Goal: Task Accomplishment & Management: Manage account settings

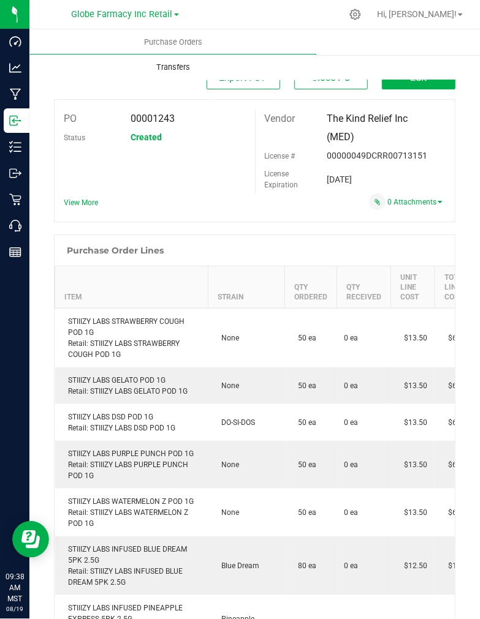
scroll to position [613, 0]
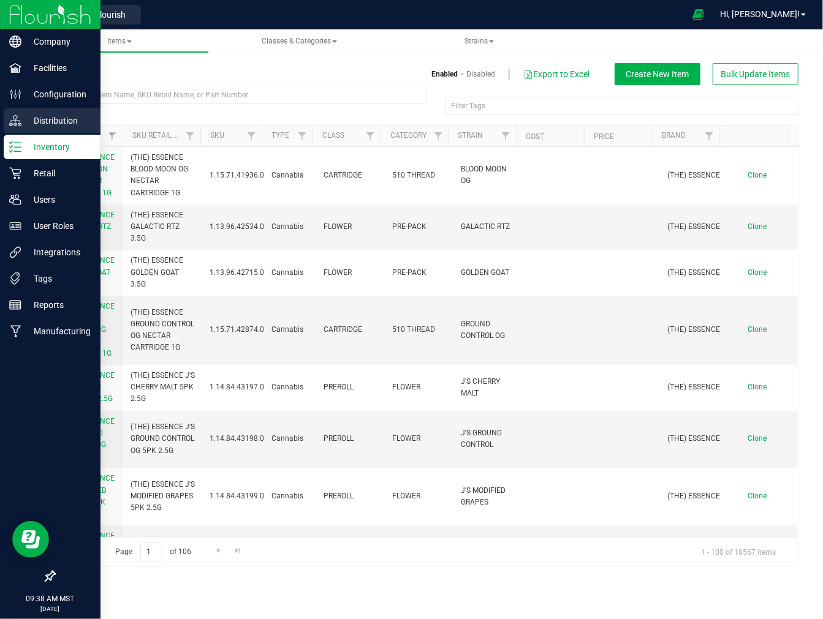
click at [48, 118] on p "Distribution" at bounding box center [58, 120] width 74 height 15
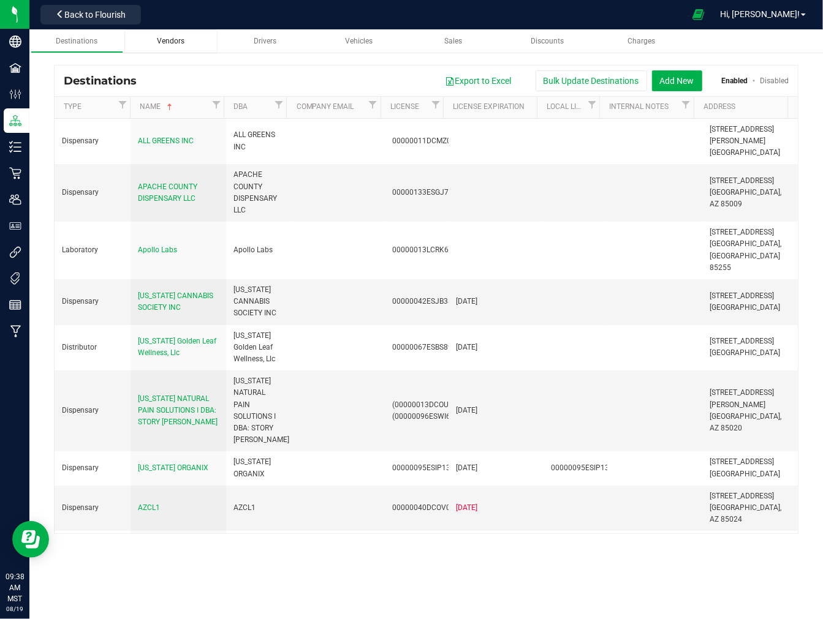
click at [173, 44] on span "Vendors" at bounding box center [171, 41] width 28 height 9
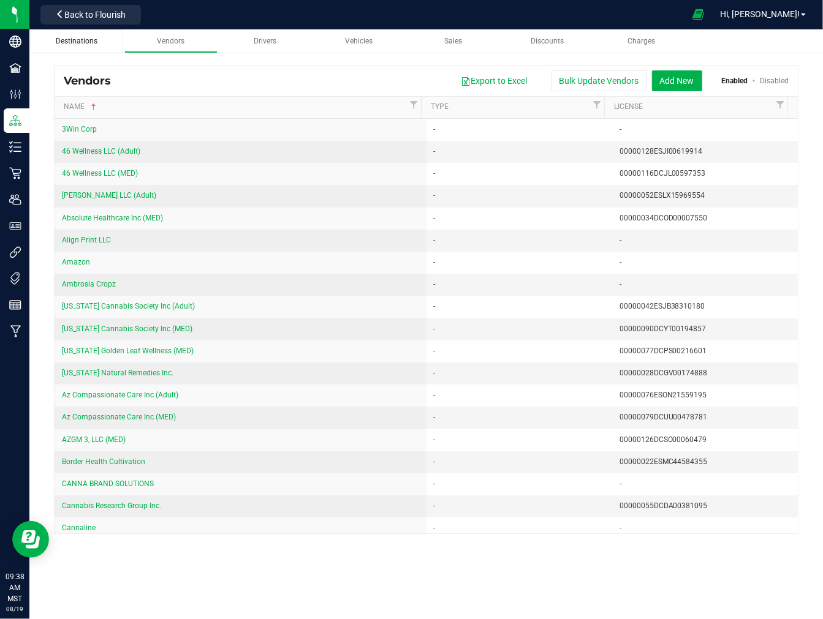
click at [86, 36] on div "Destinations" at bounding box center [77, 41] width 74 height 10
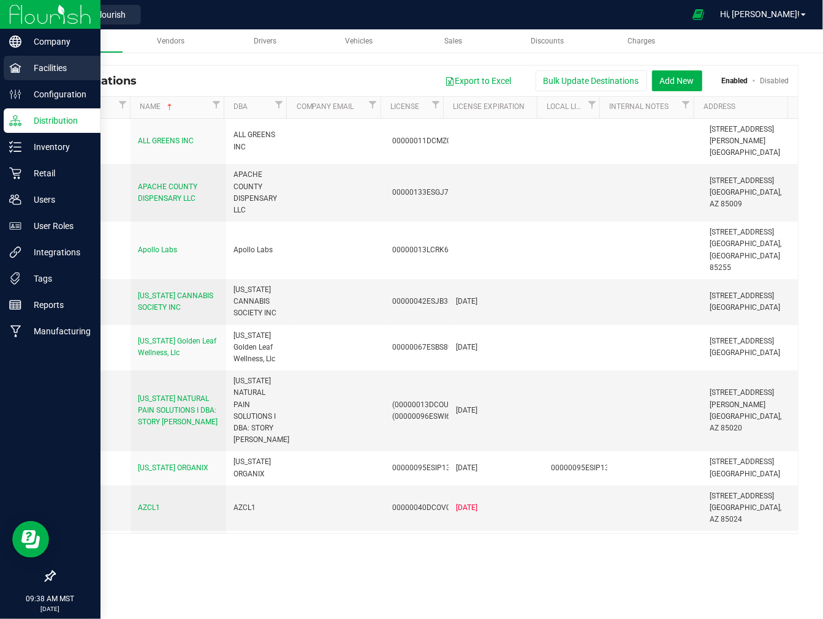
click at [50, 70] on p "Facilities" at bounding box center [58, 68] width 74 height 15
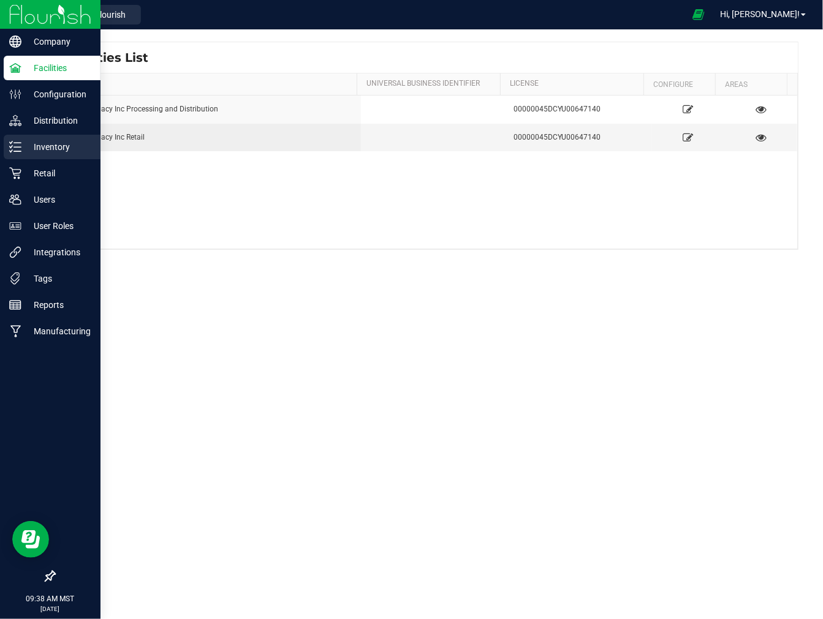
click at [57, 141] on p "Inventory" at bounding box center [58, 147] width 74 height 15
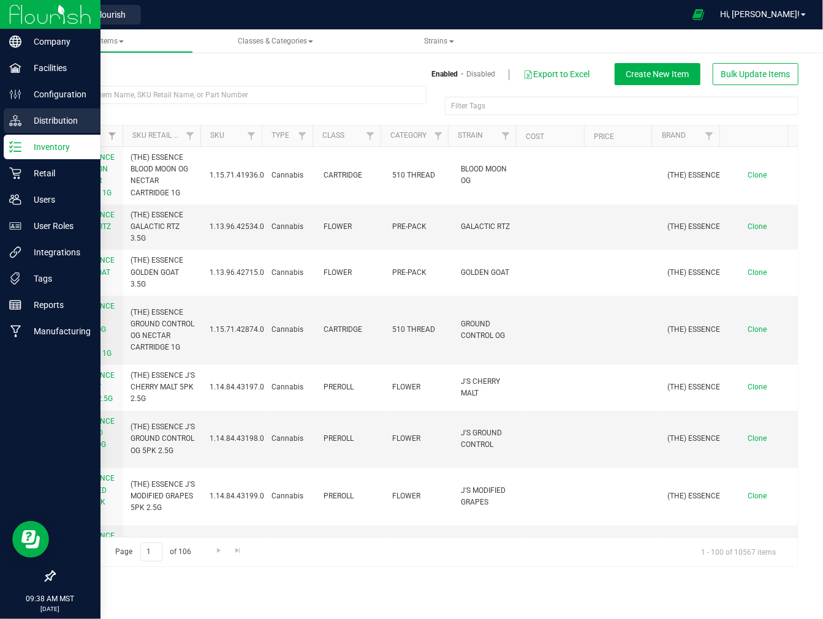
click at [70, 124] on p "Distribution" at bounding box center [58, 120] width 74 height 15
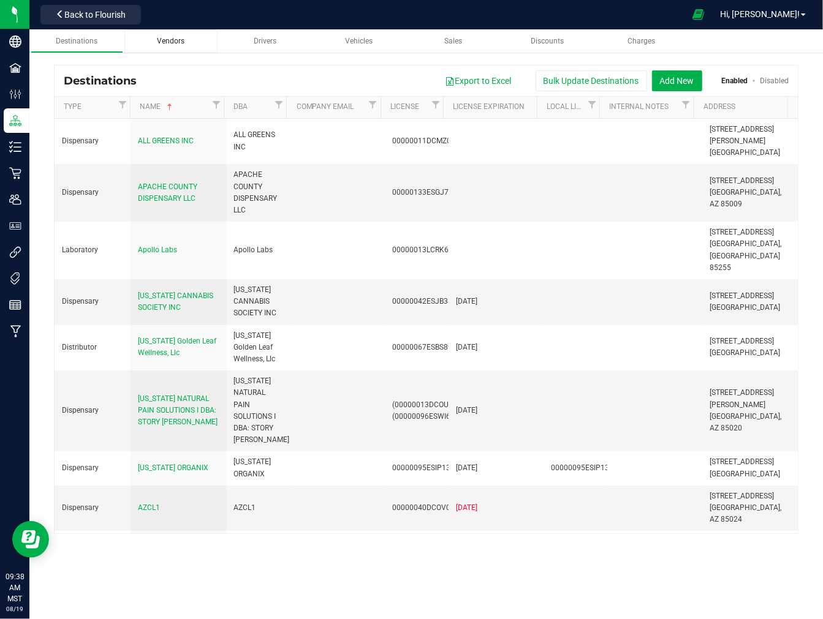
click at [157, 48] on link "Vendors" at bounding box center [170, 41] width 93 height 24
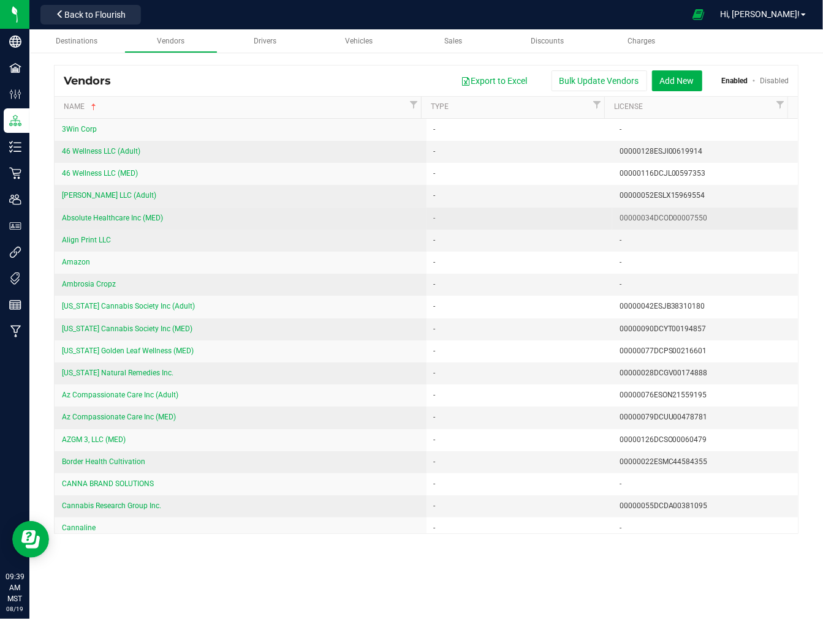
click at [489, 209] on td "-" at bounding box center [519, 219] width 186 height 22
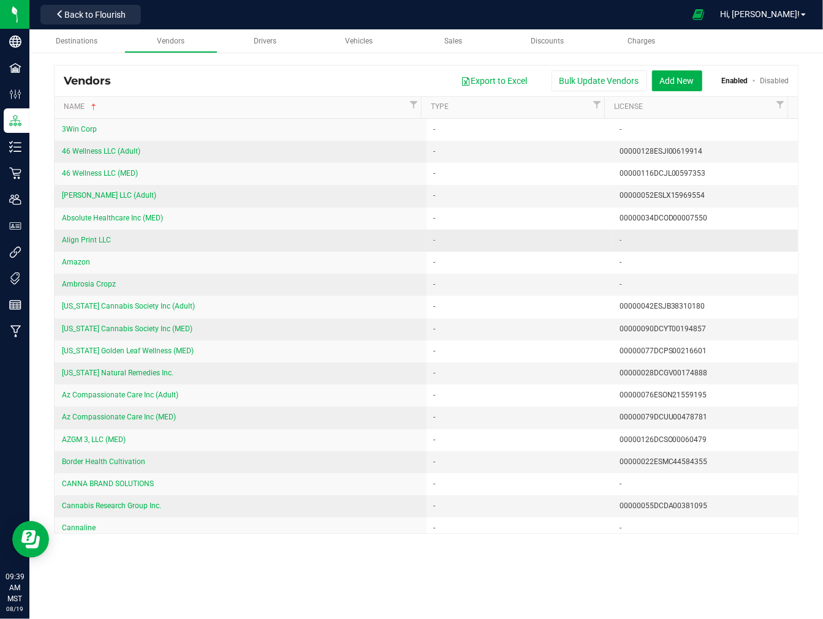
scroll to position [1515, 0]
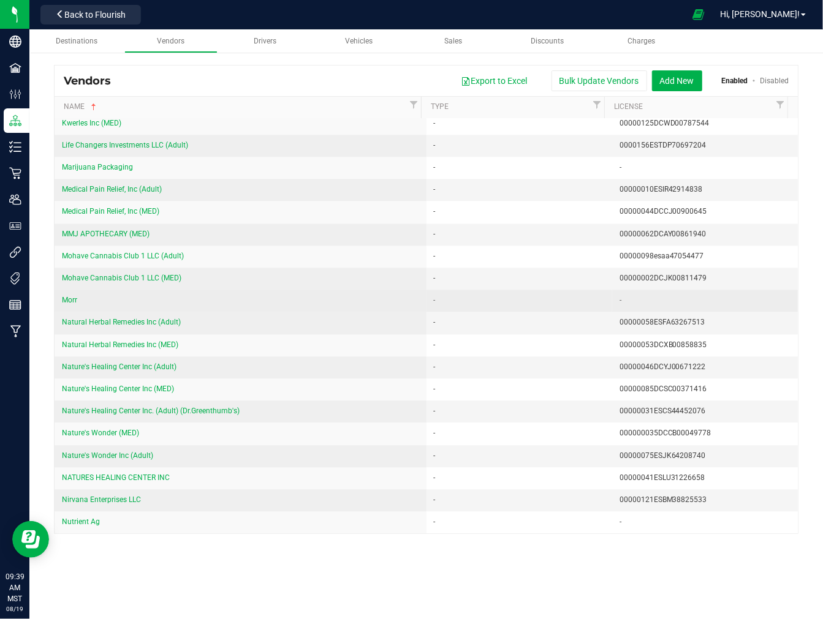
click at [235, 306] on div "Morr" at bounding box center [240, 301] width 357 height 12
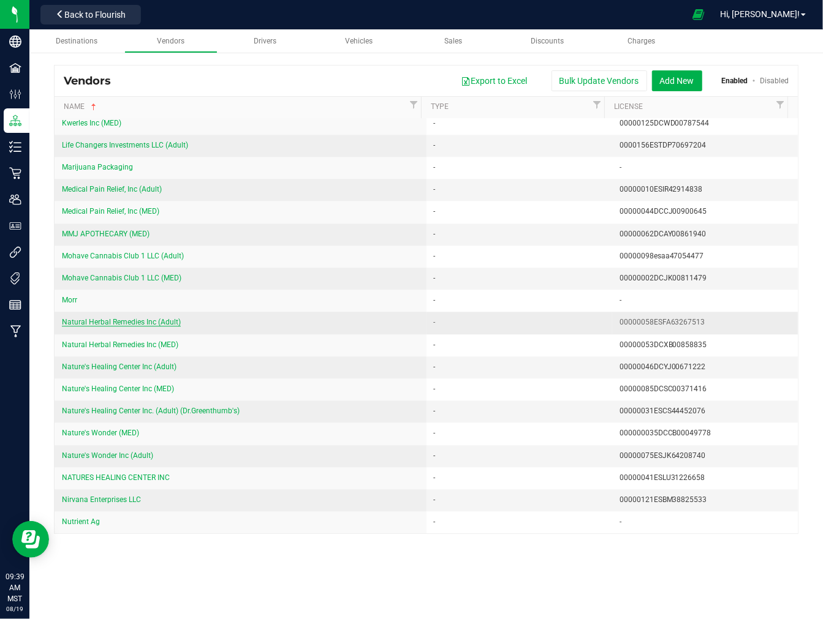
click at [141, 327] on span "Natural Herbal Remedies Inc (Adult)" at bounding box center [121, 322] width 119 height 9
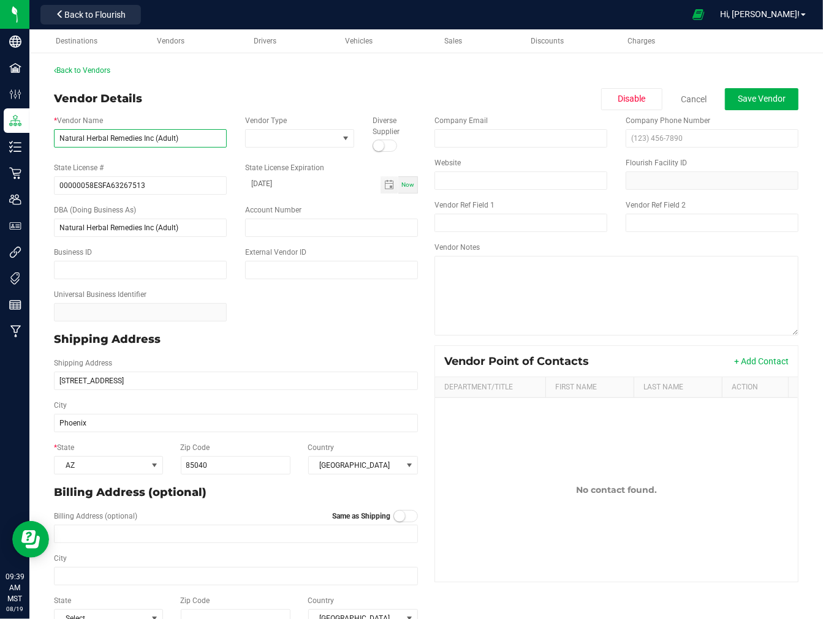
drag, startPoint x: 187, startPoint y: 132, endPoint x: -5, endPoint y: 123, distance: 192.6
click at [0, 123] on html "Company Facilities Configuration Distribution Inventory Retail Users User Roles…" at bounding box center [411, 309] width 823 height 619
click at [148, 185] on input "00000058ESFA63267513" at bounding box center [140, 185] width 173 height 18
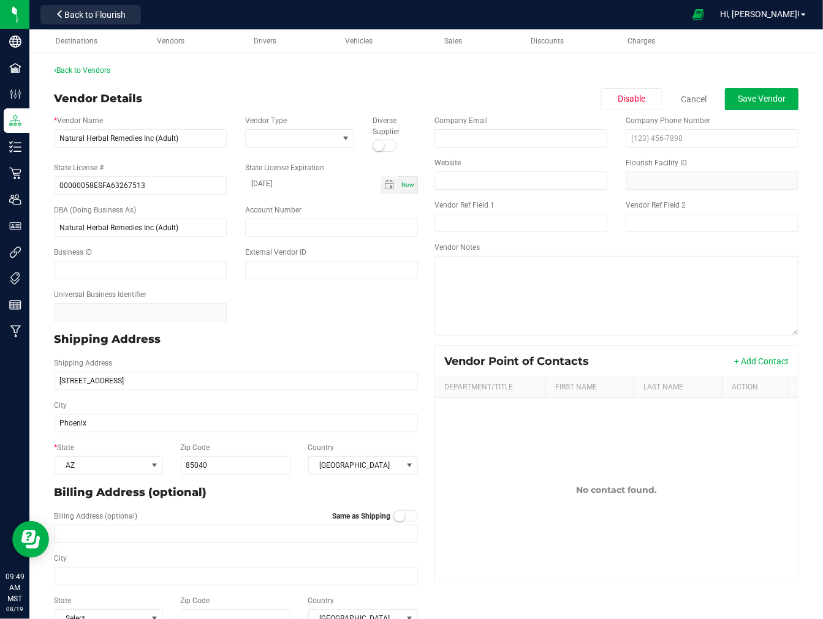
click at [165, 362] on div "Shipping Address 3333 S Central Ave" at bounding box center [236, 374] width 382 height 32
click at [155, 374] on input "3333 S Central Ave" at bounding box center [236, 381] width 364 height 18
click at [588, 66] on div "Back to Vendors" at bounding box center [426, 70] width 744 height 11
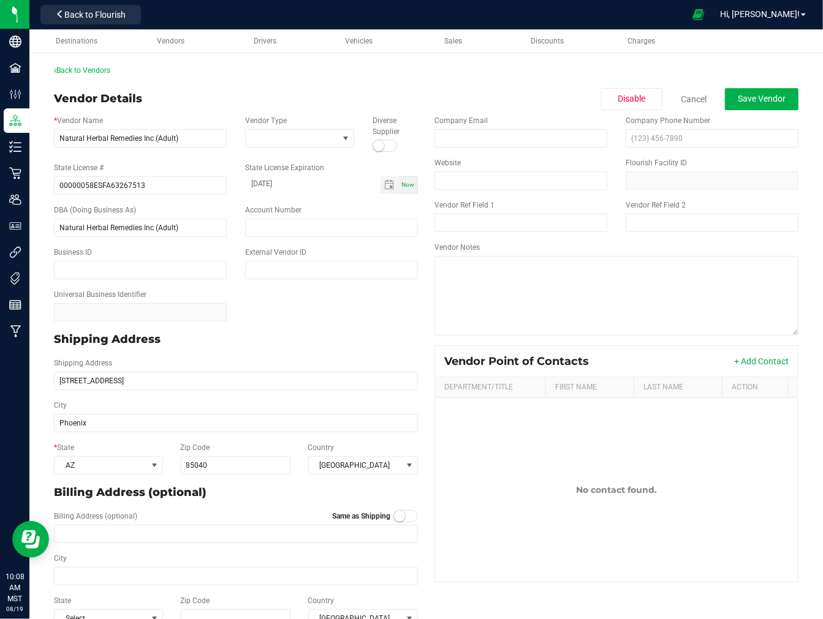
click at [564, 74] on div "Back to Vendors" at bounding box center [426, 70] width 744 height 11
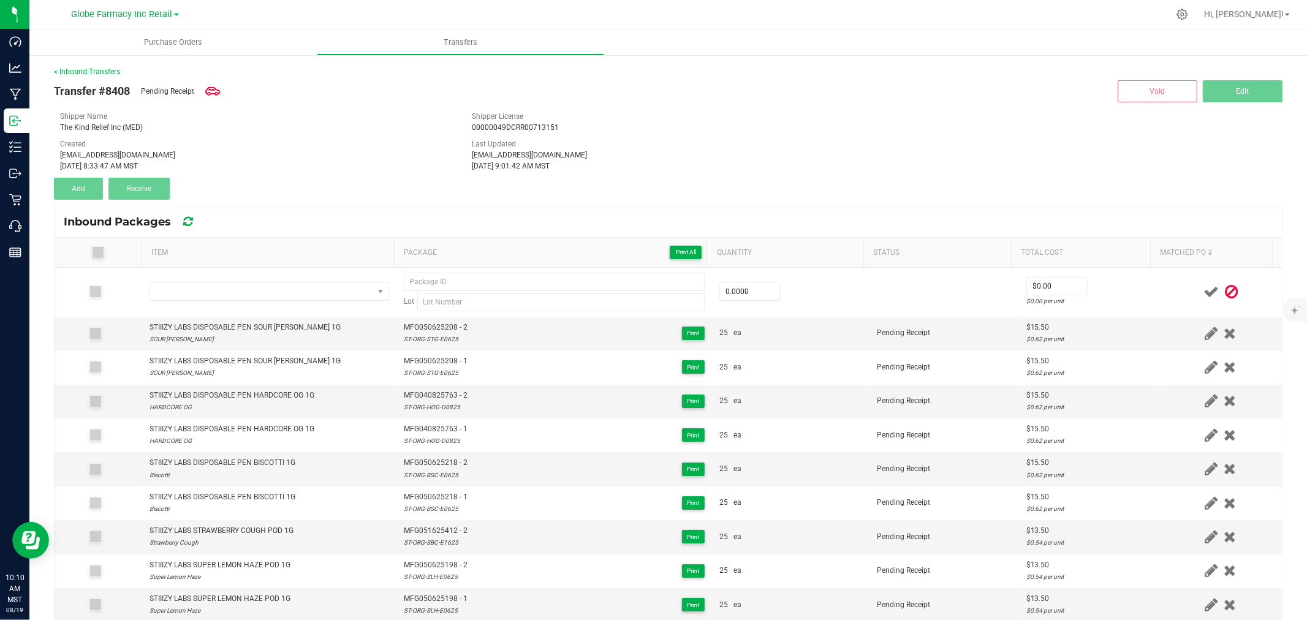
scroll to position [138, 0]
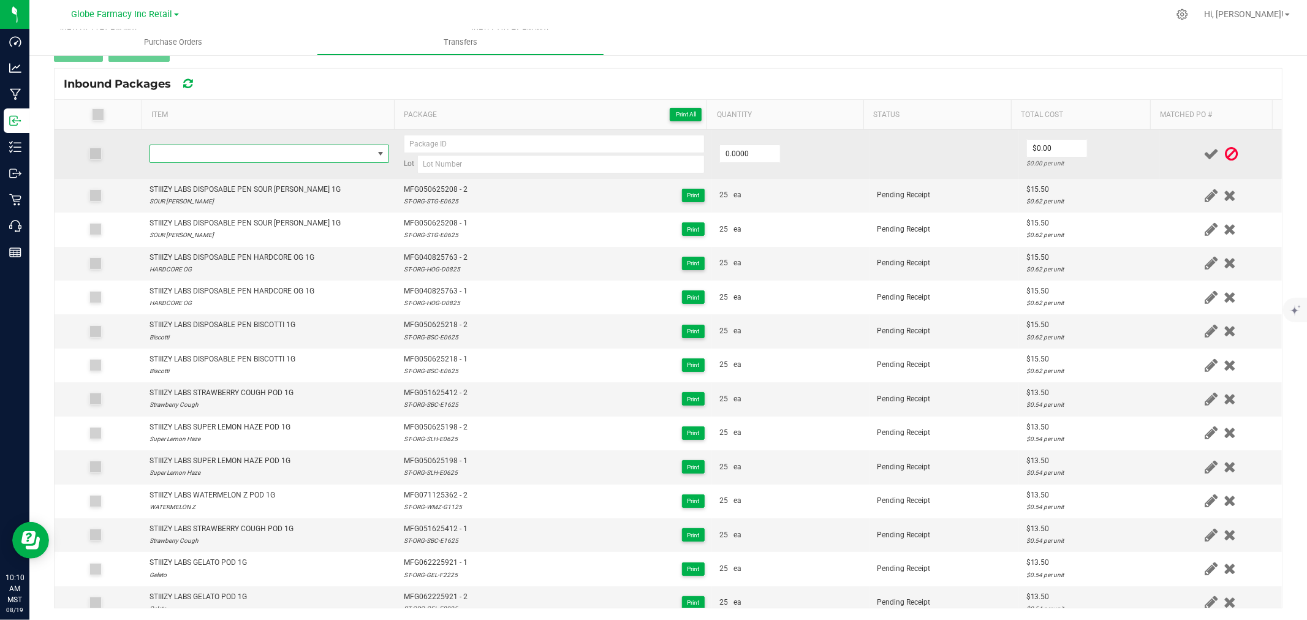
click at [322, 149] on span "NO DATA FOUND" at bounding box center [261, 153] width 223 height 17
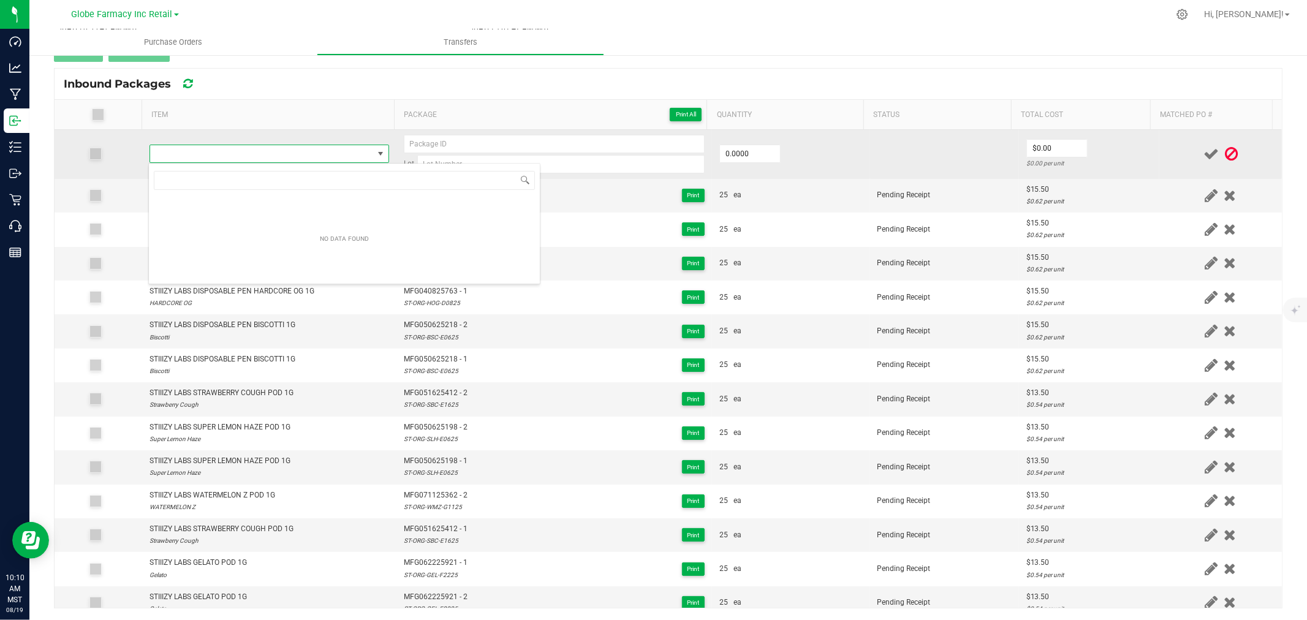
scroll to position [18, 235]
type input "STIIIZY LABS DISPOSABLE PEN MAGIC MELON 1G"
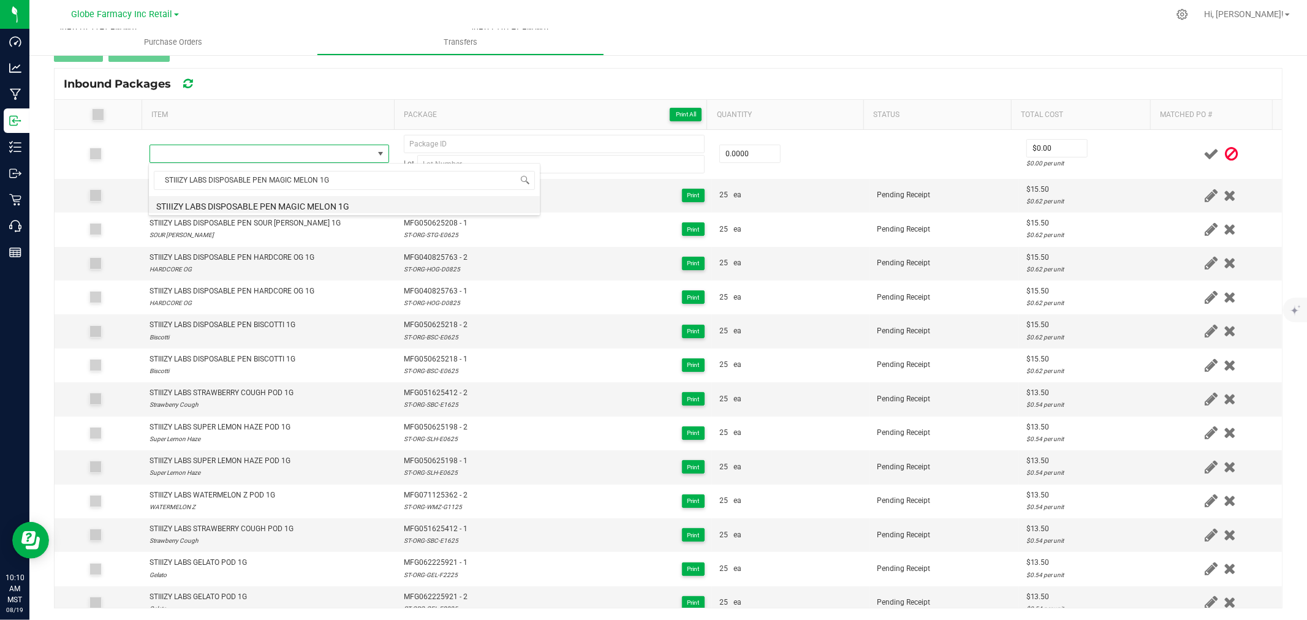
click at [289, 206] on li "STIIIZY LABS DISPOSABLE PEN MAGIC MELON 1G" at bounding box center [344, 204] width 391 height 17
type input "0 ea"
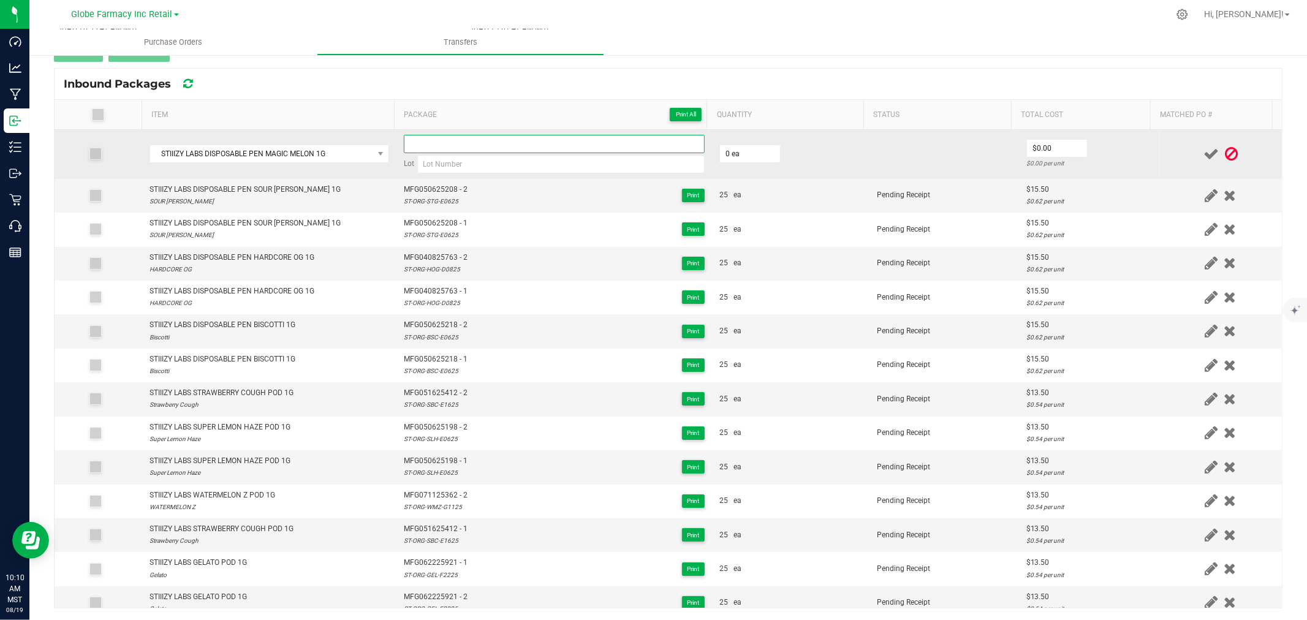
click at [450, 150] on input at bounding box center [554, 144] width 301 height 18
paste input "MFG-06225-918-Exp."
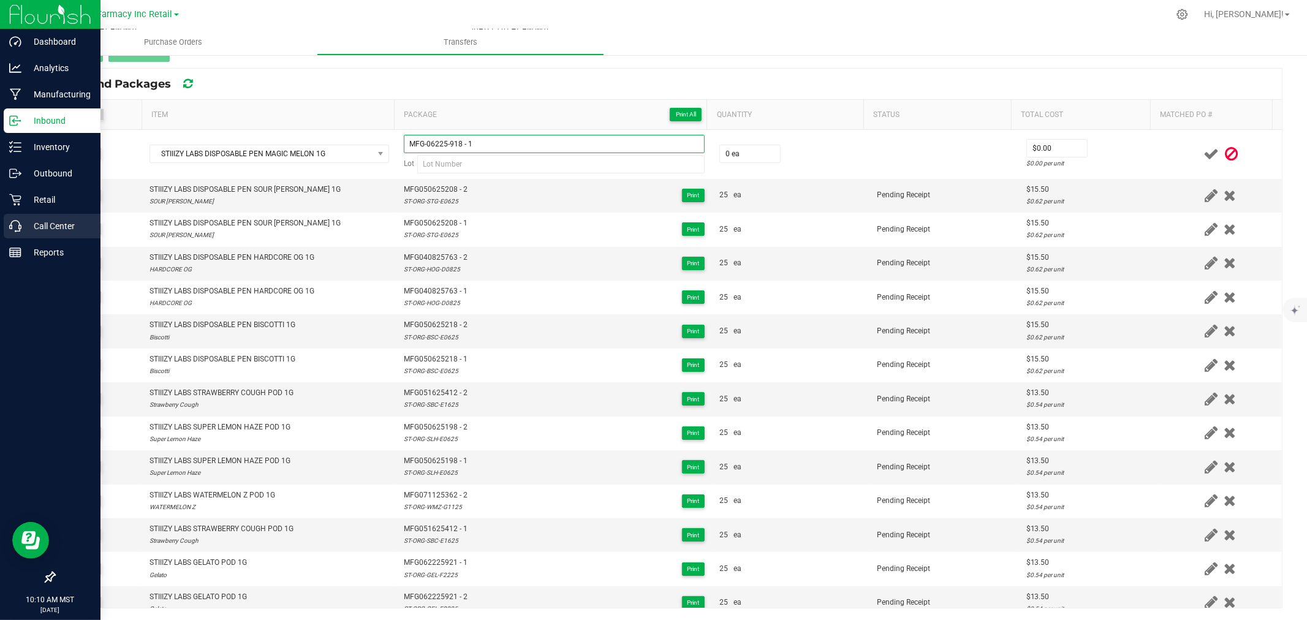
type input "MFG-06225-918 - 1"
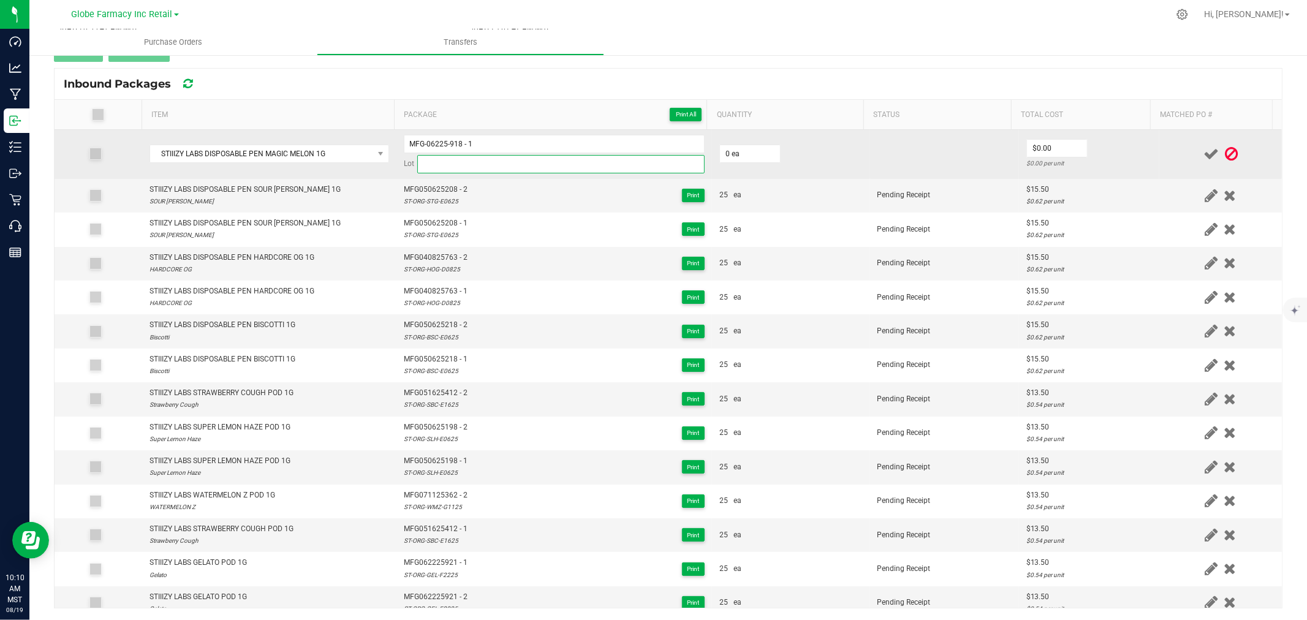
click at [464, 157] on input at bounding box center [560, 164] width 287 height 18
paste input "ST-ORG-MGM-F2225"
type input "ST-ORG-MGM-F2225"
click at [443, 142] on input "MFG-06225-918 - 1" at bounding box center [554, 144] width 301 height 18
type input "MFG06225918 - 1"
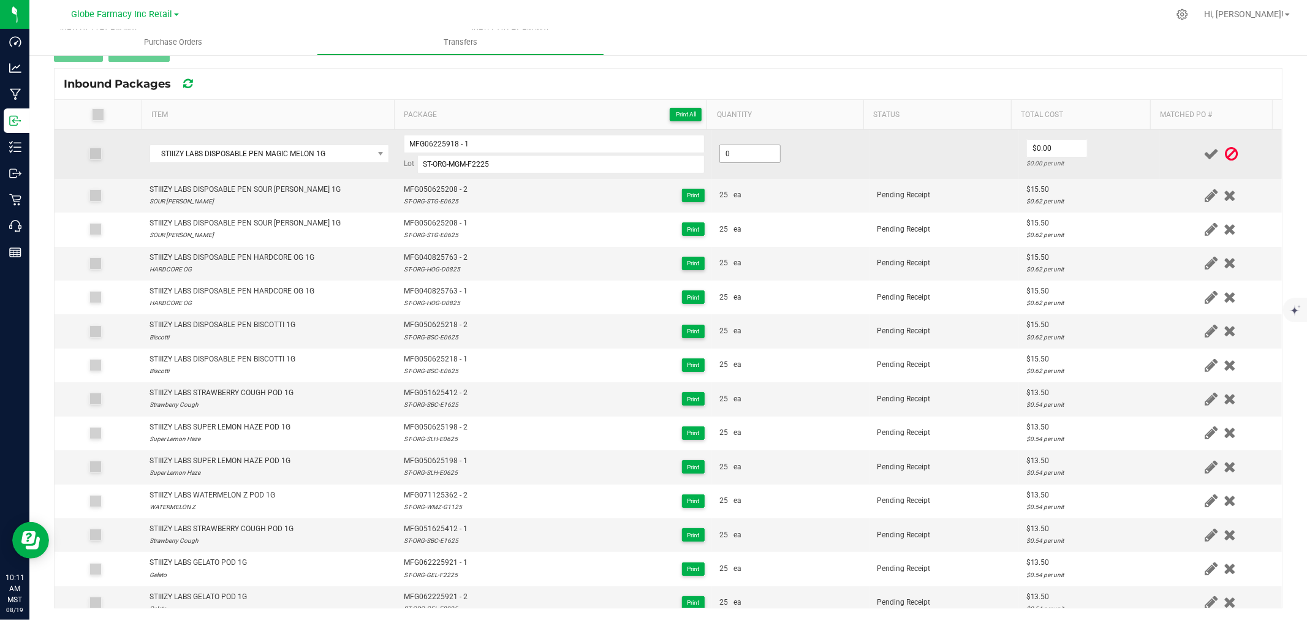
click at [745, 152] on input "0" at bounding box center [750, 153] width 60 height 17
click at [745, 151] on input "0" at bounding box center [750, 153] width 60 height 17
type input "25 ea"
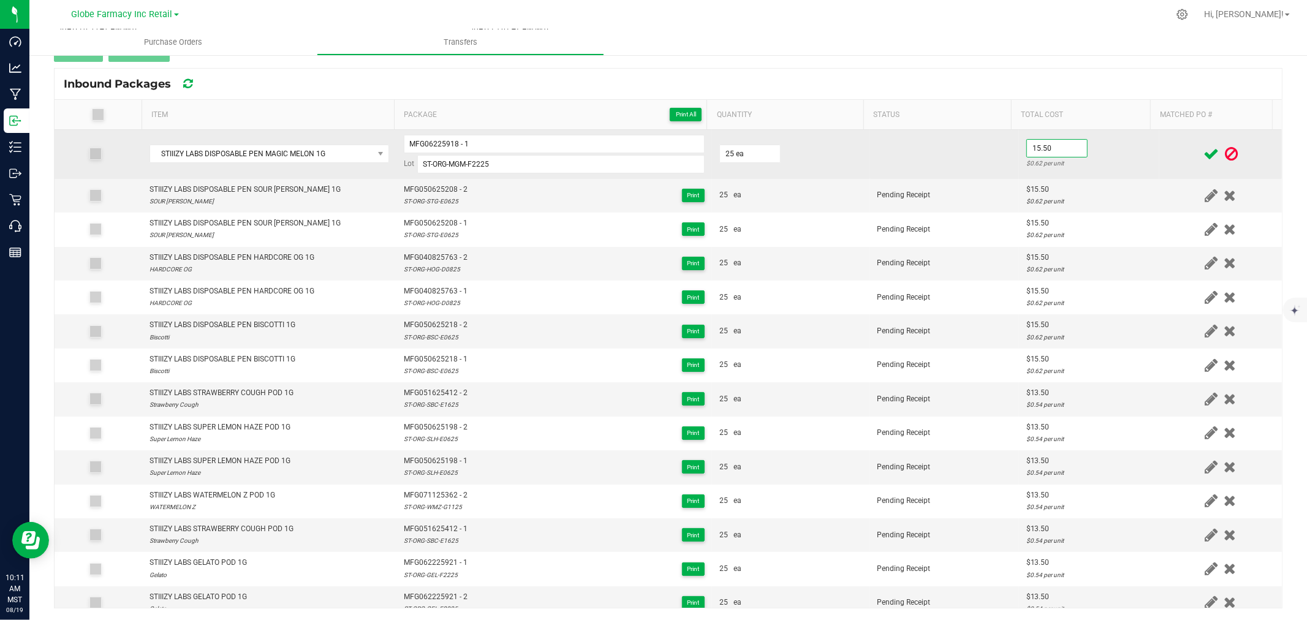
type input "$15.50"
click at [1159, 150] on td at bounding box center [1220, 154] width 123 height 49
click at [1203, 149] on icon at bounding box center [1210, 153] width 15 height 15
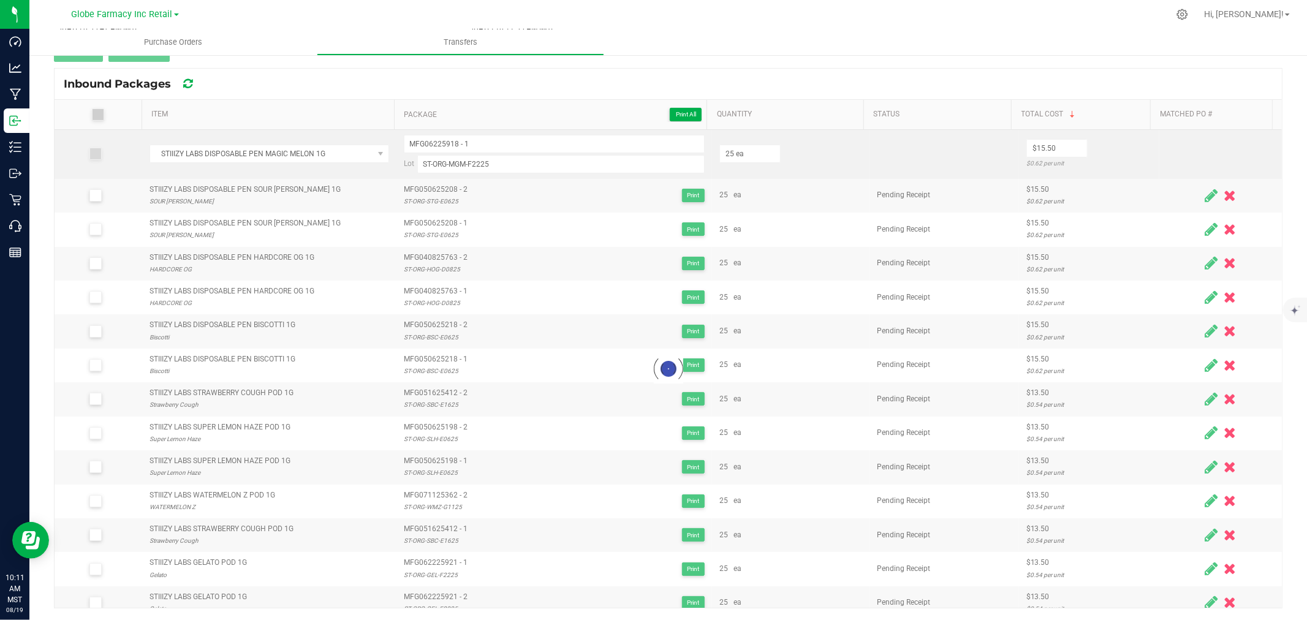
scroll to position [123, 0]
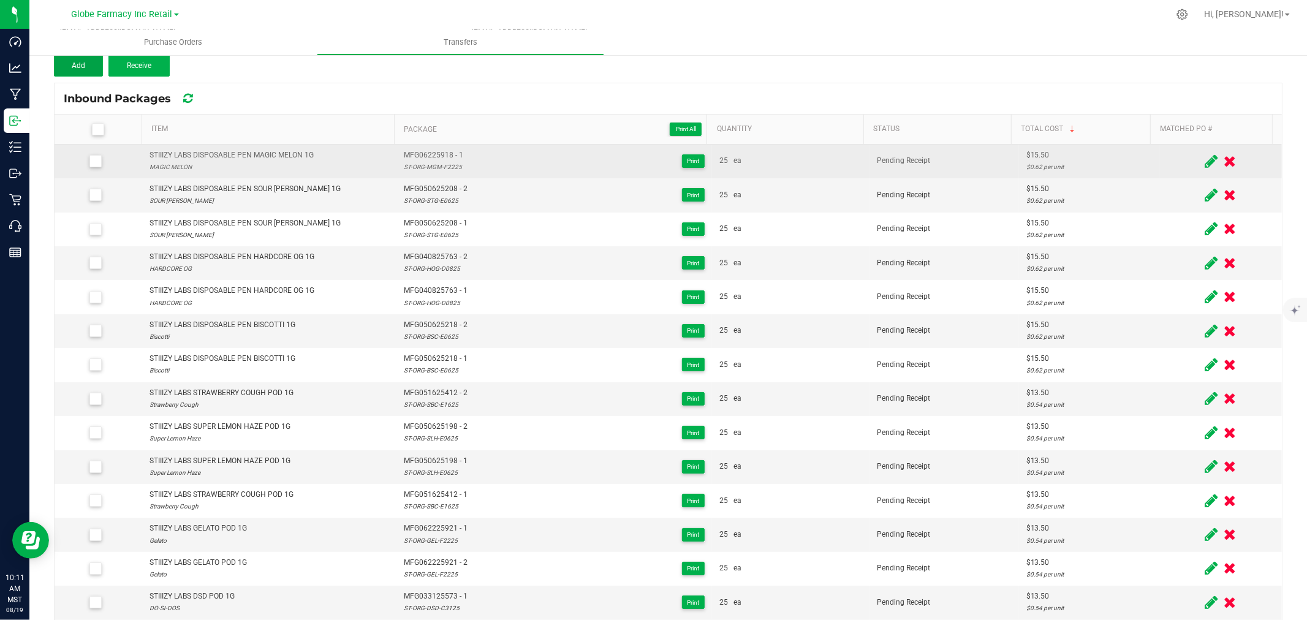
click at [87, 72] on button "Add" at bounding box center [78, 66] width 49 height 22
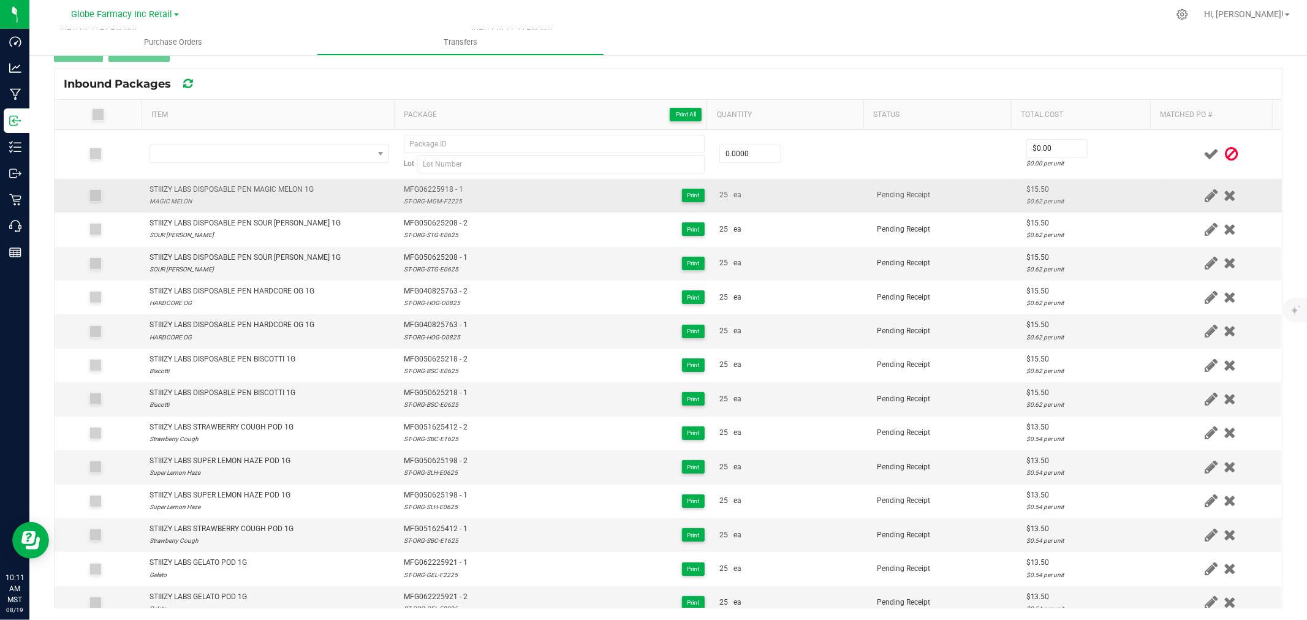
click at [224, 191] on div "STIIIZY LABS DISPOSABLE PEN MAGIC MELON 1G" at bounding box center [231, 190] width 164 height 12
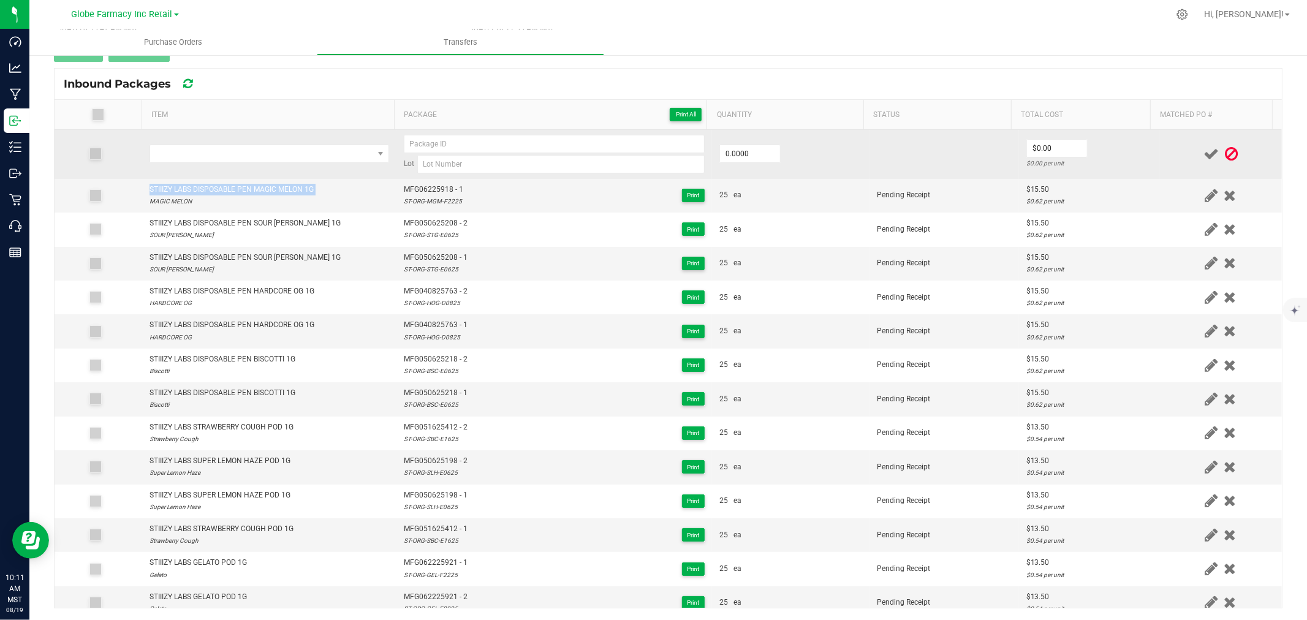
copy div "STIIIZY LABS DISPOSABLE PEN MAGIC MELON 1G"
click at [248, 151] on span "NO DATA FOUND" at bounding box center [261, 153] width 223 height 17
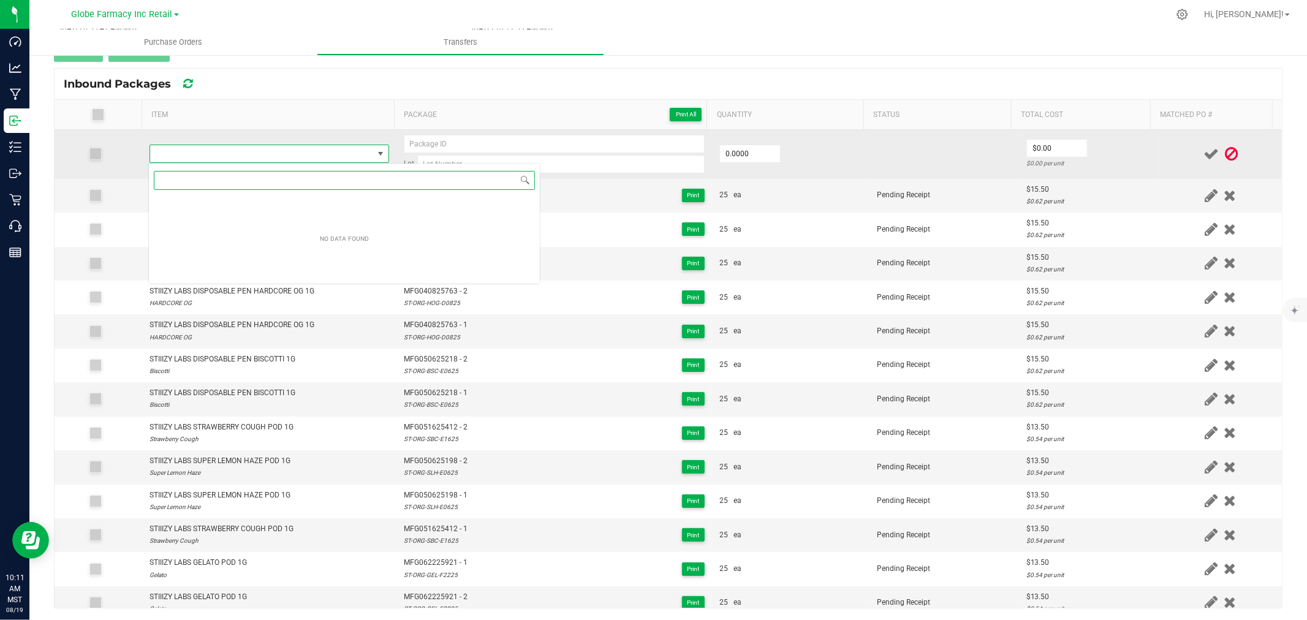
scroll to position [18, 235]
paste input "STIIIZY LABS DISPOSABLE PEN MAGIC MELON 1G"
type input "STIIIZY LABS DISPOSABLE PEN MAGIC MELON 1G"
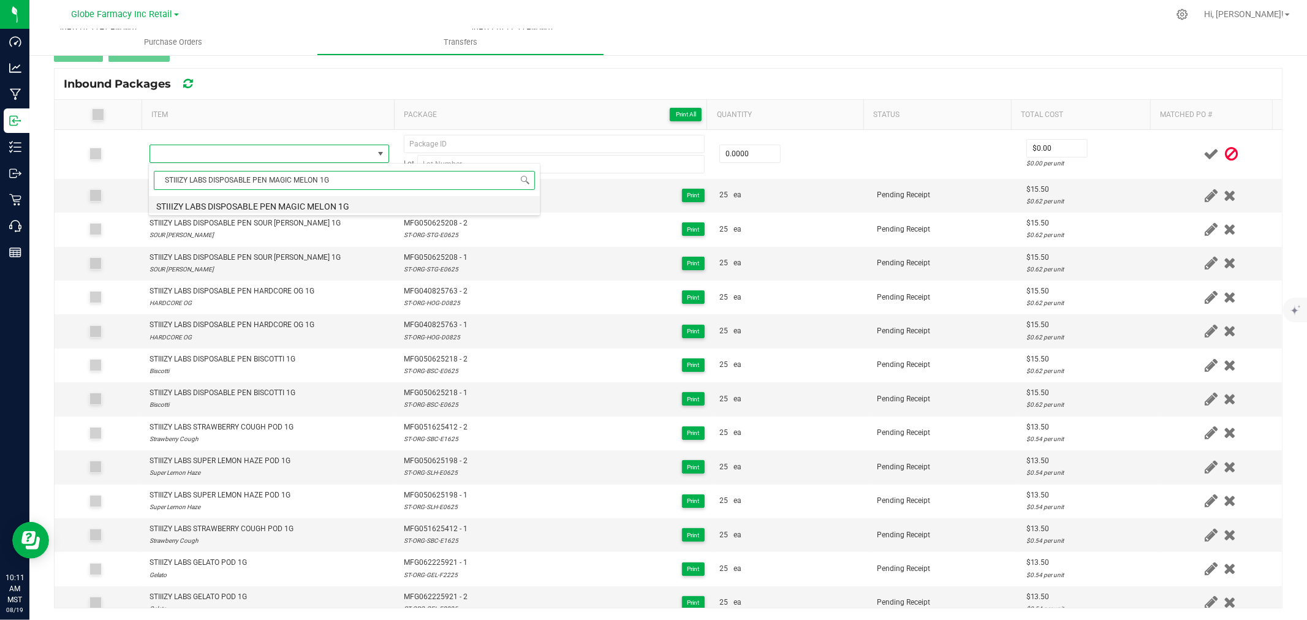
click at [274, 205] on li "STIIIZY LABS DISPOSABLE PEN MAGIC MELON 1G" at bounding box center [344, 204] width 391 height 17
type input "0 ea"
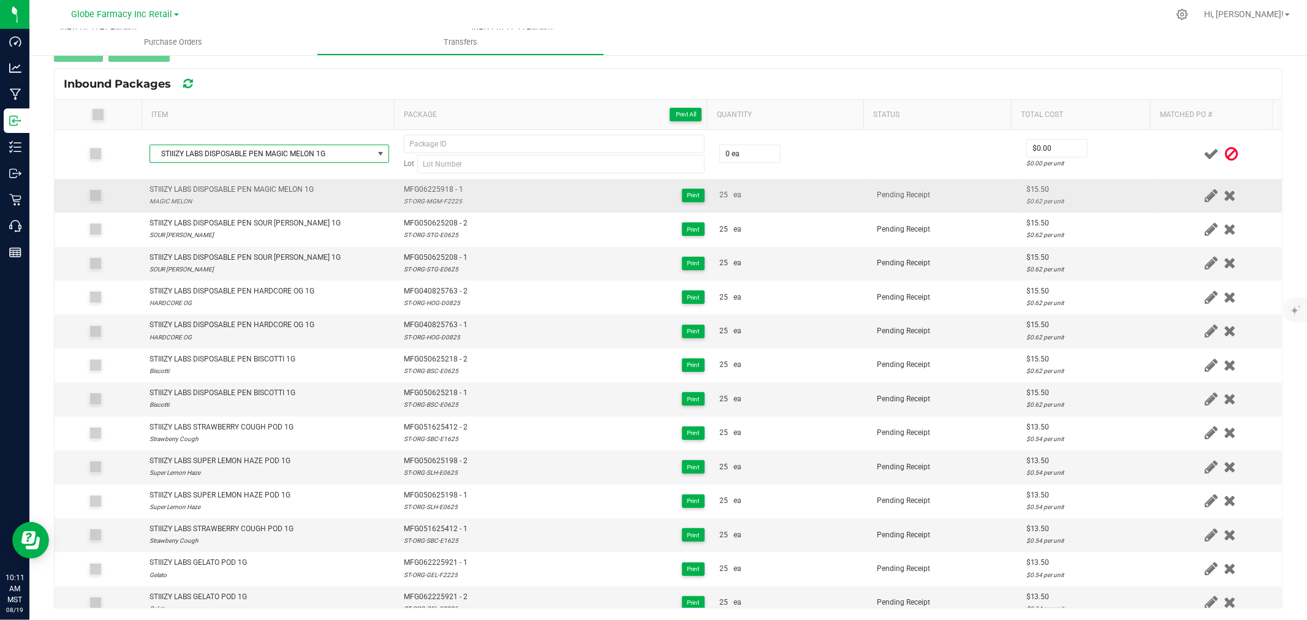
click at [425, 190] on span "MFG06225918 - 1" at bounding box center [433, 190] width 59 height 12
click at [425, 191] on span "MFG06225918 - 1" at bounding box center [433, 190] width 59 height 12
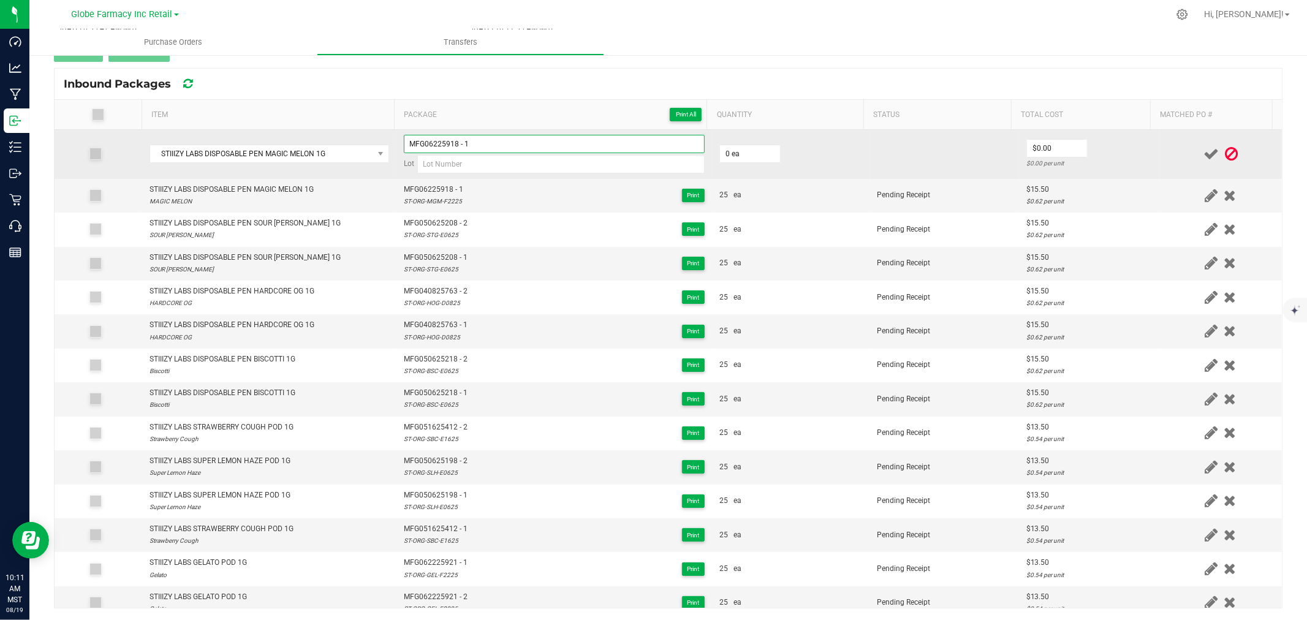
click at [472, 142] on input "MFG06225918 - 1" at bounding box center [554, 144] width 301 height 18
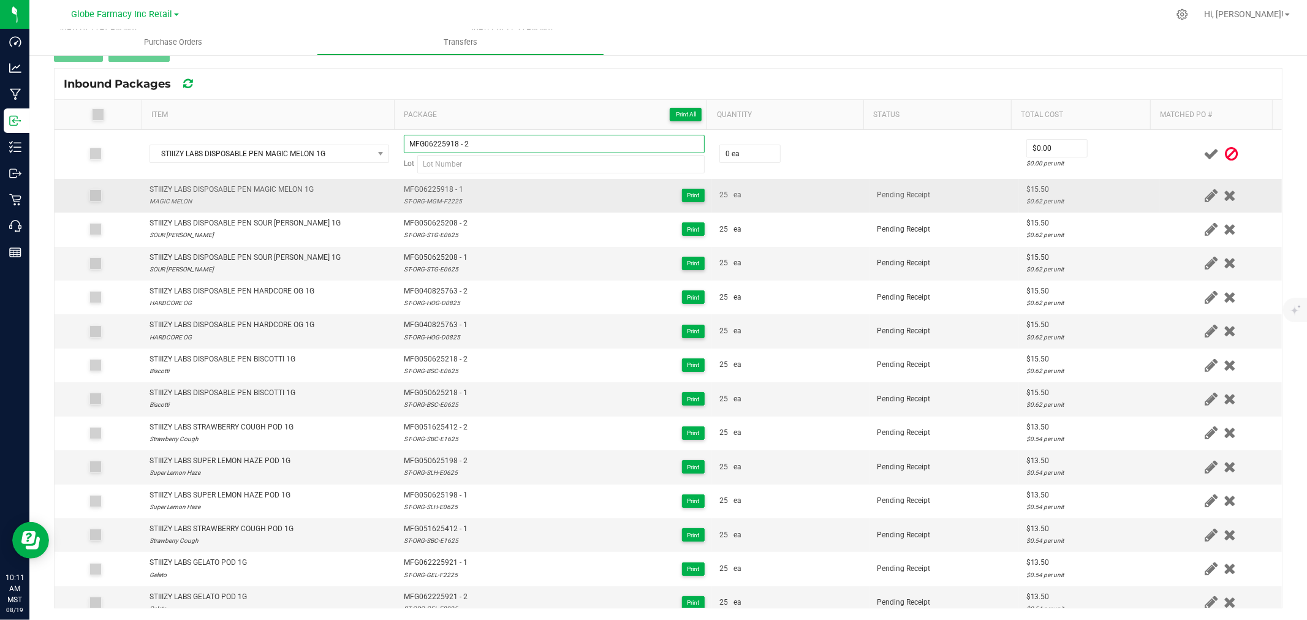
type input "MFG06225918 - 2"
click at [433, 202] on div "ST-ORG-MGM-F2225" at bounding box center [433, 201] width 59 height 12
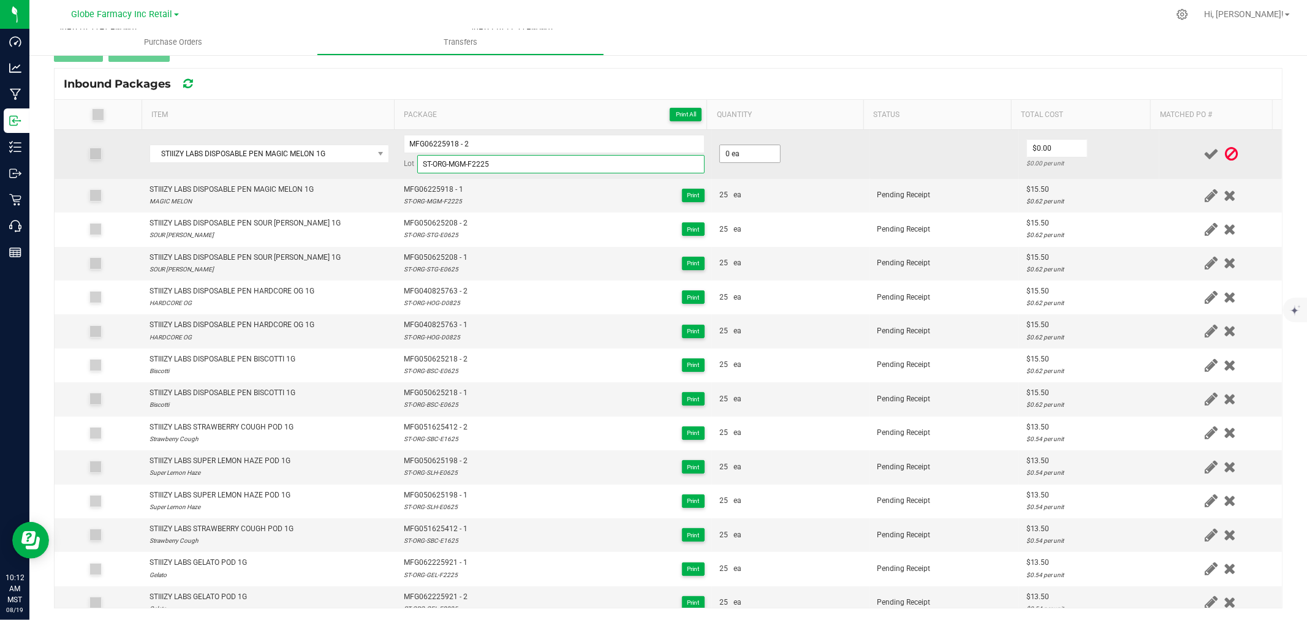
type input "ST-ORG-MGM-F2225"
click at [756, 157] on input "0" at bounding box center [750, 153] width 60 height 17
type input "25 ea"
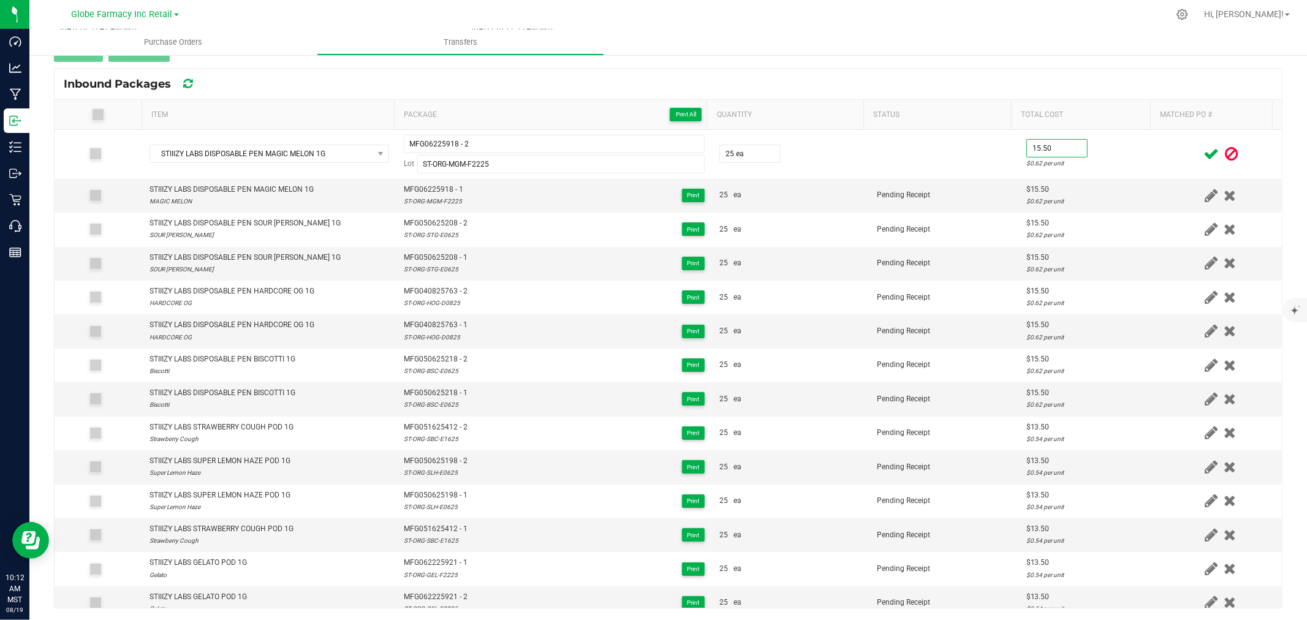
type input "$15.50"
click at [1159, 161] on td at bounding box center [1220, 154] width 123 height 49
click at [1203, 152] on icon at bounding box center [1210, 153] width 15 height 15
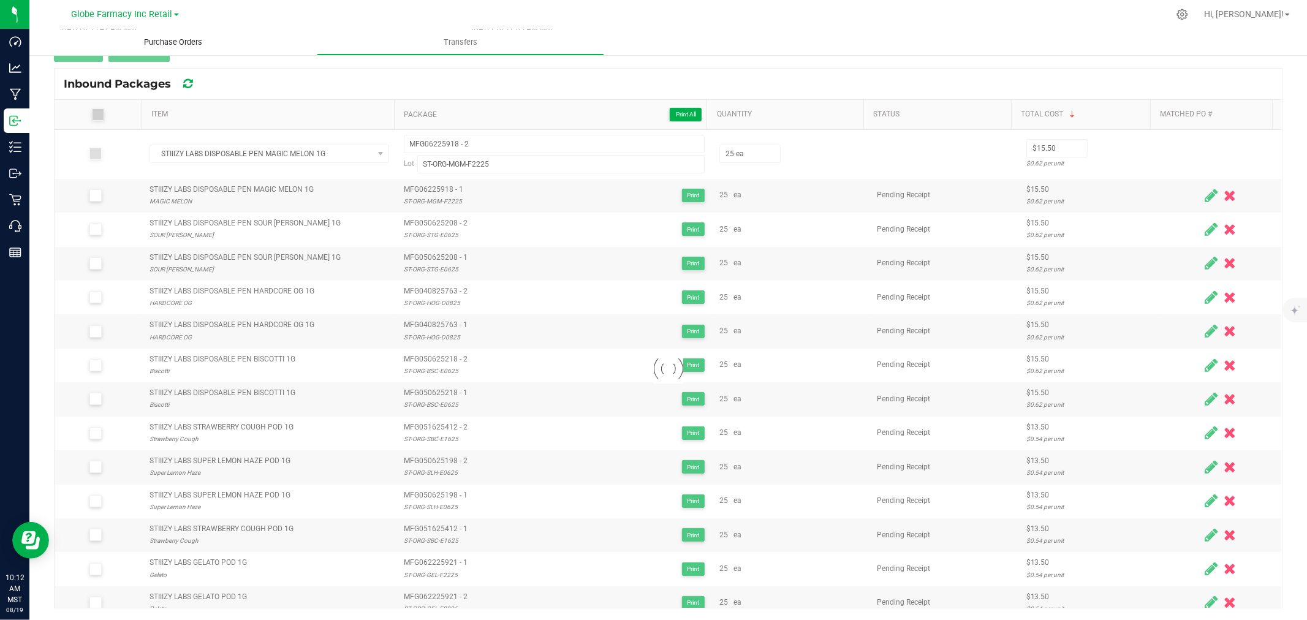
scroll to position [123, 0]
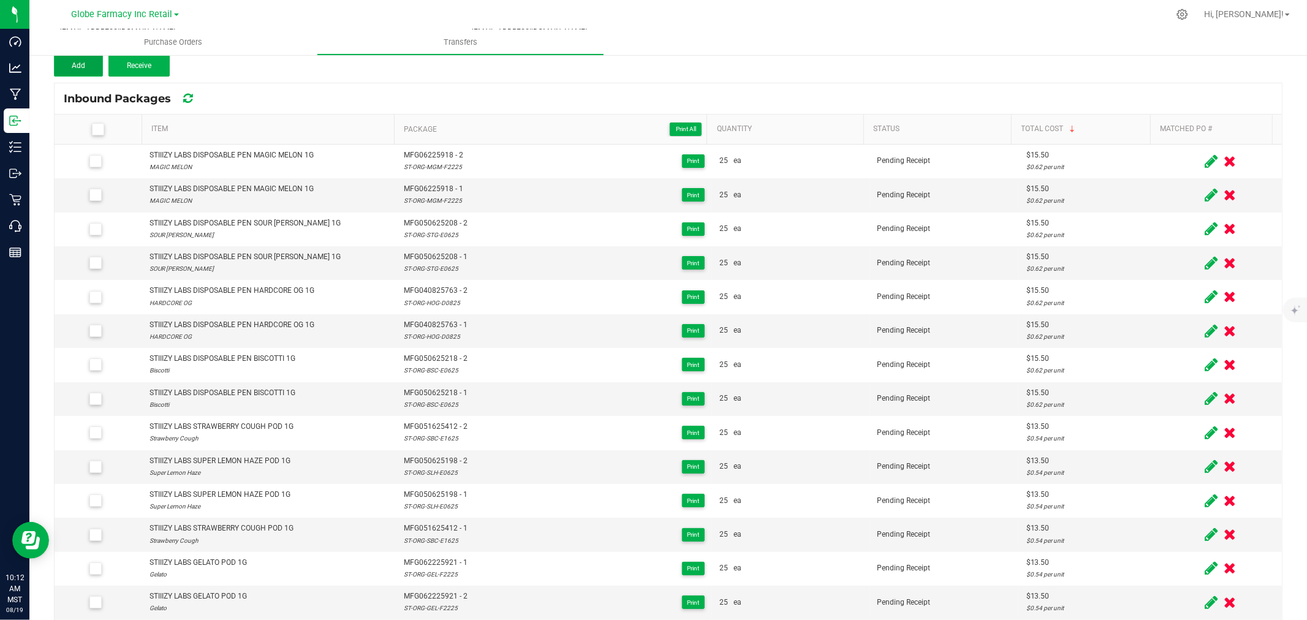
click at [94, 64] on button "Add" at bounding box center [78, 66] width 49 height 22
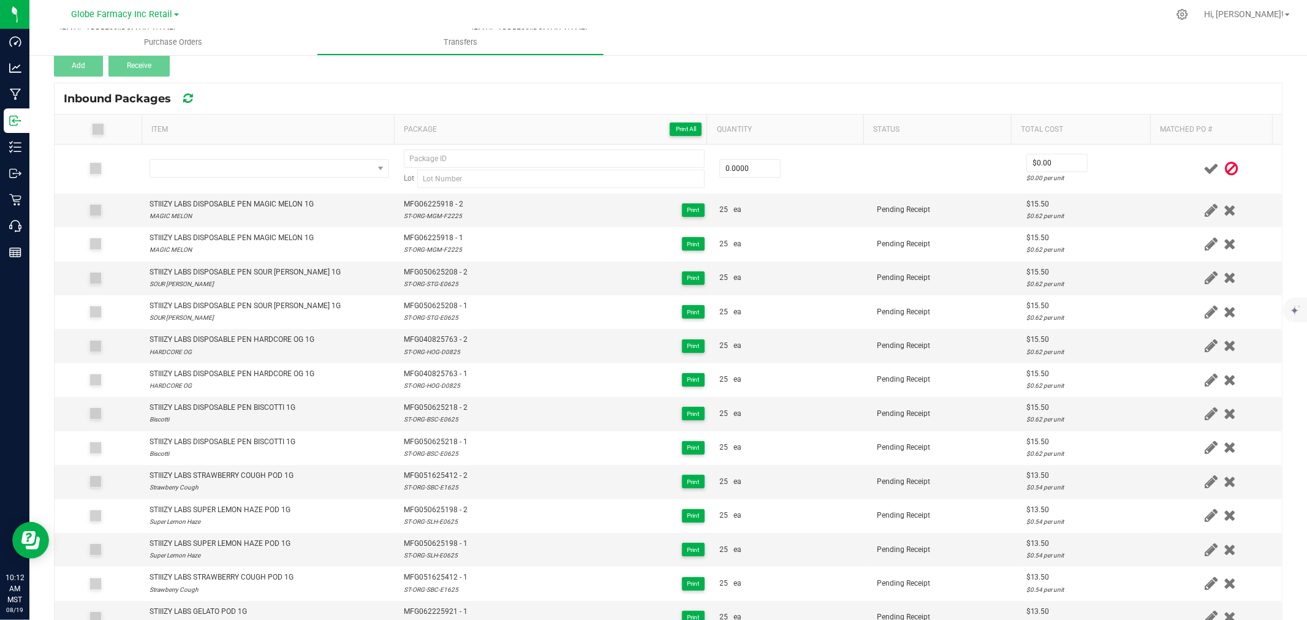
scroll to position [138, 0]
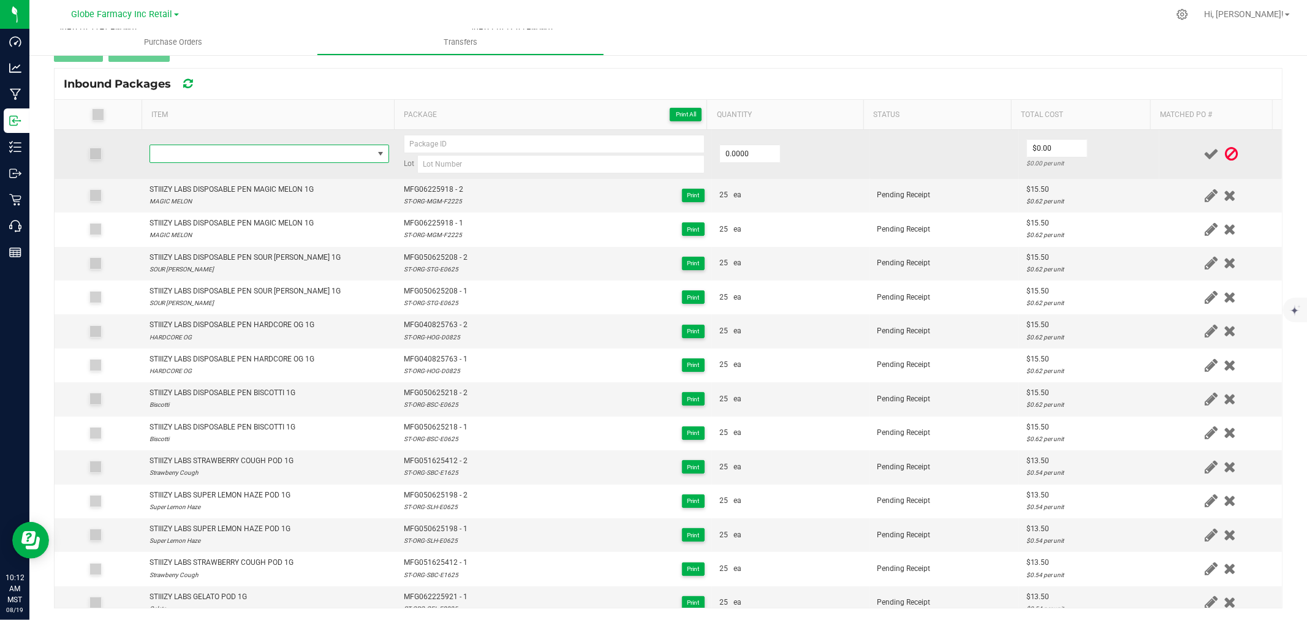
click at [311, 148] on span "NO DATA FOUND" at bounding box center [261, 153] width 223 height 17
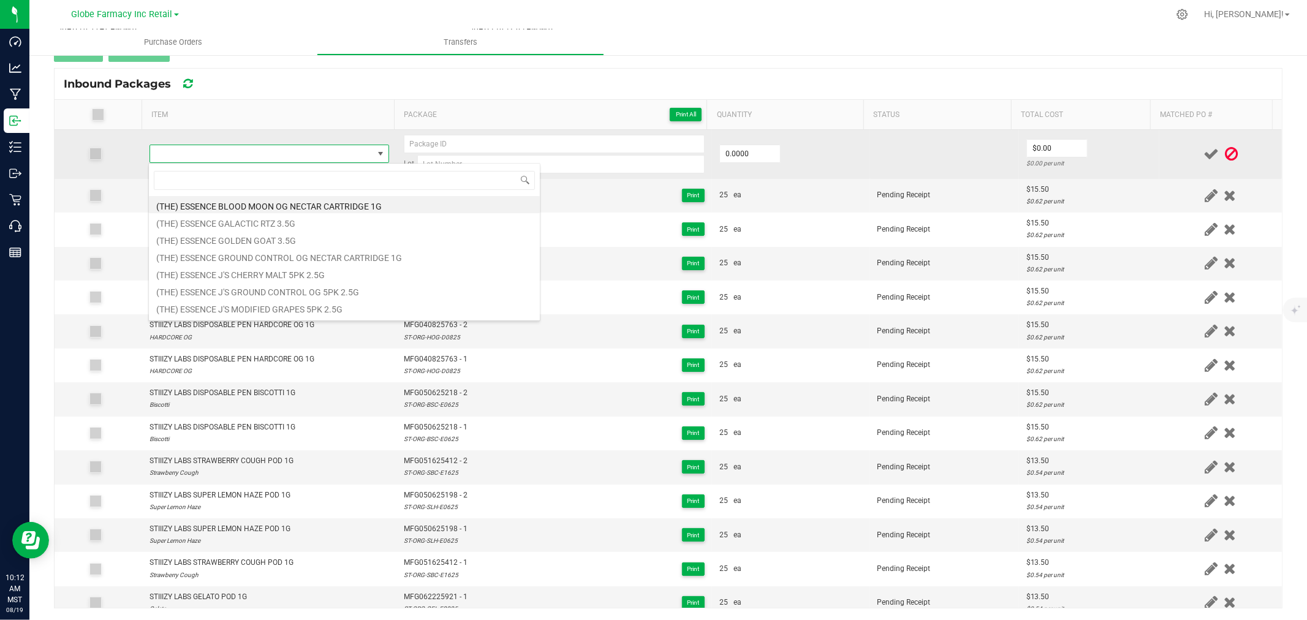
type input "STIIIZY LABS INFUSED GELATO PREROLL 1G"
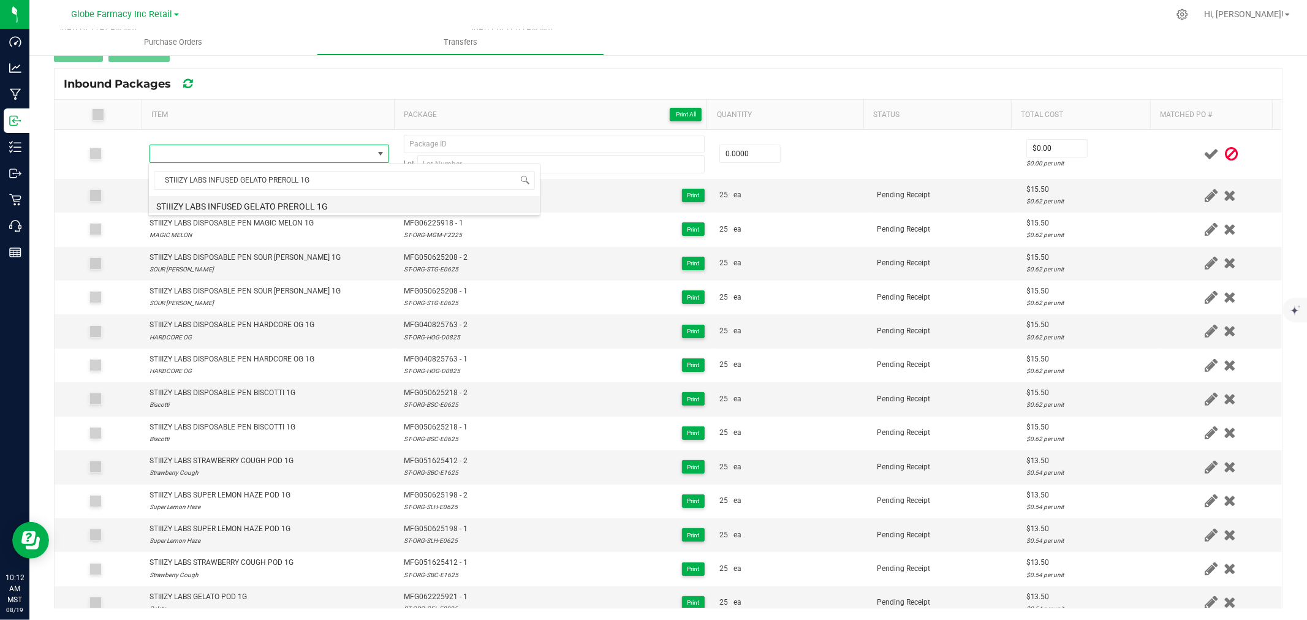
click at [278, 205] on li "STIIIZY LABS INFUSED GELATO PREROLL 1G" at bounding box center [344, 204] width 391 height 17
type input "0 ea"
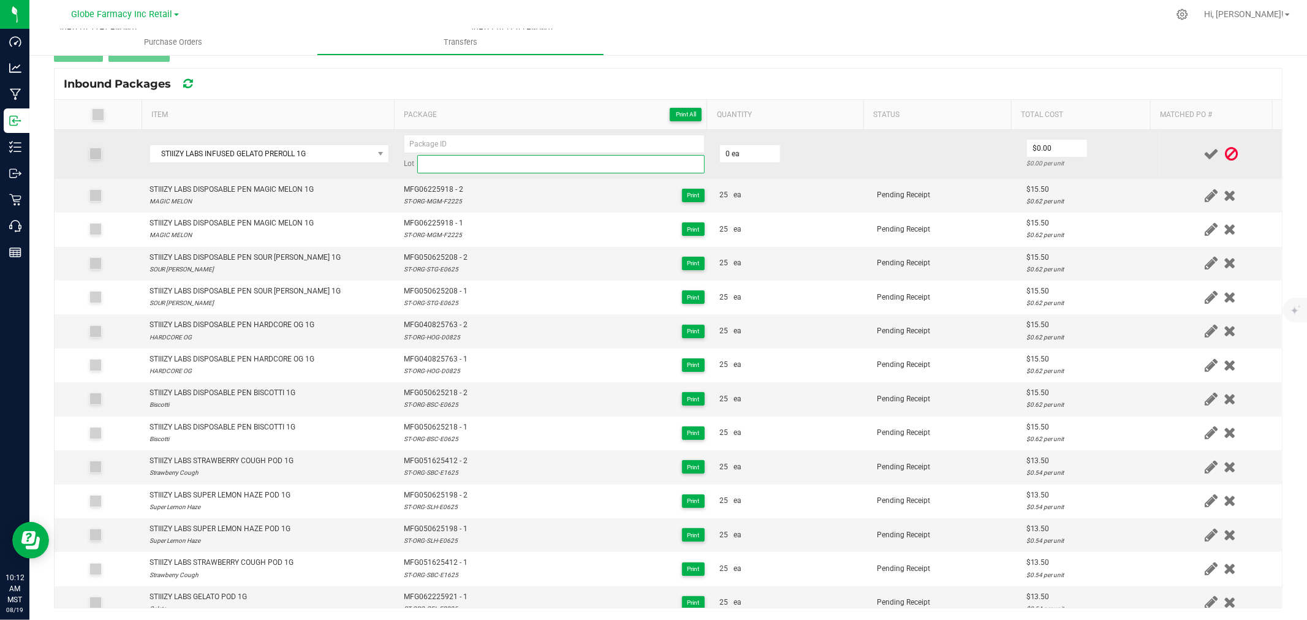
click at [534, 162] on input at bounding box center [560, 164] width 287 height 18
paste input "ST-40PRGEL-E2825"
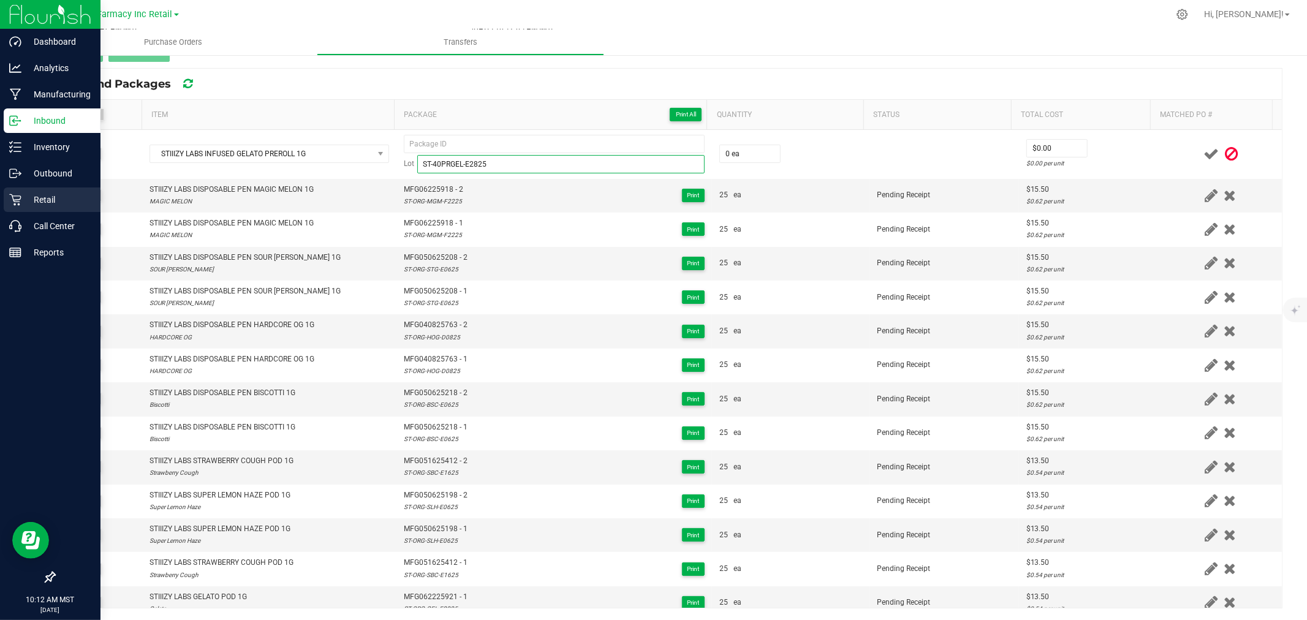
type input "ST-40PRGEL-E2825"
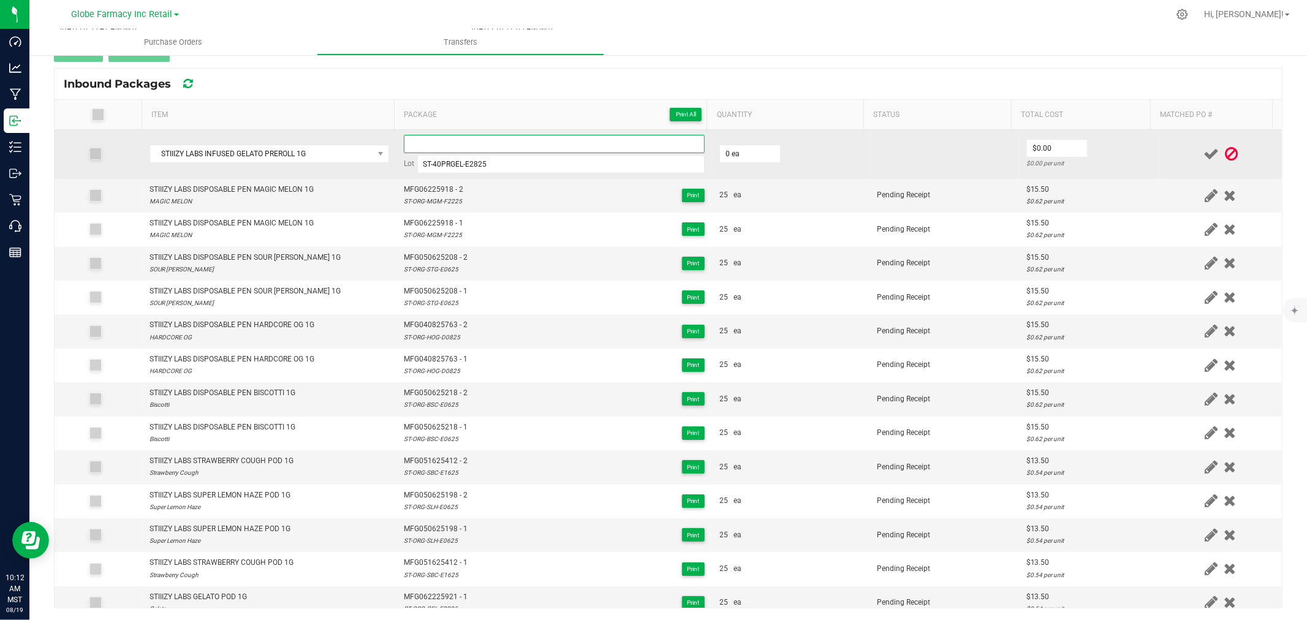
click at [467, 138] on input at bounding box center [554, 144] width 301 height 18
paste input "MFG-052825-692-Exp."
type input "MFG052825692 - 1"
click at [730, 154] on input "0" at bounding box center [750, 153] width 60 height 17
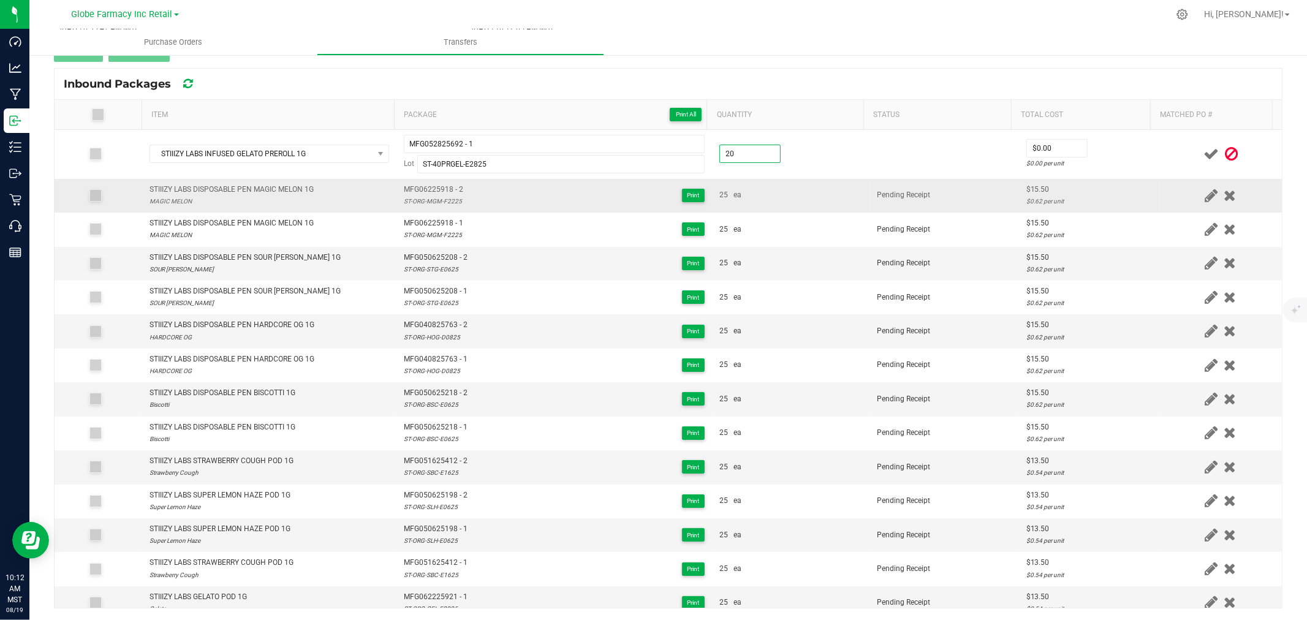
type input "20 ea"
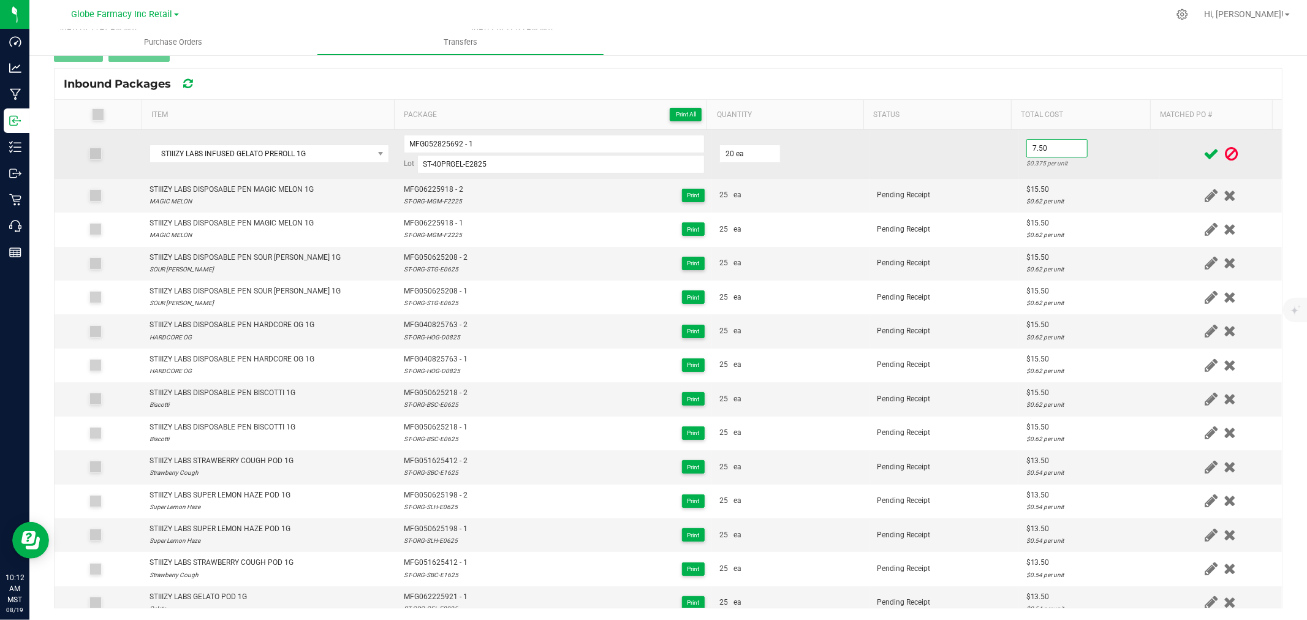
type input "$7.50"
drag, startPoint x: 1083, startPoint y: 156, endPoint x: 1072, endPoint y: 154, distance: 11.2
click at [1075, 154] on td "$7.50 $0.375 per unit" at bounding box center [1089, 154] width 140 height 49
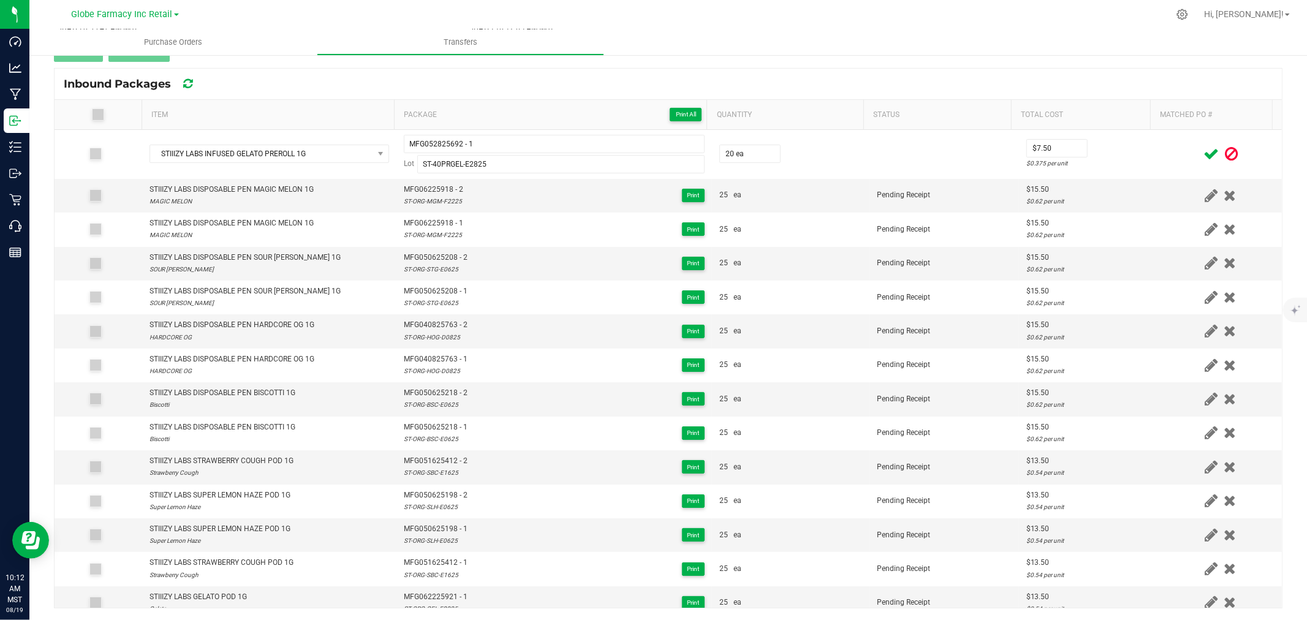
click at [1200, 153] on span at bounding box center [1210, 154] width 21 height 24
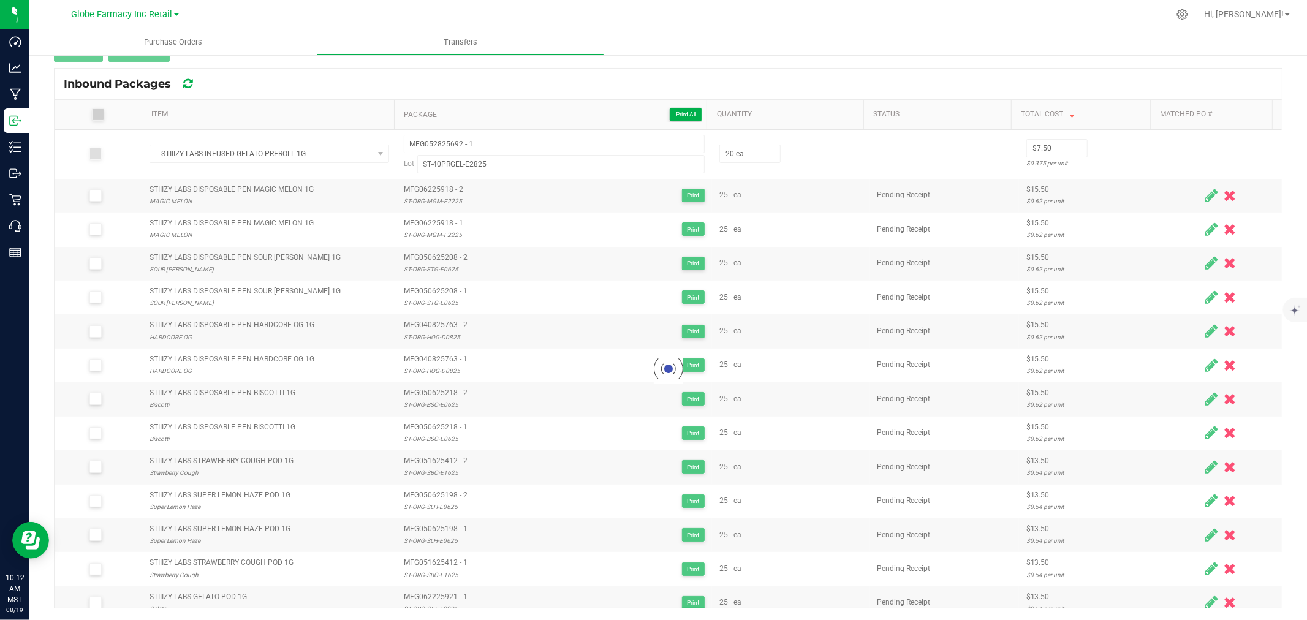
scroll to position [123, 0]
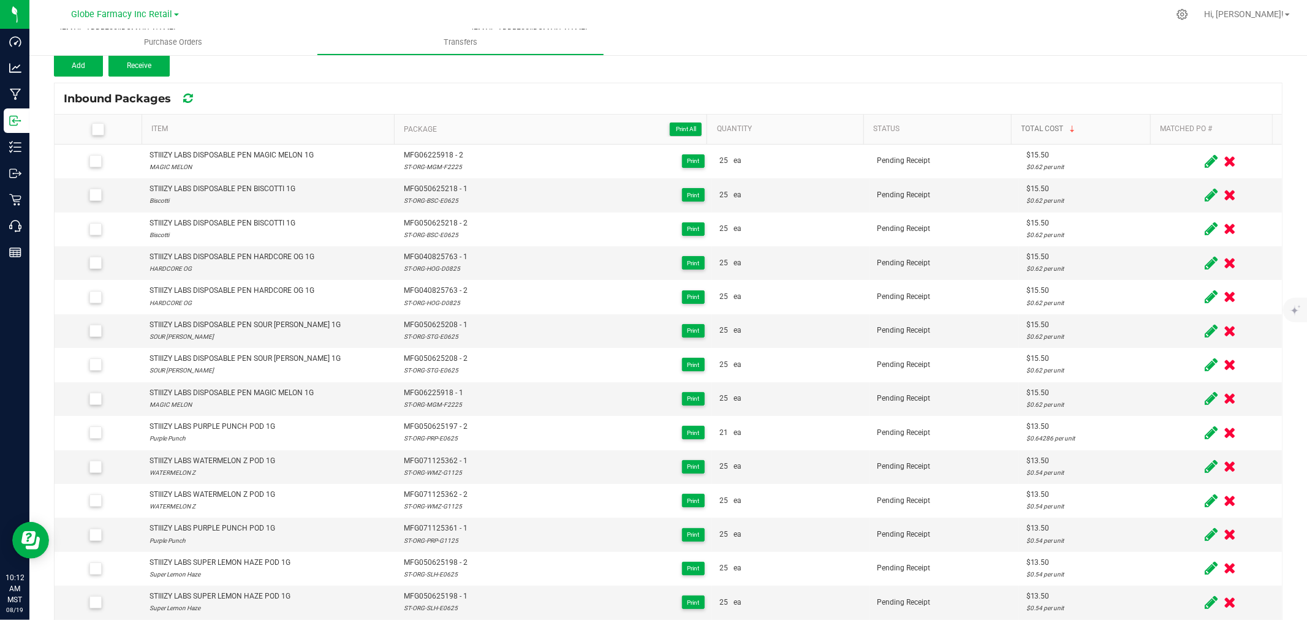
click at [1104, 129] on link "Total Cost" at bounding box center [1083, 129] width 124 height 10
click at [1100, 129] on link "Total Cost" at bounding box center [1083, 129] width 124 height 10
click at [80, 62] on span "Add" at bounding box center [78, 65] width 13 height 9
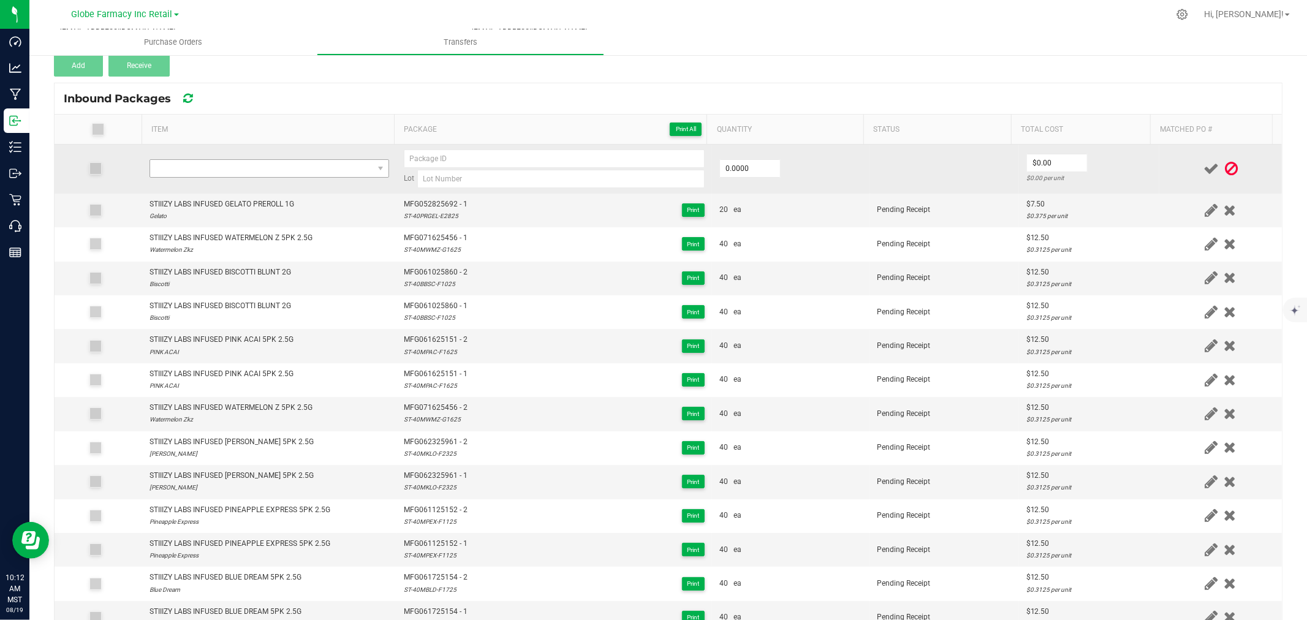
scroll to position [138, 0]
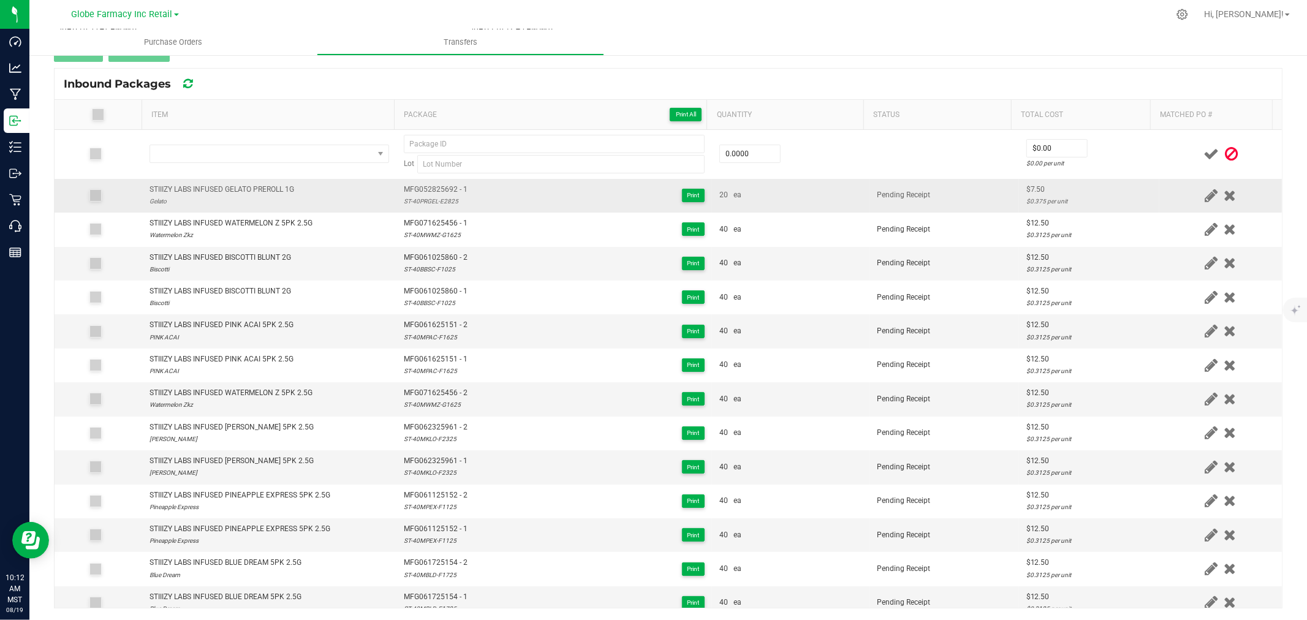
click at [219, 186] on div "STIIIZY LABS INFUSED GELATO PREROLL 1G" at bounding box center [221, 190] width 145 height 12
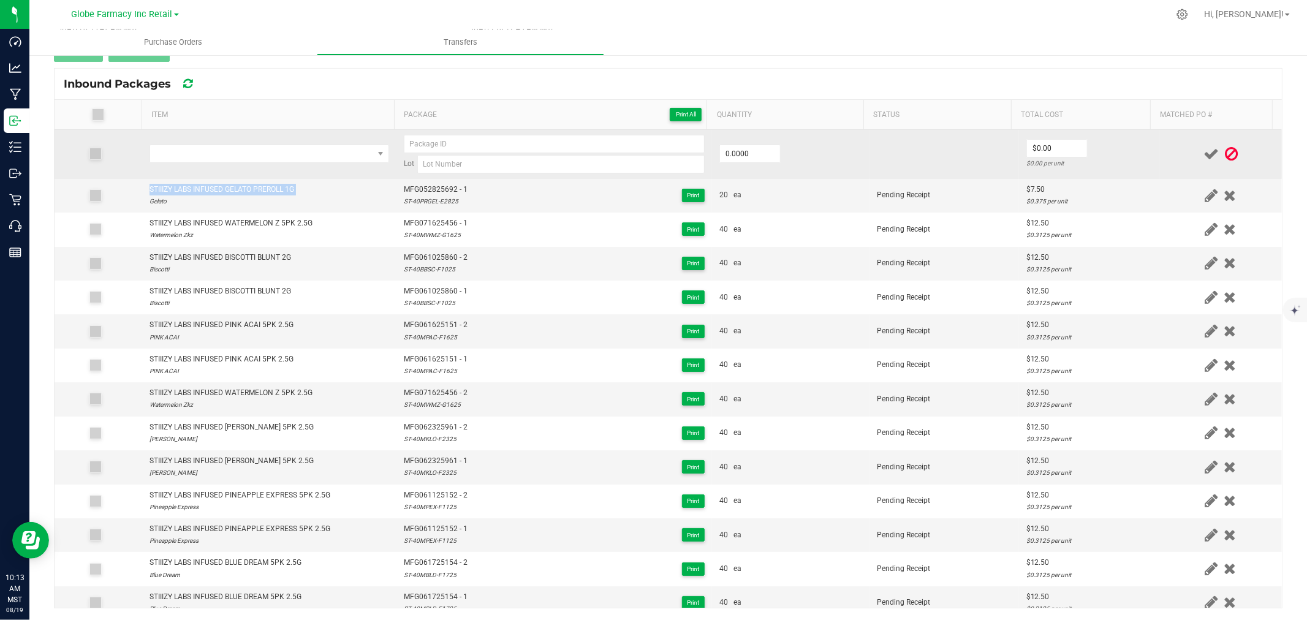
copy div "STIIIZY LABS INFUSED GELATO PREROLL 1G"
click at [233, 160] on span "NO DATA FOUND" at bounding box center [261, 153] width 223 height 17
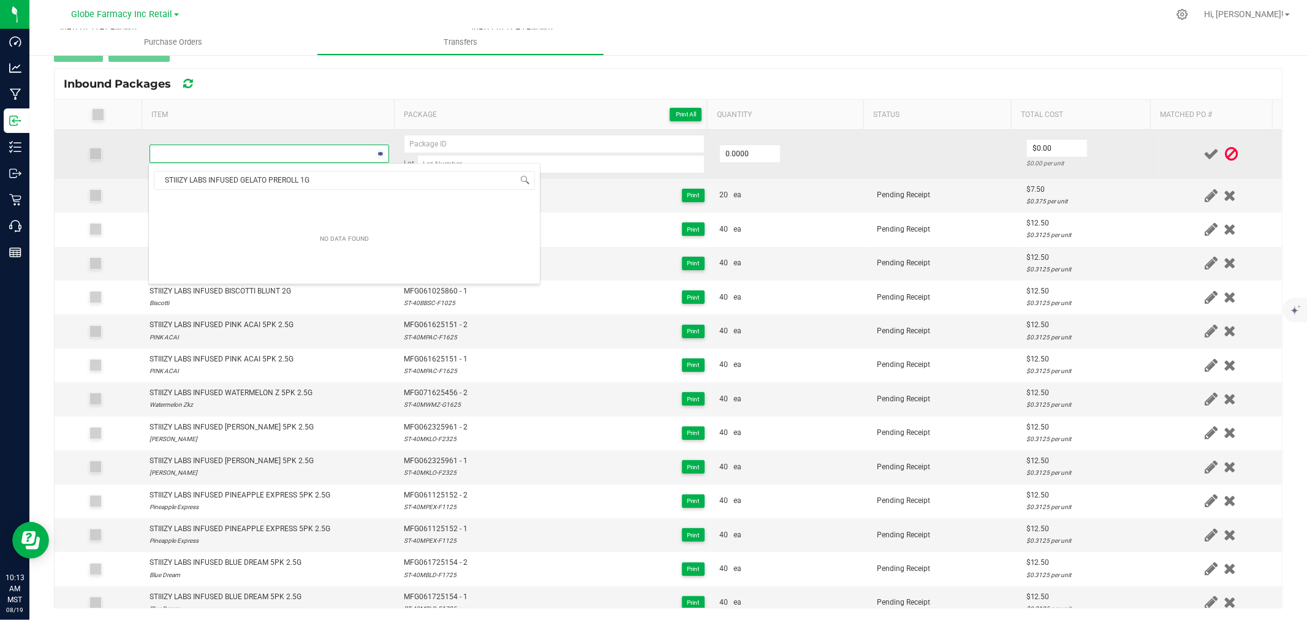
scroll to position [18, 235]
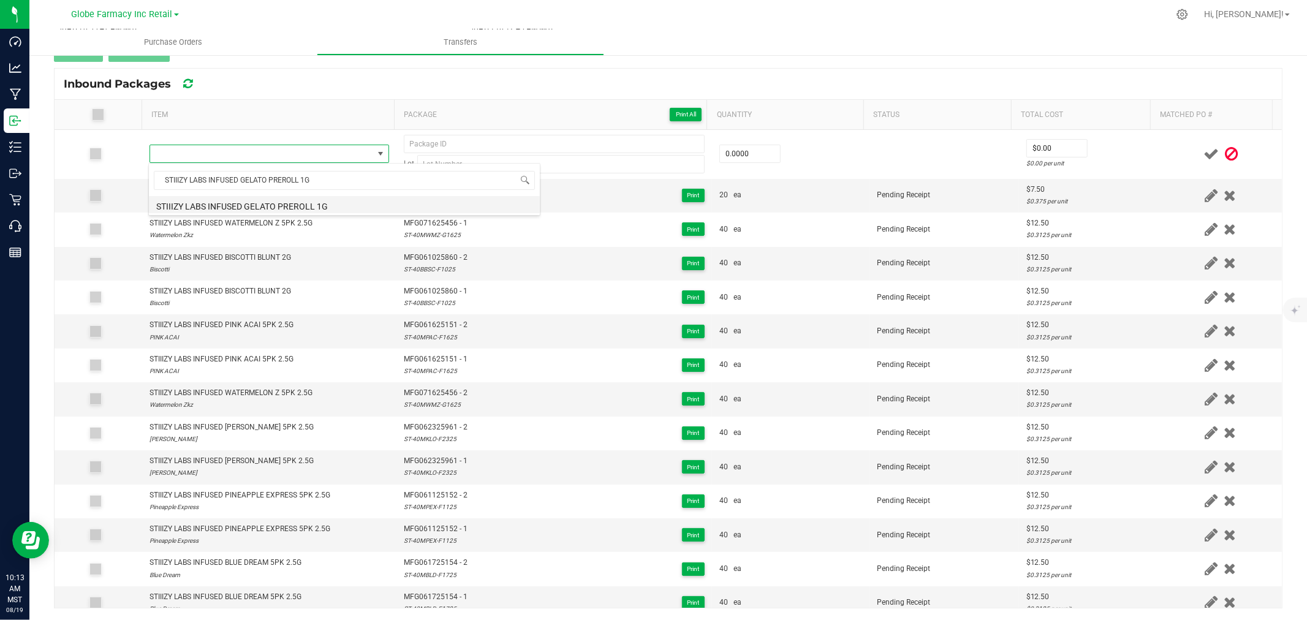
click at [290, 205] on li "STIIIZY LABS INFUSED GELATO PREROLL 1G" at bounding box center [344, 204] width 391 height 17
type input "0 ea"
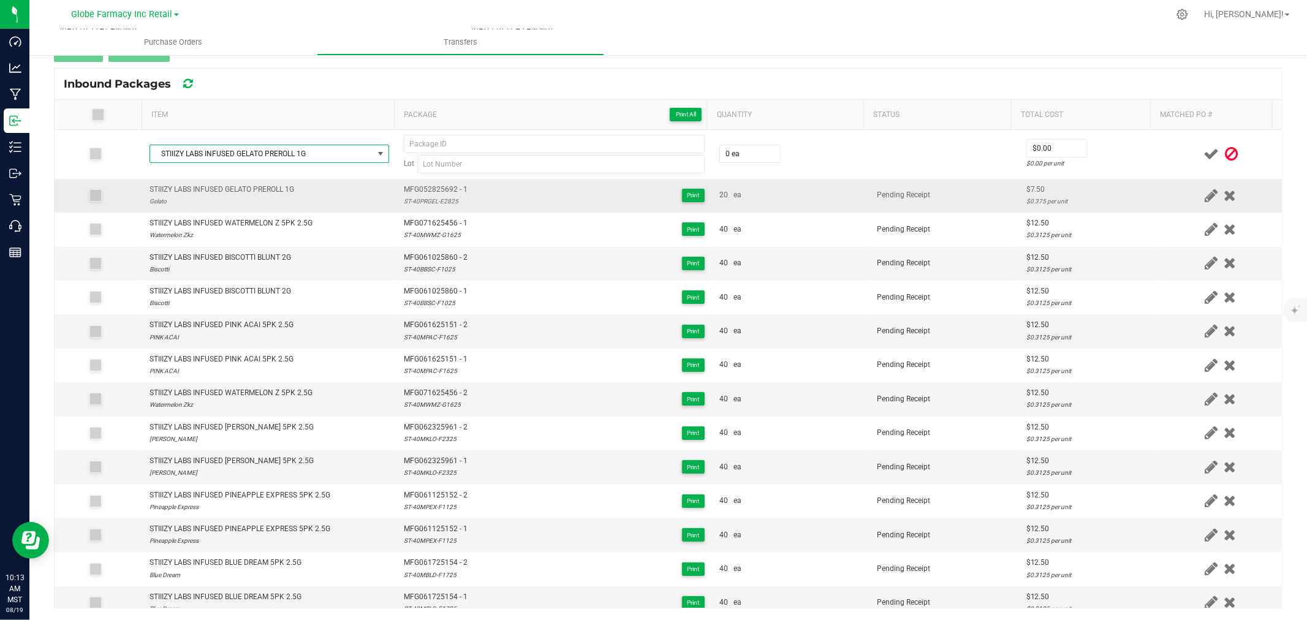
click at [423, 182] on td "MFG052825692 - 1 ST-40PRGEL-E2825 Print" at bounding box center [554, 196] width 316 height 34
click at [423, 184] on span "MFG052825692 - 1" at bounding box center [436, 190] width 64 height 12
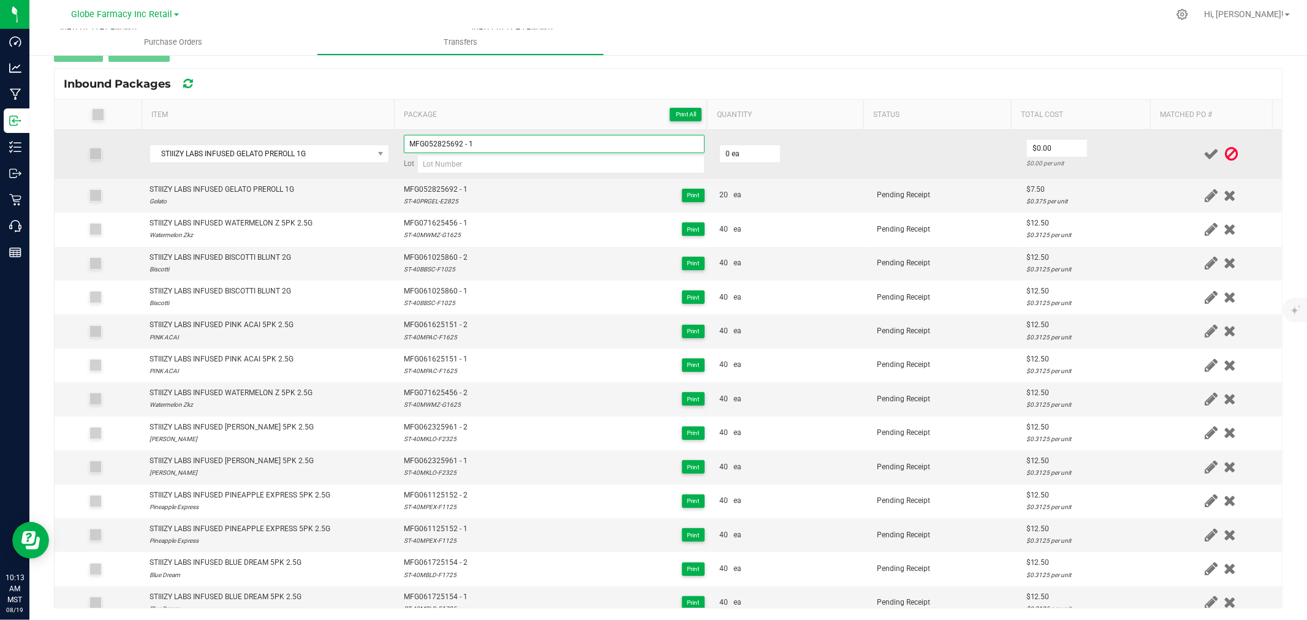
click at [501, 143] on input "MFG052825692 - 1" at bounding box center [554, 144] width 301 height 18
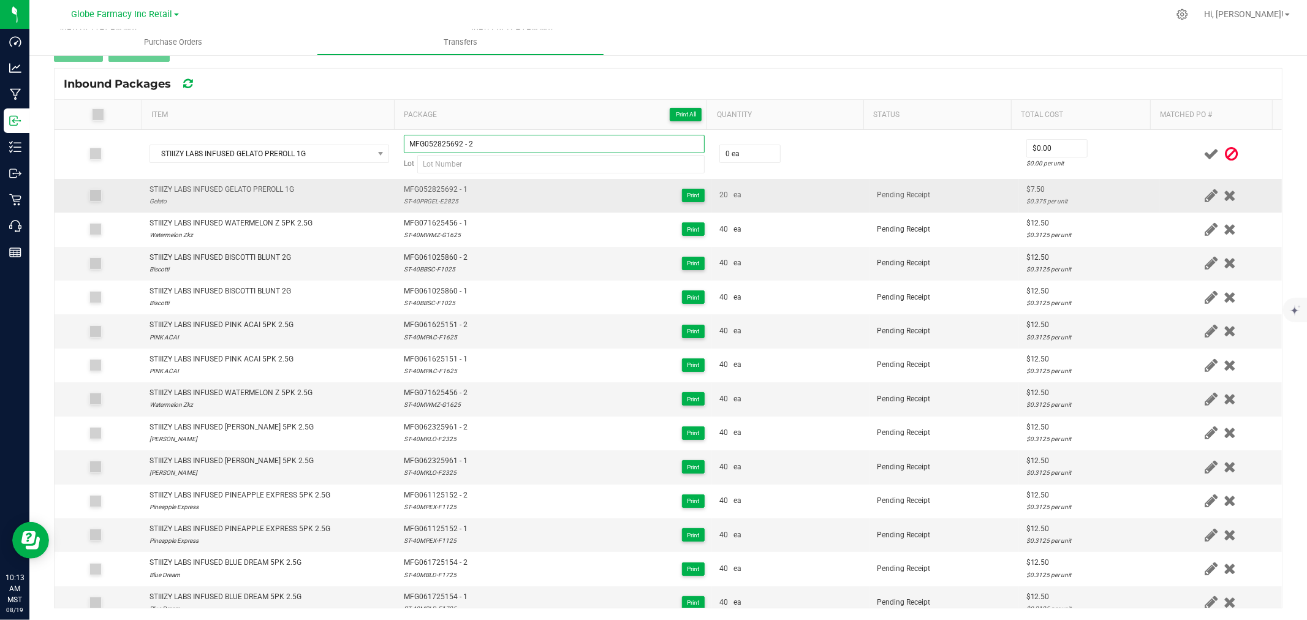
type input "MFG052825692 - 2"
click at [442, 195] on div "ST-40PRGEL-E2825" at bounding box center [436, 201] width 64 height 12
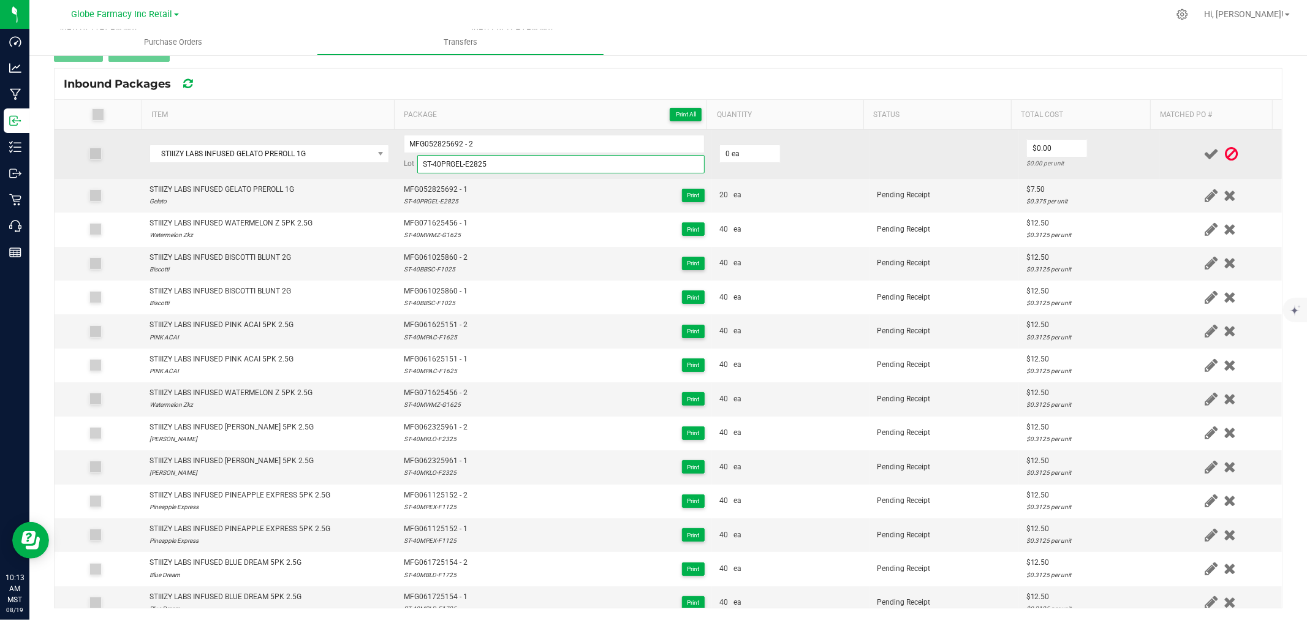
type input "ST-40PRGEL-E2825"
click at [749, 165] on td "0 ea" at bounding box center [791, 154] width 158 height 49
click at [752, 142] on td "0 ea" at bounding box center [791, 154] width 158 height 49
click at [756, 148] on input "0" at bounding box center [750, 153] width 60 height 17
type input "20 ea"
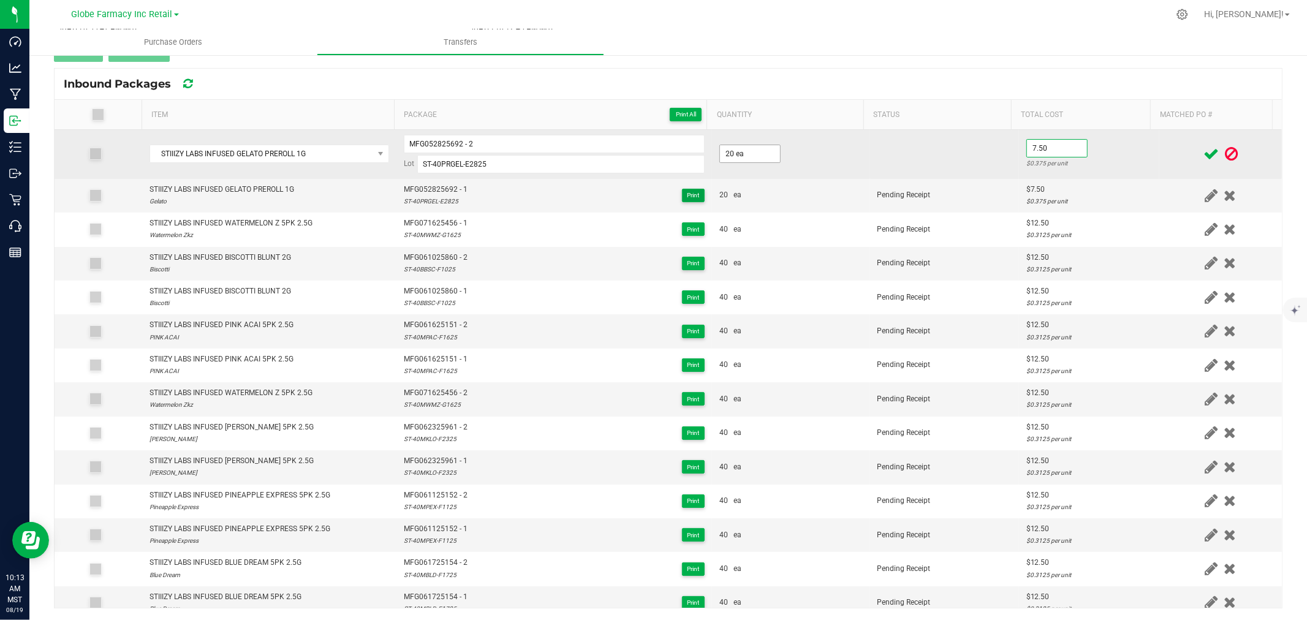
type input "$7.50"
drag, startPoint x: 1118, startPoint y: 162, endPoint x: 1129, endPoint y: 162, distance: 11.6
click at [1118, 162] on div "$0.375 per unit" at bounding box center [1089, 163] width 126 height 12
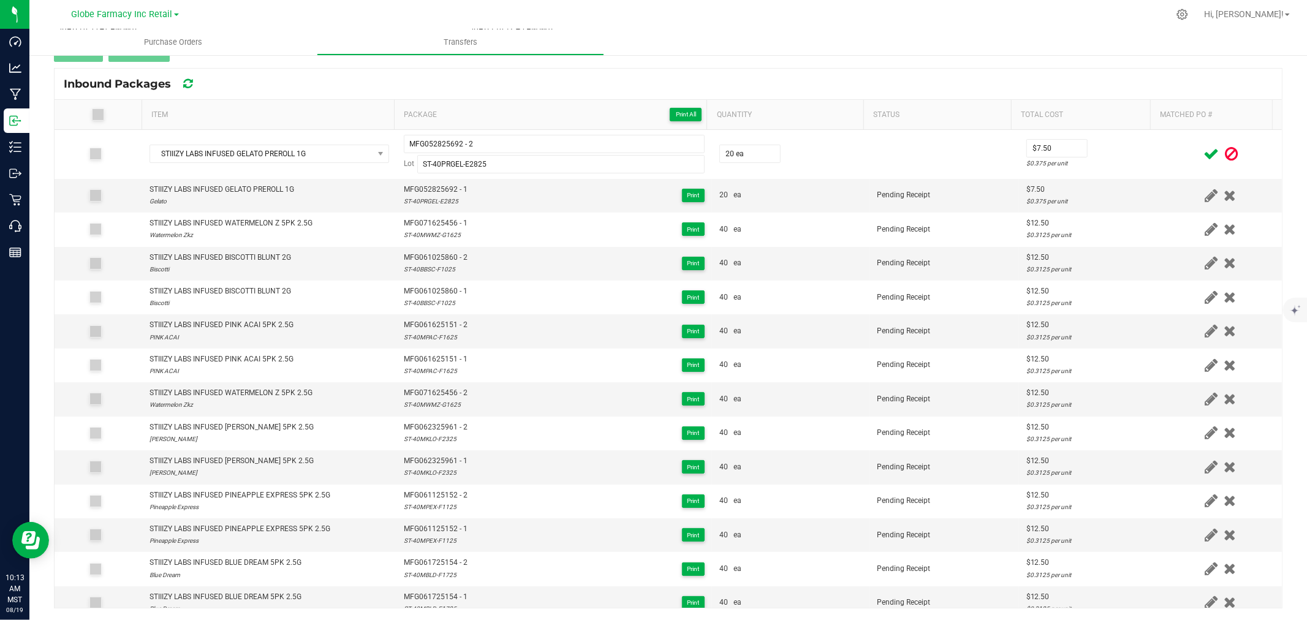
click at [1203, 155] on icon at bounding box center [1210, 153] width 15 height 15
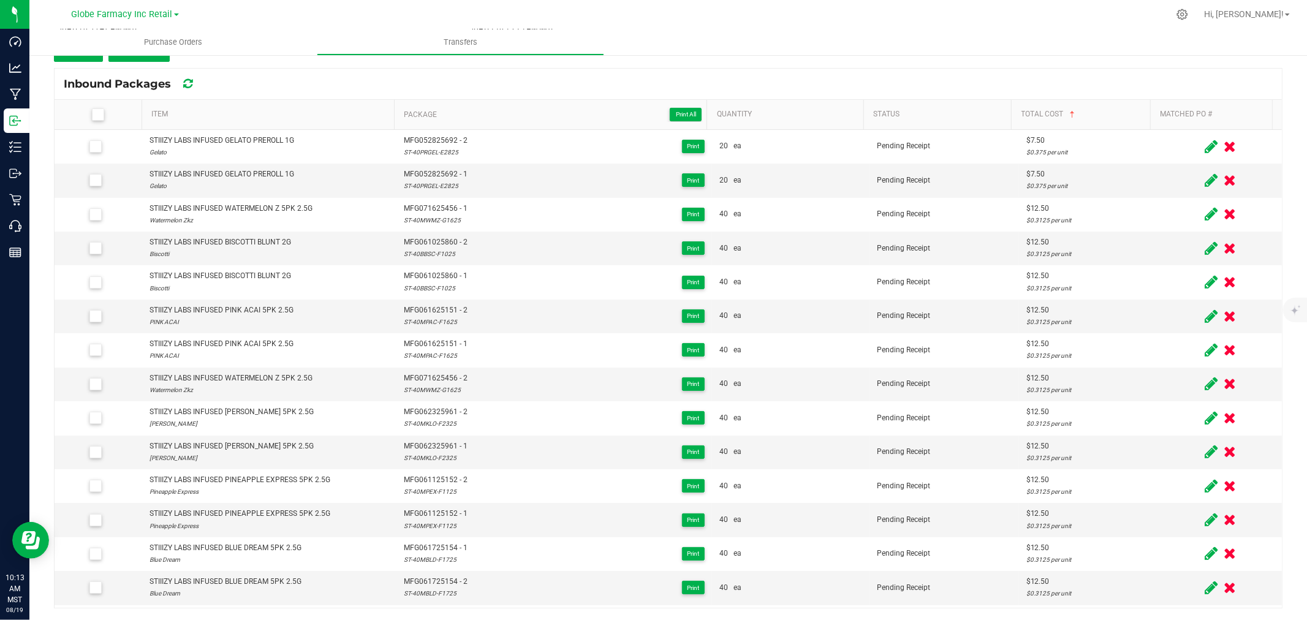
scroll to position [123, 0]
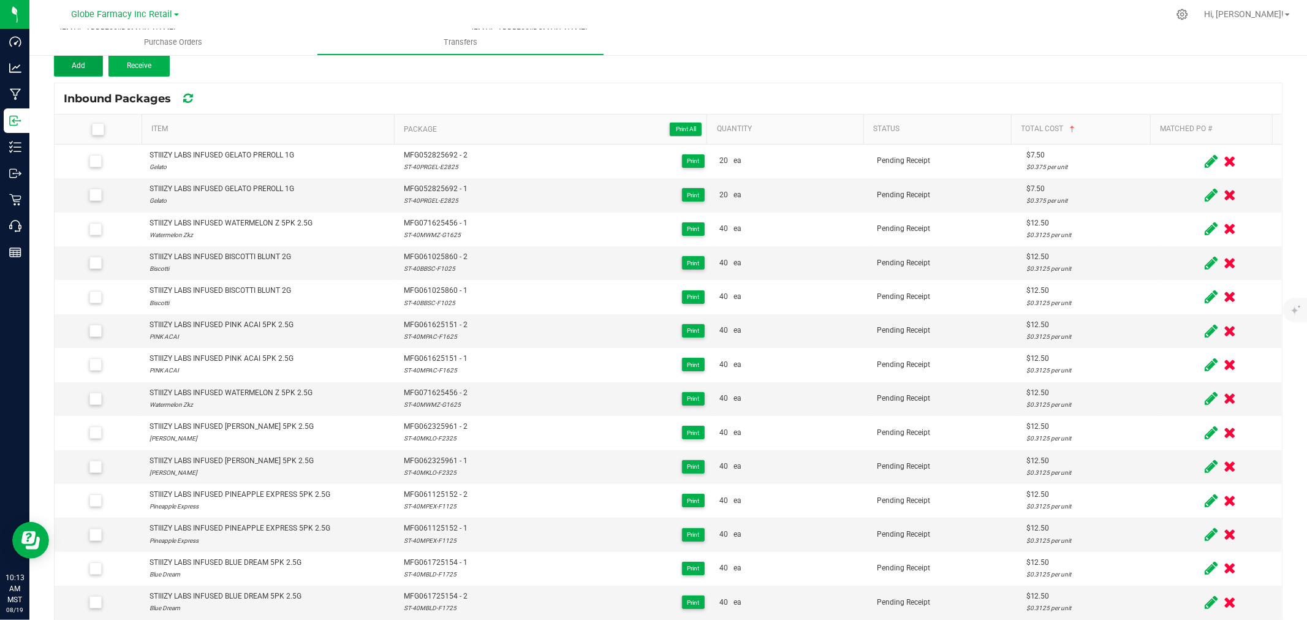
click at [80, 58] on button "Add" at bounding box center [78, 66] width 49 height 22
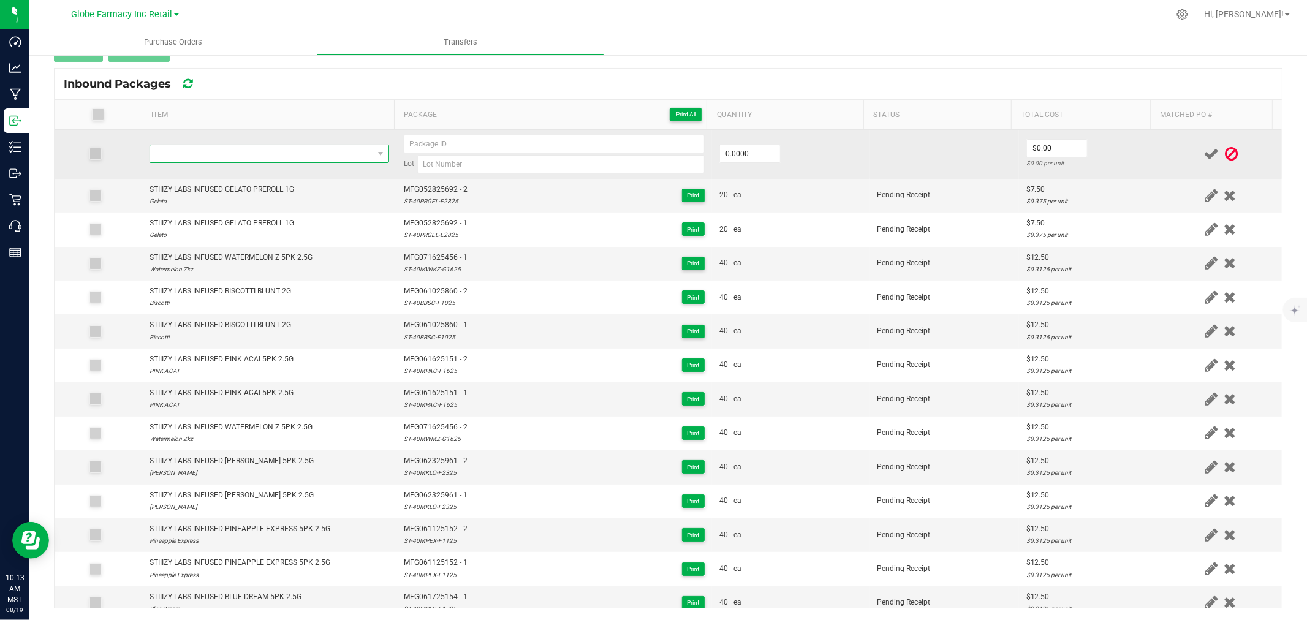
click at [295, 156] on span "NO DATA FOUND" at bounding box center [261, 153] width 223 height 17
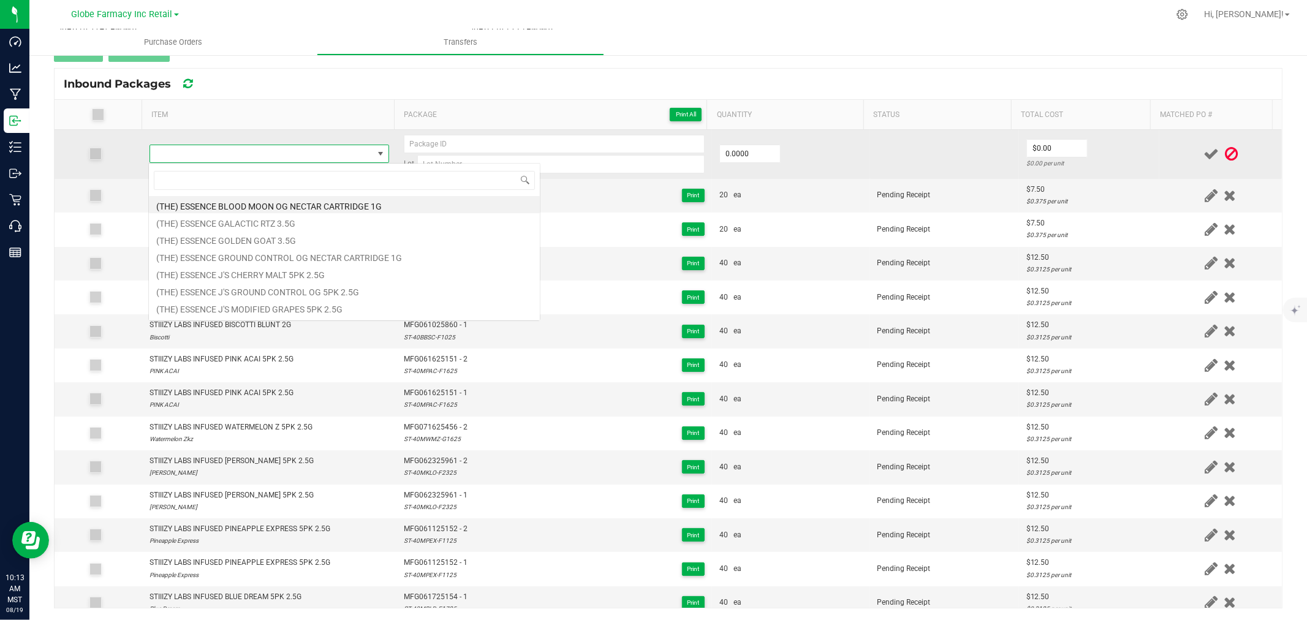
type input "STIIIZY LABS INFUSED KING LOUIS XIII PREROLL 1G"
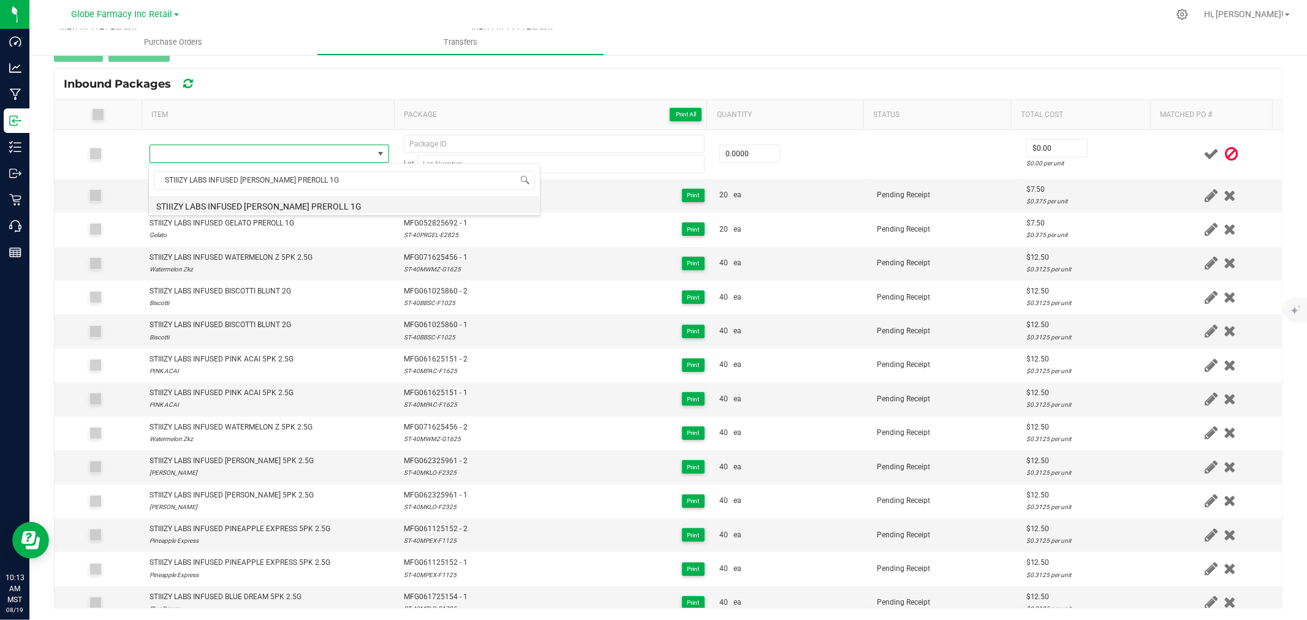
click at [293, 206] on li "STIIIZY LABS INFUSED KING LOUIS XIII PREROLL 1G" at bounding box center [344, 204] width 391 height 17
type input "0 ea"
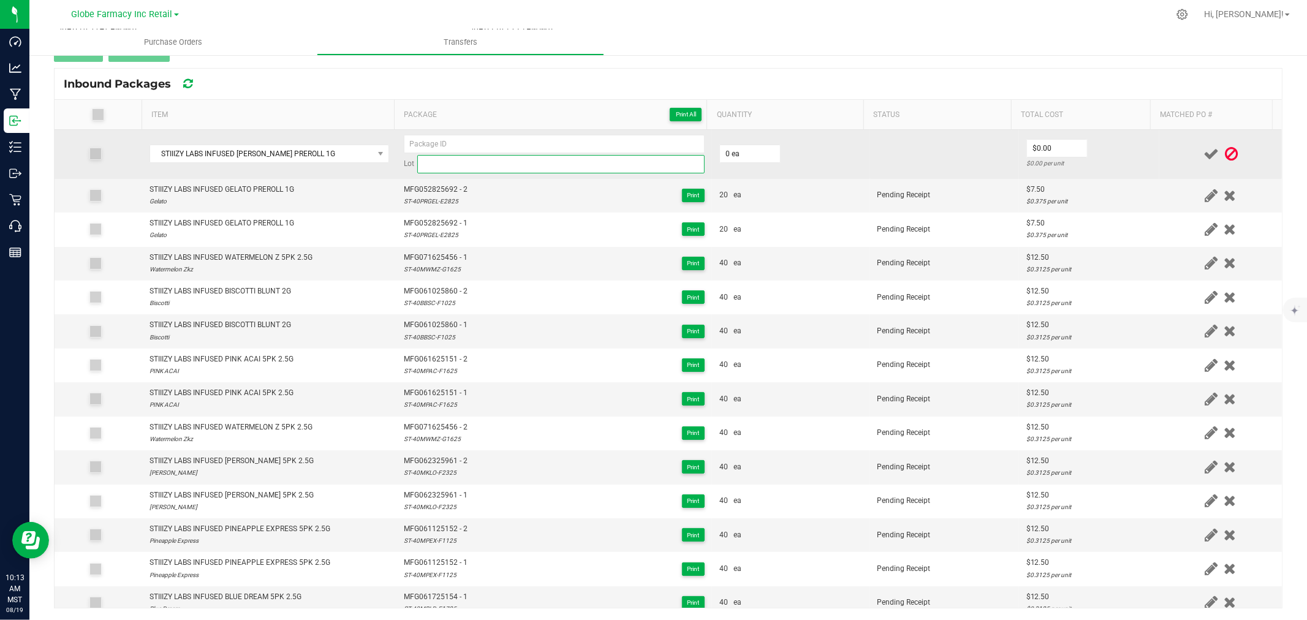
click at [493, 165] on input at bounding box center [560, 164] width 287 height 18
paste input "STIIIZY LABS INFUSED KING LOUIS XIII PREROLL"
type input "STIIIZY LABS INFUSED KING LOUIS XIII PREROLL"
click at [444, 161] on input at bounding box center [560, 164] width 287 height 18
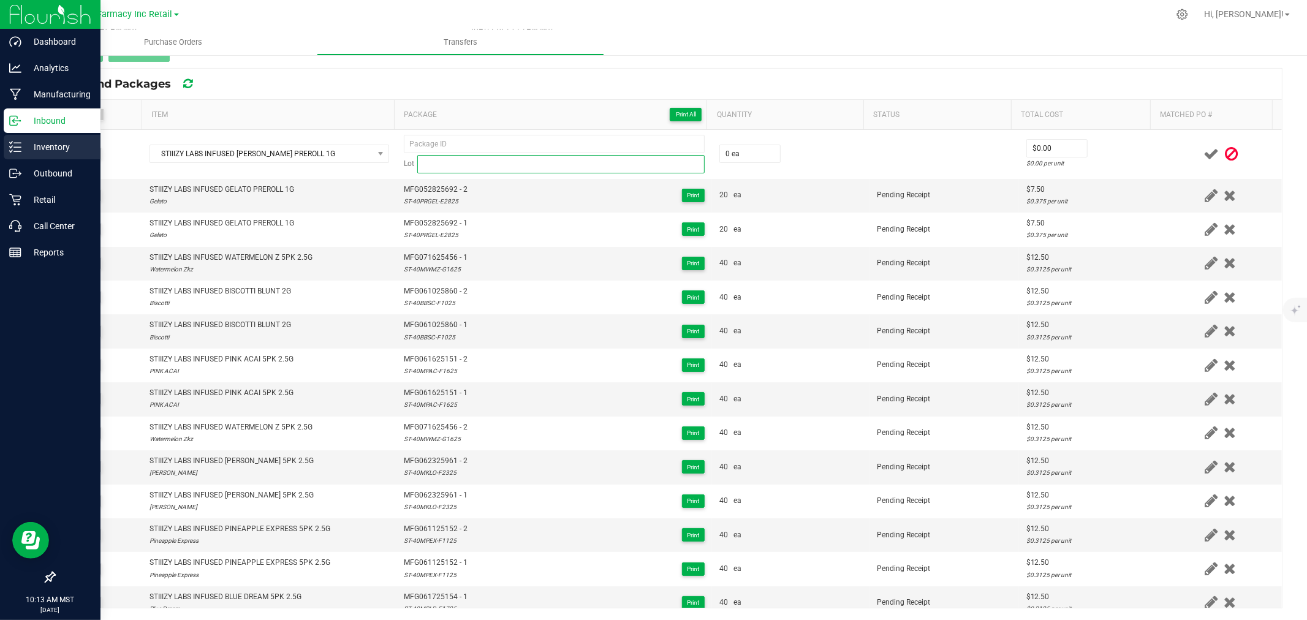
paste input "ST-40PRKLO-G0725"
type input "ST-40PRKLO-G0725"
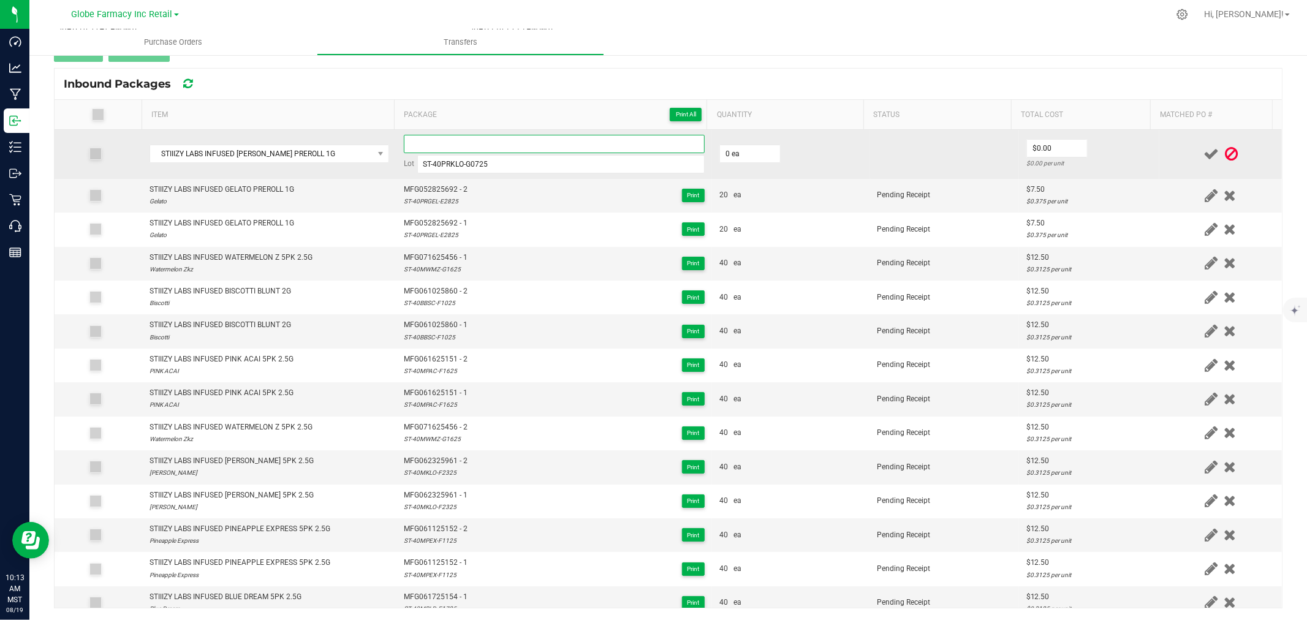
paste input "MFG:070725-211-Exp."
click at [599, 145] on input at bounding box center [554, 144] width 301 height 18
type input "MFG070725211 - 1"
type input "20 ea"
type input "$7.50"
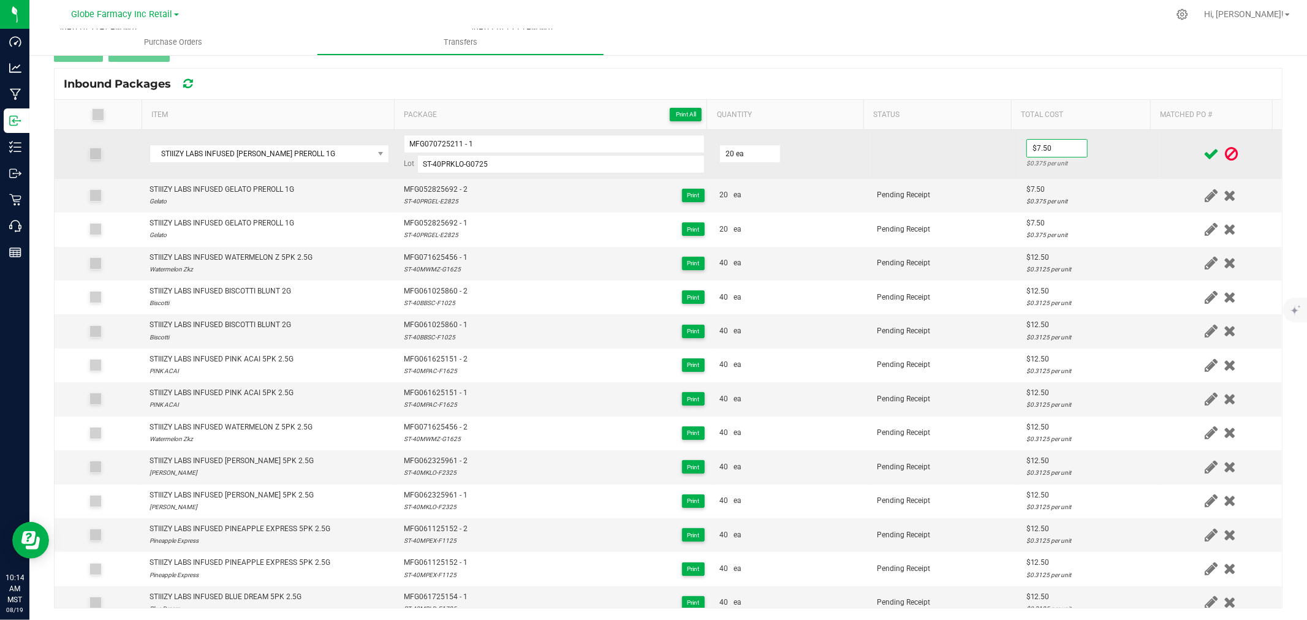
click at [1126, 138] on td "$7.50 $0.375 per unit" at bounding box center [1089, 154] width 140 height 49
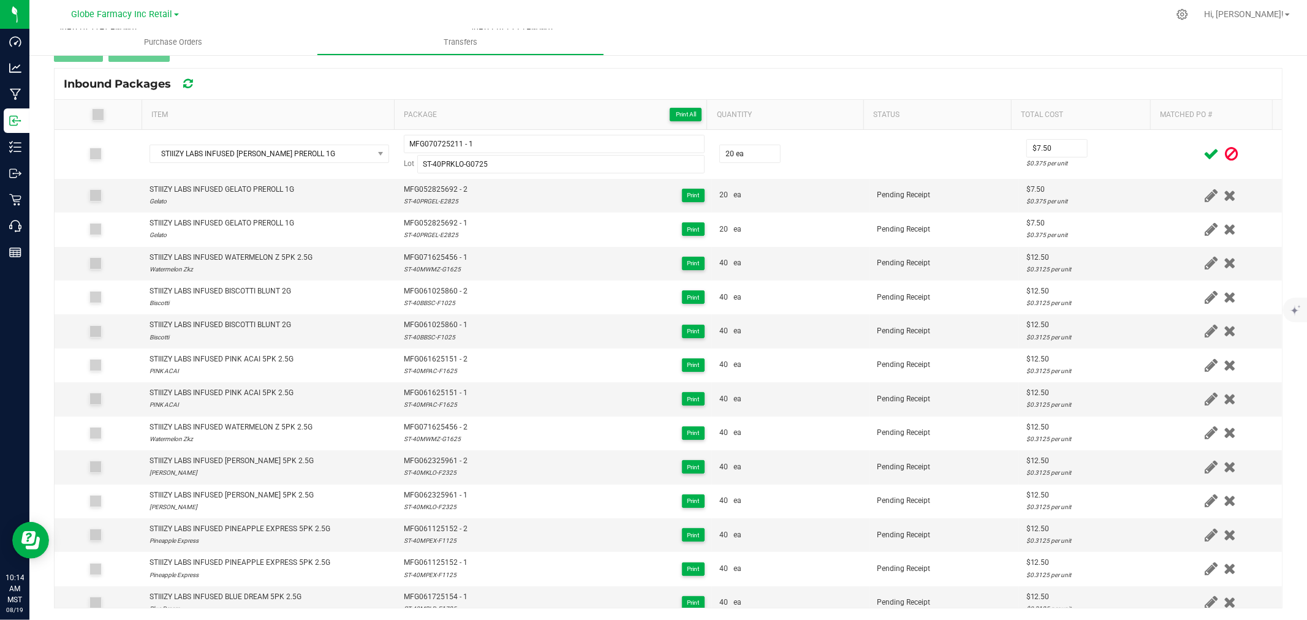
click at [1203, 155] on icon at bounding box center [1210, 153] width 15 height 15
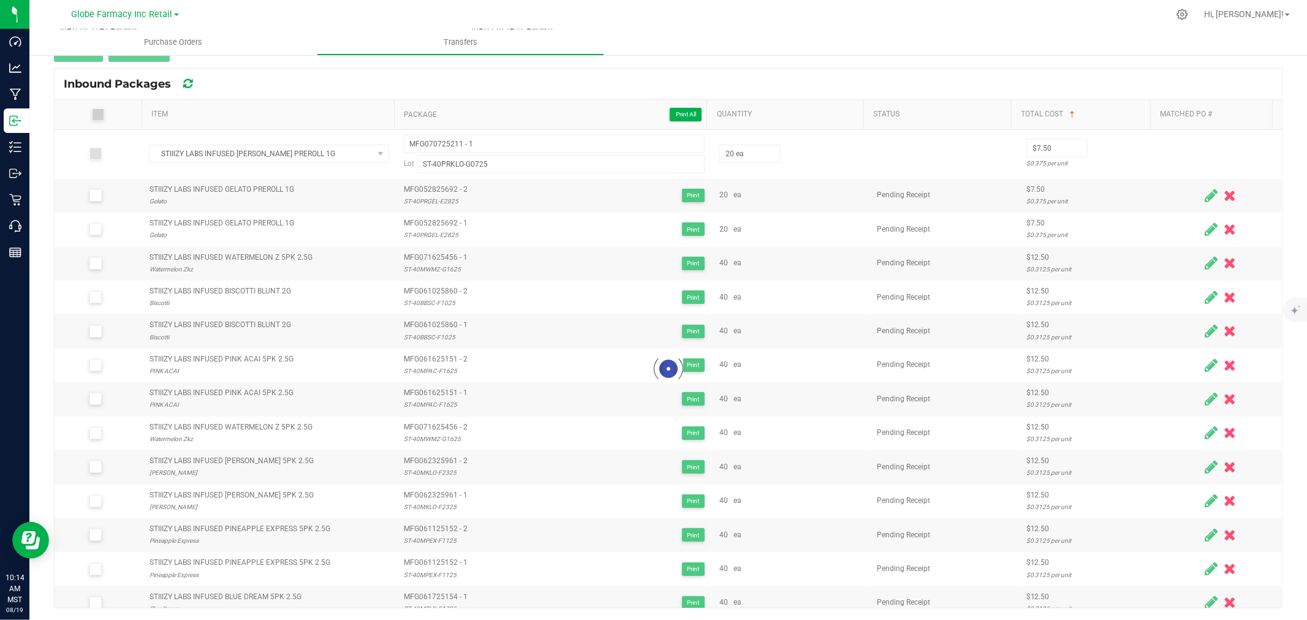
scroll to position [123, 0]
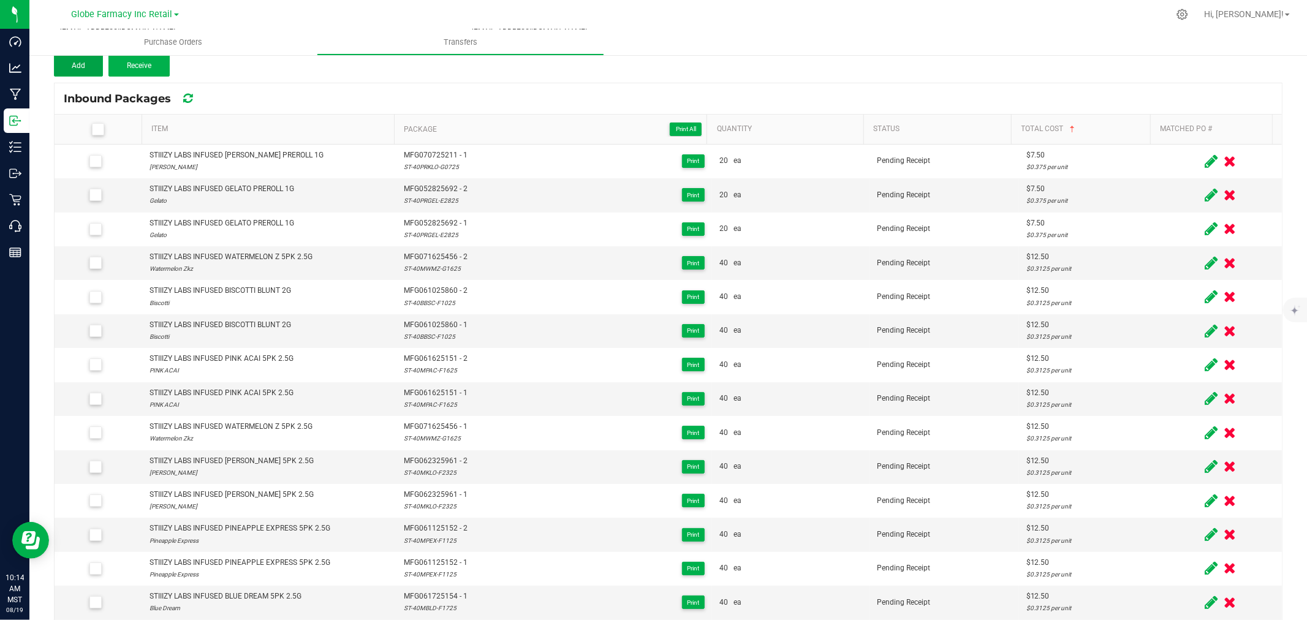
drag, startPoint x: 78, startPoint y: 58, endPoint x: 84, endPoint y: 64, distance: 7.8
click at [78, 58] on button "Add" at bounding box center [78, 66] width 49 height 22
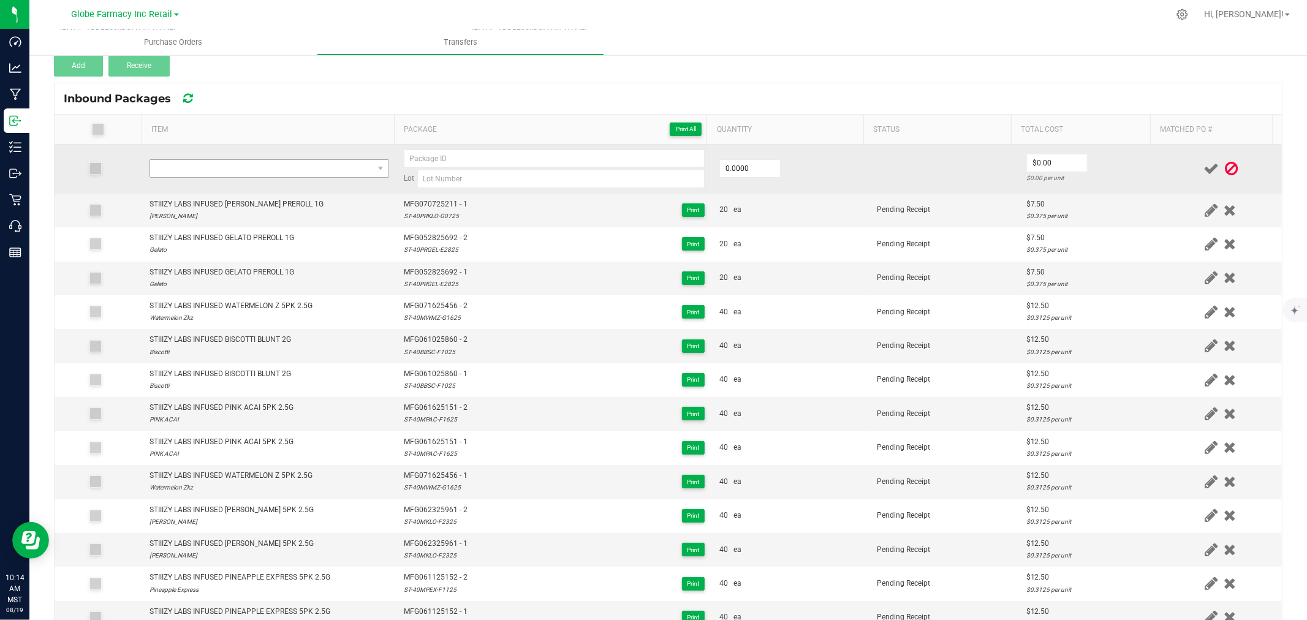
scroll to position [138, 0]
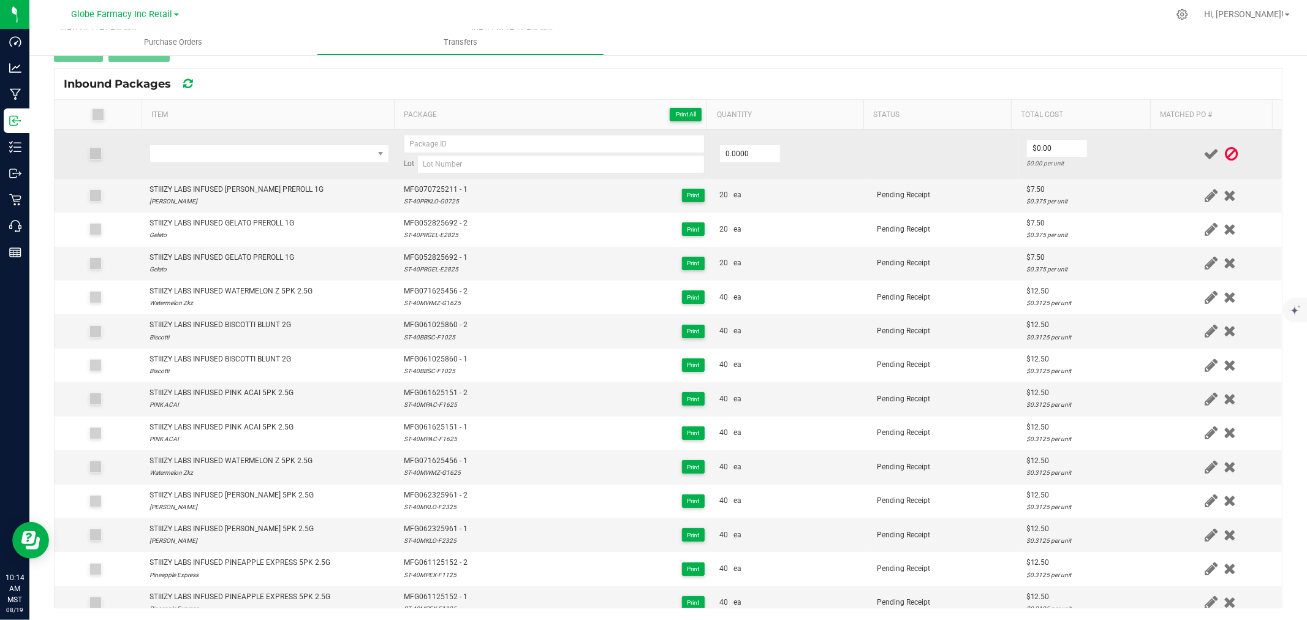
click at [243, 178] on td at bounding box center [269, 154] width 254 height 49
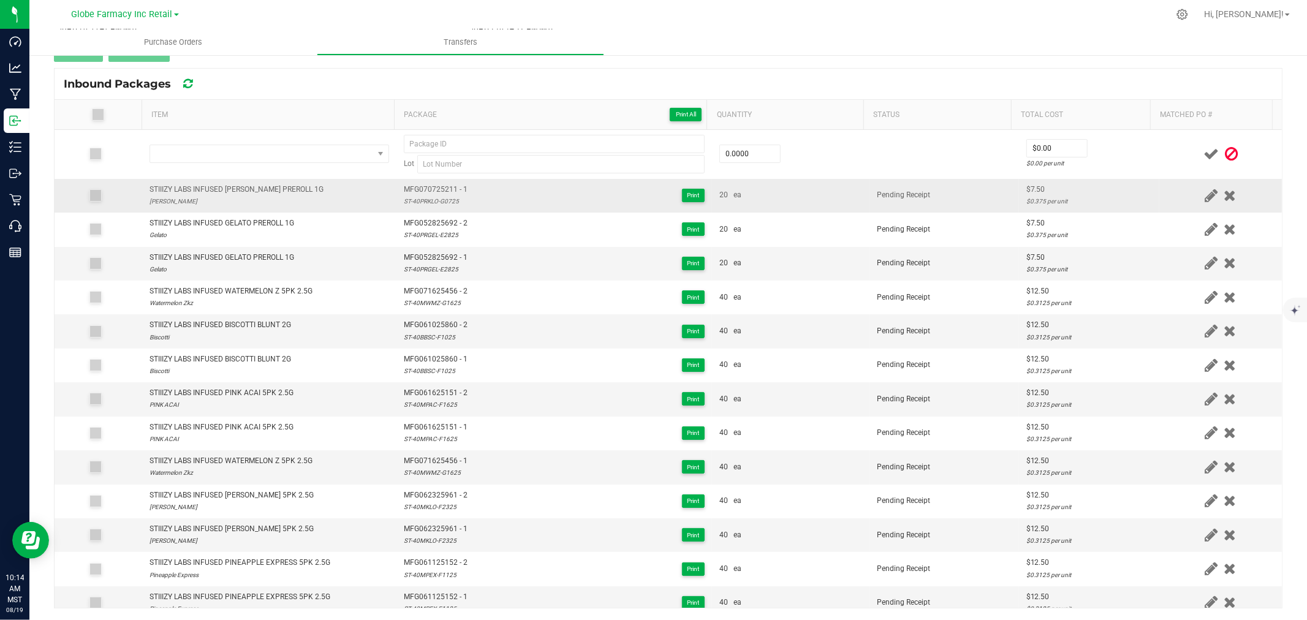
click at [235, 194] on div "STIIIZY LABS INFUSED KING LOUIS XIII PREROLL 1G" at bounding box center [236, 190] width 174 height 12
copy div "STIIIZY LABS INFUSED KING LOUIS XIII PREROLL 1G"
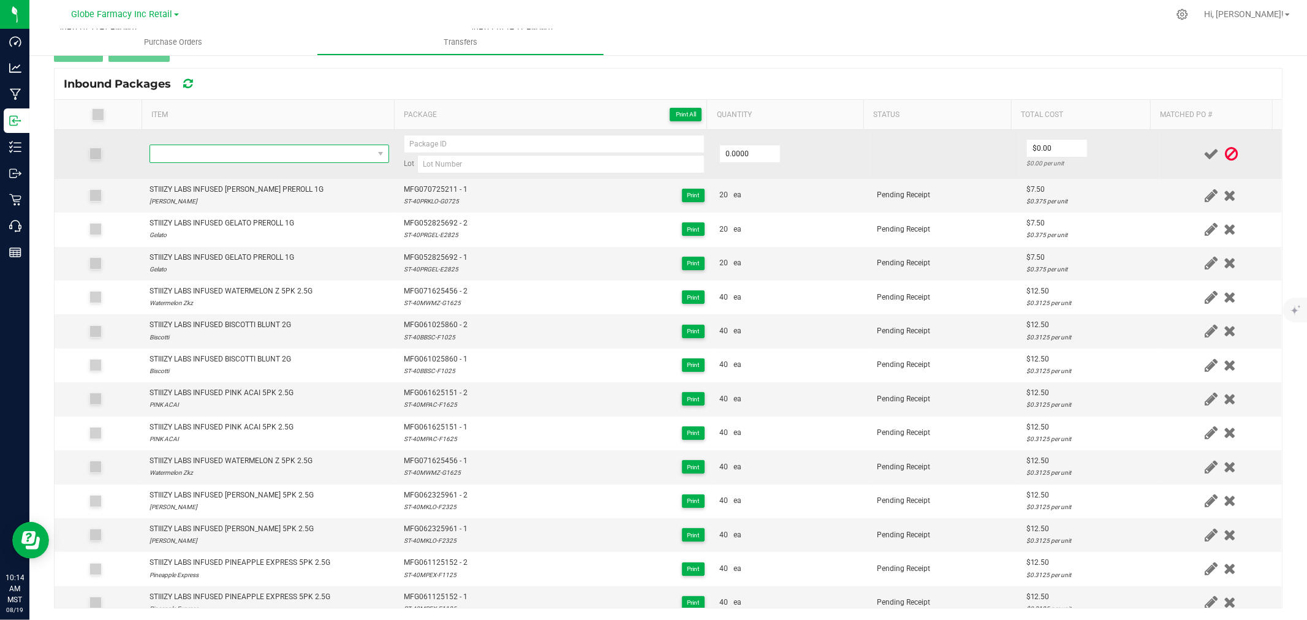
click at [250, 156] on span "NO DATA FOUND" at bounding box center [261, 153] width 223 height 17
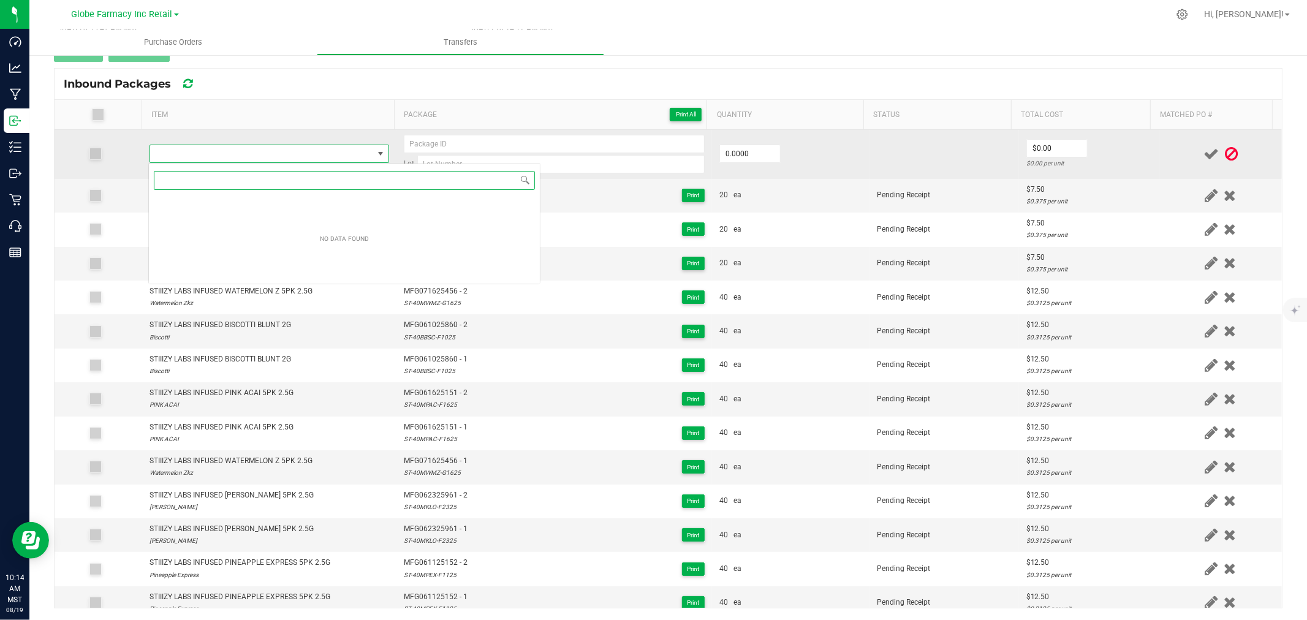
paste input "STIIIZY LABS INFUSED KING LOUIS XIII PREROLL 1G"
type input "STIIIZY LABS INFUSED KING LOUIS XIII PREROLL 1G"
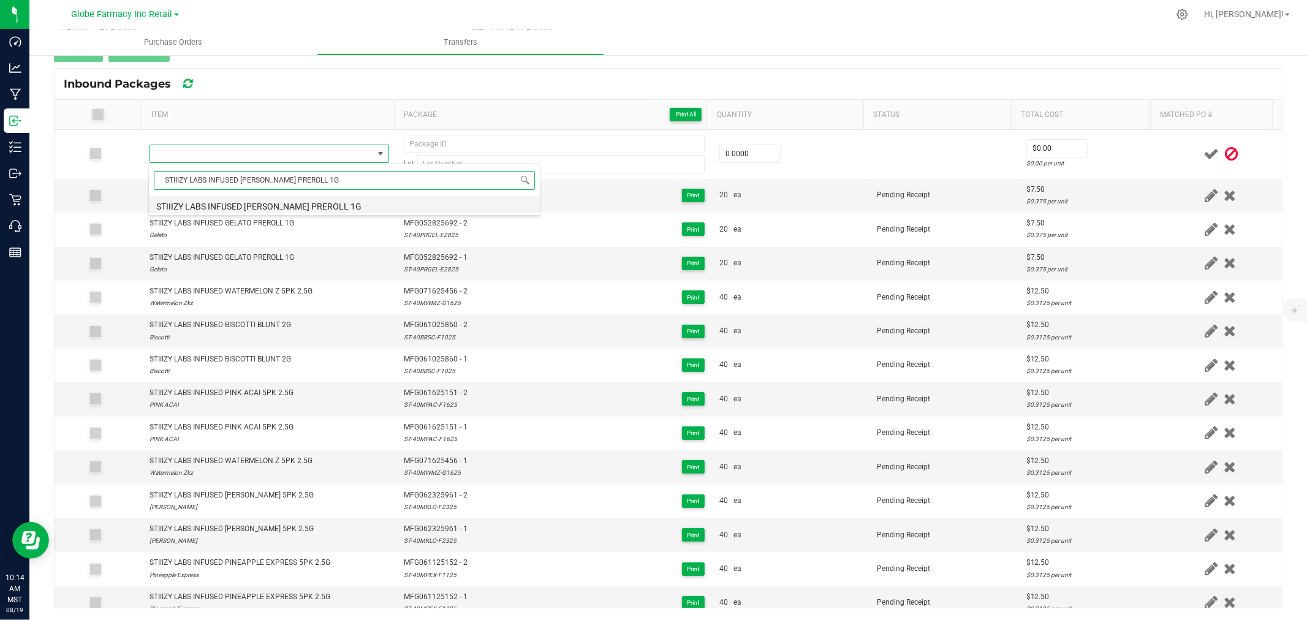
click at [293, 201] on li "STIIIZY LABS INFUSED KING LOUIS XIII PREROLL 1G" at bounding box center [344, 204] width 391 height 17
type input "0 ea"
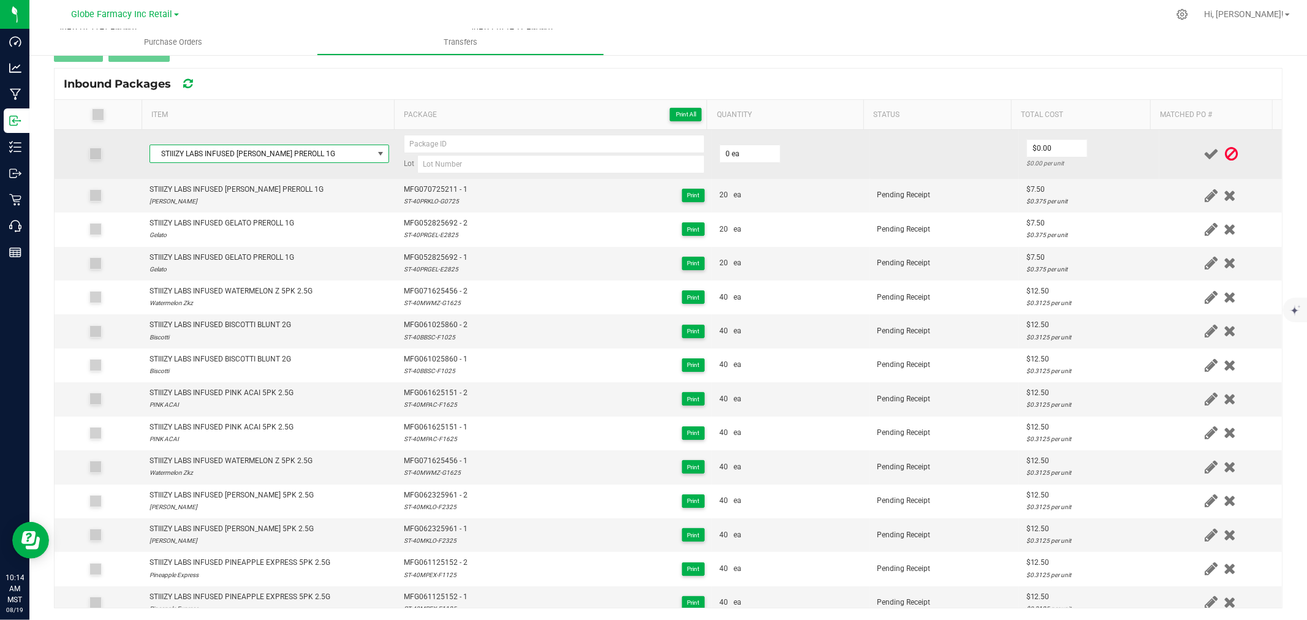
click at [439, 176] on td "Lot" at bounding box center [554, 154] width 316 height 49
click at [440, 176] on td "Lot" at bounding box center [554, 154] width 316 height 49
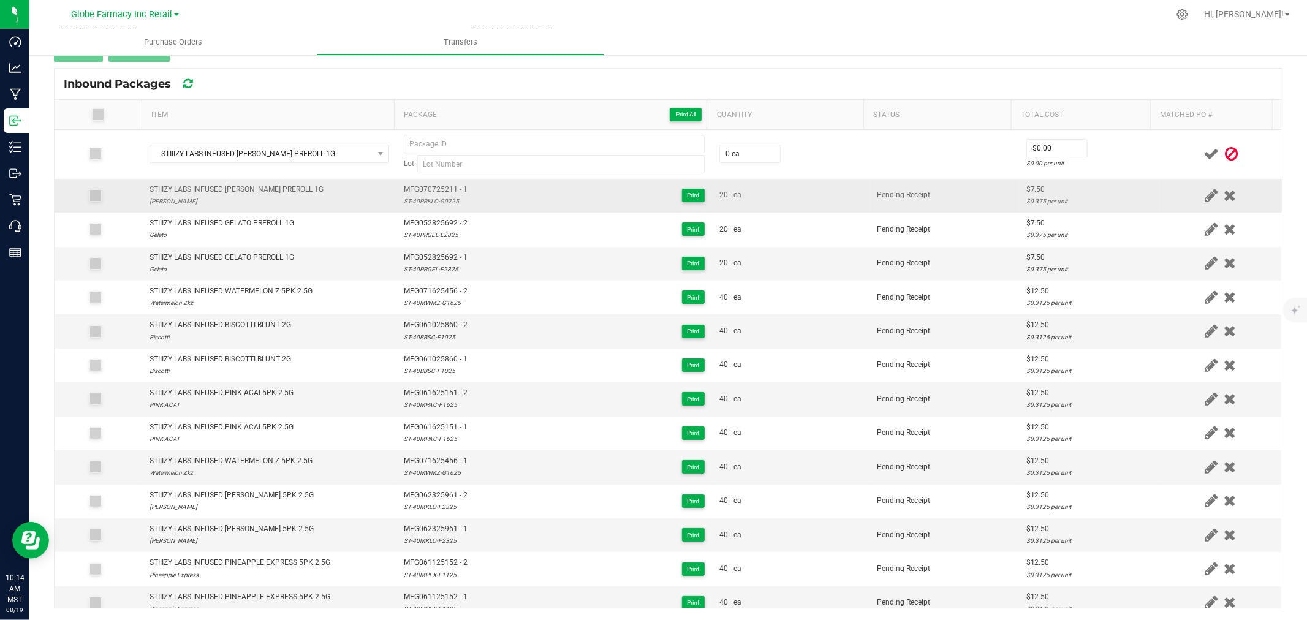
click at [441, 184] on span "MFG070725211 - 1" at bounding box center [436, 190] width 64 height 12
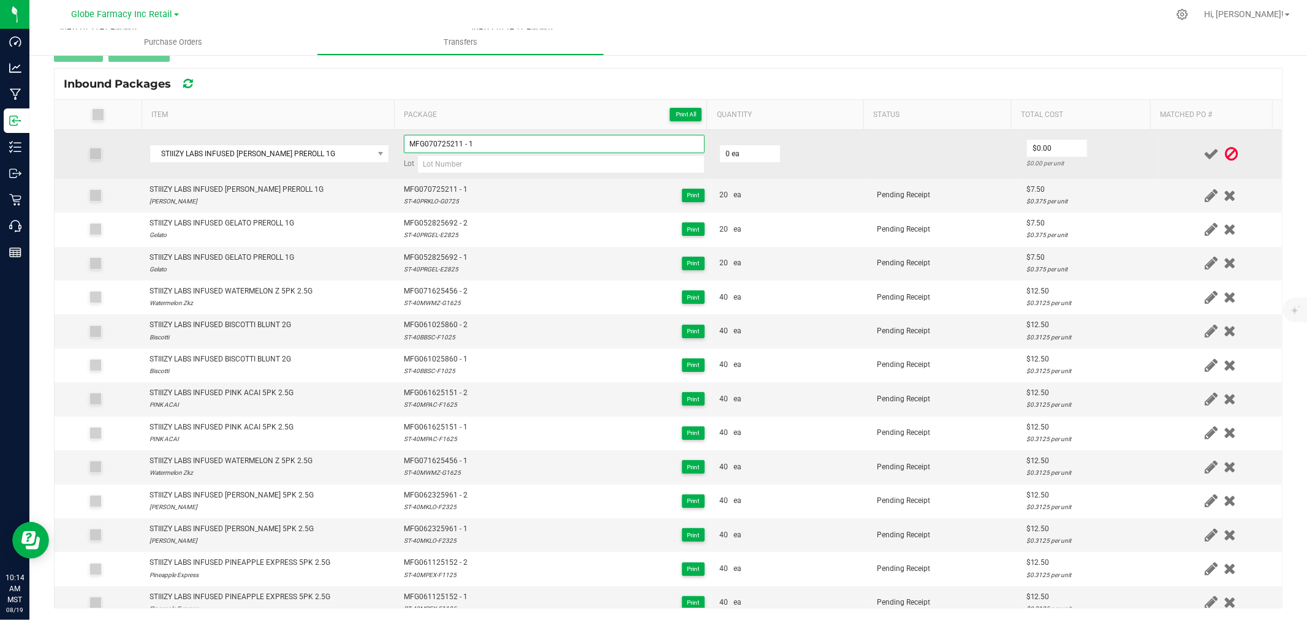
click at [505, 137] on input "MFG070725211 - 1" at bounding box center [554, 144] width 301 height 18
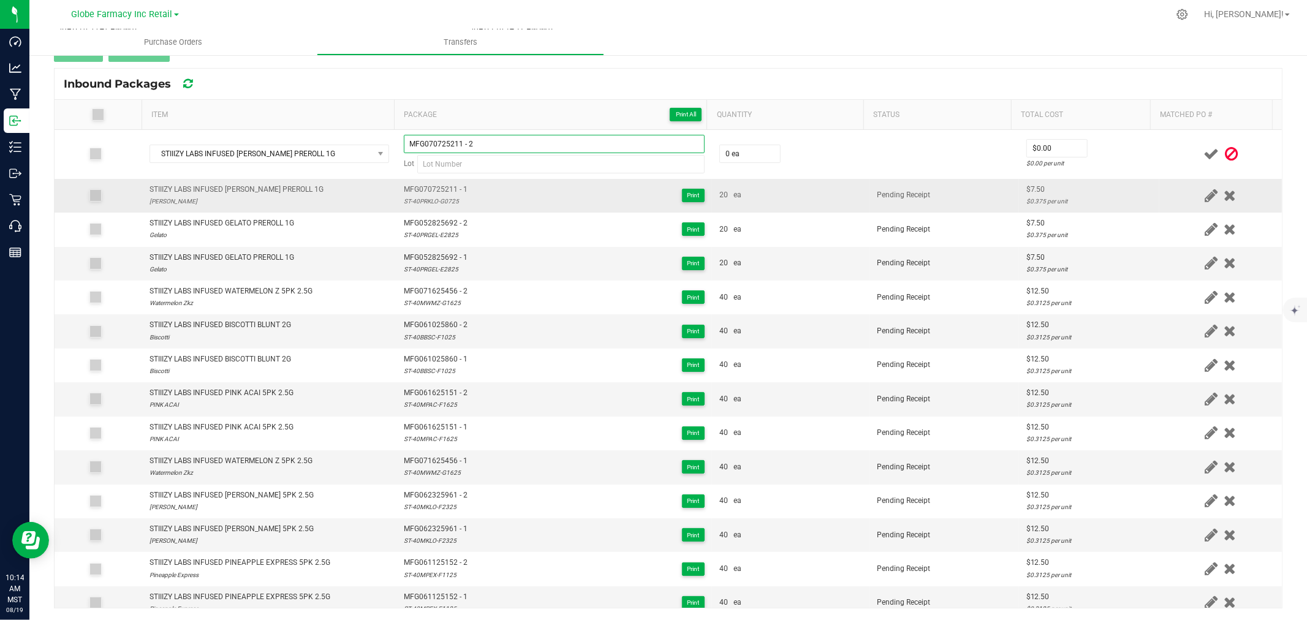
type input "MFG070725211 - 2"
click at [437, 194] on span "MFG070725211 - 1" at bounding box center [436, 190] width 64 height 12
click at [426, 203] on div "ST-40PRKLO-G0725" at bounding box center [436, 201] width 64 height 12
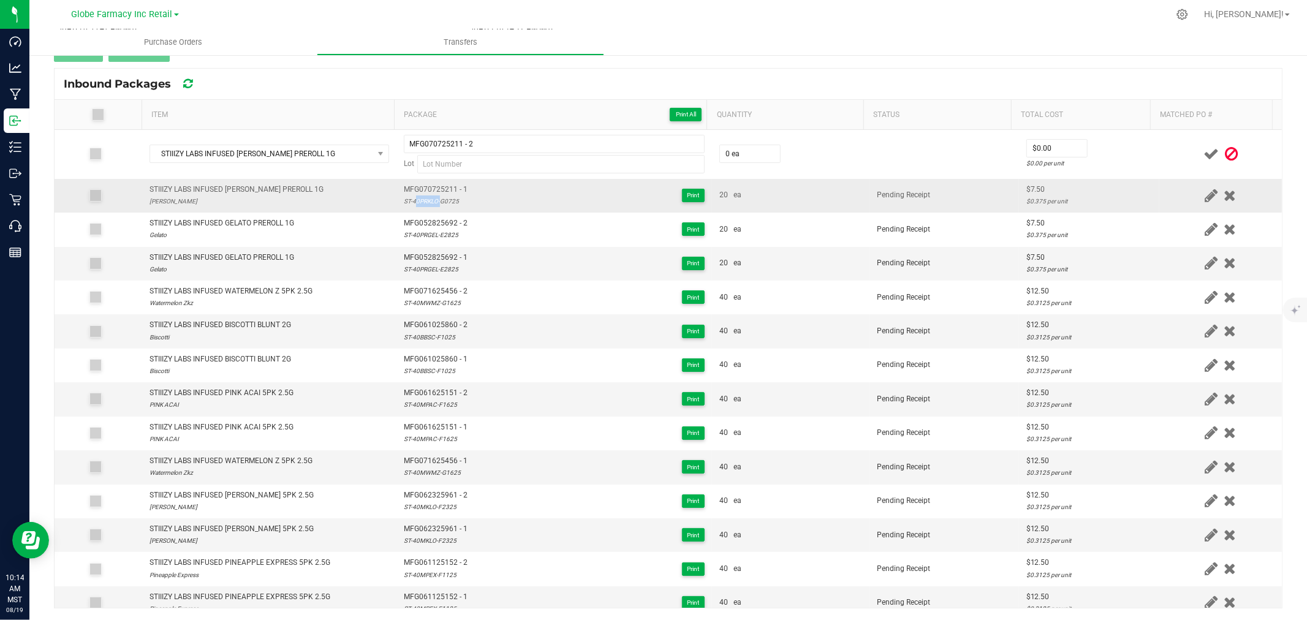
click at [426, 203] on div "ST-40PRKLO-G0725" at bounding box center [436, 201] width 64 height 12
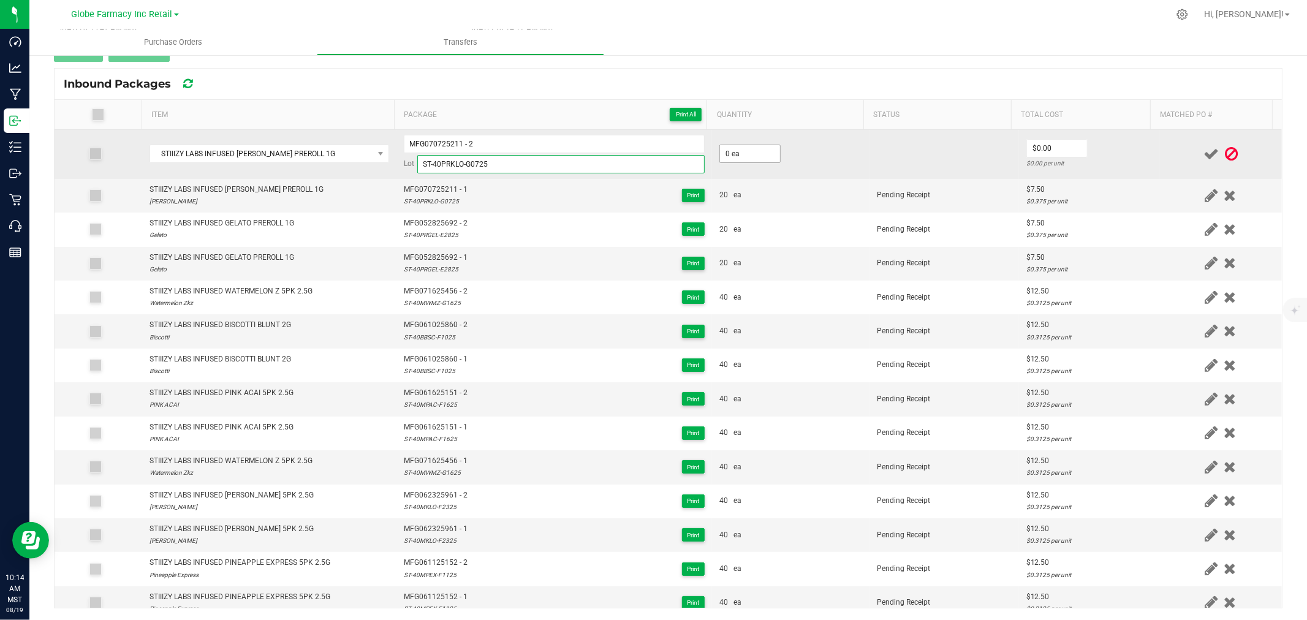
type input "ST-40PRKLO-G0725"
click at [738, 156] on input "0" at bounding box center [750, 153] width 60 height 17
type input "20 ea"
type input "$7.50"
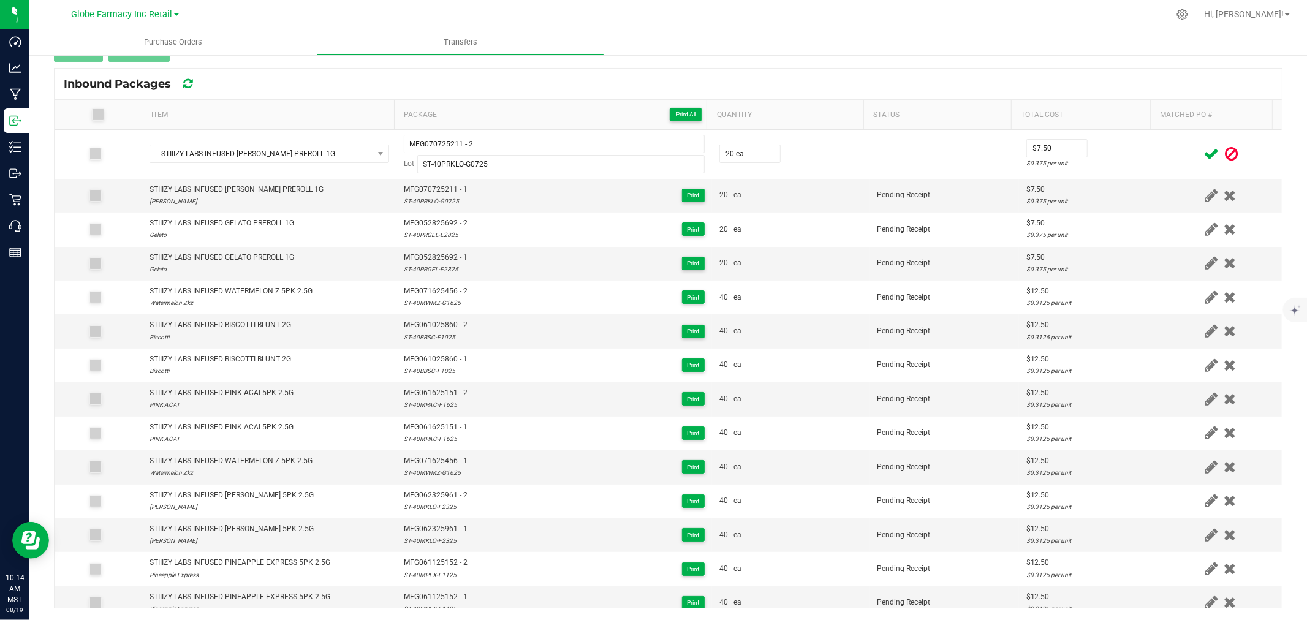
drag, startPoint x: 1151, startPoint y: 127, endPoint x: 1148, endPoint y: 147, distance: 20.4
click at [1149, 135] on div "Item Package Print All Quantity Status Total Cost Matched PO # STIIIZY LABS INF…" at bounding box center [668, 354] width 1227 height 508
click at [1172, 156] on div at bounding box center [1221, 153] width 108 height 15
click at [1203, 161] on icon at bounding box center [1210, 153] width 15 height 15
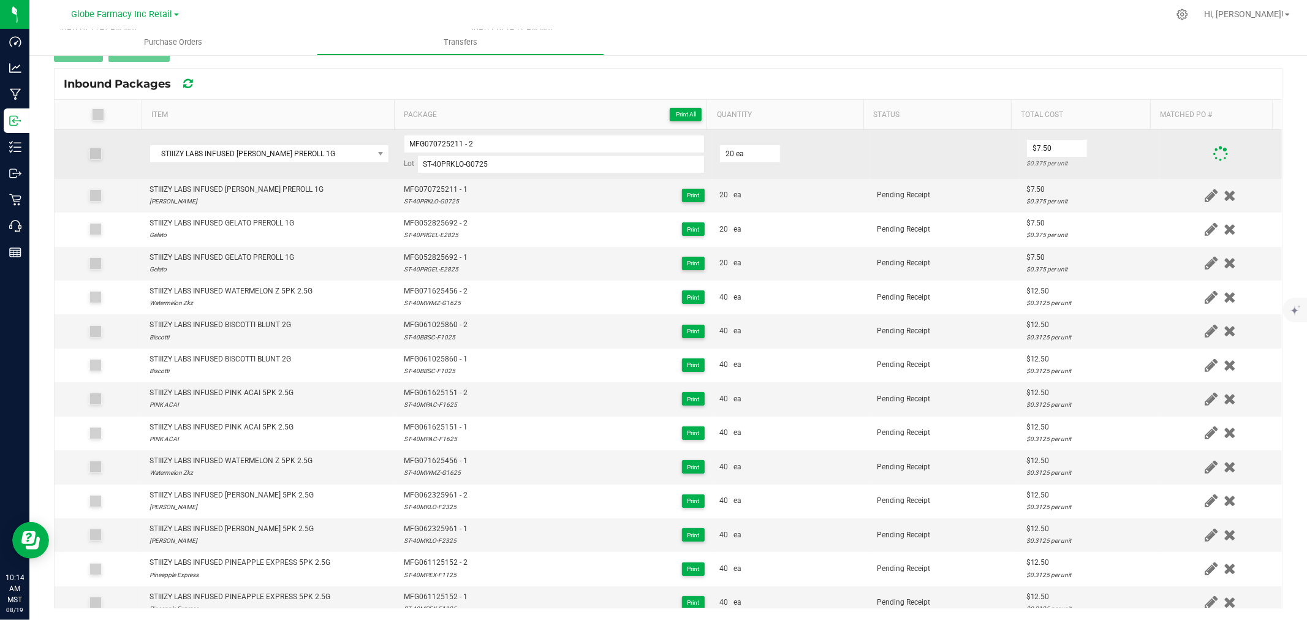
scroll to position [123, 0]
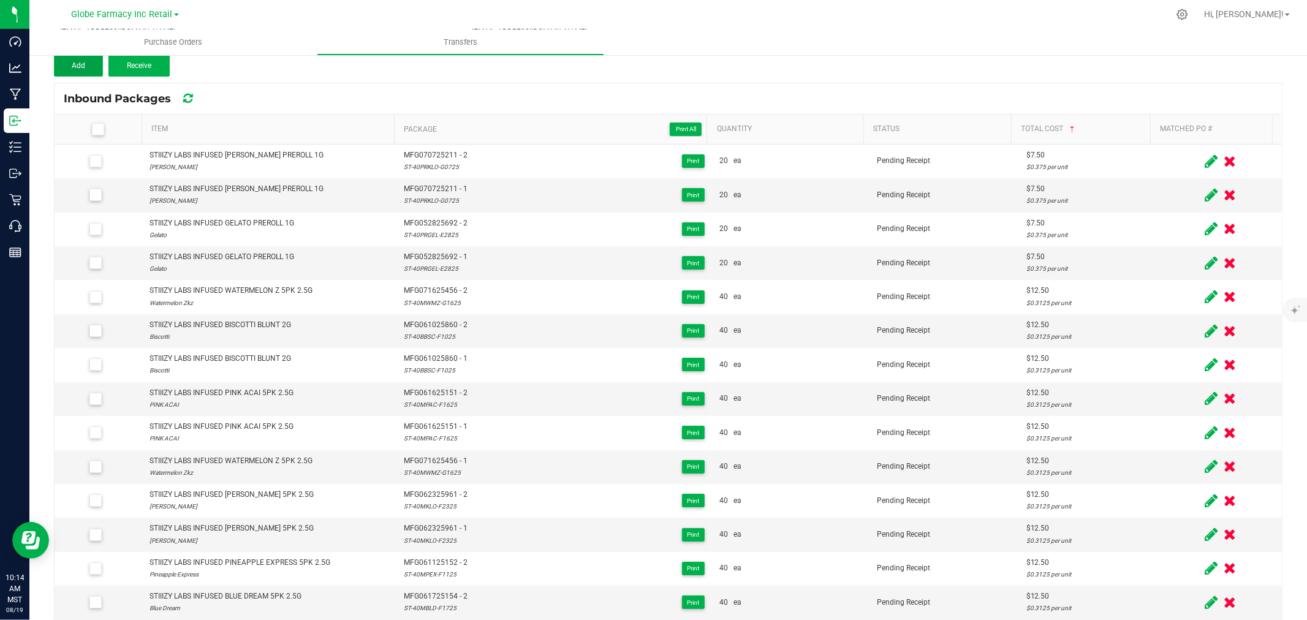
click at [85, 71] on button "Add" at bounding box center [78, 66] width 49 height 22
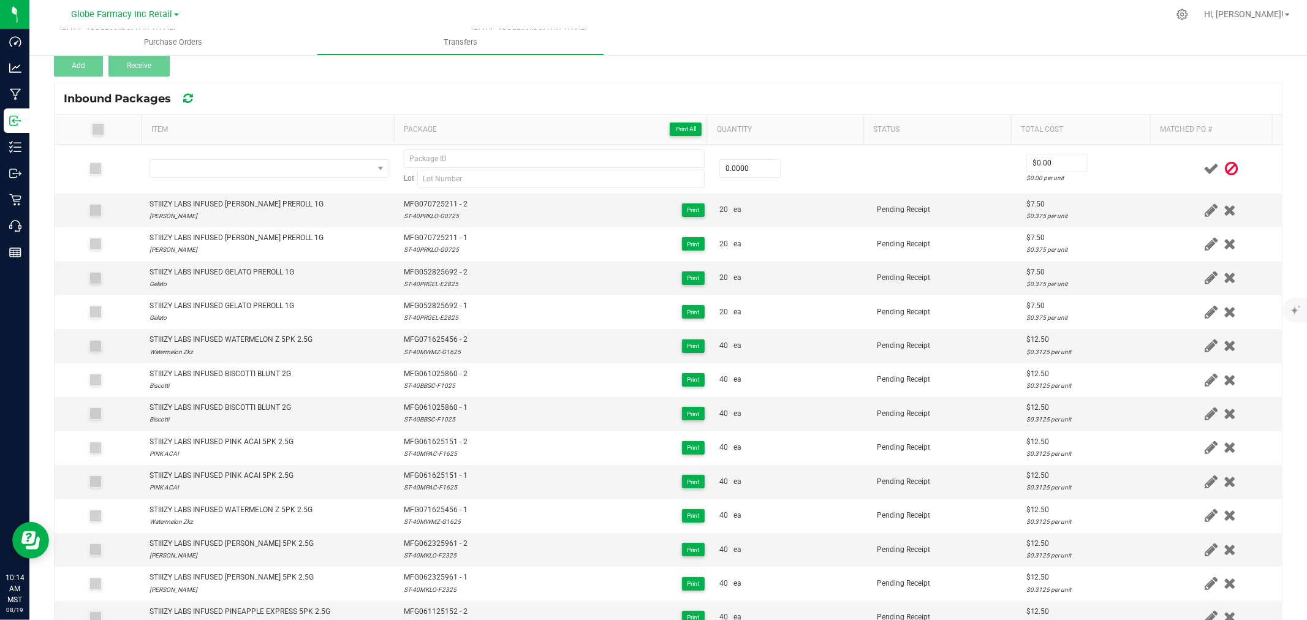
scroll to position [138, 0]
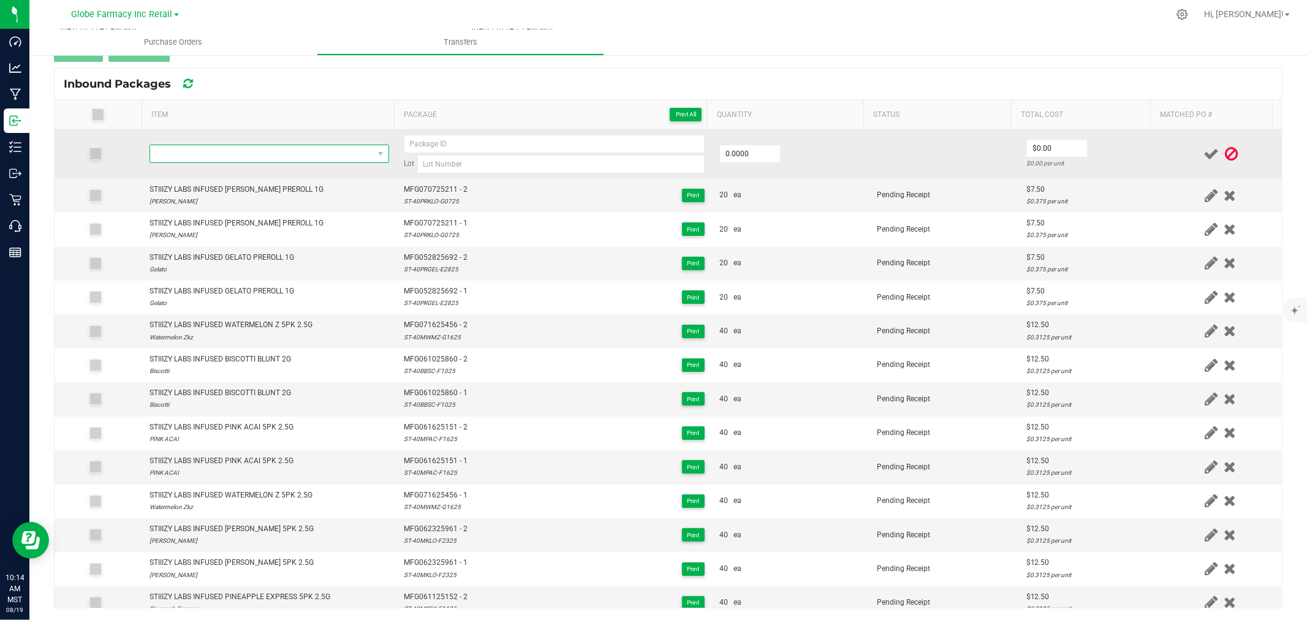
click at [302, 152] on span "NO DATA FOUND" at bounding box center [261, 153] width 223 height 17
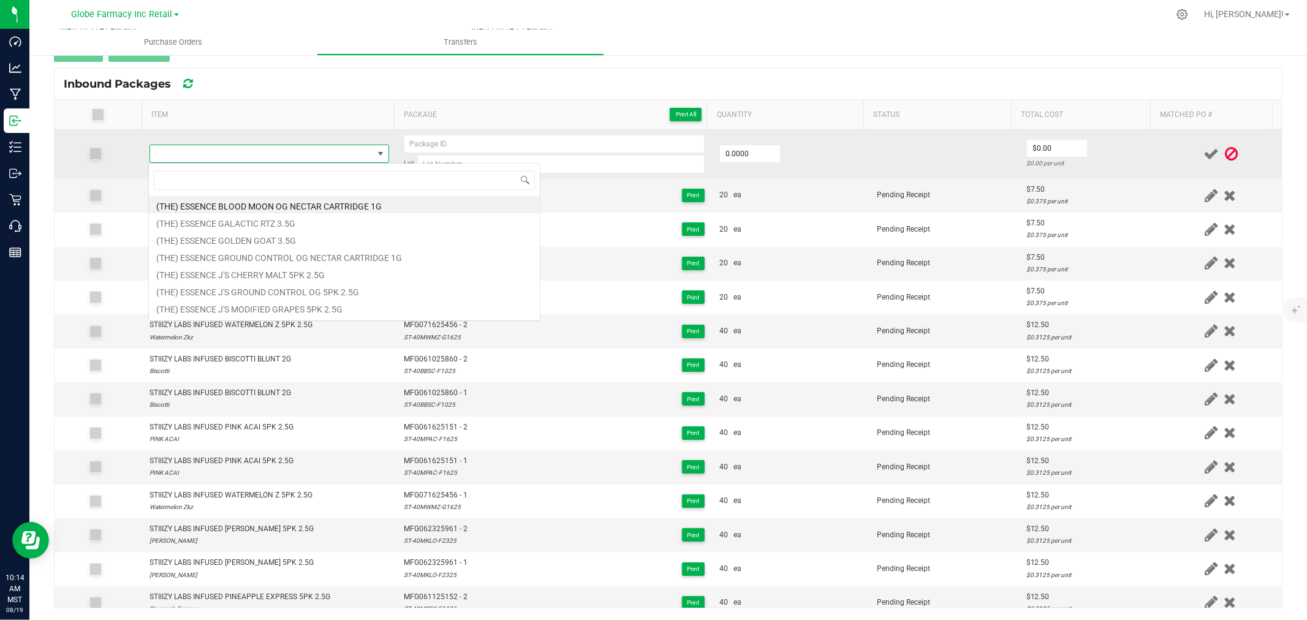
type input "STIIIZY LABS INFUSED PINK ACAI PREROLL 1G"
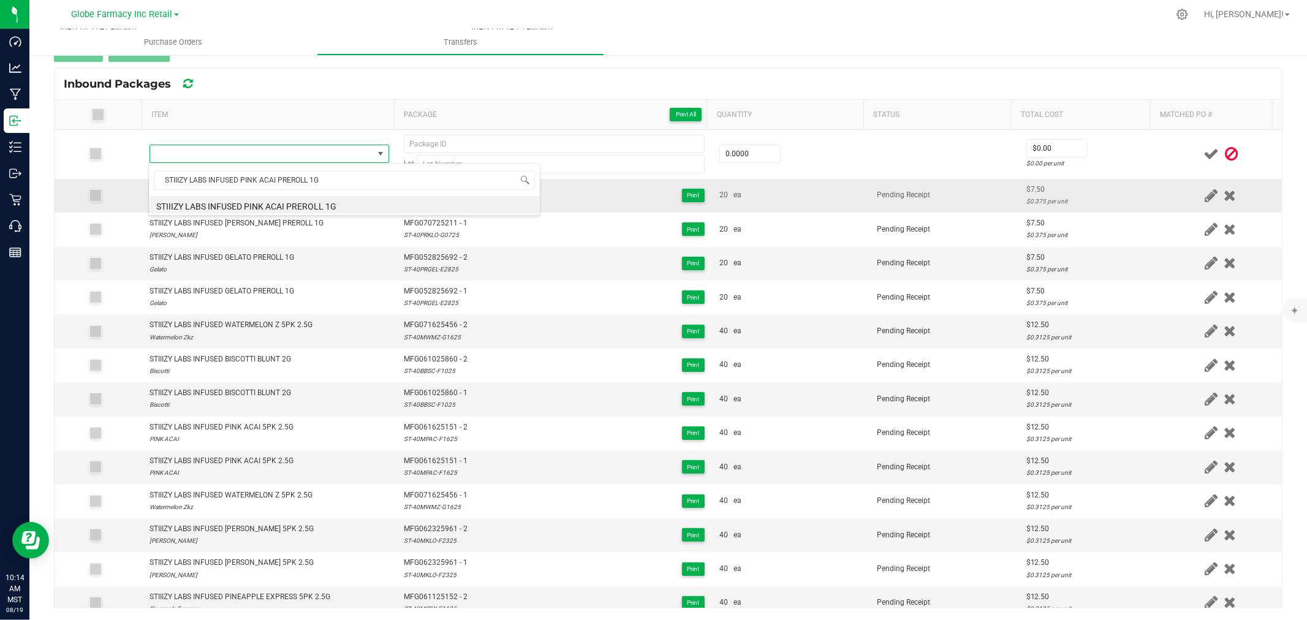
drag, startPoint x: 273, startPoint y: 200, endPoint x: 221, endPoint y: 178, distance: 56.9
click at [273, 200] on li "STIIIZY LABS INFUSED PINK ACAI PREROLL 1G" at bounding box center [344, 204] width 391 height 17
type input "0 ea"
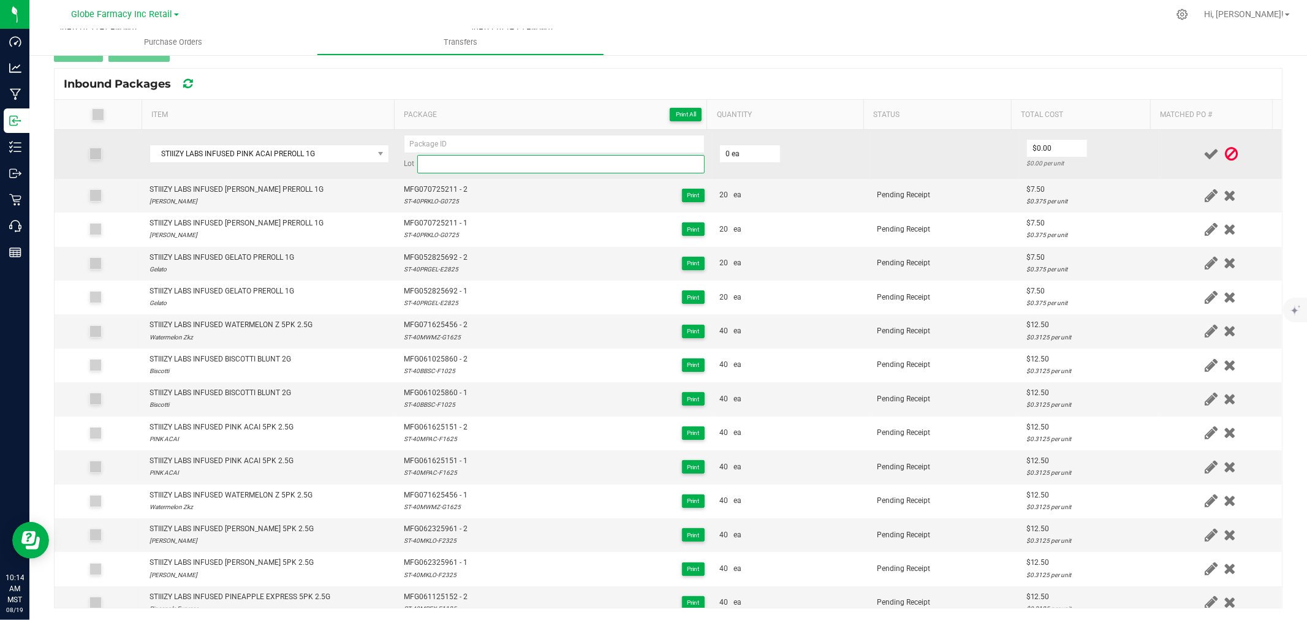
click at [523, 156] on input at bounding box center [560, 164] width 287 height 18
paste input "ST-40PRPAC-G1725"
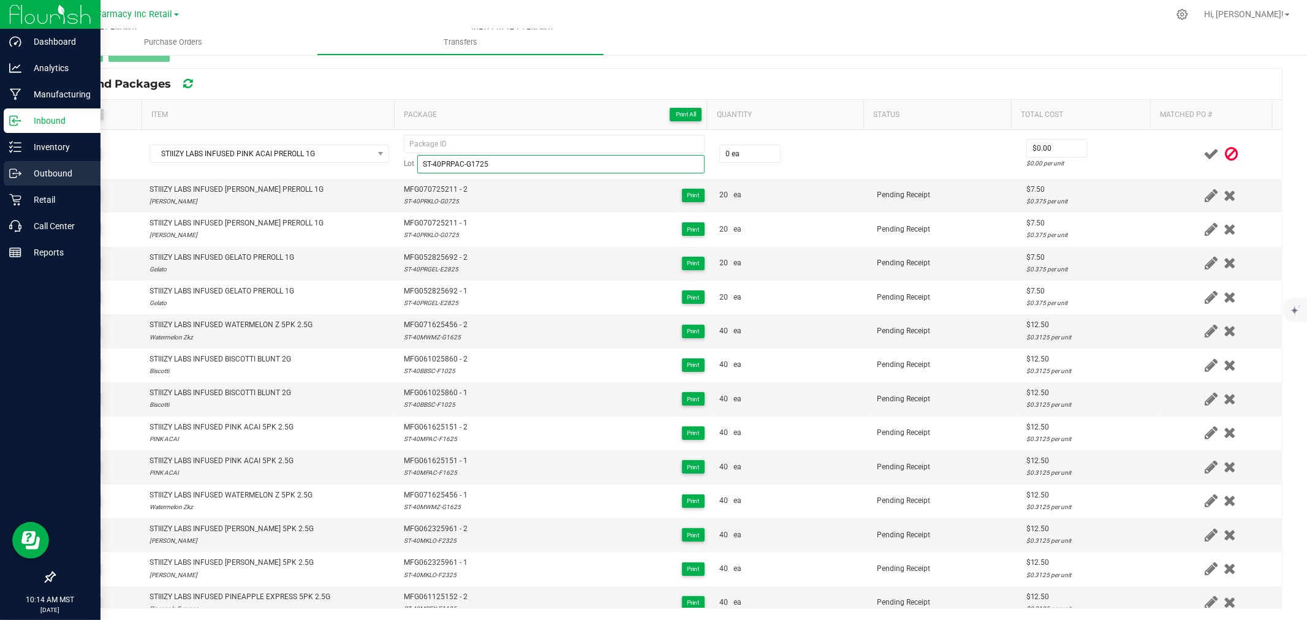
type input "ST-40PRPAC-G1725"
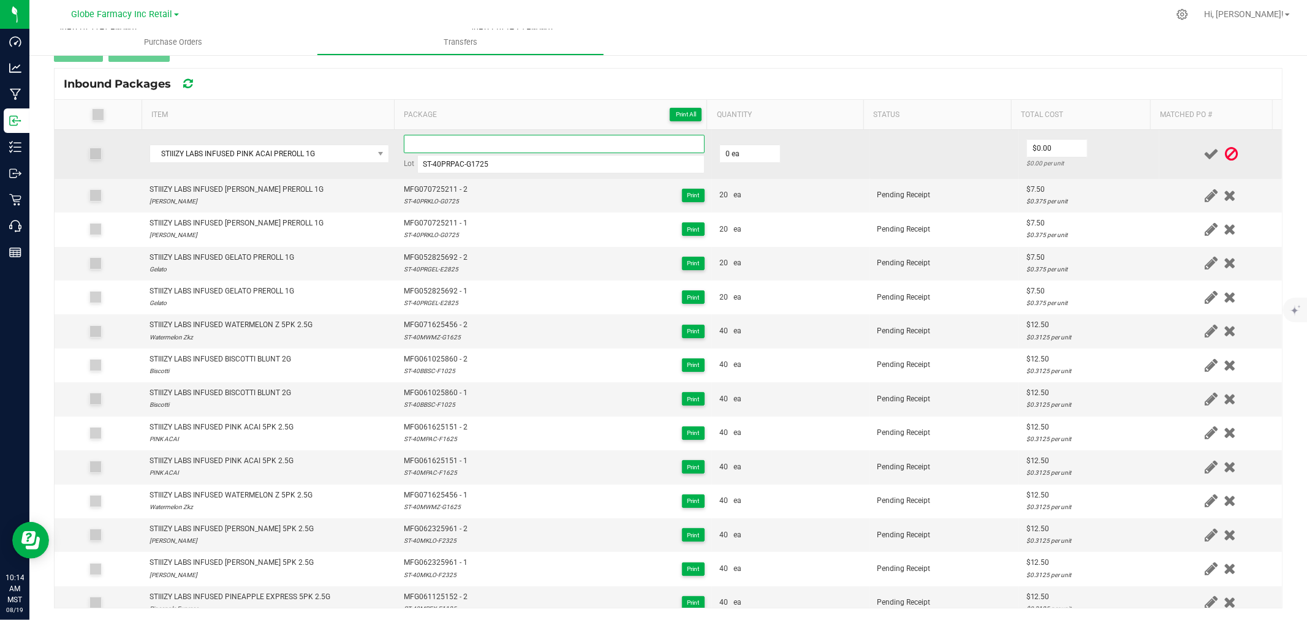
click at [523, 143] on input at bounding box center [554, 144] width 301 height 18
paste input "MFG-071725-559-Exp."
type input "MFG071725559 - 1"
click at [725, 161] on input "0" at bounding box center [750, 153] width 60 height 17
type input "20 ea"
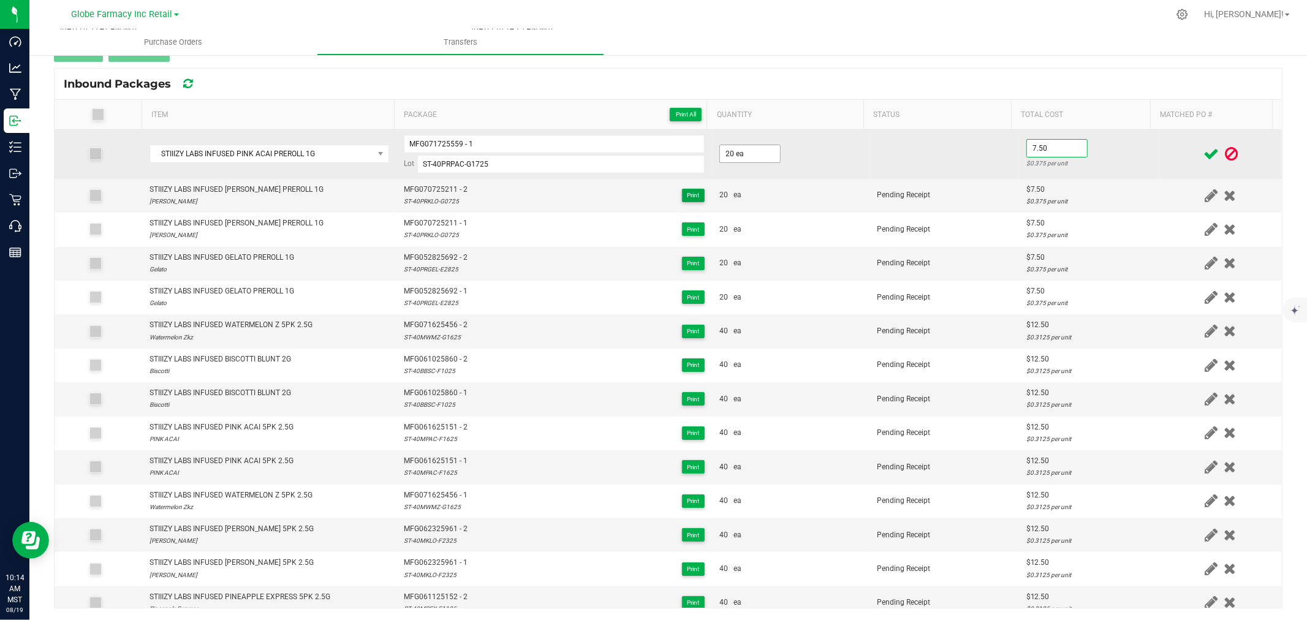
type input "$7.50"
click at [1097, 155] on td "$7.50 $0.375 per unit" at bounding box center [1089, 154] width 140 height 49
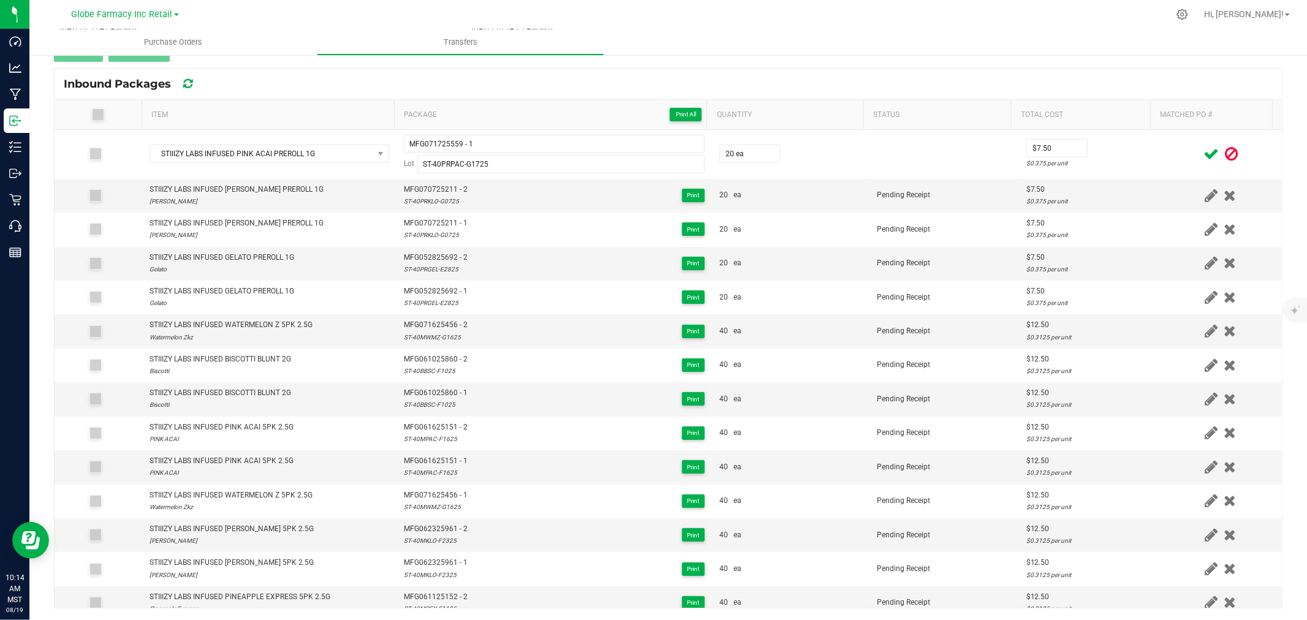
click at [1203, 154] on icon at bounding box center [1210, 153] width 15 height 15
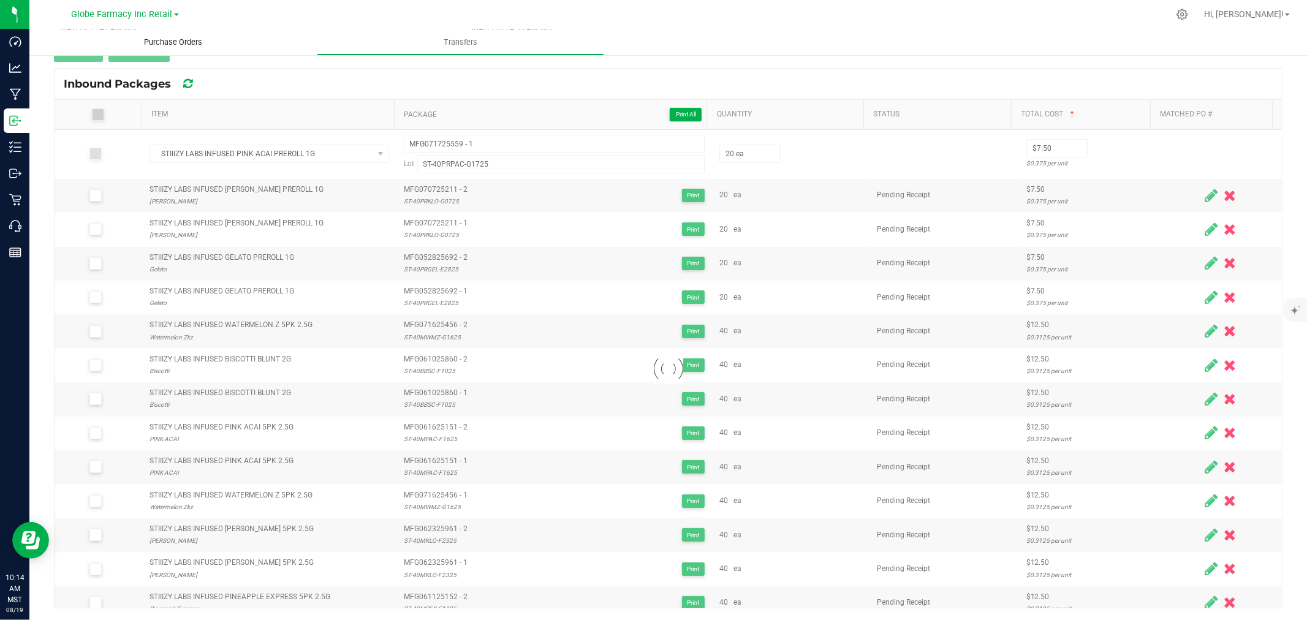
scroll to position [123, 0]
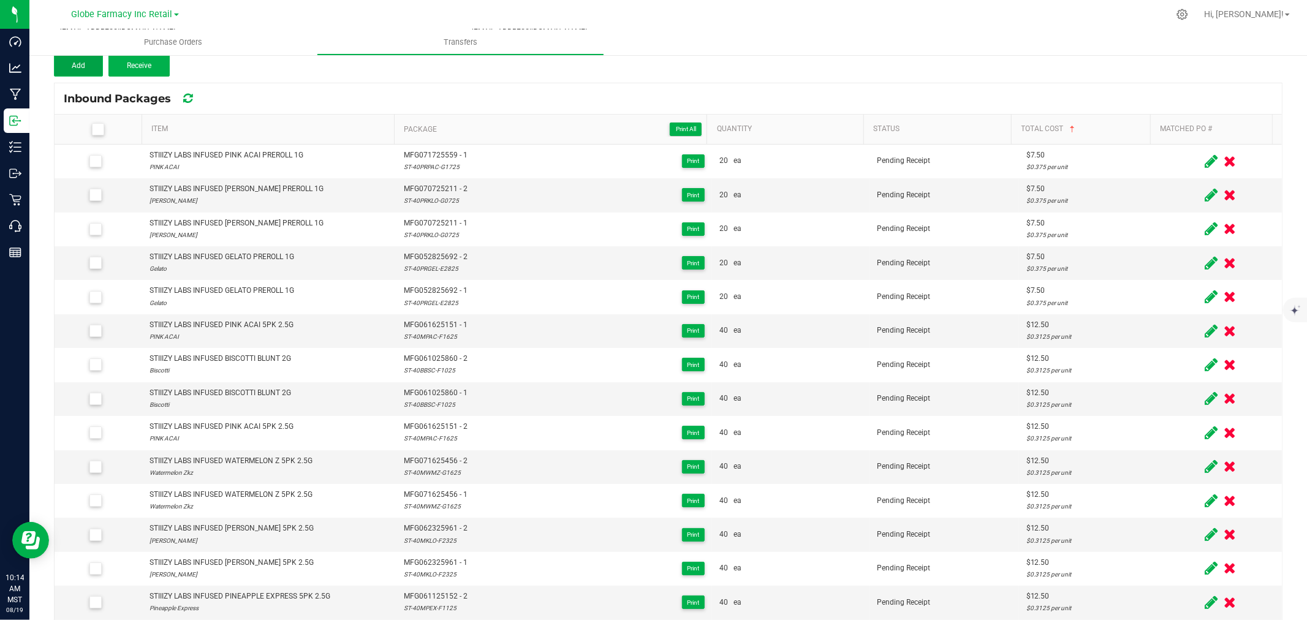
click at [75, 71] on button "Add" at bounding box center [78, 66] width 49 height 22
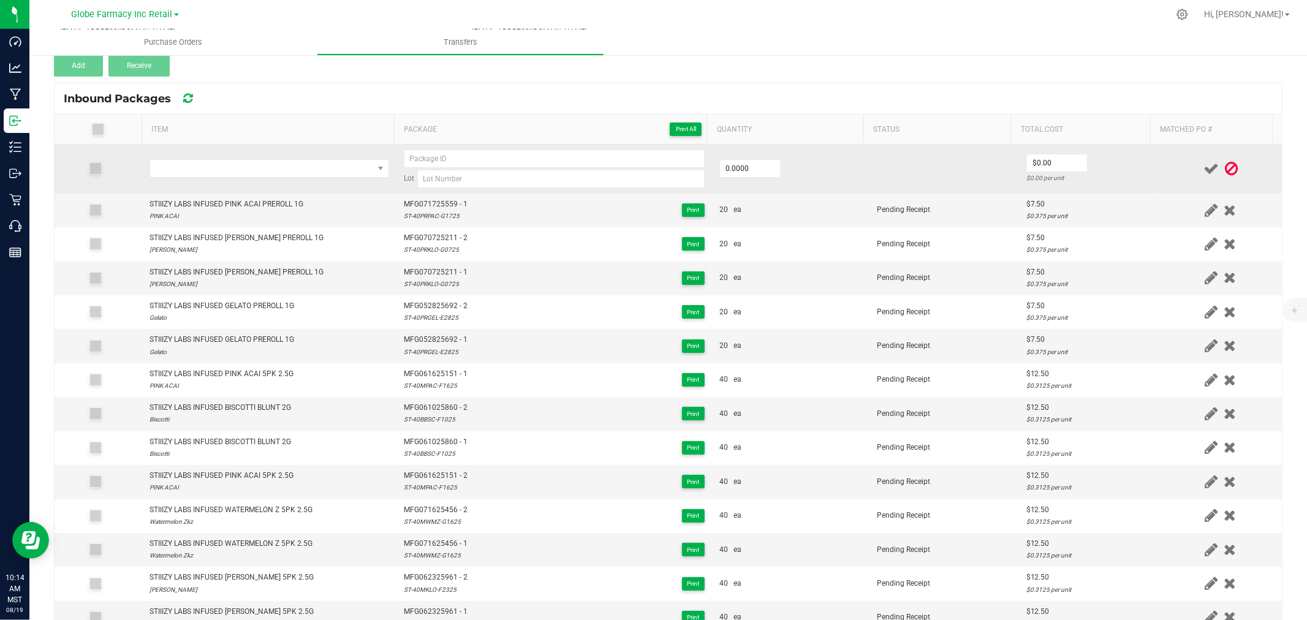
scroll to position [138, 0]
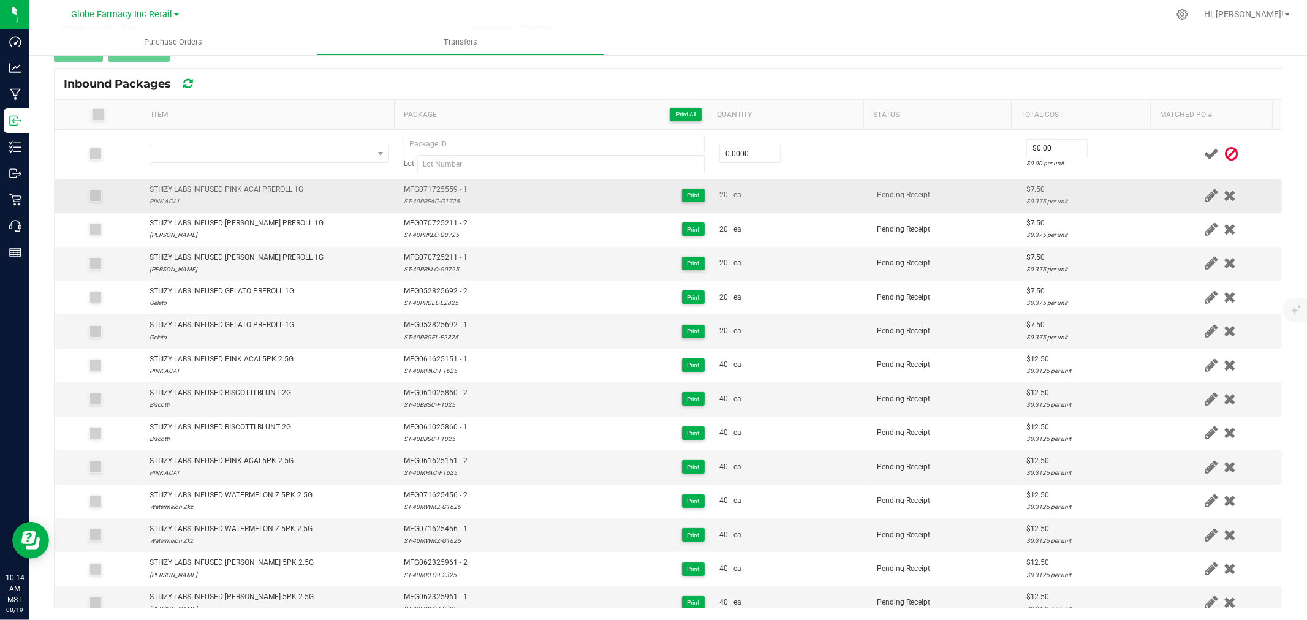
click at [225, 189] on div "STIIIZY LABS INFUSED PINK ACAI PREROLL 1G" at bounding box center [226, 190] width 154 height 12
copy div "STIIIZY LABS INFUSED PINK ACAI PREROLL 1G"
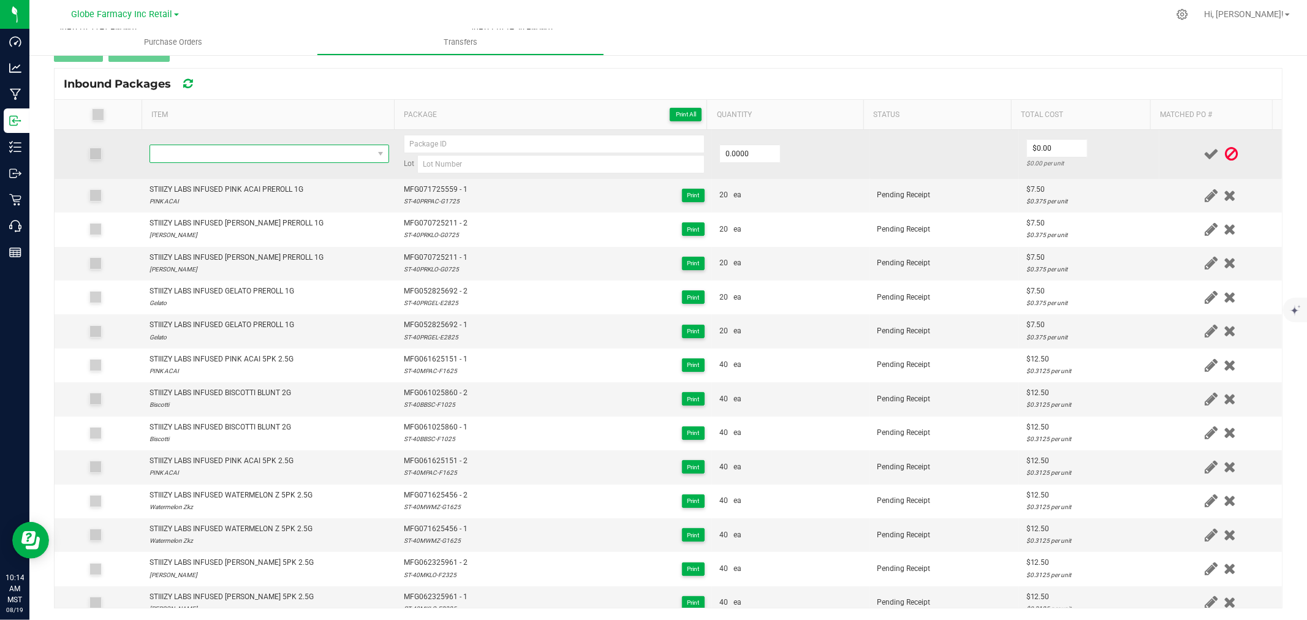
click at [231, 149] on span "NO DATA FOUND" at bounding box center [261, 153] width 223 height 17
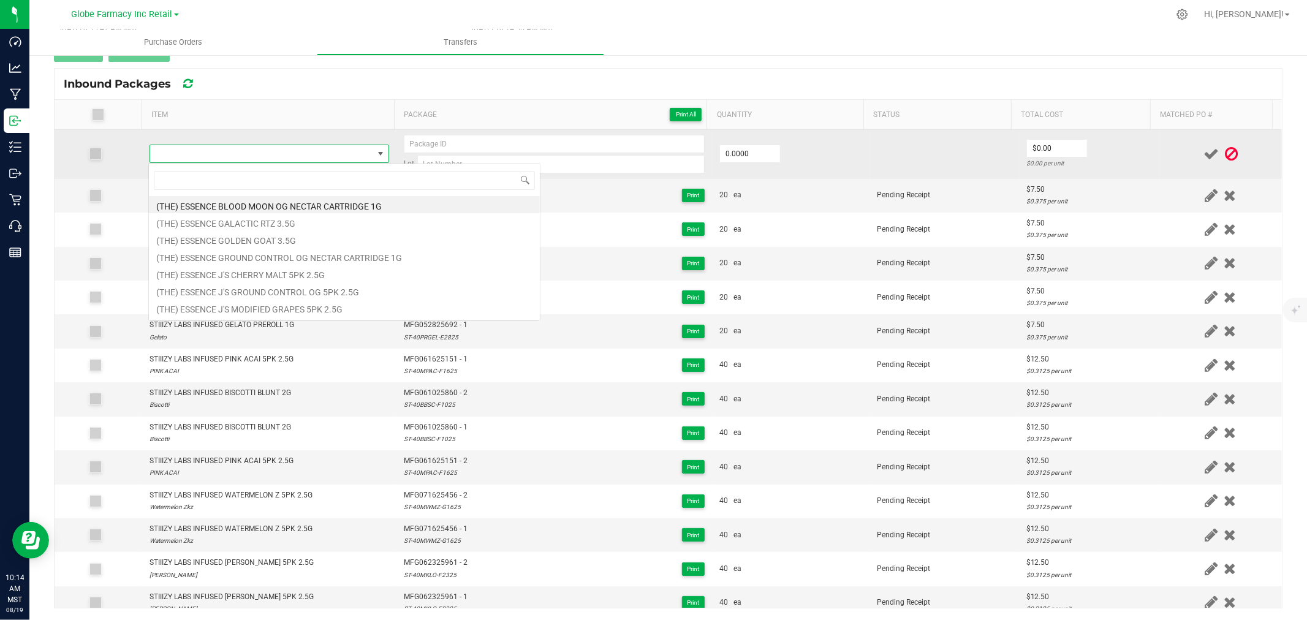
type input "STIIIZY LABS INFUSED PINK ACAI PREROLL 1G"
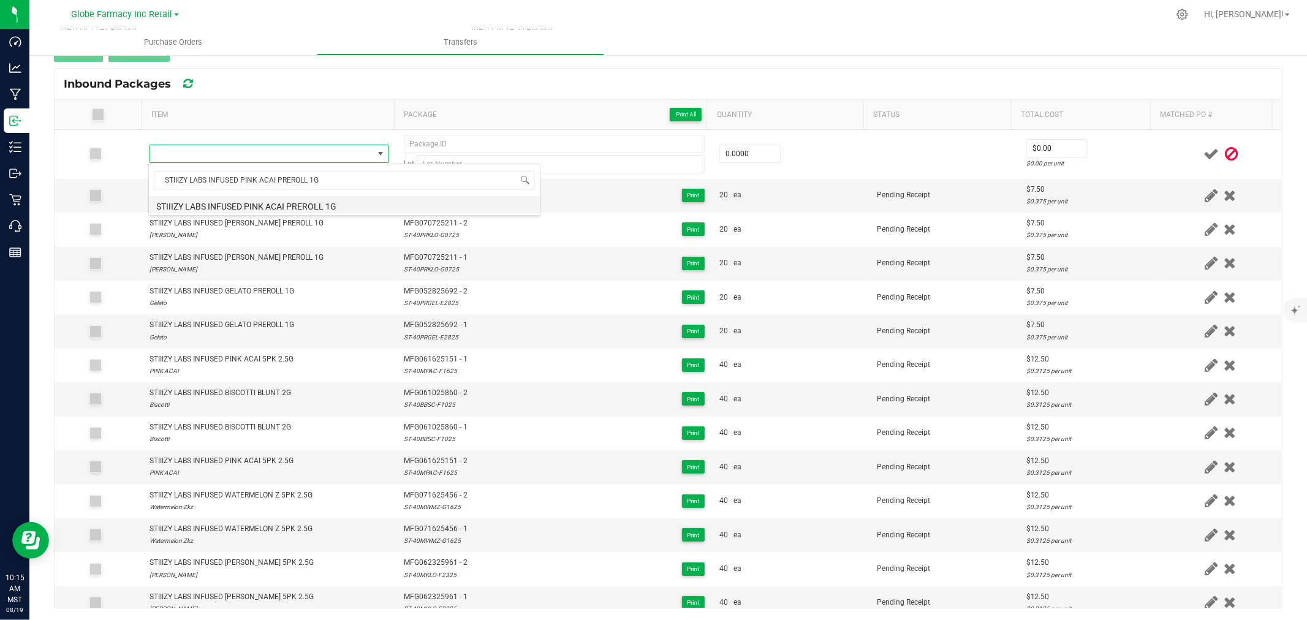
click at [308, 203] on li "STIIIZY LABS INFUSED PINK ACAI PREROLL 1G" at bounding box center [344, 204] width 391 height 17
type input "0 ea"
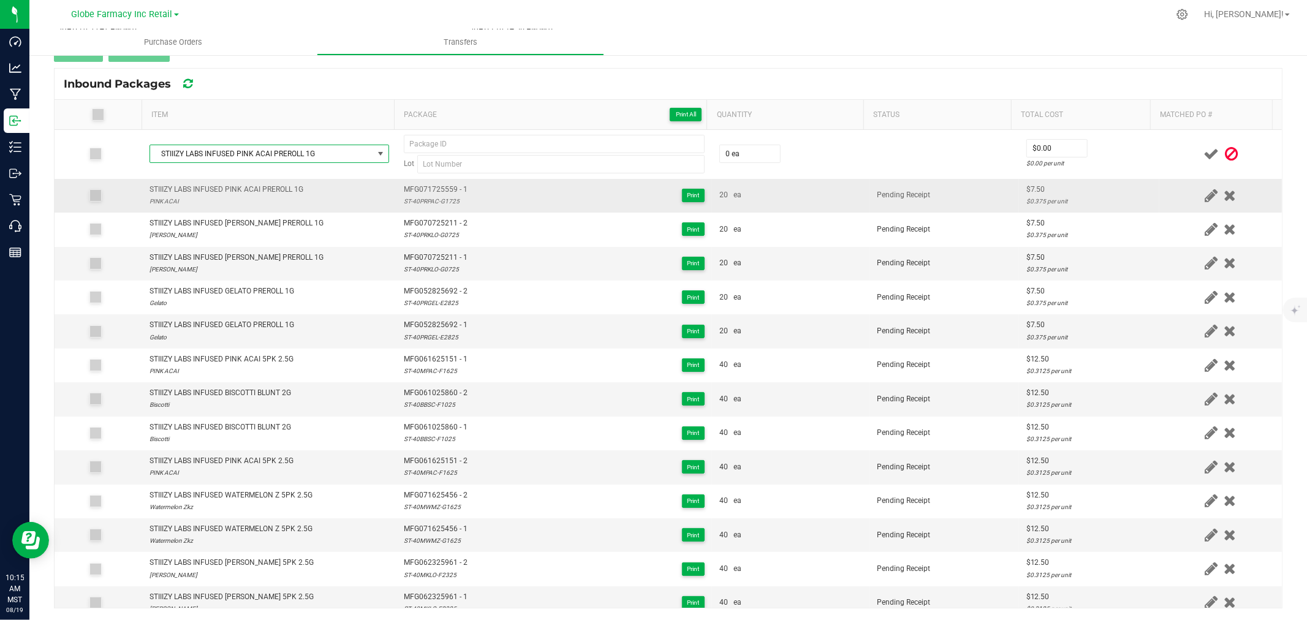
click at [442, 187] on span "MFG071725559 - 1" at bounding box center [436, 190] width 64 height 12
type input "MFG071725559 - 1"
click at [442, 186] on span "MFG071725559 - 1" at bounding box center [436, 190] width 64 height 12
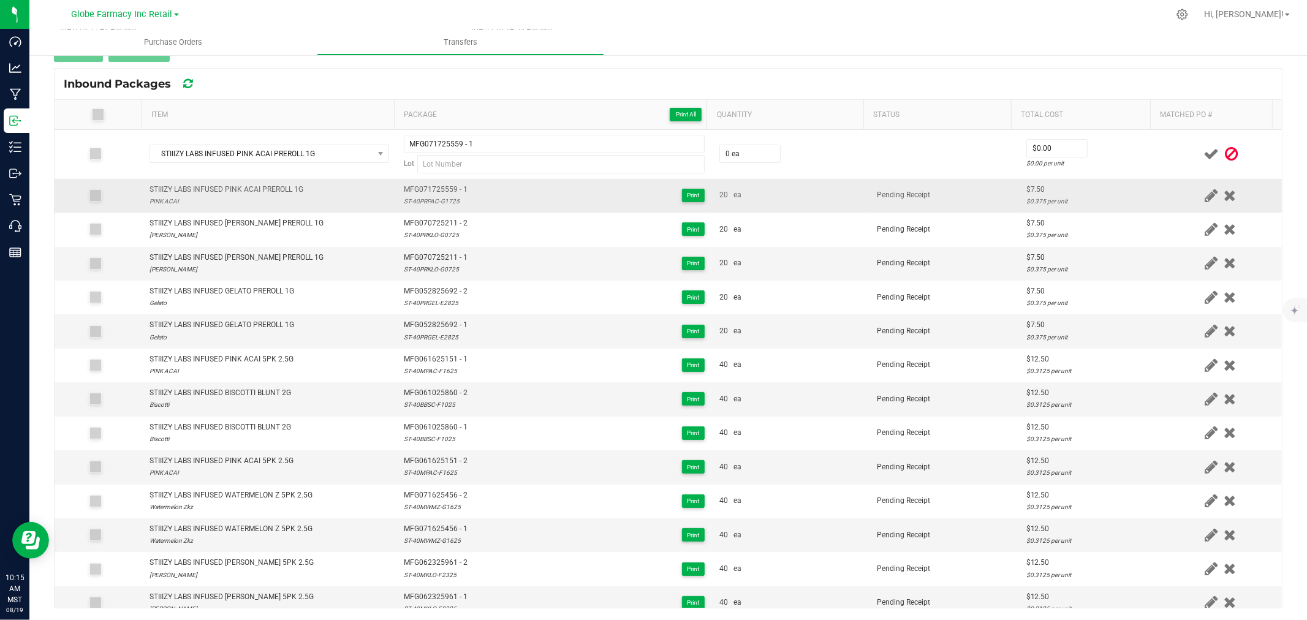
click at [407, 210] on td "MFG071725559 - 1 ST-40PRPAC-G1725 Print" at bounding box center [554, 196] width 316 height 34
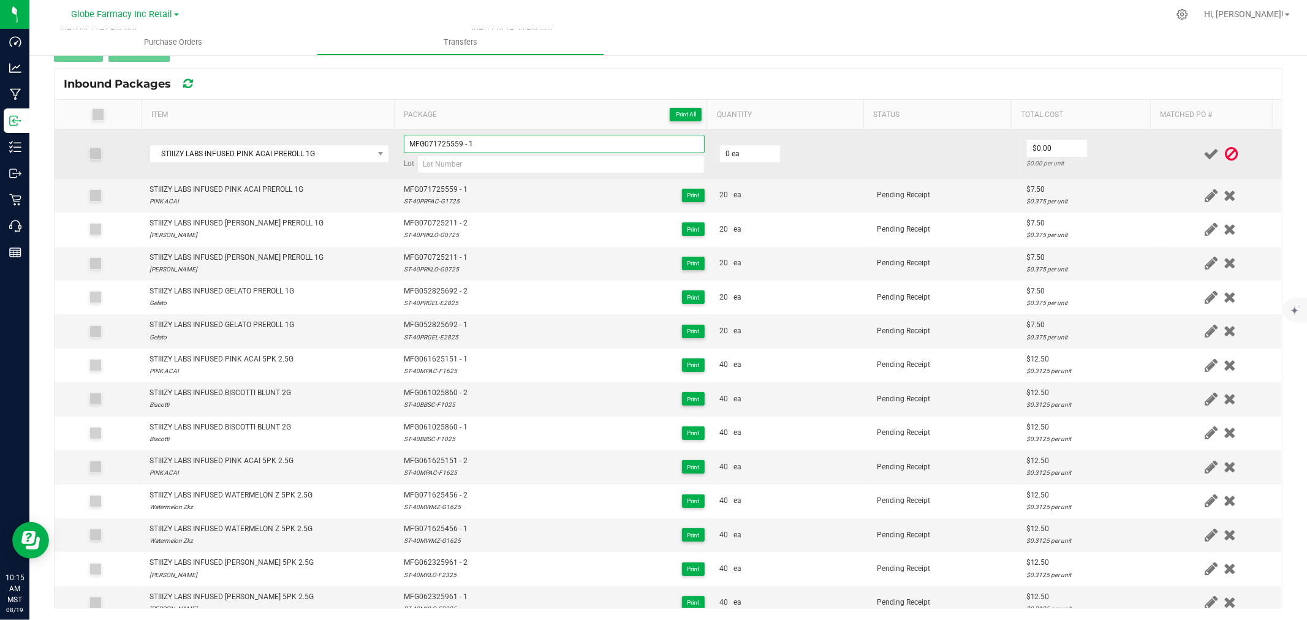
click at [498, 149] on input "MFG071725559 - 1" at bounding box center [554, 144] width 301 height 18
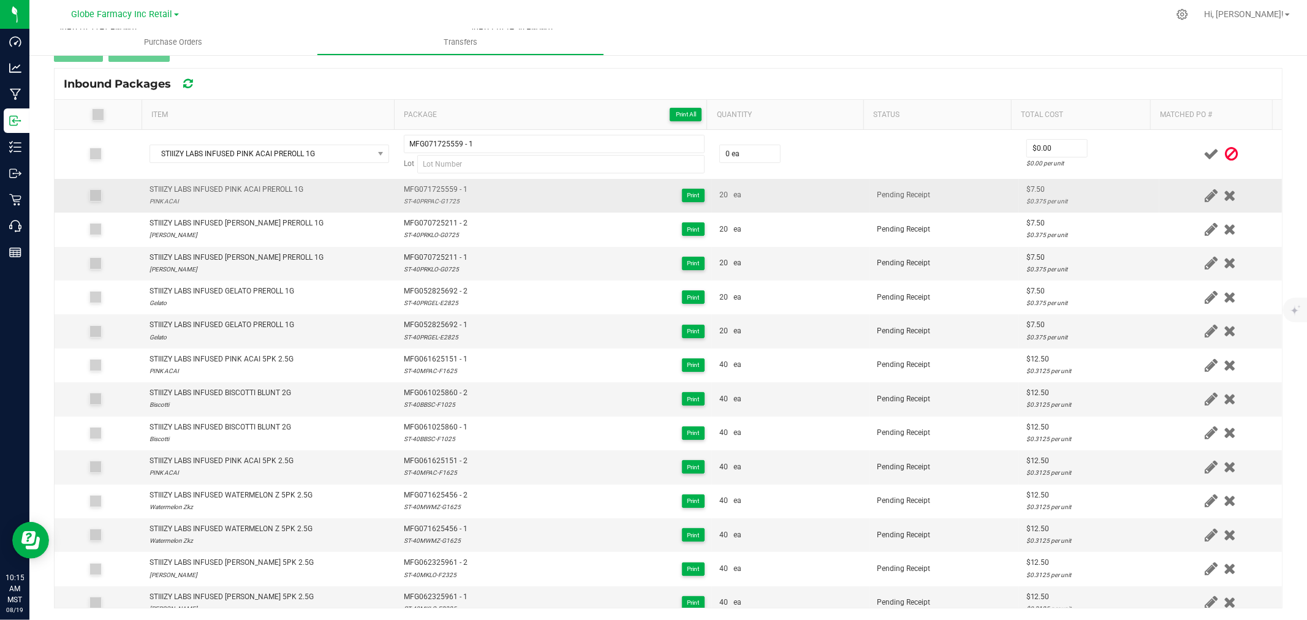
click at [418, 195] on div "ST-40PRPAC-G1725" at bounding box center [436, 201] width 64 height 12
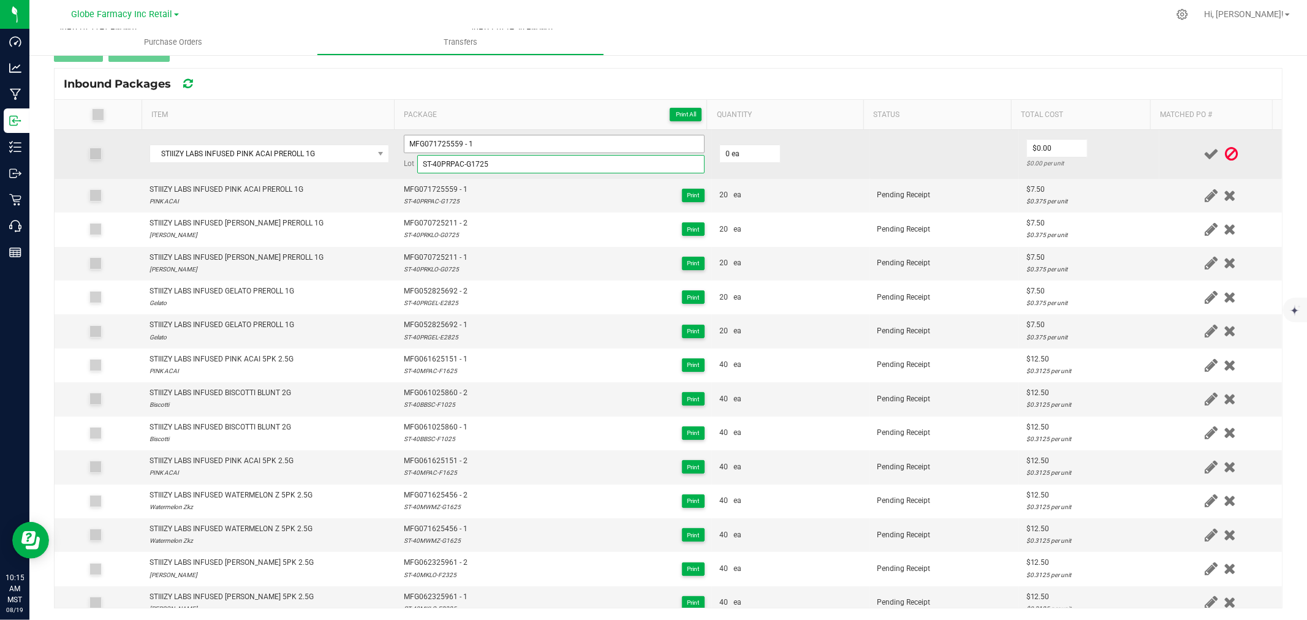
type input "ST-40PRPAC-G1725"
click at [489, 142] on input "MFG071725559 - 1" at bounding box center [554, 144] width 301 height 18
type input "MFG071725559 - 2"
click at [725, 152] on input "0" at bounding box center [750, 153] width 60 height 17
type input "20 ea"
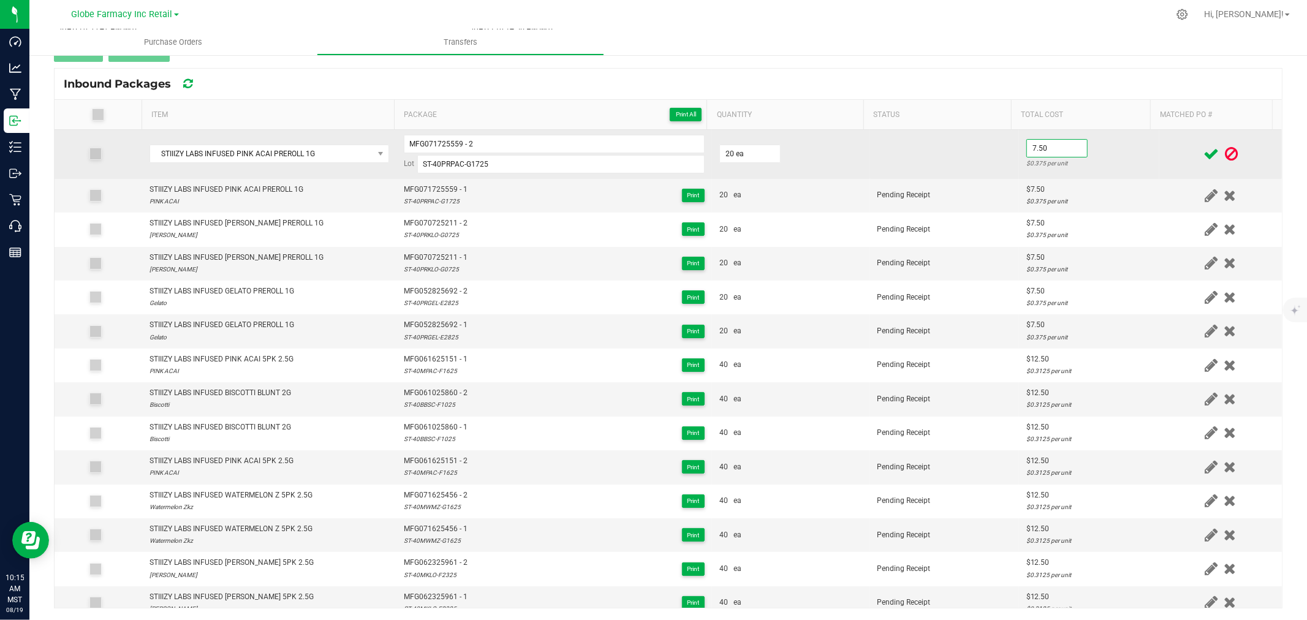
type input "$7.50"
click at [1124, 149] on td "$7.50 $0.375 per unit" at bounding box center [1089, 154] width 140 height 49
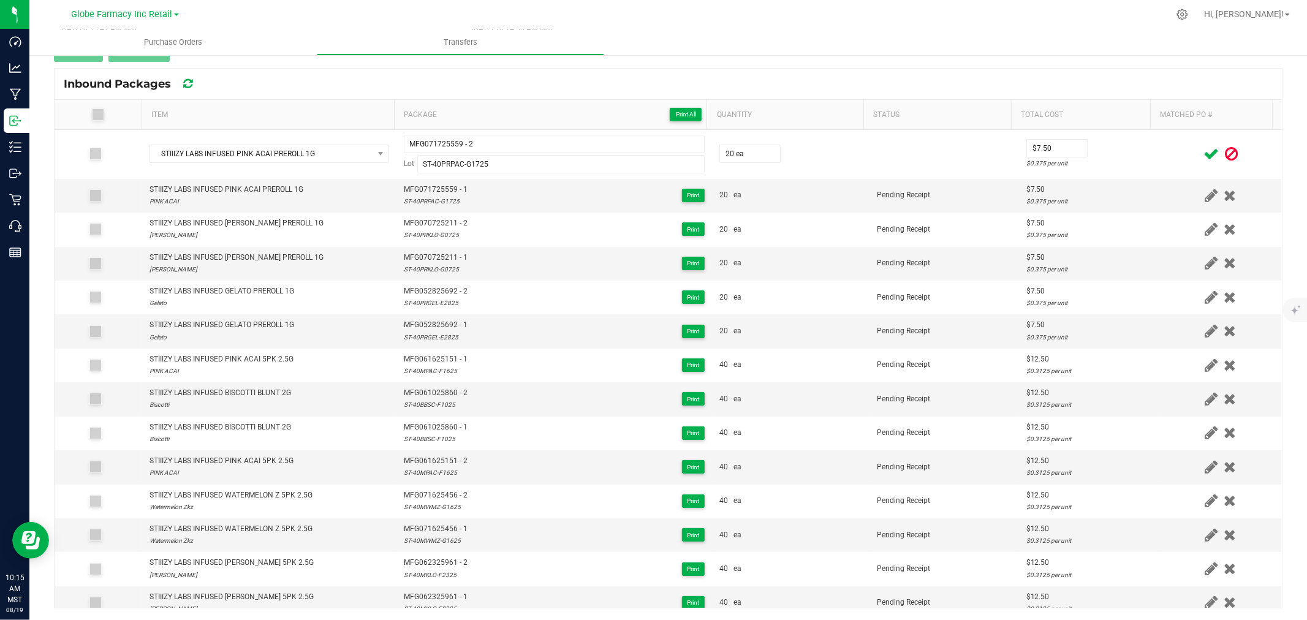
click at [1203, 151] on icon at bounding box center [1210, 153] width 15 height 15
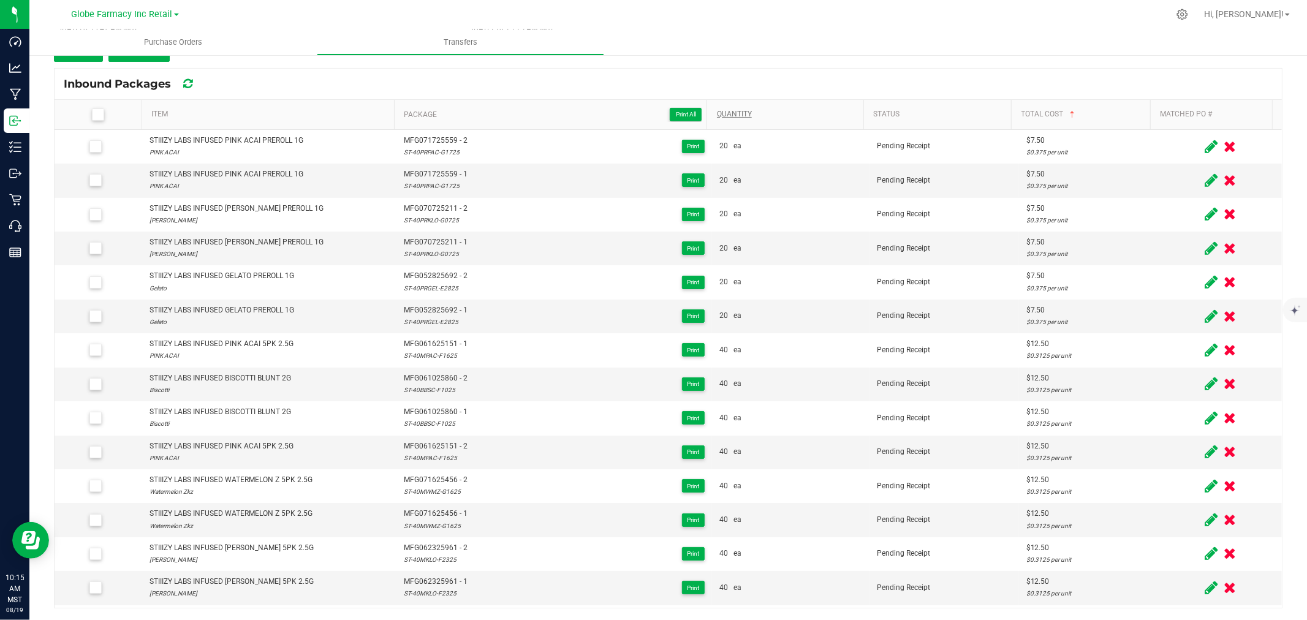
scroll to position [123, 0]
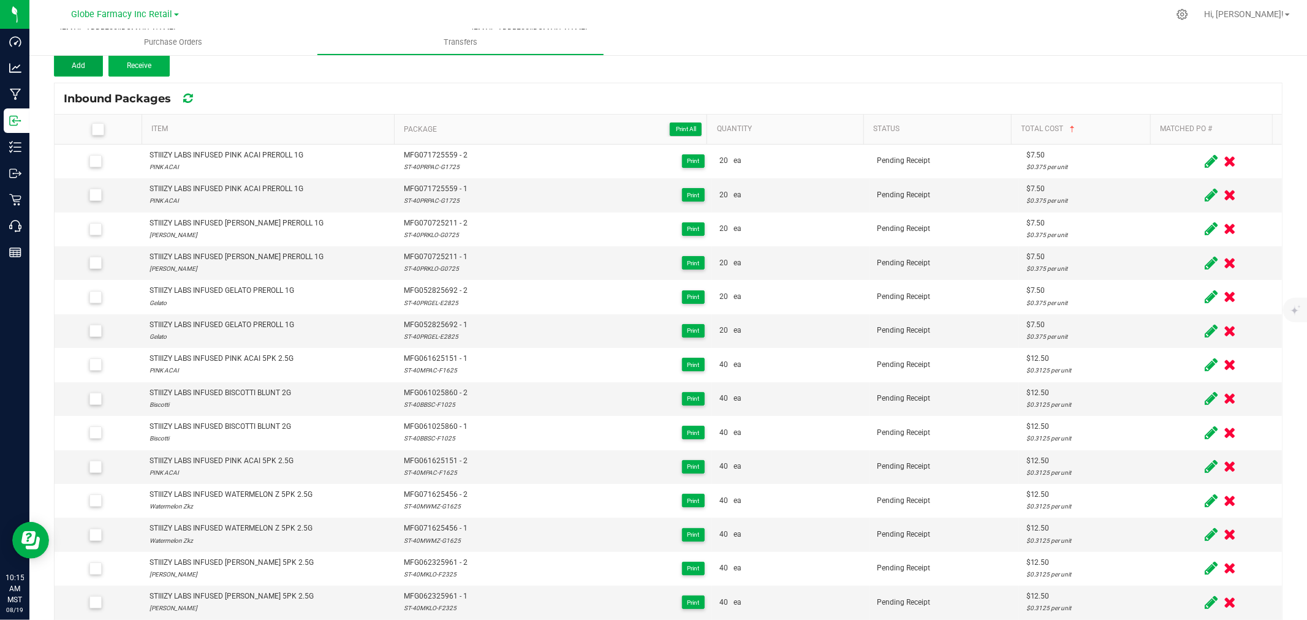
click at [77, 64] on span "Add" at bounding box center [78, 65] width 13 height 9
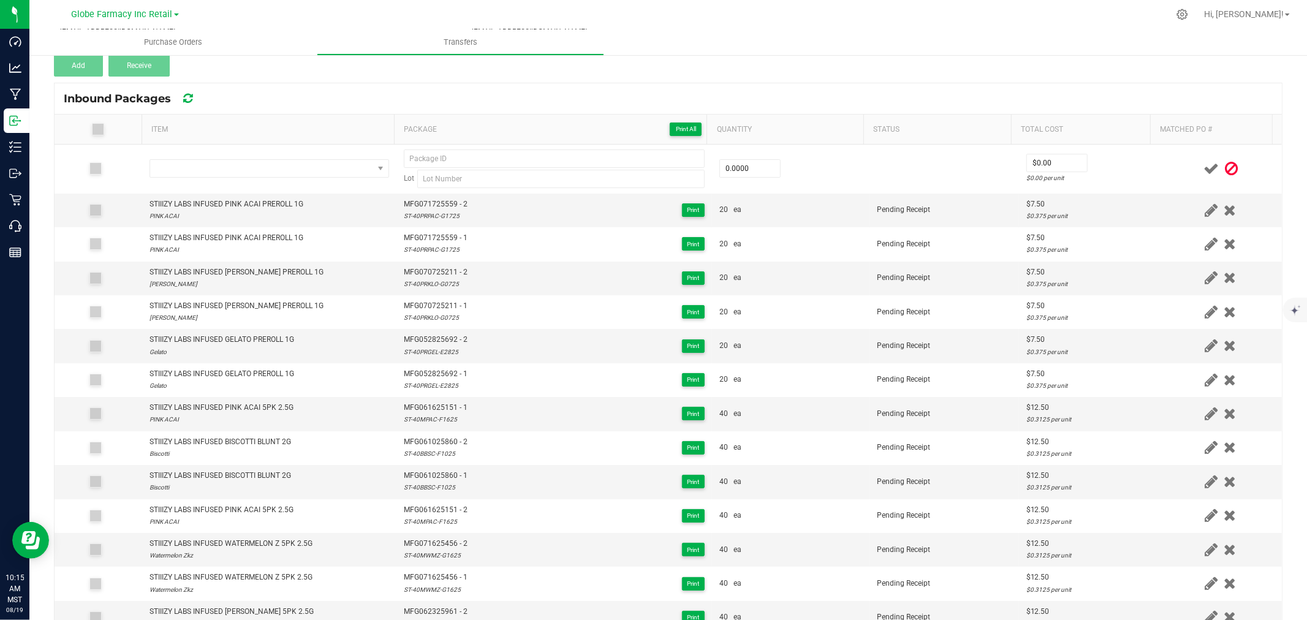
scroll to position [138, 0]
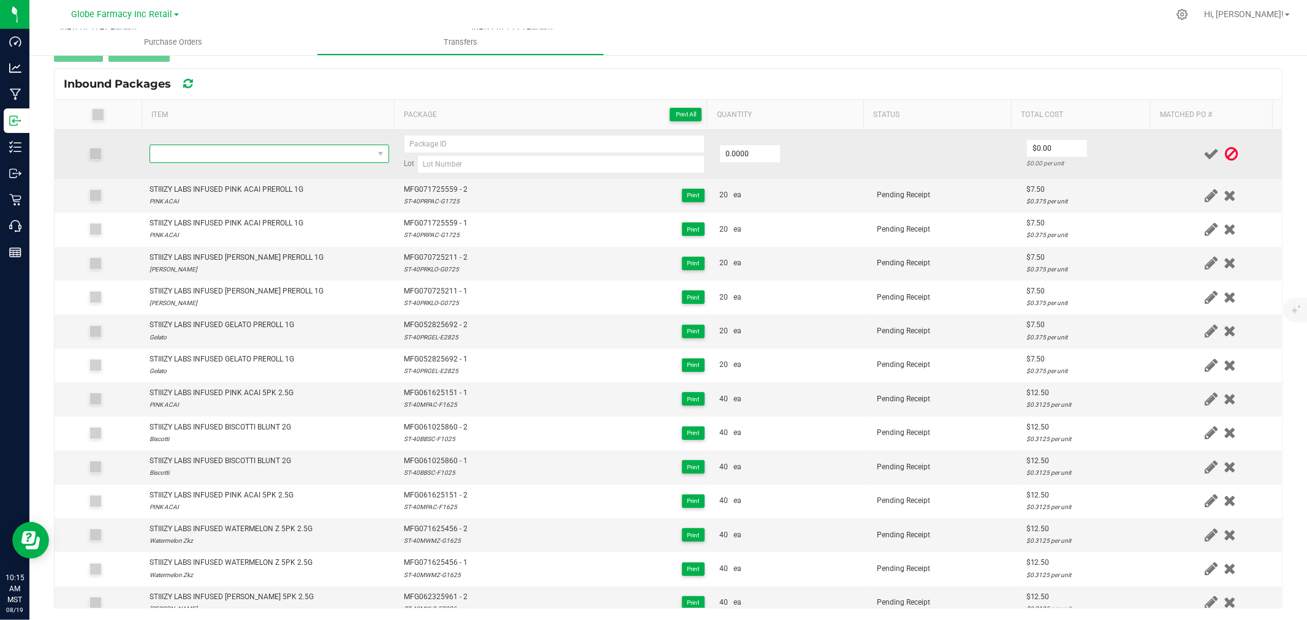
click at [289, 159] on span "NO DATA FOUND" at bounding box center [261, 153] width 223 height 17
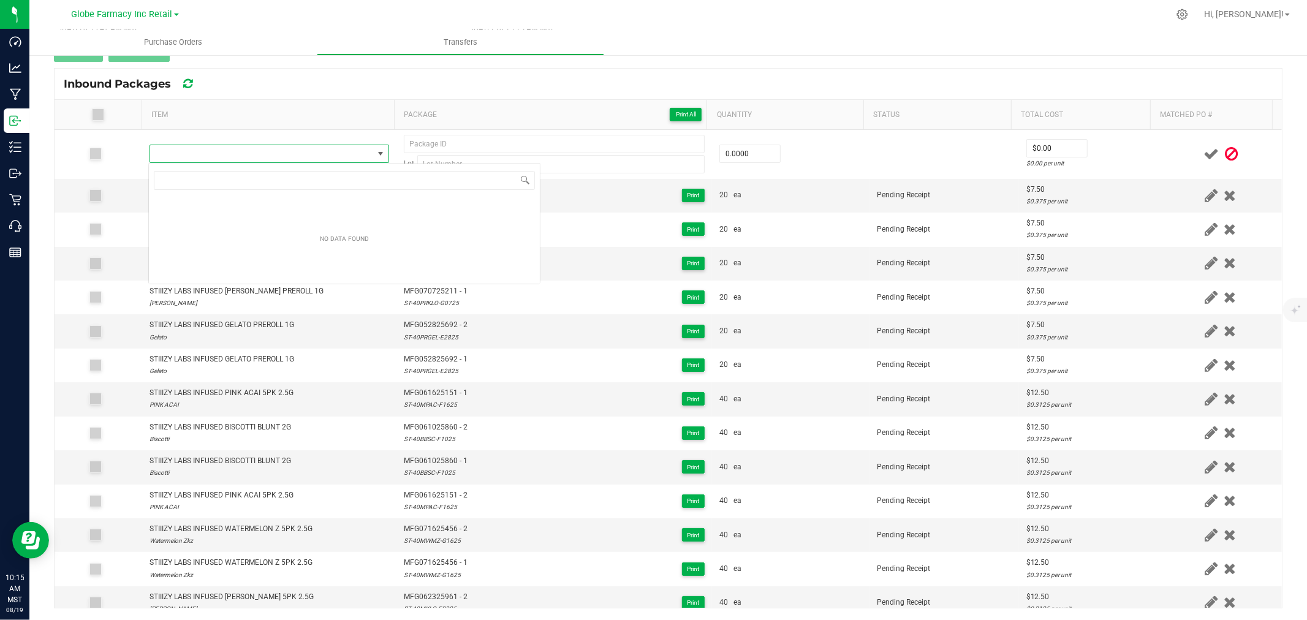
type input "STIIIZY LABS INFUSED PURPLE PUNCH PREROLL 1G"
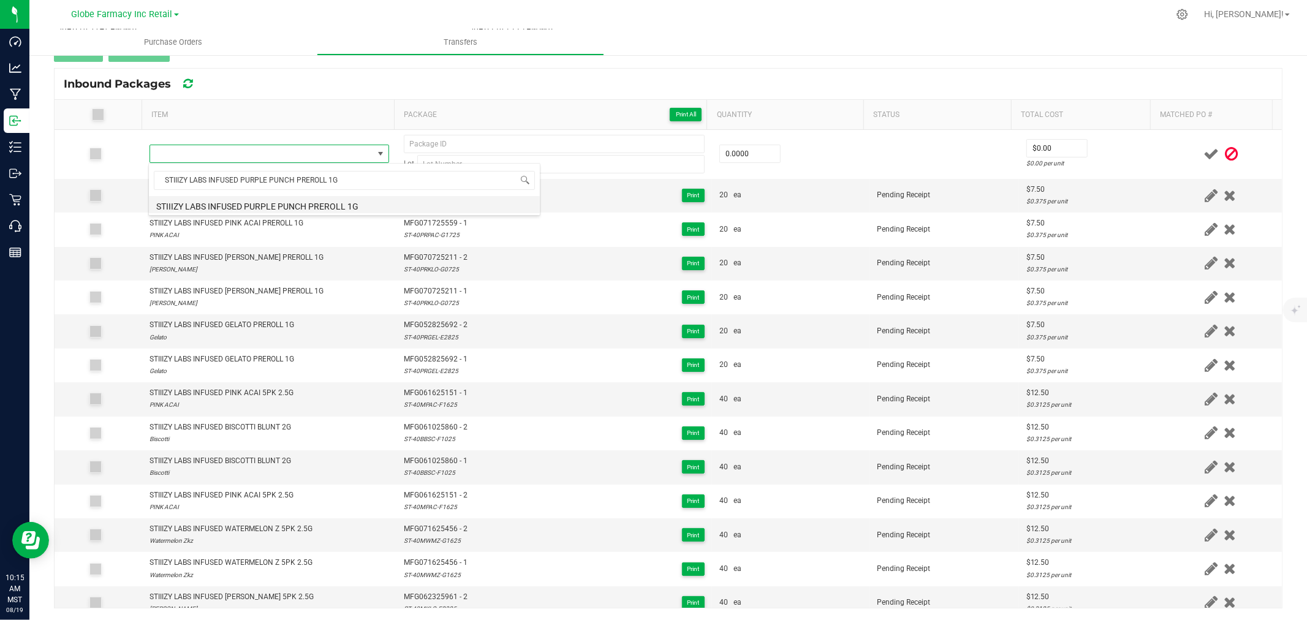
click at [295, 204] on li "STIIIZY LABS INFUSED PURPLE PUNCH PREROLL 1G" at bounding box center [344, 204] width 391 height 17
type input "0 ea"
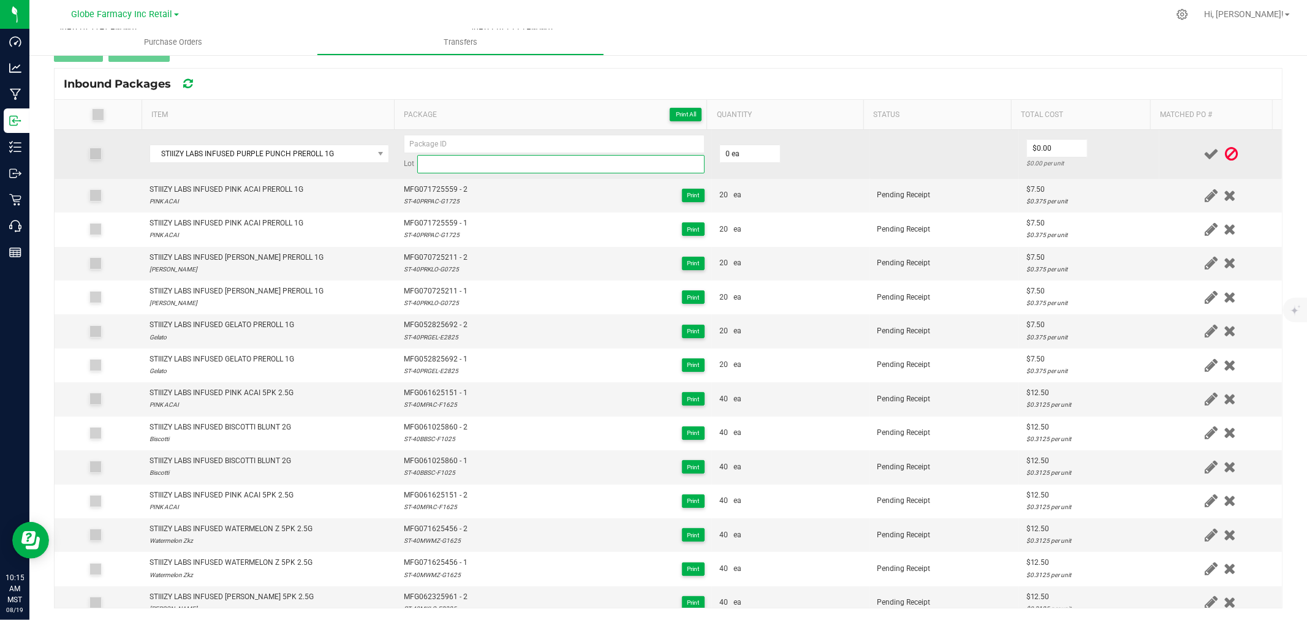
click at [463, 164] on input at bounding box center [560, 164] width 287 height 18
paste input "ST-40PRPRP-F0525"
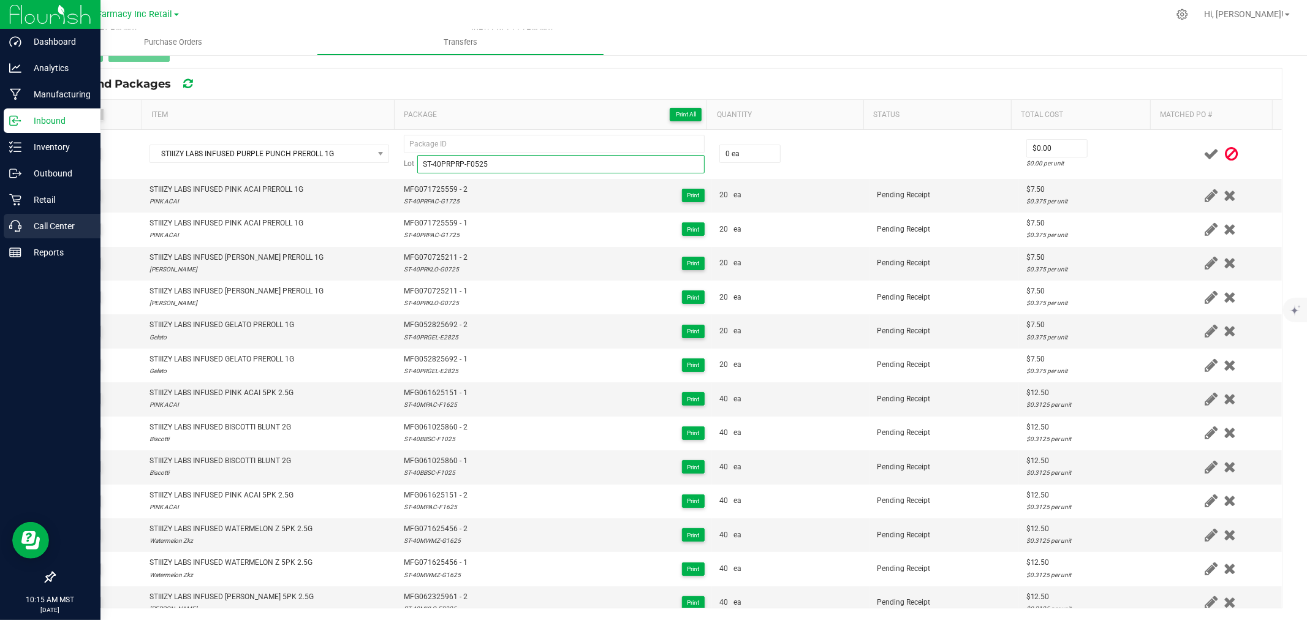
type input "ST-40PRPRP-F0525"
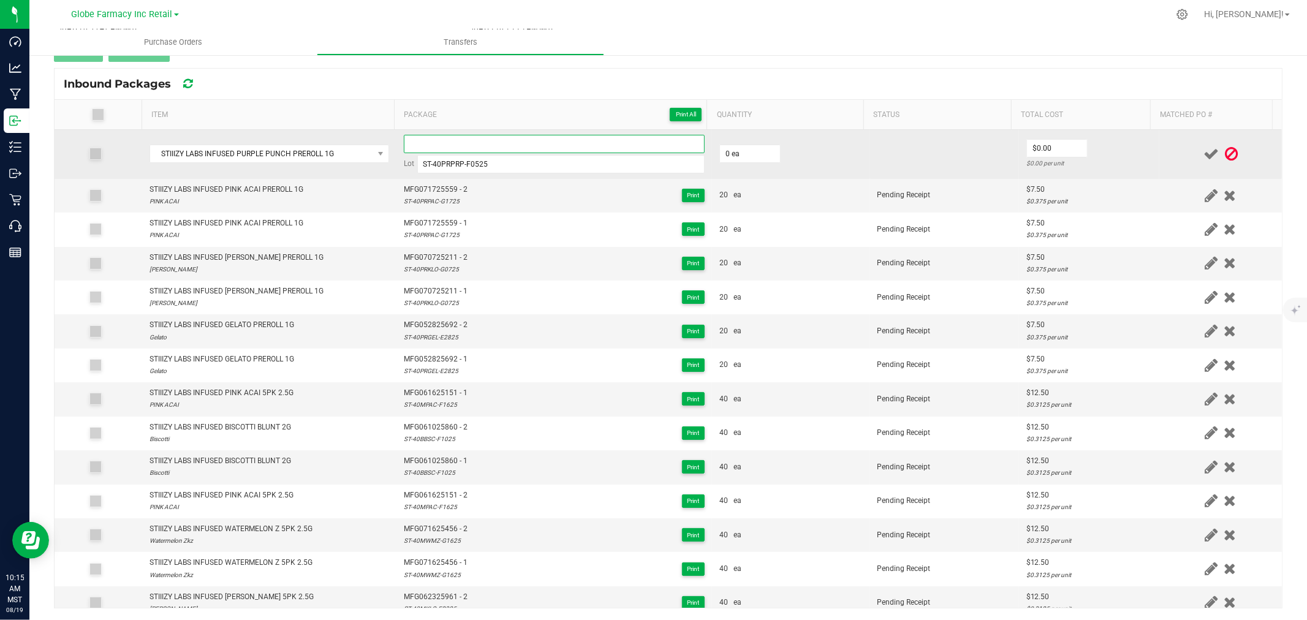
paste input "MFG-060525-817-Exp."
click at [560, 143] on input at bounding box center [554, 144] width 301 height 18
type input "MFG060525817 - 1"
click at [740, 163] on td "0 ea" at bounding box center [791, 154] width 158 height 49
click at [740, 154] on input "0" at bounding box center [750, 153] width 60 height 17
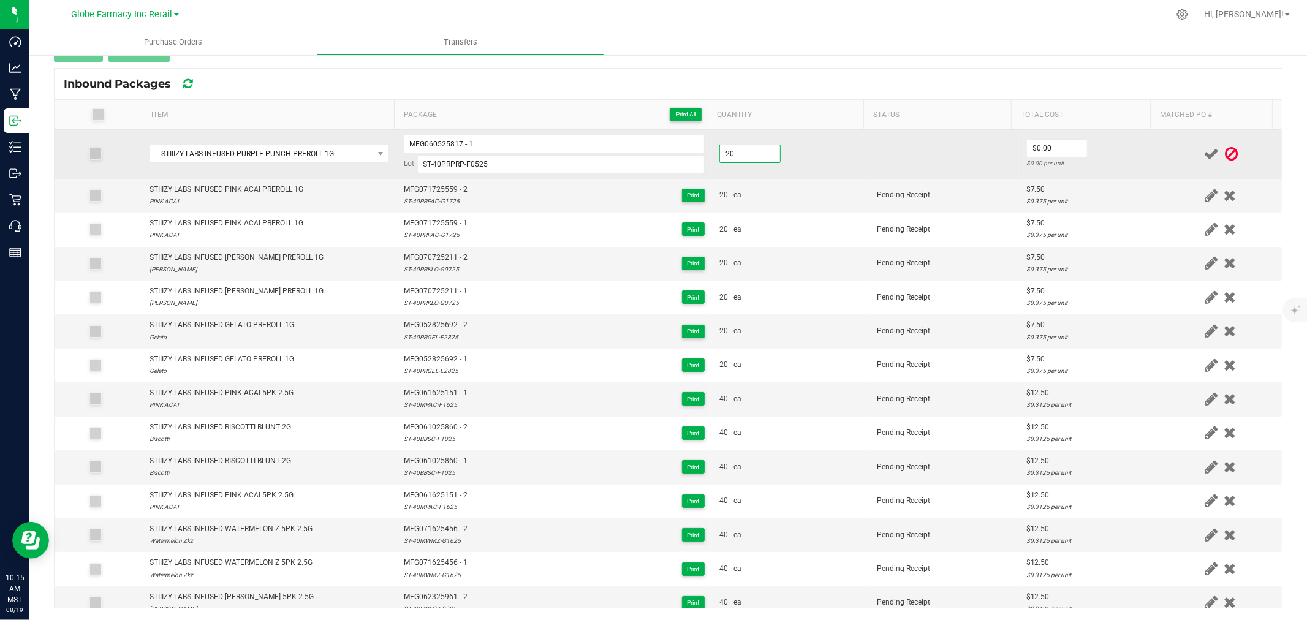
type input "20 ea"
type input "$7.50"
click at [1089, 161] on div "$0.375 per unit" at bounding box center [1089, 163] width 126 height 12
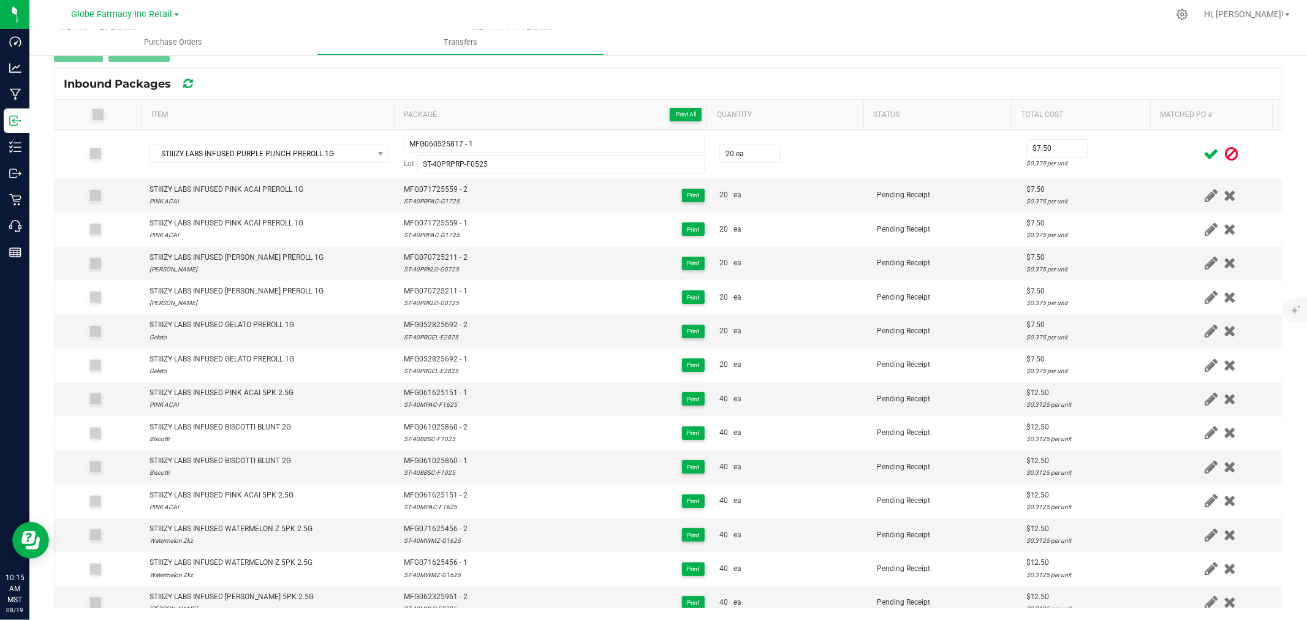
click at [1203, 157] on icon at bounding box center [1210, 153] width 15 height 15
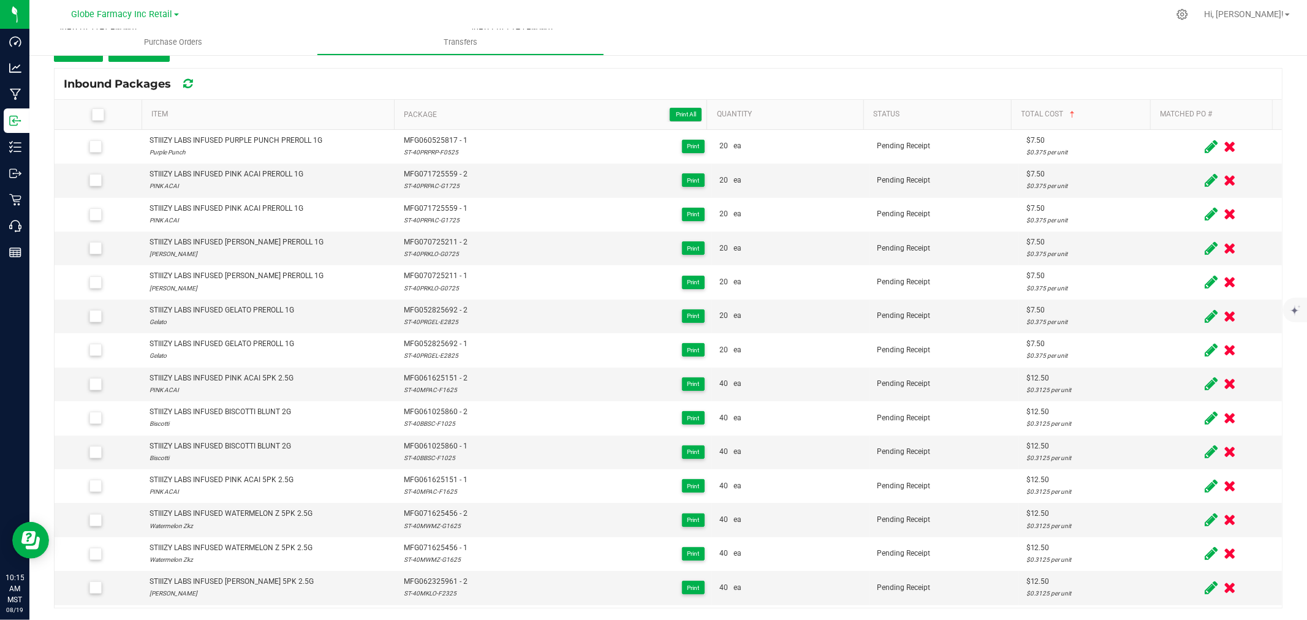
scroll to position [123, 0]
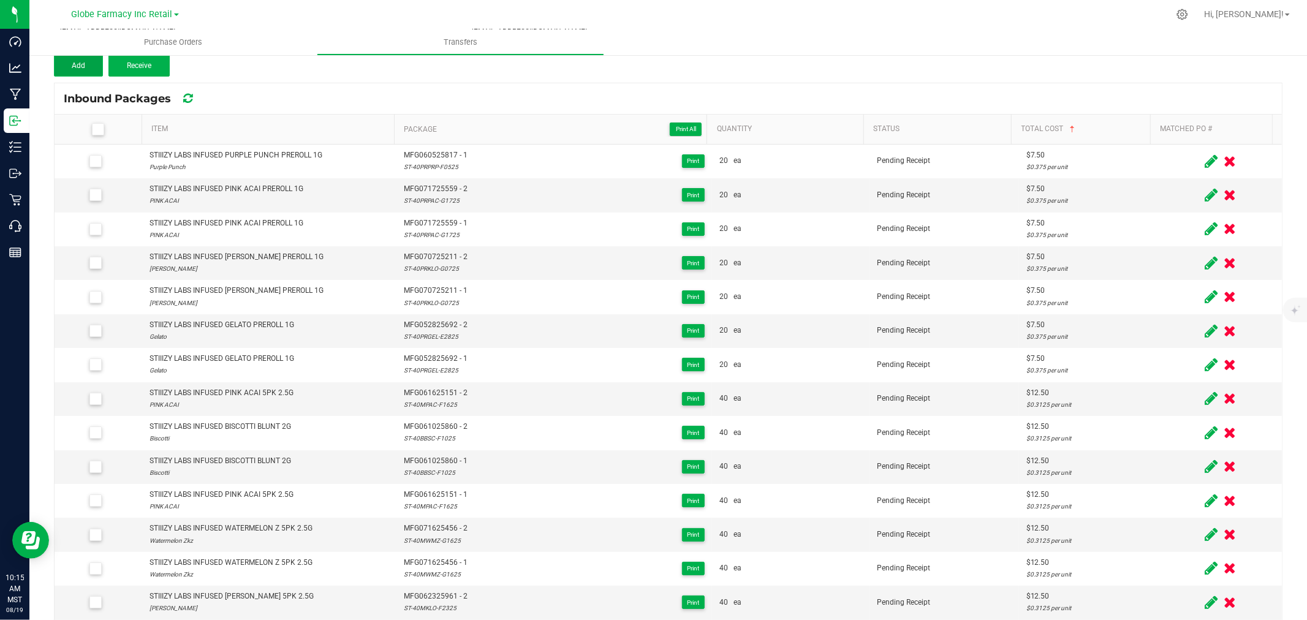
click at [82, 74] on button "Add" at bounding box center [78, 66] width 49 height 22
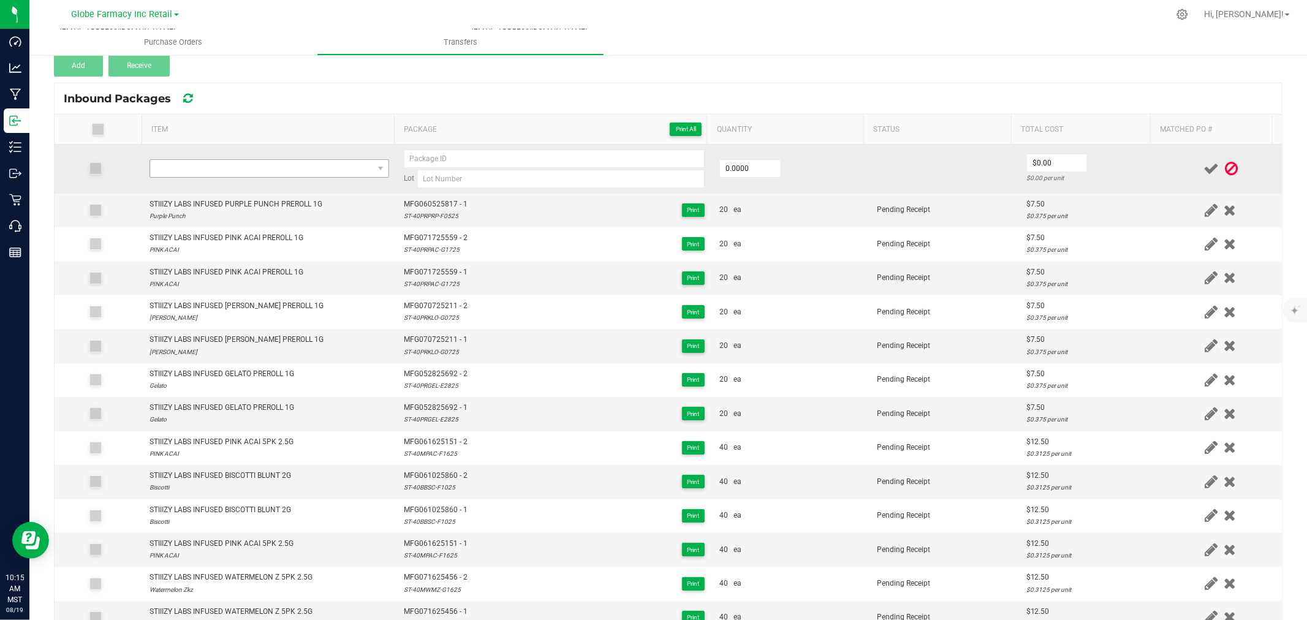
scroll to position [138, 0]
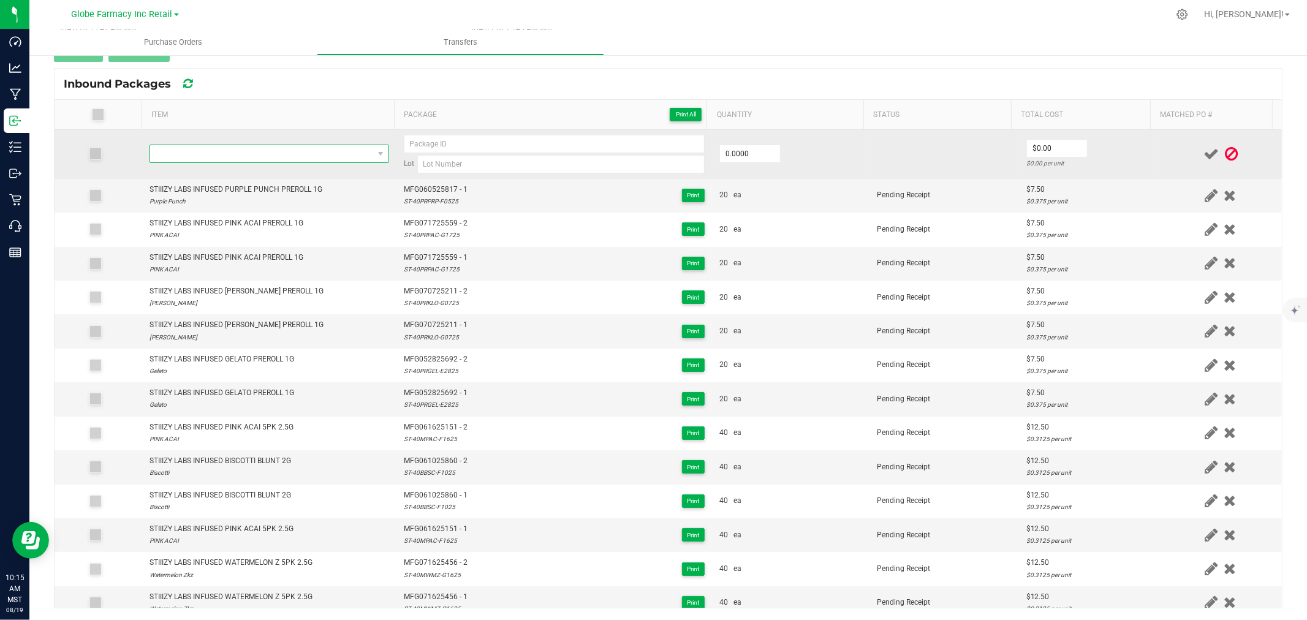
click at [248, 156] on span "NO DATA FOUND" at bounding box center [261, 153] width 223 height 17
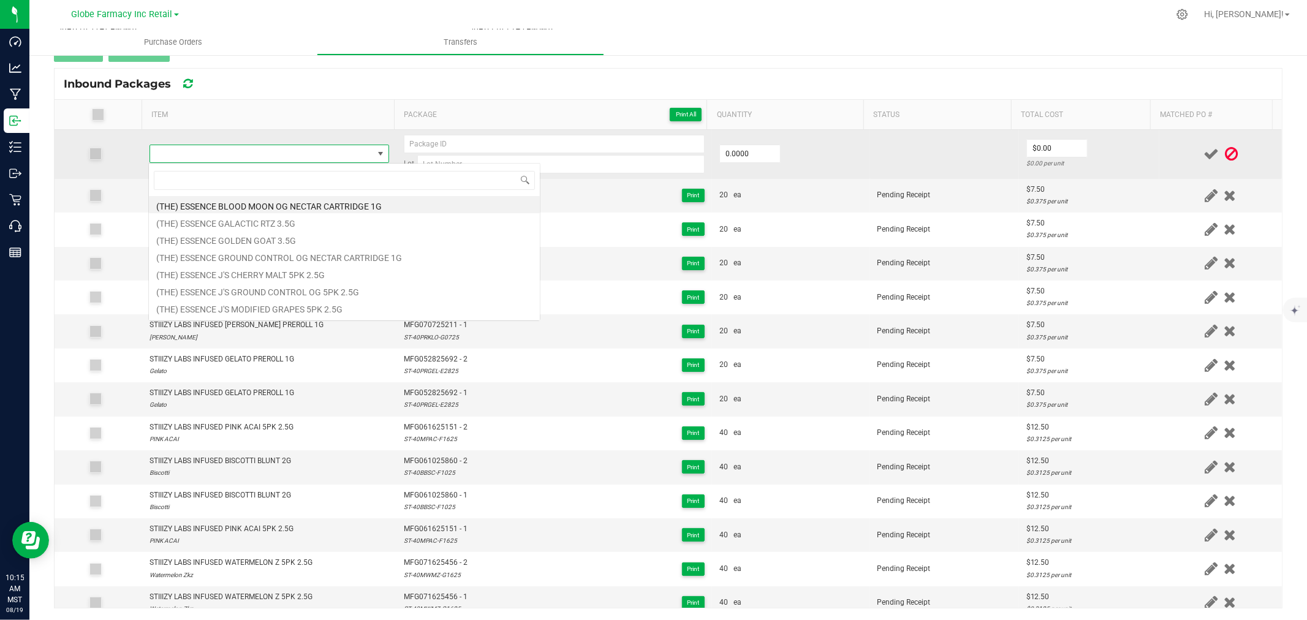
scroll to position [18, 235]
type input "MFG-060525-817-Exp."
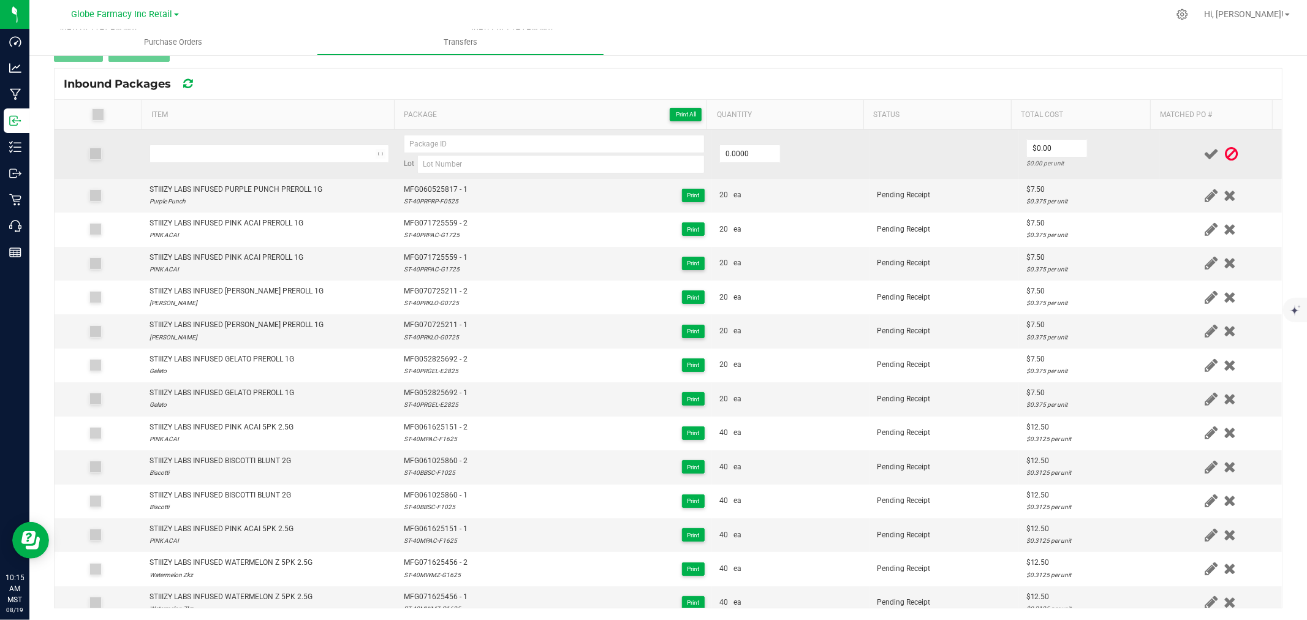
click at [276, 138] on td at bounding box center [269, 154] width 254 height 49
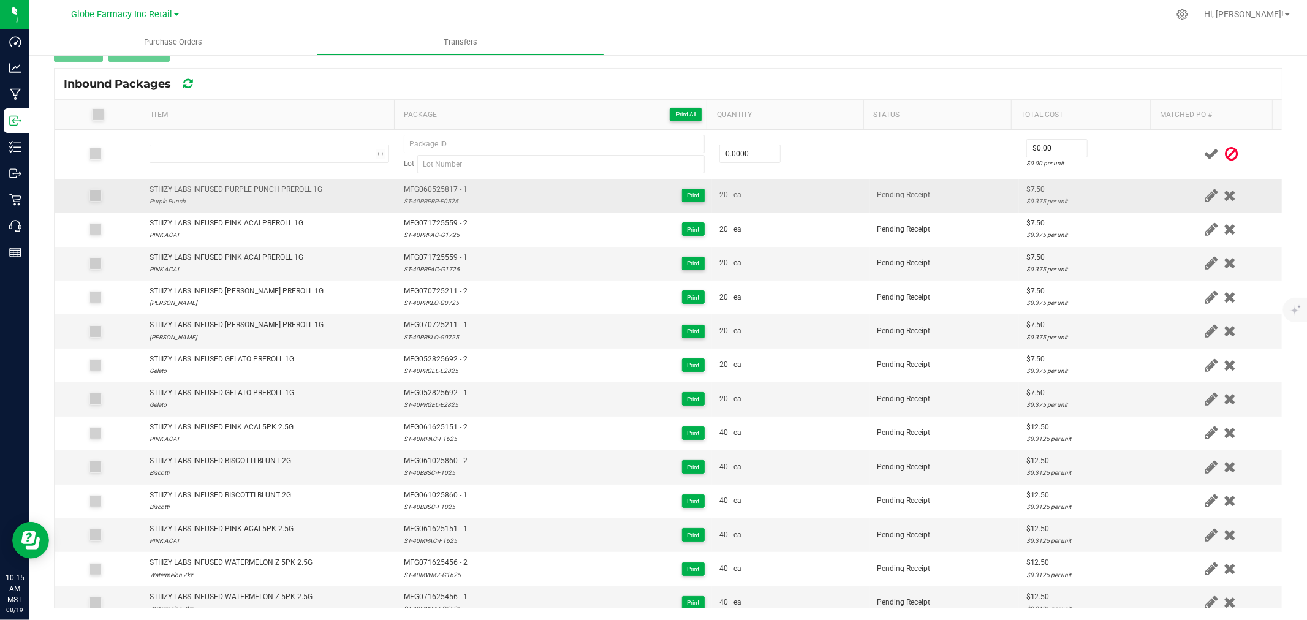
click at [271, 187] on div "STIIIZY LABS INFUSED PURPLE PUNCH PREROLL 1G" at bounding box center [235, 190] width 173 height 12
copy div "STIIIZY LABS INFUSED PURPLE PUNCH PREROLL 1G"
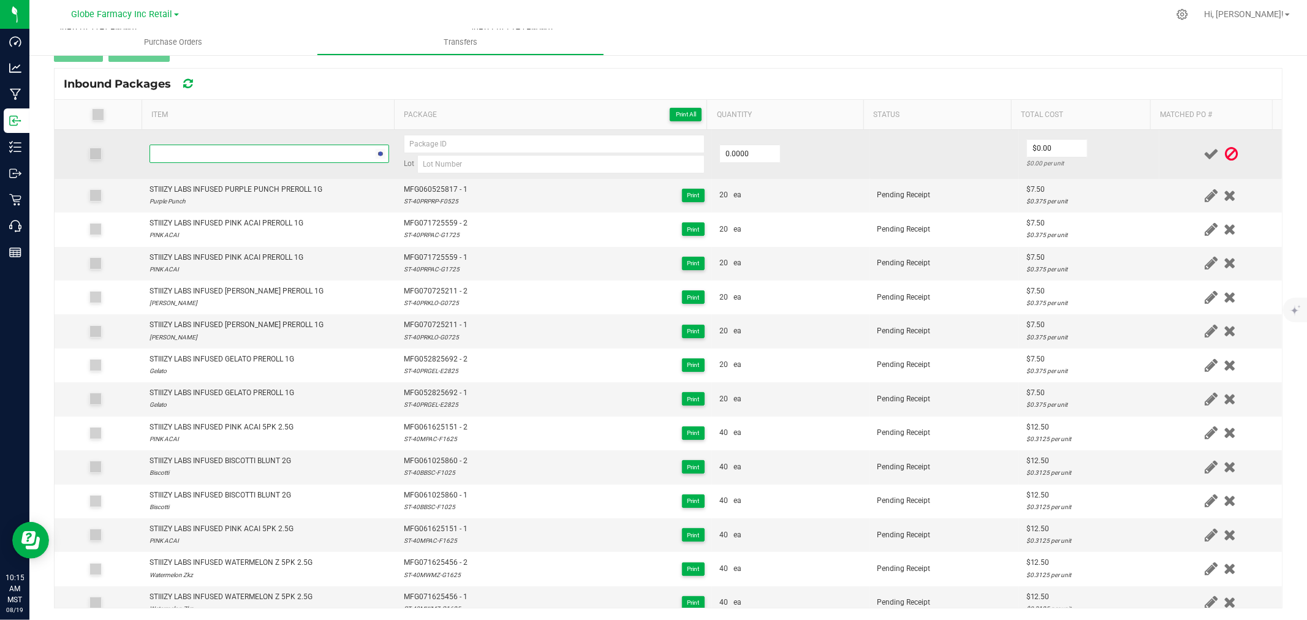
click at [263, 151] on span "NO DATA FOUND" at bounding box center [261, 153] width 223 height 17
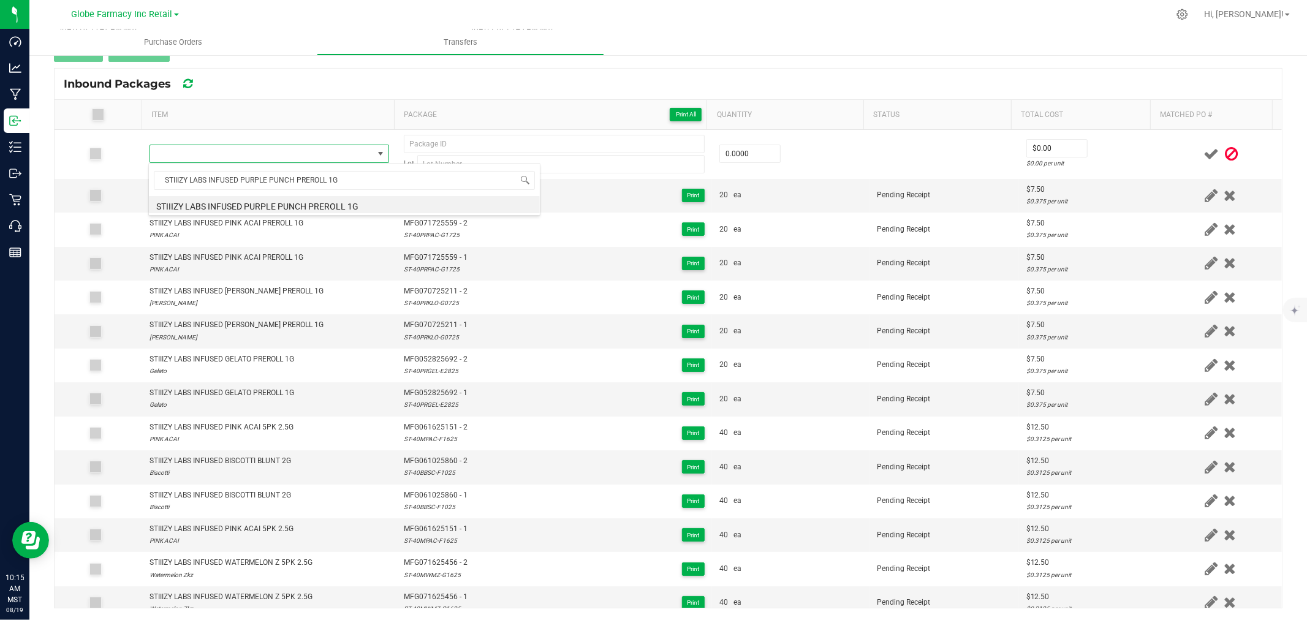
click at [347, 205] on li "STIIIZY LABS INFUSED PURPLE PUNCH PREROLL 1G" at bounding box center [344, 204] width 391 height 17
type input "0 ea"
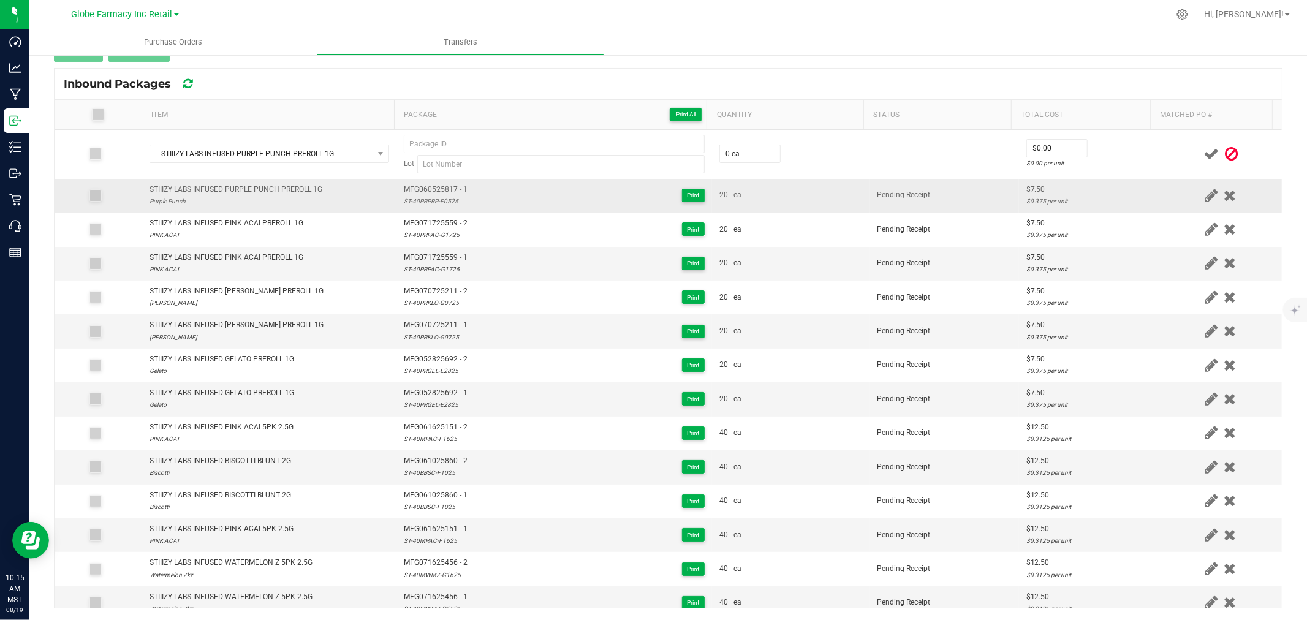
click at [408, 186] on span "MFG060525817 - 1" at bounding box center [436, 190] width 64 height 12
type input "MFG060525817 - 1"
click at [420, 192] on span "MFG060525817 - 1" at bounding box center [436, 190] width 64 height 12
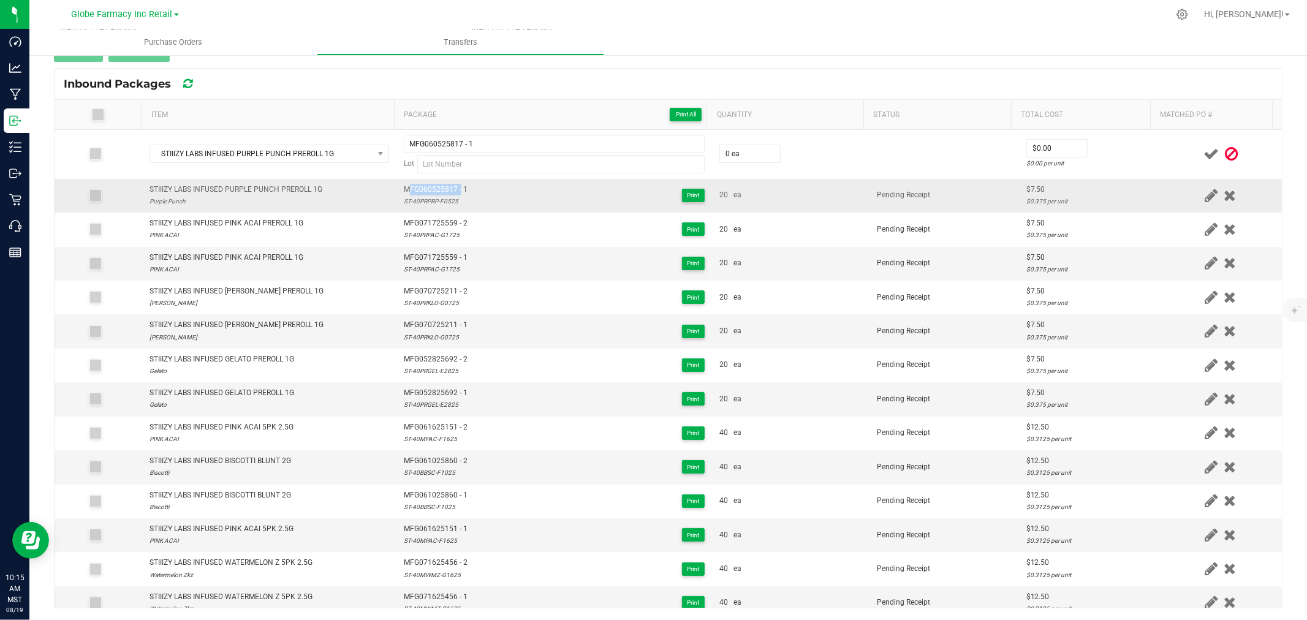
click at [420, 192] on span "MFG060525817 - 1" at bounding box center [436, 190] width 64 height 12
click at [420, 201] on div "ST-40PRPRP-F0525" at bounding box center [436, 201] width 64 height 12
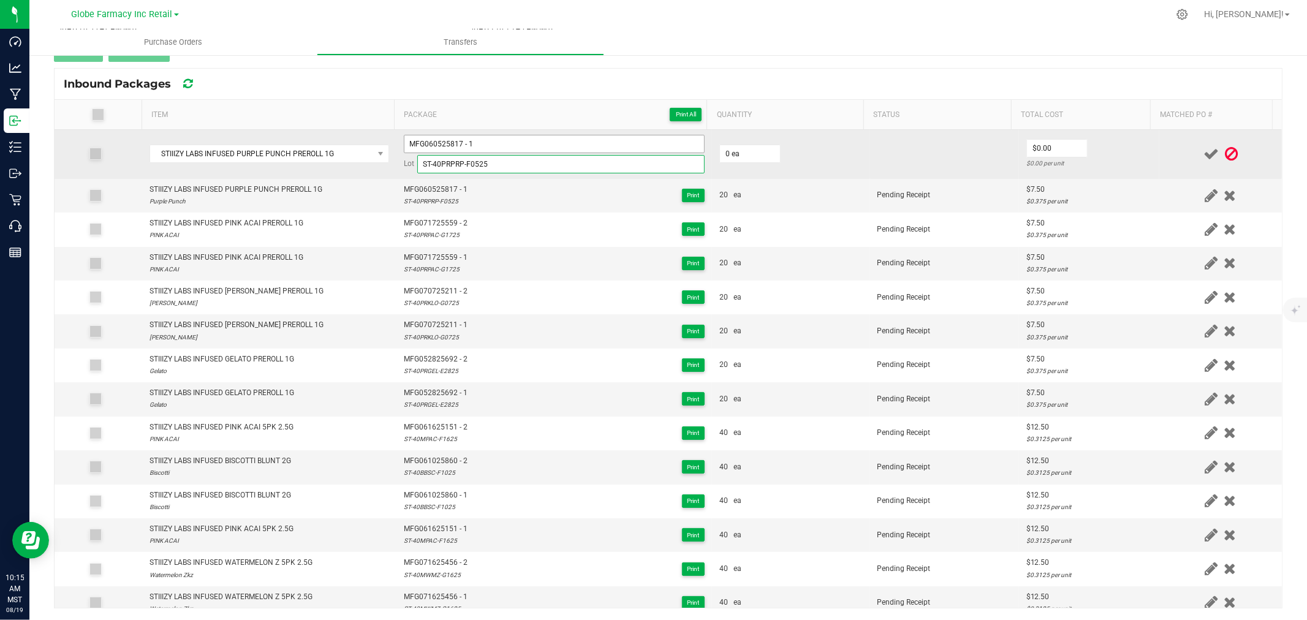
type input "ST-40PRPRP-F0525"
click at [519, 139] on input "MFG060525817 - 1" at bounding box center [554, 144] width 301 height 18
type input "MFG060525817 - 2"
click at [743, 151] on input "0" at bounding box center [750, 153] width 60 height 17
type input "20 ea"
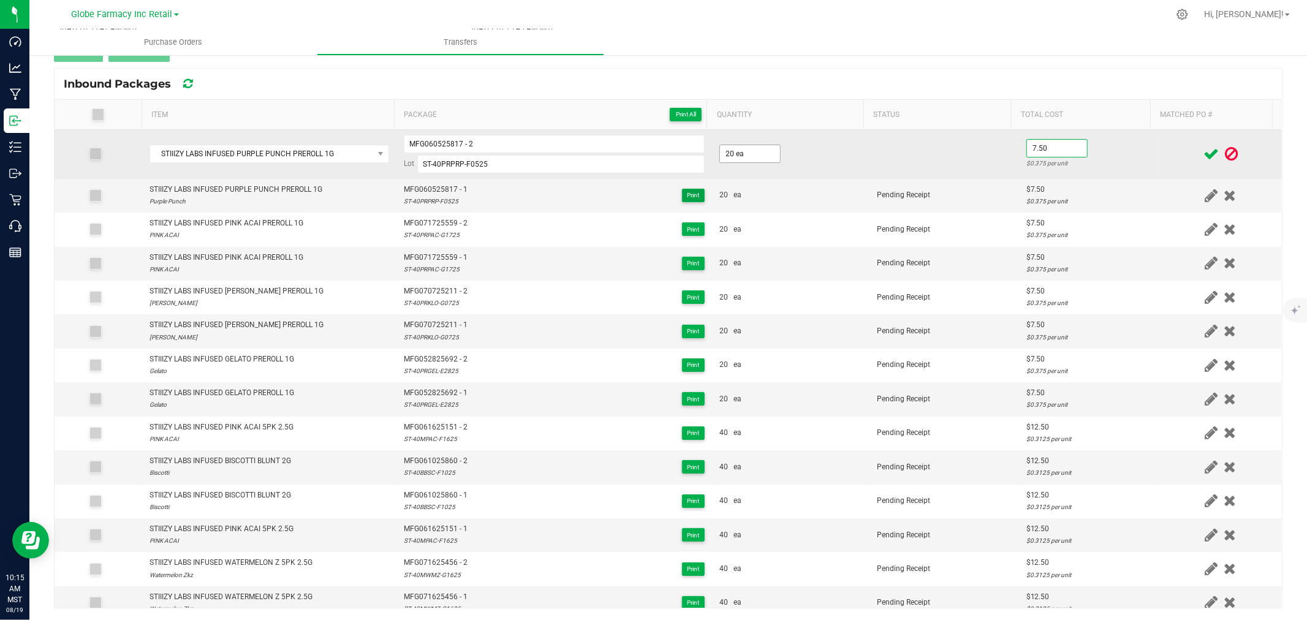
type input "$7.50"
drag, startPoint x: 1095, startPoint y: 154, endPoint x: 1128, endPoint y: 154, distance: 33.1
click at [1095, 154] on td "$7.50 $0.375 per unit" at bounding box center [1089, 154] width 140 height 49
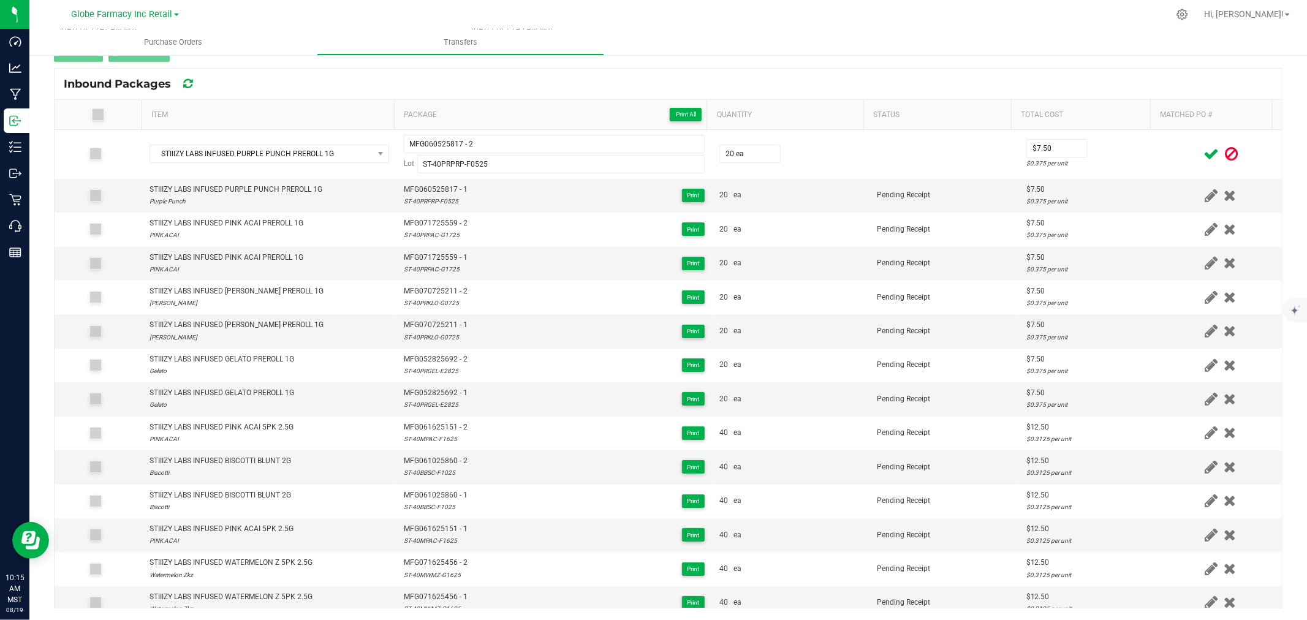
click at [1203, 156] on icon at bounding box center [1210, 153] width 15 height 15
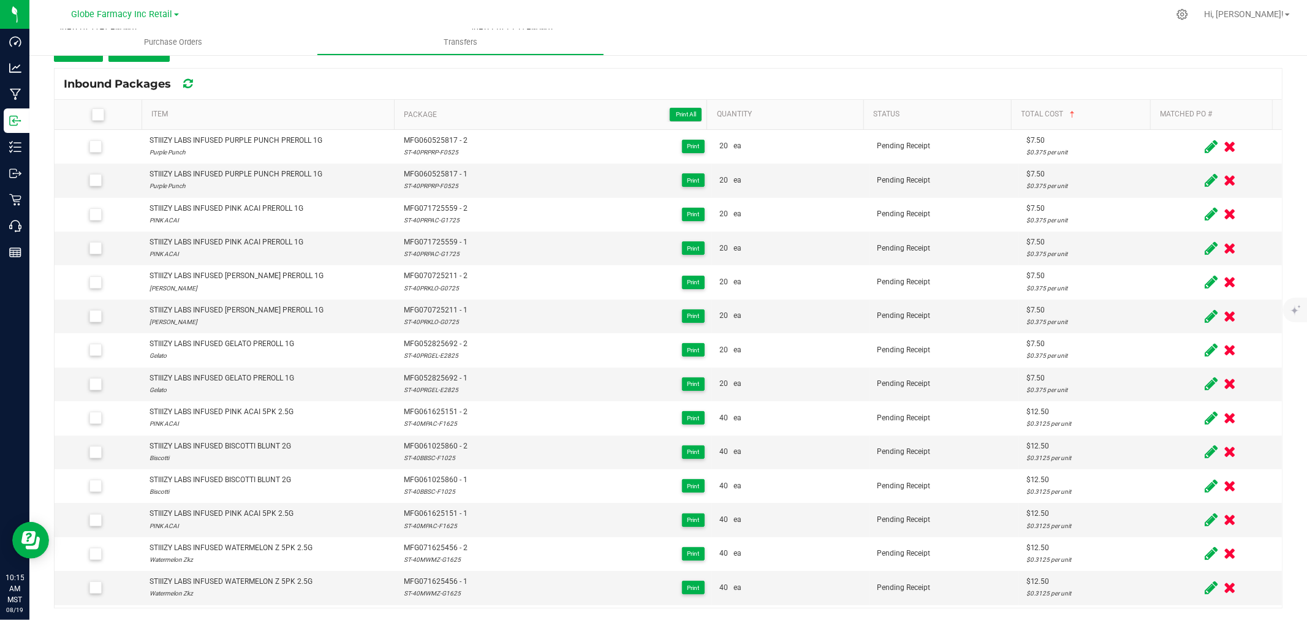
scroll to position [123, 0]
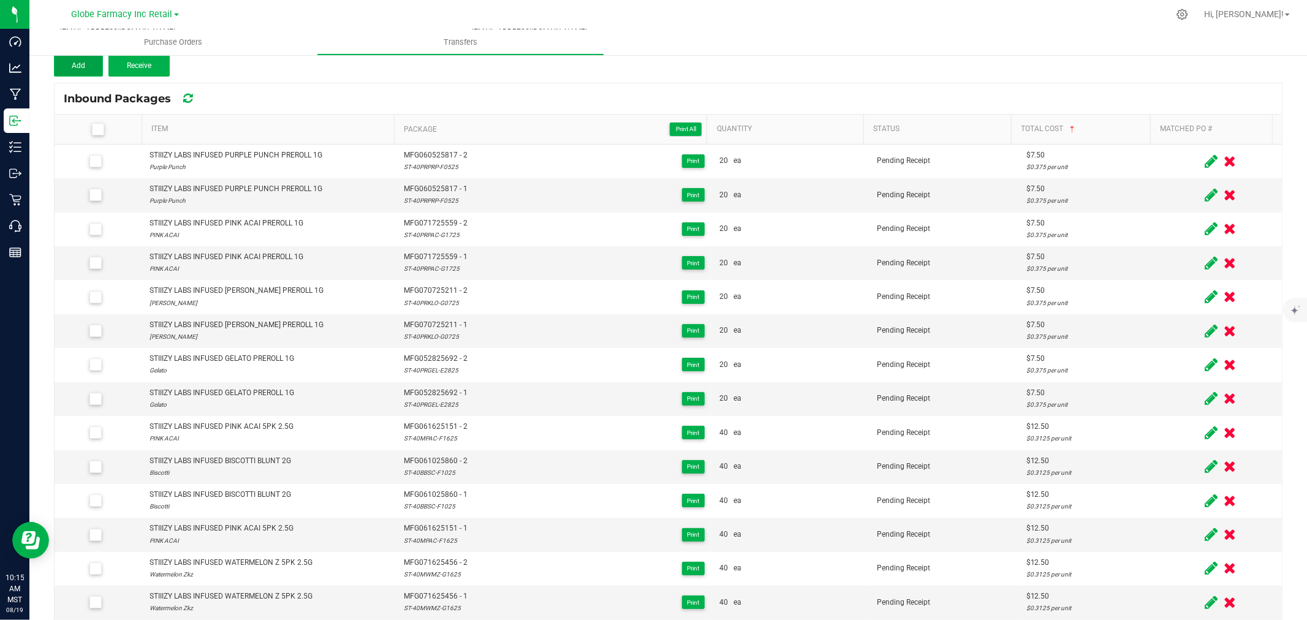
click at [83, 64] on span "Add" at bounding box center [78, 65] width 13 height 9
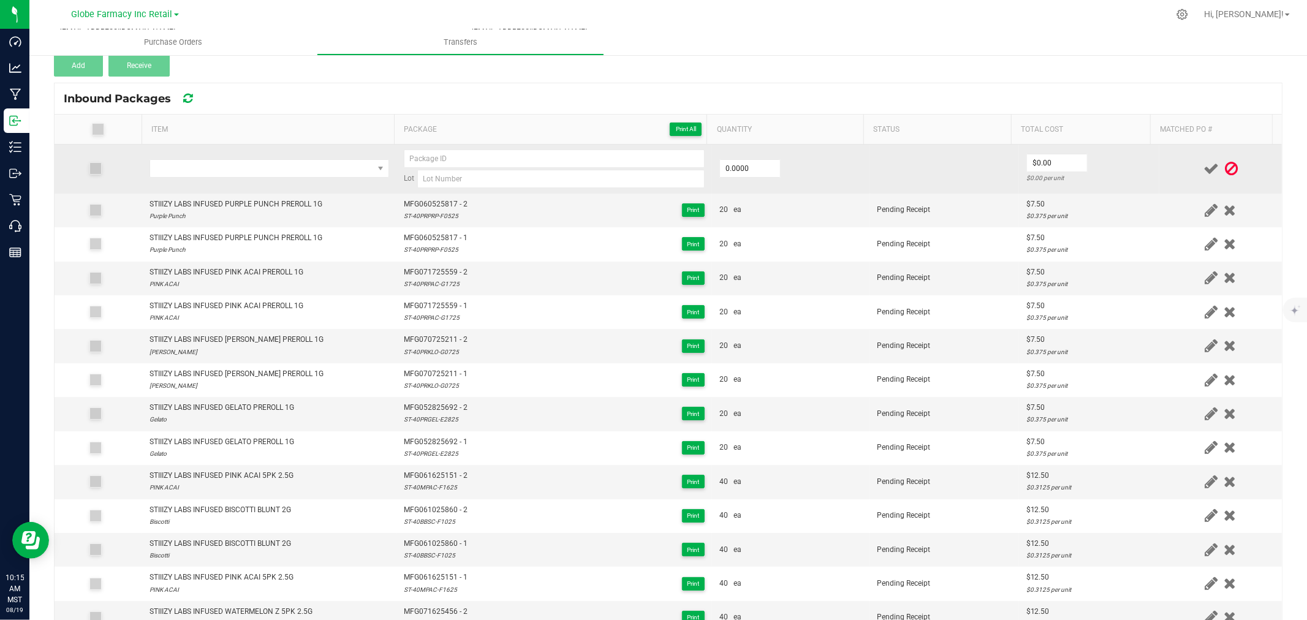
scroll to position [138, 0]
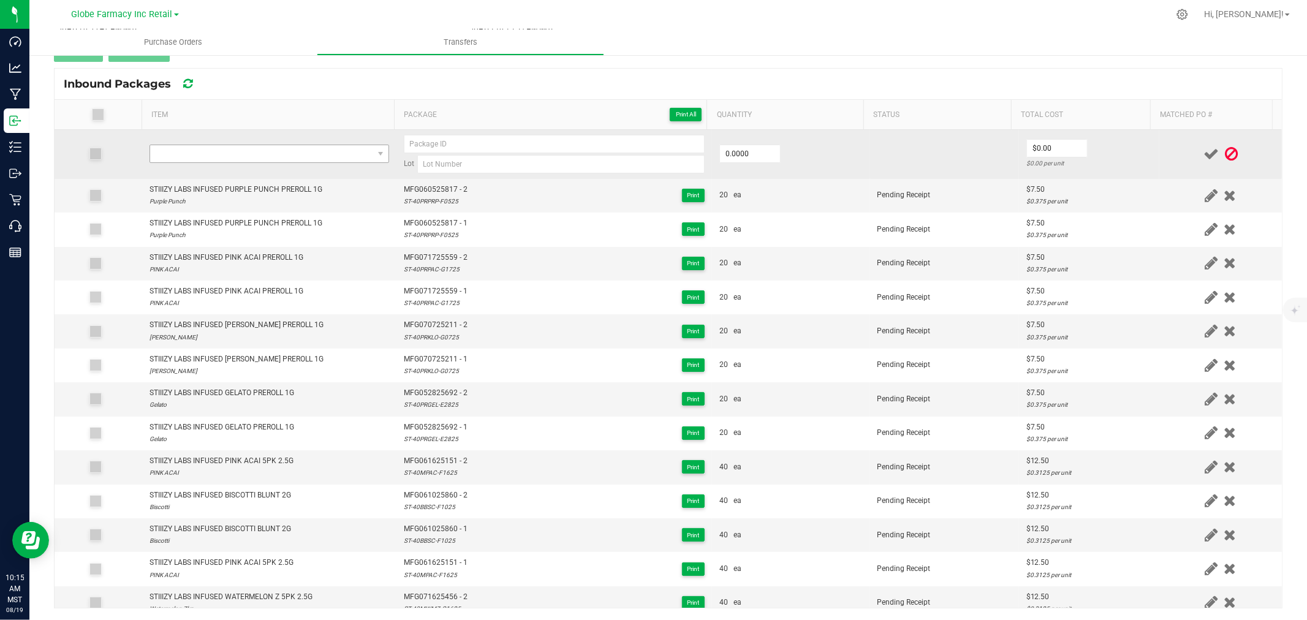
drag, startPoint x: 280, startPoint y: 167, endPoint x: 279, endPoint y: 158, distance: 8.6
click at [281, 165] on td at bounding box center [269, 154] width 254 height 49
click at [278, 154] on span "NO DATA FOUND" at bounding box center [261, 153] width 223 height 17
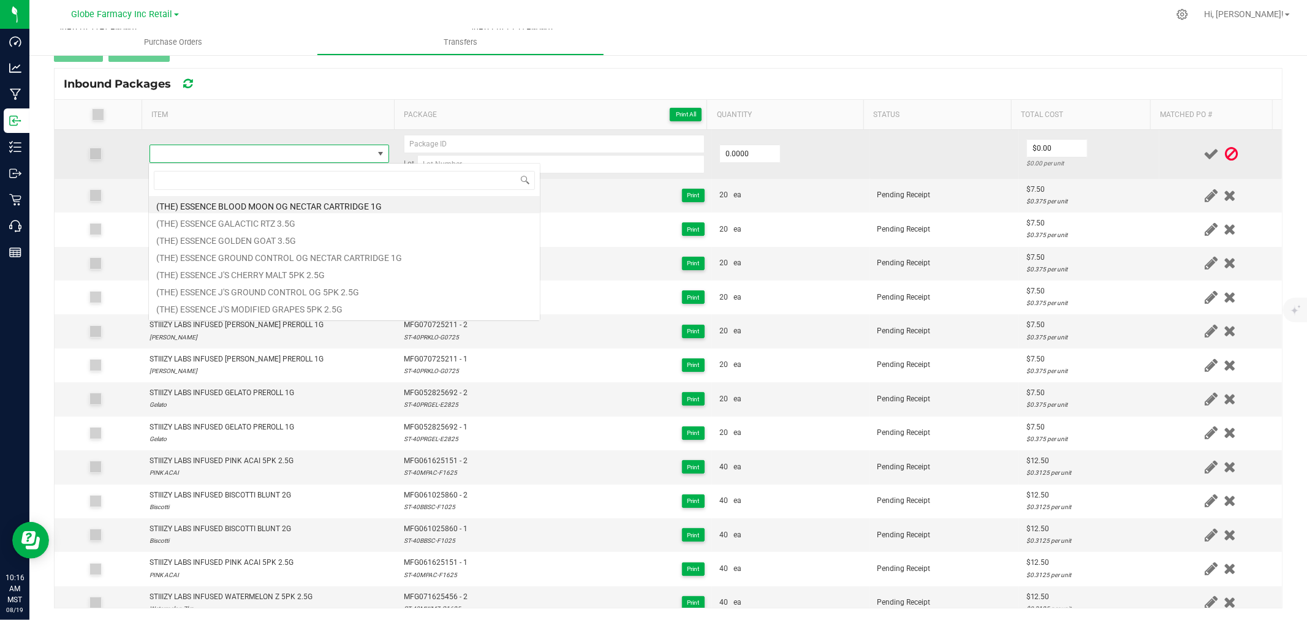
scroll to position [18, 235]
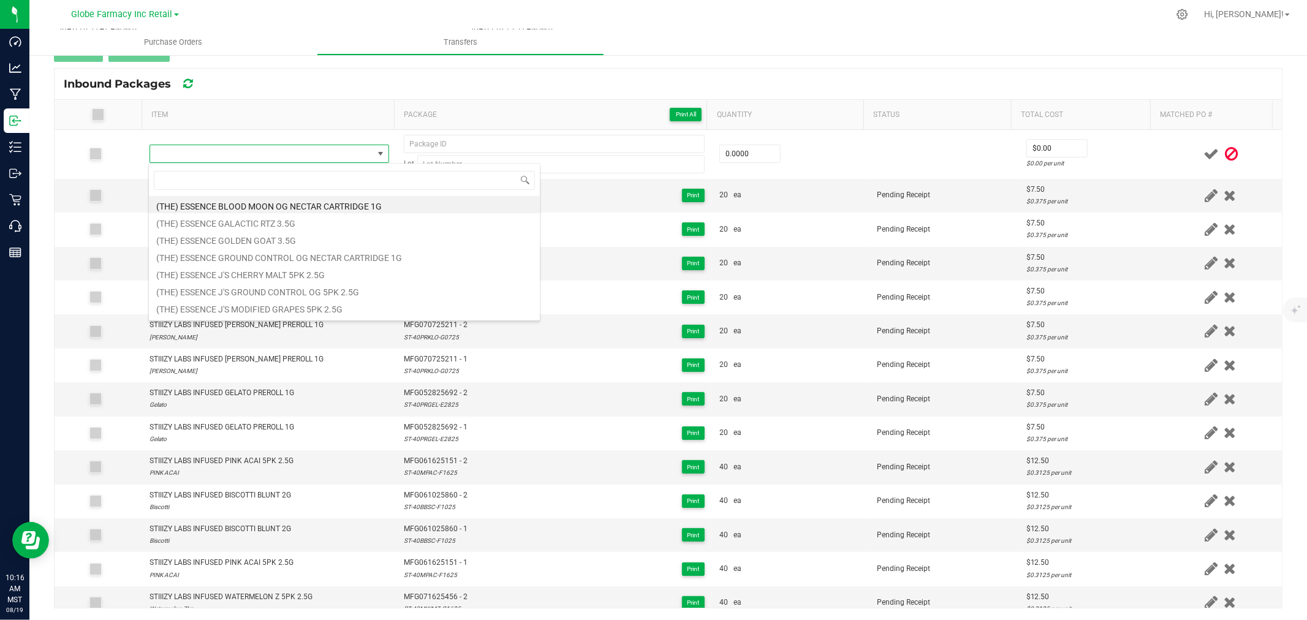
click at [339, 105] on th "Item" at bounding box center [268, 115] width 252 height 30
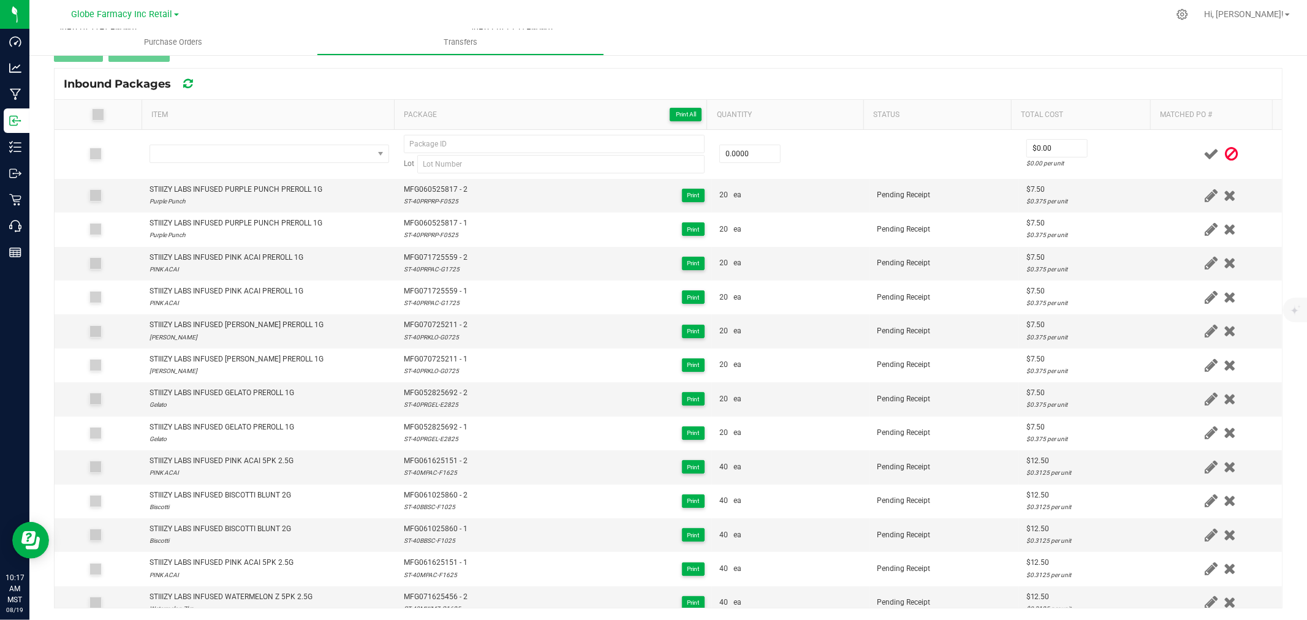
click at [350, 77] on div "Inbound Packages" at bounding box center [668, 84] width 1227 height 31
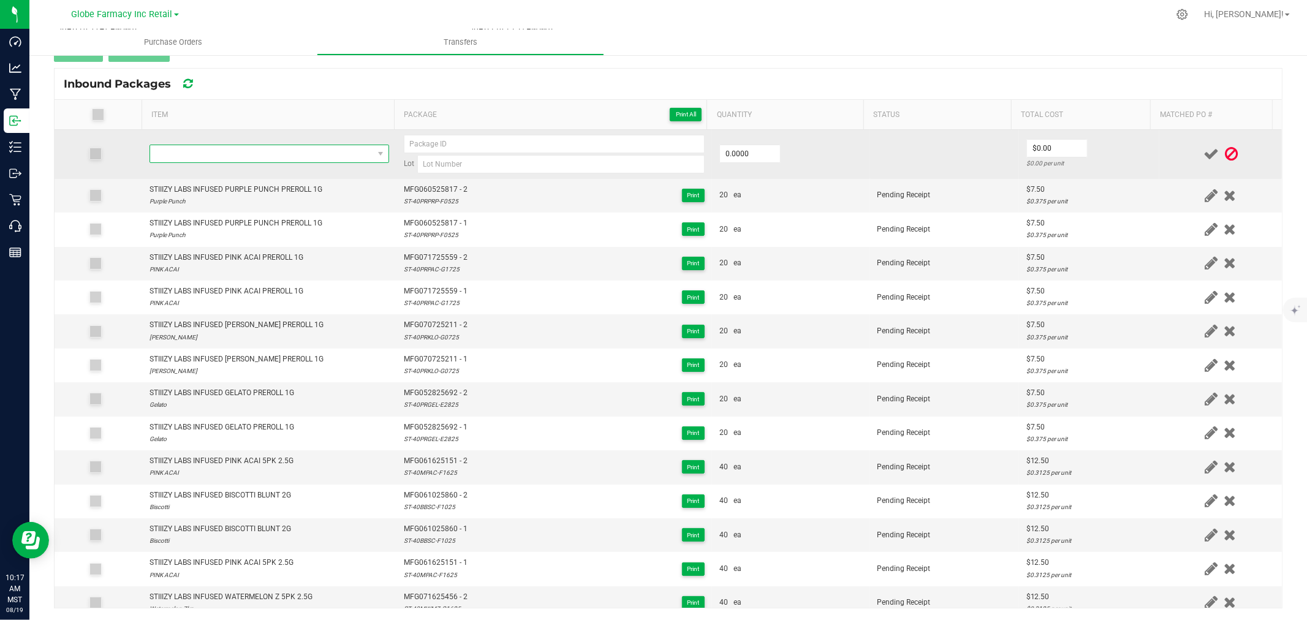
click at [328, 147] on span "NO DATA FOUND" at bounding box center [261, 153] width 223 height 17
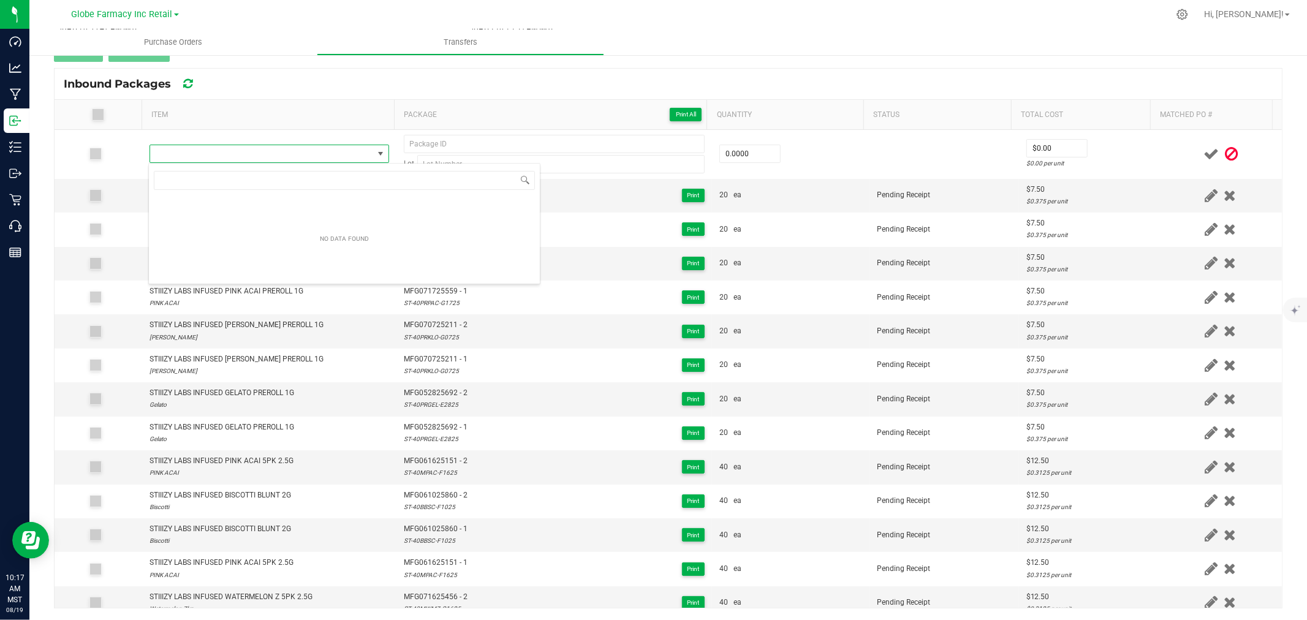
type input "STIIIZY LABS INFUSED SKY OG PREROLL 1G"
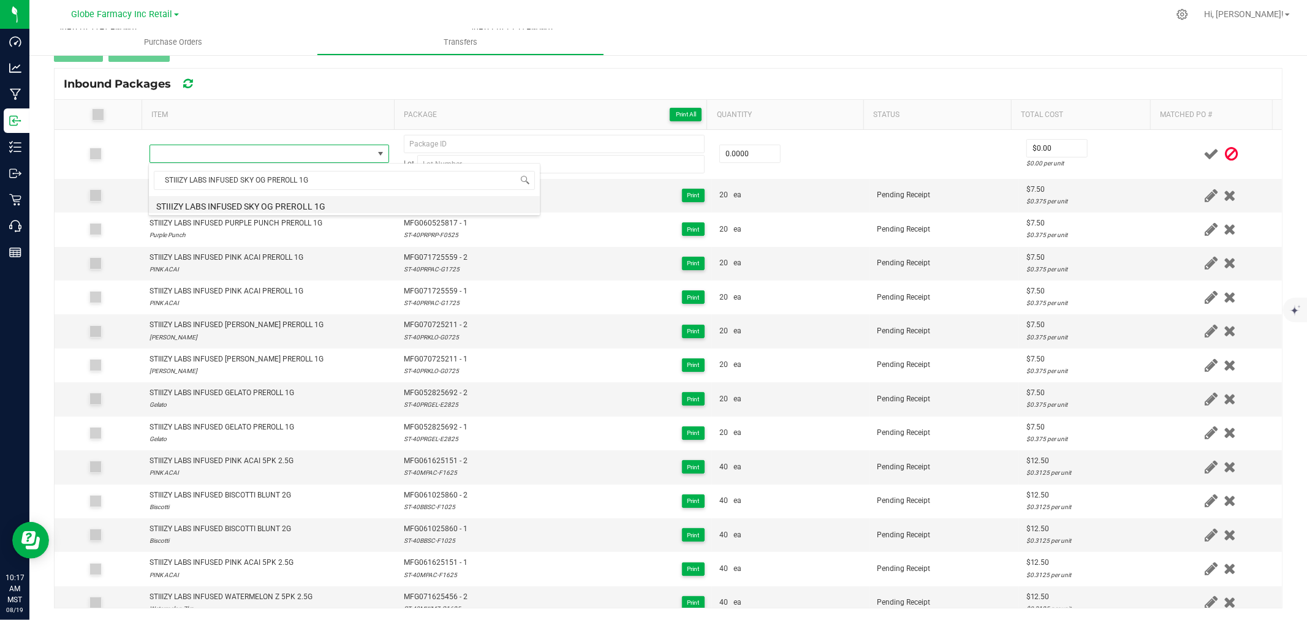
click at [283, 202] on li "STIIIZY LABS INFUSED SKY OG PREROLL 1G" at bounding box center [344, 204] width 391 height 17
type input "0 ea"
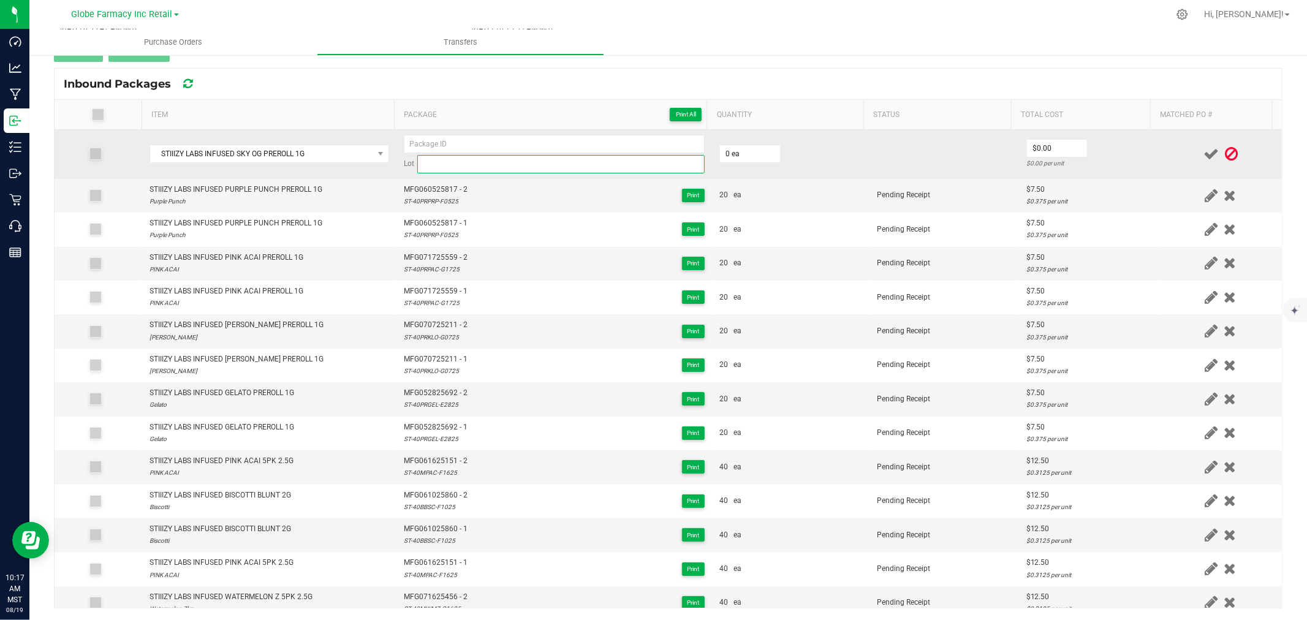
click at [455, 157] on input at bounding box center [560, 164] width 287 height 18
paste input "ST-40PRSKY-D0725"
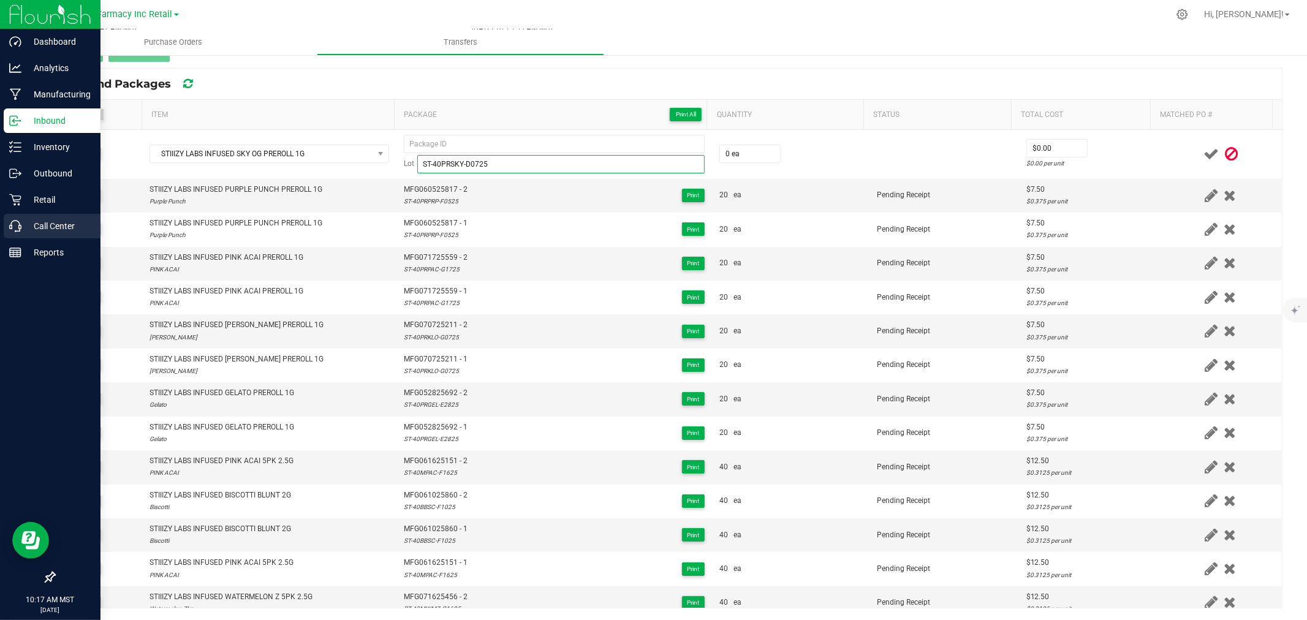
type input "ST-40PRSKY-D0725"
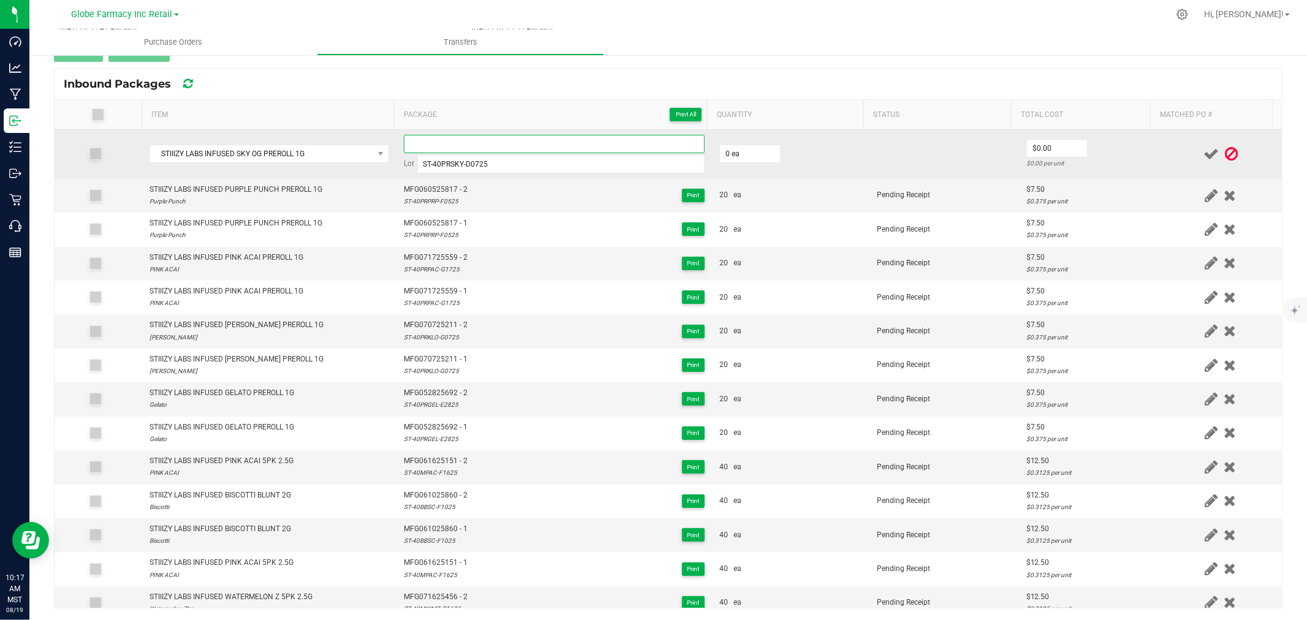
click at [555, 140] on input at bounding box center [554, 144] width 301 height 18
paste input "MFG-040725-705-Exp."
click at [555, 140] on input "MFG040725705 - 1" at bounding box center [554, 144] width 301 height 18
type input "MFG040725705 - 1"
click at [725, 147] on input "0" at bounding box center [750, 153] width 60 height 17
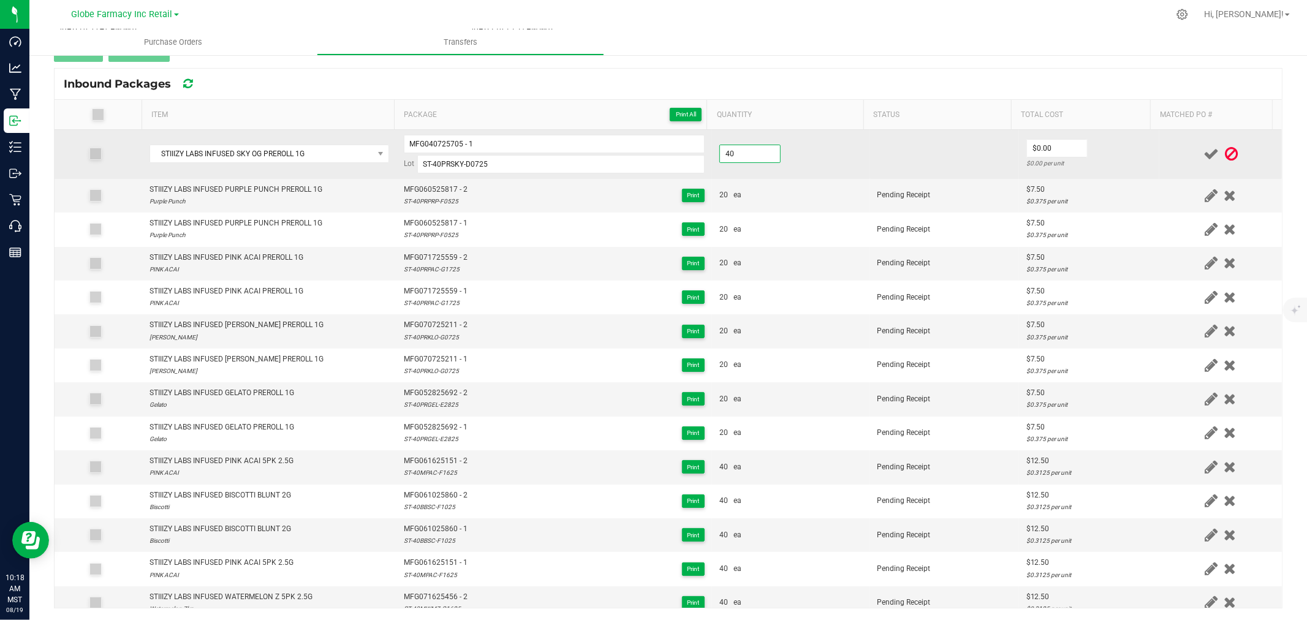
type input "40 ea"
type input "$7.50"
click at [1159, 162] on td at bounding box center [1220, 154] width 123 height 49
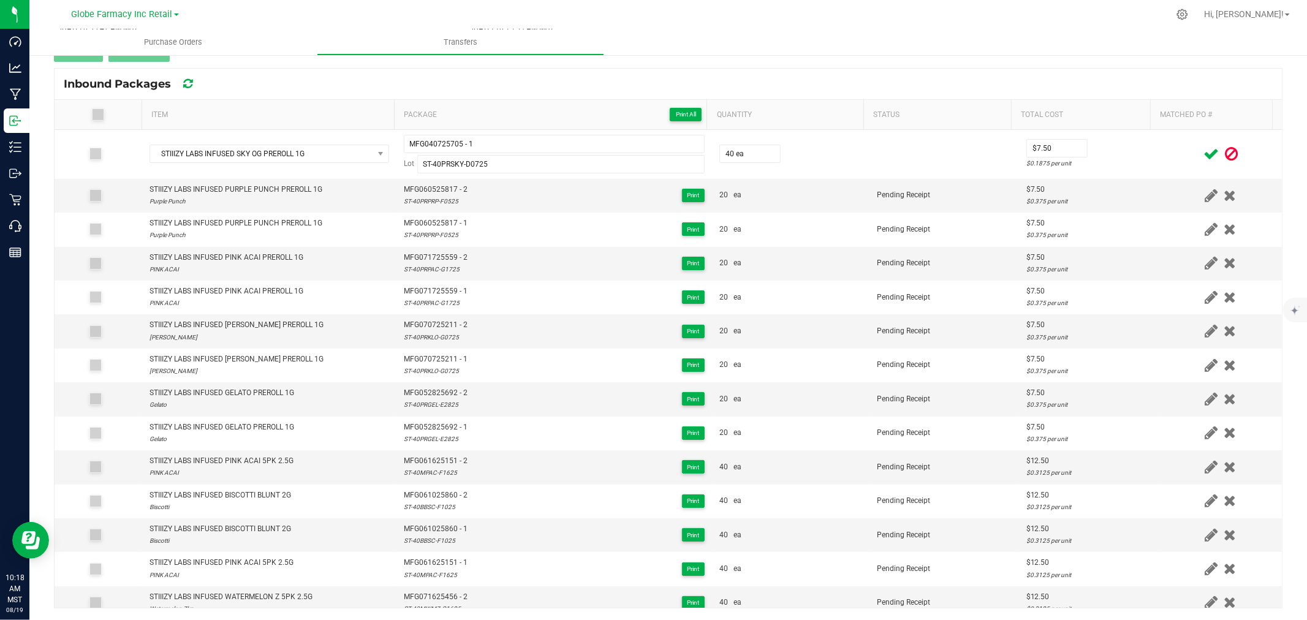
click at [1203, 151] on icon at bounding box center [1210, 153] width 15 height 15
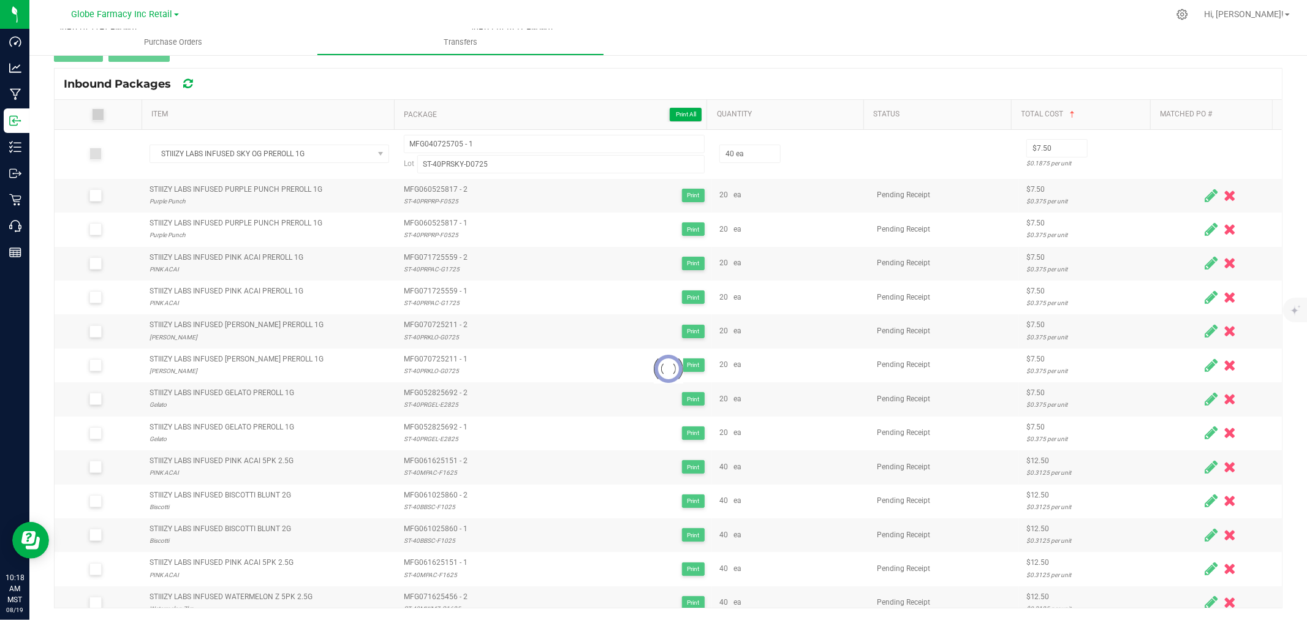
scroll to position [123, 0]
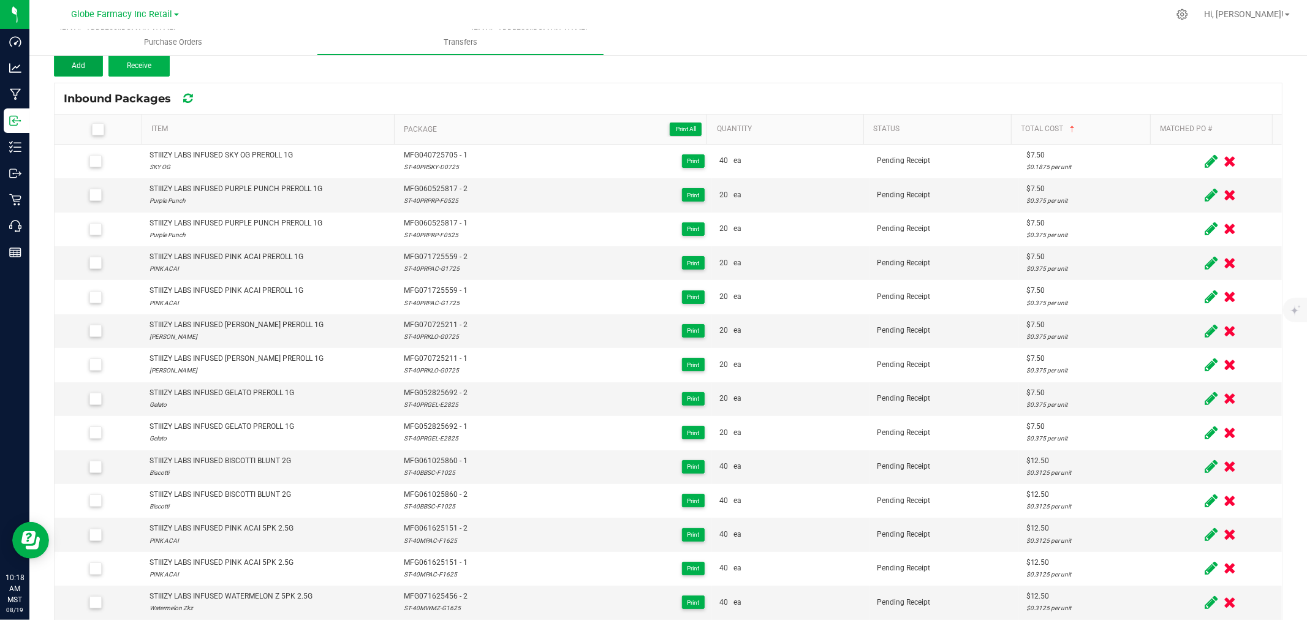
click at [81, 63] on span "Add" at bounding box center [78, 65] width 13 height 9
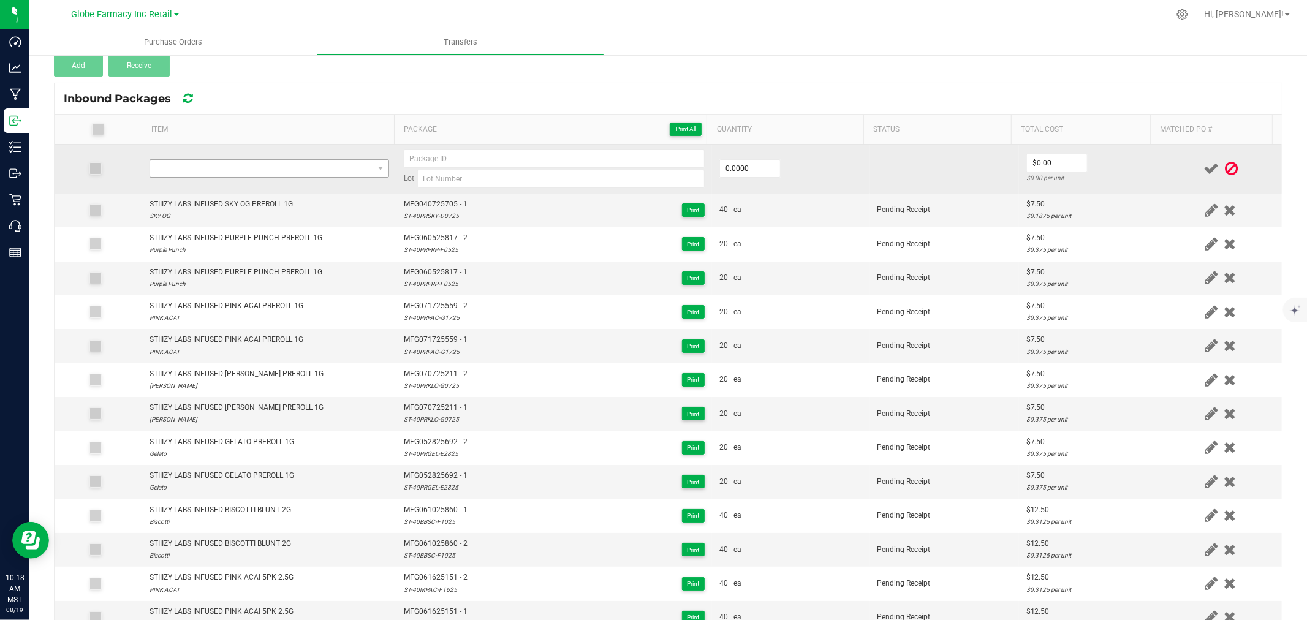
scroll to position [138, 0]
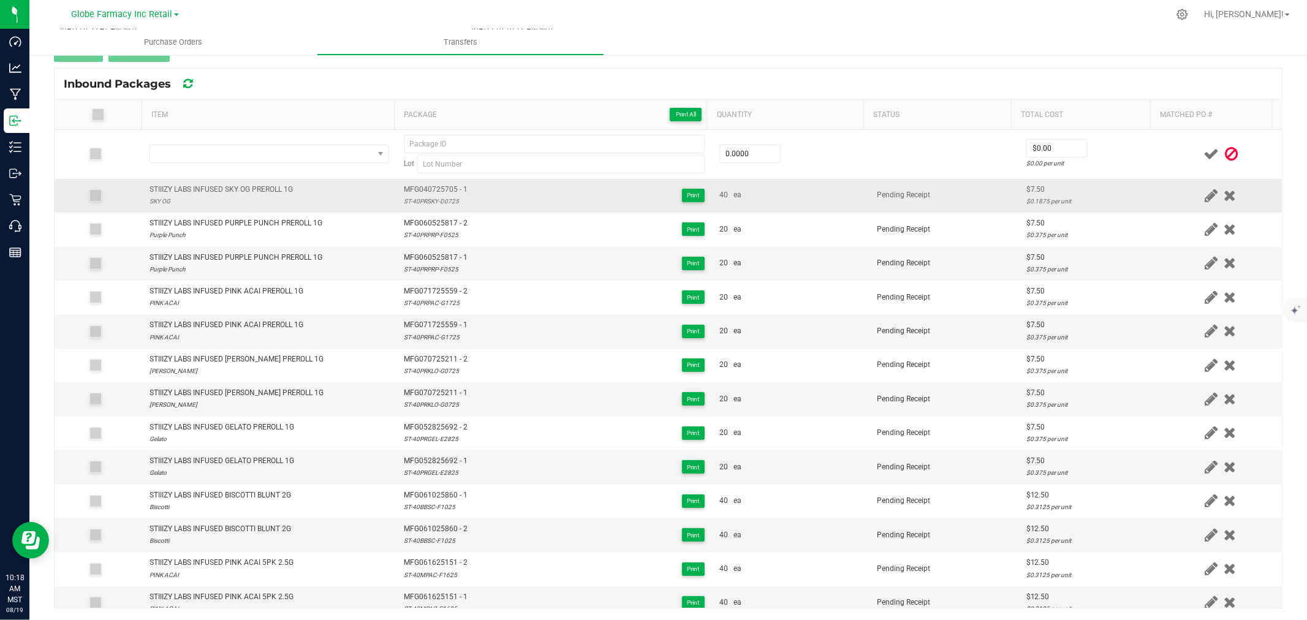
click at [250, 179] on td "STIIIZY LABS INFUSED SKY OG PREROLL 1G SKY OG" at bounding box center [269, 196] width 254 height 34
click at [251, 180] on td "STIIIZY LABS INFUSED SKY OG PREROLL 1G SKY OG" at bounding box center [269, 196] width 254 height 34
copy div "STIIIZY LABS INFUSED SKY OG PREROLL 1G"
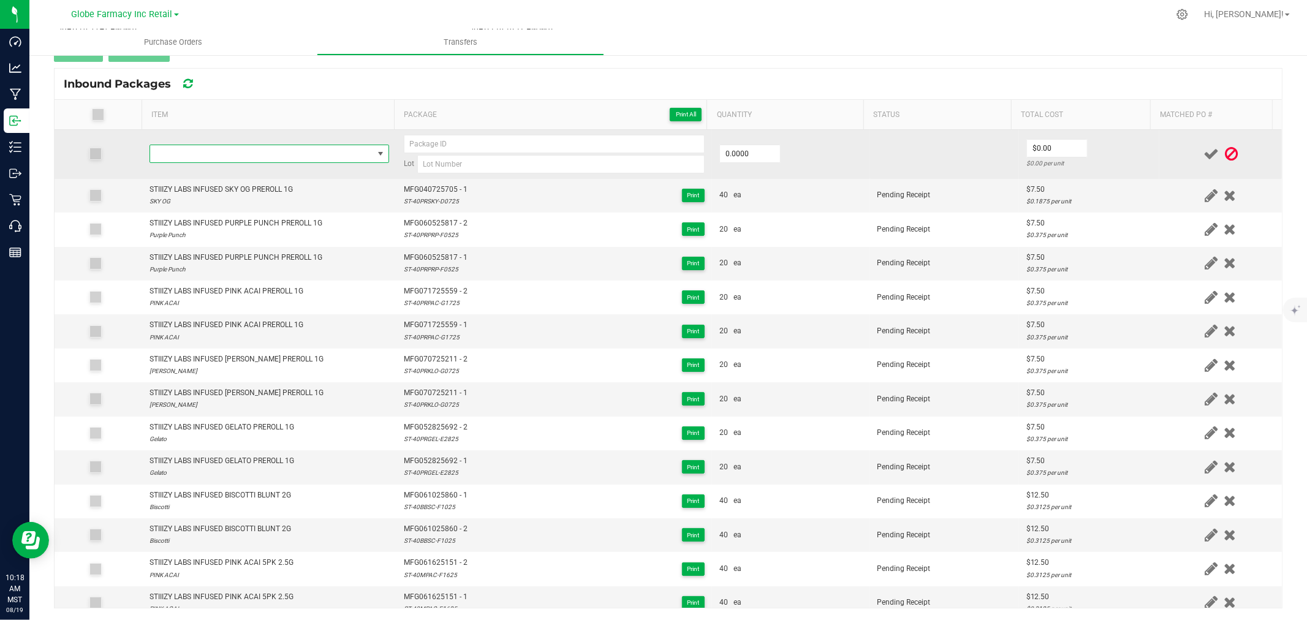
click at [260, 157] on span "NO DATA FOUND" at bounding box center [261, 153] width 223 height 17
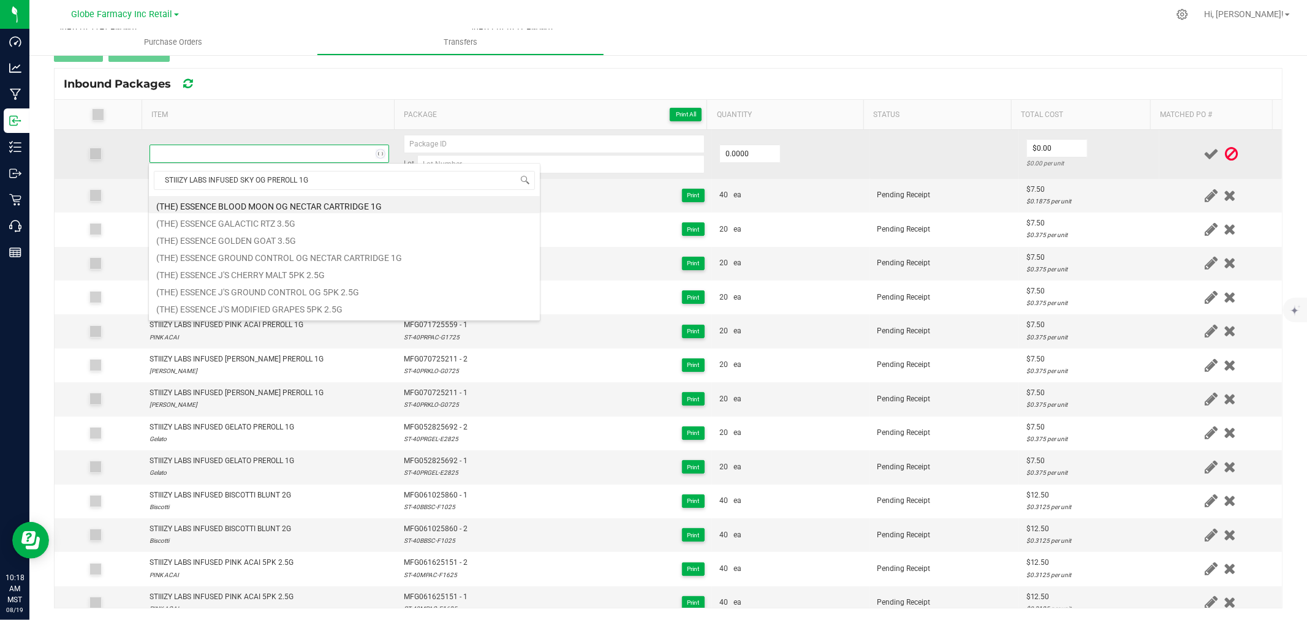
scroll to position [18, 235]
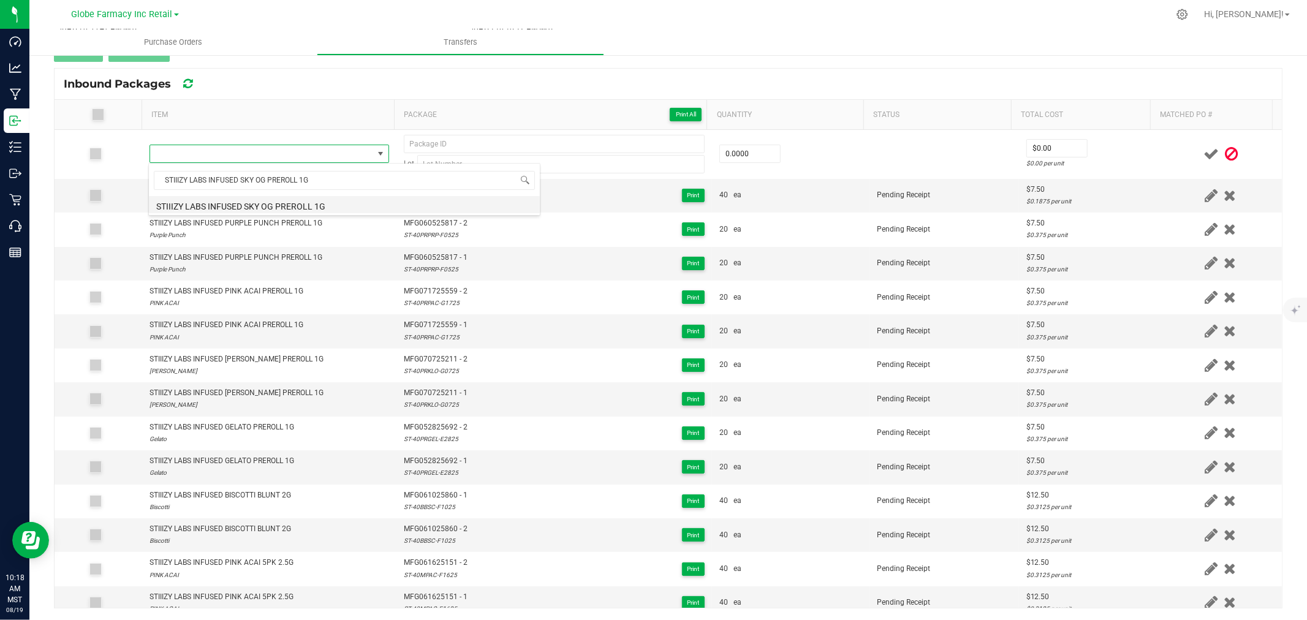
click at [289, 201] on li "STIIIZY LABS INFUSED SKY OG PREROLL 1G" at bounding box center [344, 204] width 391 height 17
type input "0 ea"
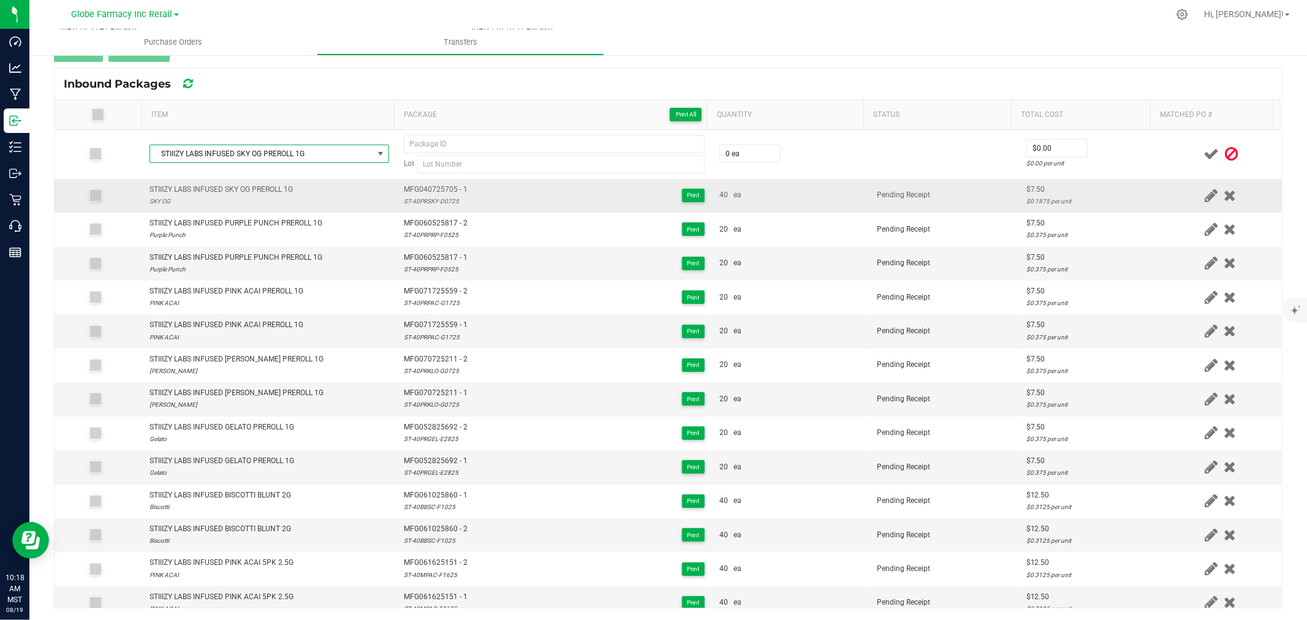
click at [432, 190] on span "MFG040725705 - 1" at bounding box center [436, 190] width 64 height 12
type input "MFG040725705 - 1"
click at [427, 206] on div "ST-40PRSKY-D0725" at bounding box center [436, 201] width 64 height 12
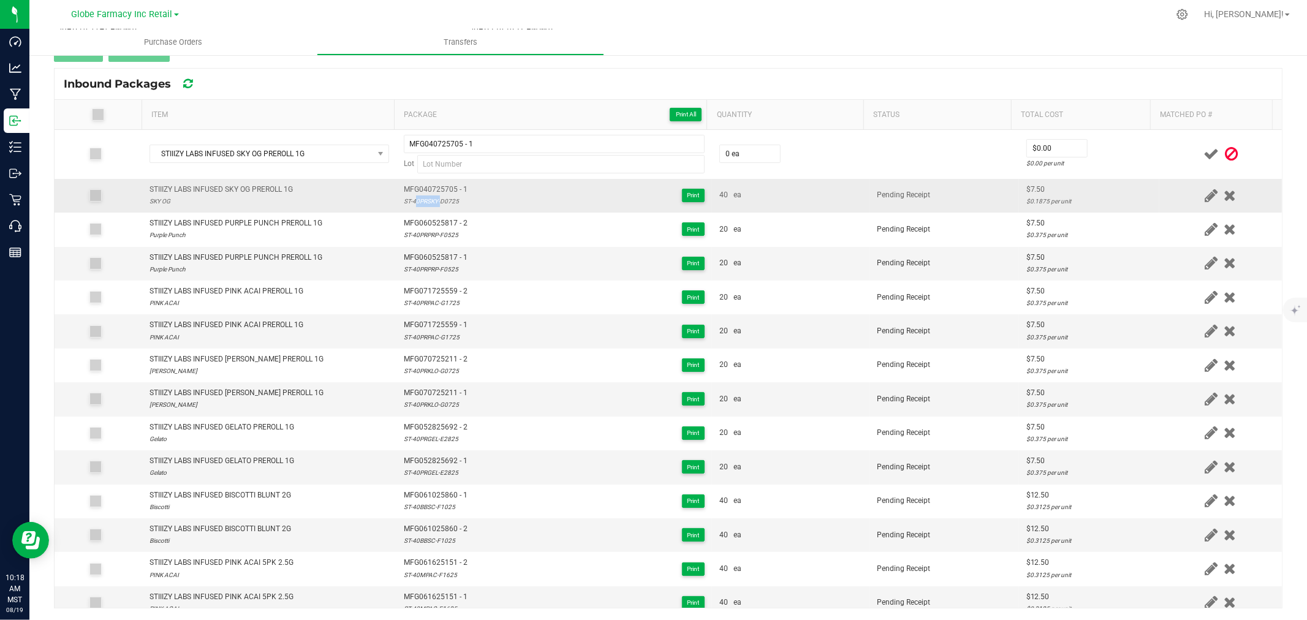
click at [427, 206] on div "ST-40PRSKY-D0725" at bounding box center [436, 201] width 64 height 12
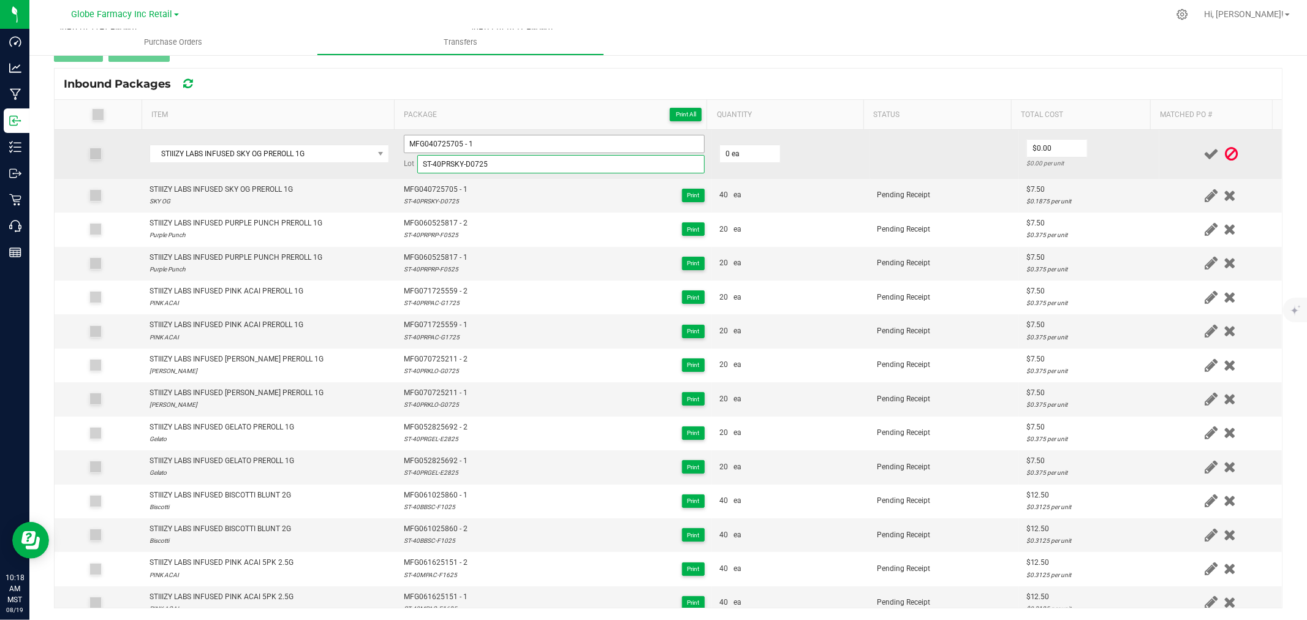
type input "ST-40PRSKY-D0725"
click at [505, 143] on input "MFG040725705 - 1" at bounding box center [554, 144] width 301 height 18
type input "MFG040725705 - 2"
click at [741, 154] on input "0" at bounding box center [750, 153] width 60 height 17
type input "20 ea"
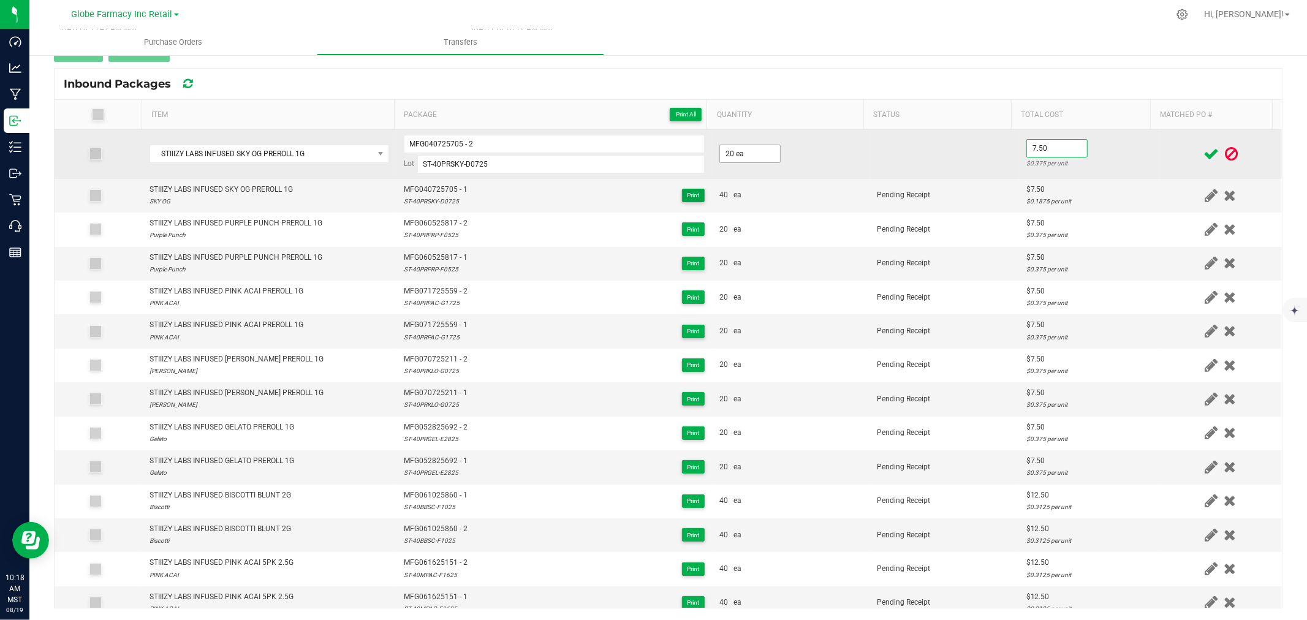
type input "$7.50"
click at [1116, 146] on td "$7.50 $0.375 per unit" at bounding box center [1089, 154] width 140 height 49
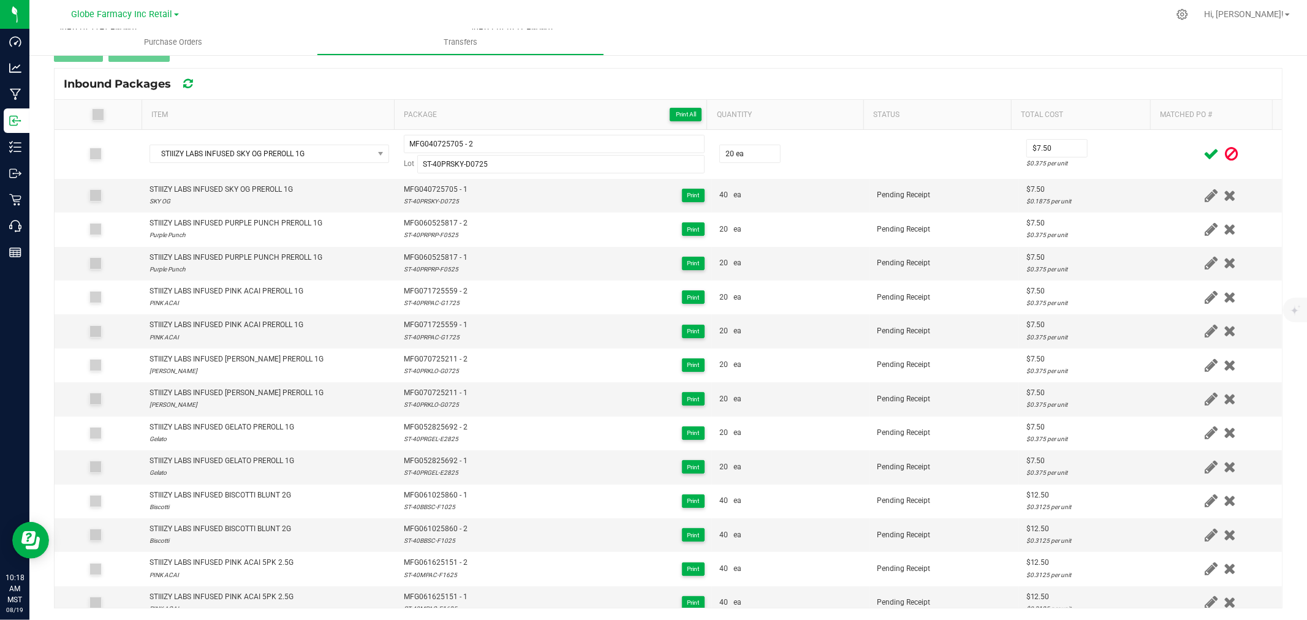
click at [1203, 154] on icon at bounding box center [1210, 153] width 15 height 15
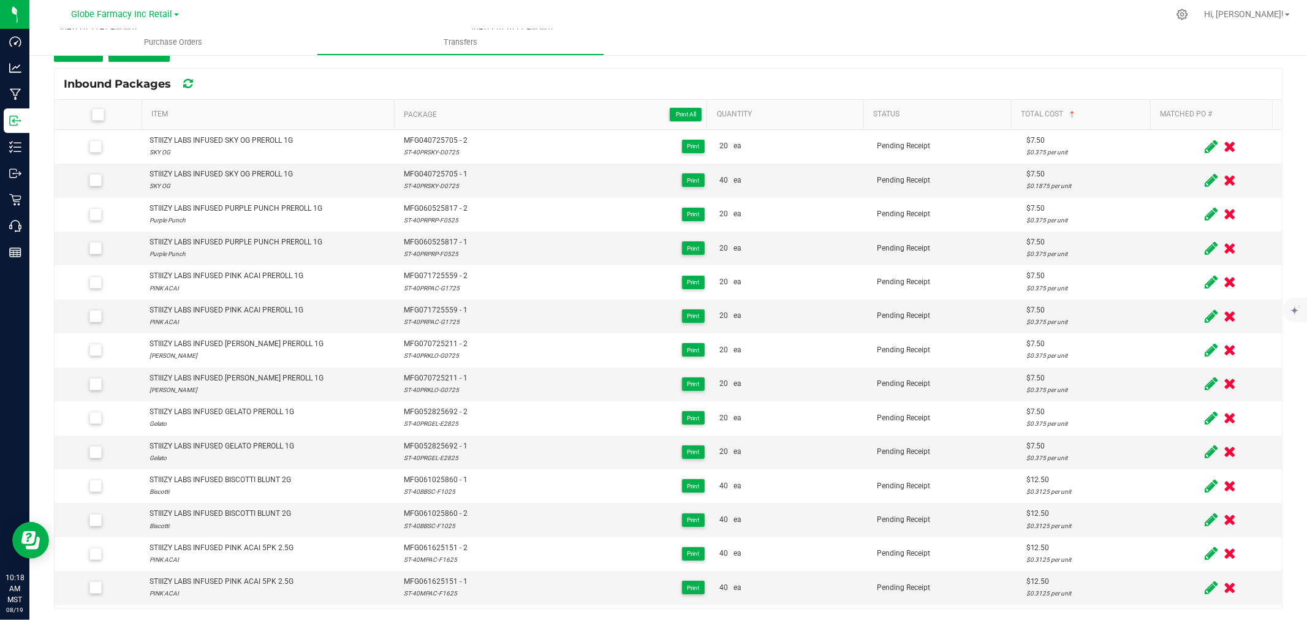
scroll to position [123, 0]
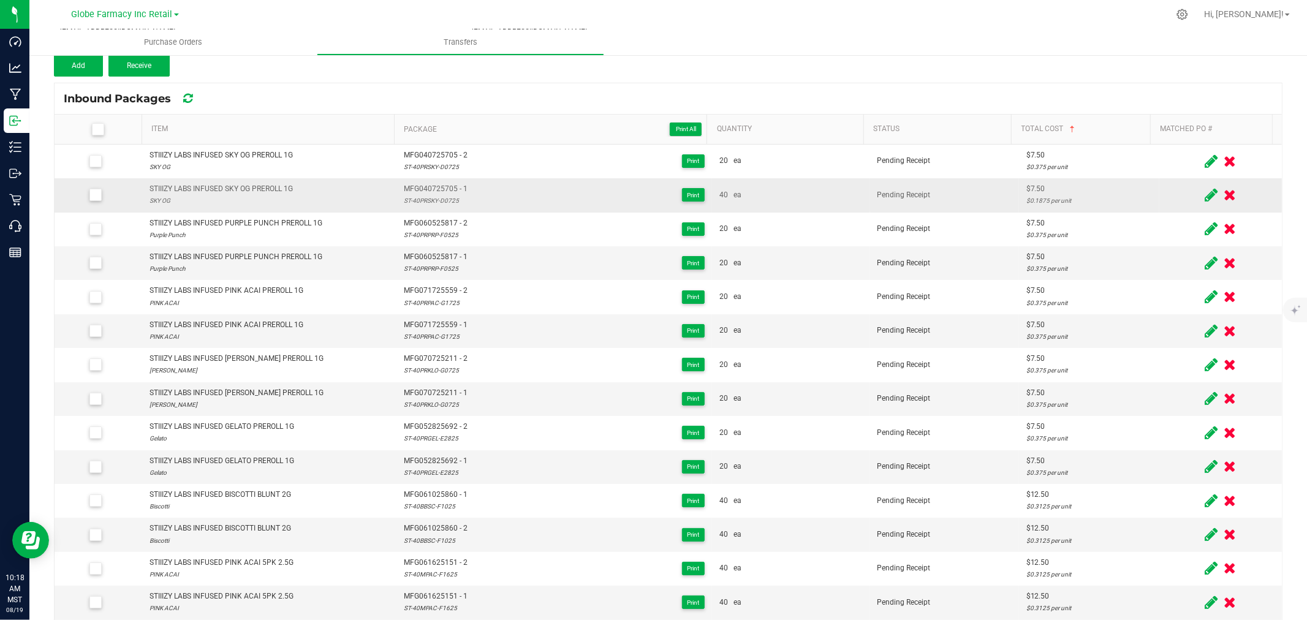
click at [1201, 184] on span at bounding box center [1210, 195] width 19 height 24
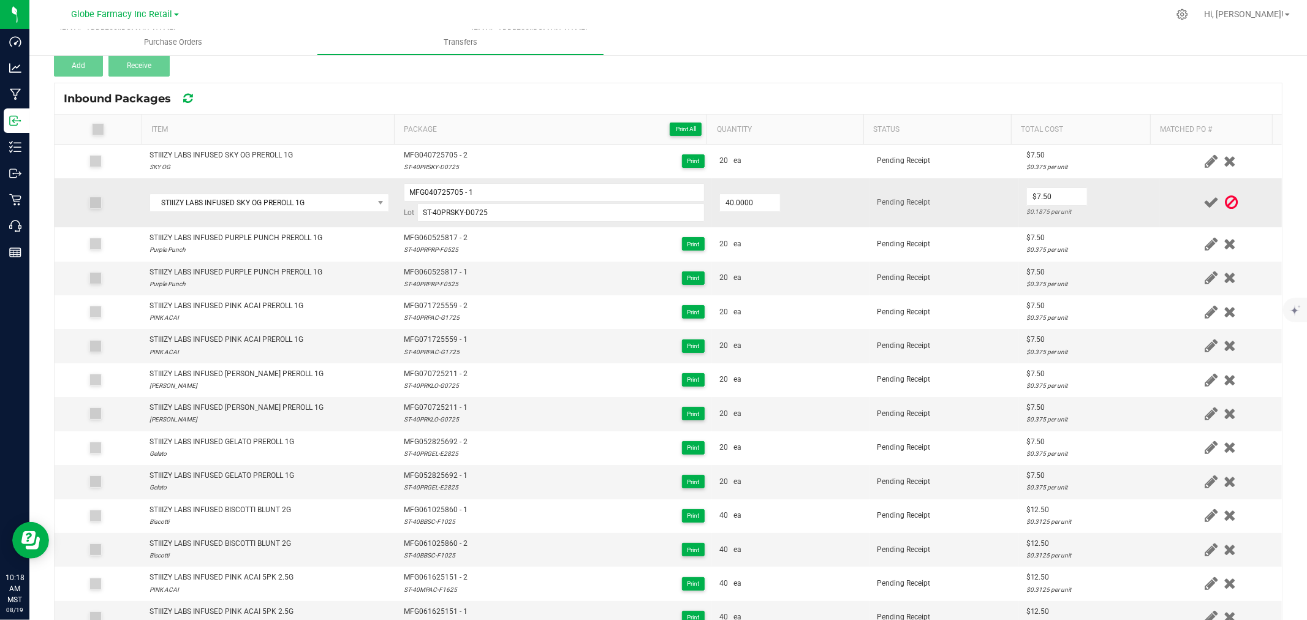
scroll to position [138, 0]
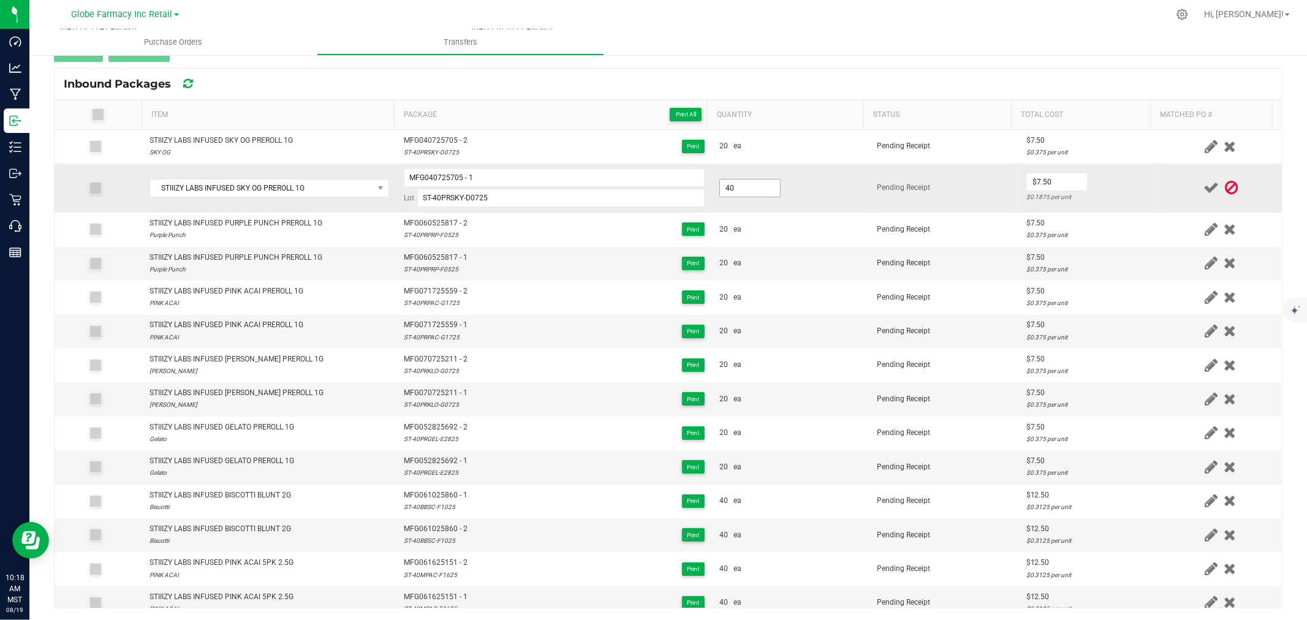
click at [726, 189] on input "40" at bounding box center [750, 188] width 60 height 17
type input "20.0000"
type input "$7.50"
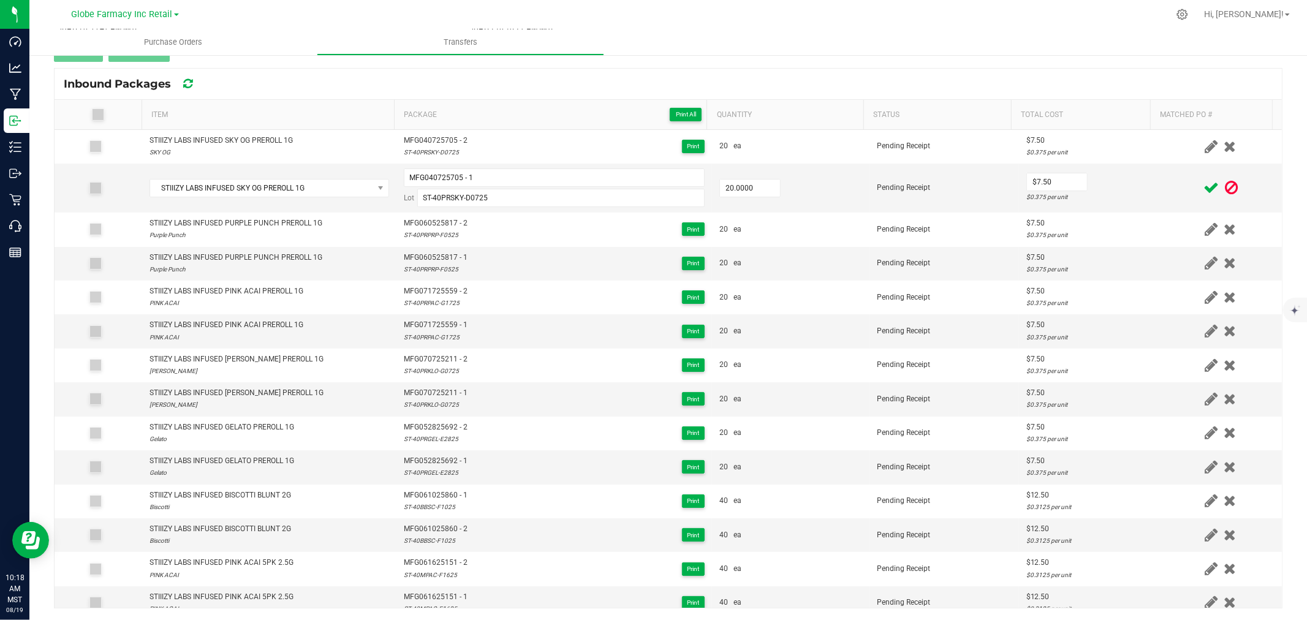
click at [1167, 183] on div at bounding box center [1221, 187] width 108 height 15
click at [1181, 188] on div at bounding box center [1221, 187] width 108 height 15
click at [1203, 188] on icon at bounding box center [1210, 187] width 15 height 15
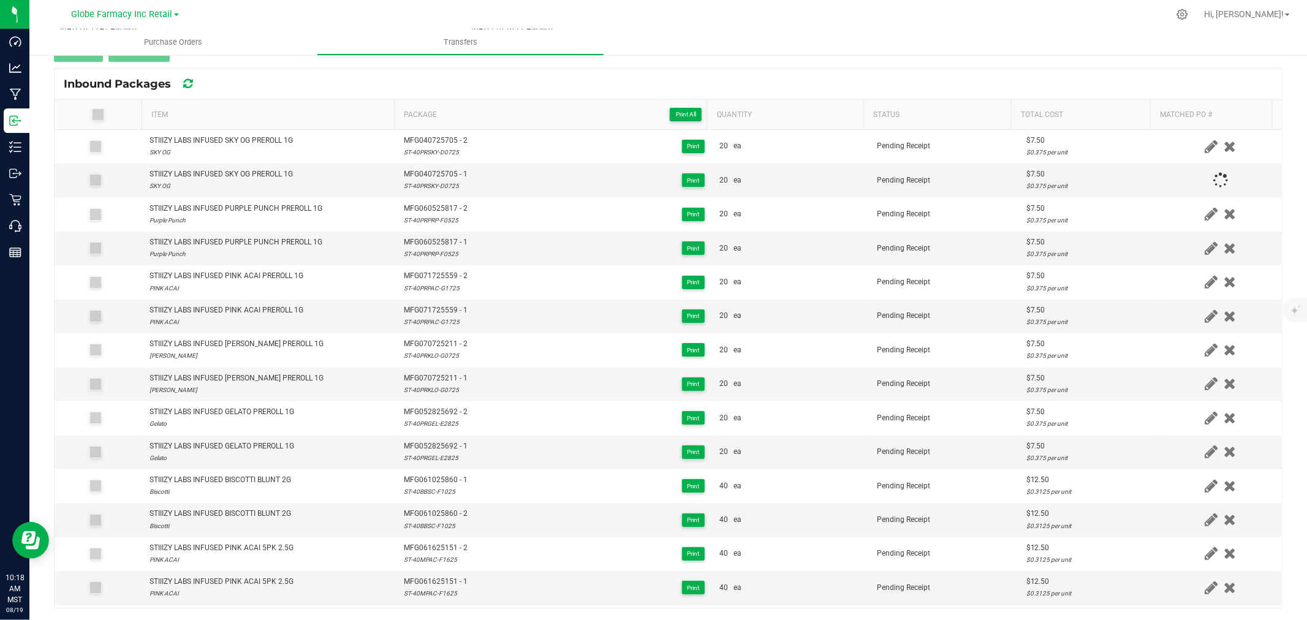
scroll to position [123, 0]
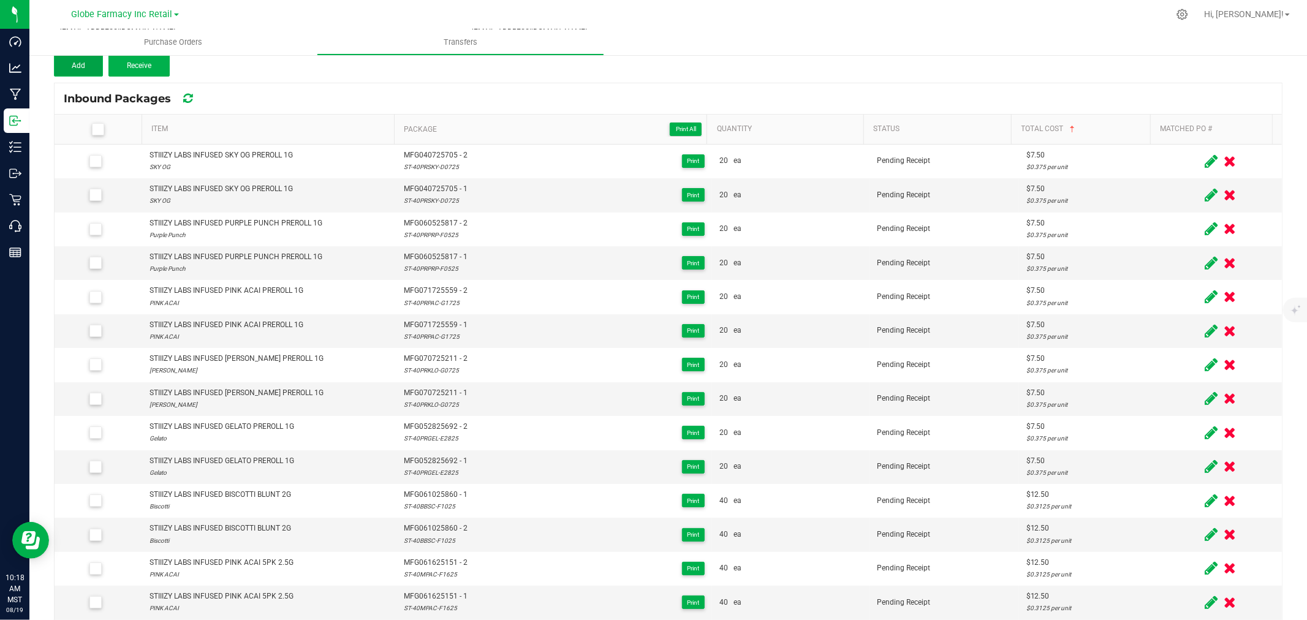
click at [76, 68] on span "Add" at bounding box center [78, 65] width 13 height 9
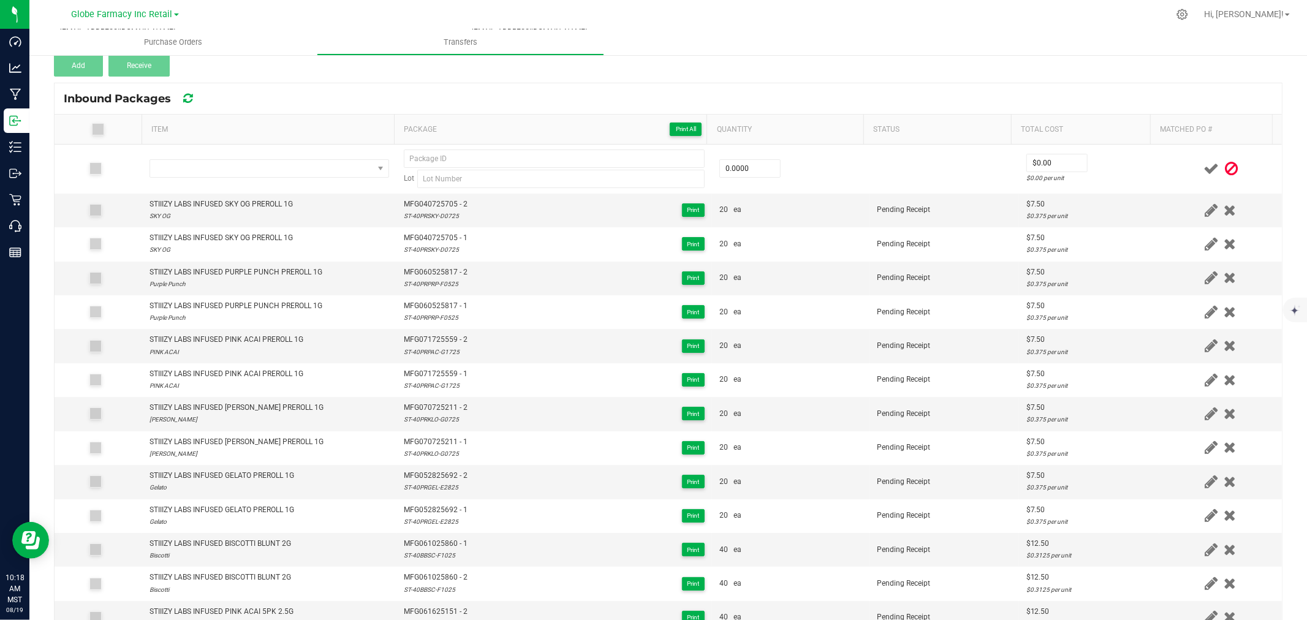
scroll to position [138, 0]
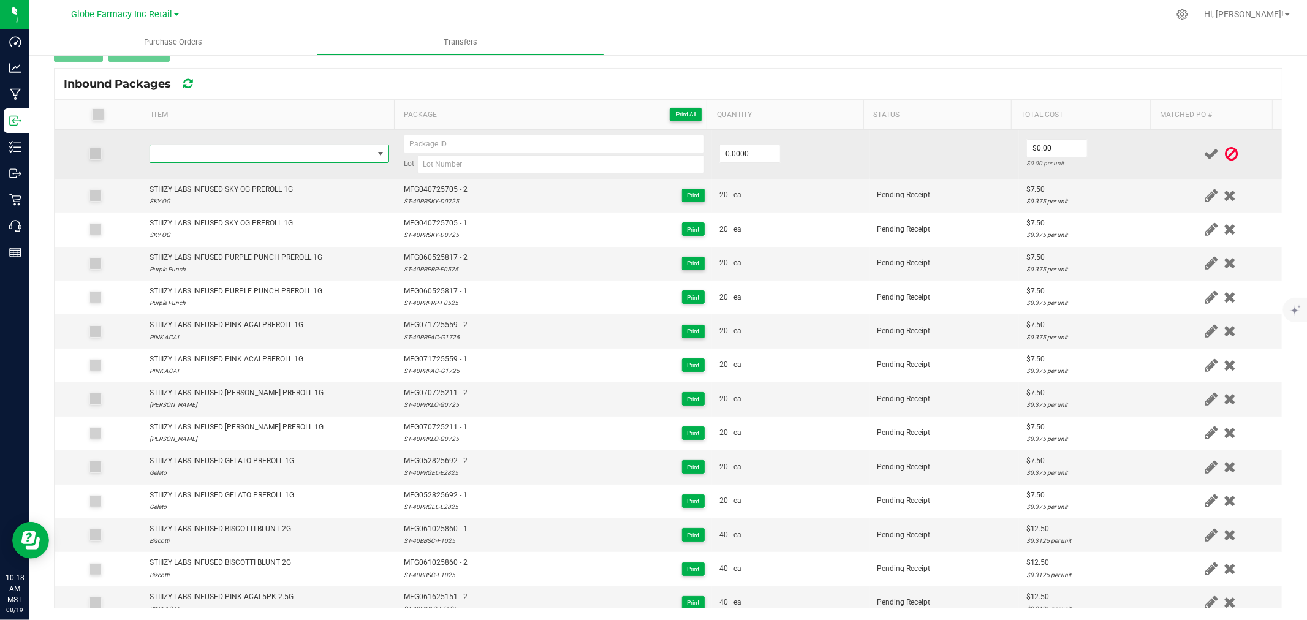
click at [273, 145] on span "NO DATA FOUND" at bounding box center [269, 154] width 240 height 18
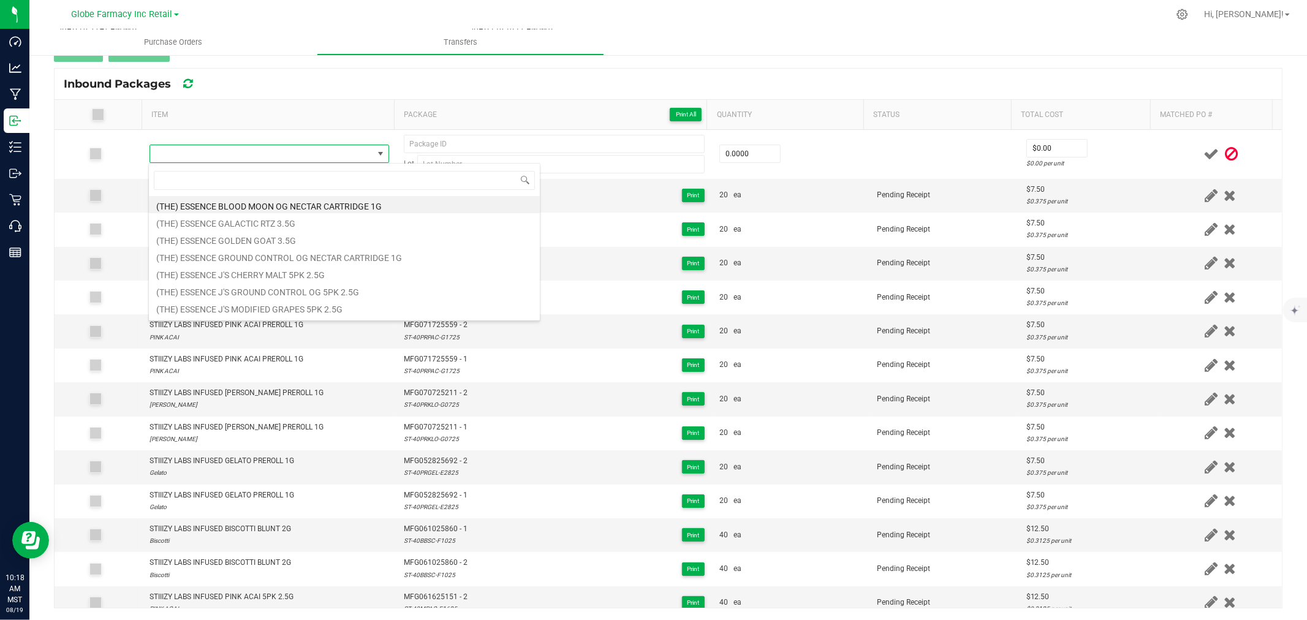
scroll to position [18, 235]
type input "STIIIZY LABS INFUSED STRAWNANA PREROLL 1G"
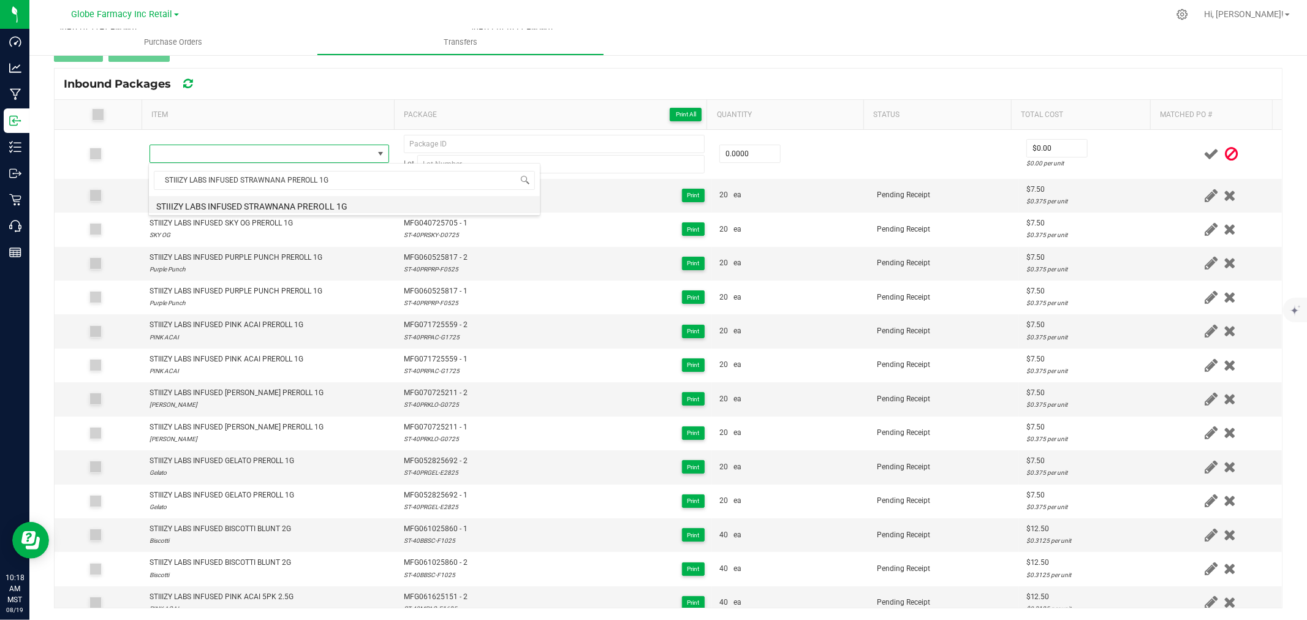
click at [274, 213] on li "STIIIZY LABS INFUSED STRAWNANA PREROLL 1G" at bounding box center [344, 204] width 391 height 17
type input "0 ea"
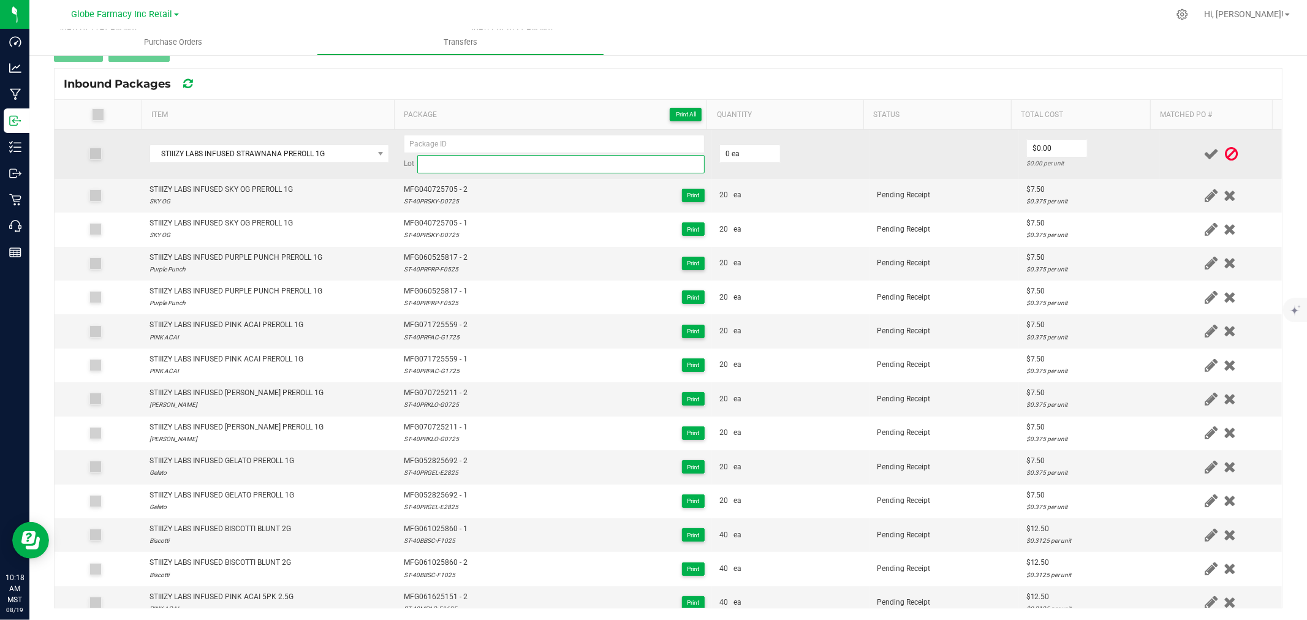
click at [529, 165] on input at bounding box center [560, 164] width 287 height 18
paste input "MFG-062425-284-Exp."
type input "MFG-062425-284-Exp."
click at [444, 153] on div "Lot" at bounding box center [554, 154] width 301 height 39
click at [446, 145] on input at bounding box center [554, 144] width 301 height 18
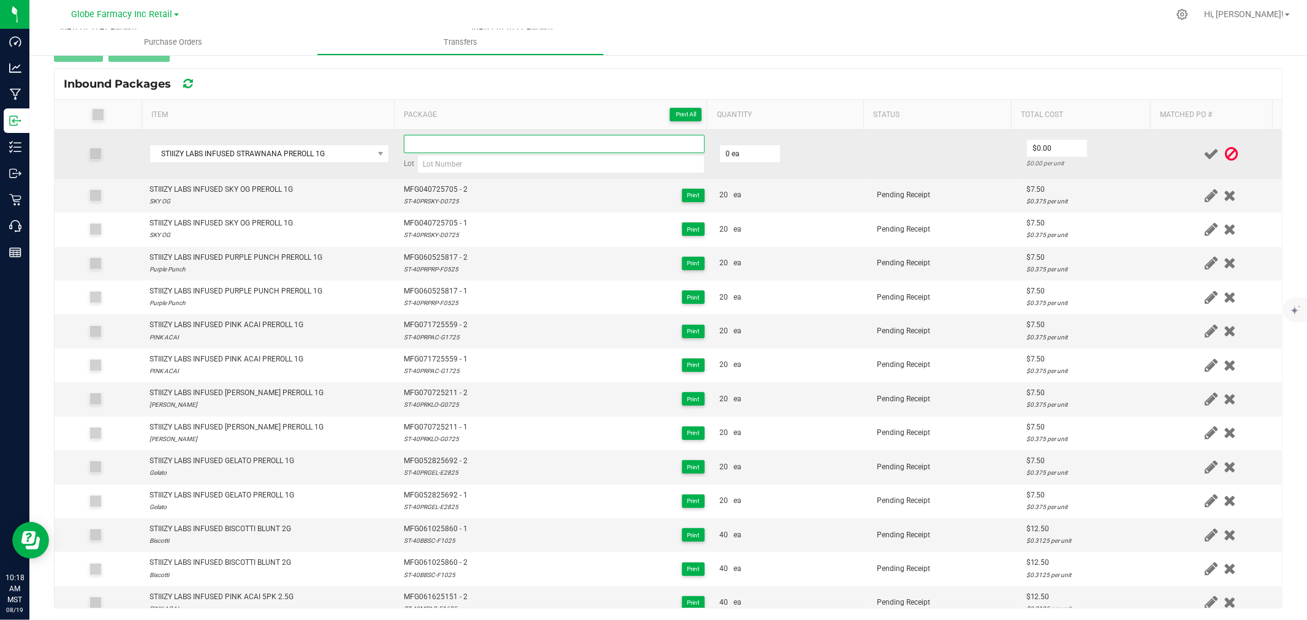
paste input "MFG-062425-284-Exp."
type input "MFG062425284 - 1"
click at [457, 162] on input at bounding box center [560, 164] width 287 height 18
click at [510, 166] on input at bounding box center [560, 164] width 287 height 18
paste input "ST-40PRSTN-F2425"
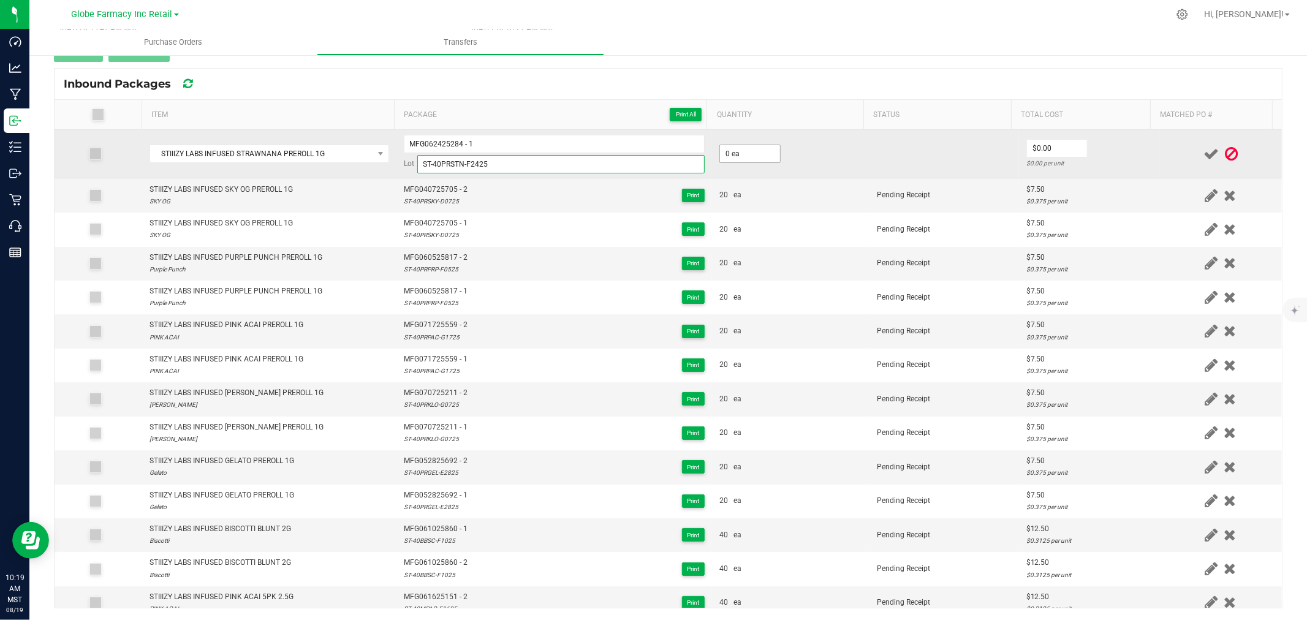
type input "ST-40PRSTN-F2425"
click at [738, 152] on input "0" at bounding box center [750, 153] width 60 height 17
type input "20 ea"
type input "$7.50"
click at [1159, 168] on td at bounding box center [1220, 154] width 123 height 49
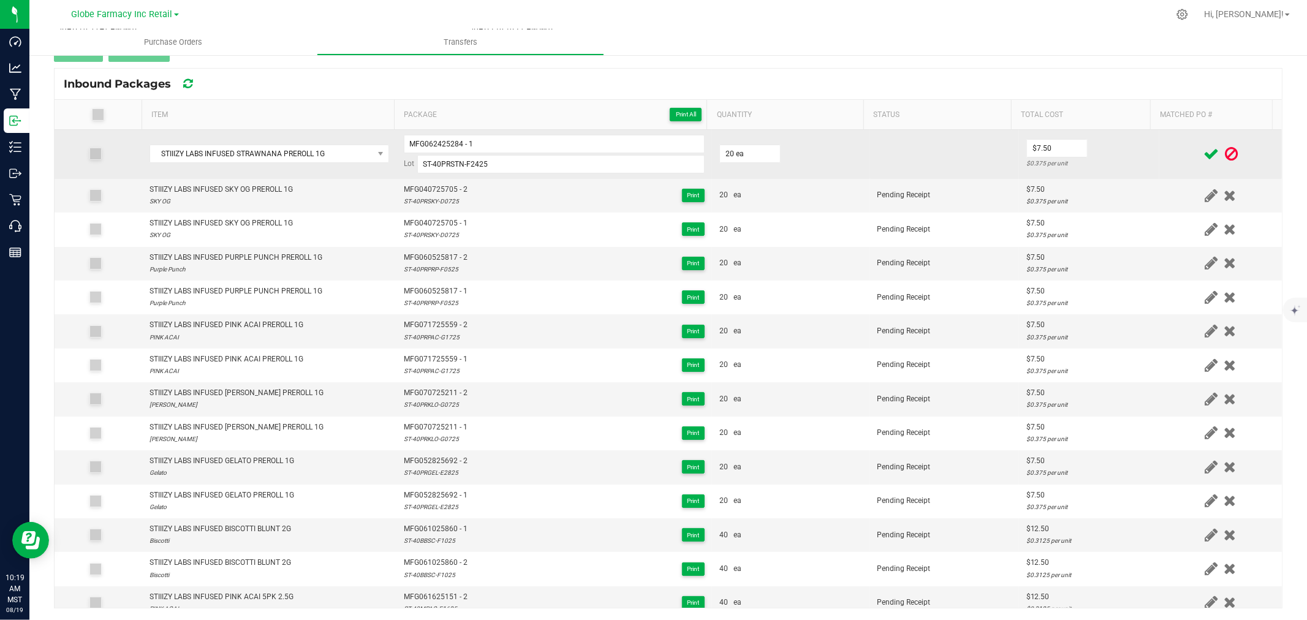
click at [1203, 155] on icon at bounding box center [1210, 153] width 15 height 15
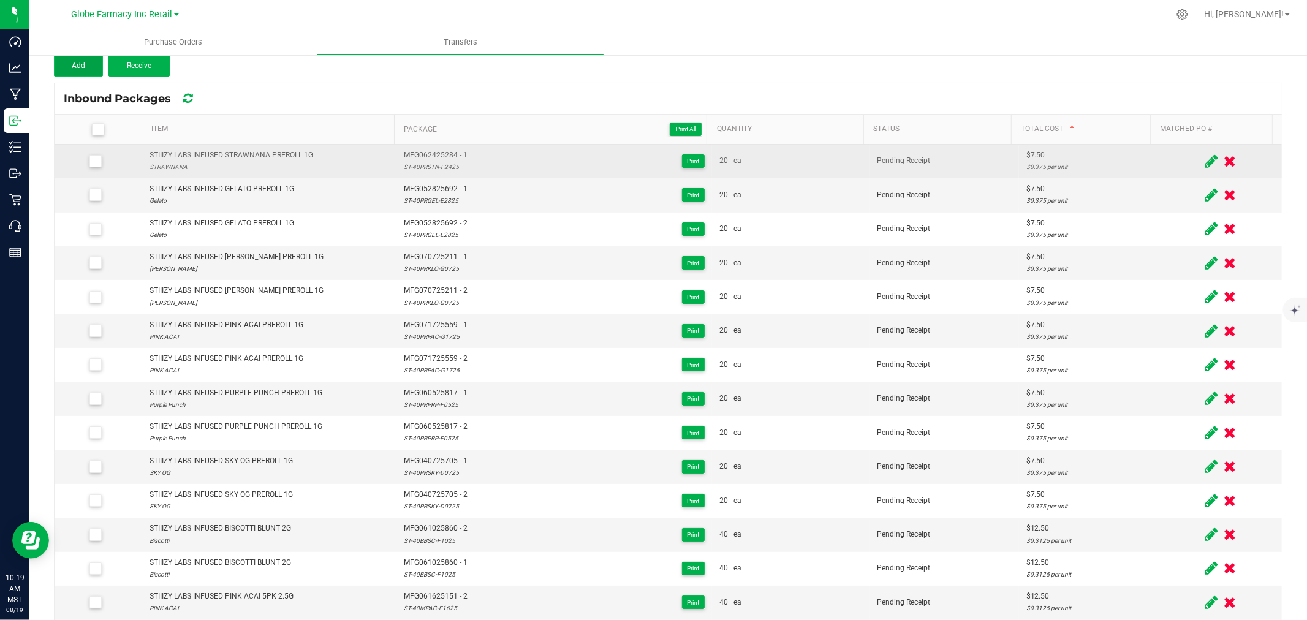
click at [83, 68] on span "Add" at bounding box center [78, 65] width 13 height 9
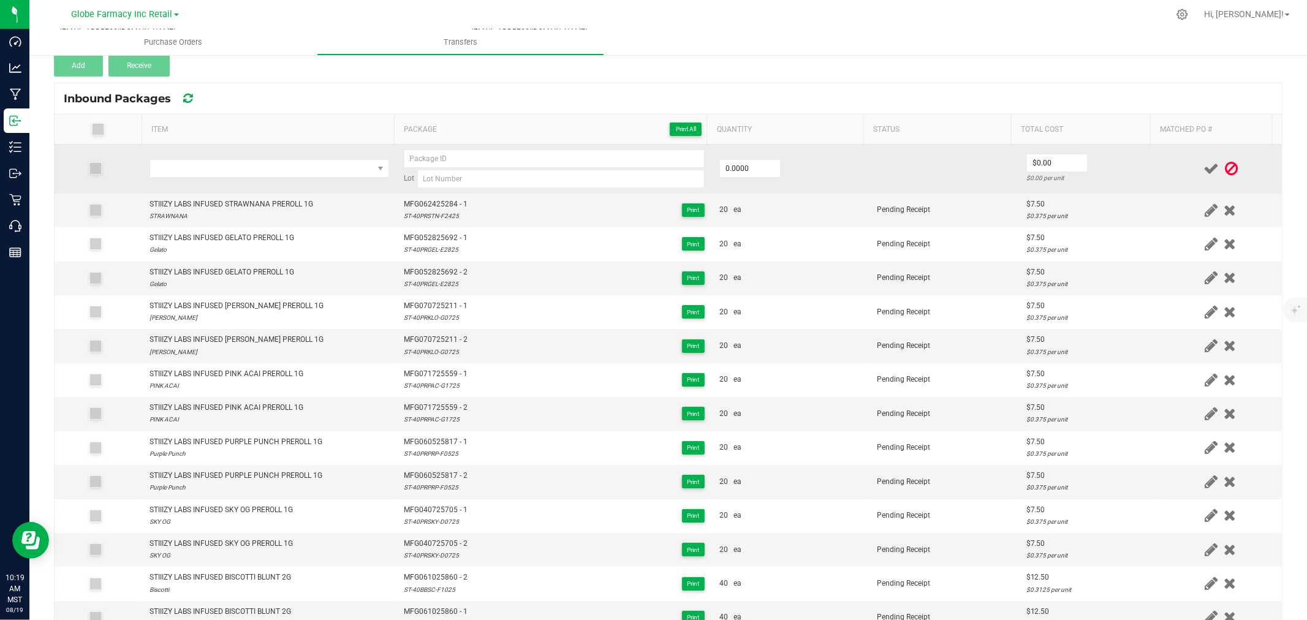
scroll to position [138, 0]
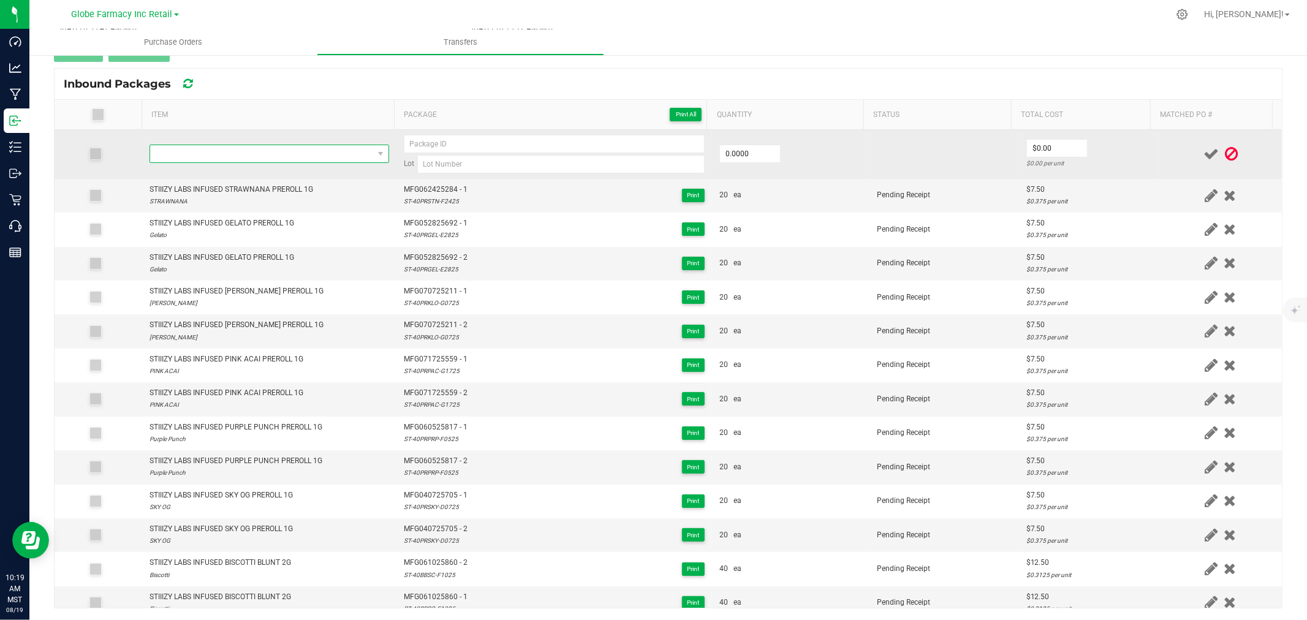
click at [298, 149] on span "NO DATA FOUND" at bounding box center [261, 153] width 223 height 17
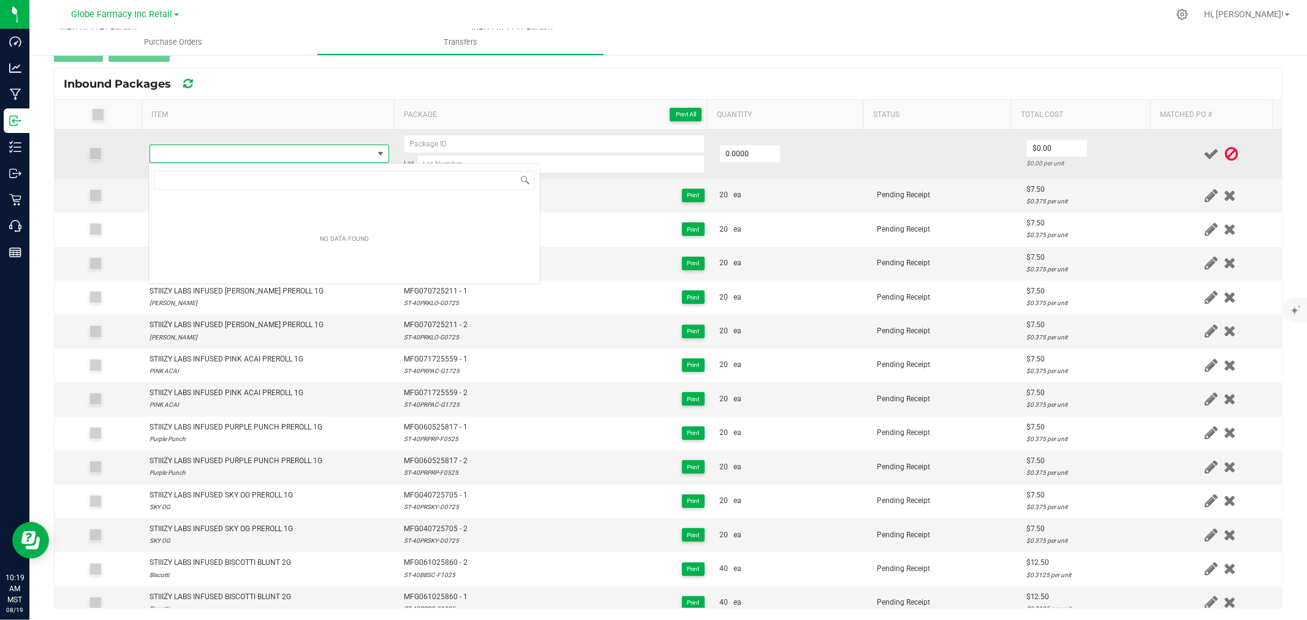
type input "ST-40PRSTN-F2425"
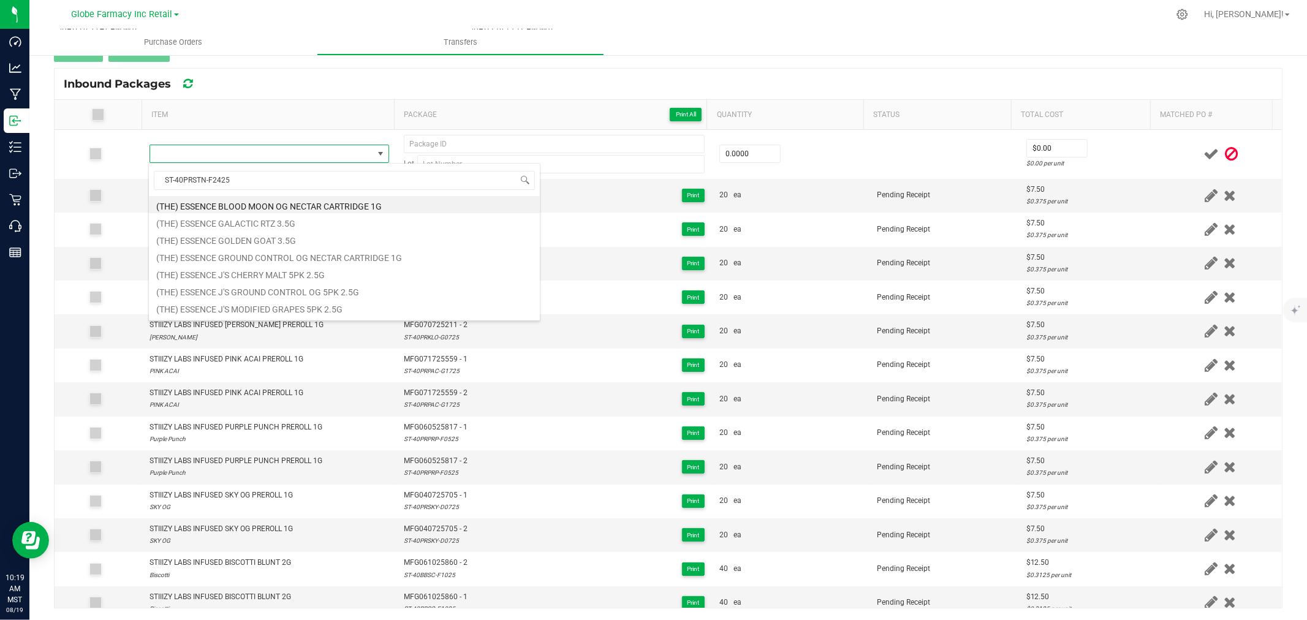
click at [414, 108] on span "Package Print All" at bounding box center [553, 114] width 298 height 15
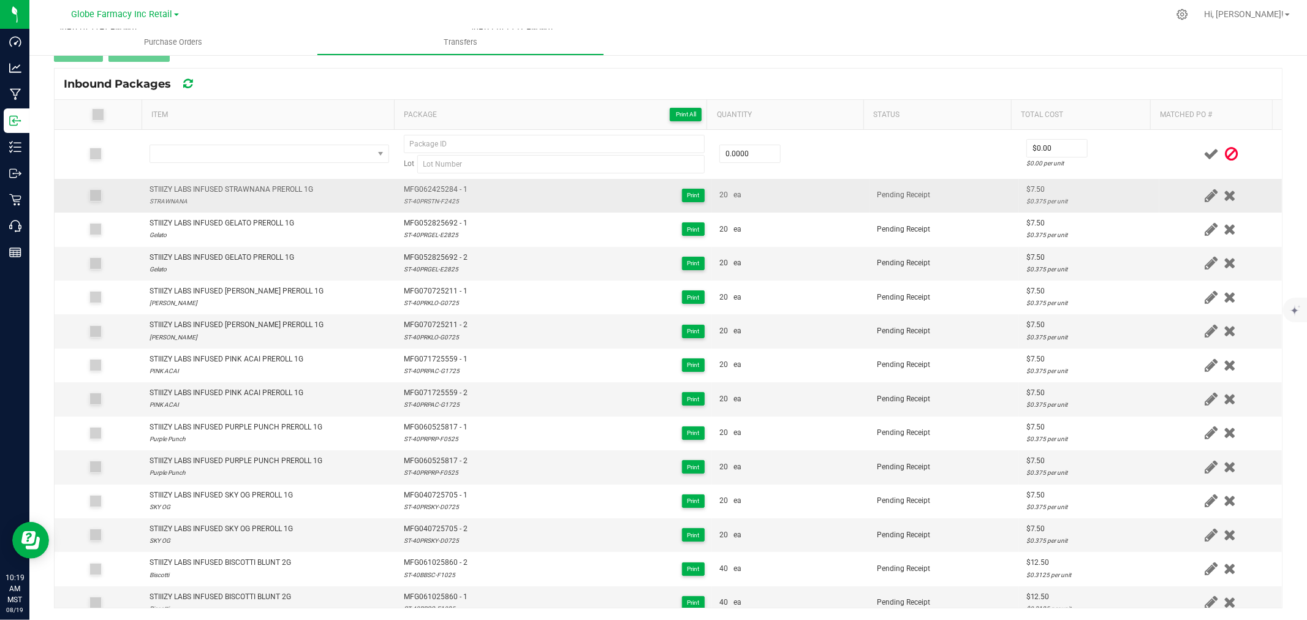
click at [241, 192] on div "STIIIZY LABS INFUSED STRAWNANA PREROLL 1G" at bounding box center [231, 190] width 164 height 12
copy div "STIIIZY LABS INFUSED STRAWNANA PREROLL 1G"
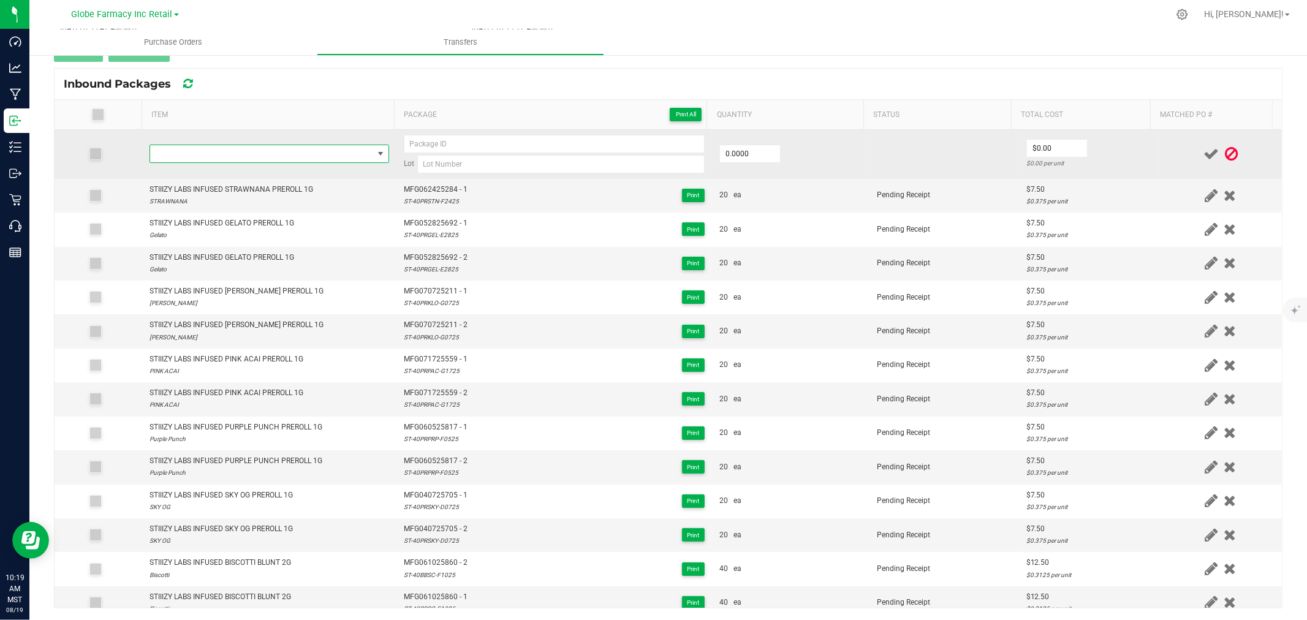
click at [252, 158] on span "NO DATA FOUND" at bounding box center [261, 153] width 223 height 17
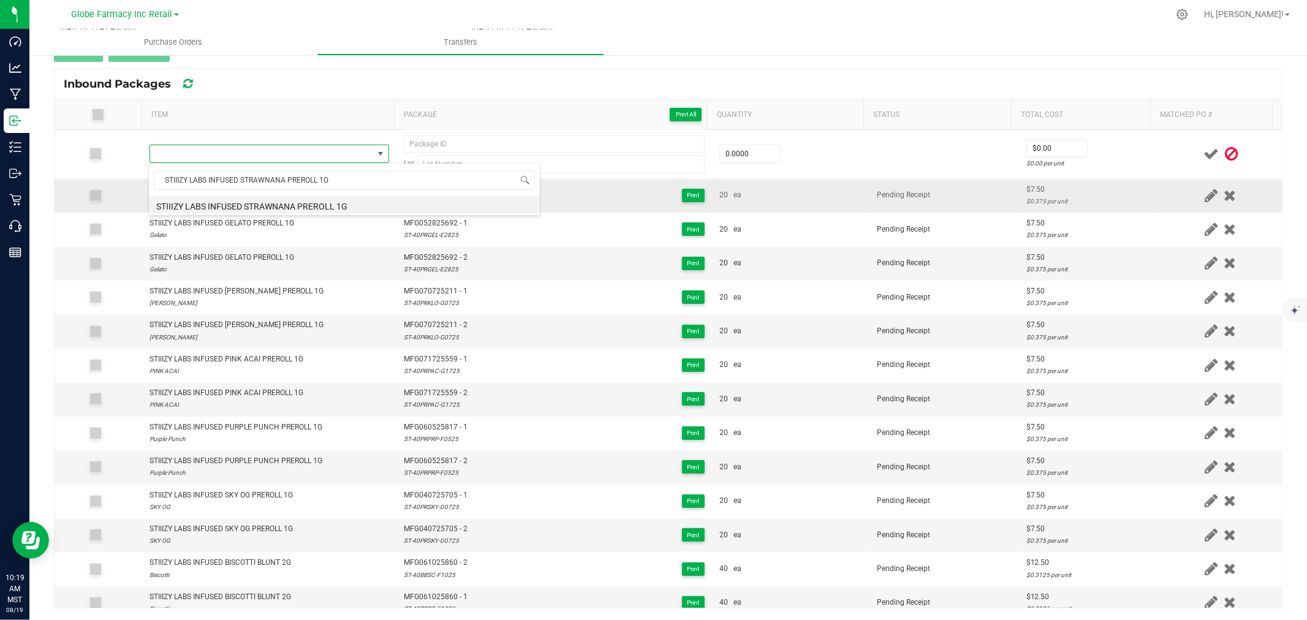
click at [292, 203] on li "STIIIZY LABS INFUSED STRAWNANA PREROLL 1G" at bounding box center [344, 204] width 391 height 17
type input "0 ea"
click at [432, 186] on span "MFG062425284 - 1" at bounding box center [436, 190] width 64 height 12
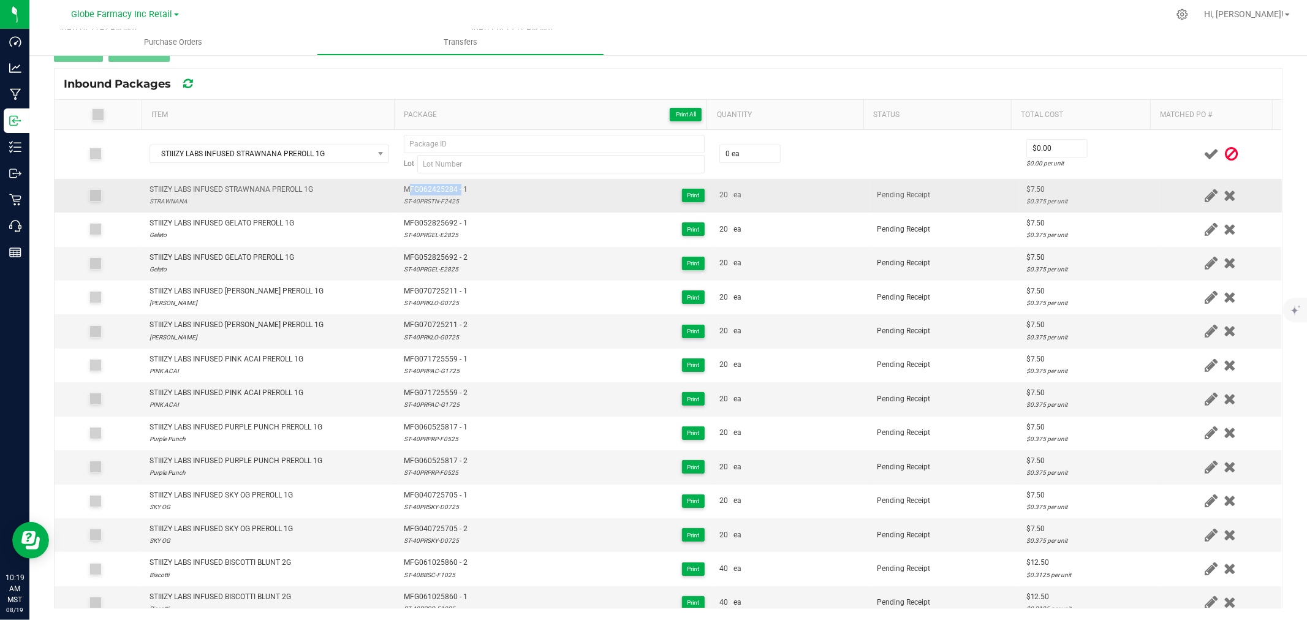
click at [432, 186] on span "MFG062425284 - 1" at bounding box center [436, 190] width 64 height 12
type input "MFG062425284 - 1"
click at [415, 204] on div "ST-40PRSTN-F2425" at bounding box center [436, 201] width 64 height 12
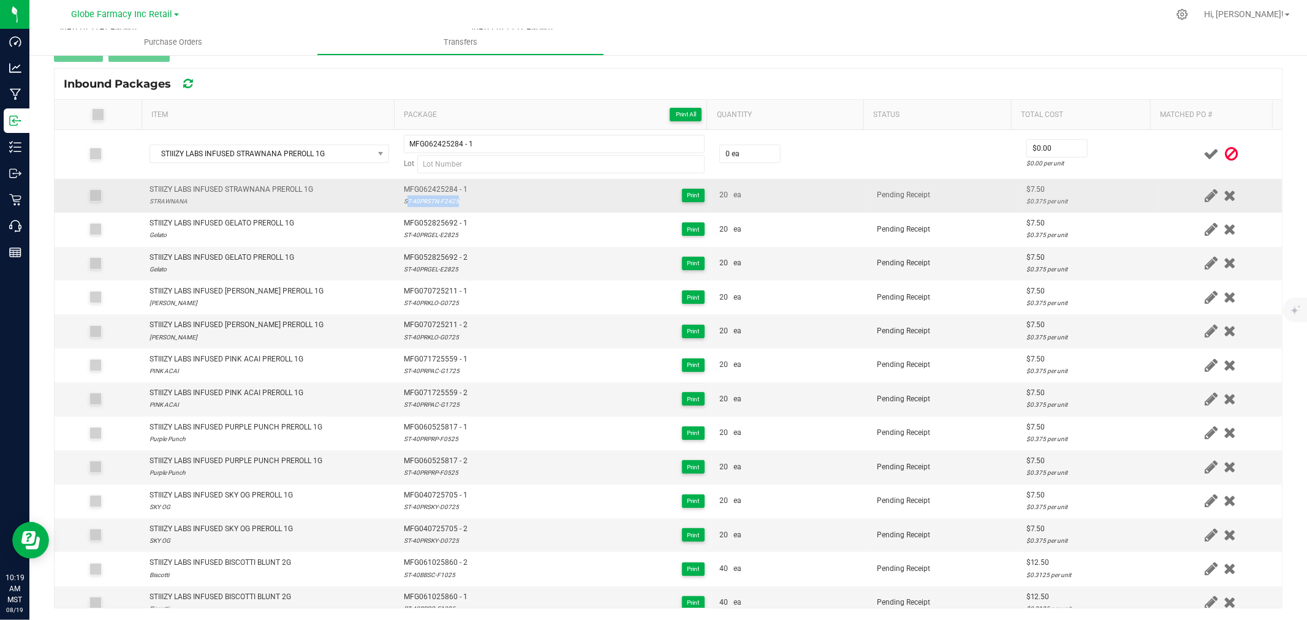
click at [415, 204] on div "ST-40PRSTN-F2425" at bounding box center [436, 201] width 64 height 12
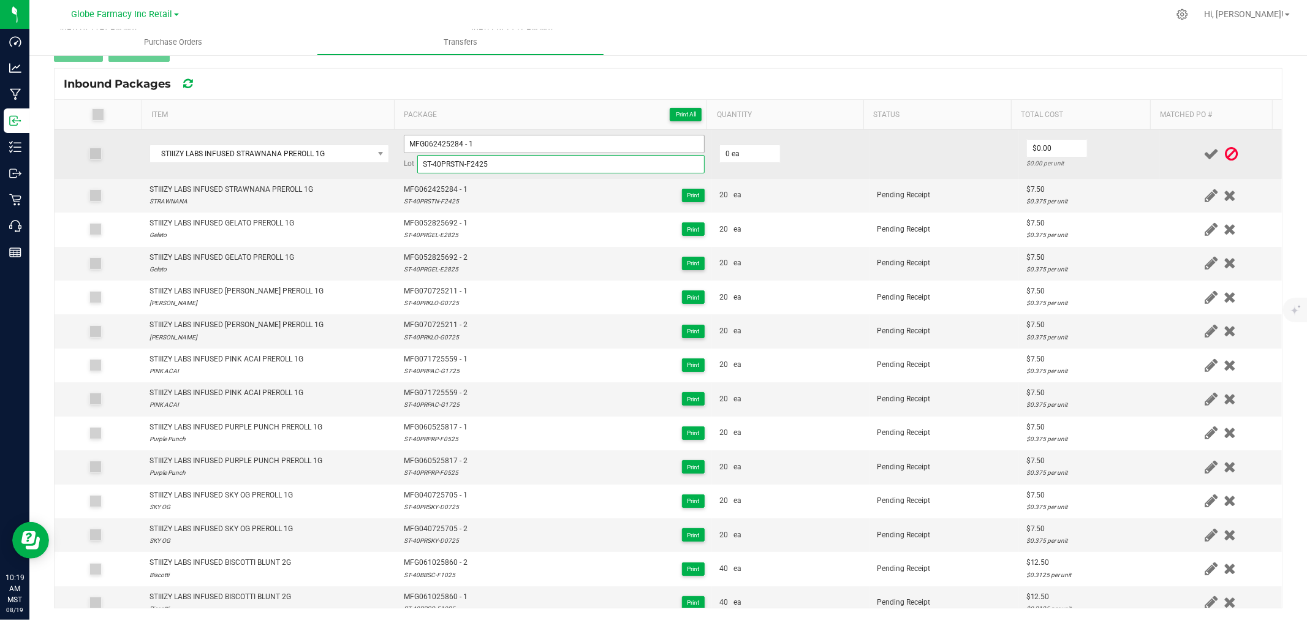
type input "ST-40PRSTN-F2425"
click at [503, 143] on input "MFG062425284 - 1" at bounding box center [554, 144] width 301 height 18
type input "MFG062425284 - 2"
type input "20"
type input "0"
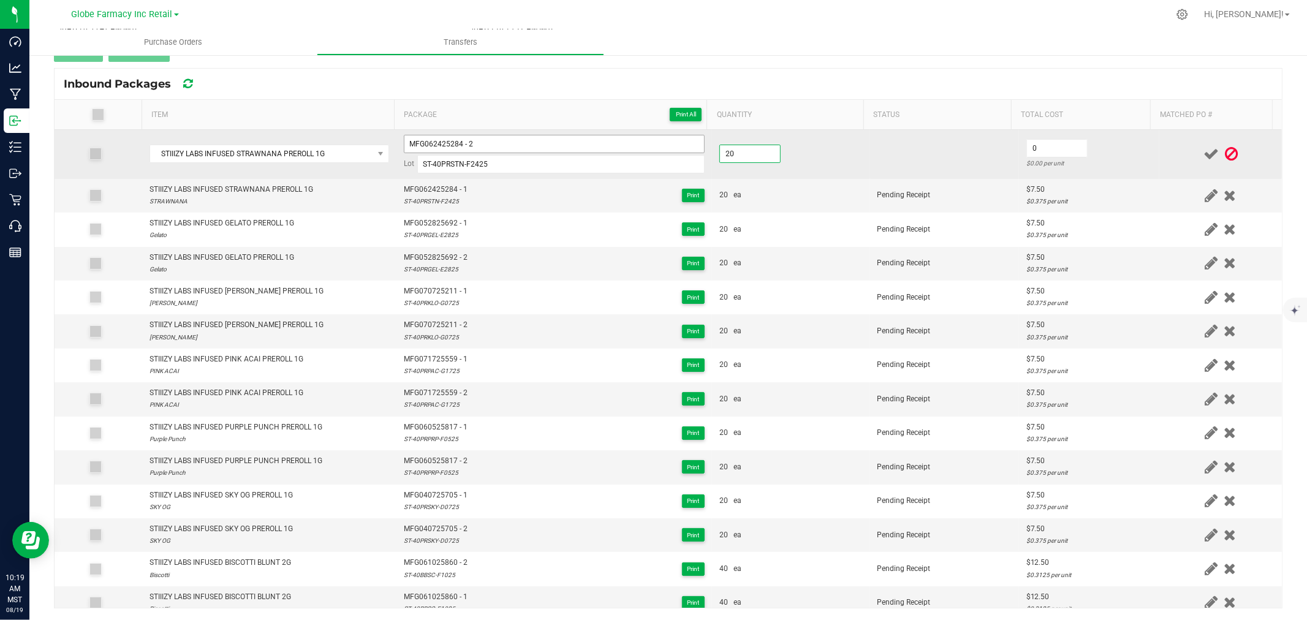
type input "20 ea"
type input "$7.50"
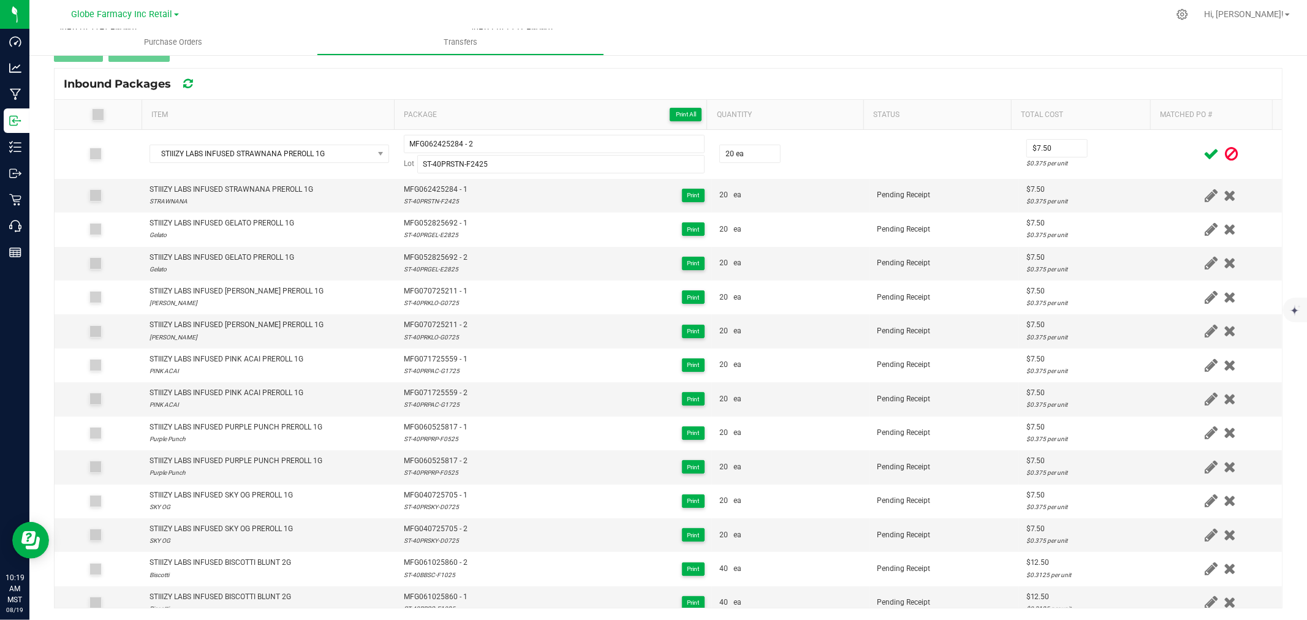
drag, startPoint x: 1136, startPoint y: 136, endPoint x: 1189, endPoint y: 143, distance: 53.1
click at [1138, 137] on td "$7.50 $0.375 per unit" at bounding box center [1089, 154] width 140 height 49
click at [1203, 153] on icon at bounding box center [1210, 153] width 15 height 15
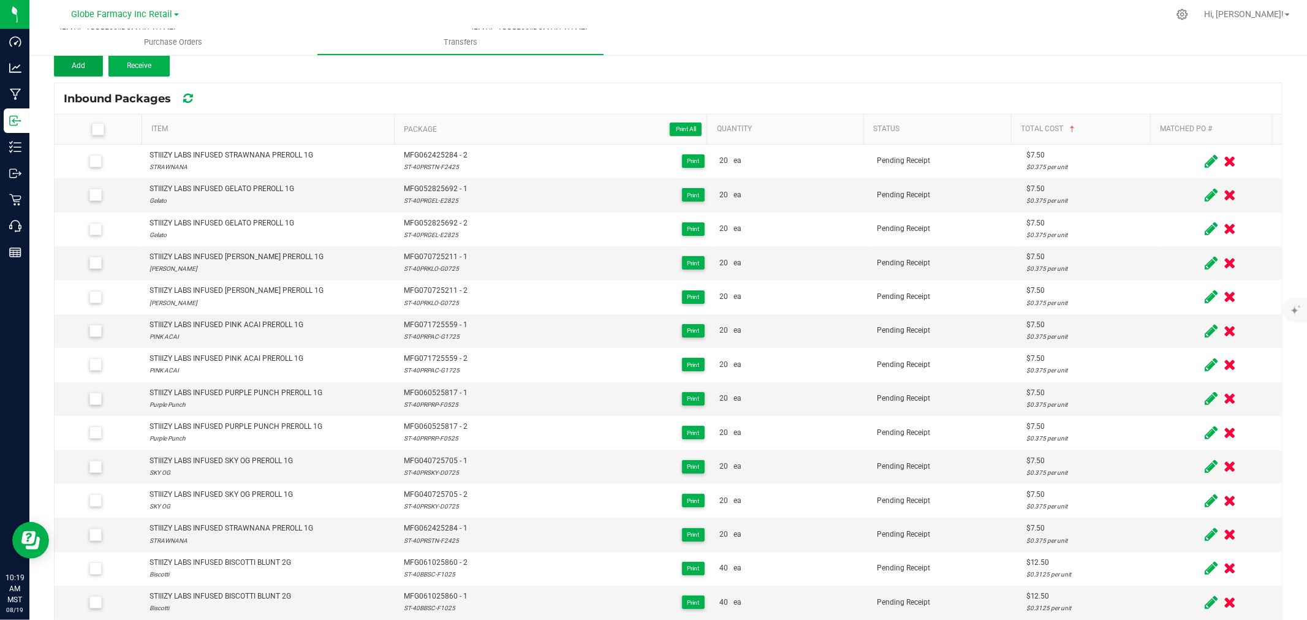
click at [83, 61] on span "Add" at bounding box center [78, 65] width 13 height 9
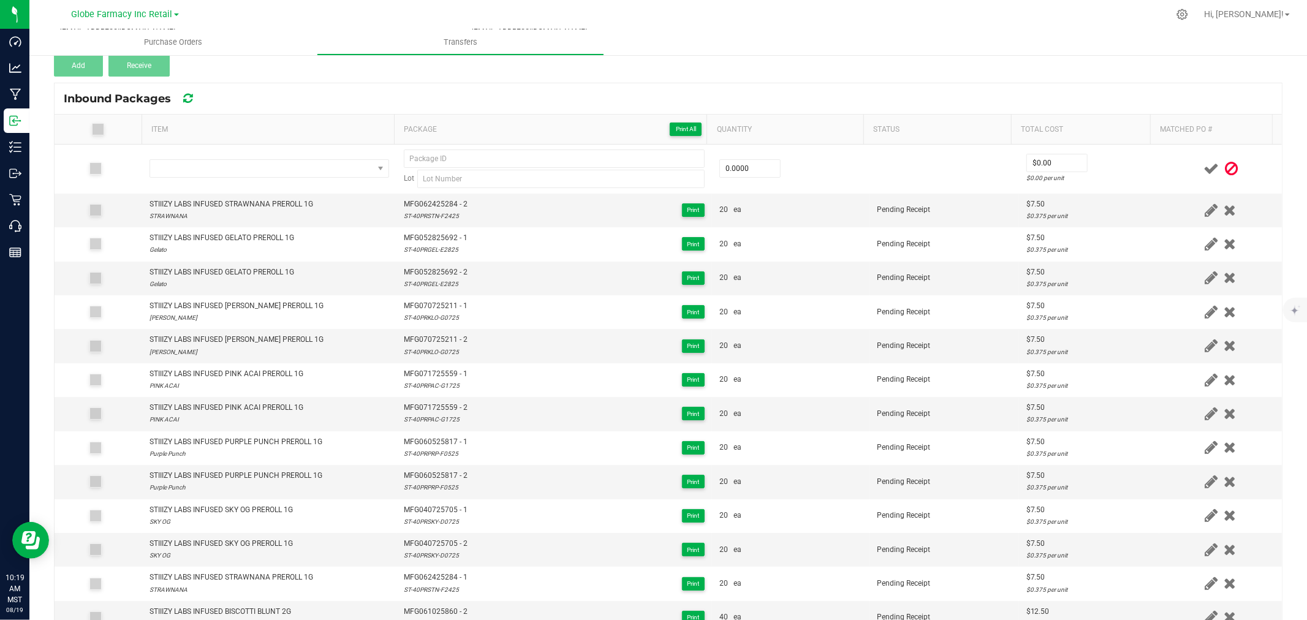
scroll to position [138, 0]
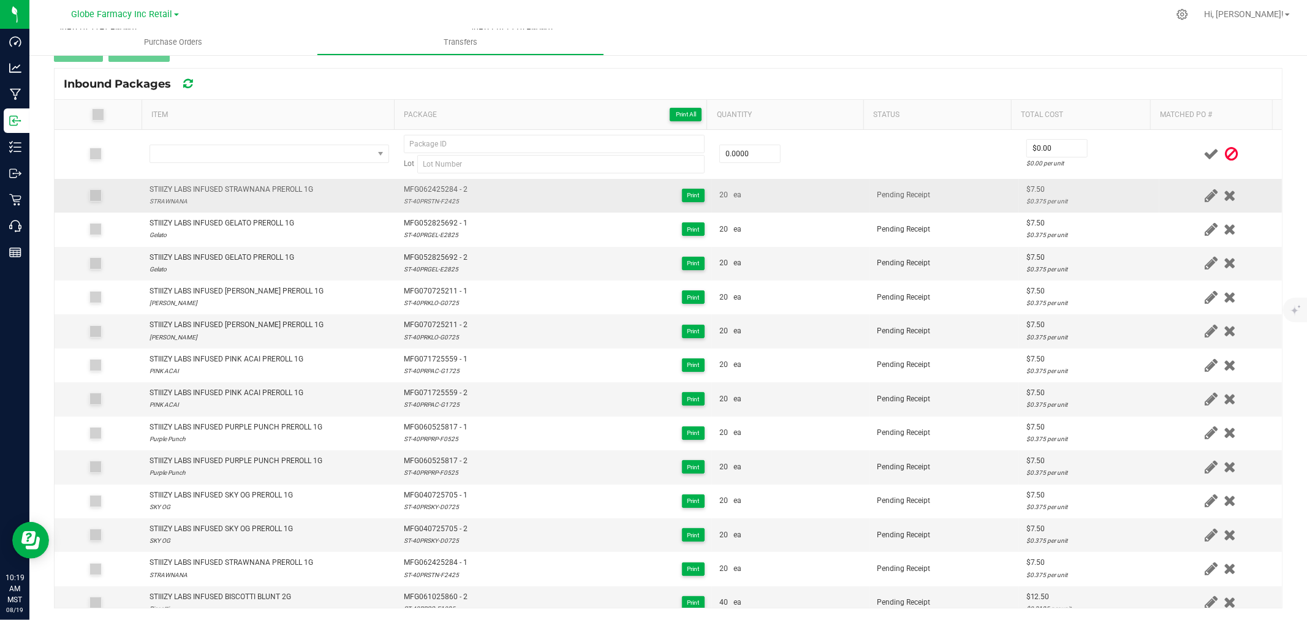
click at [433, 187] on span "MFG062425284 - 2" at bounding box center [436, 190] width 64 height 12
click at [433, 186] on span "MFG062425284 - 2" at bounding box center [436, 190] width 64 height 12
copy span "MFG062425284 - 2"
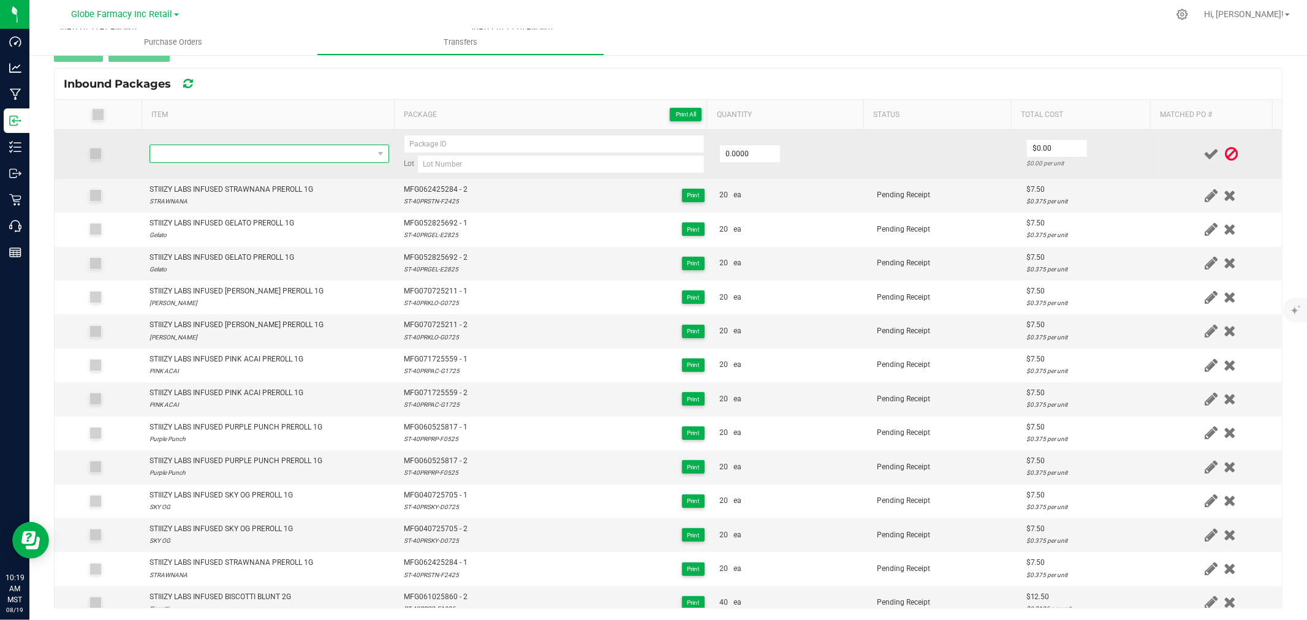
click at [256, 153] on span "NO DATA FOUND" at bounding box center [261, 153] width 223 height 17
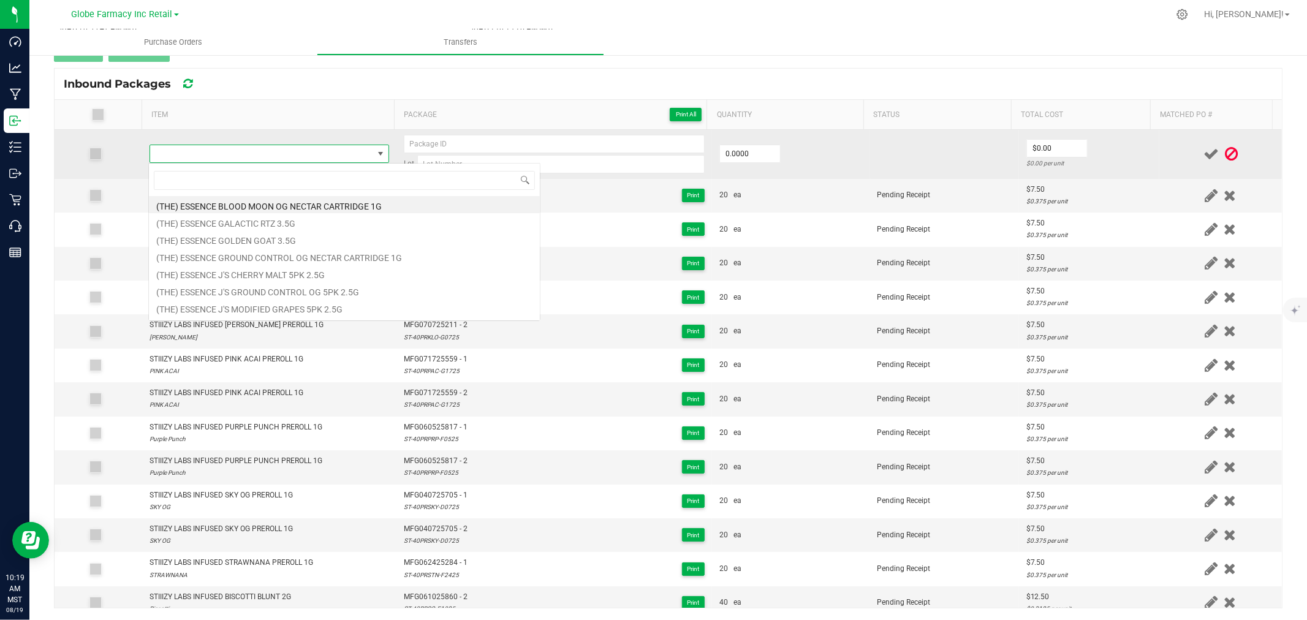
scroll to position [18, 235]
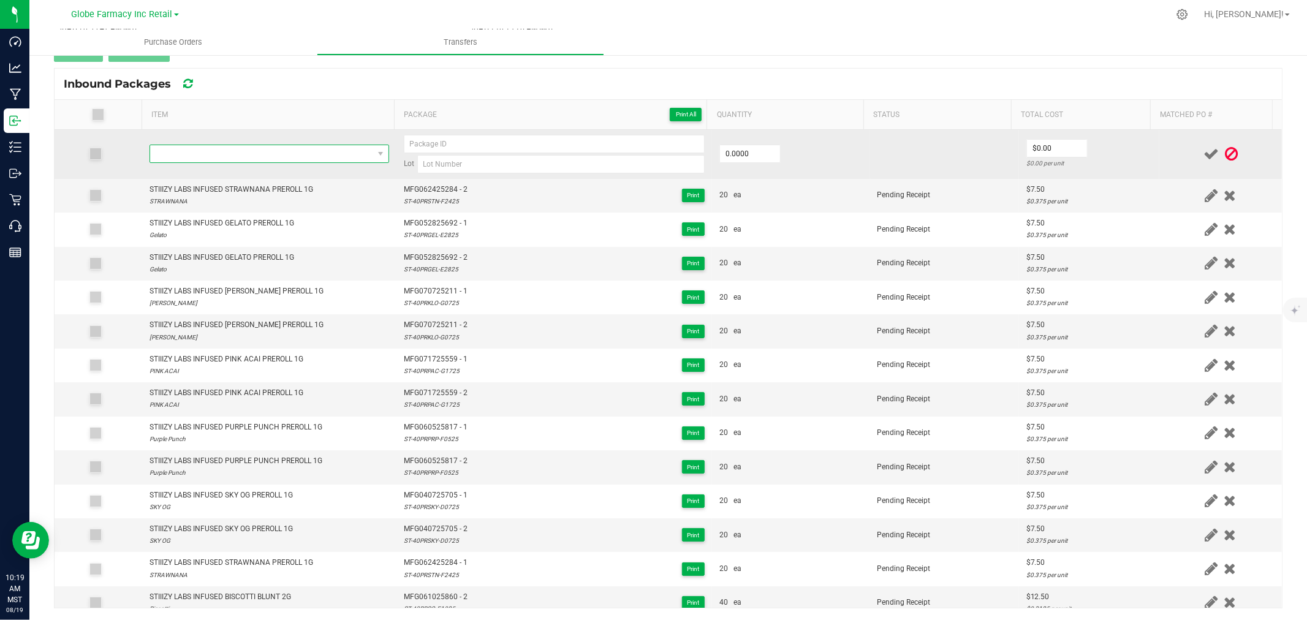
click at [271, 148] on span "NO DATA FOUND" at bounding box center [261, 153] width 223 height 17
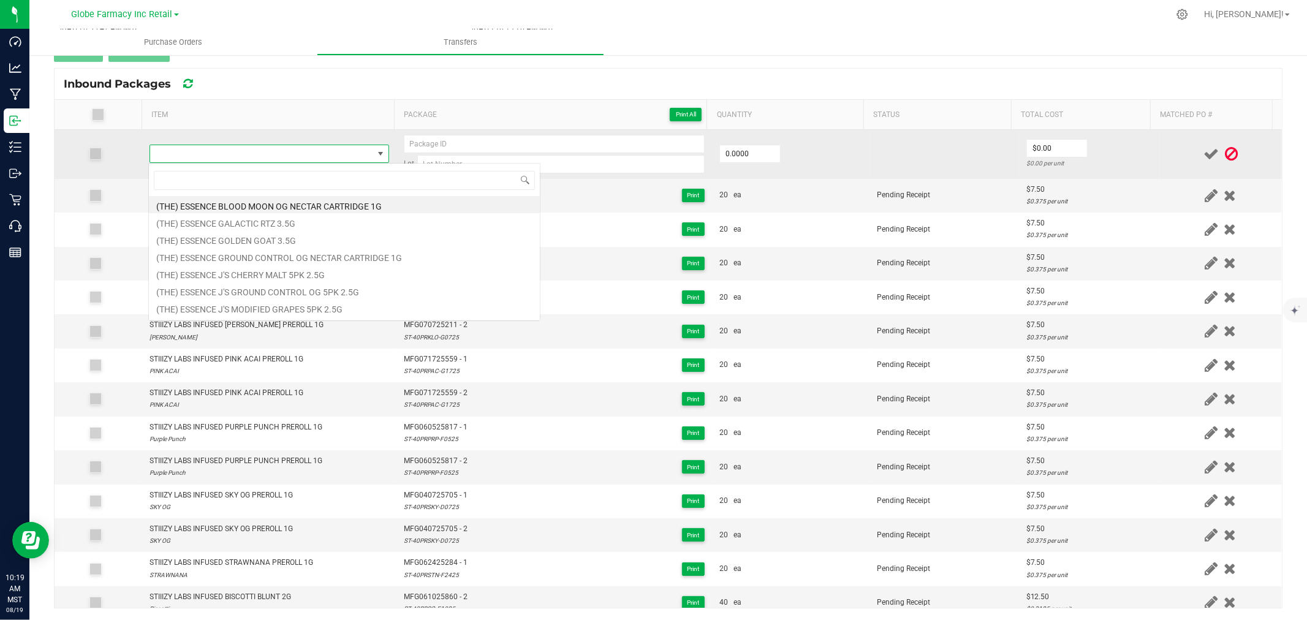
type input "STIIIZY LABS INFUSED WATERMELON Z PREROLL 1G"
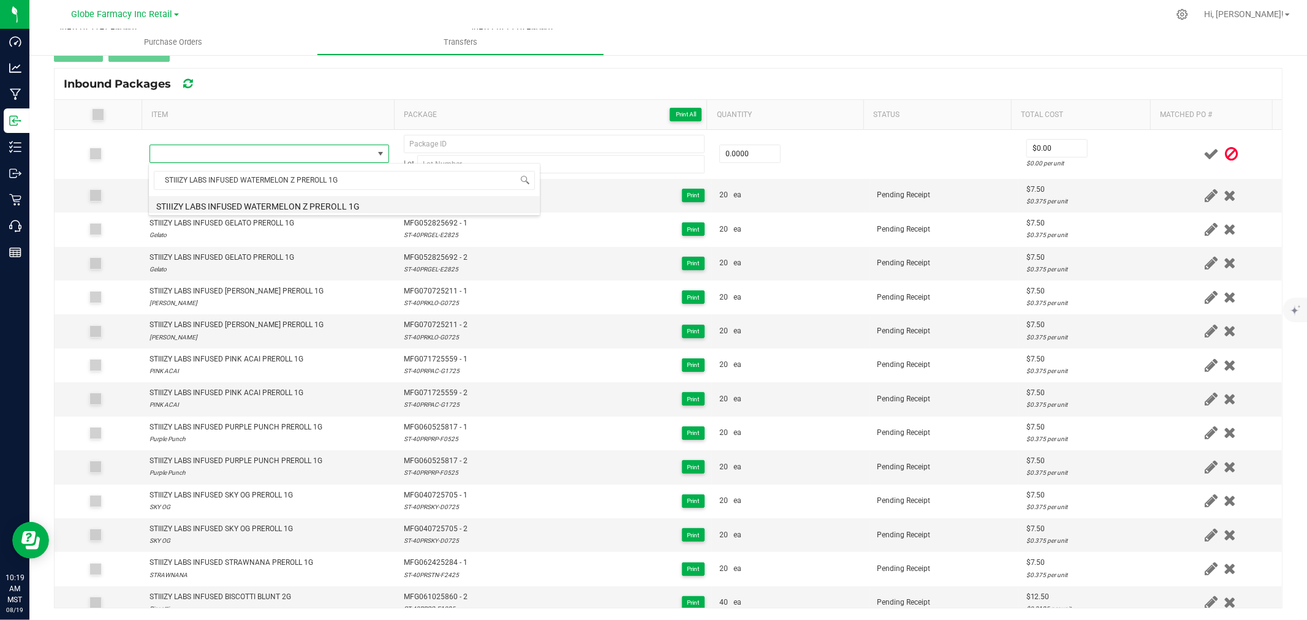
click at [278, 202] on li "STIIIZY LABS INFUSED WATERMELON Z PREROLL 1G" at bounding box center [344, 204] width 391 height 17
type input "0 ea"
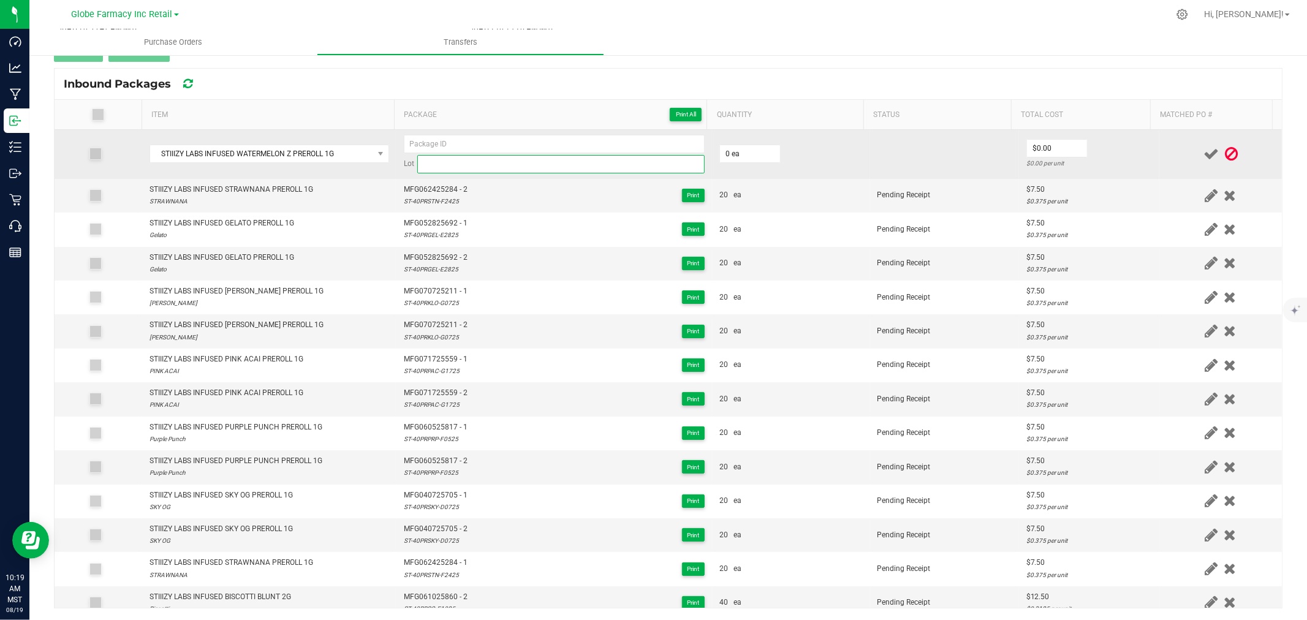
click at [474, 161] on input at bounding box center [560, 164] width 287 height 18
paste input "ST-40PRWMZ-F1225"
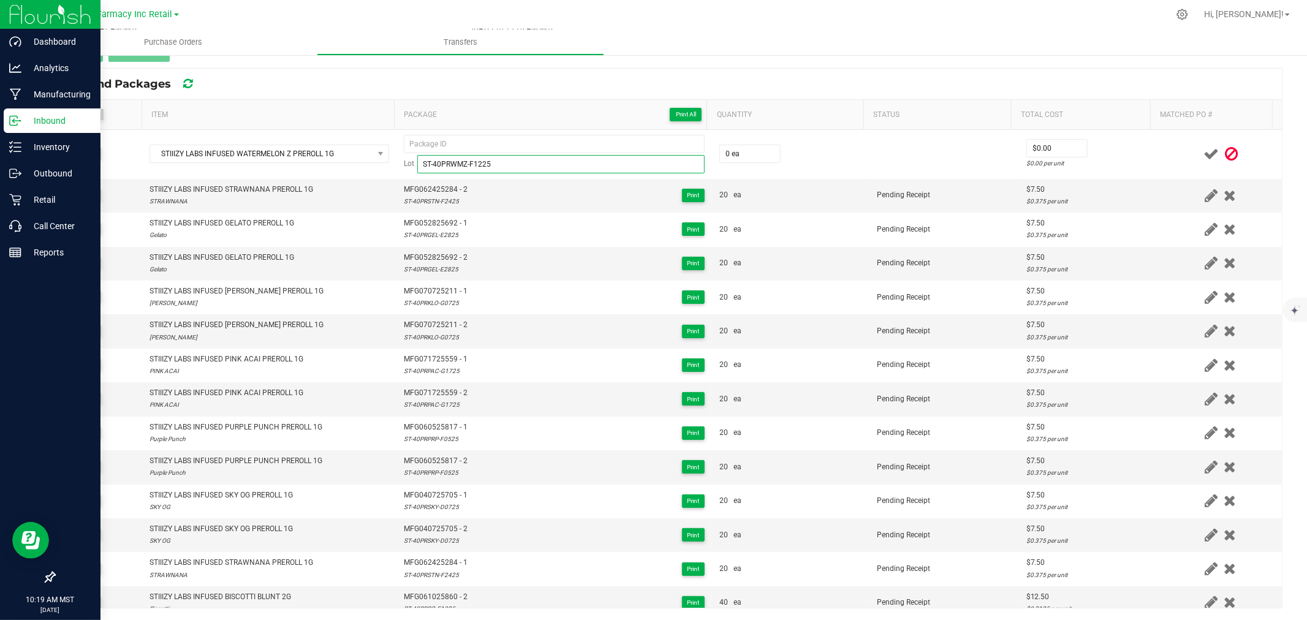
type input "ST-40PRWMZ-F1225"
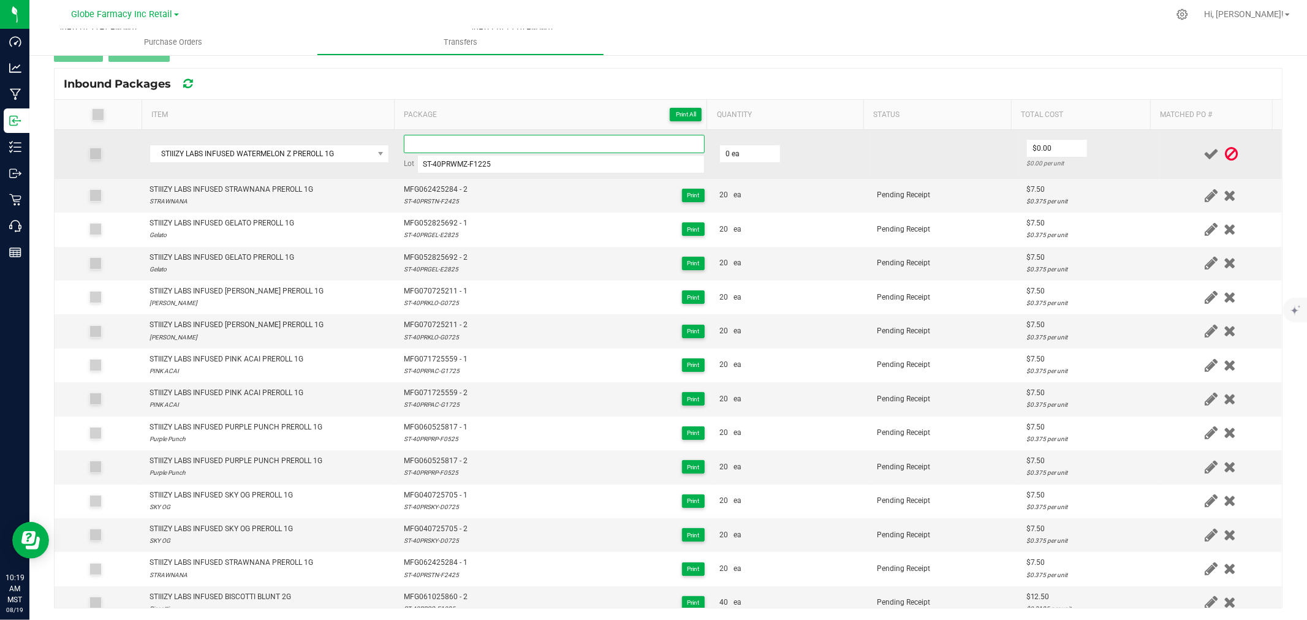
click at [561, 138] on input at bounding box center [554, 144] width 301 height 18
paste input "MFG-061225-856-Exp."
click at [560, 142] on input "MFG061225856 - 1" at bounding box center [554, 144] width 301 height 18
type input "MFG061225856 - 1"
click at [731, 149] on input "0" at bounding box center [750, 153] width 60 height 17
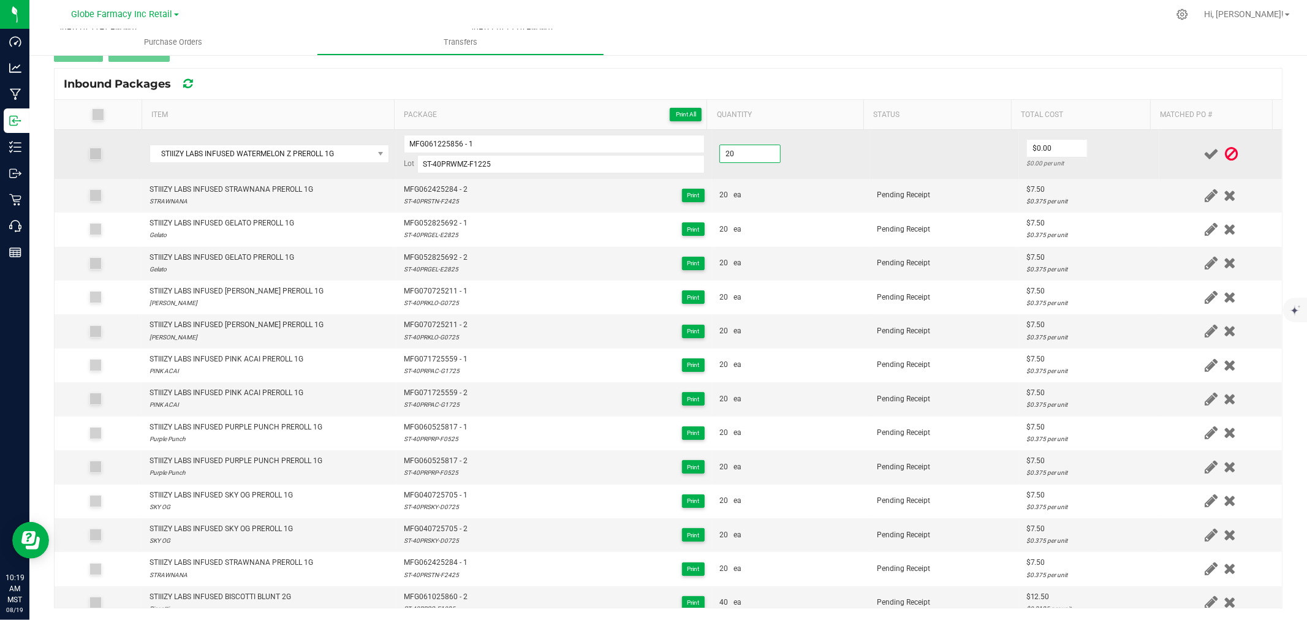
type input "20"
type input "0"
type input "20 ea"
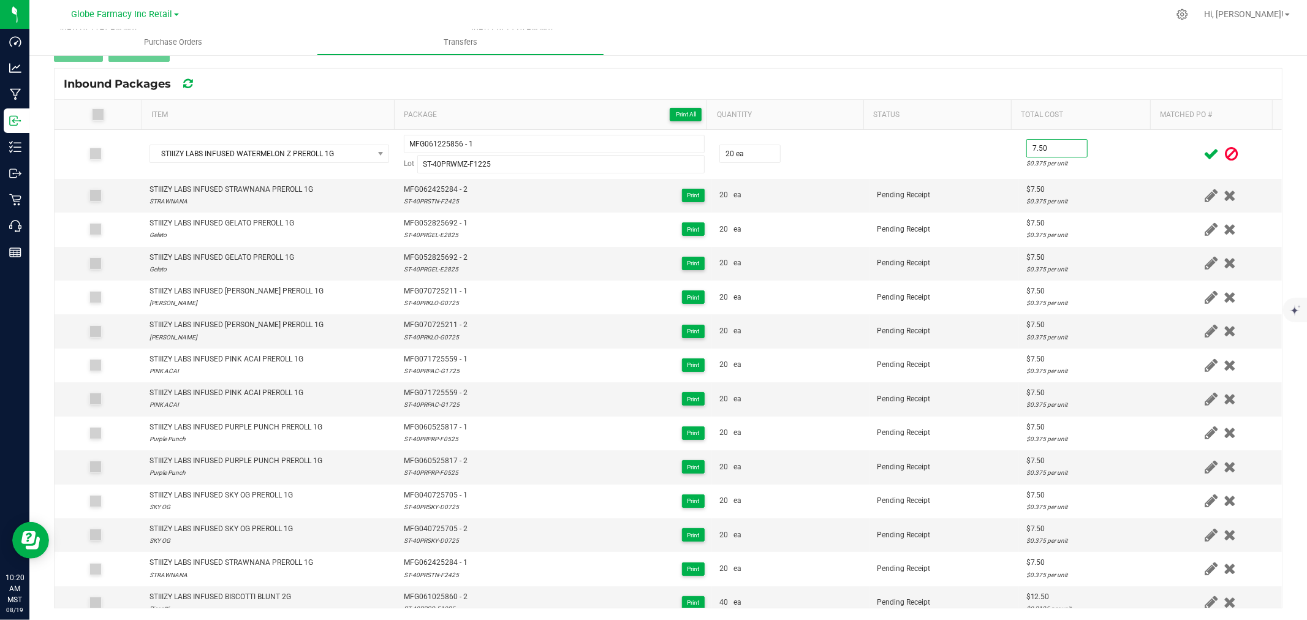
type input "$7.50"
click at [1167, 161] on div at bounding box center [1221, 153] width 108 height 15
click at [1203, 156] on icon at bounding box center [1210, 153] width 15 height 15
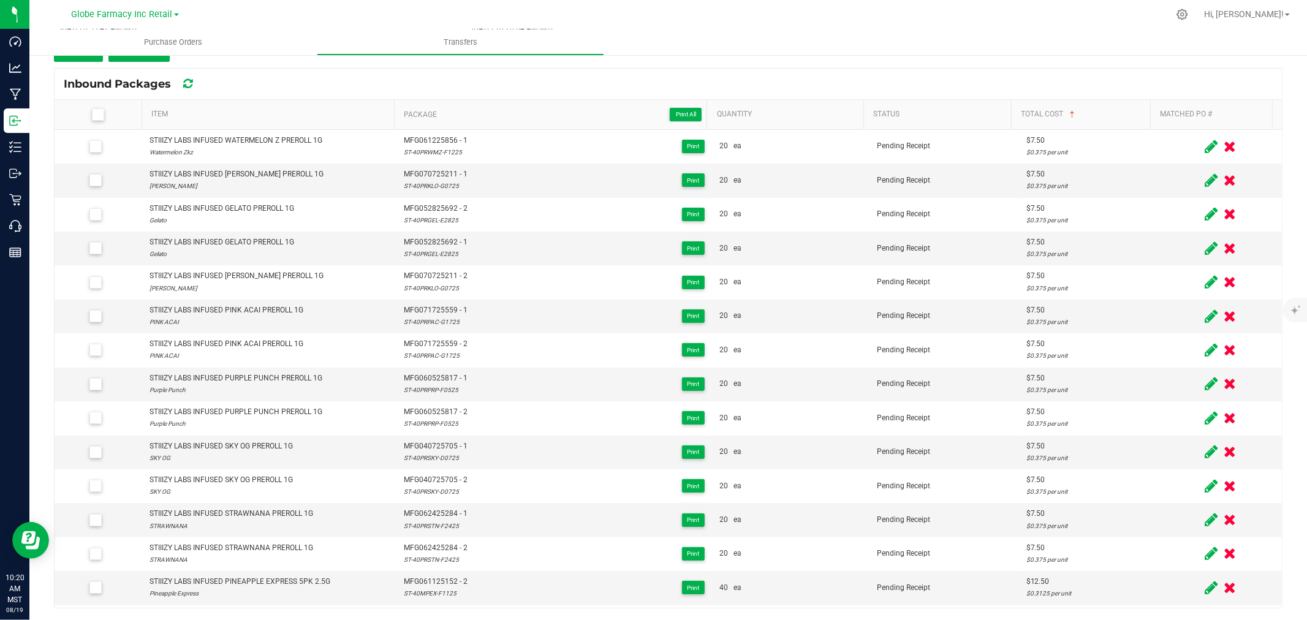
scroll to position [123, 0]
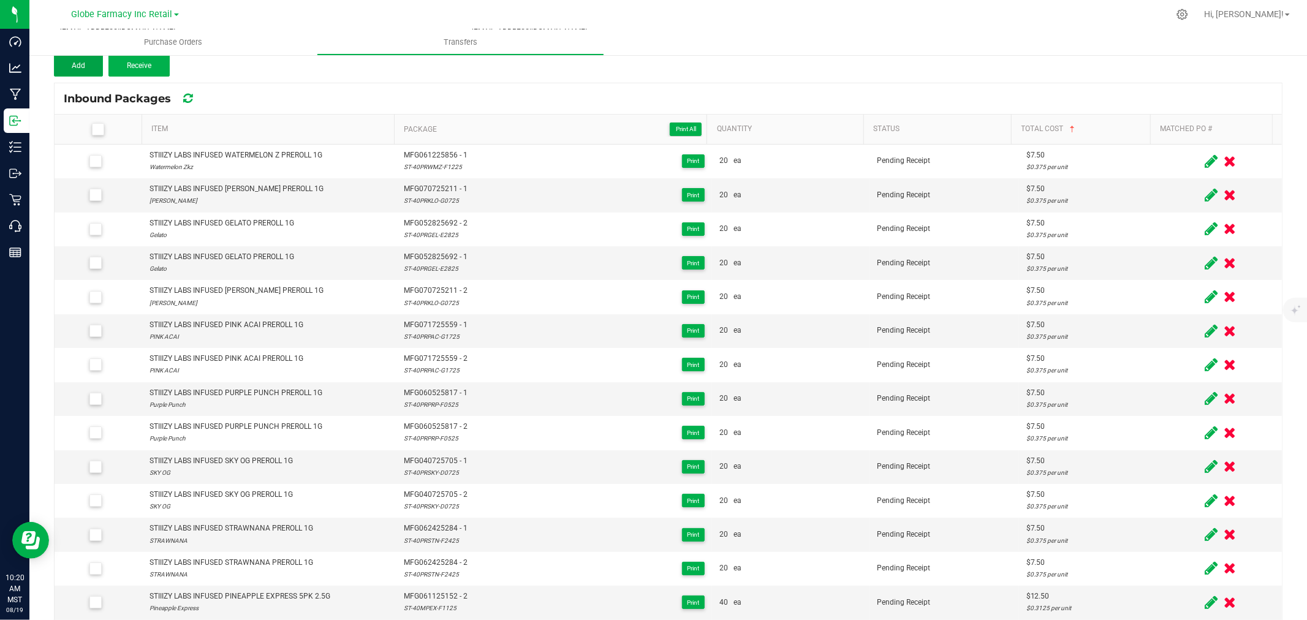
click at [62, 67] on button "Add" at bounding box center [78, 66] width 49 height 22
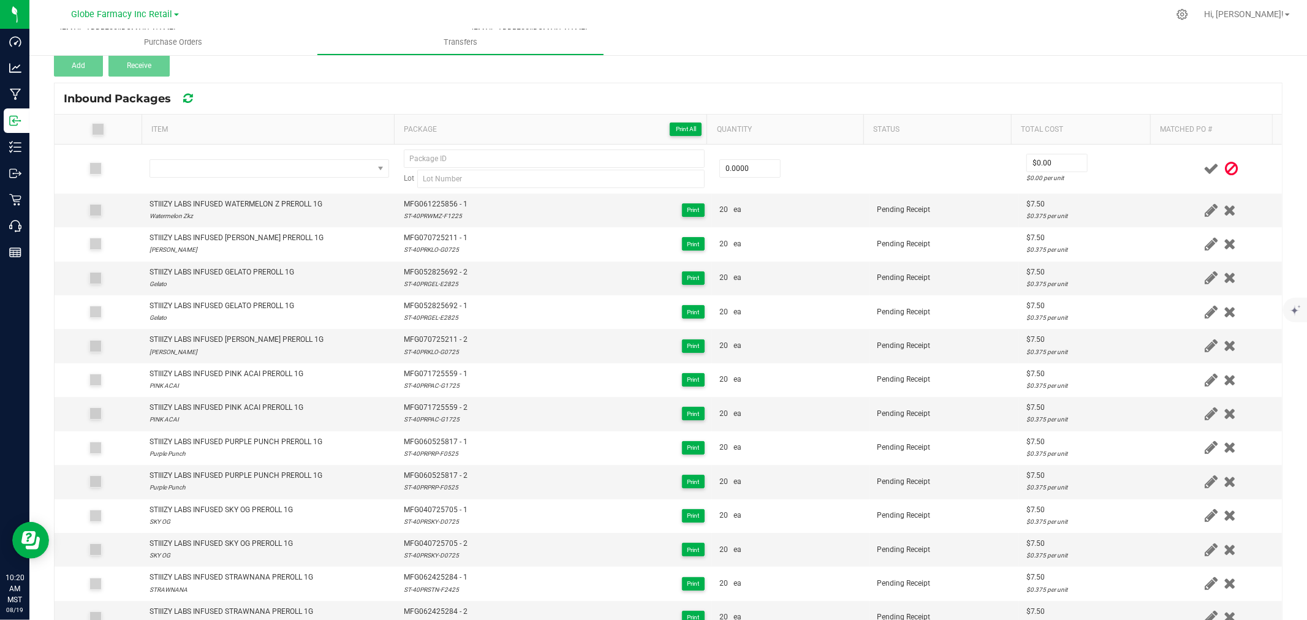
scroll to position [138, 0]
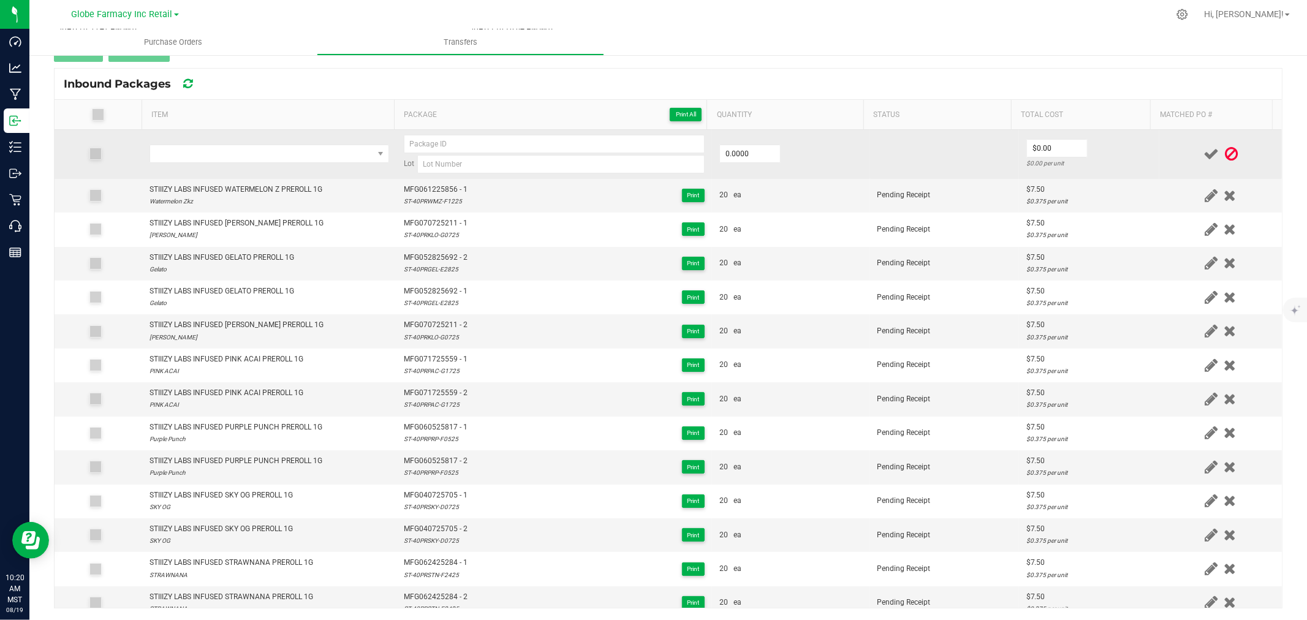
click at [241, 164] on td at bounding box center [269, 154] width 254 height 49
click at [257, 151] on span "NO DATA FOUND" at bounding box center [261, 153] width 223 height 17
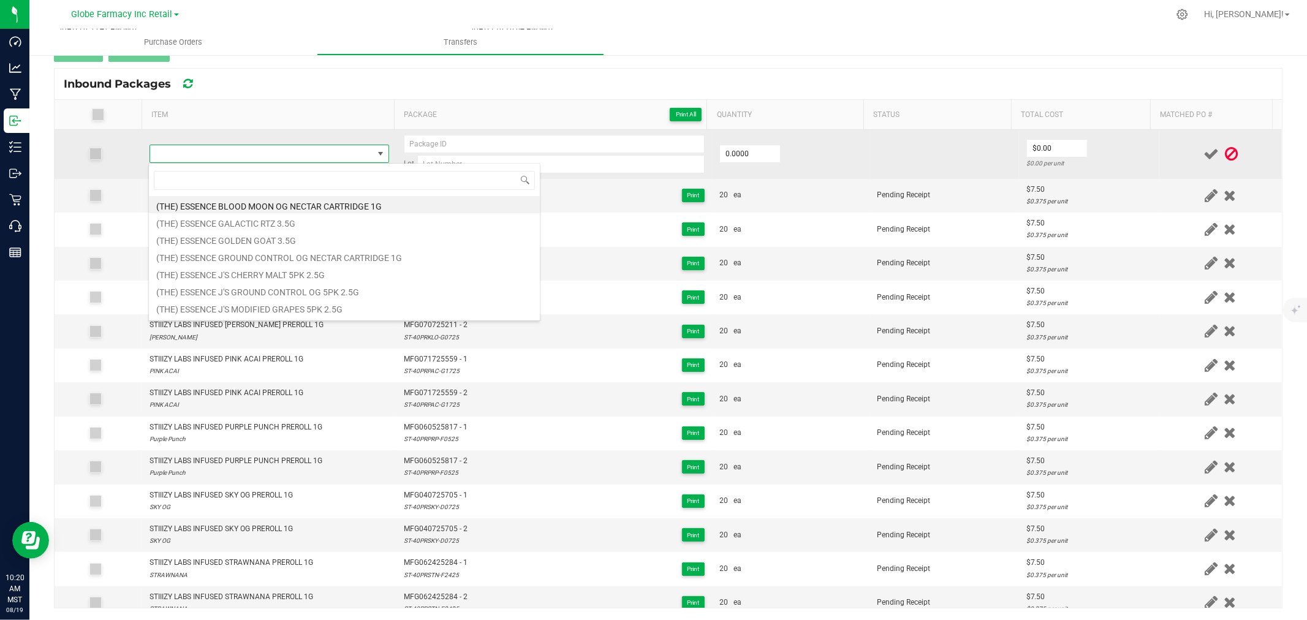
scroll to position [18, 235]
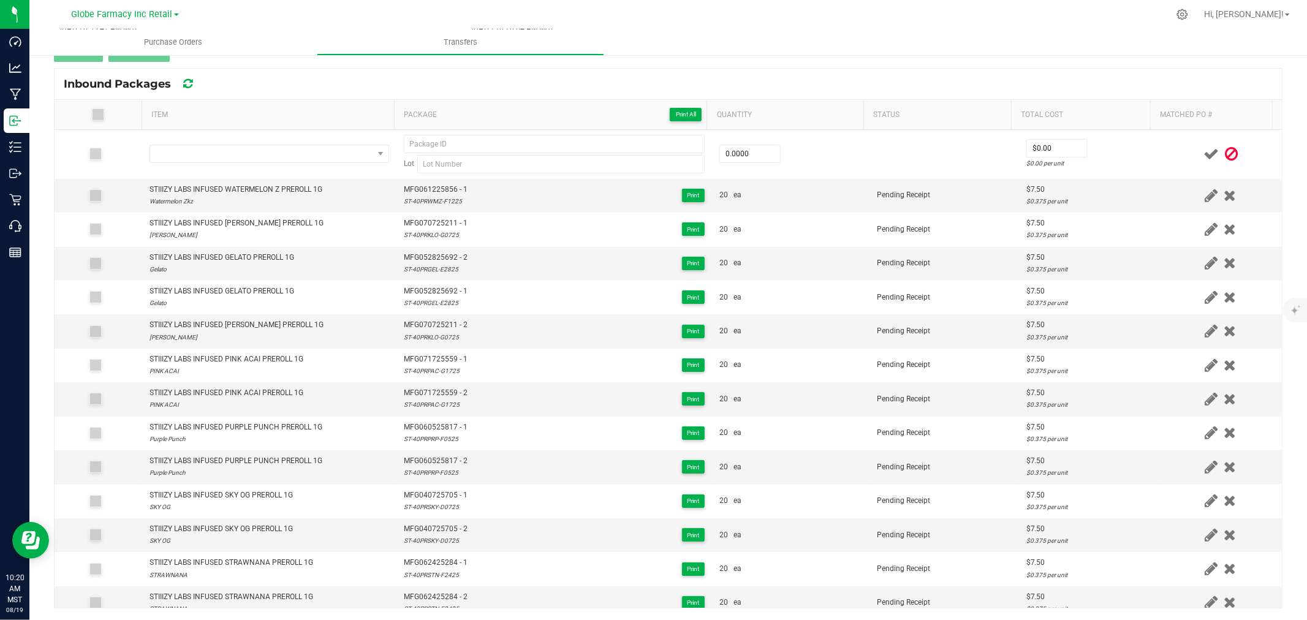
click at [352, 107] on th "Item" at bounding box center [268, 115] width 252 height 30
click at [288, 189] on div "STIIIZY LABS INFUSED WATERMELON Z PREROLL 1G" at bounding box center [235, 190] width 173 height 12
copy div "PREROLL"
click at [286, 190] on div "STIIIZY LABS INFUSED WATERMELON Z PREROLL 1G" at bounding box center [235, 190] width 173 height 12
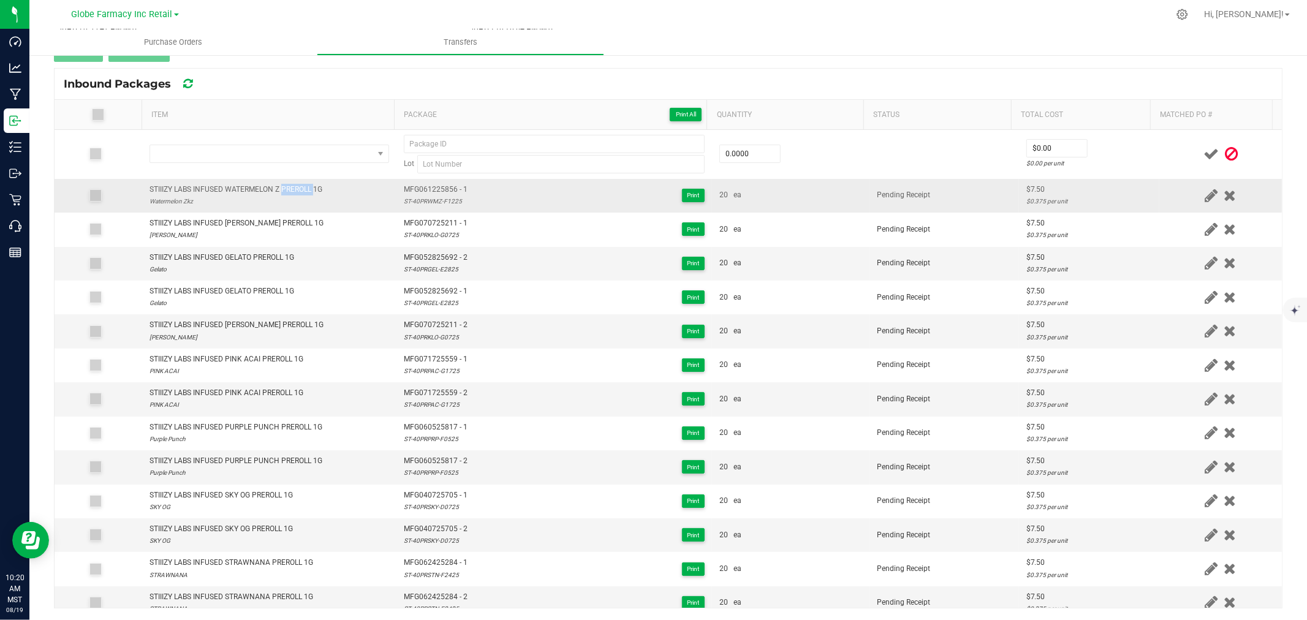
click at [286, 190] on div "STIIIZY LABS INFUSED WATERMELON Z PREROLL 1G" at bounding box center [235, 190] width 173 height 12
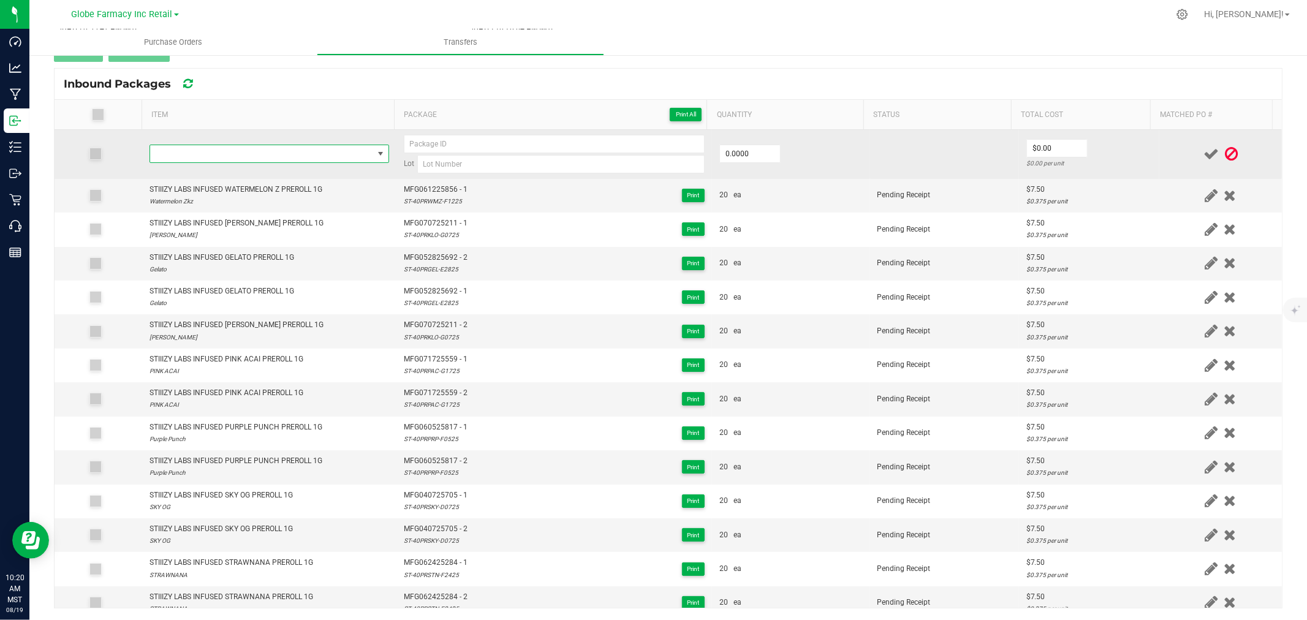
click at [287, 156] on span "NO DATA FOUND" at bounding box center [261, 153] width 223 height 17
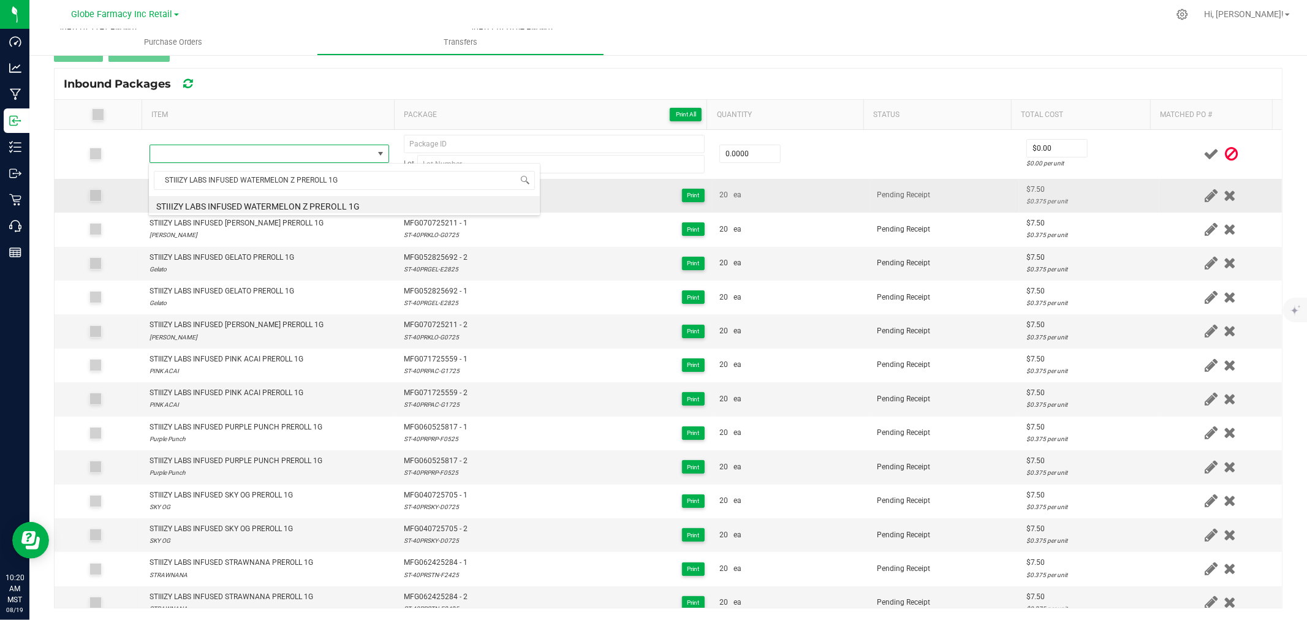
click at [311, 200] on li "STIIIZY LABS INFUSED WATERMELON Z PREROLL 1G" at bounding box center [344, 204] width 391 height 17
type input "0 ea"
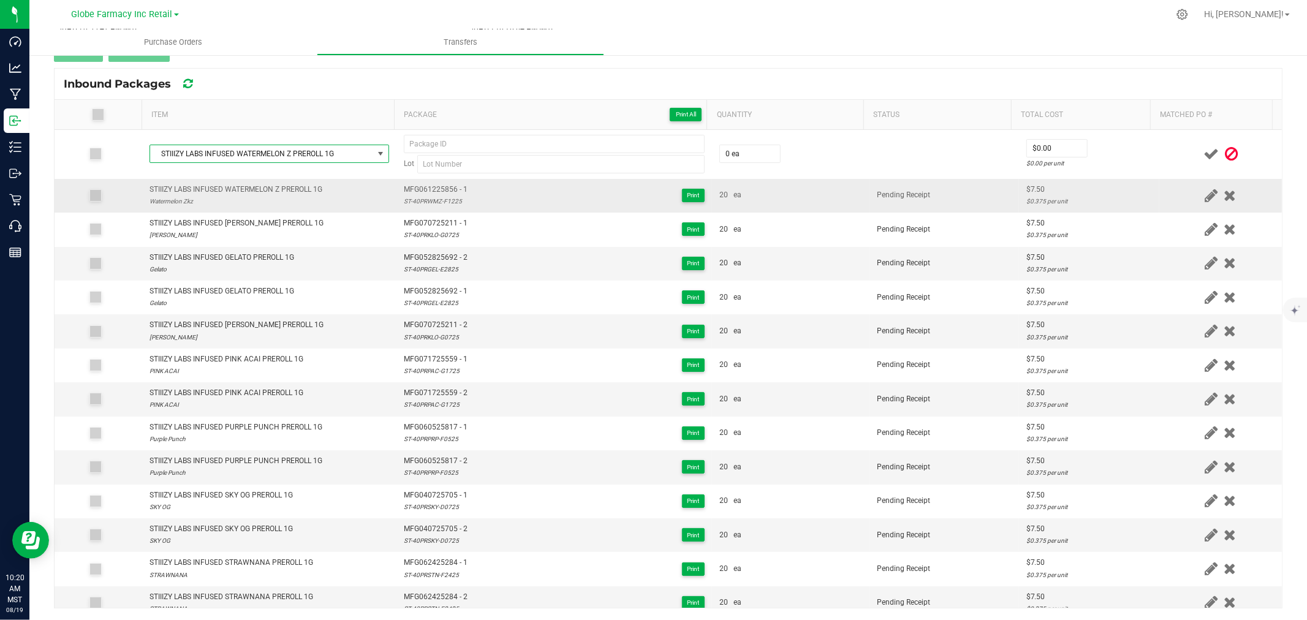
click at [404, 181] on td "MFG061225856 - 1 ST-40PRWMZ-F1225 Print" at bounding box center [554, 196] width 316 height 34
type input "MFG061225856 - 1"
click at [434, 204] on div "ST-40PRWMZ-F1225" at bounding box center [436, 201] width 64 height 12
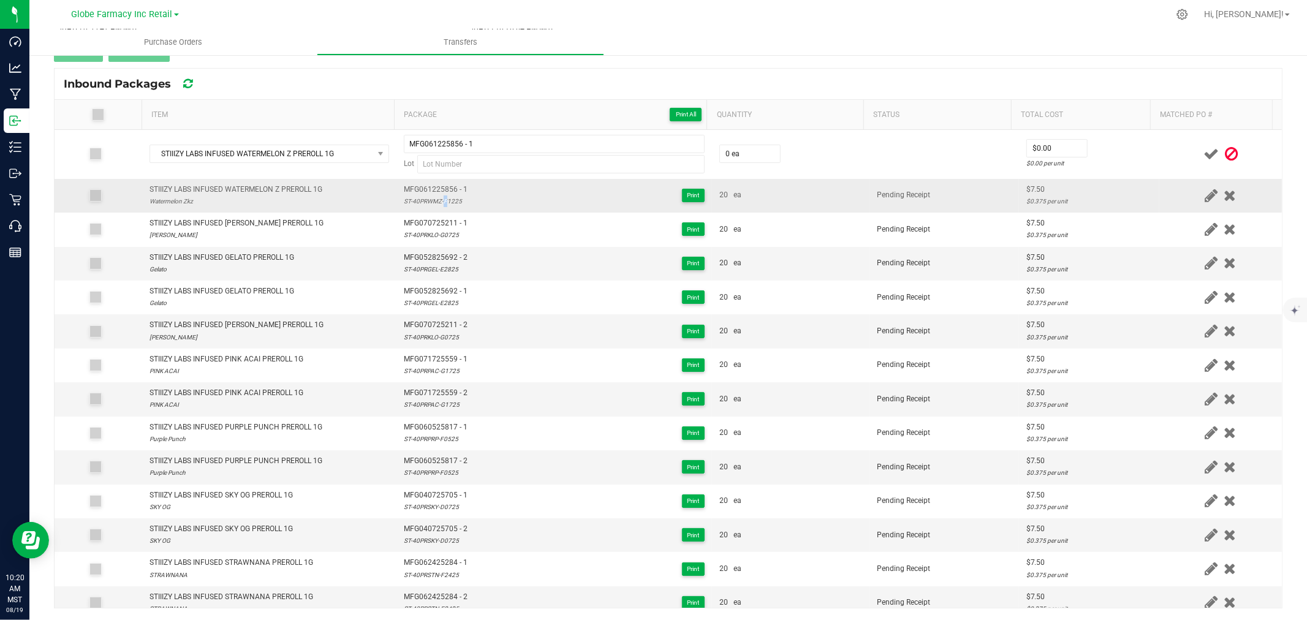
click at [433, 204] on div "ST-40PRWMZ-F1225" at bounding box center [436, 201] width 64 height 12
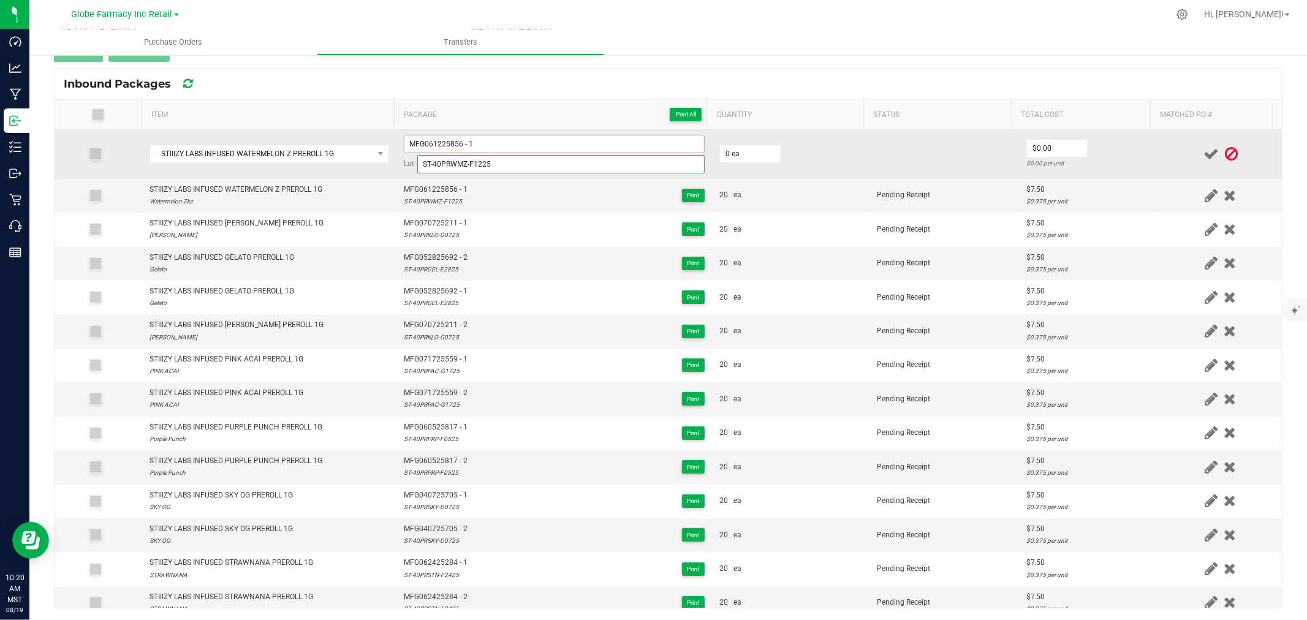
type input "ST-40PRWMZ-F1225"
click at [490, 148] on input "MFG061225856 - 1" at bounding box center [554, 144] width 301 height 18
type input "MFG061225856 - 2"
click at [727, 158] on input "0" at bounding box center [750, 153] width 60 height 17
type input "20 ea"
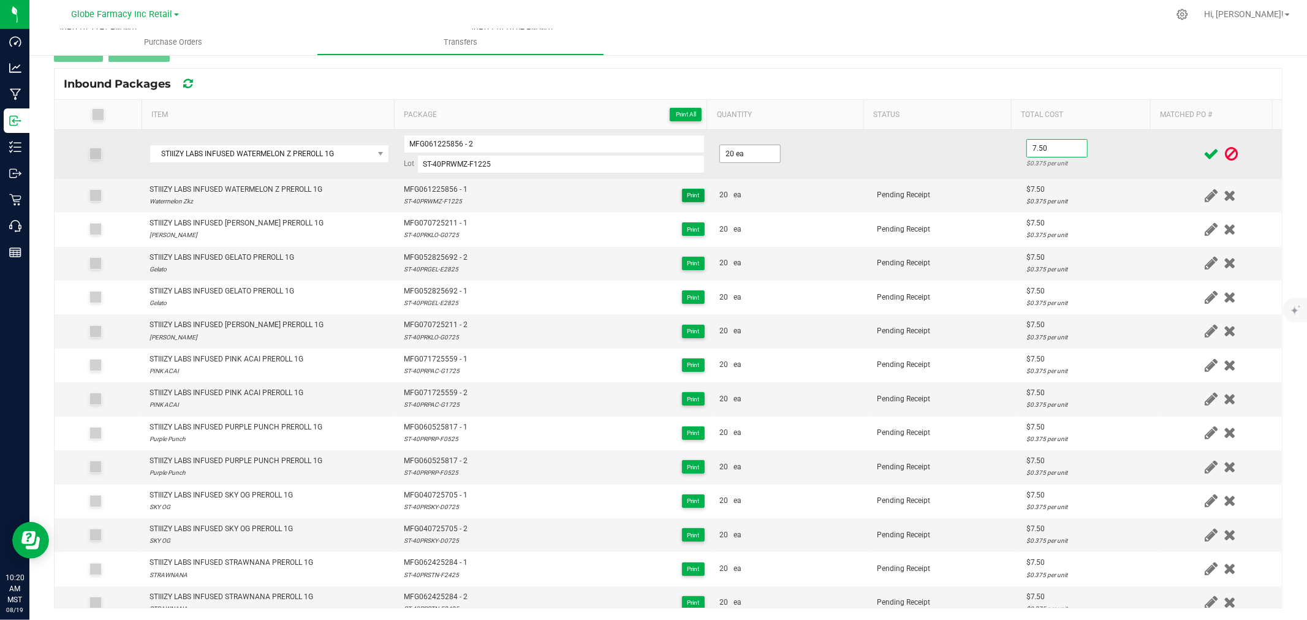
type input "$7.50"
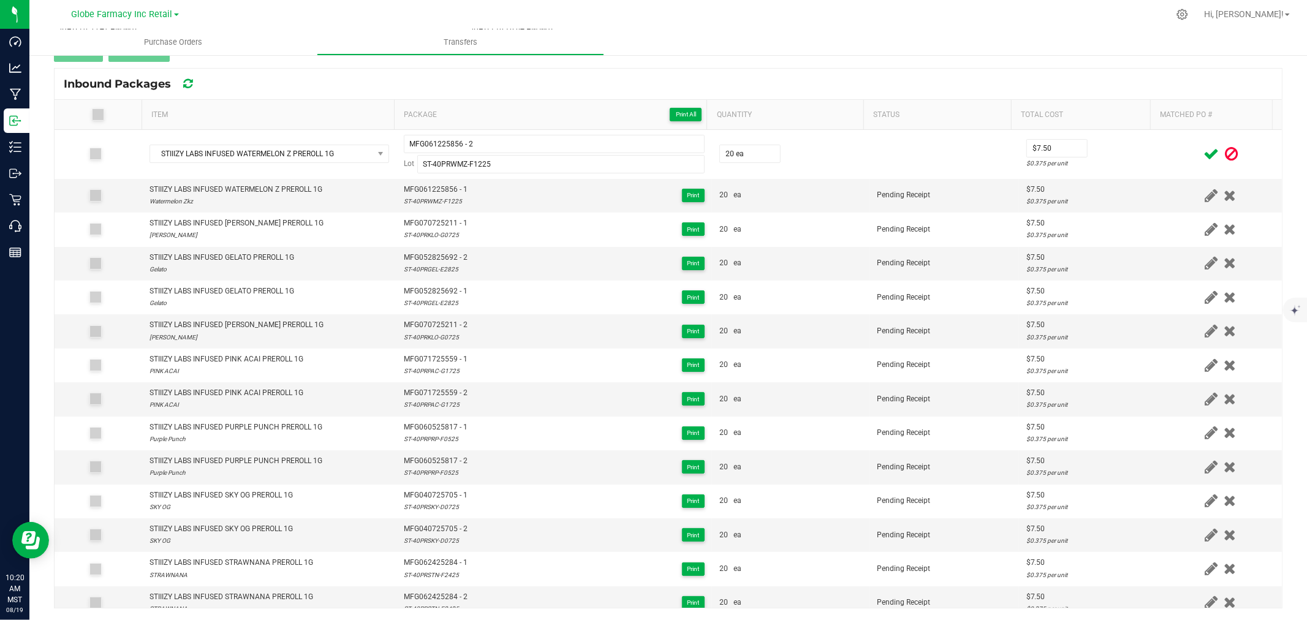
click at [1159, 156] on td at bounding box center [1220, 154] width 123 height 49
click at [1203, 153] on icon at bounding box center [1210, 153] width 15 height 15
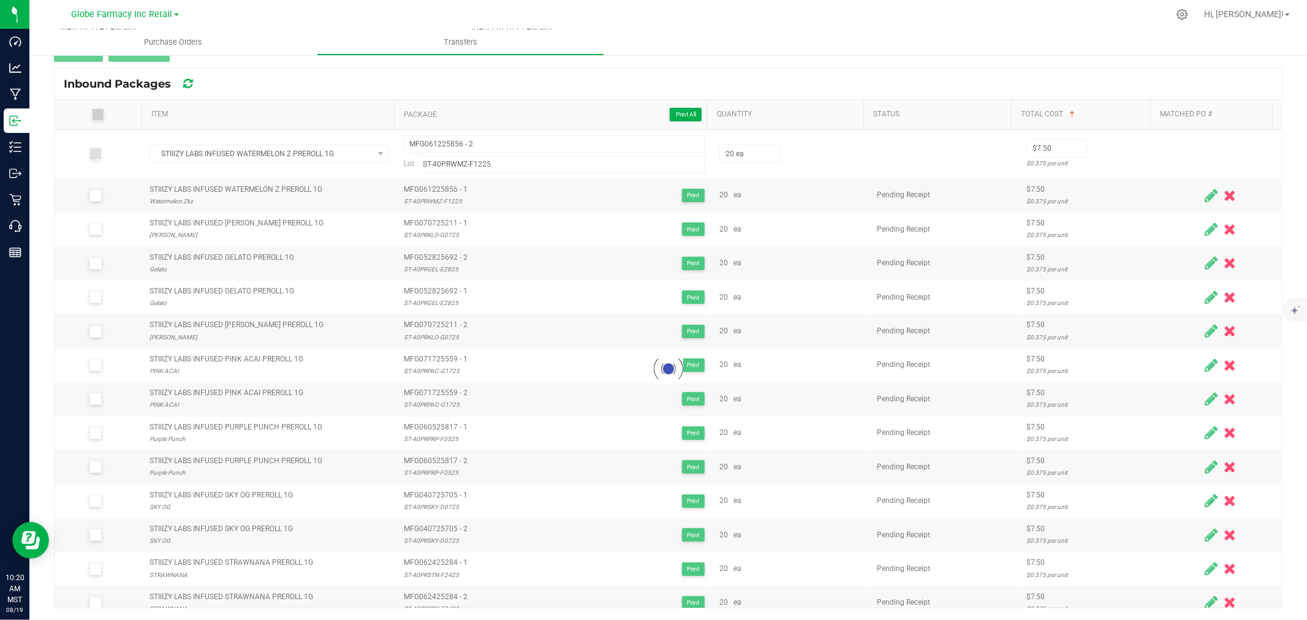
scroll to position [123, 0]
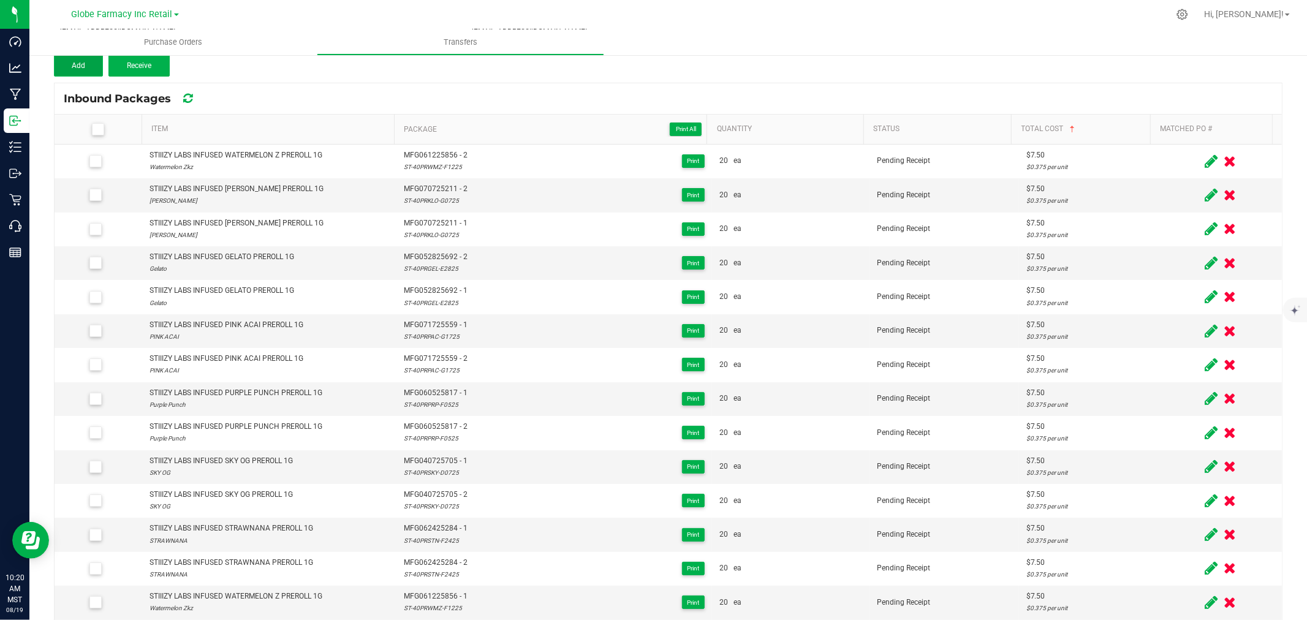
click at [91, 56] on button "Add" at bounding box center [78, 66] width 49 height 22
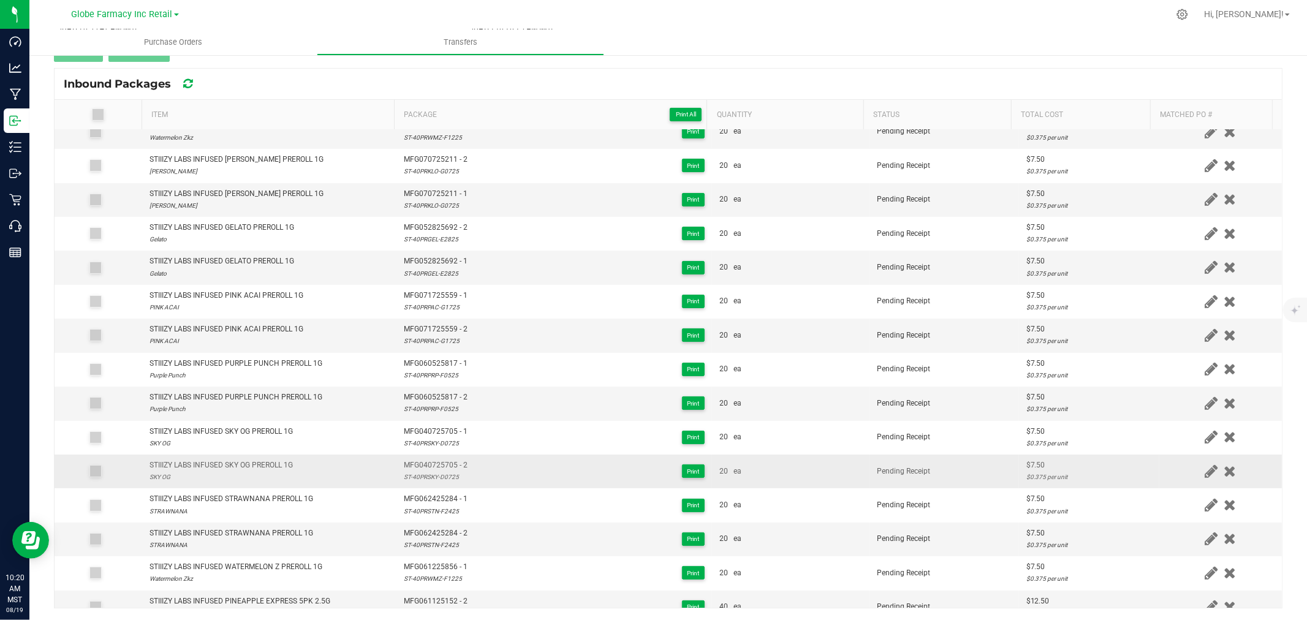
scroll to position [0, 0]
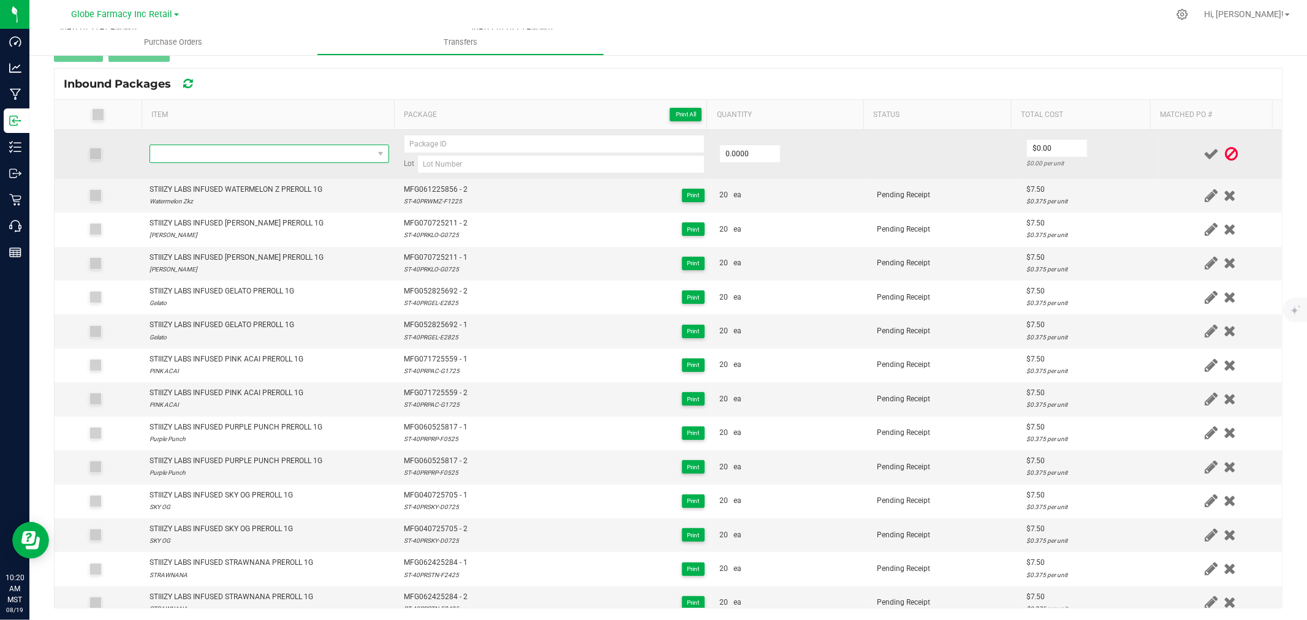
drag, startPoint x: 230, startPoint y: 157, endPoint x: 237, endPoint y: 162, distance: 8.5
click at [230, 157] on span "NO DATA FOUND" at bounding box center [261, 153] width 223 height 17
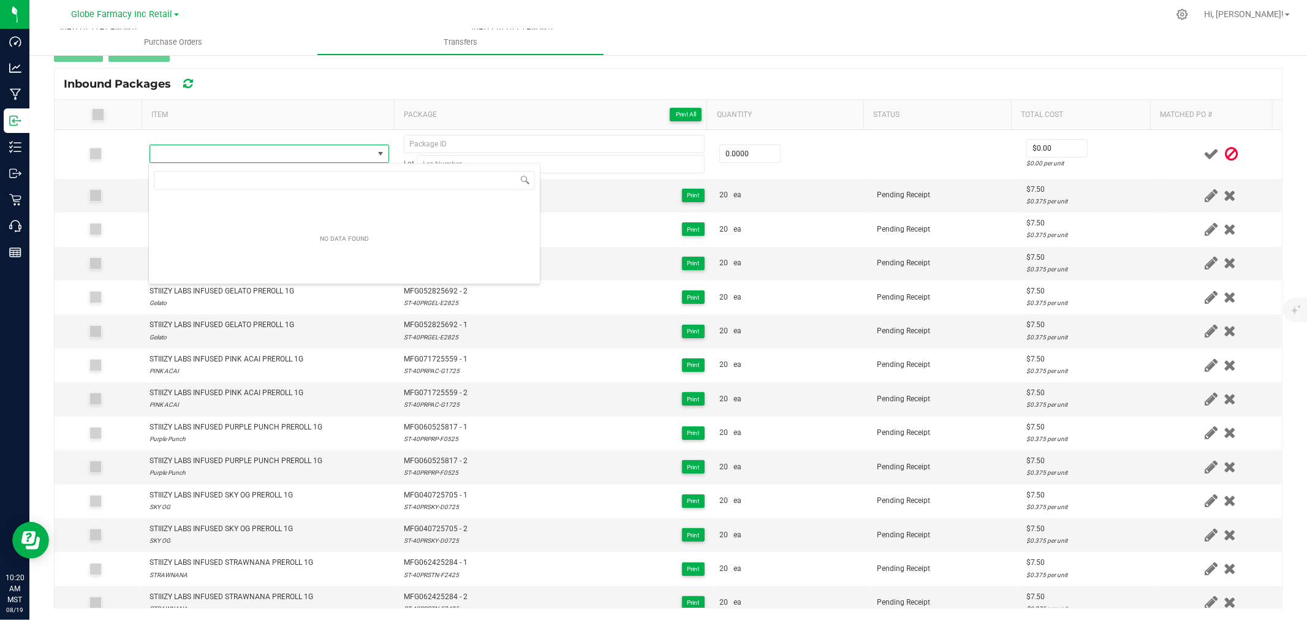
scroll to position [18, 235]
type input "STIIIZY LABS DISPOSABLE PINEAPPLE EXPRESS 1G"
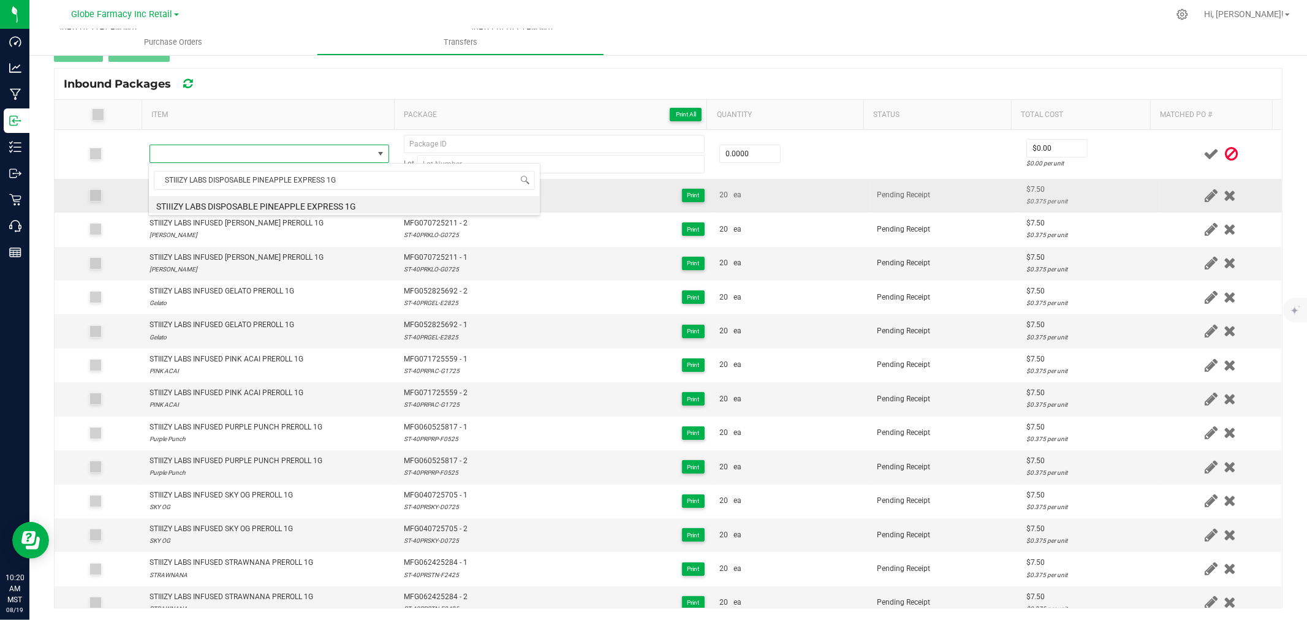
click at [240, 204] on li "STIIIZY LABS DISPOSABLE PINEAPPLE EXPRESS 1G" at bounding box center [344, 204] width 391 height 17
type input "0 ea"
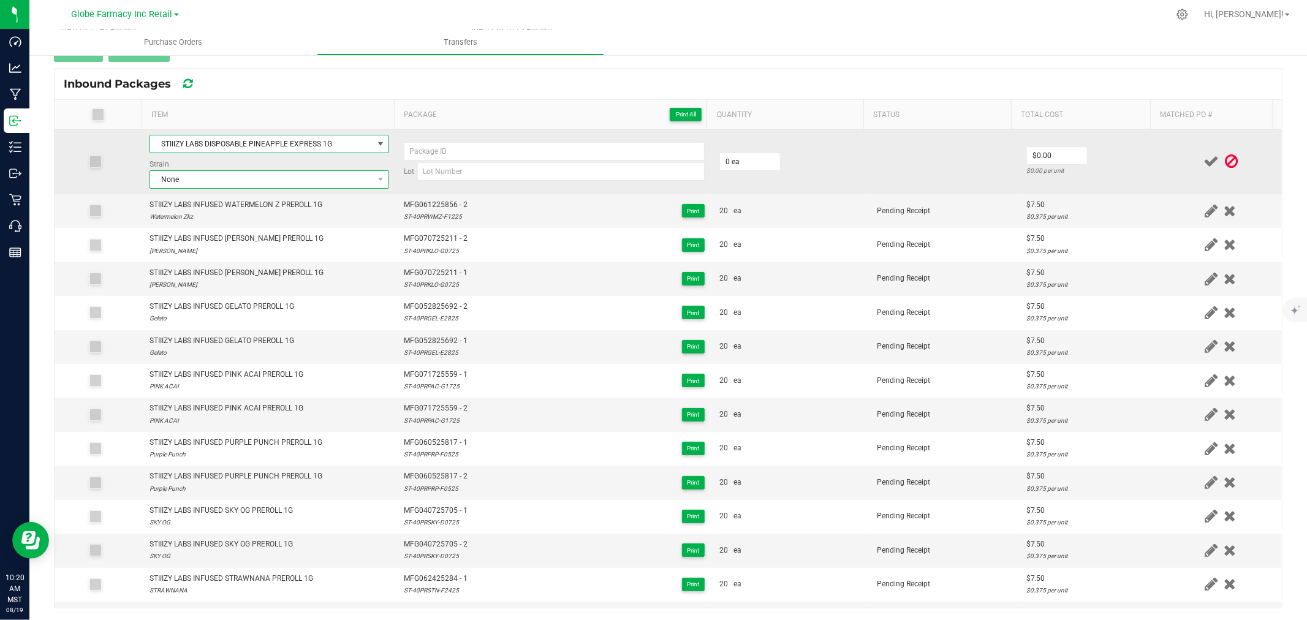
click at [240, 179] on span "None" at bounding box center [261, 179] width 223 height 17
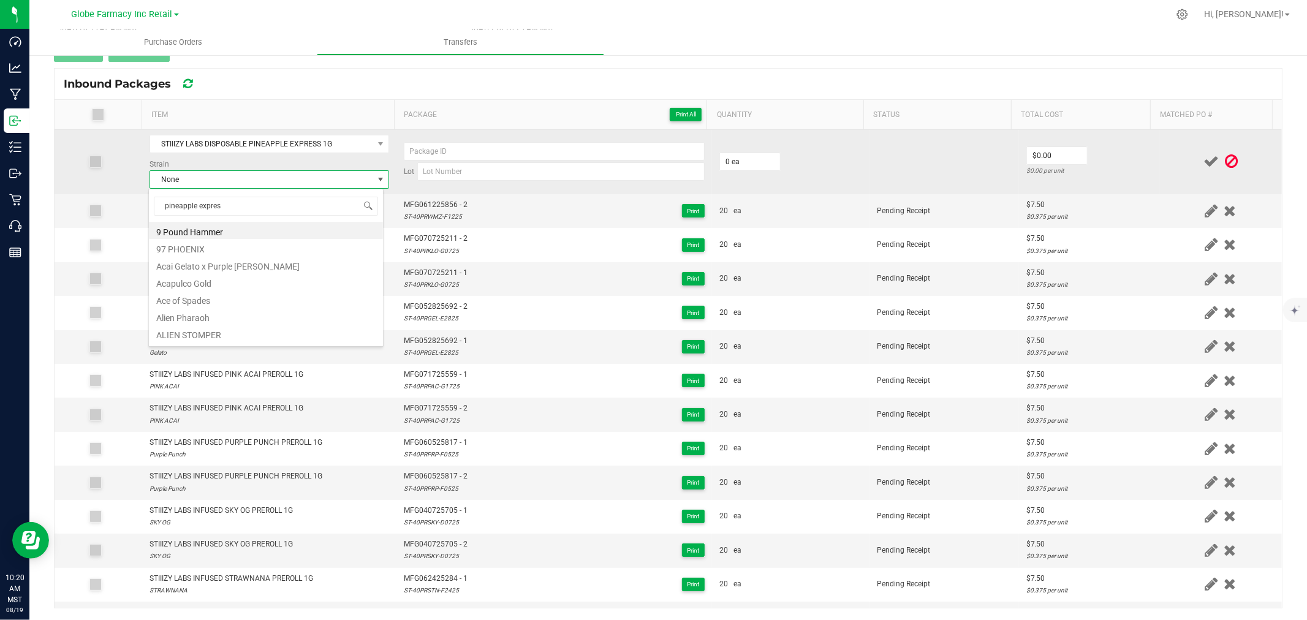
type input "pineapple express"
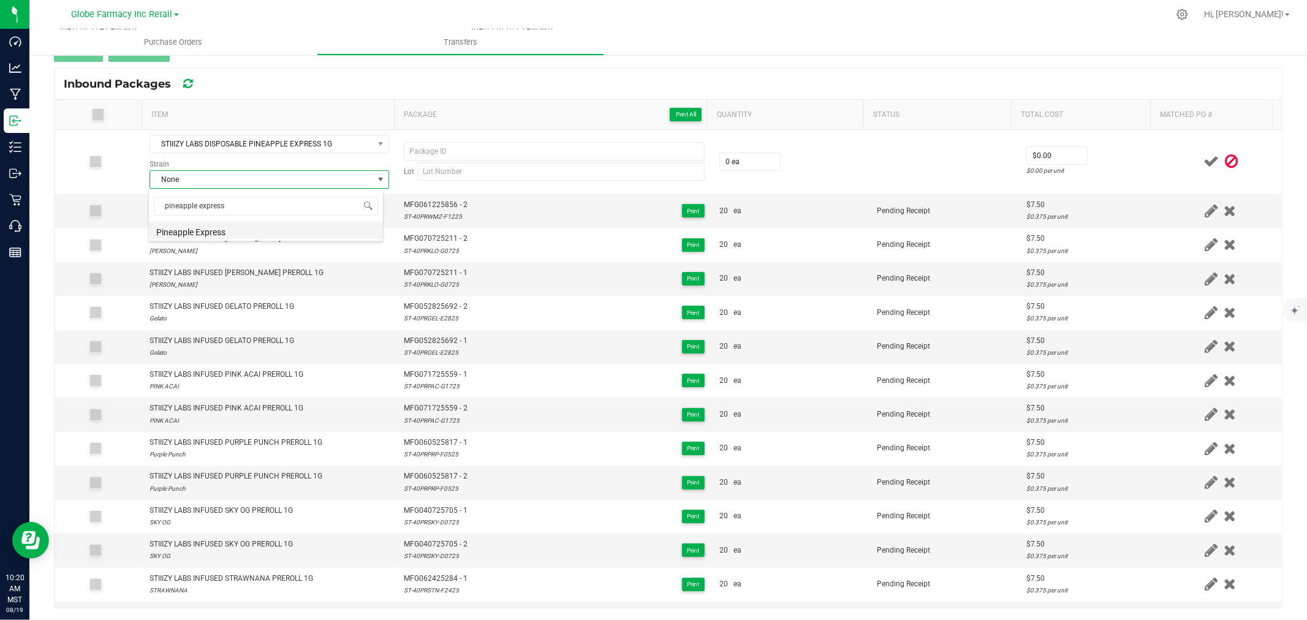
click at [190, 229] on li "Pineapple Express" at bounding box center [266, 230] width 234 height 17
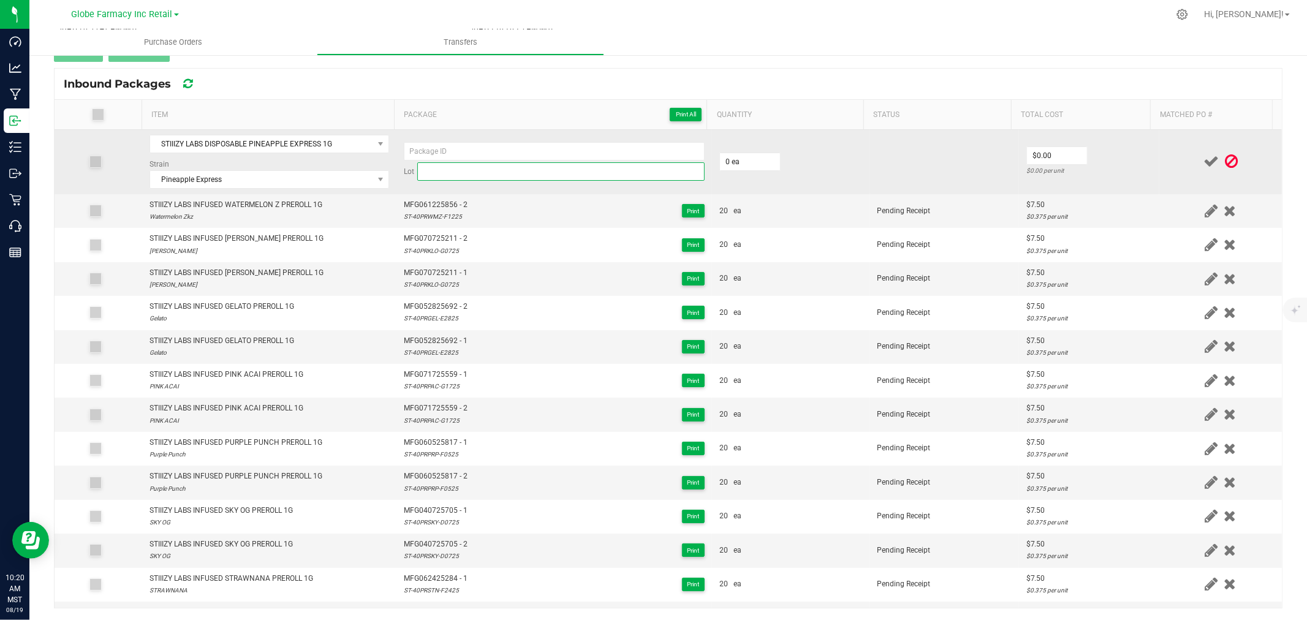
click at [441, 175] on input at bounding box center [560, 171] width 287 height 18
paste input "ST-ORG-PEX-E1525"
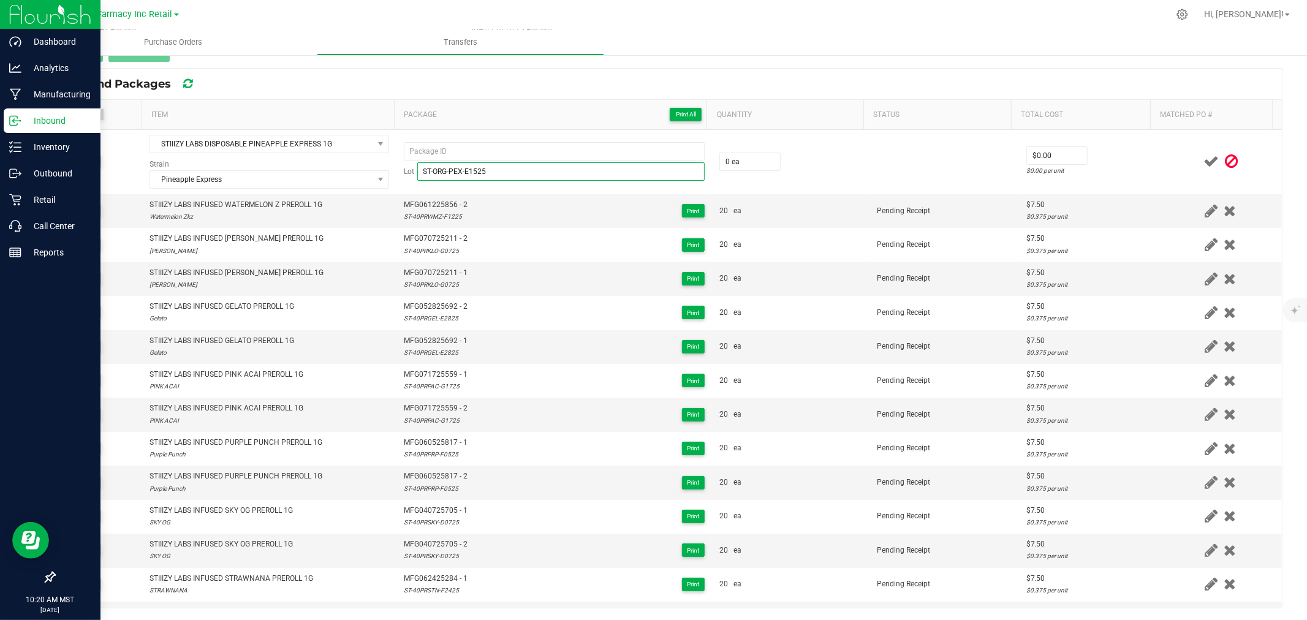
type input "ST-ORG-PEX-E1525"
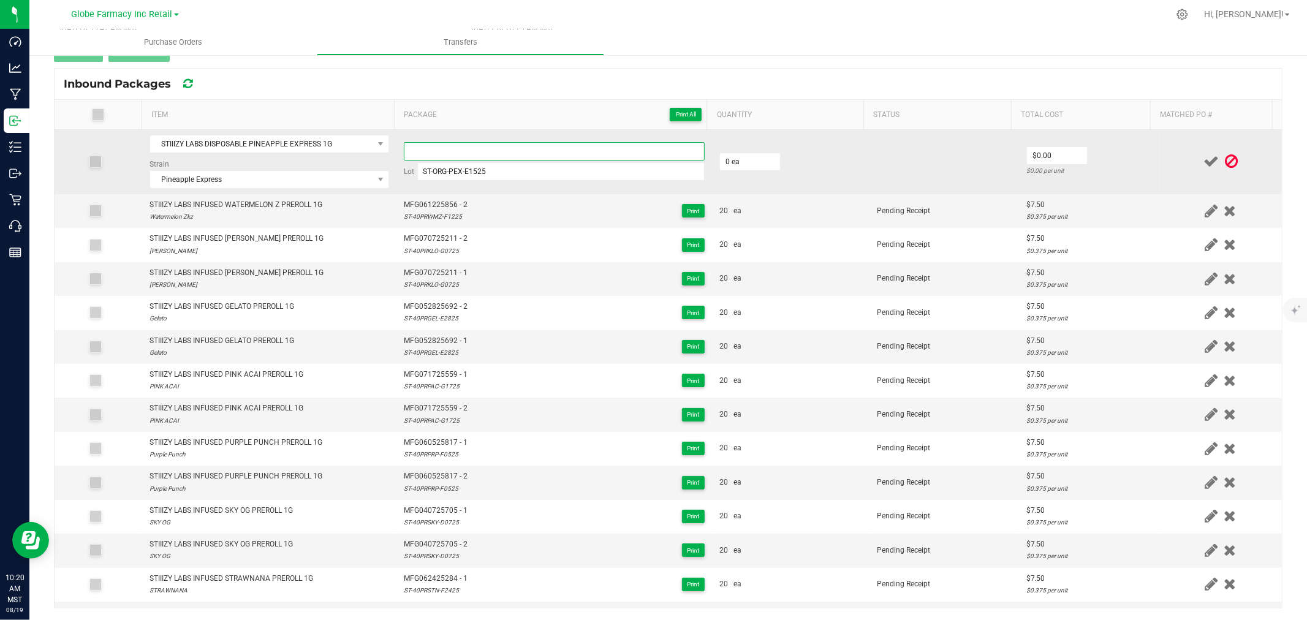
click at [565, 155] on input at bounding box center [554, 151] width 301 height 18
paste input "MFG-051525-383-Exp."
type input "MFG051525383 - 1"
click at [749, 165] on input "0" at bounding box center [750, 161] width 60 height 17
type input "25 ea"
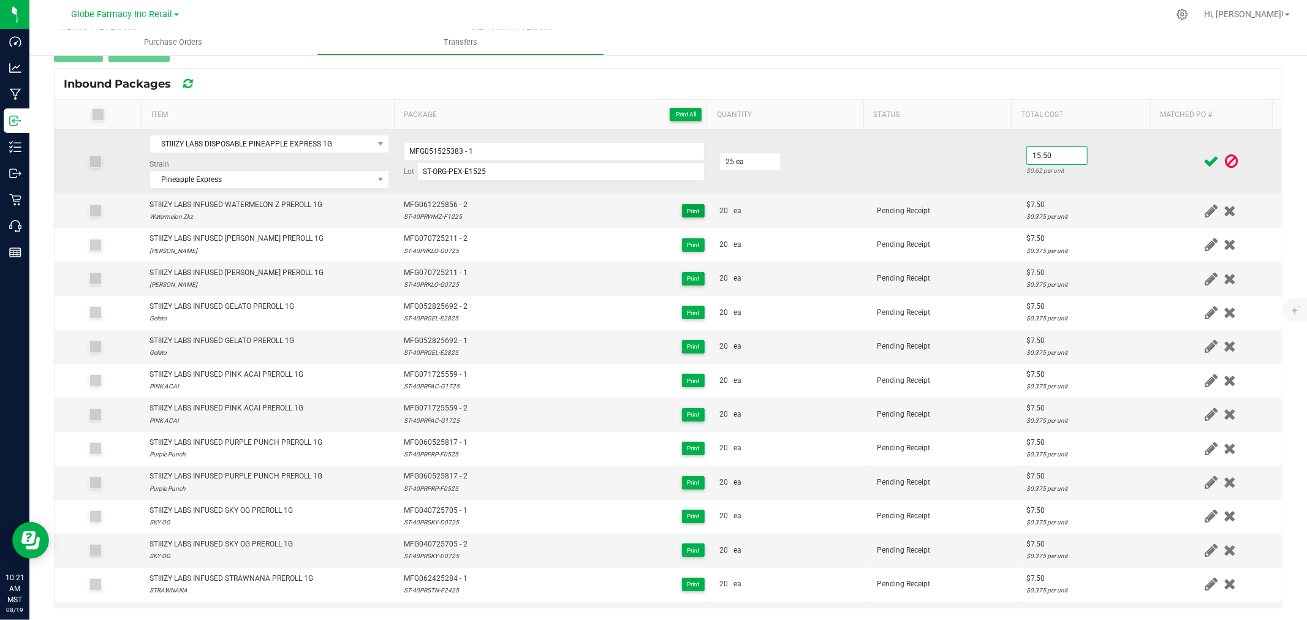
type input "$15.50"
click at [1121, 157] on td "$15.50 $0.62 per unit" at bounding box center [1089, 162] width 140 height 64
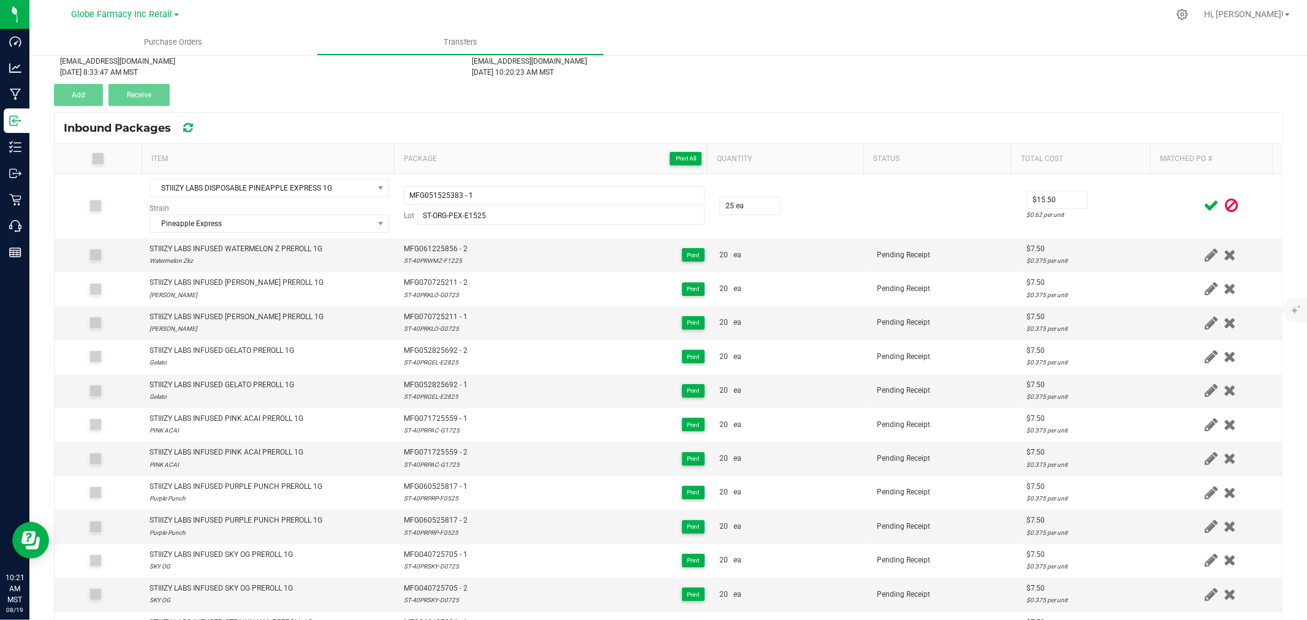
scroll to position [70, 0]
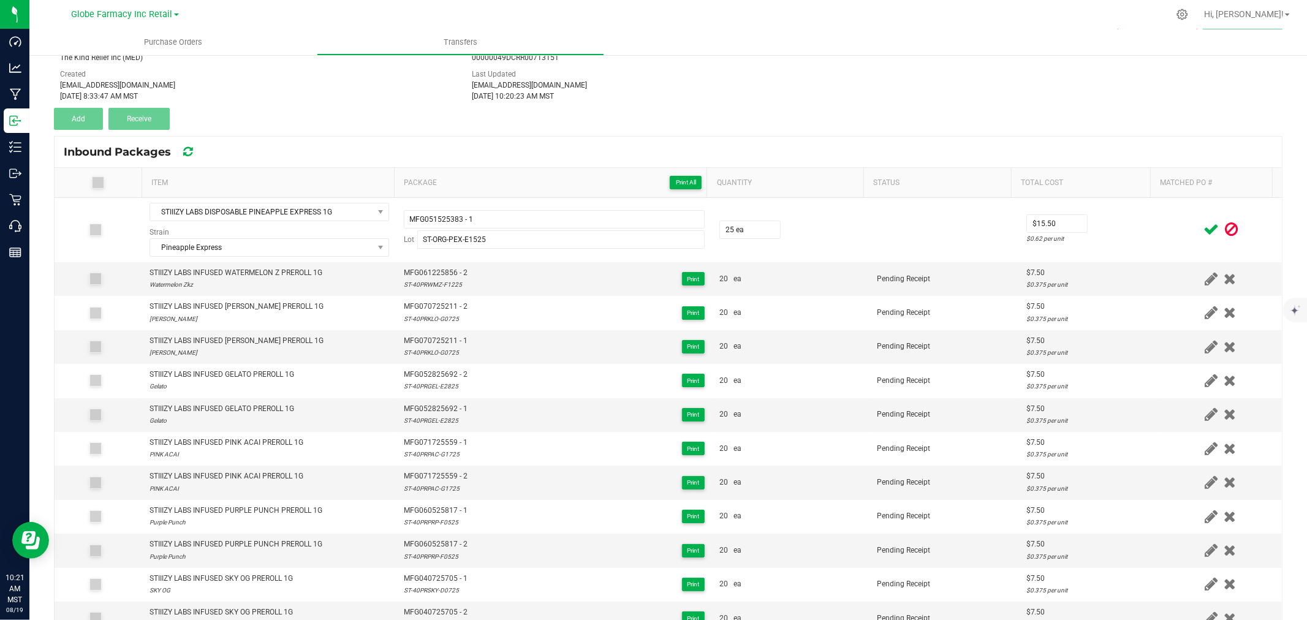
click at [1203, 225] on icon at bounding box center [1210, 229] width 15 height 15
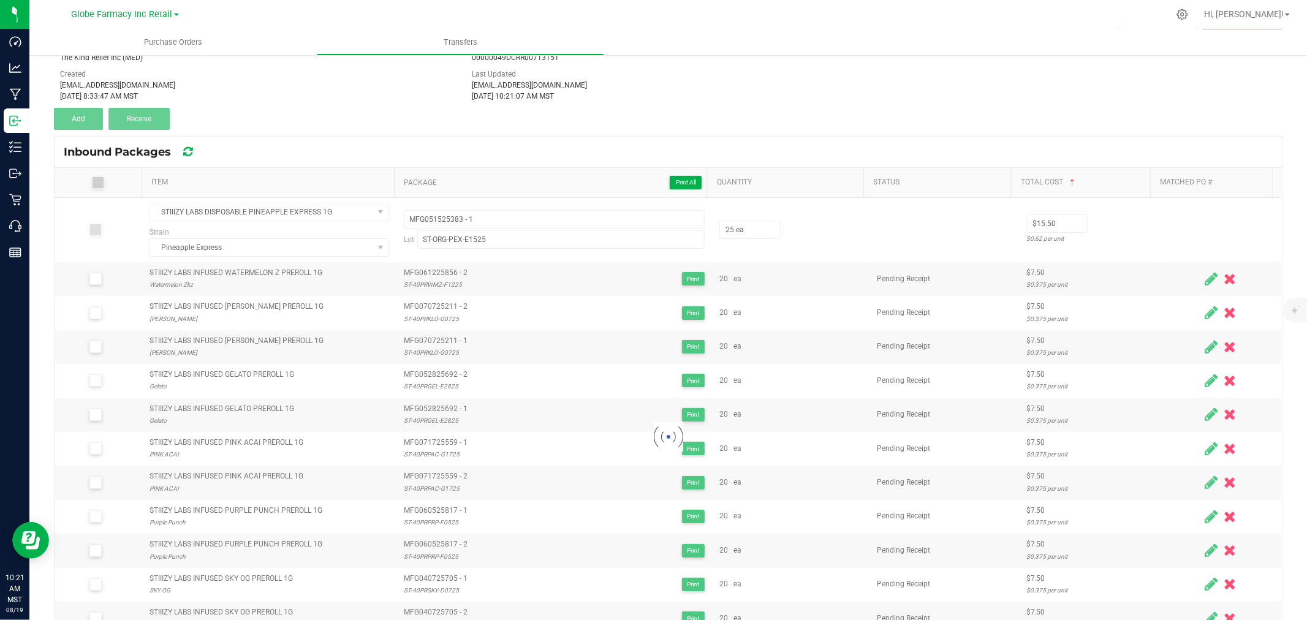
scroll to position [39, 0]
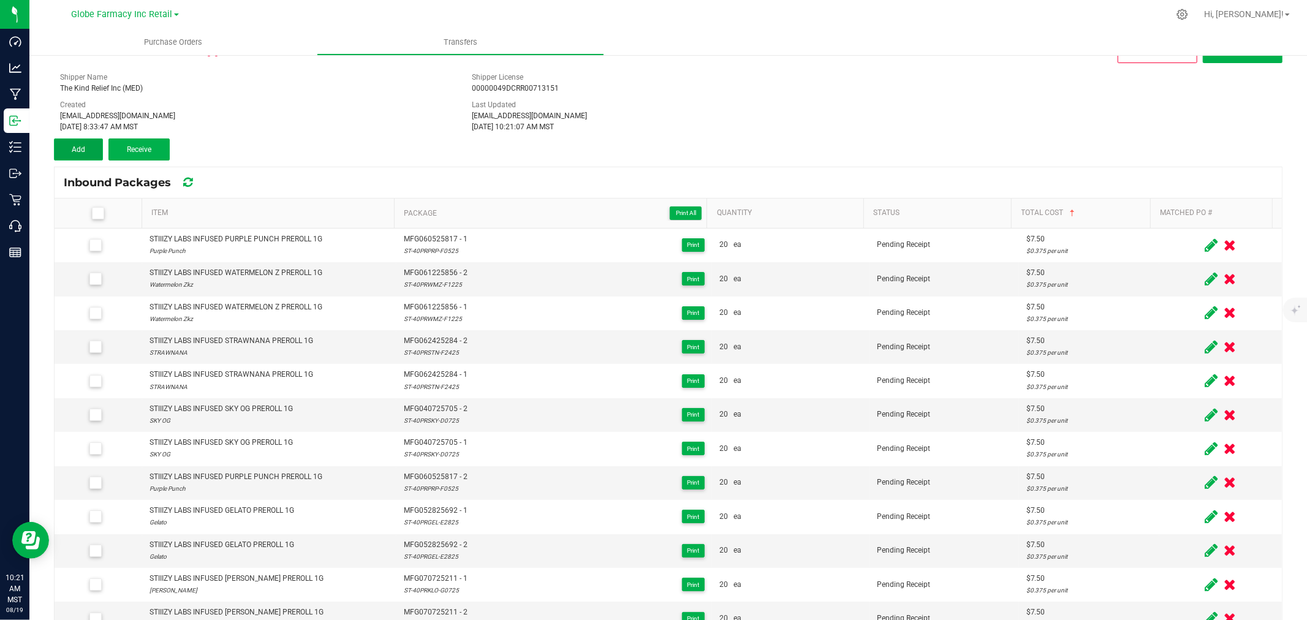
click at [87, 148] on button "Add" at bounding box center [78, 149] width 49 height 22
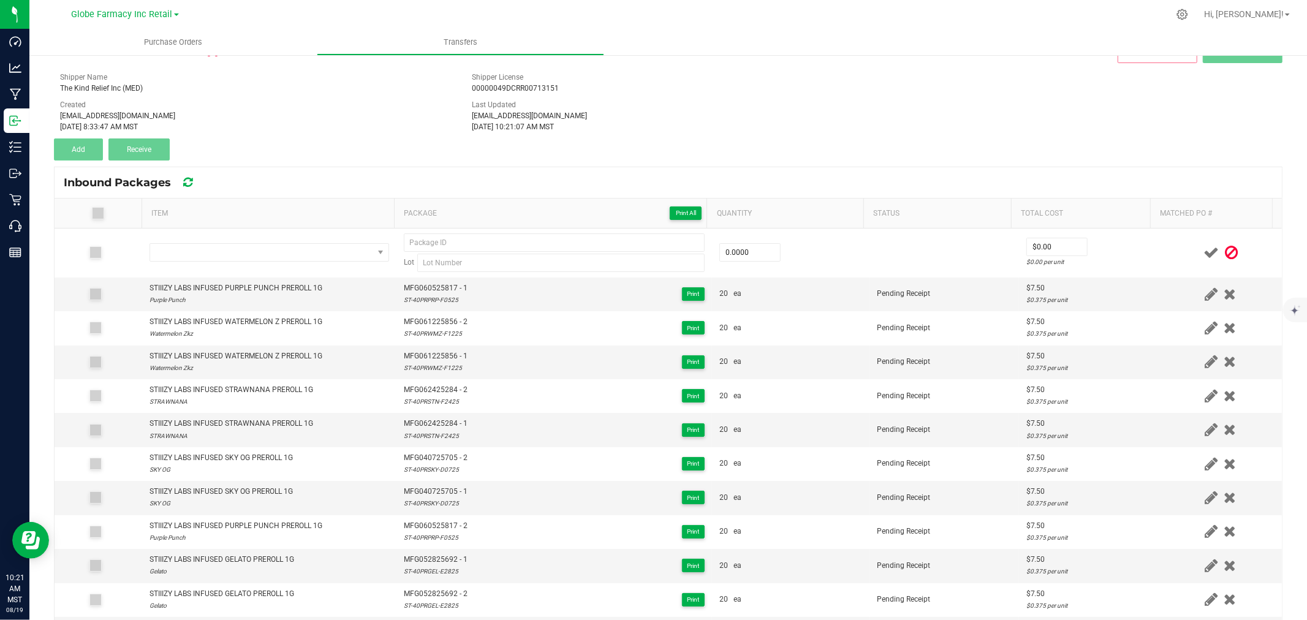
scroll to position [54, 0]
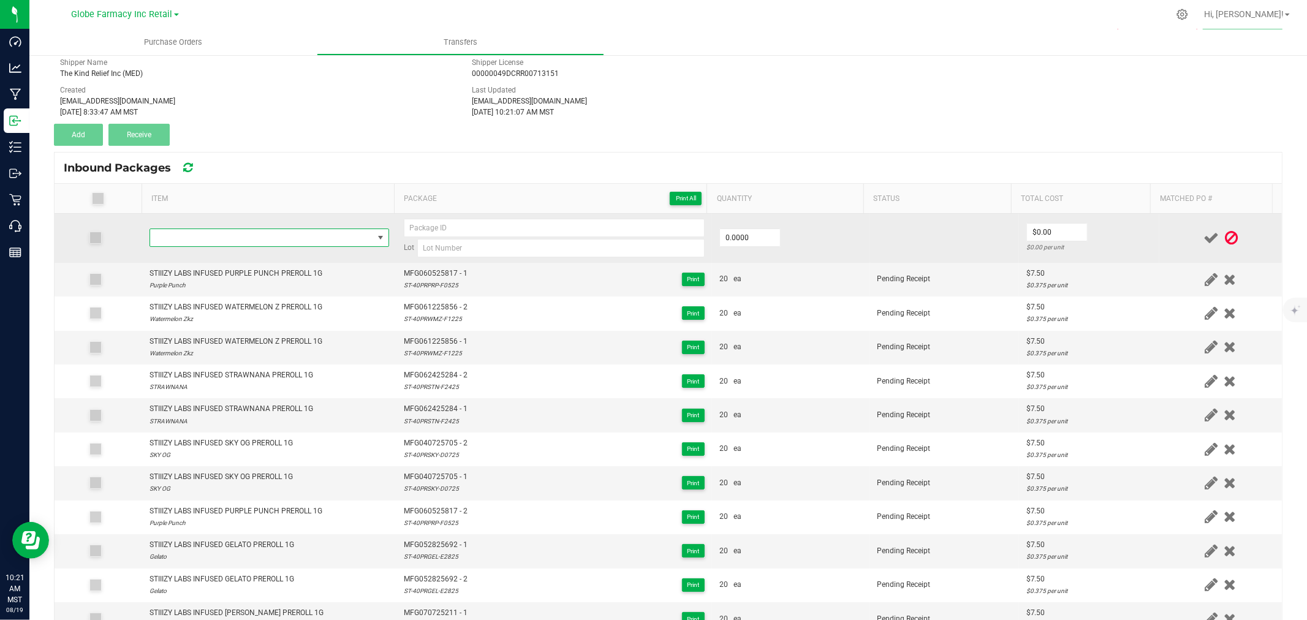
click at [262, 240] on span "NO DATA FOUND" at bounding box center [261, 237] width 223 height 17
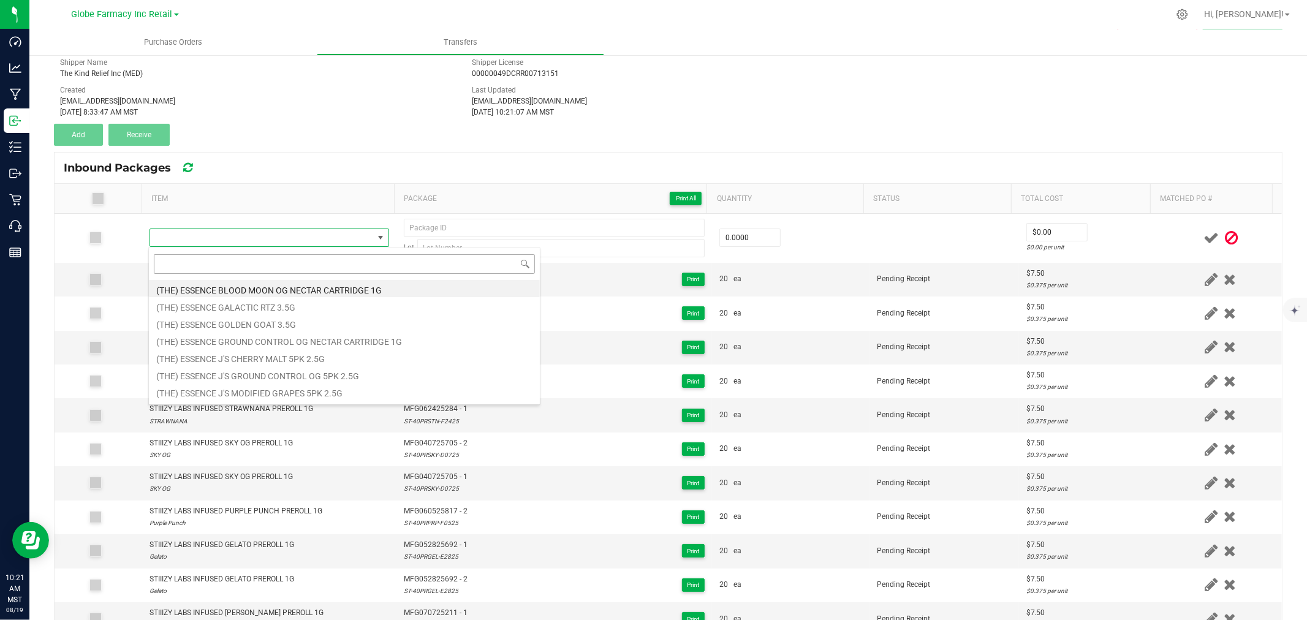
type input "STIIIZY LABS DISPOSABLE PINEAPPLE EXPRESS 1G"
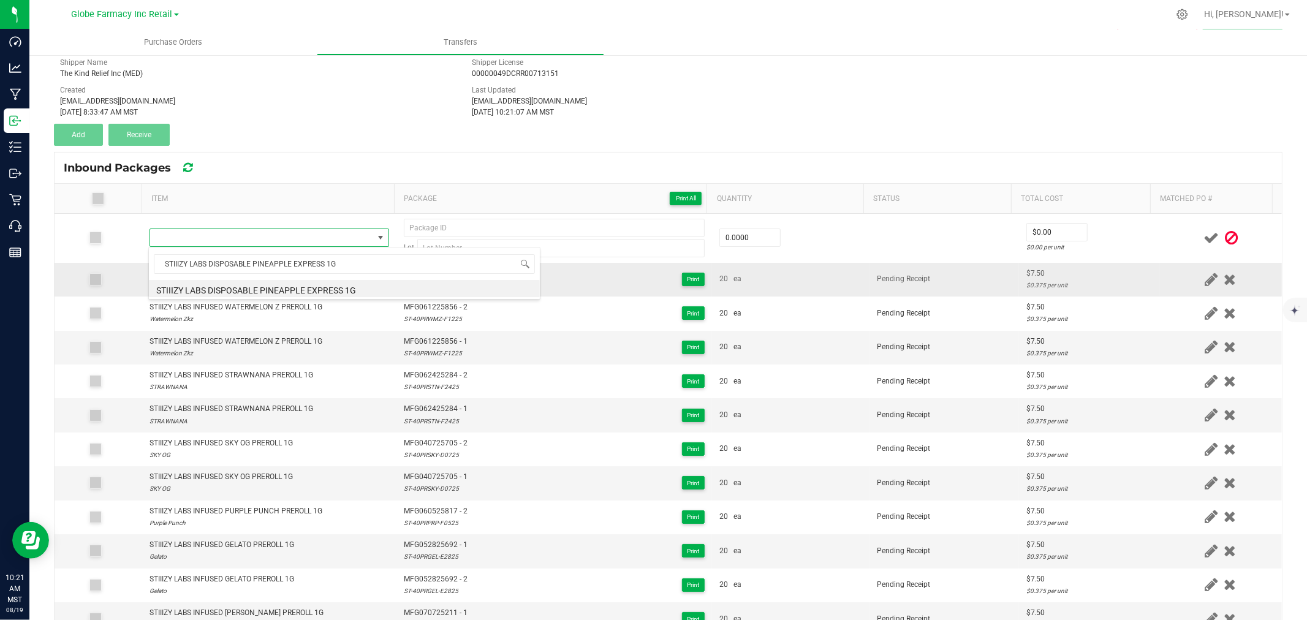
click at [233, 290] on li "STIIIZY LABS DISPOSABLE PINEAPPLE EXPRESS 1G" at bounding box center [344, 288] width 391 height 17
type input "0 ea"
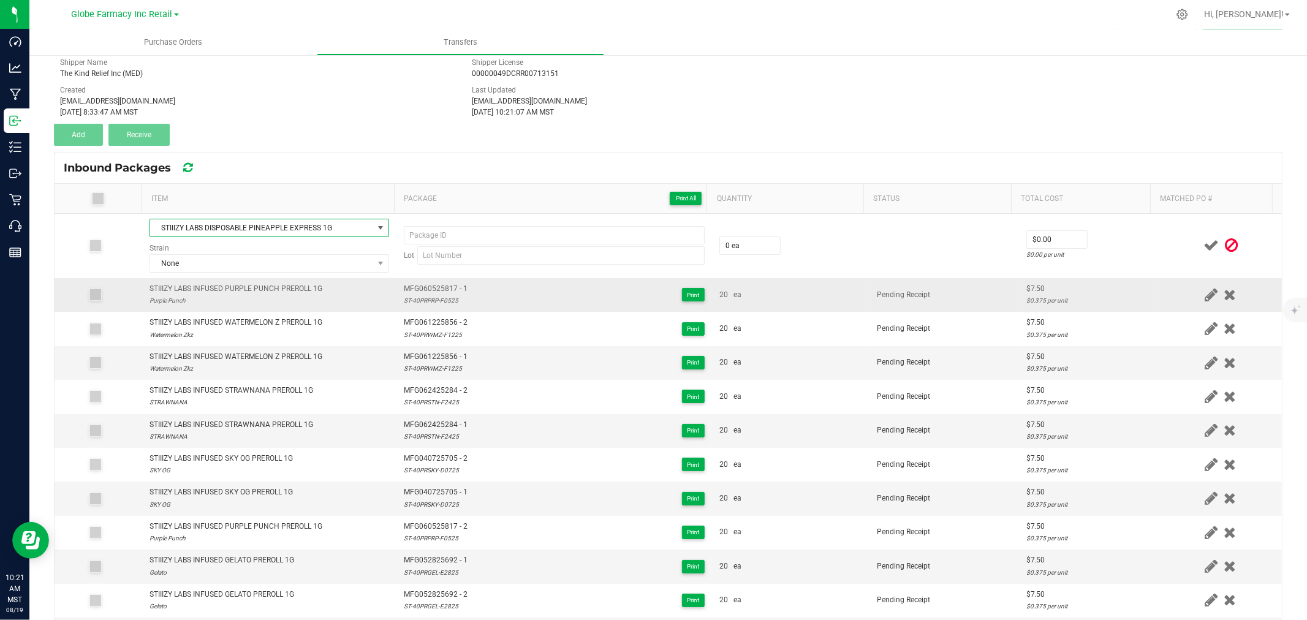
scroll to position [70, 0]
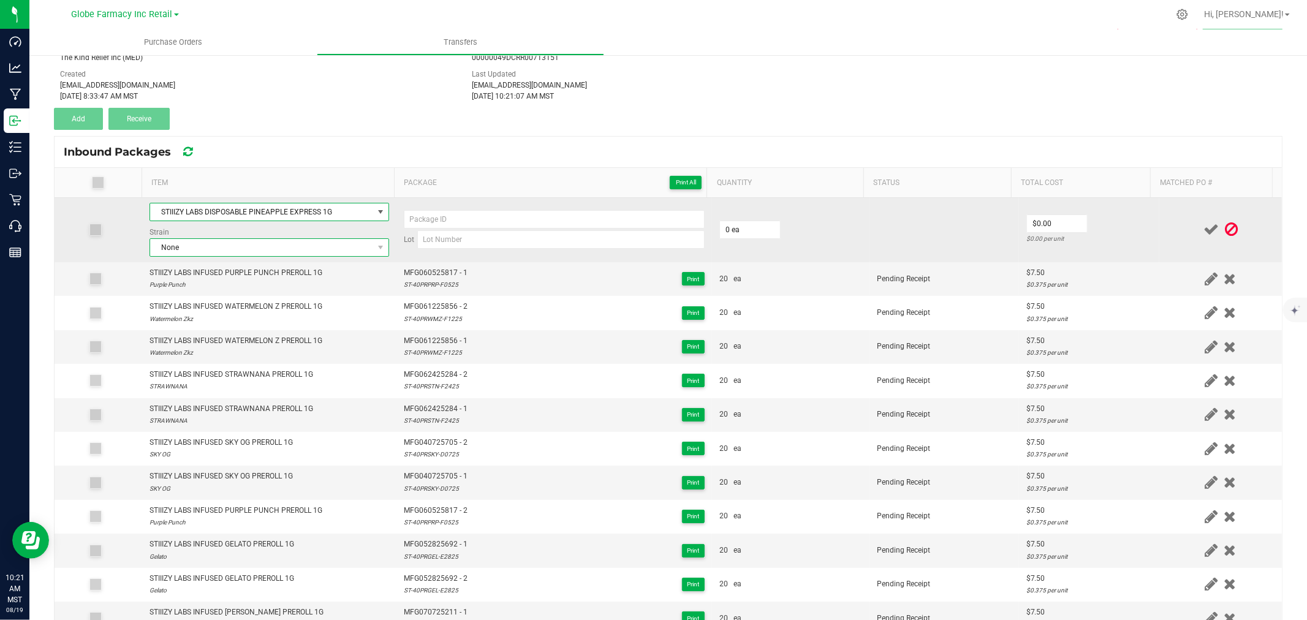
click at [229, 242] on span "None" at bounding box center [261, 247] width 223 height 17
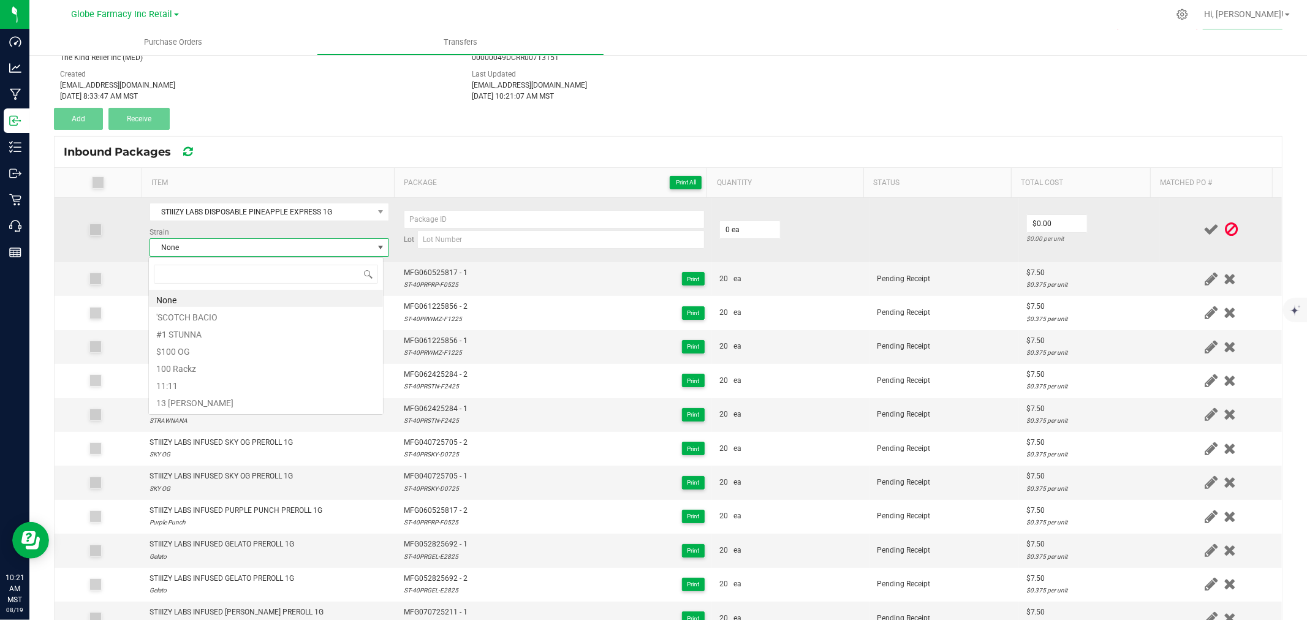
scroll to position [18, 235]
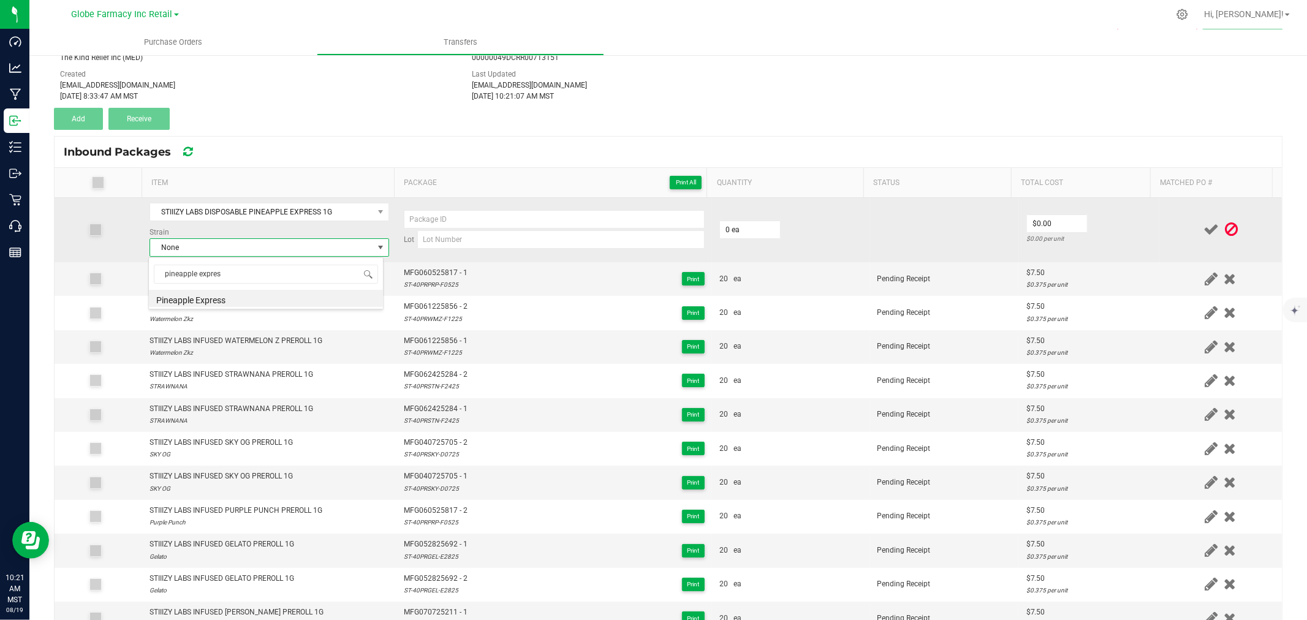
type input "pineapple express"
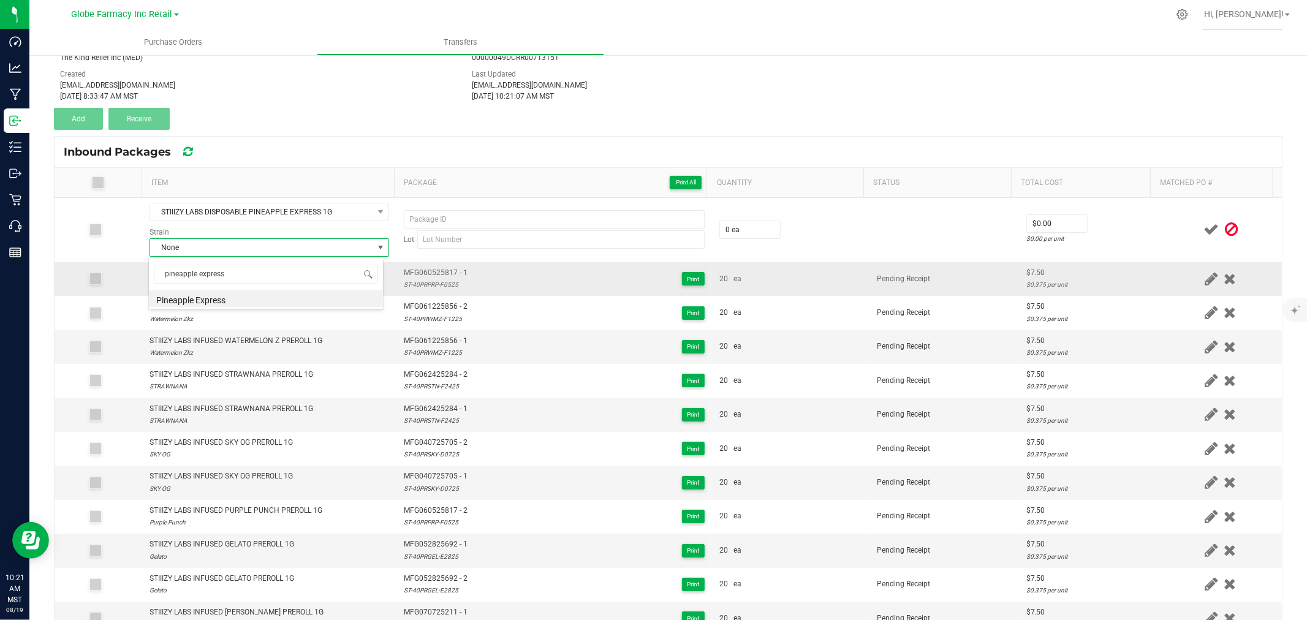
click at [206, 292] on li "Pineapple Express" at bounding box center [266, 298] width 234 height 17
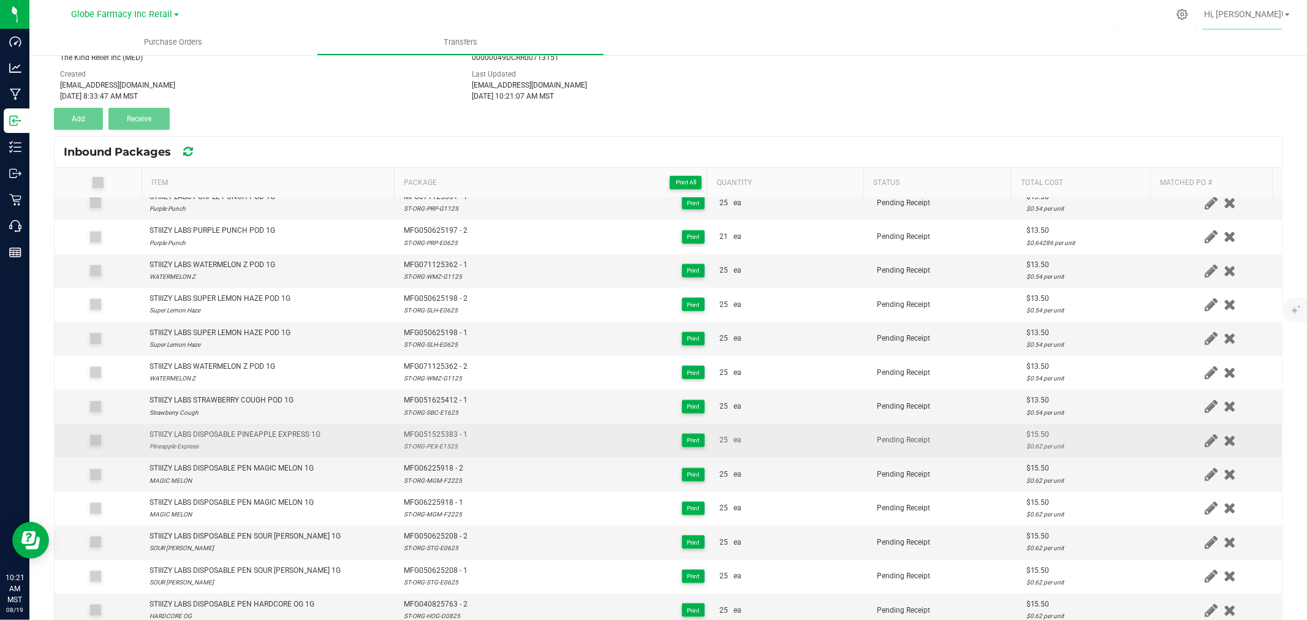
click at [412, 433] on span "MFG051525383 - 1" at bounding box center [436, 435] width 64 height 12
copy span "MFG051525383 - 1"
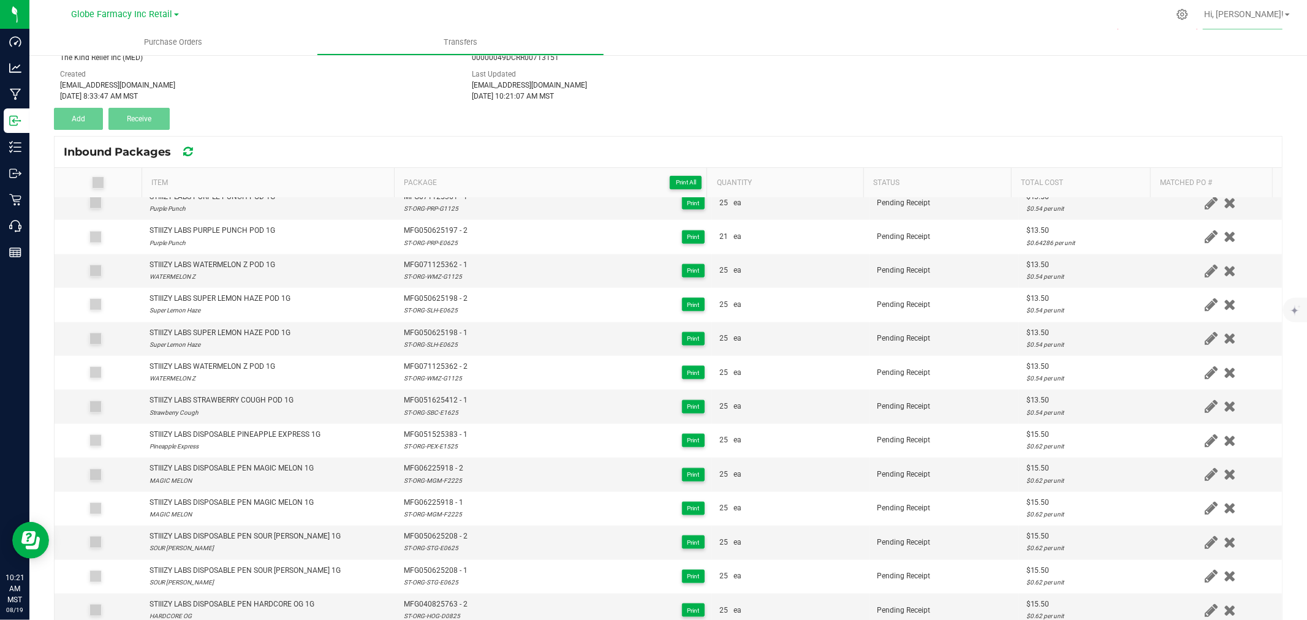
scroll to position [0, 0]
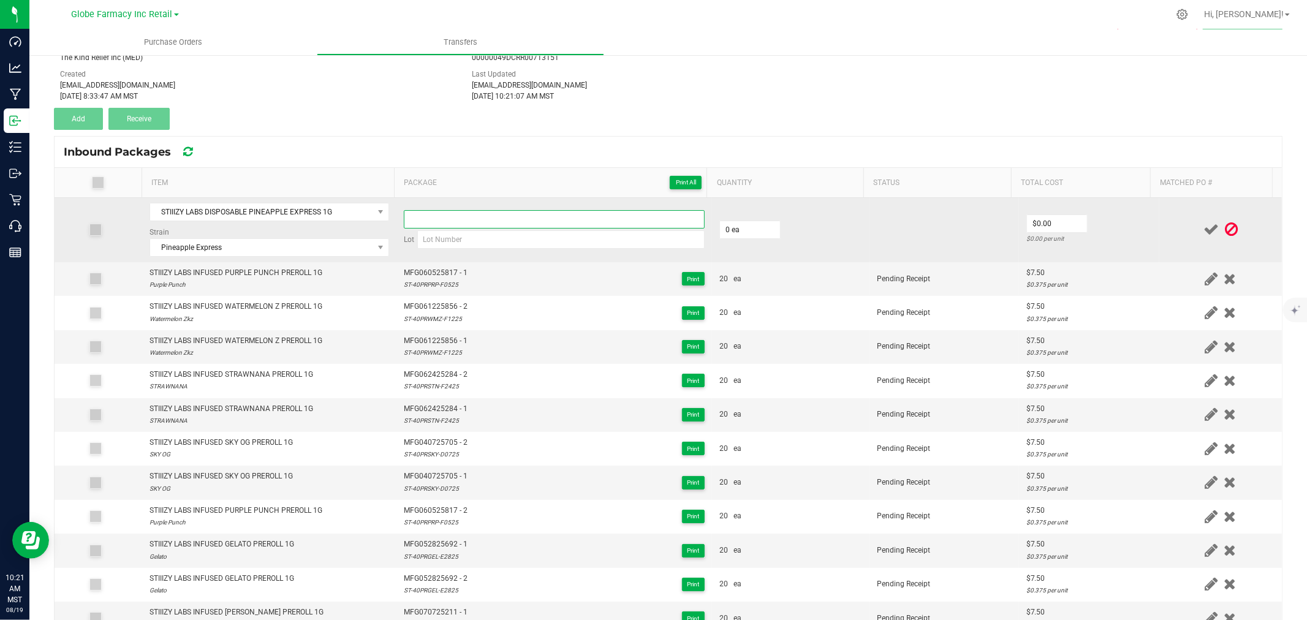
click at [525, 217] on input at bounding box center [554, 219] width 301 height 18
paste input "MFG051525383 - 1"
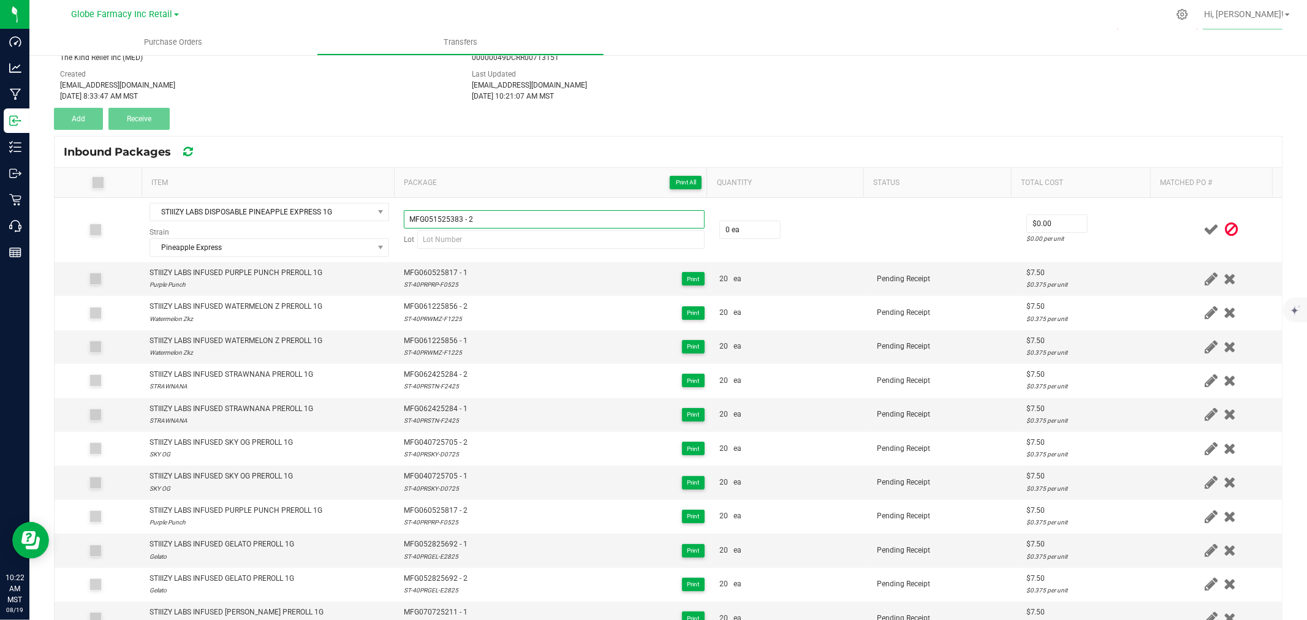
type input "MFG051525383 - 2"
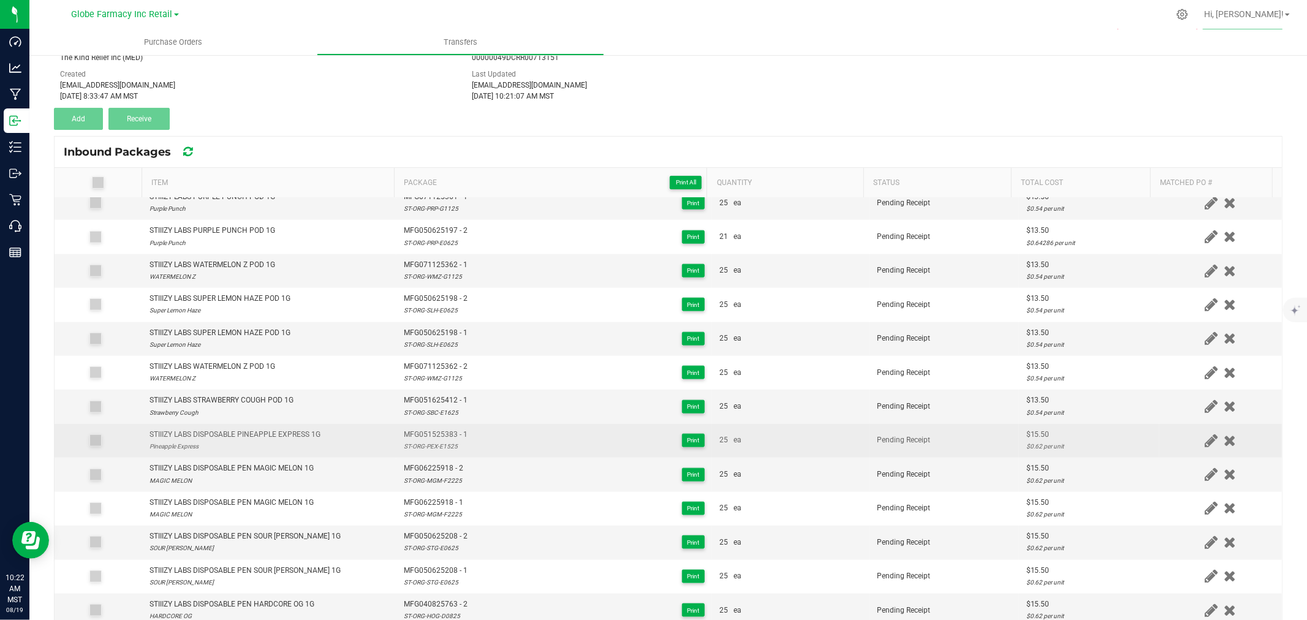
click at [436, 448] on div "ST-ORG-PEX-E1525" at bounding box center [436, 447] width 64 height 12
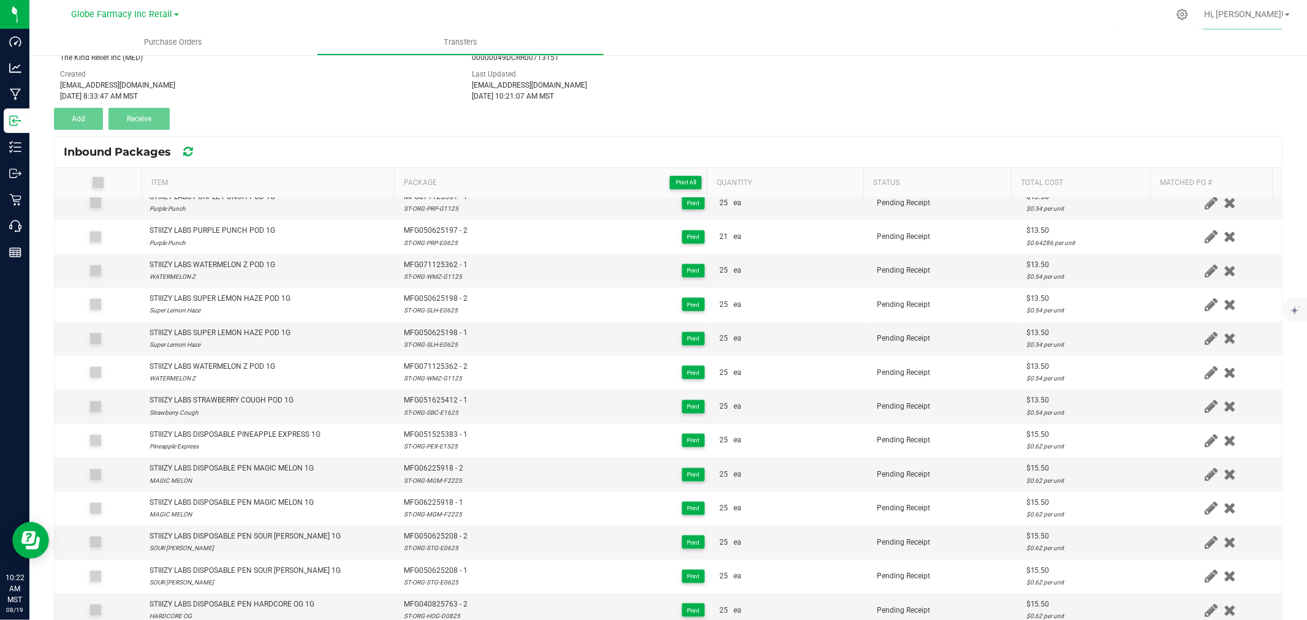
scroll to position [0, 0]
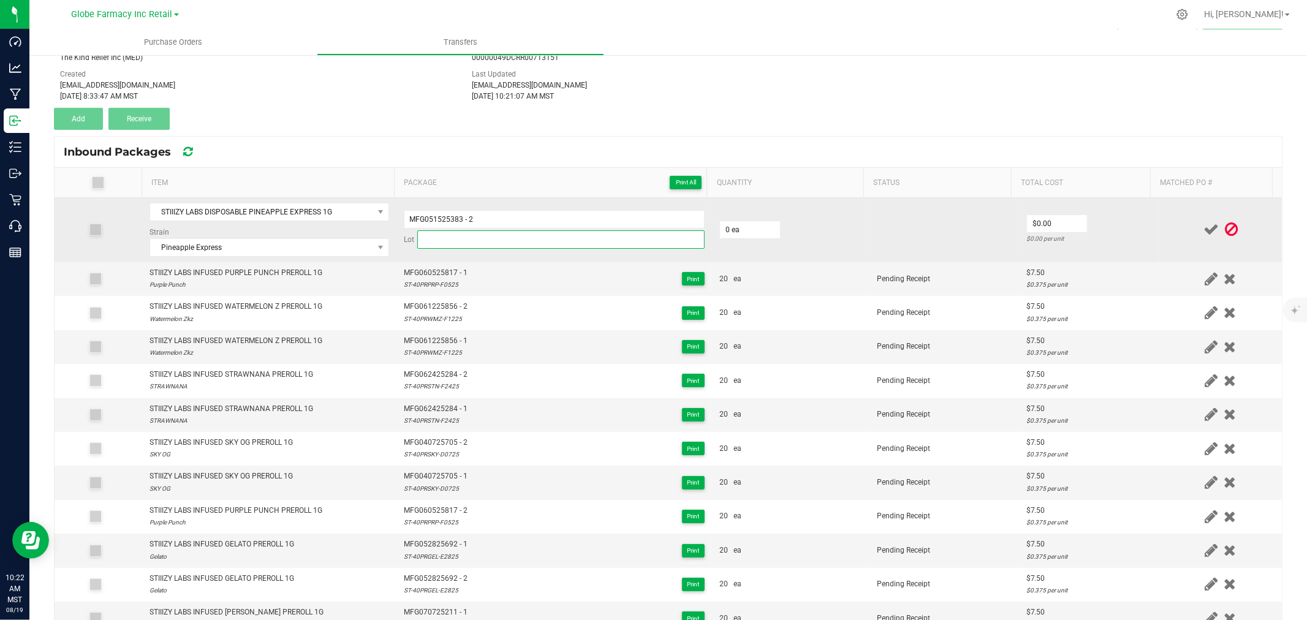
click at [463, 240] on input at bounding box center [560, 239] width 287 height 18
paste input "ST-ORG-PEX-E1525"
type input "ST-ORG-PEX-E1525"
click at [733, 222] on input "0" at bounding box center [750, 229] width 60 height 17
type input "25 ea"
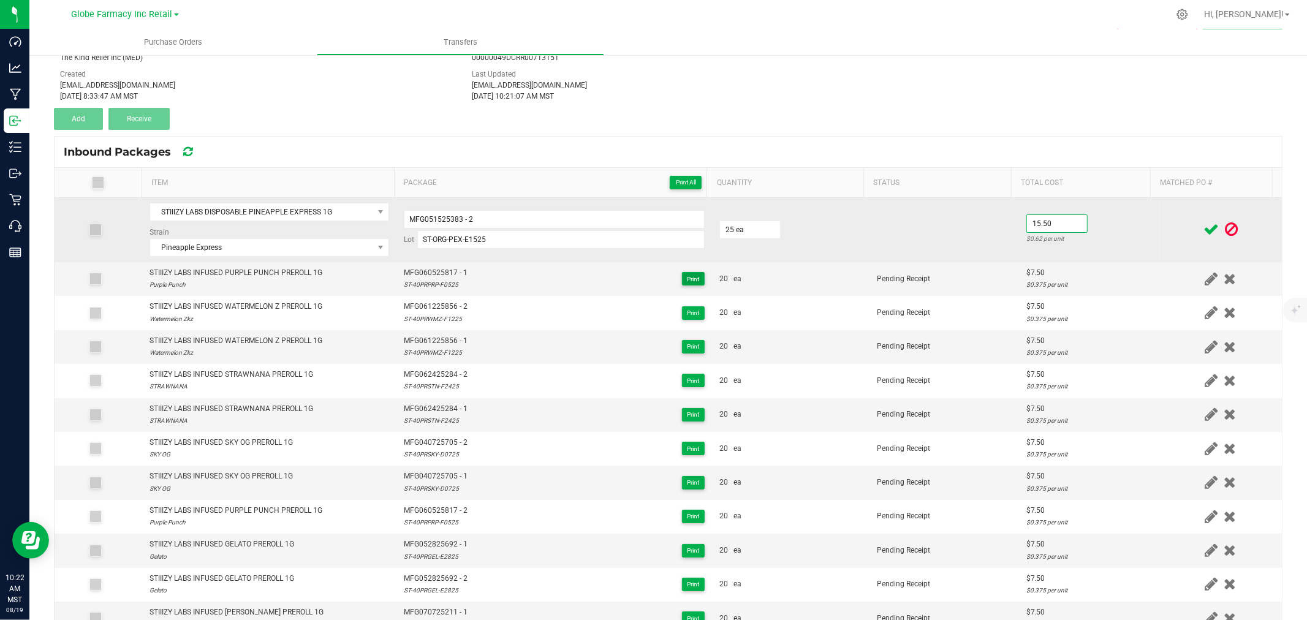
type input "$15.50"
click at [1133, 222] on td "$15.50 $0.62 per unit" at bounding box center [1089, 230] width 140 height 64
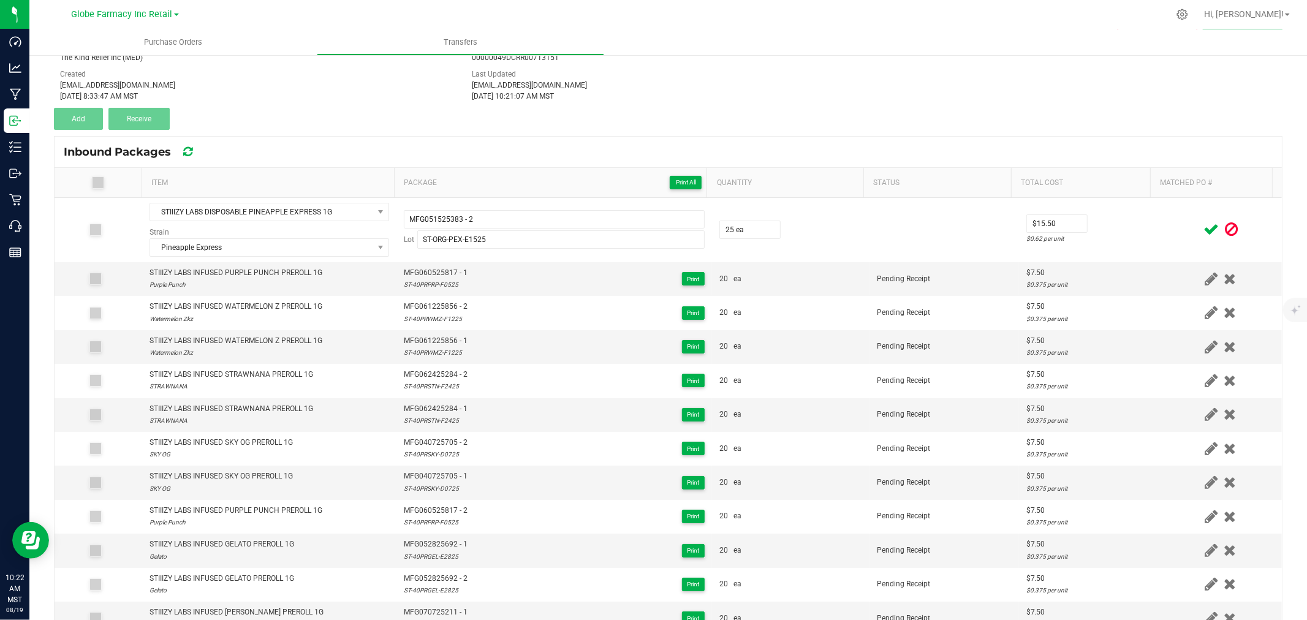
click at [1203, 224] on icon at bounding box center [1210, 229] width 15 height 15
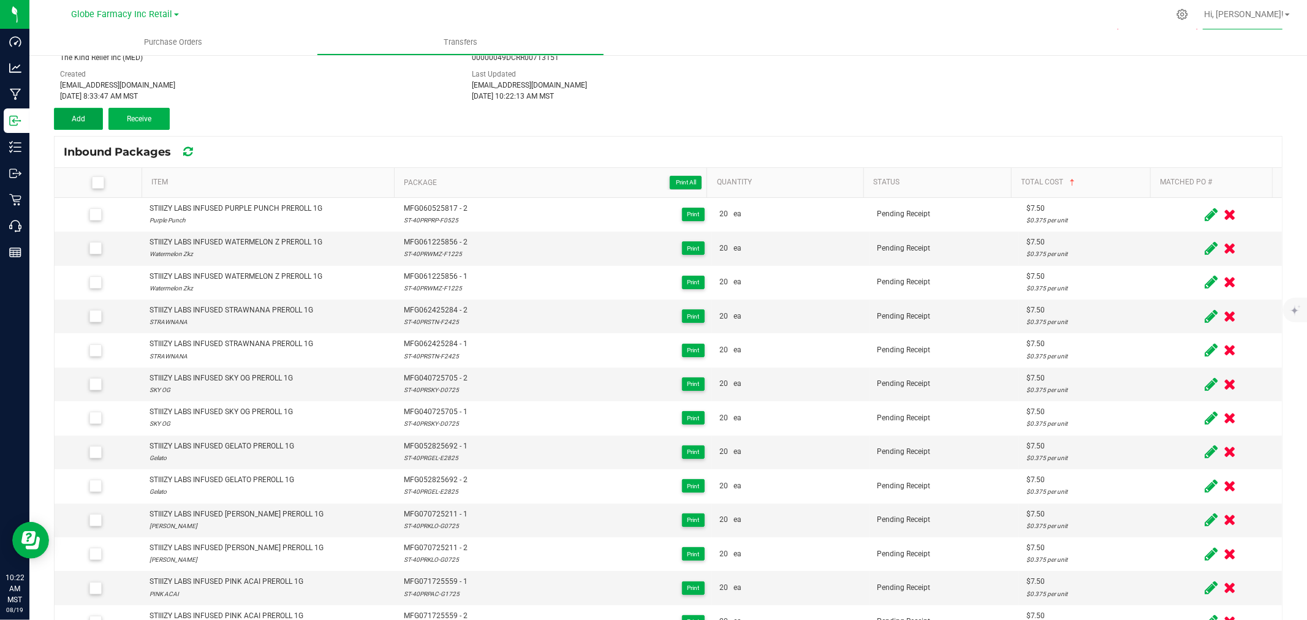
click at [80, 125] on button "Add" at bounding box center [78, 119] width 49 height 22
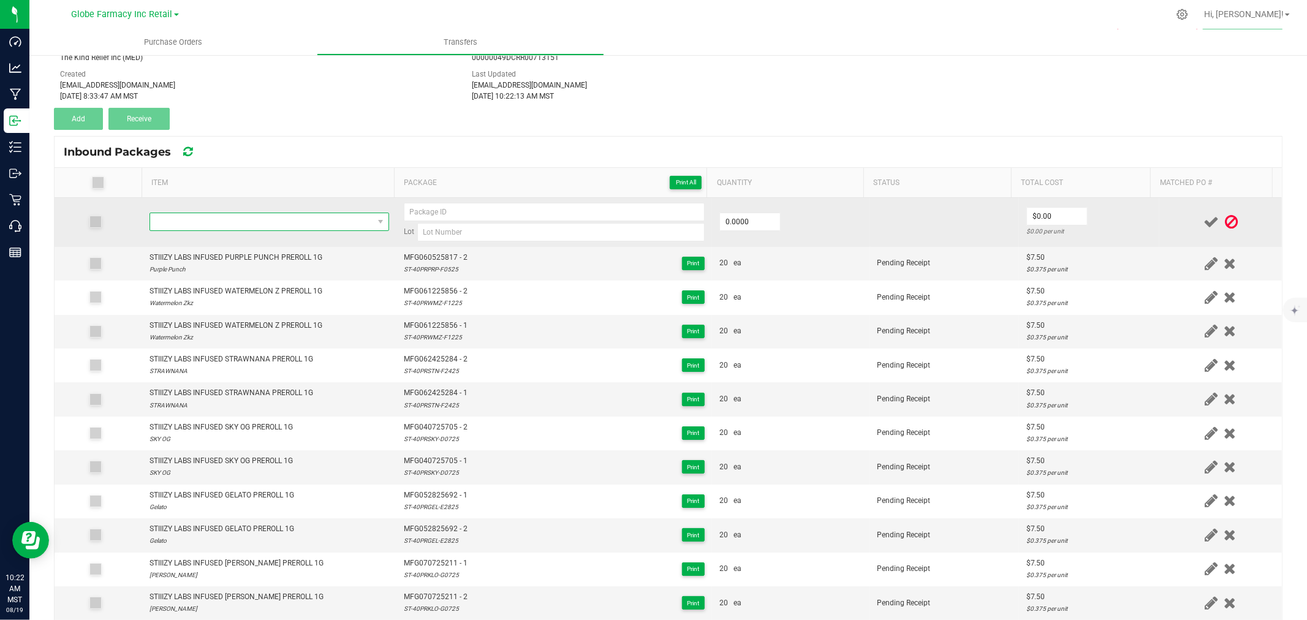
click at [313, 215] on span "NO DATA FOUND" at bounding box center [261, 221] width 223 height 17
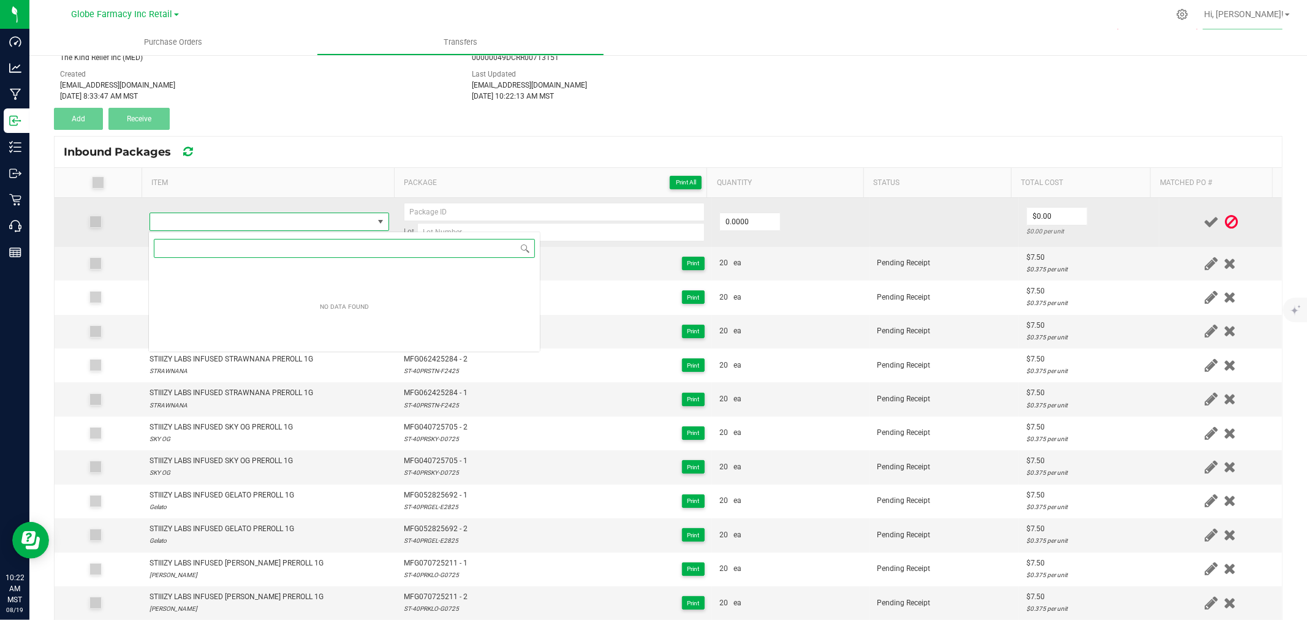
scroll to position [18, 235]
paste input "STIIIZY LABS INFUSED ORANGE SUNSET 5PK 2.5G"
type input "STIIIZY LABS INFUSED ORANGE SUNSET 5PK 2.5G"
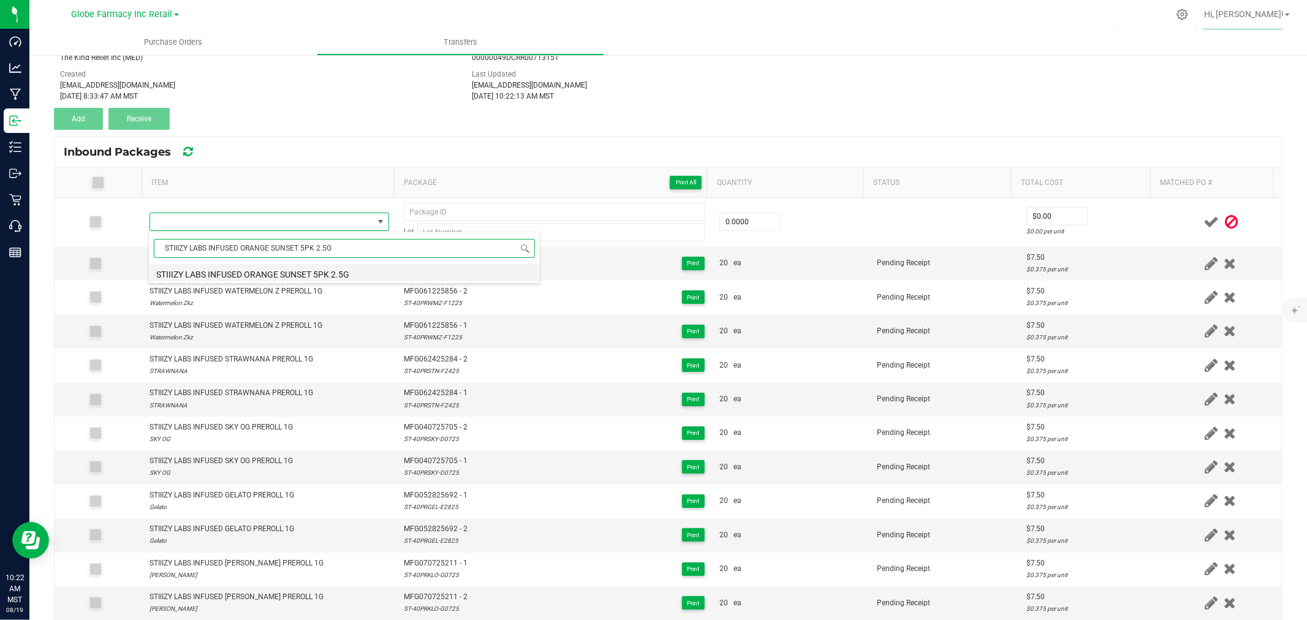
click at [273, 272] on li "STIIIZY LABS INFUSED ORANGE SUNSET 5PK 2.5G" at bounding box center [344, 272] width 391 height 17
type input "0 ea"
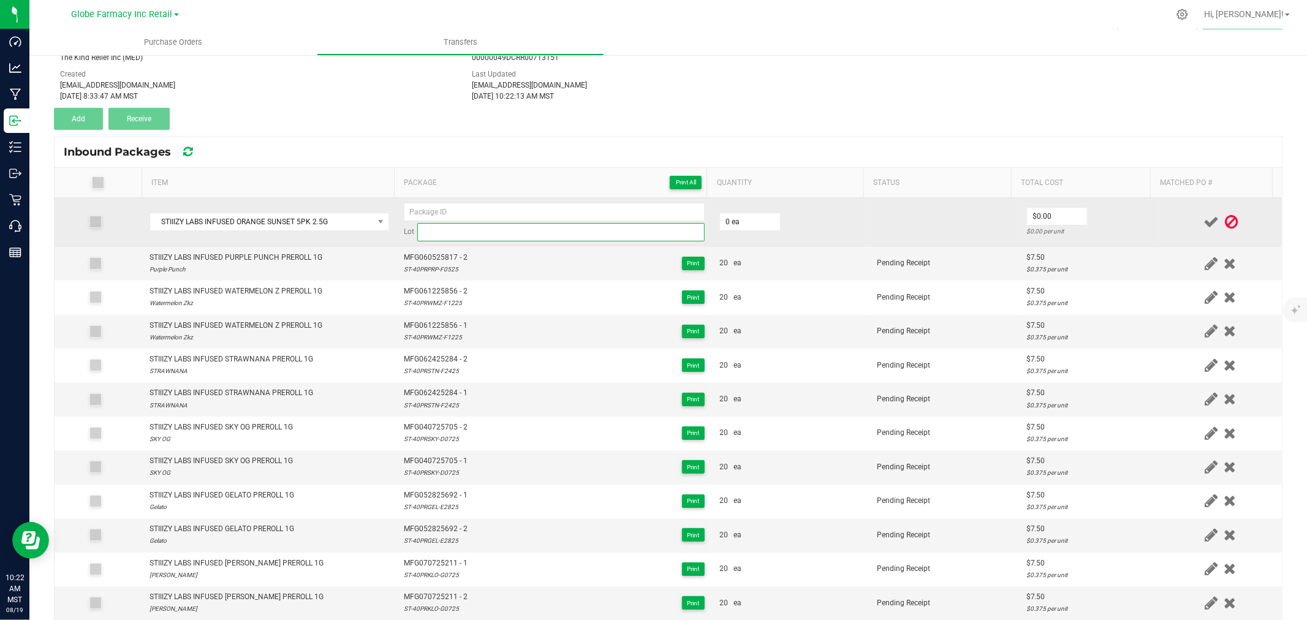
click at [484, 225] on input at bounding box center [560, 232] width 287 height 18
paste input "ST-40MORS-E0525"
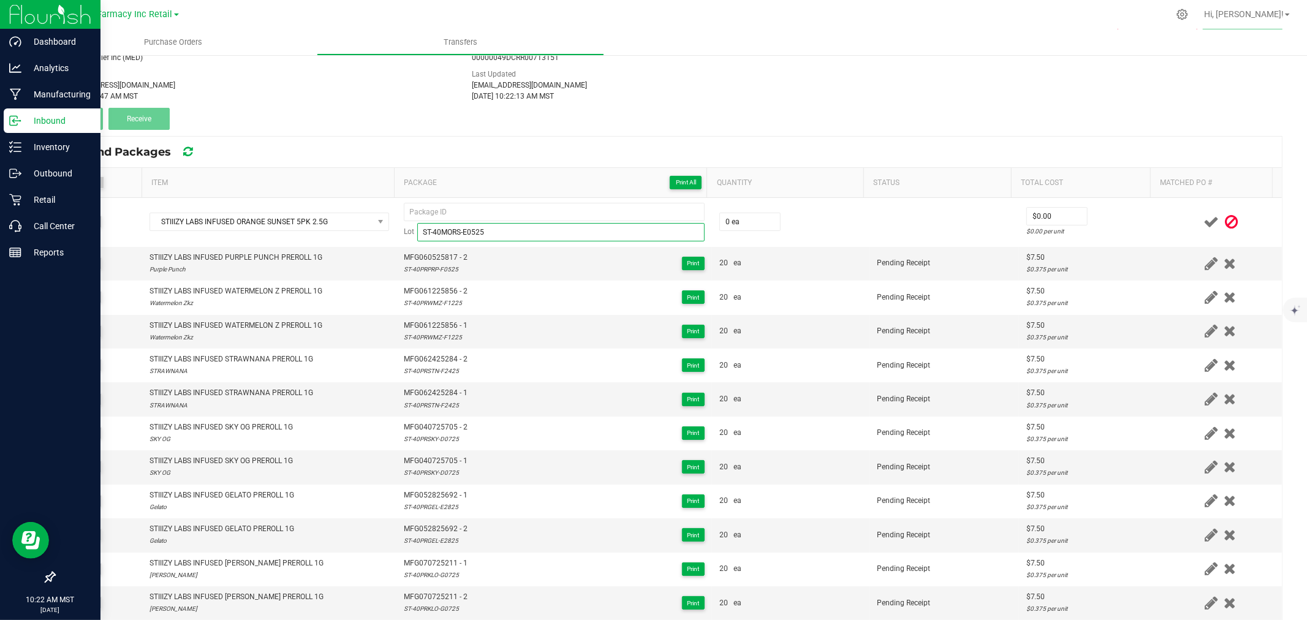
type input "ST-40MORS-E0525"
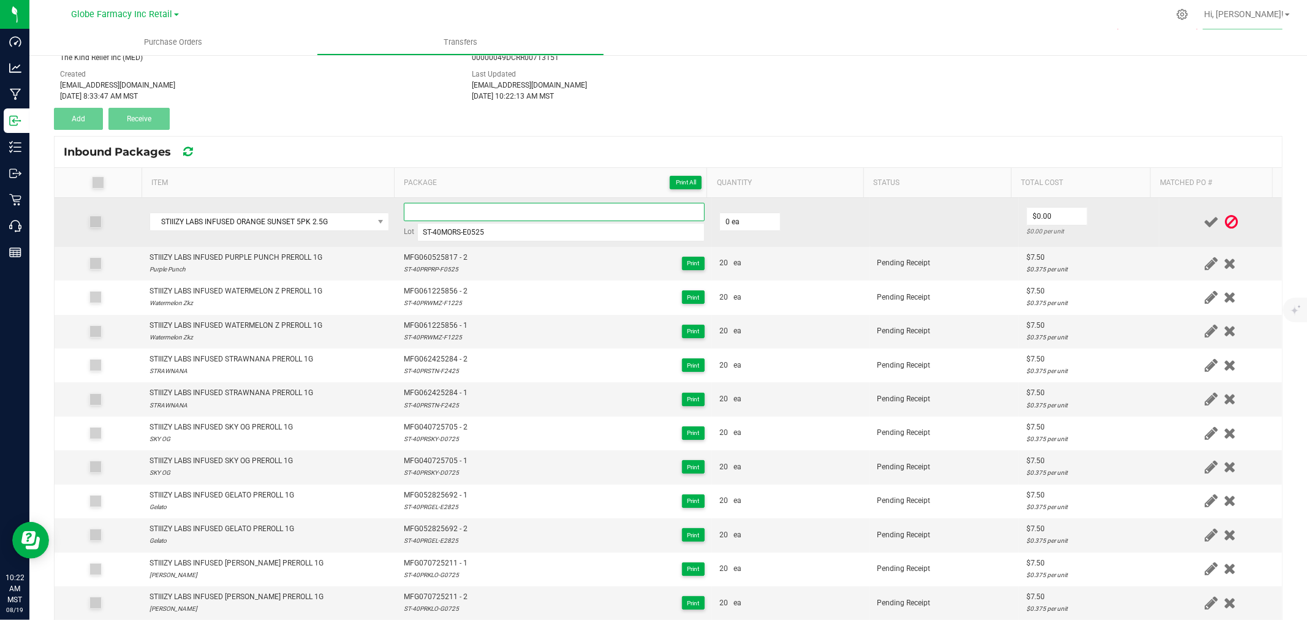
paste input "MFG-050525-477-Exp."
click at [529, 206] on input at bounding box center [554, 212] width 301 height 18
click at [448, 209] on input "MFG-050525-477 - 1" at bounding box center [554, 212] width 301 height 18
type input "MFG050525477 - 1"
click at [760, 222] on input "0" at bounding box center [750, 221] width 60 height 17
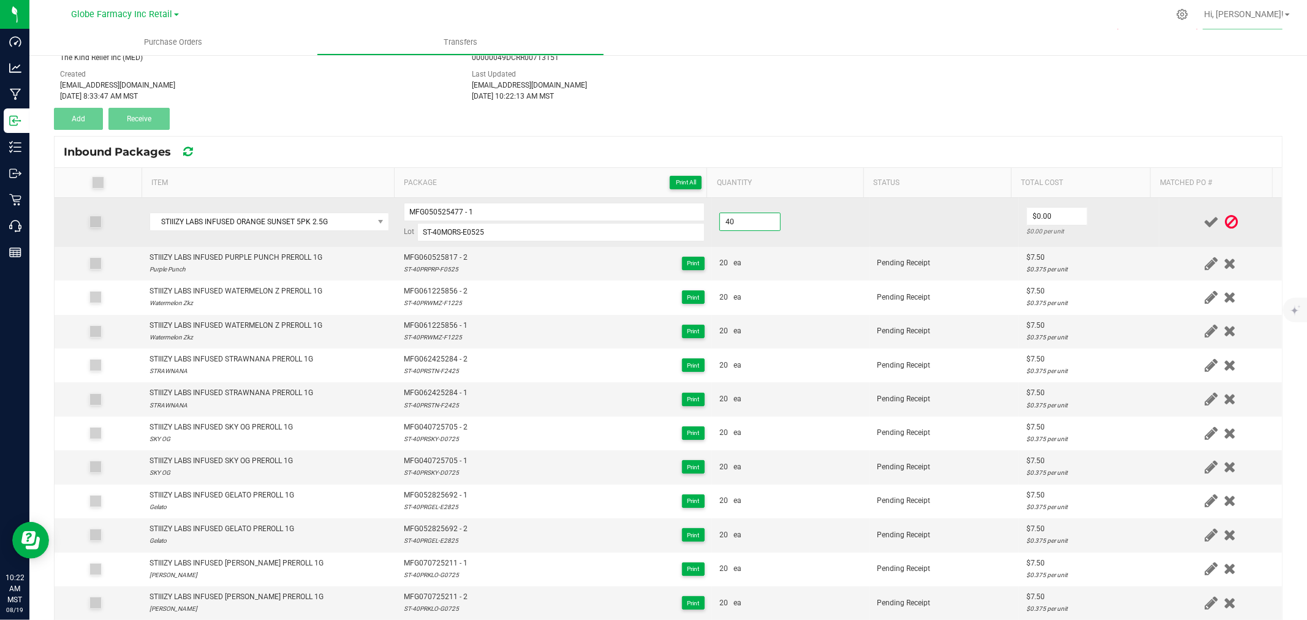
type input "40 ea"
type input "$12.50"
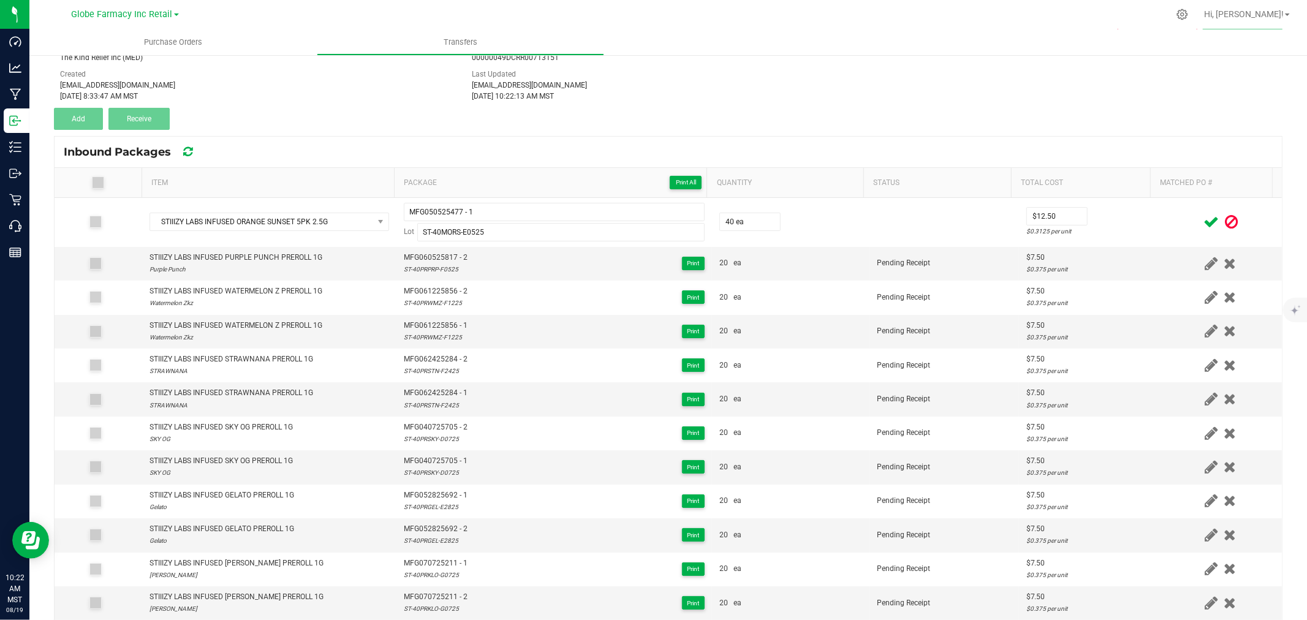
drag, startPoint x: 1129, startPoint y: 222, endPoint x: 1144, endPoint y: 224, distance: 14.8
click at [1131, 224] on td "$12.50 $0.3125 per unit" at bounding box center [1089, 222] width 140 height 49
click at [1203, 224] on icon at bounding box center [1210, 221] width 15 height 15
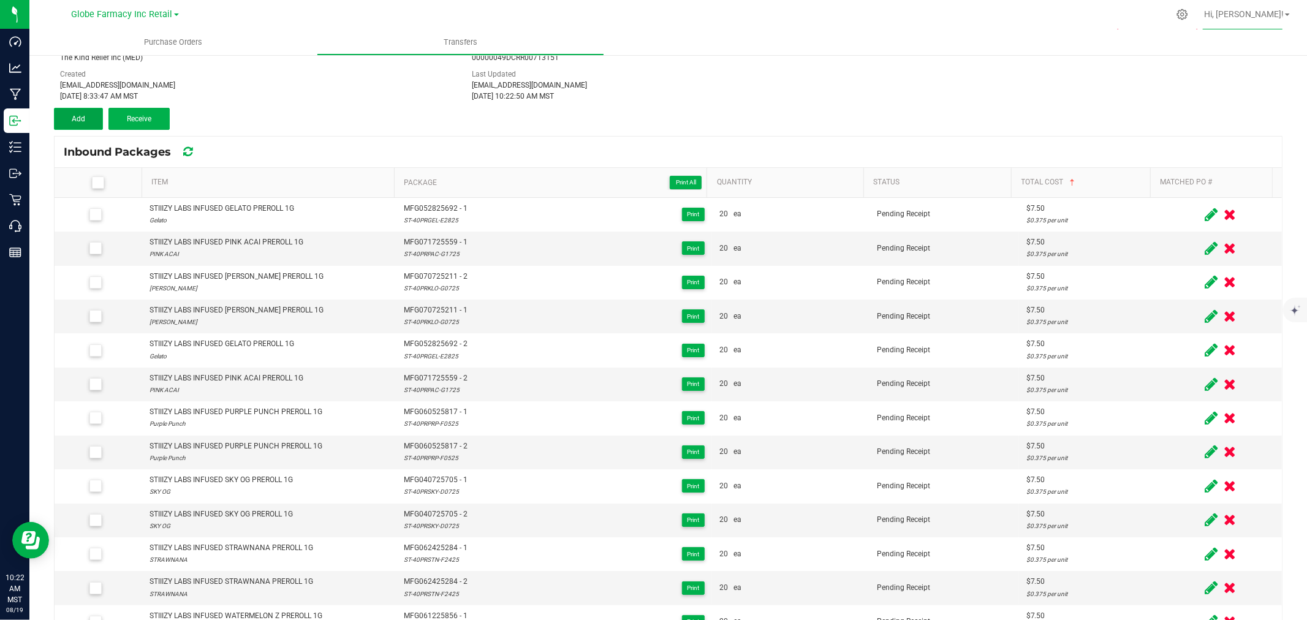
drag, startPoint x: 85, startPoint y: 112, endPoint x: 84, endPoint y: 118, distance: 6.8
click at [85, 112] on button "Add" at bounding box center [78, 119] width 49 height 22
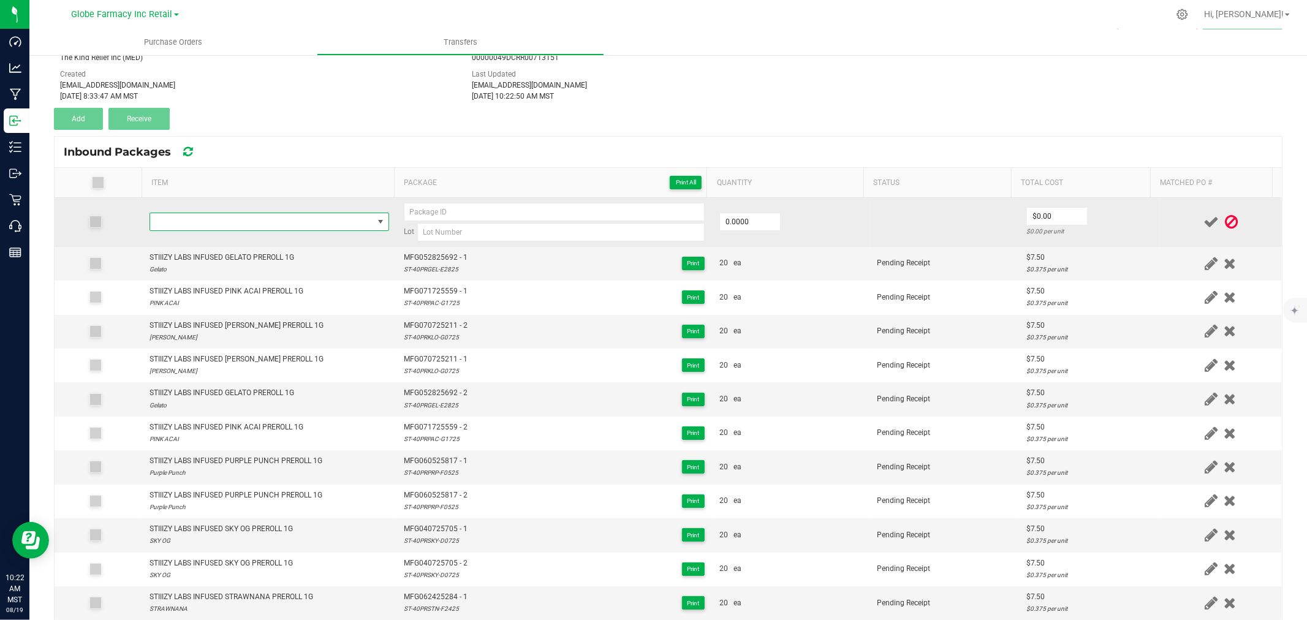
click at [274, 216] on span "NO DATA FOUND" at bounding box center [261, 221] width 223 height 17
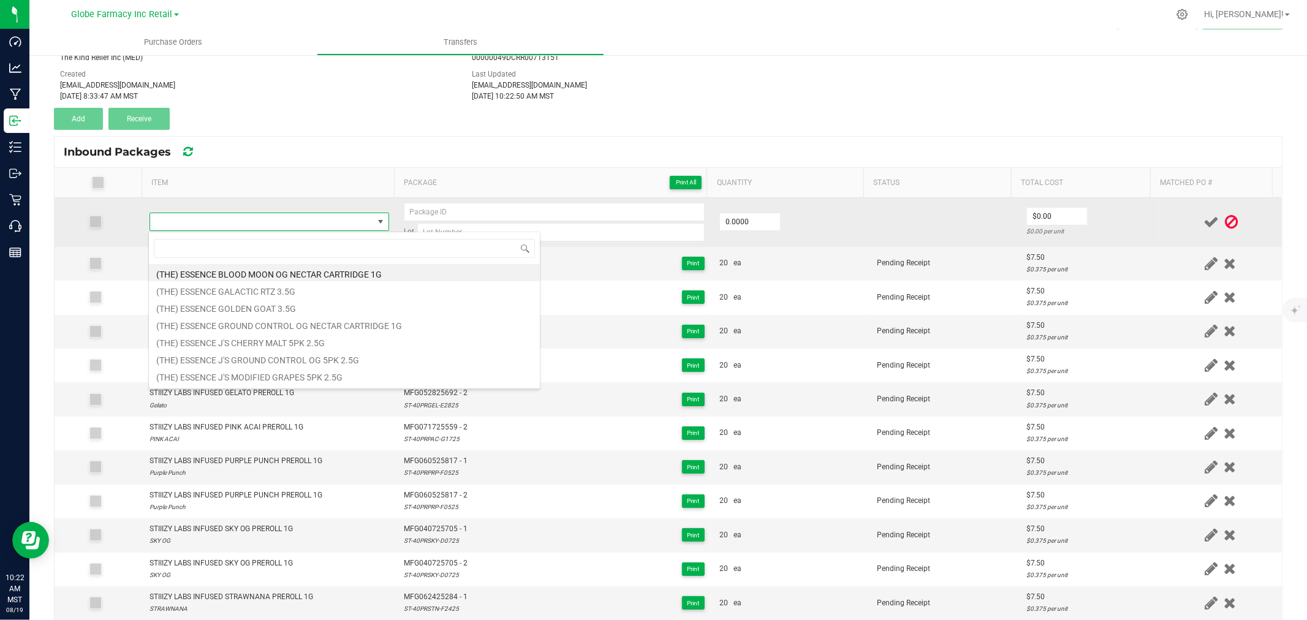
type input "MFG-050525-477-Exp."
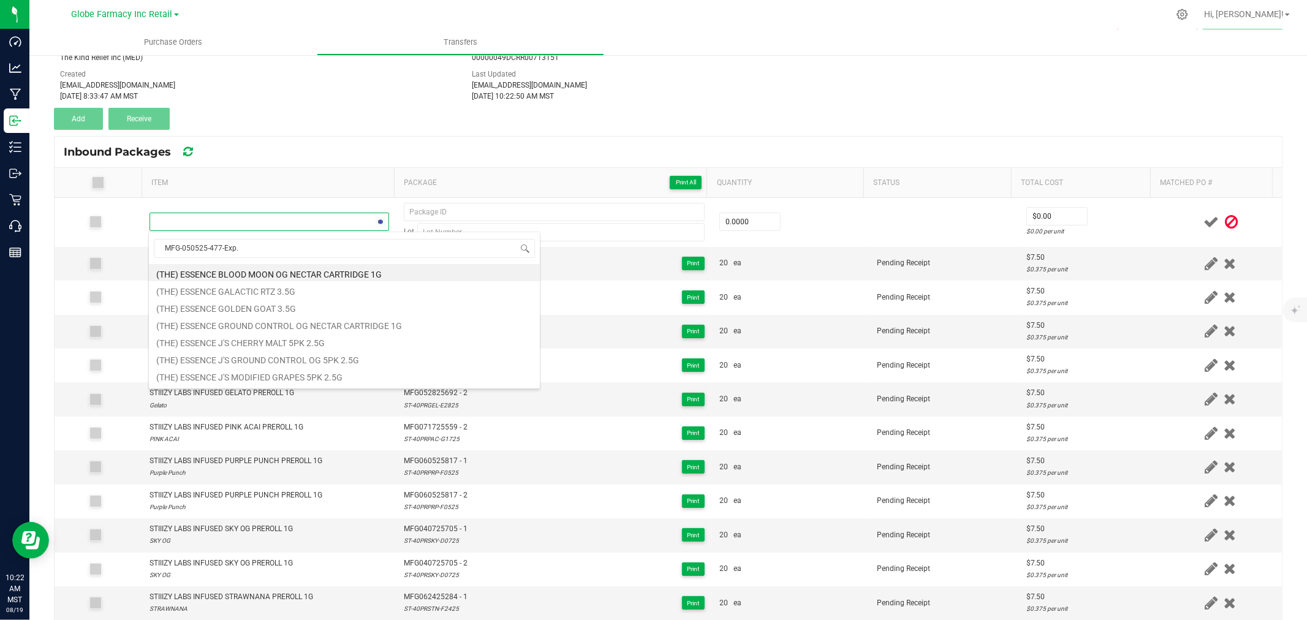
click at [297, 192] on th "Item" at bounding box center [268, 183] width 252 height 30
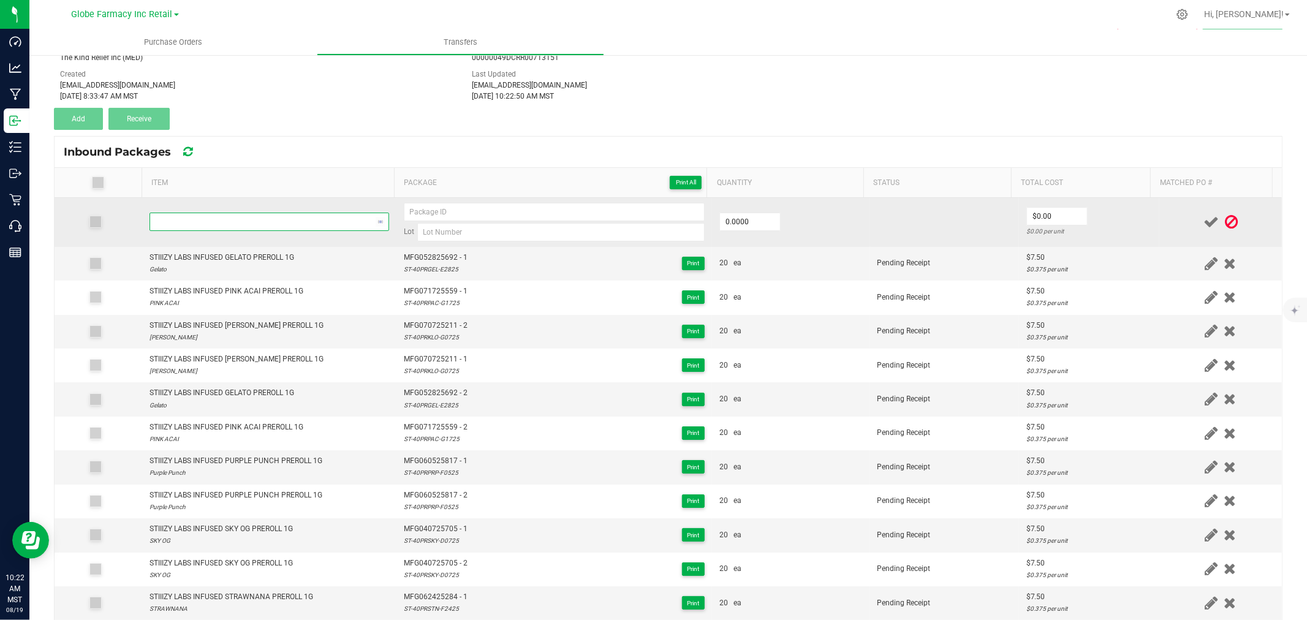
click at [316, 224] on span "NO DATA FOUND" at bounding box center [261, 221] width 223 height 17
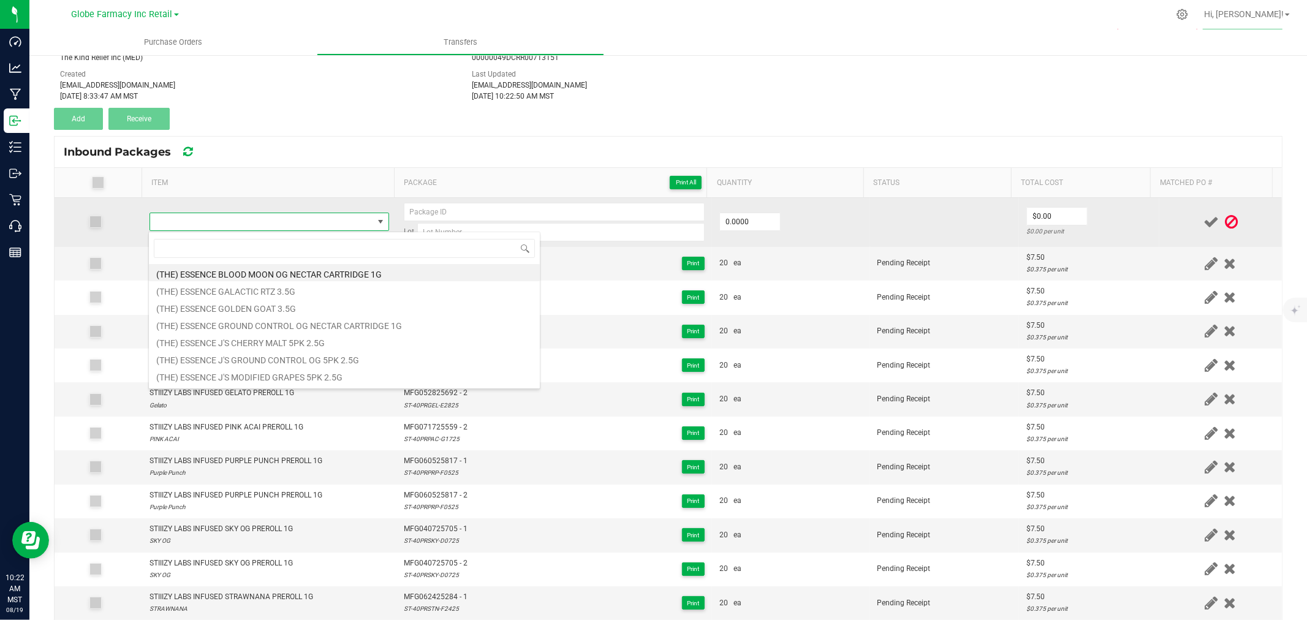
type input "STIIIZY LABS INFUSED ORANGE SUNSET 5PK 2.5G"
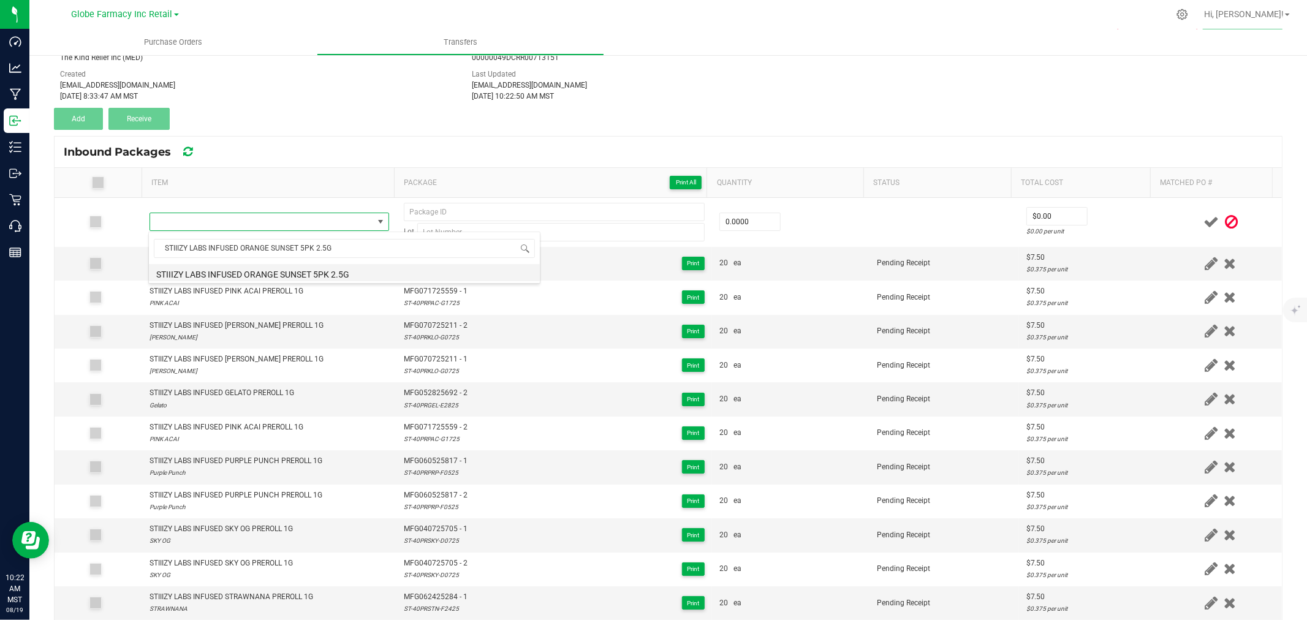
click at [249, 271] on li "STIIIZY LABS INFUSED ORANGE SUNSET 5PK 2.5G" at bounding box center [344, 272] width 391 height 17
type input "0 ea"
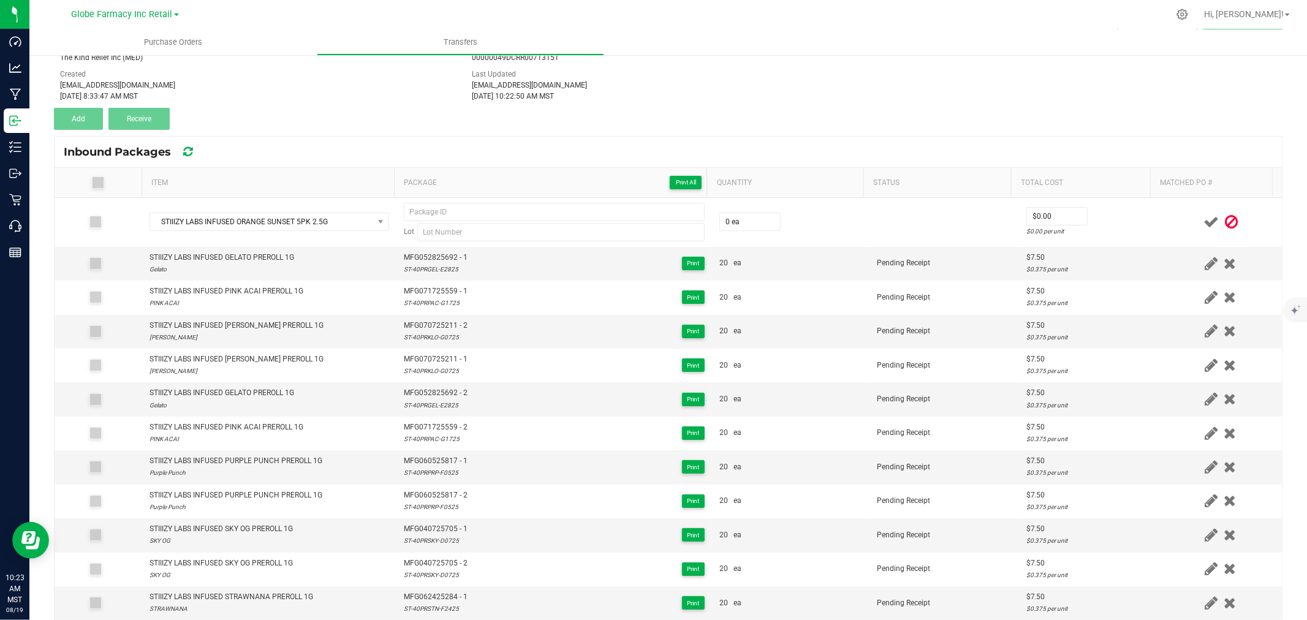
scroll to position [297, 0]
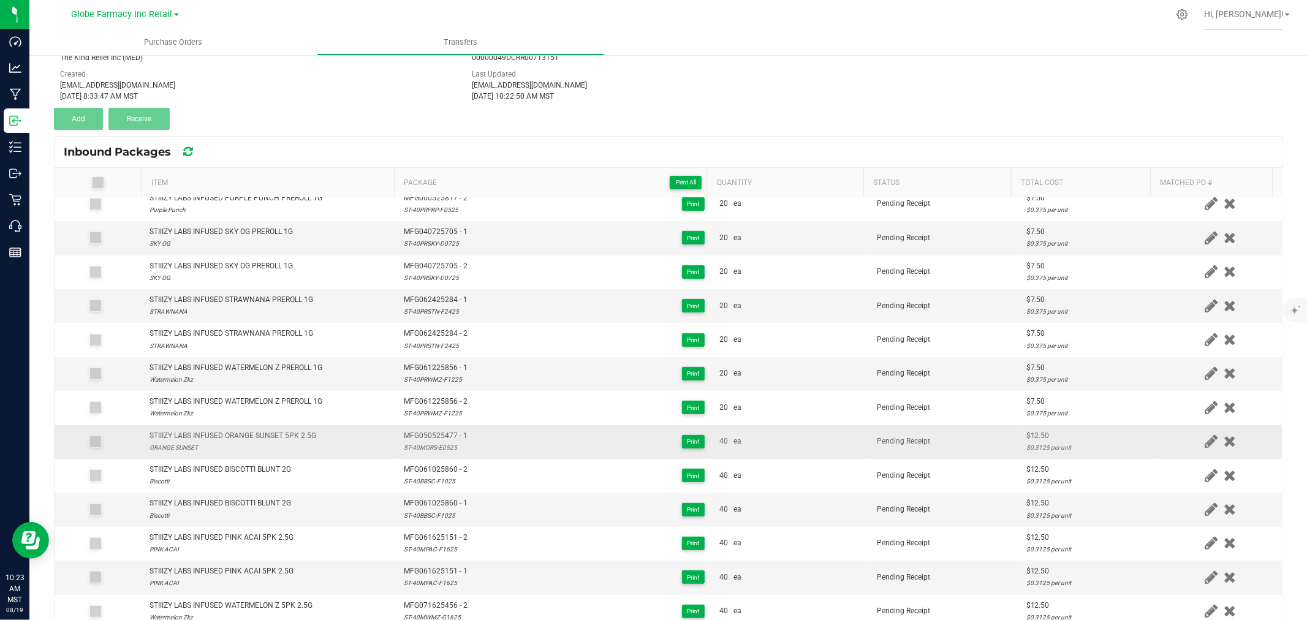
click at [409, 448] on div "ST-40MORS-E0525" at bounding box center [436, 448] width 64 height 12
click at [409, 447] on div "ST-40MORS-E0525" at bounding box center [436, 448] width 64 height 12
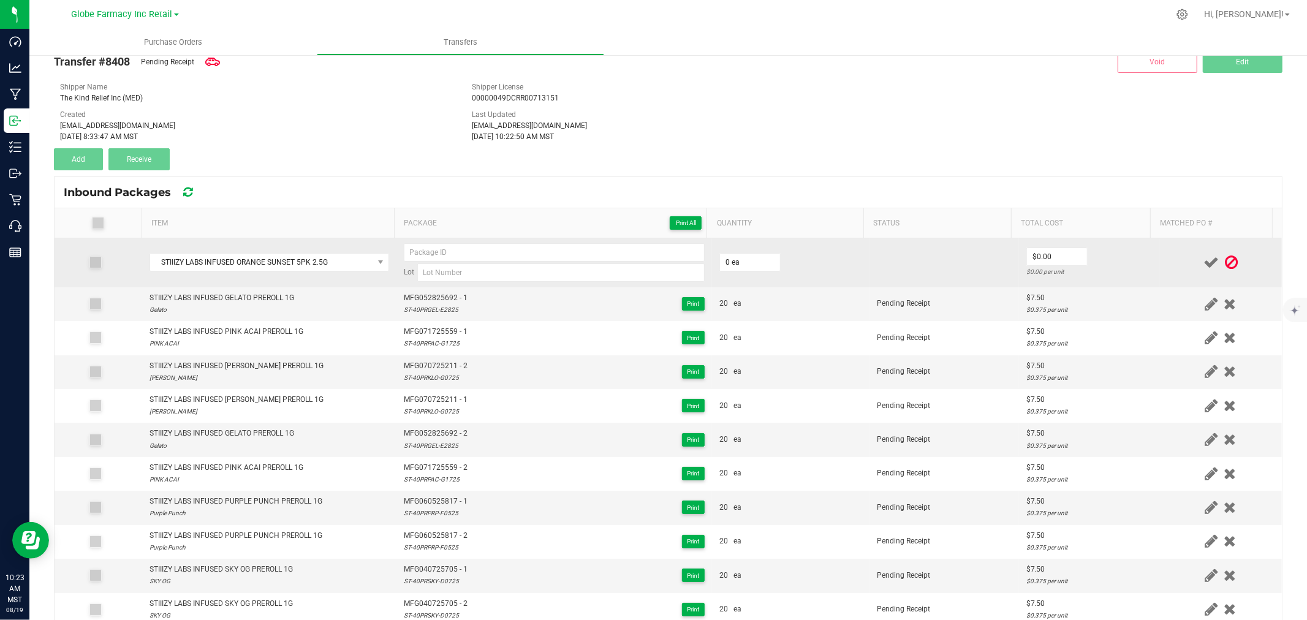
scroll to position [0, 0]
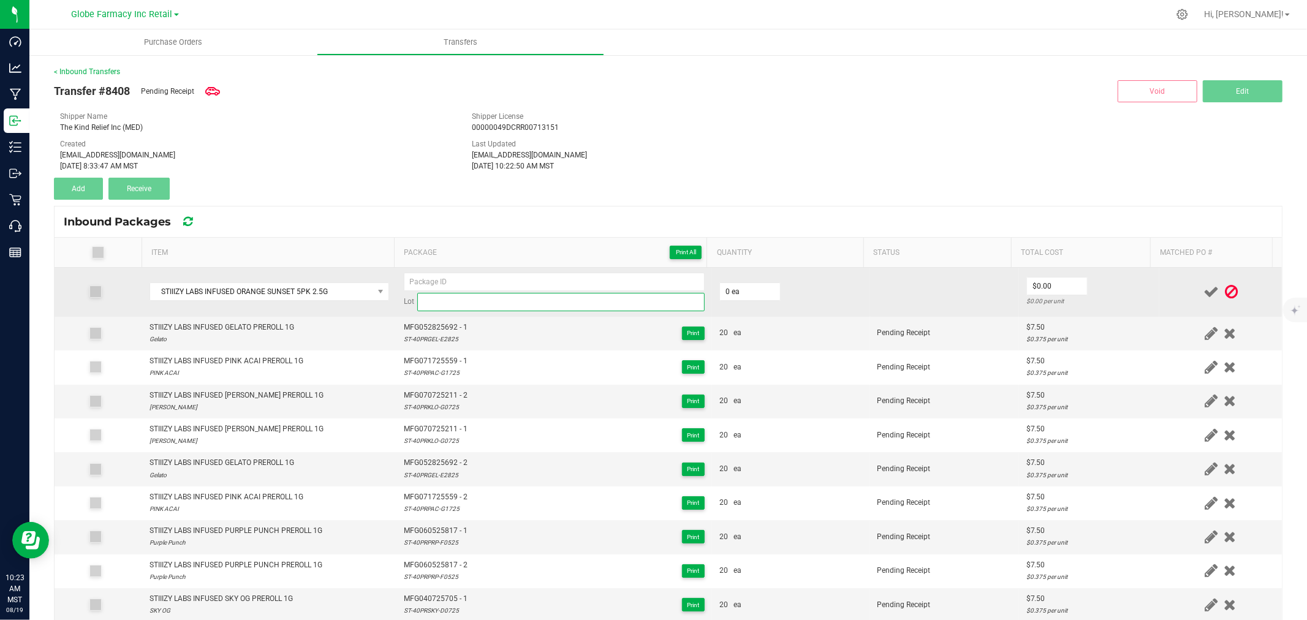
click at [448, 303] on input at bounding box center [560, 302] width 287 height 18
paste input "ST-40MORS-E0525"
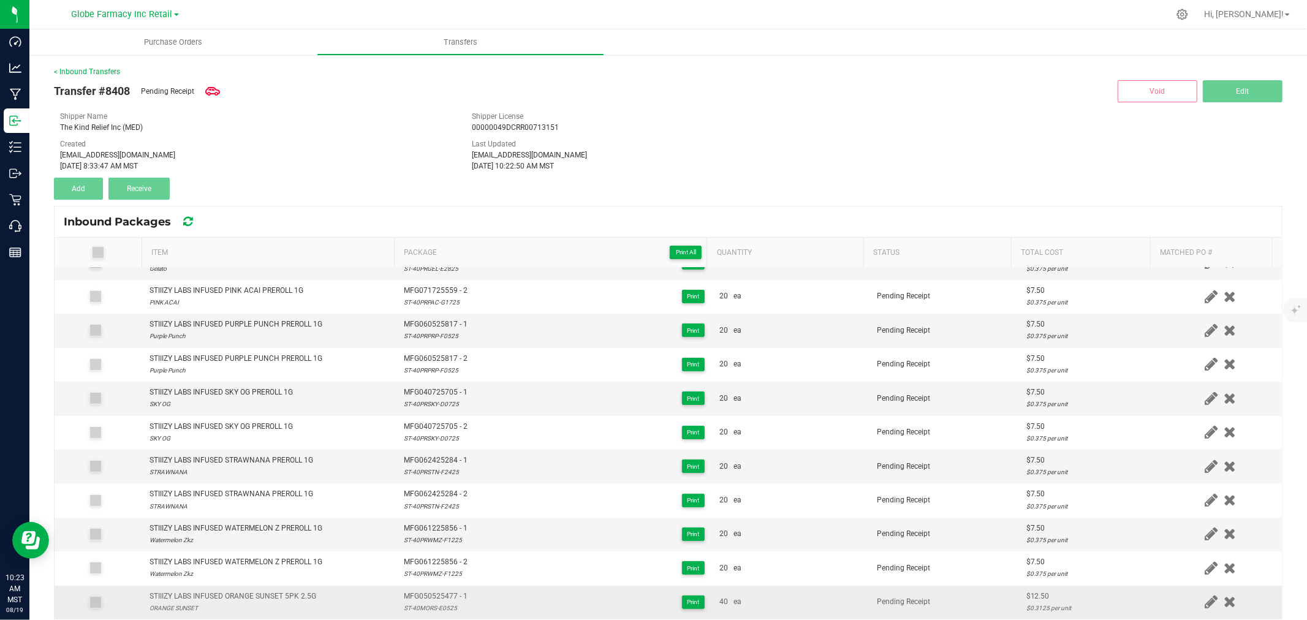
scroll to position [408, 0]
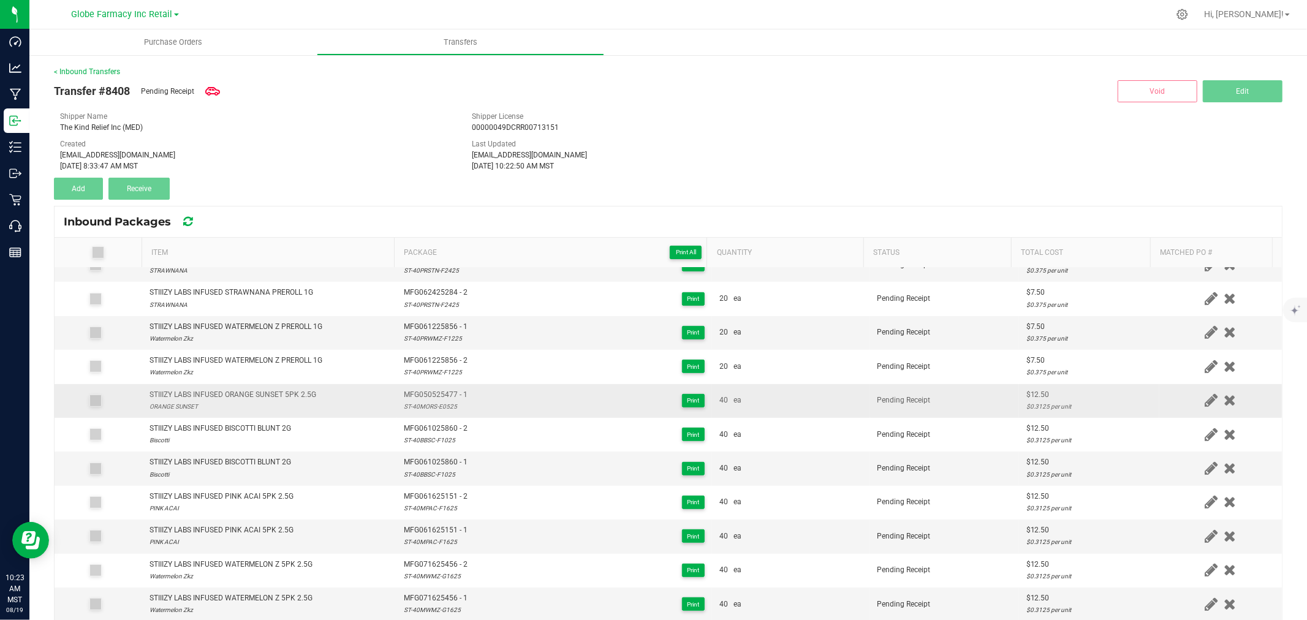
type input "ST-40MORS-E0525"
click at [437, 388] on td "MFG050525477 - 1 ST-40MORS-E0525 Print" at bounding box center [554, 401] width 316 height 34
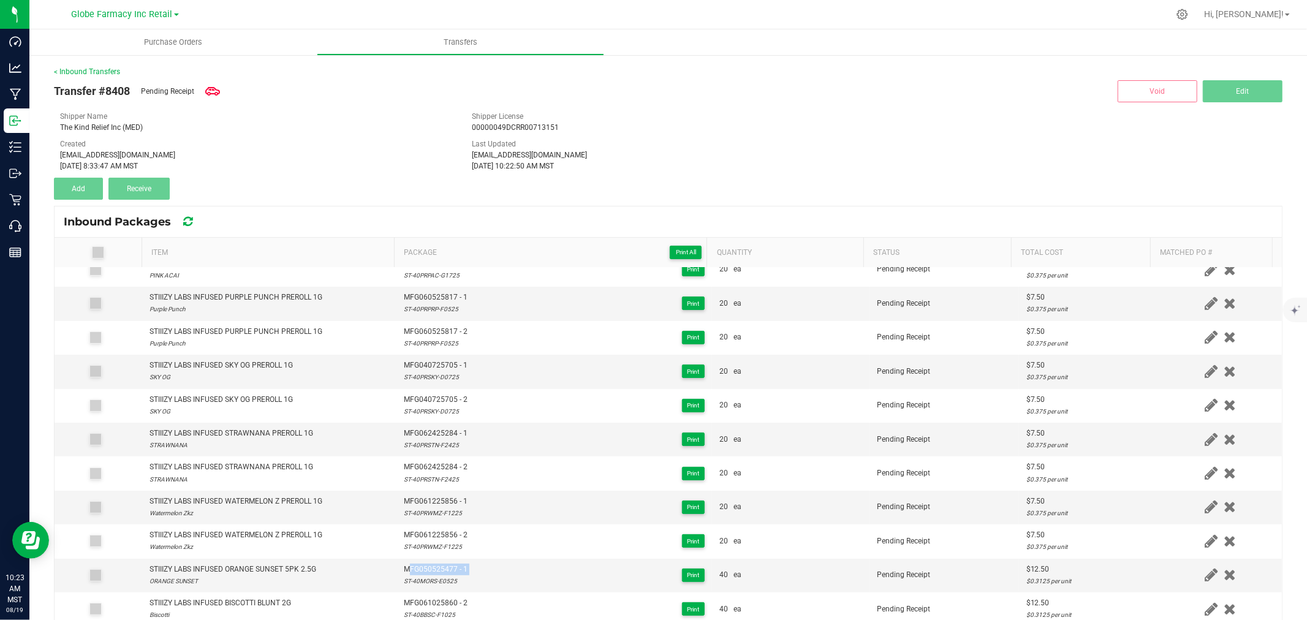
scroll to position [0, 0]
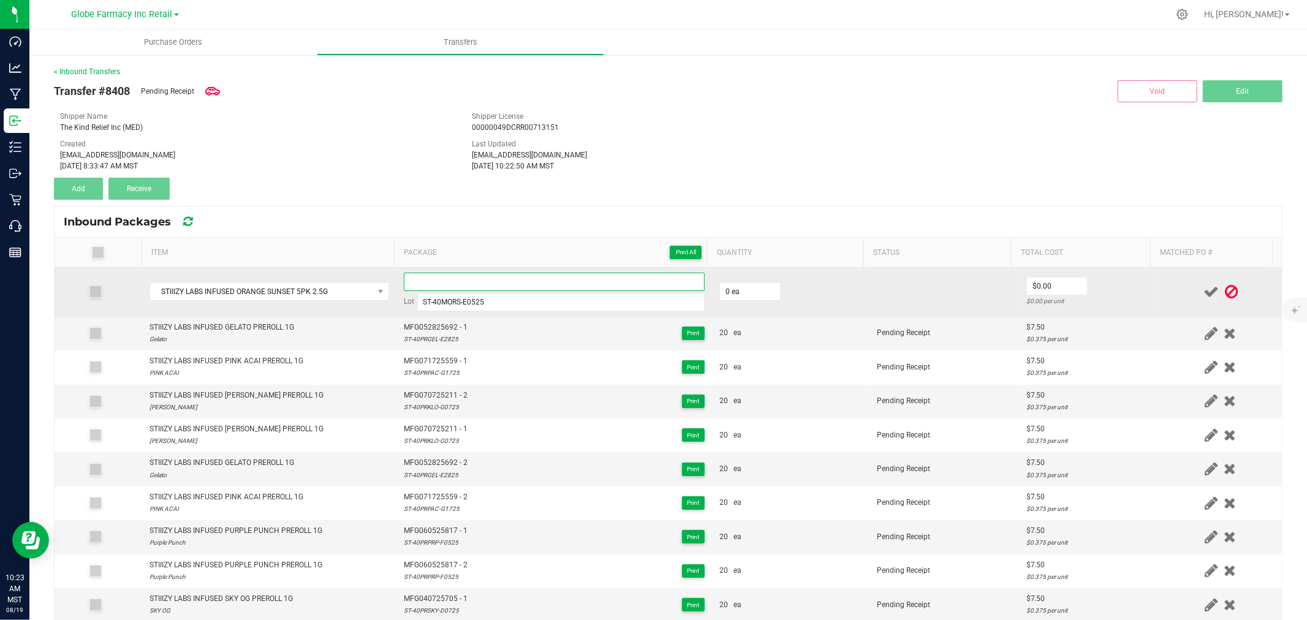
click at [444, 282] on input at bounding box center [554, 282] width 301 height 18
paste input "MFG050525477 - 1"
type input "MFG050525477 - 2"
click at [733, 288] on input "0" at bounding box center [750, 291] width 60 height 17
type input "40 ea"
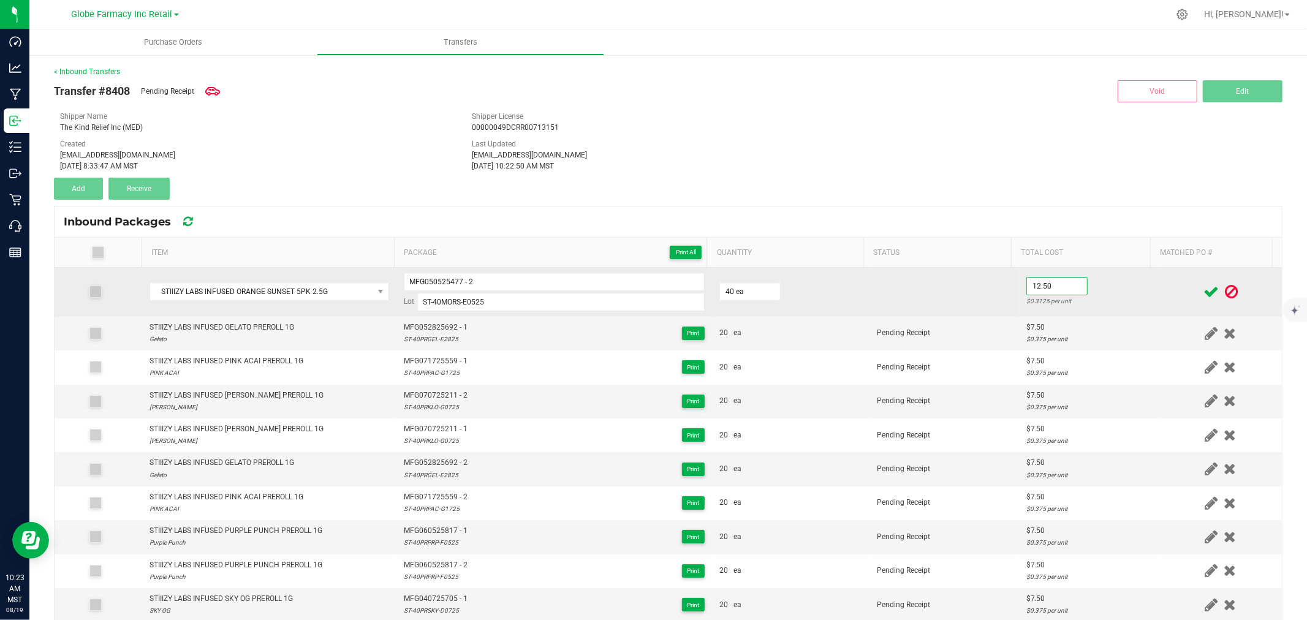
type input "$12.50"
click at [1126, 294] on td "$12.50 $0.3125 per unit" at bounding box center [1089, 292] width 140 height 49
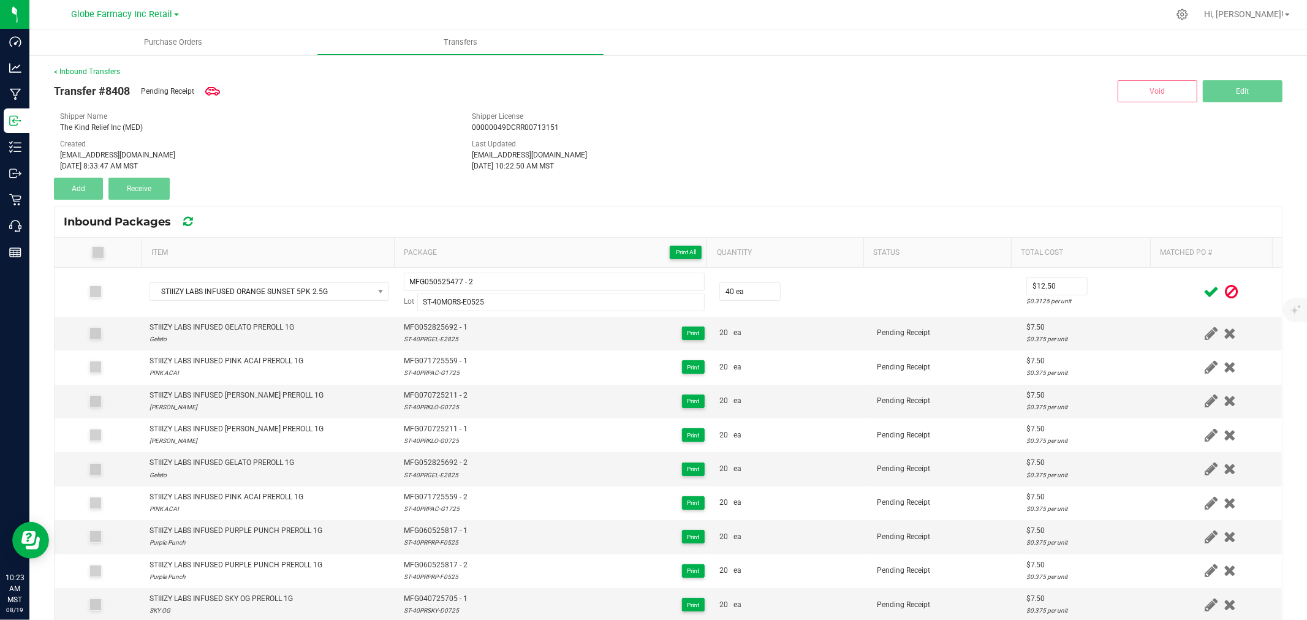
click at [1203, 286] on icon at bounding box center [1210, 291] width 15 height 15
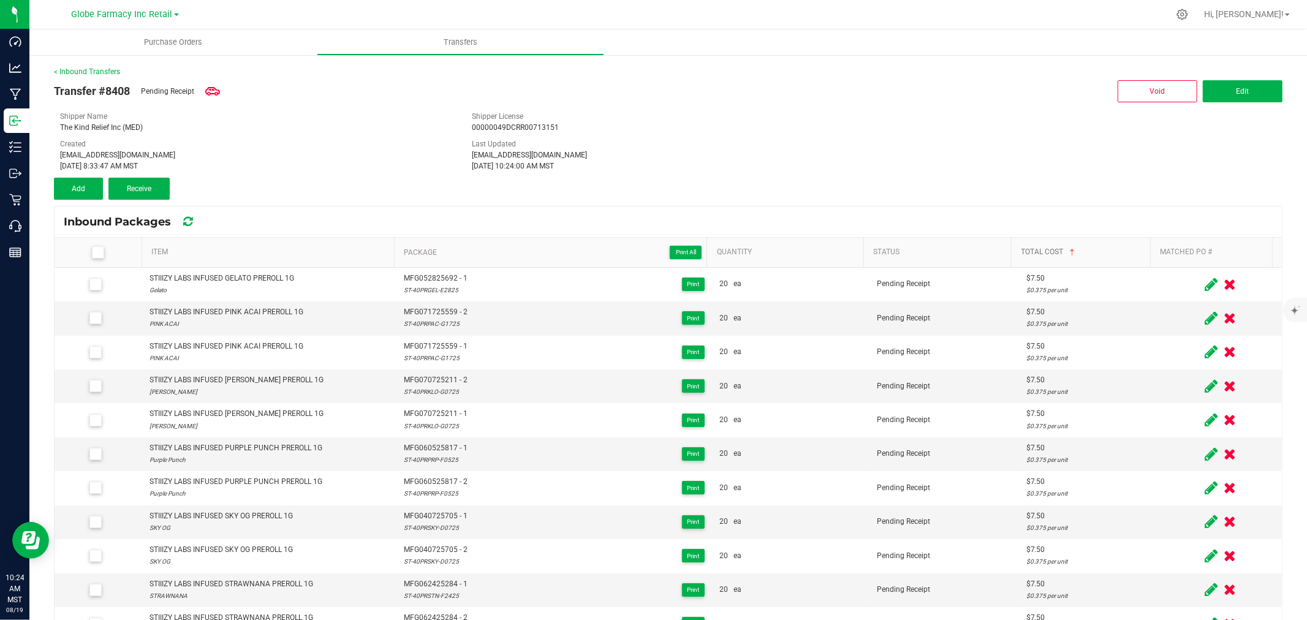
click at [1095, 253] on link "Total Cost" at bounding box center [1083, 253] width 124 height 10
click at [776, 243] on th "Quantity" at bounding box center [784, 253] width 156 height 30
click at [789, 245] on th "Quantity" at bounding box center [784, 253] width 156 height 30
click at [1106, 252] on link "Total Cost" at bounding box center [1083, 253] width 124 height 10
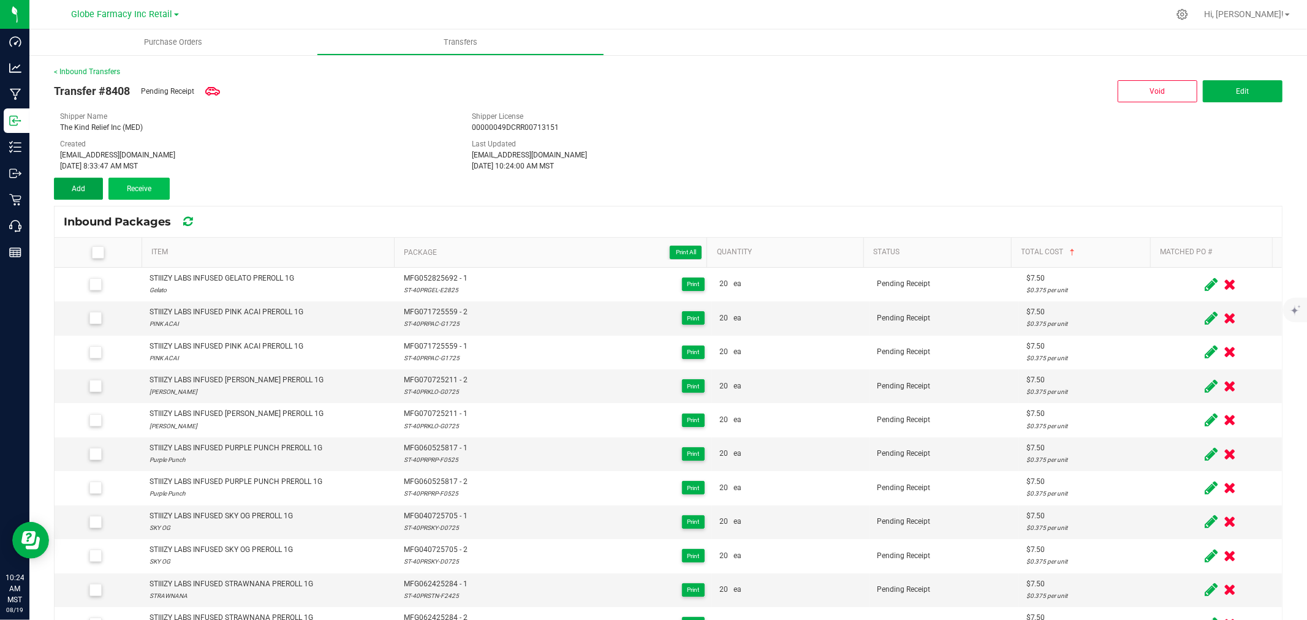
drag, startPoint x: 102, startPoint y: 193, endPoint x: 124, endPoint y: 197, distance: 22.5
click at [102, 193] on button "Add" at bounding box center [78, 189] width 49 height 22
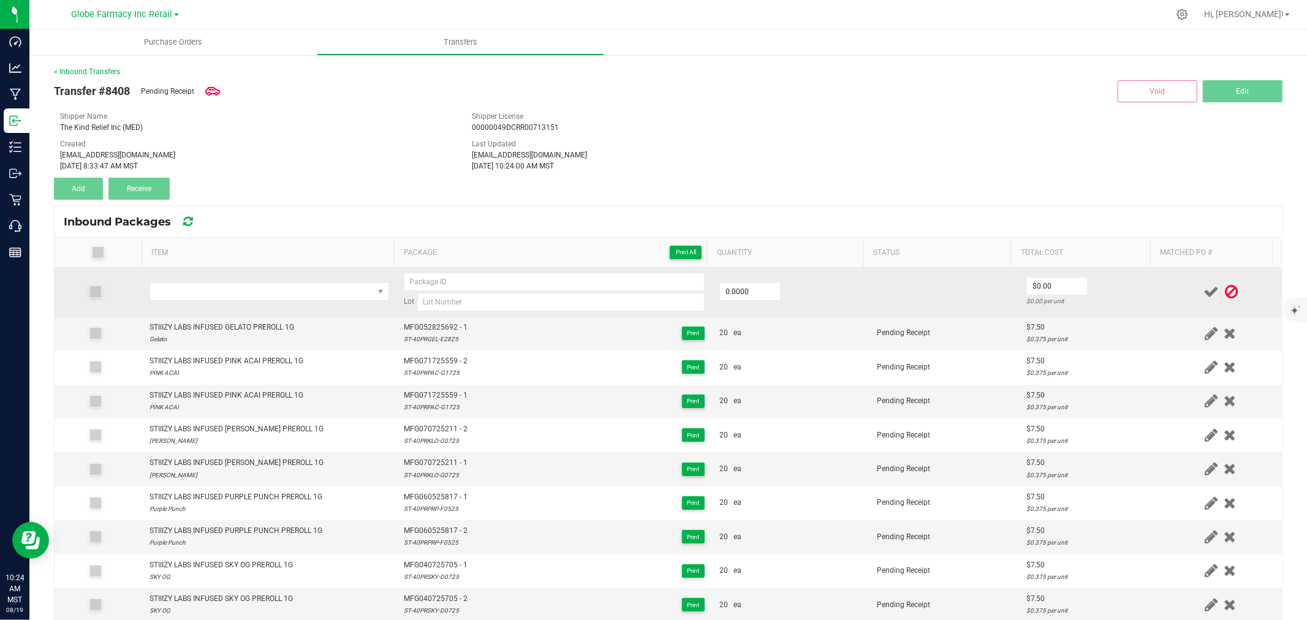
click at [260, 281] on td at bounding box center [269, 292] width 254 height 49
click at [258, 291] on span "NO DATA FOUND" at bounding box center [261, 291] width 223 height 17
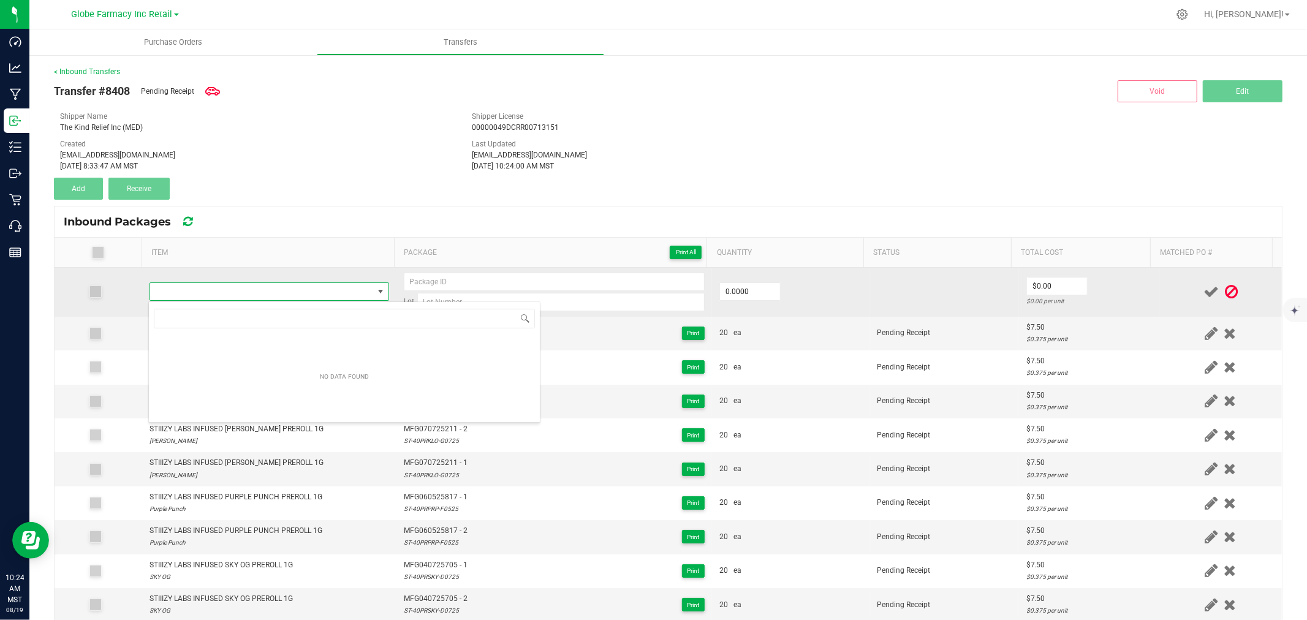
scroll to position [18, 235]
type input "STIIIZY LABS INFUSED SOUR DIESEL PREROLL 1G"
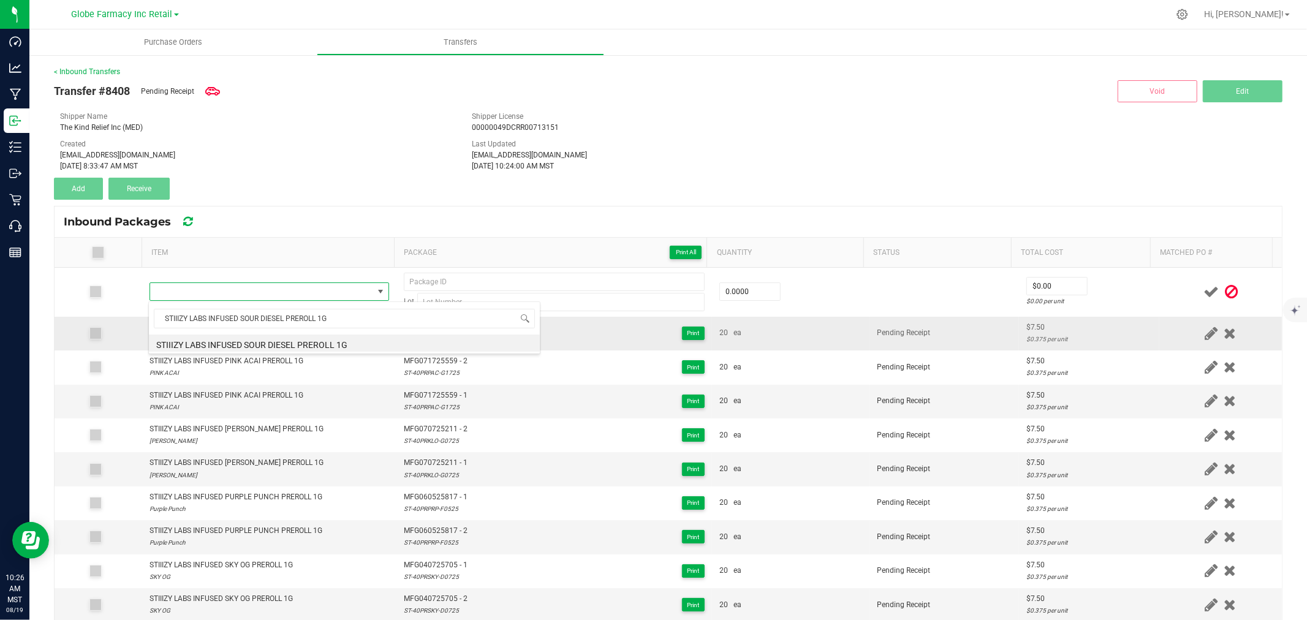
click at [276, 341] on li "STIIIZY LABS INFUSED SOUR DIESEL PREROLL 1G" at bounding box center [344, 343] width 391 height 17
type input "0 ea"
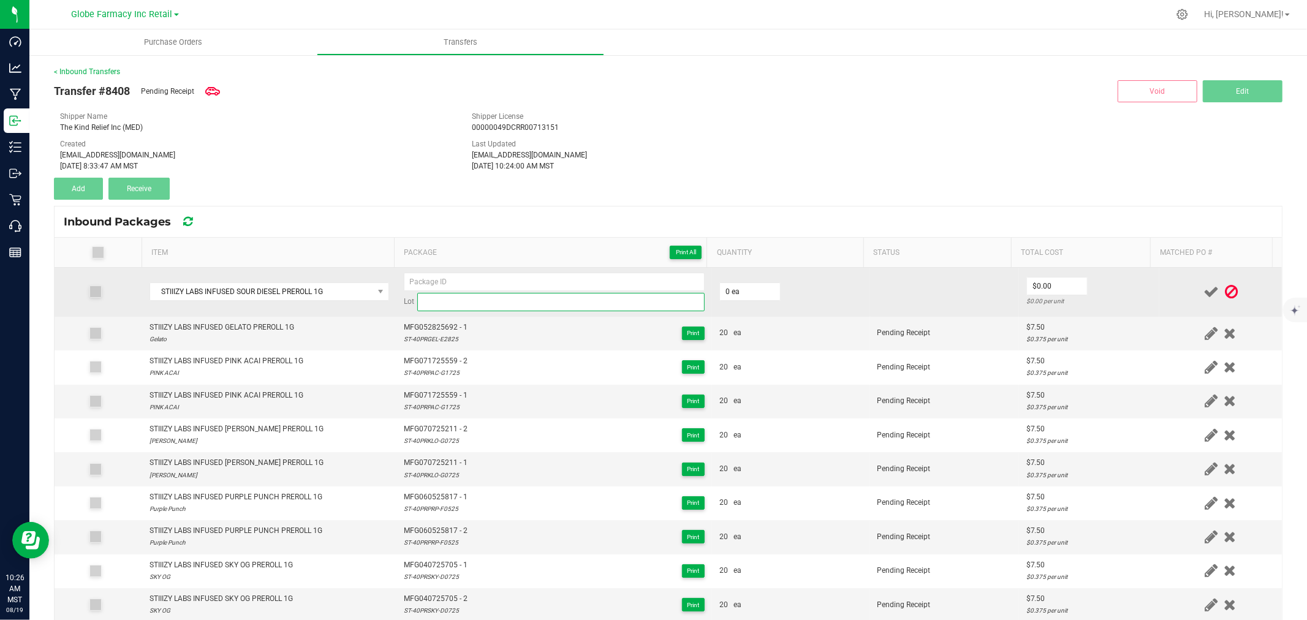
click at [486, 301] on input at bounding box center [560, 302] width 287 height 18
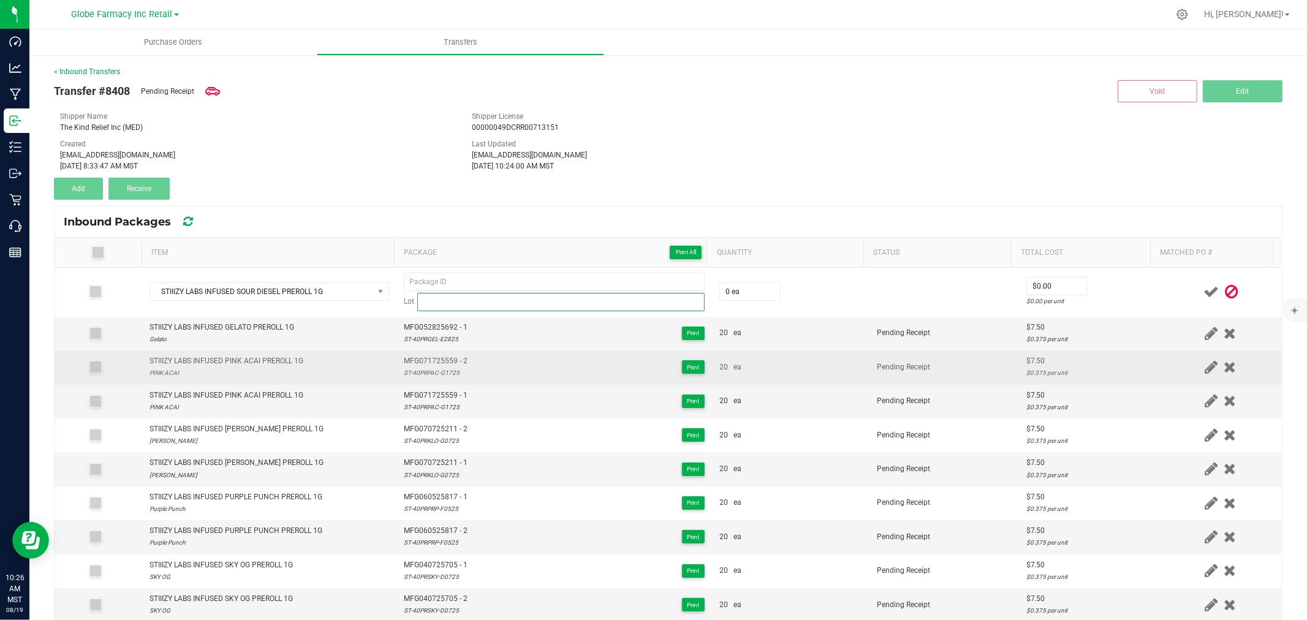
paste input "ST-40PRSOD-F3025"
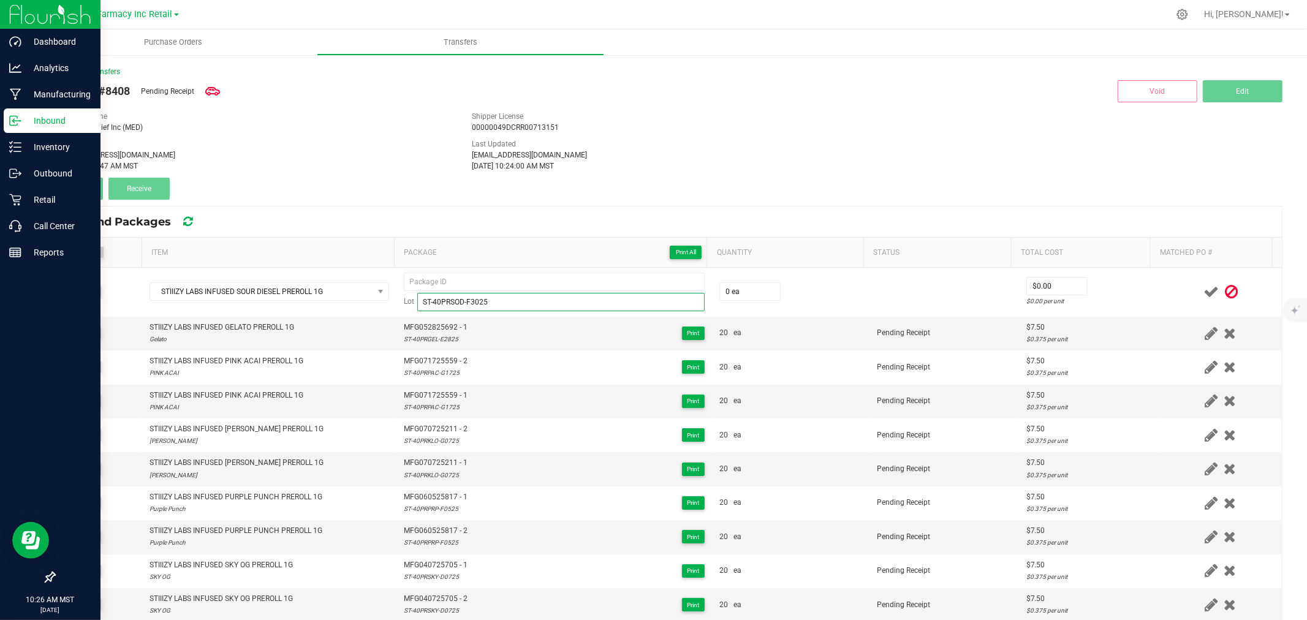
type input "ST-40PRSOD-F3025"
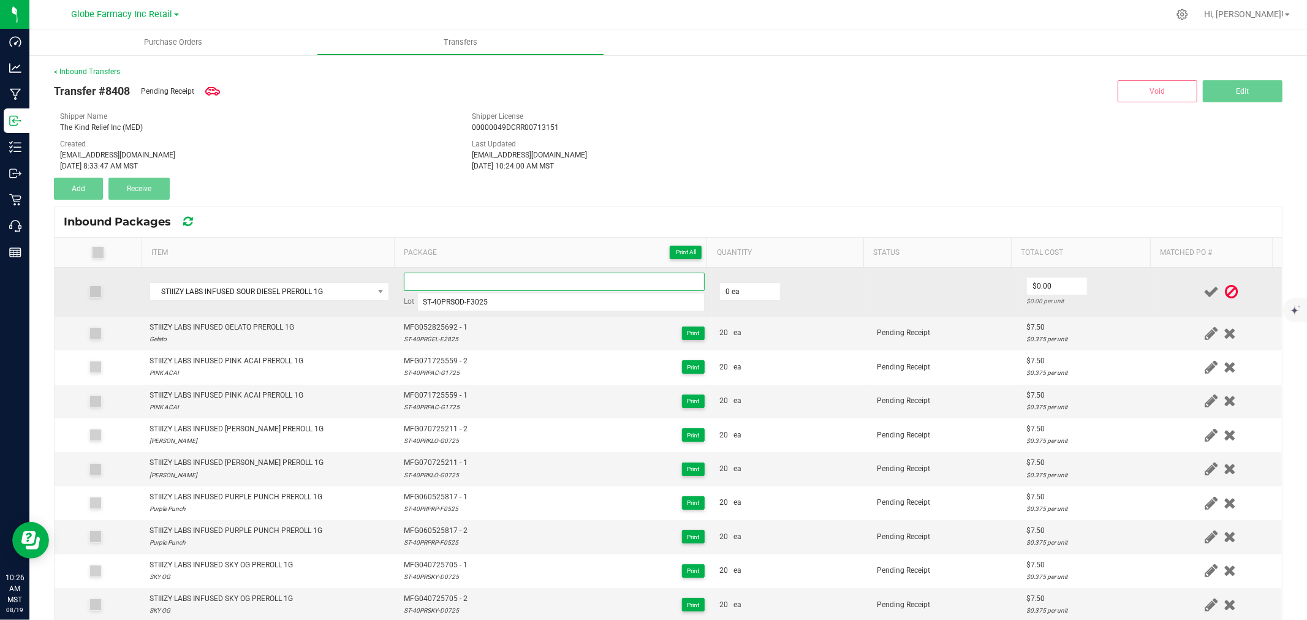
click at [460, 282] on input at bounding box center [554, 282] width 301 height 18
paste input "MFG:063025-193-Exp."
type input "MFG063025193 - 1"
click at [760, 298] on input "0" at bounding box center [750, 291] width 60 height 17
type input "20 ea"
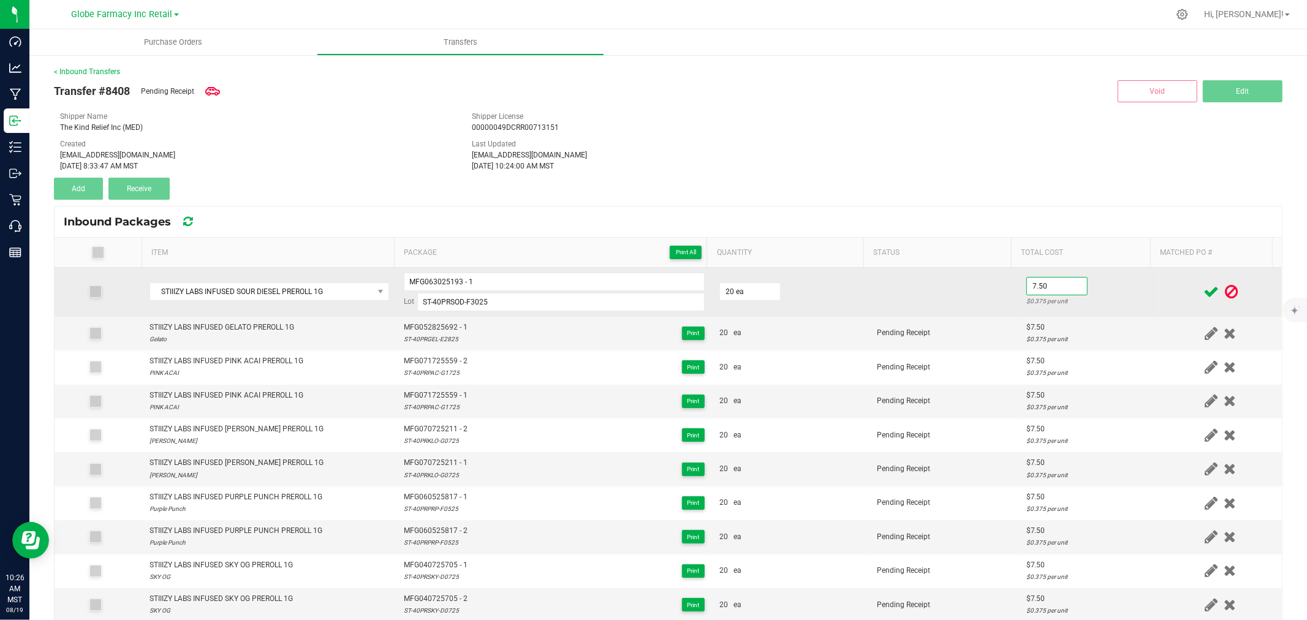
type input "$7.50"
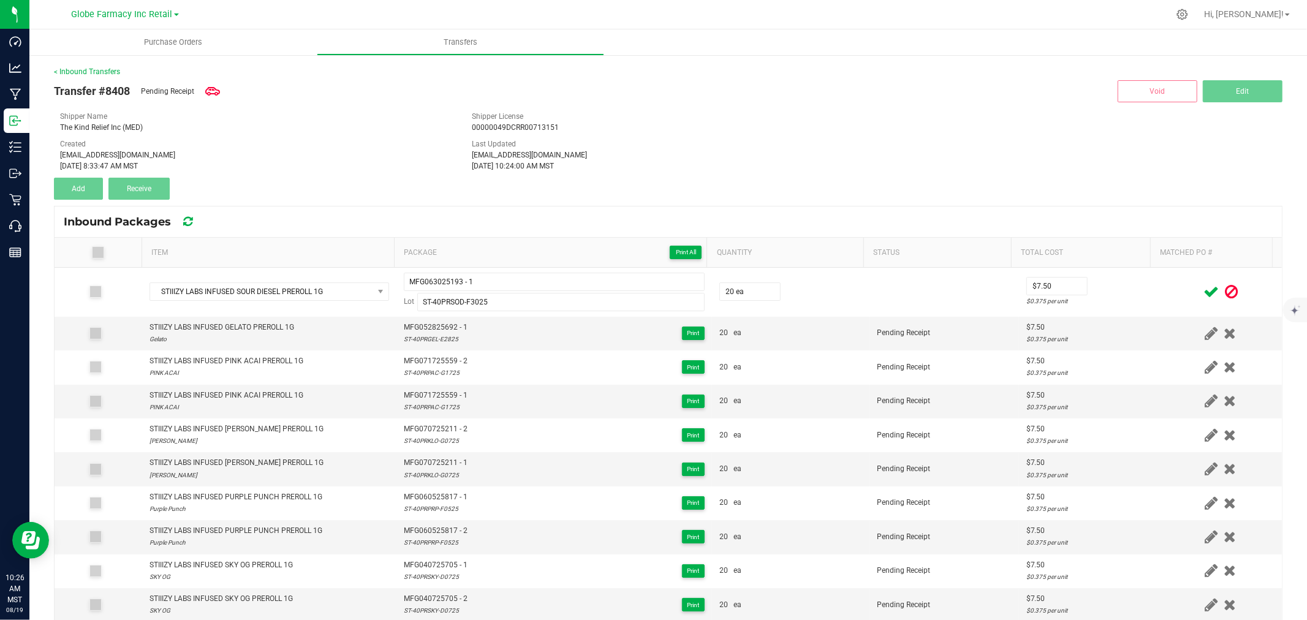
drag, startPoint x: 1099, startPoint y: 295, endPoint x: 1172, endPoint y: 290, distance: 73.7
click at [1099, 295] on td "$7.50 $0.375 per unit" at bounding box center [1089, 292] width 140 height 49
click at [1203, 292] on icon at bounding box center [1210, 291] width 15 height 15
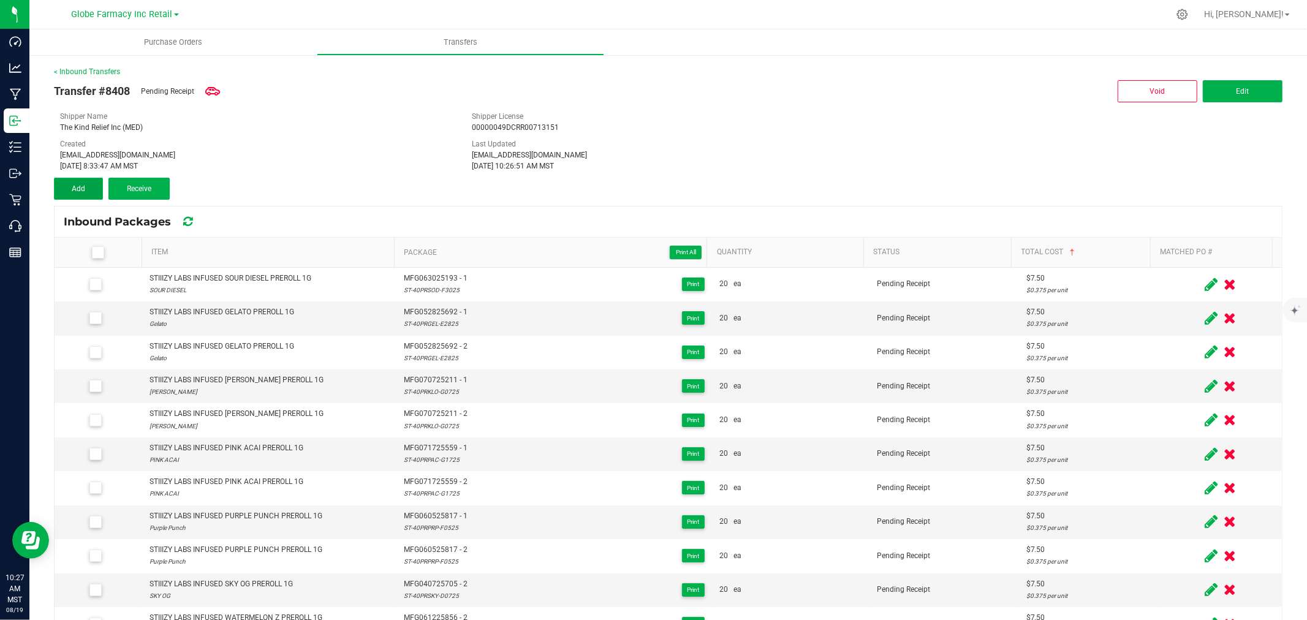
click at [80, 187] on span "Add" at bounding box center [78, 188] width 13 height 9
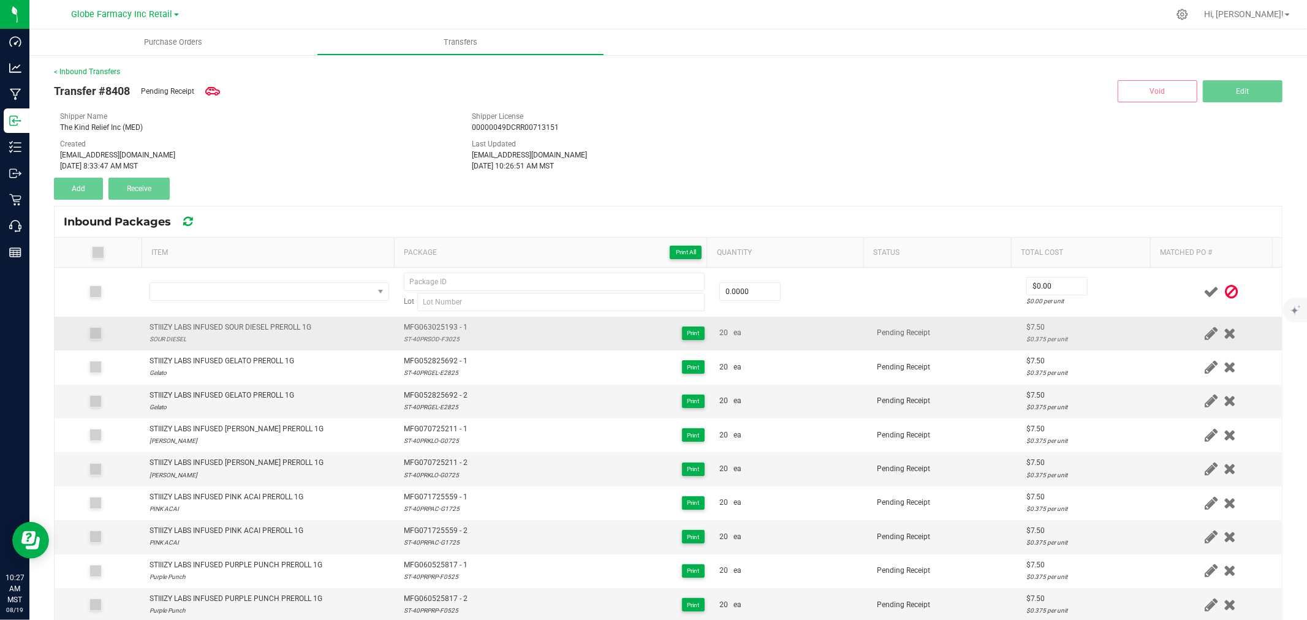
drag, startPoint x: 11, startPoint y: 237, endPoint x: 247, endPoint y: 325, distance: 251.6
click at [247, 325] on div "STIIIZY LABS INFUSED SOUR DIESEL PREROLL 1G" at bounding box center [230, 328] width 162 height 12
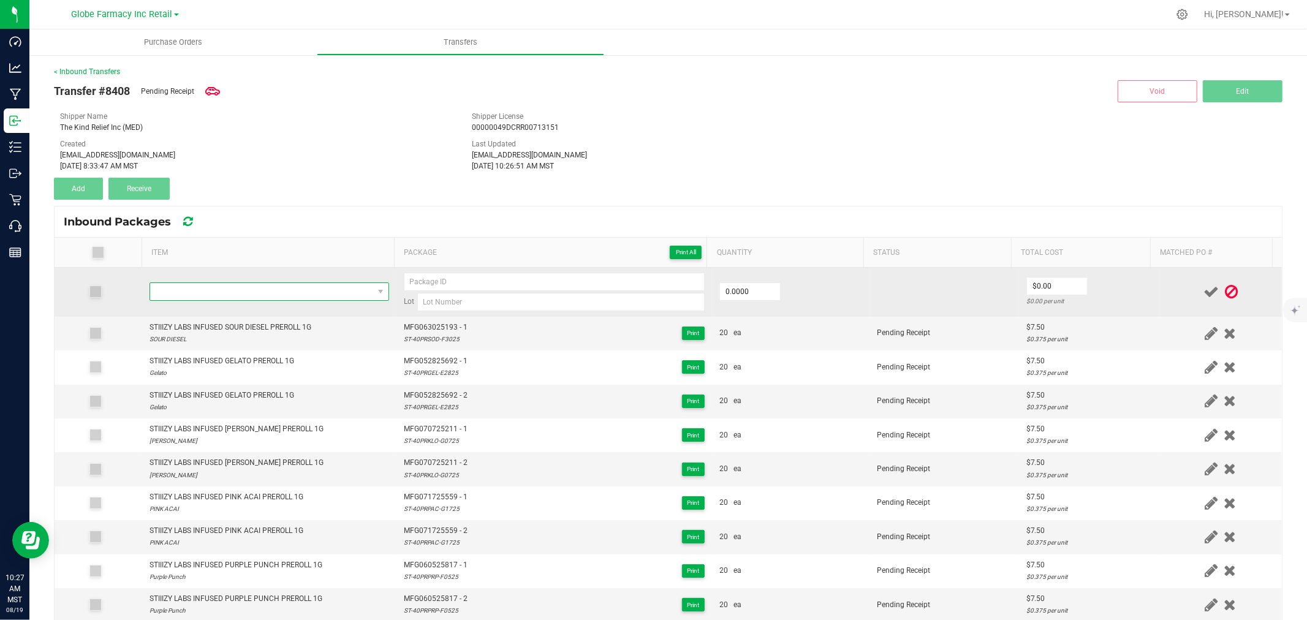
click at [265, 292] on span "NO DATA FOUND" at bounding box center [261, 291] width 223 height 17
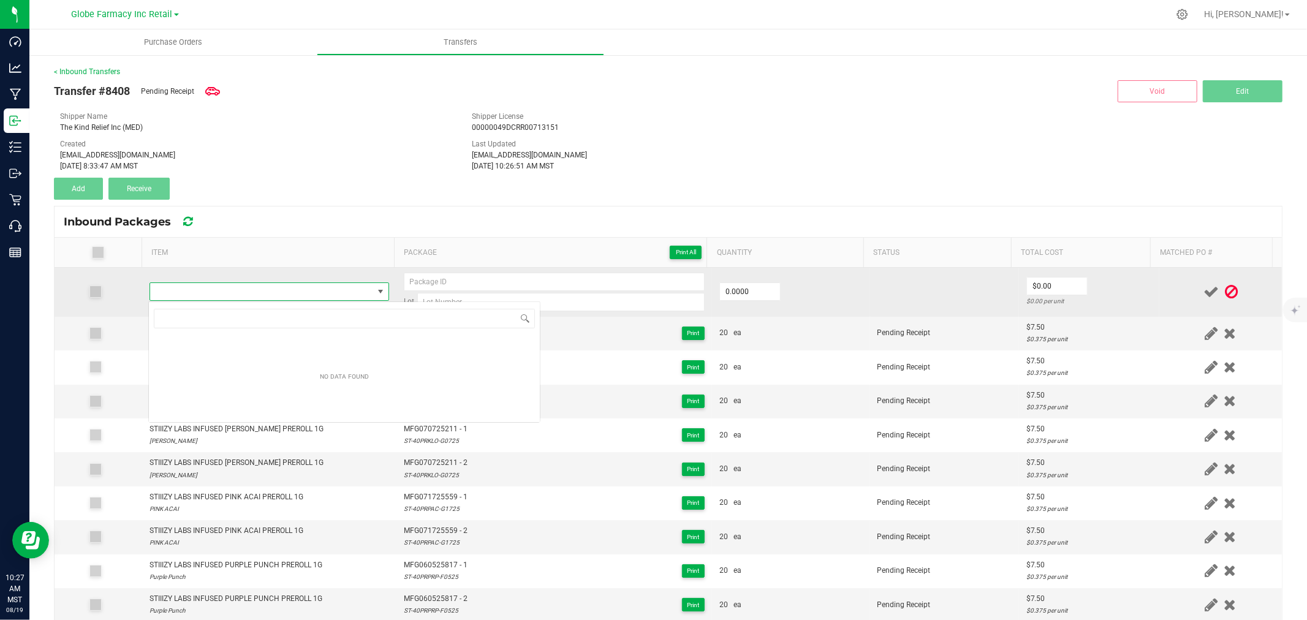
type input "STIIIZY LABS INFUSED SOUR DIESEL PREROLL 1G"
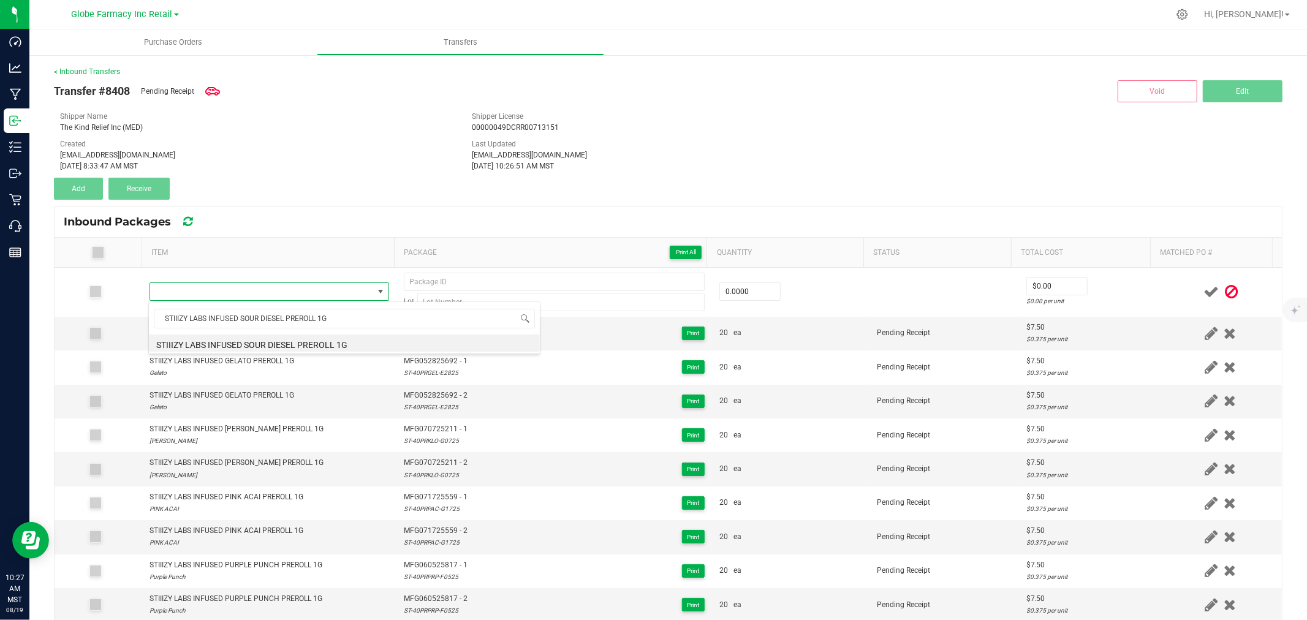
click at [292, 343] on li "STIIIZY LABS INFUSED SOUR DIESEL PREROLL 1G" at bounding box center [344, 343] width 391 height 17
type input "0 ea"
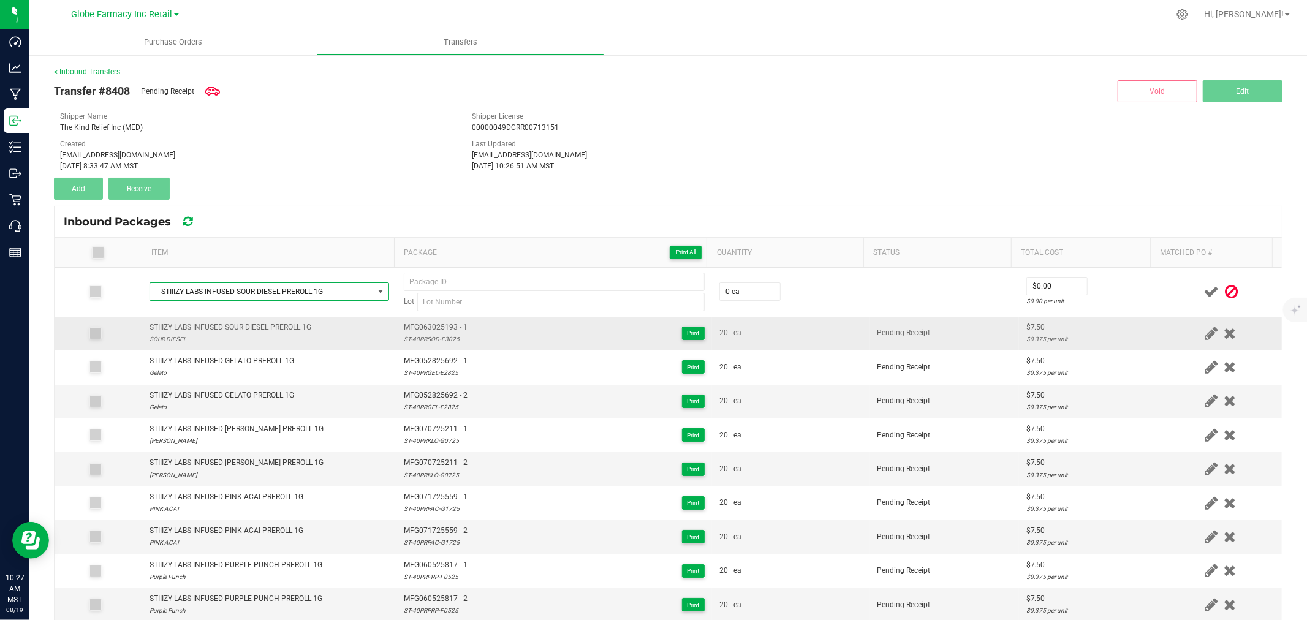
click at [433, 325] on span "MFG063025193 - 1" at bounding box center [436, 328] width 64 height 12
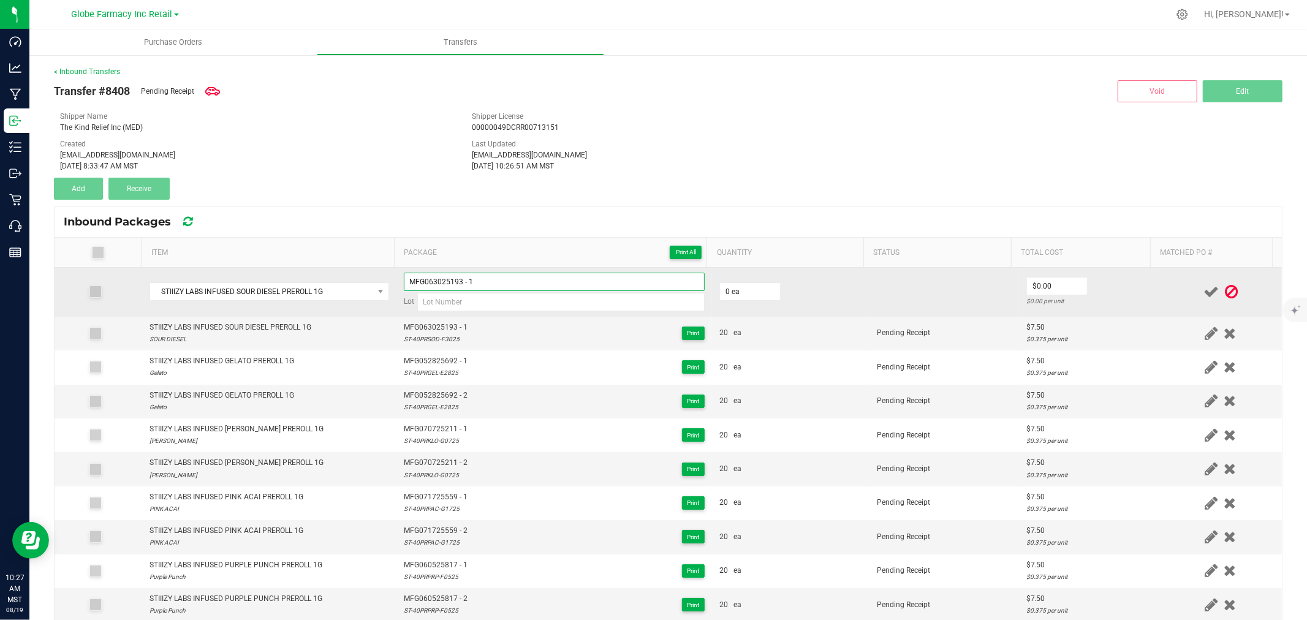
click at [488, 282] on input "MFG063025193 - 1" at bounding box center [554, 282] width 301 height 18
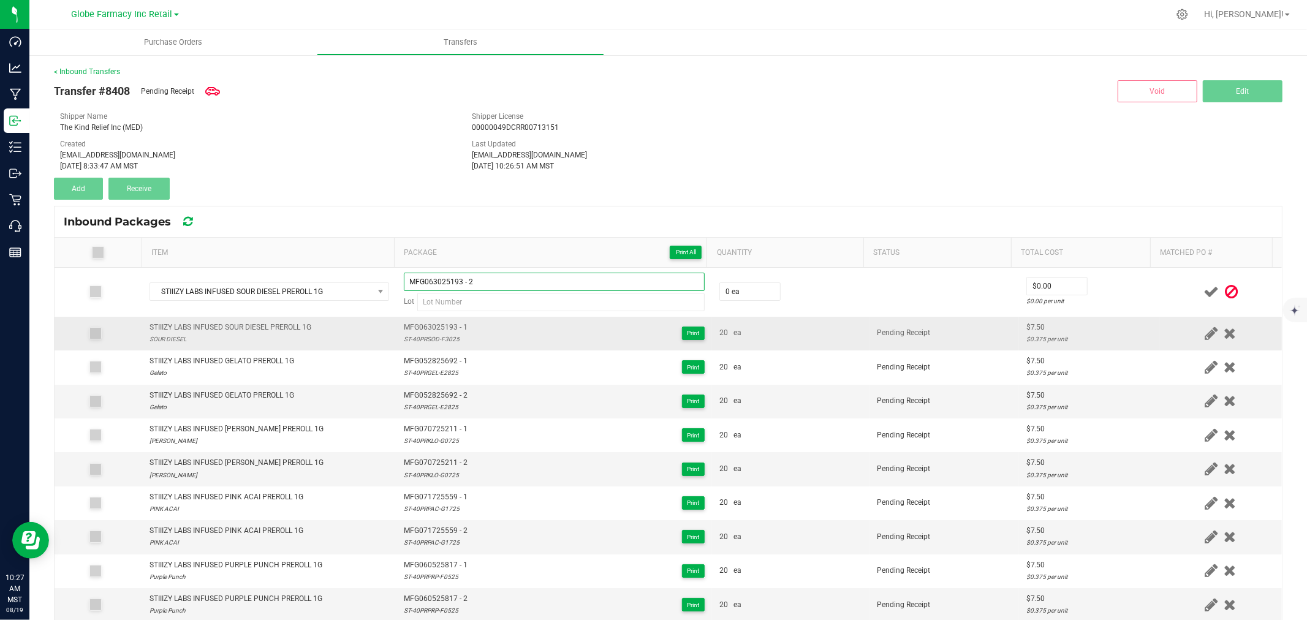
type input "MFG063025193 - 2"
click at [438, 341] on div "ST-40PRSOD-F3025" at bounding box center [436, 339] width 64 height 12
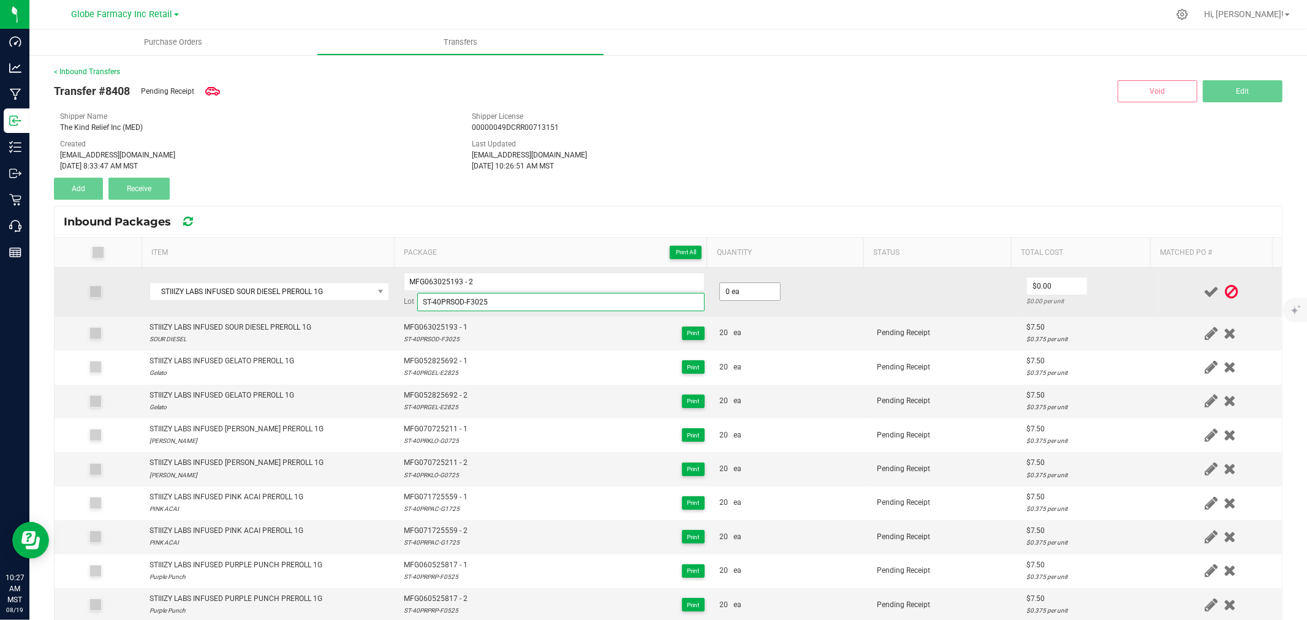
type input "ST-40PRSOD-F3025"
click at [739, 290] on input "0" at bounding box center [750, 291] width 60 height 17
type input "20 ea"
type input "$7.50"
drag, startPoint x: 1094, startPoint y: 298, endPoint x: 1105, endPoint y: 298, distance: 10.4
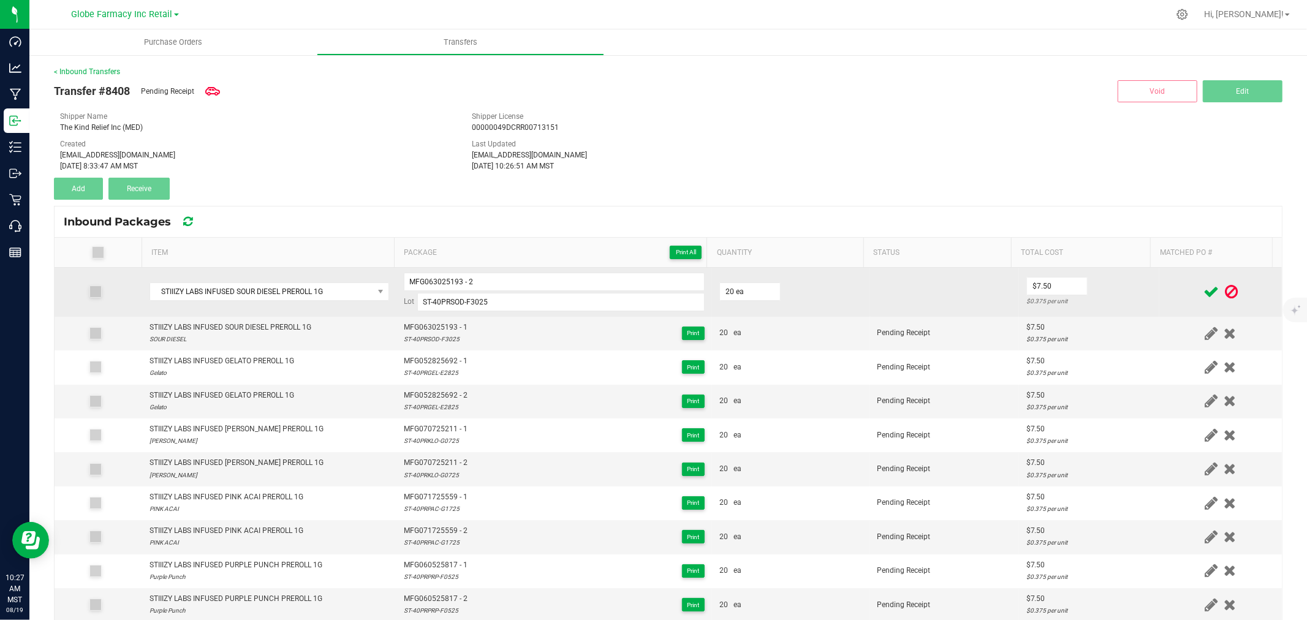
click at [1095, 298] on div "$0.375 per unit" at bounding box center [1089, 301] width 126 height 12
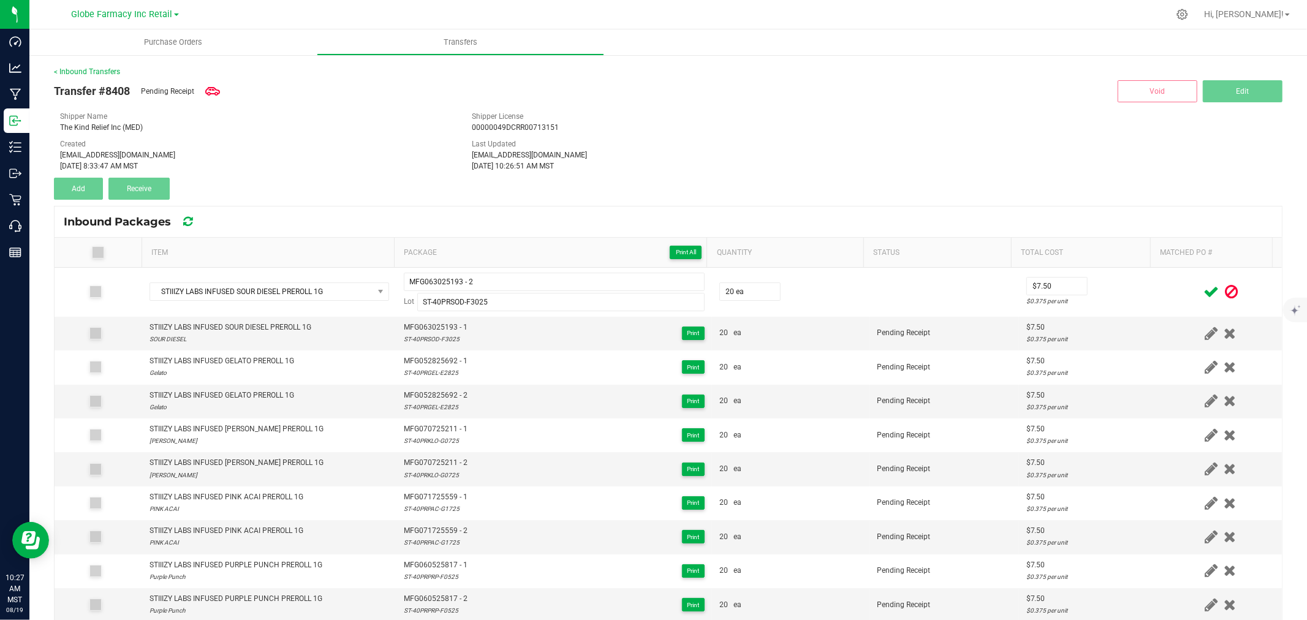
click at [1203, 286] on icon at bounding box center [1210, 291] width 15 height 15
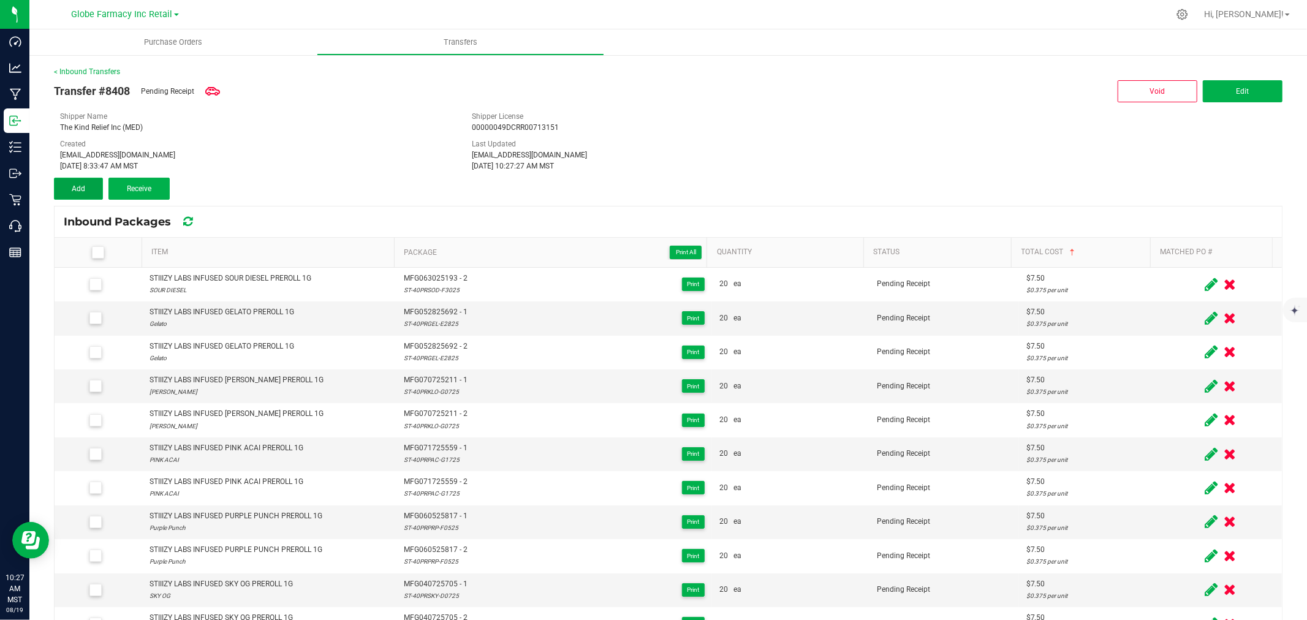
click at [84, 196] on button "Add" at bounding box center [78, 189] width 49 height 22
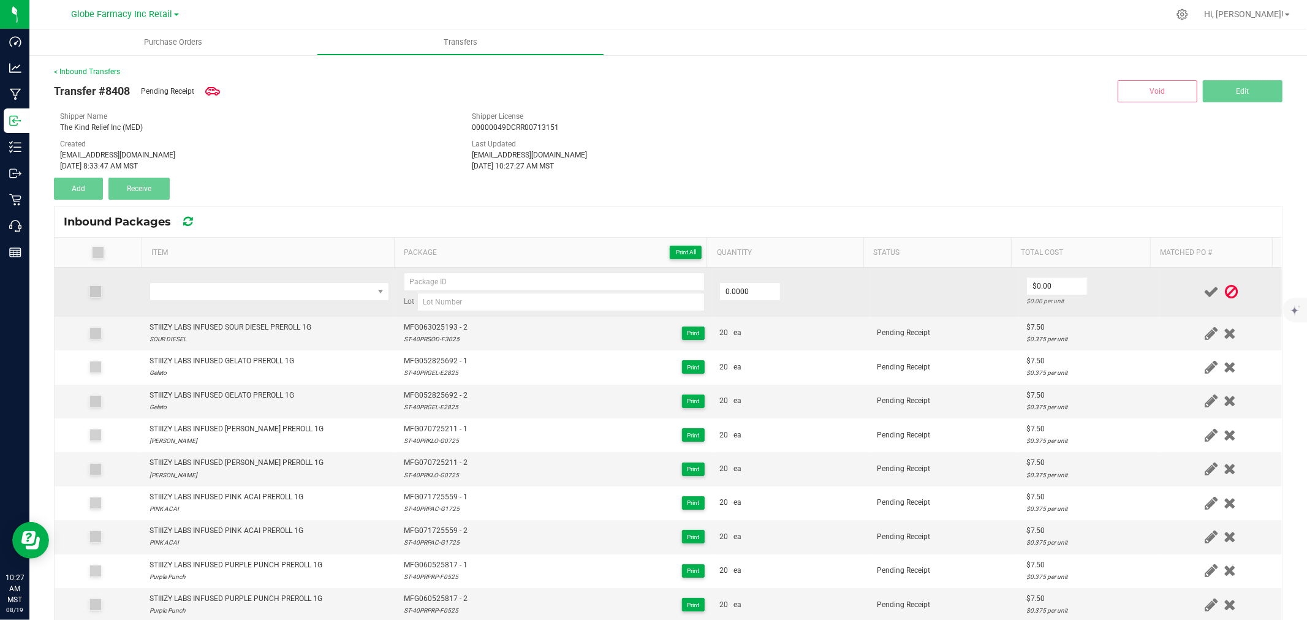
click at [301, 302] on td at bounding box center [269, 292] width 254 height 49
click at [298, 293] on span "NO DATA FOUND" at bounding box center [261, 291] width 223 height 17
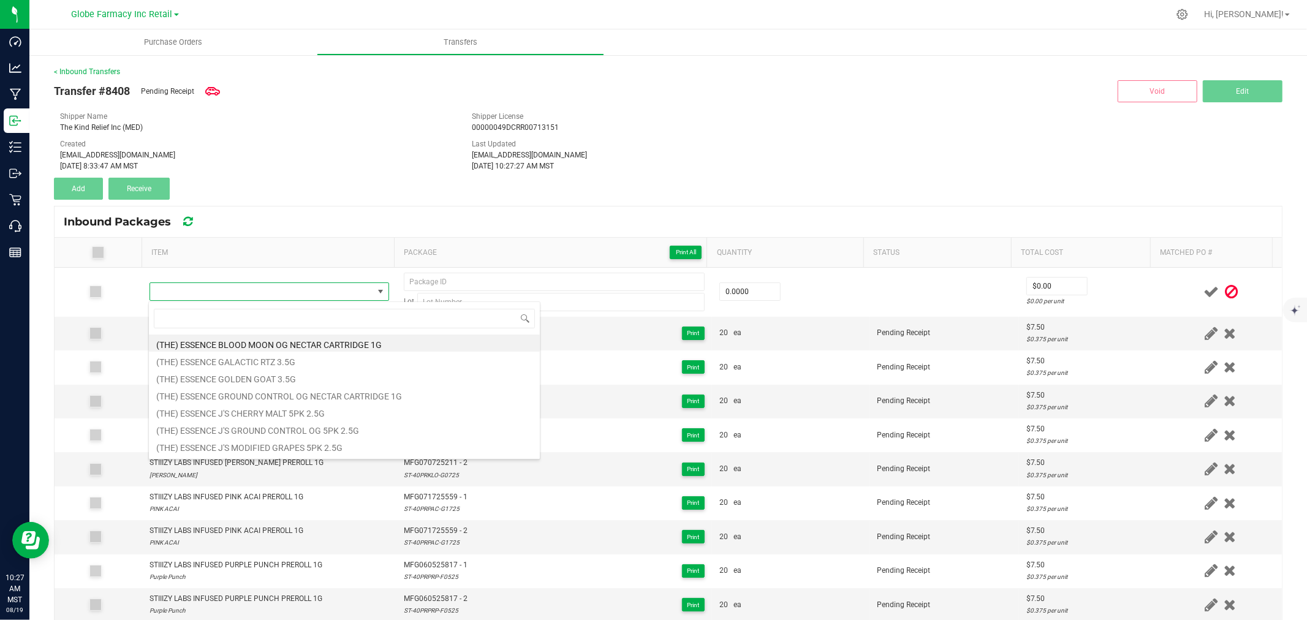
type input "STIIIZY LABS INFUSED ORANGE SUNSET PREROLL 1G"
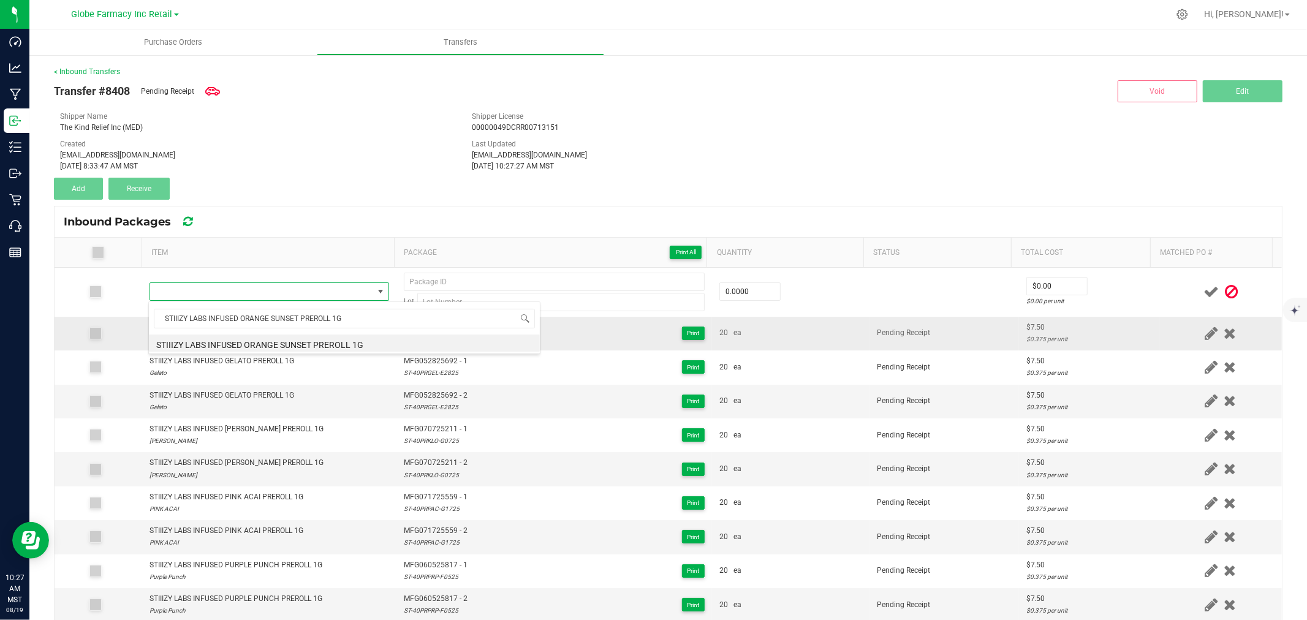
click at [254, 343] on li "STIIIZY LABS INFUSED ORANGE SUNSET PREROLL 1G" at bounding box center [344, 343] width 391 height 17
type input "0 ea"
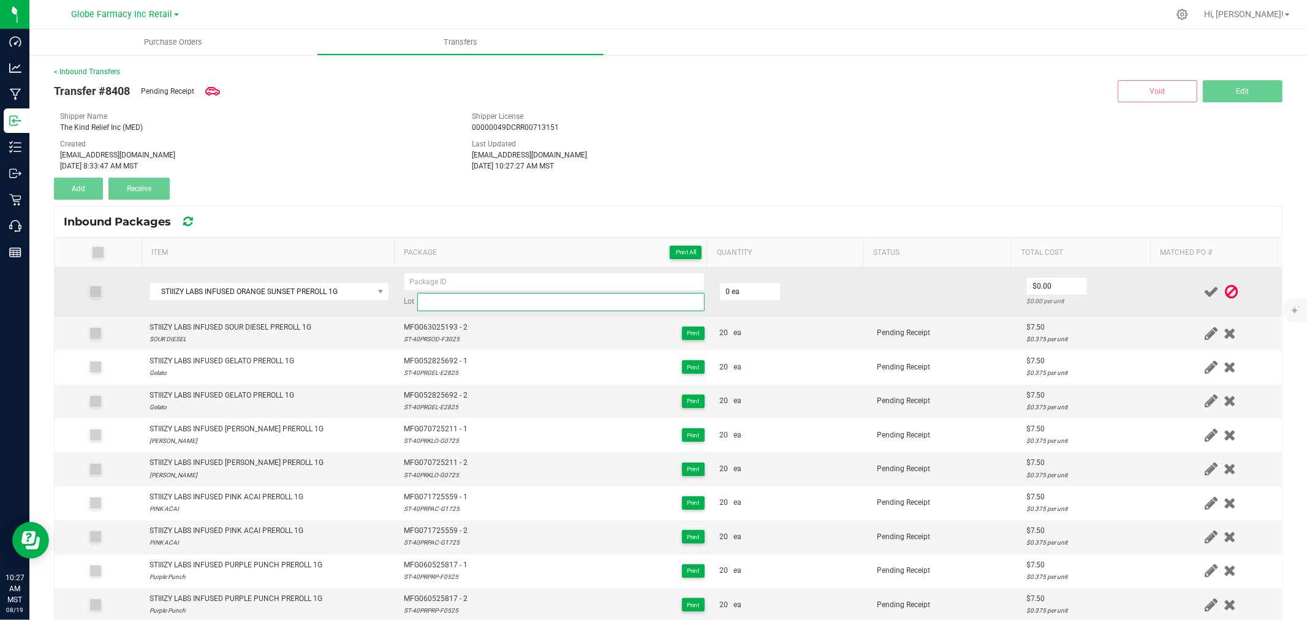
click at [618, 308] on input at bounding box center [560, 302] width 287 height 18
paste input "ST-40PRORS-G0925"
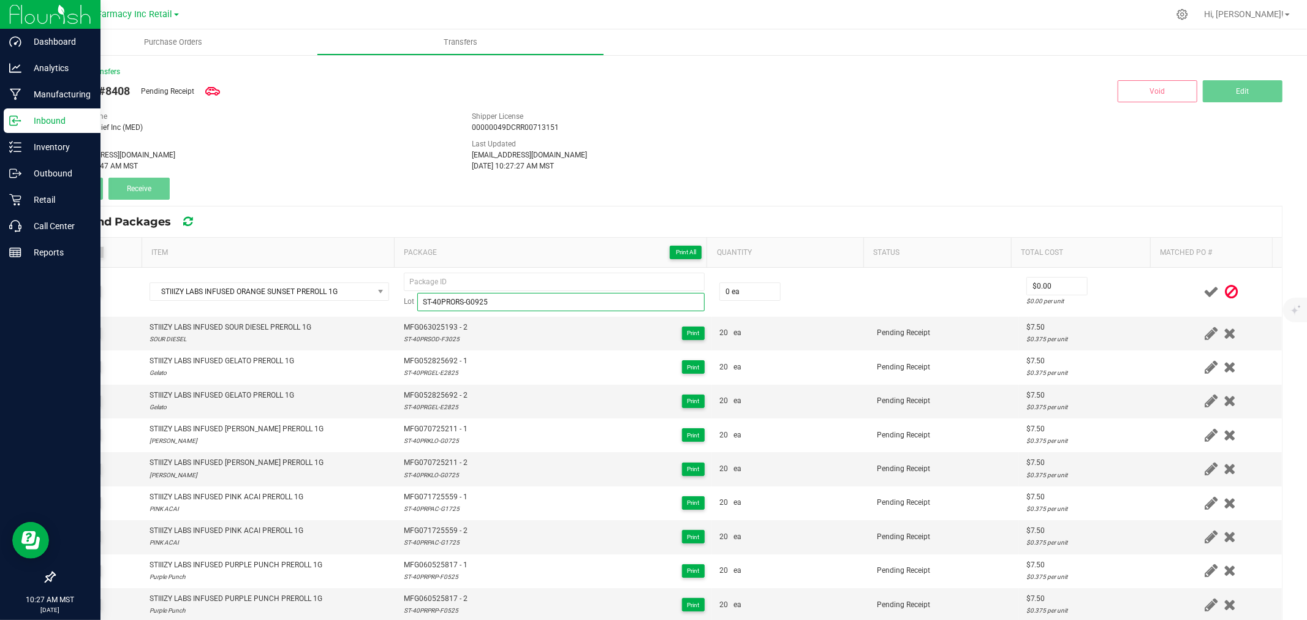
type input "ST-40PRORS-G0925"
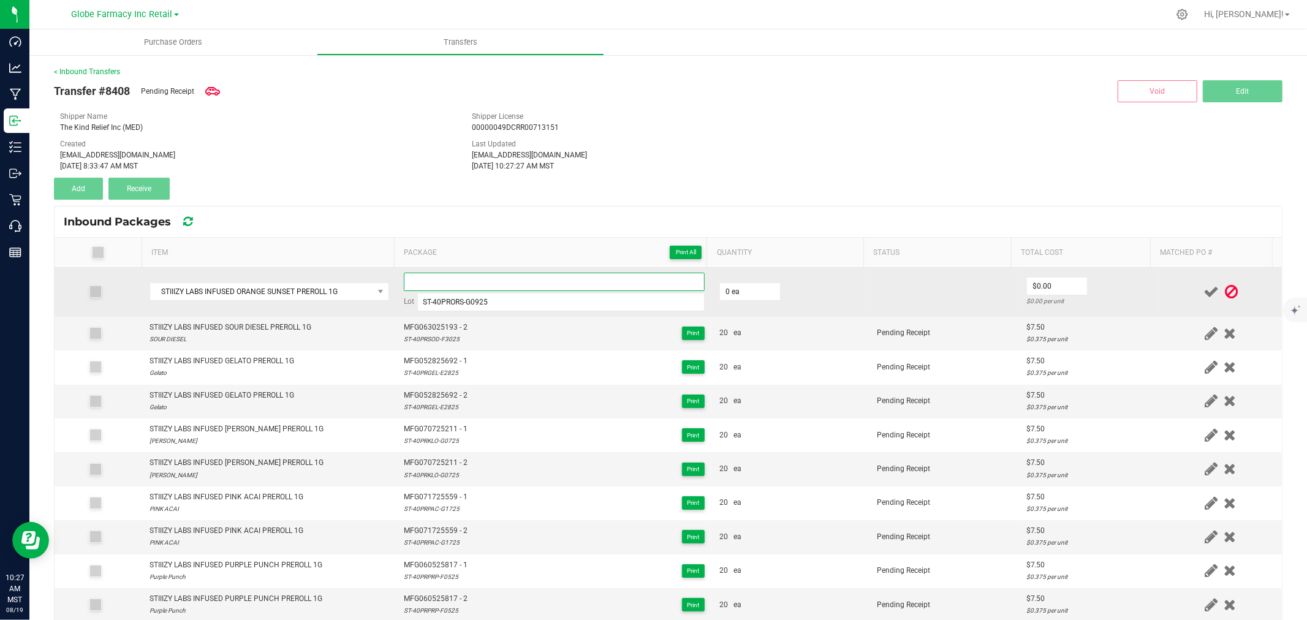
click at [636, 280] on input at bounding box center [554, 282] width 301 height 18
paste input "MFG-070925-298-Exp."
type input "MFG070925298 - 1"
click at [774, 298] on td "0 ea" at bounding box center [791, 292] width 158 height 49
click at [758, 291] on input "0" at bounding box center [750, 291] width 60 height 17
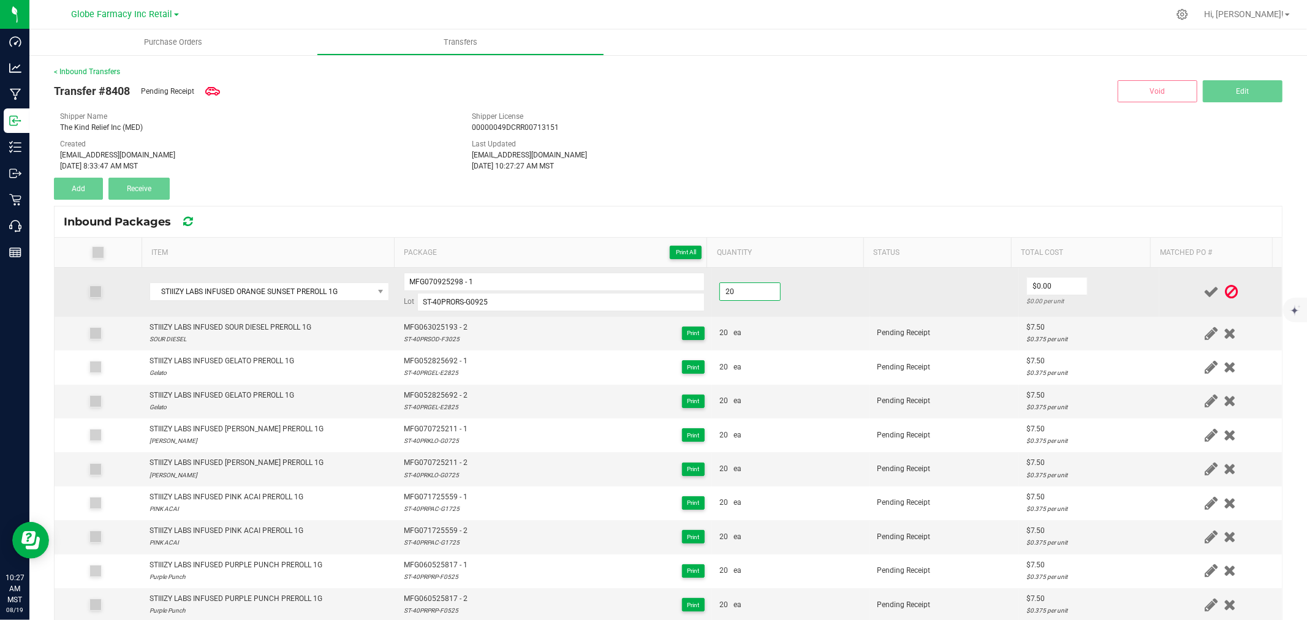
type input "20 ea"
type input "$7.50"
click at [1118, 284] on td "$7.50 $0.375 per unit" at bounding box center [1089, 292] width 140 height 49
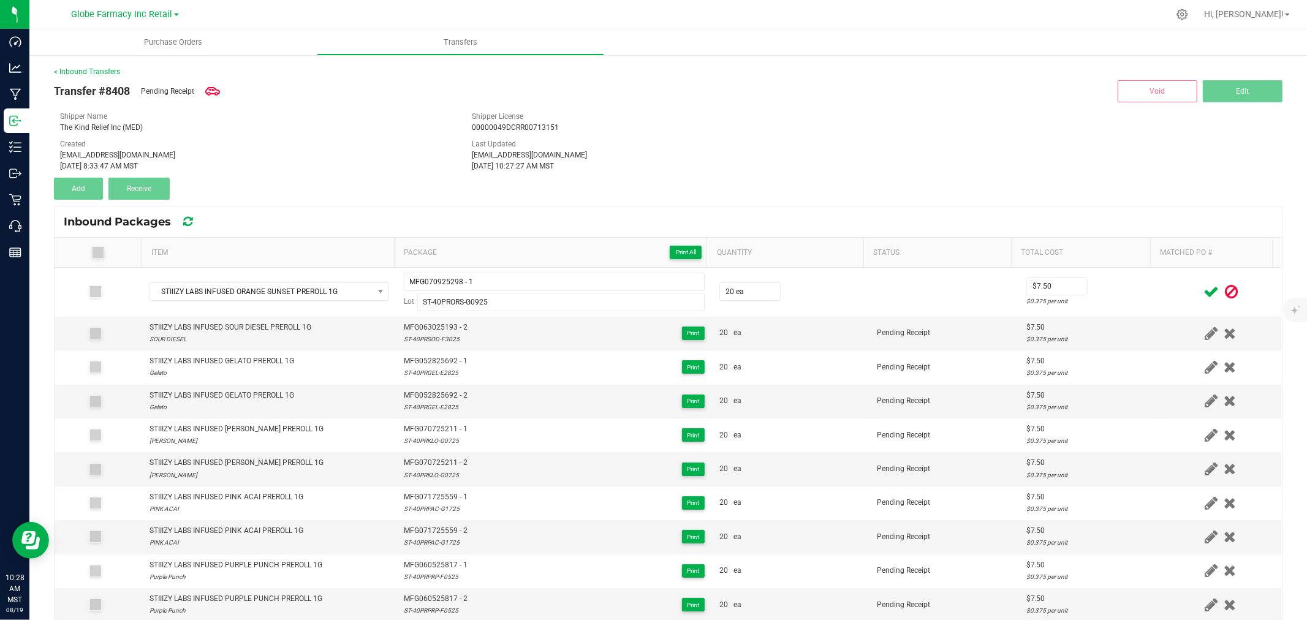
click at [1203, 292] on icon at bounding box center [1210, 291] width 15 height 15
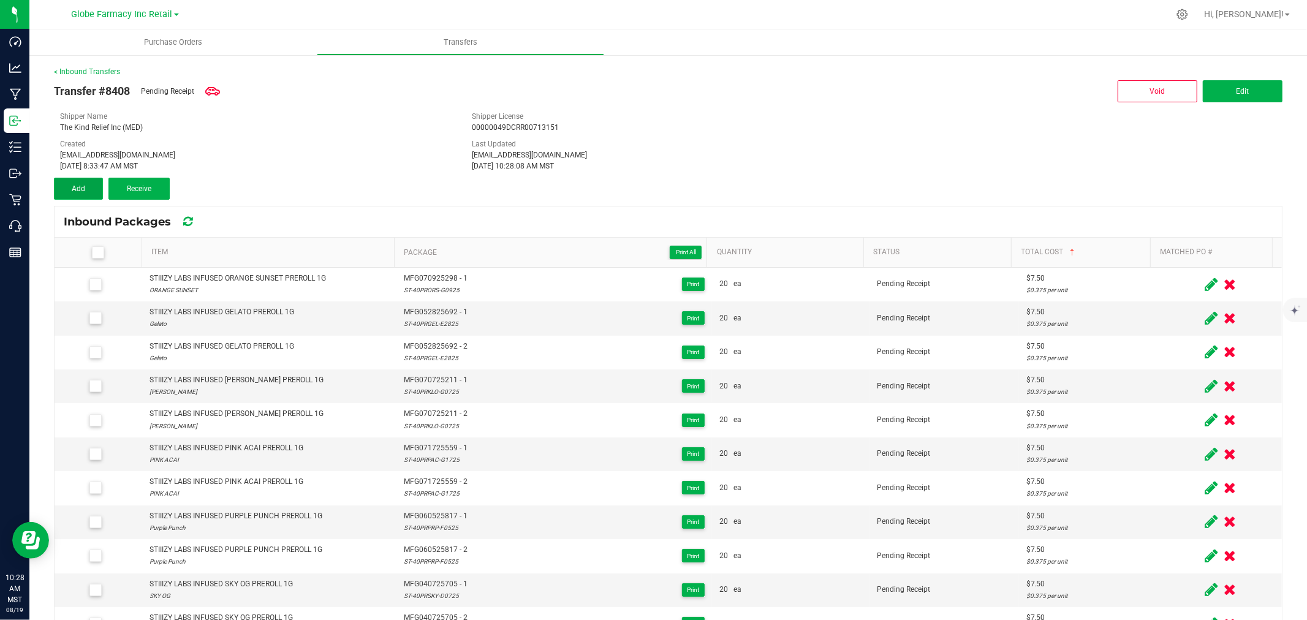
drag, startPoint x: 81, startPoint y: 186, endPoint x: 87, endPoint y: 186, distance: 6.2
click at [81, 186] on span "Add" at bounding box center [78, 188] width 13 height 9
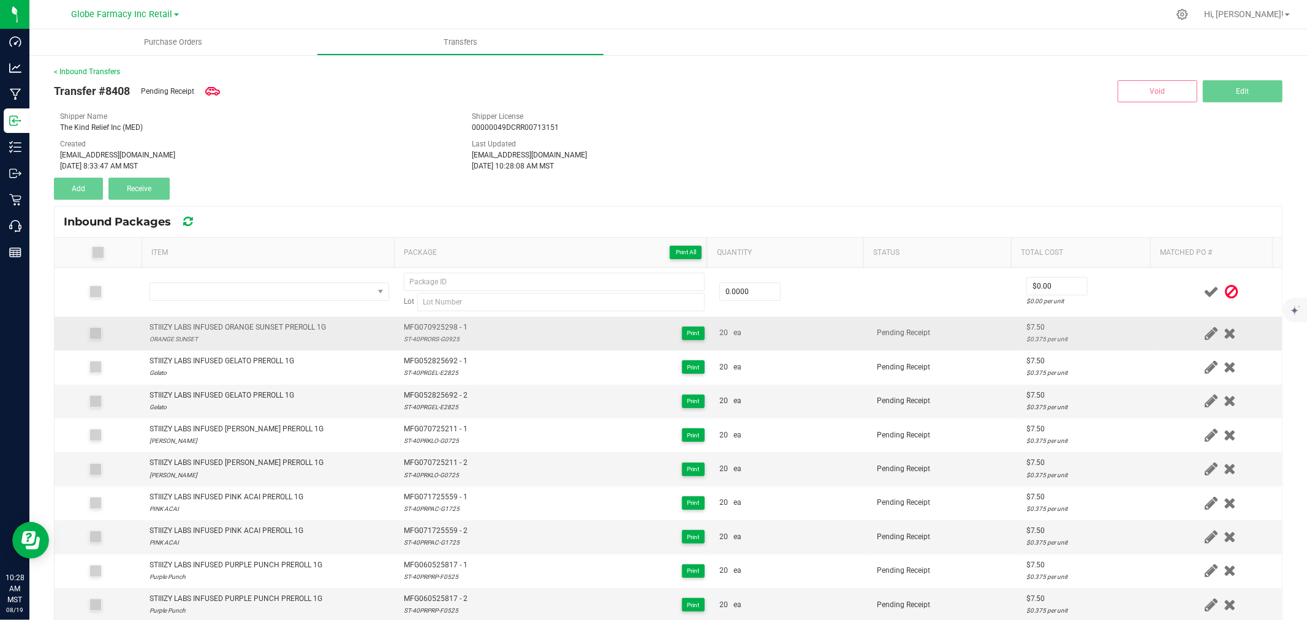
click at [287, 327] on div "STIIIZY LABS INFUSED ORANGE SUNSET PREROLL 1G" at bounding box center [237, 328] width 176 height 12
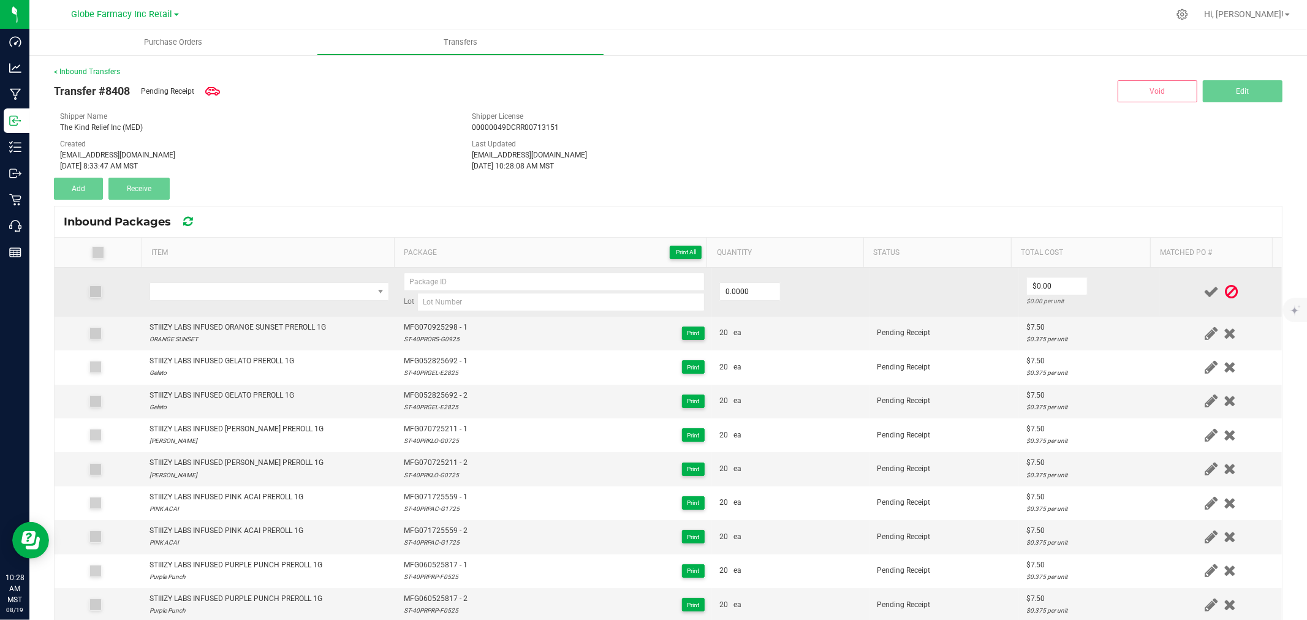
click at [292, 301] on td at bounding box center [269, 292] width 254 height 49
click at [295, 297] on span "NO DATA FOUND" at bounding box center [261, 291] width 223 height 17
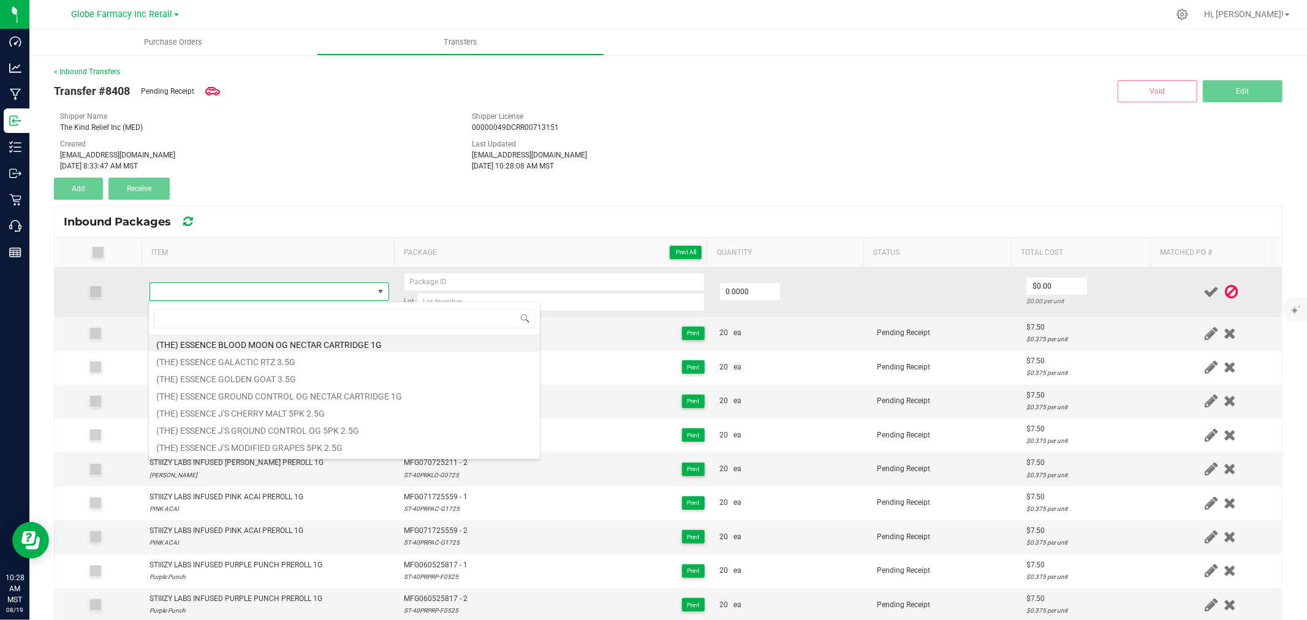
type input "STIIIZY LABS INFUSED ORANGE SUNSET PREROLL 1G"
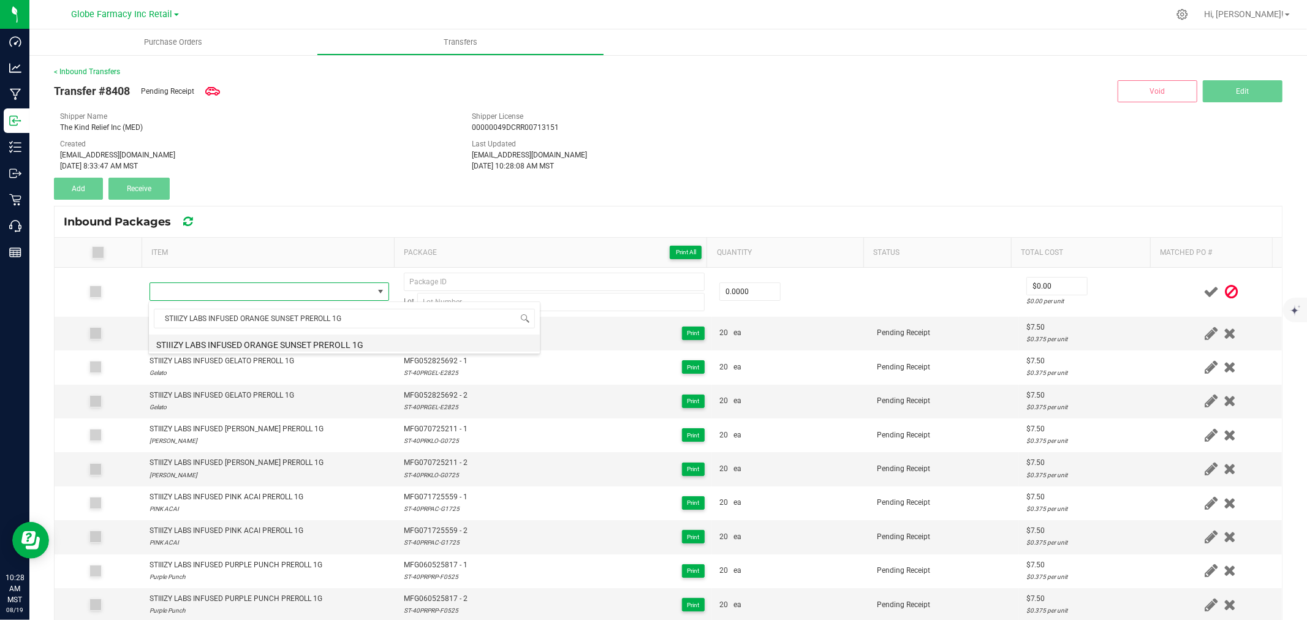
click at [316, 341] on li "STIIIZY LABS INFUSED ORANGE SUNSET PREROLL 1G" at bounding box center [344, 343] width 391 height 17
type input "0 ea"
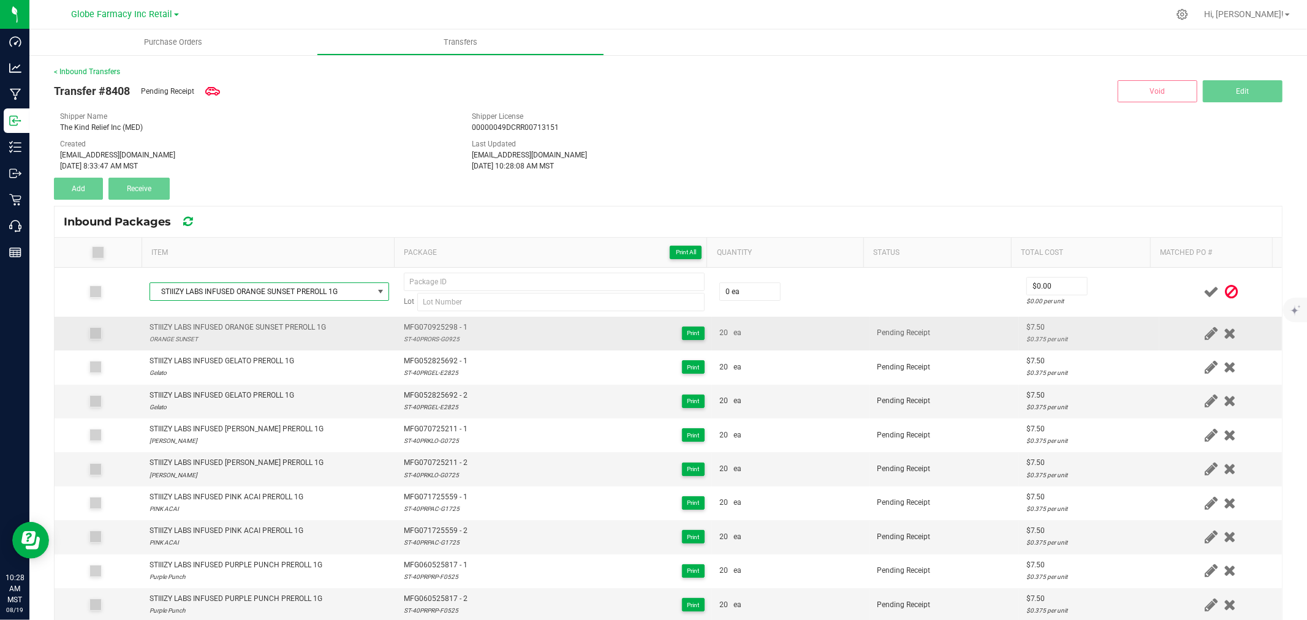
click at [436, 326] on span "MFG070925298 - 1" at bounding box center [436, 328] width 64 height 12
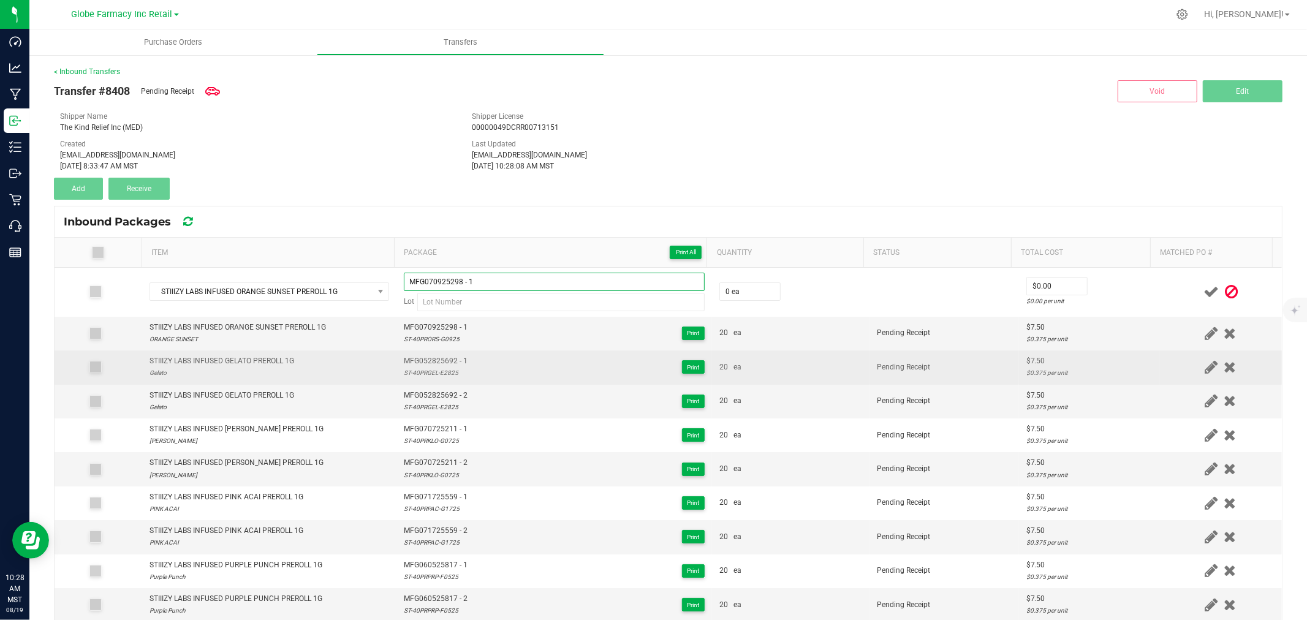
type input "MFG070925298 - 1"
click at [424, 354] on td "MFG052825692 - 1 ST-40PRGEL-E2825 Print" at bounding box center [554, 367] width 316 height 34
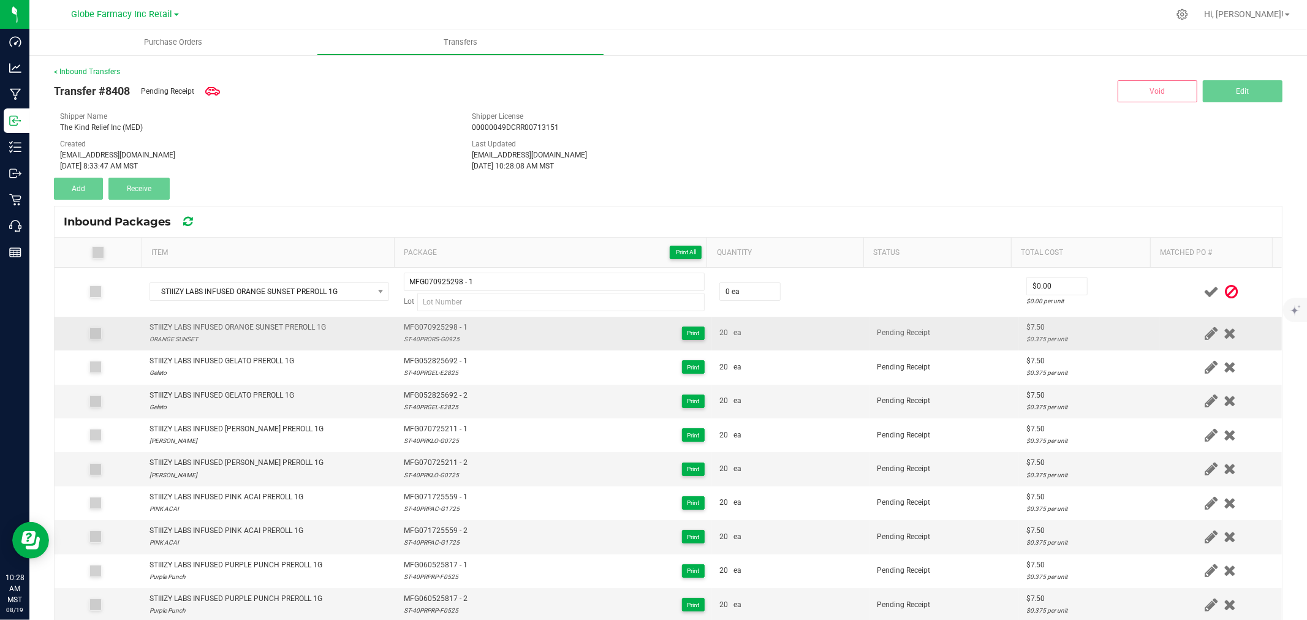
click at [436, 342] on div "ST-40PRORS-G0925" at bounding box center [436, 339] width 64 height 12
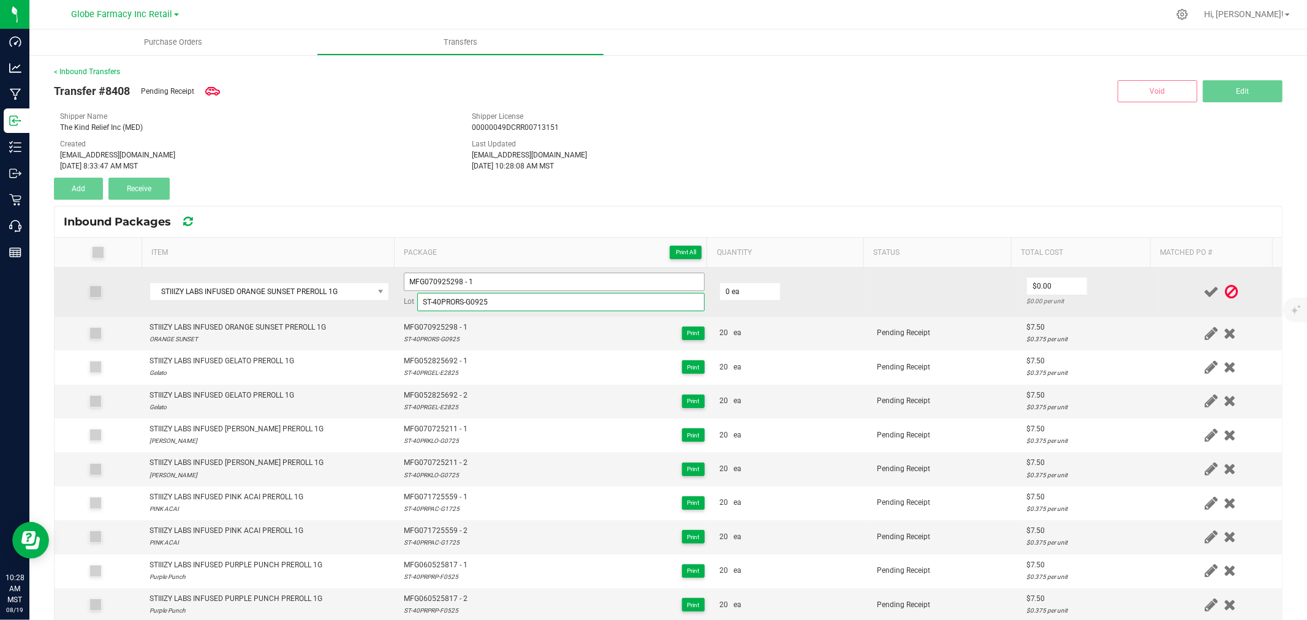
type input "ST-40PRORS-G0925"
click at [485, 289] on input "MFG070925298 - 1" at bounding box center [554, 282] width 301 height 18
type input "MFG070925298 - 2"
click at [752, 286] on input "0" at bounding box center [750, 291] width 60 height 17
type input "10 ea"
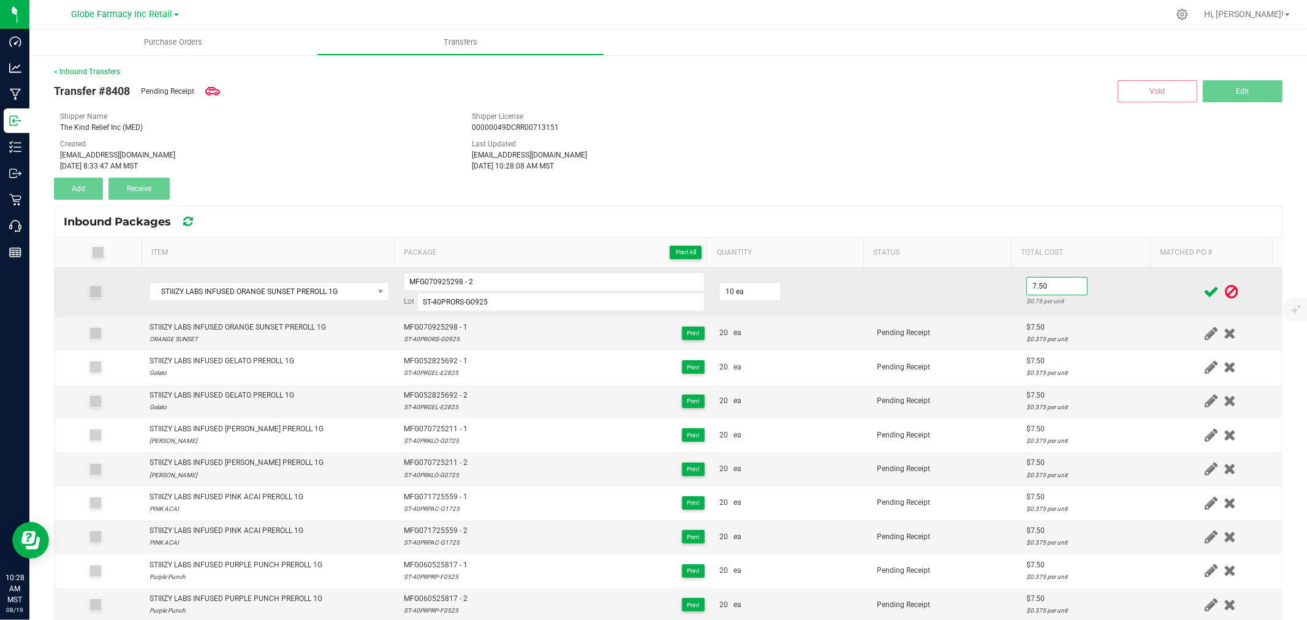
type input "$7.50"
click at [898, 306] on td at bounding box center [944, 292] width 149 height 49
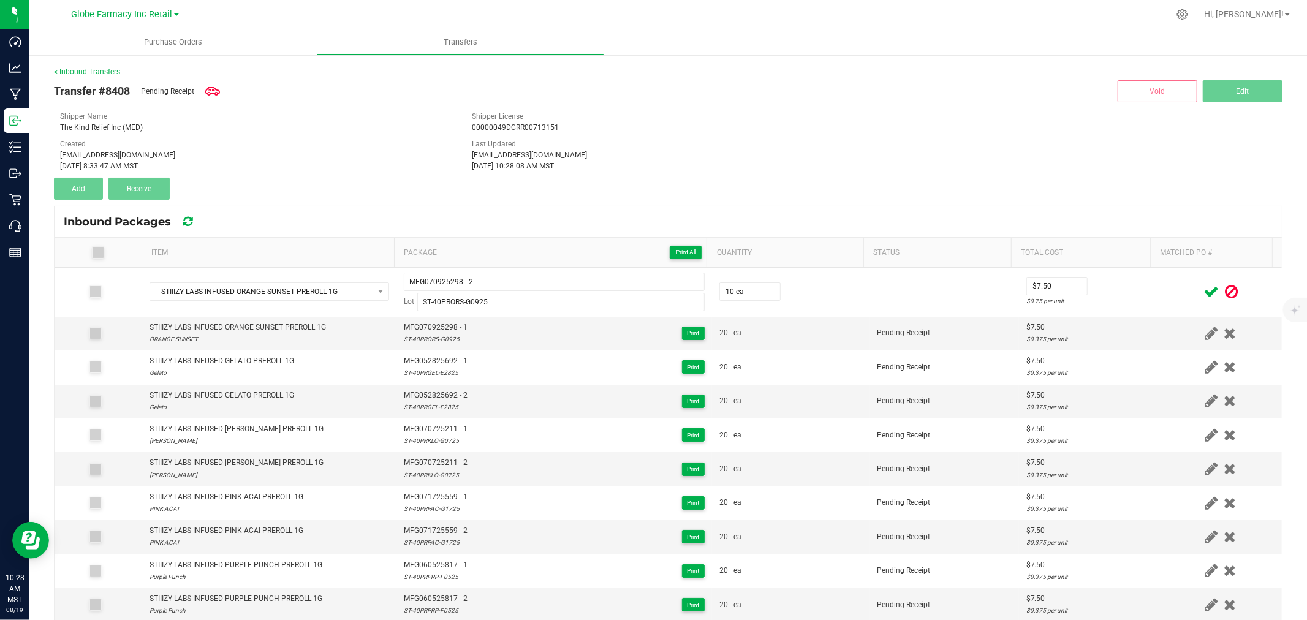
drag, startPoint x: 1154, startPoint y: 299, endPoint x: 1206, endPoint y: 291, distance: 52.7
click at [1167, 299] on div at bounding box center [1221, 291] width 108 height 15
click at [1203, 291] on icon at bounding box center [1210, 291] width 15 height 15
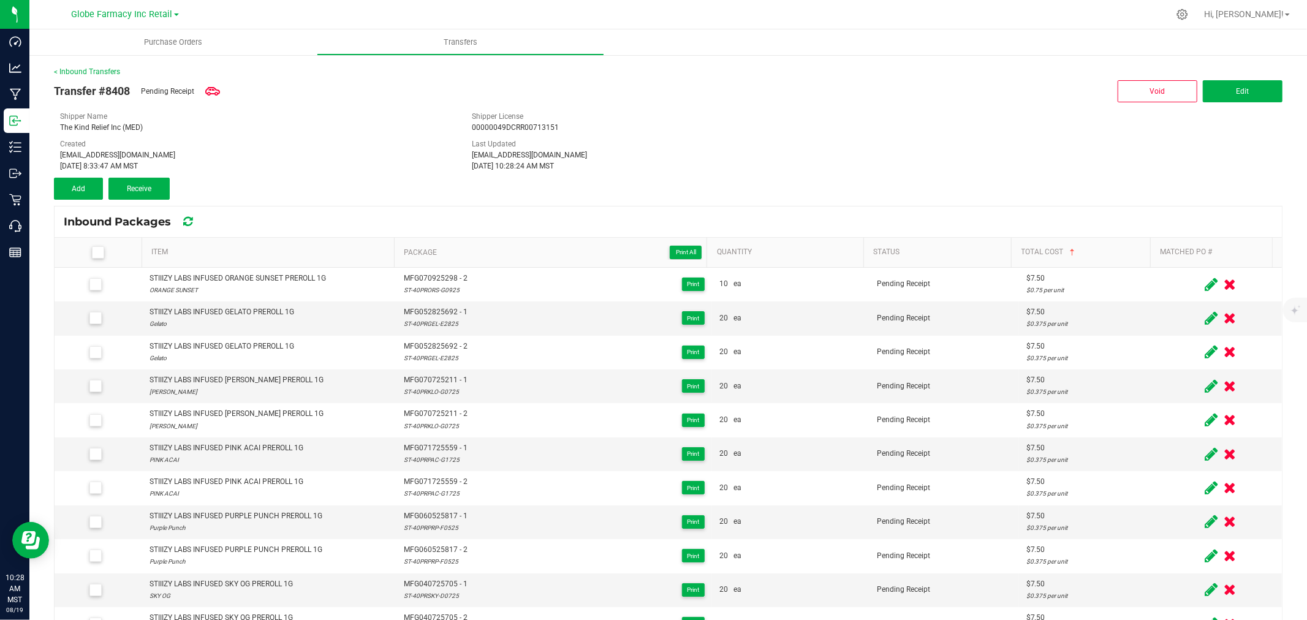
click at [69, 175] on div "Transfer #8408 Pending Receipt Void Edit Shipper Name The Kind Relief Inc (MED)…" at bounding box center [668, 138] width 1228 height 123
click at [52, 187] on div "< Inbound Transfers Transfer #8408 Pending Receipt Void Edit Shipper Name The K…" at bounding box center [667, 406] width 1277 height 705
click at [77, 187] on span "Add" at bounding box center [78, 188] width 13 height 9
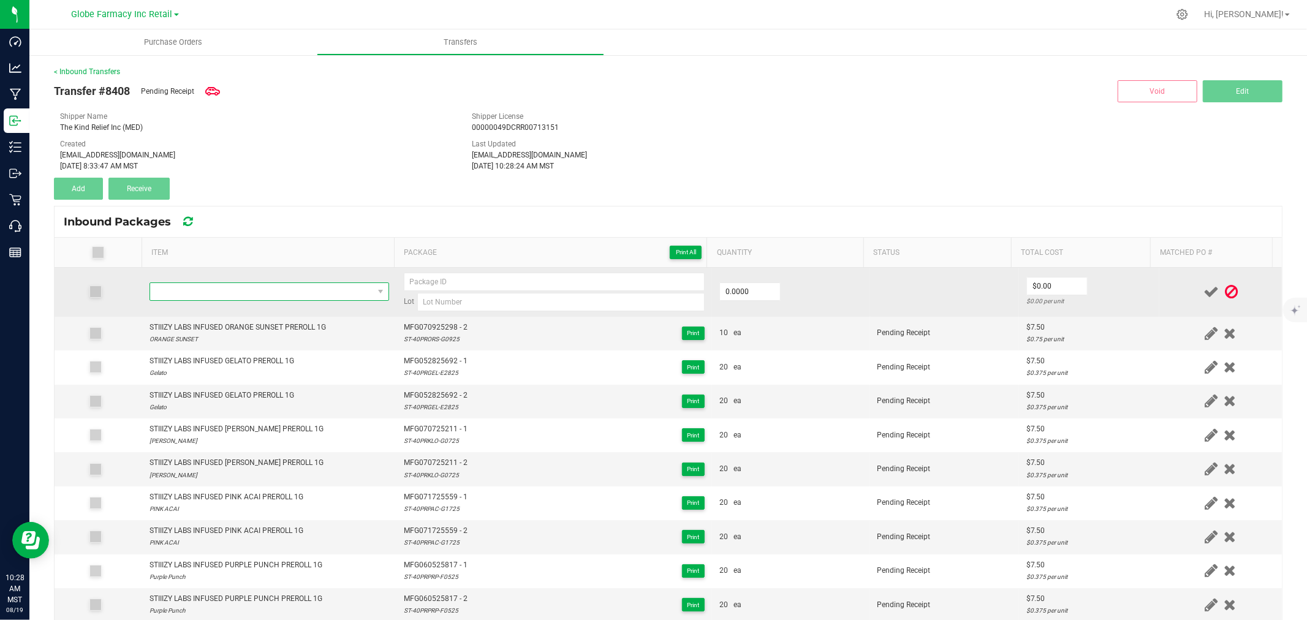
click at [278, 295] on span "NO DATA FOUND" at bounding box center [261, 291] width 223 height 17
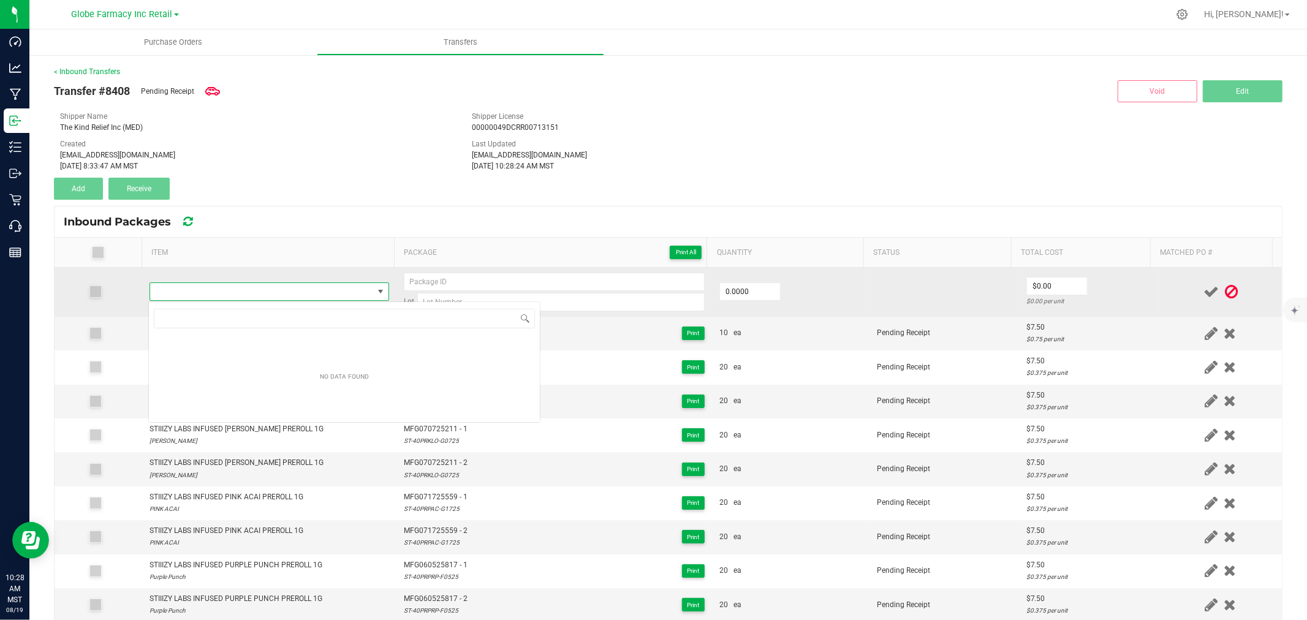
type input "STIIIZY LABS INFUSED ORANGE SUNSET PREROLL 1G"
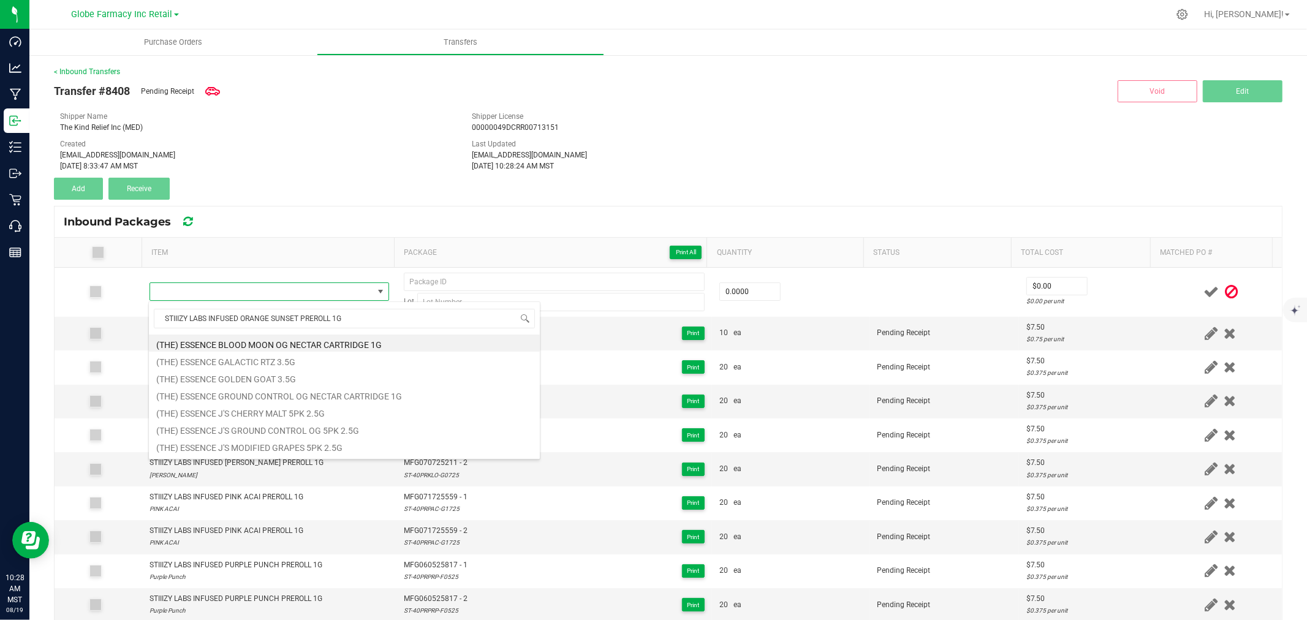
click at [274, 230] on div "Inbound Packages" at bounding box center [668, 221] width 1227 height 31
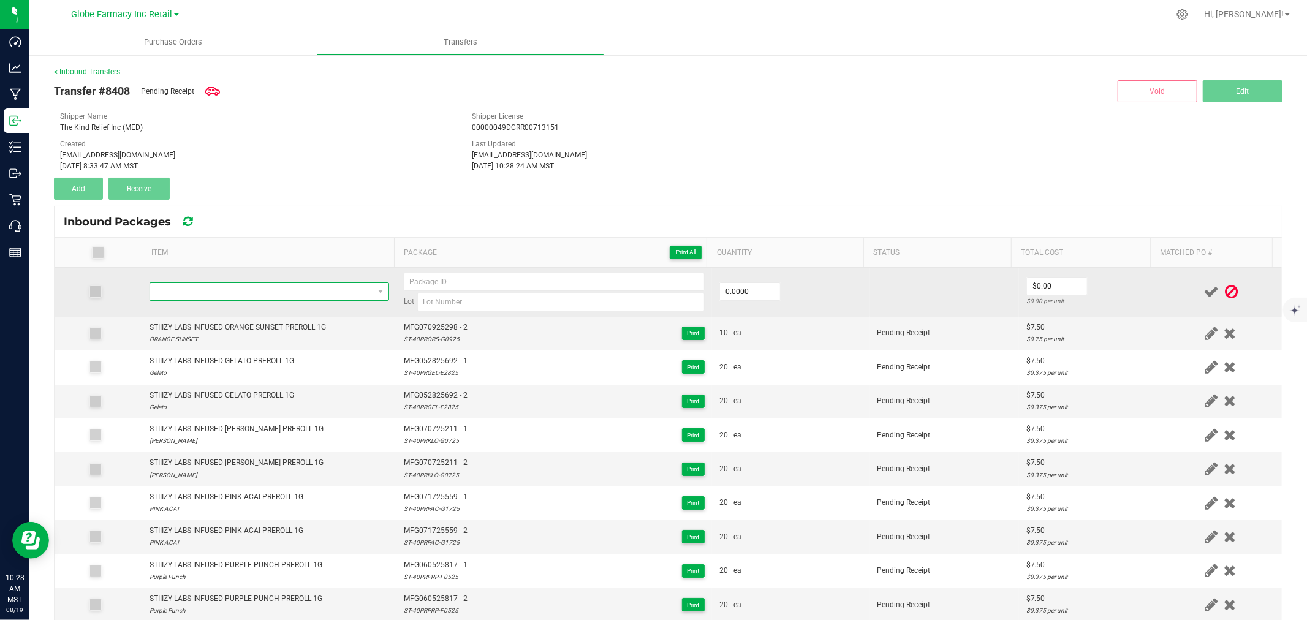
click at [262, 293] on span "NO DATA FOUND" at bounding box center [261, 291] width 223 height 17
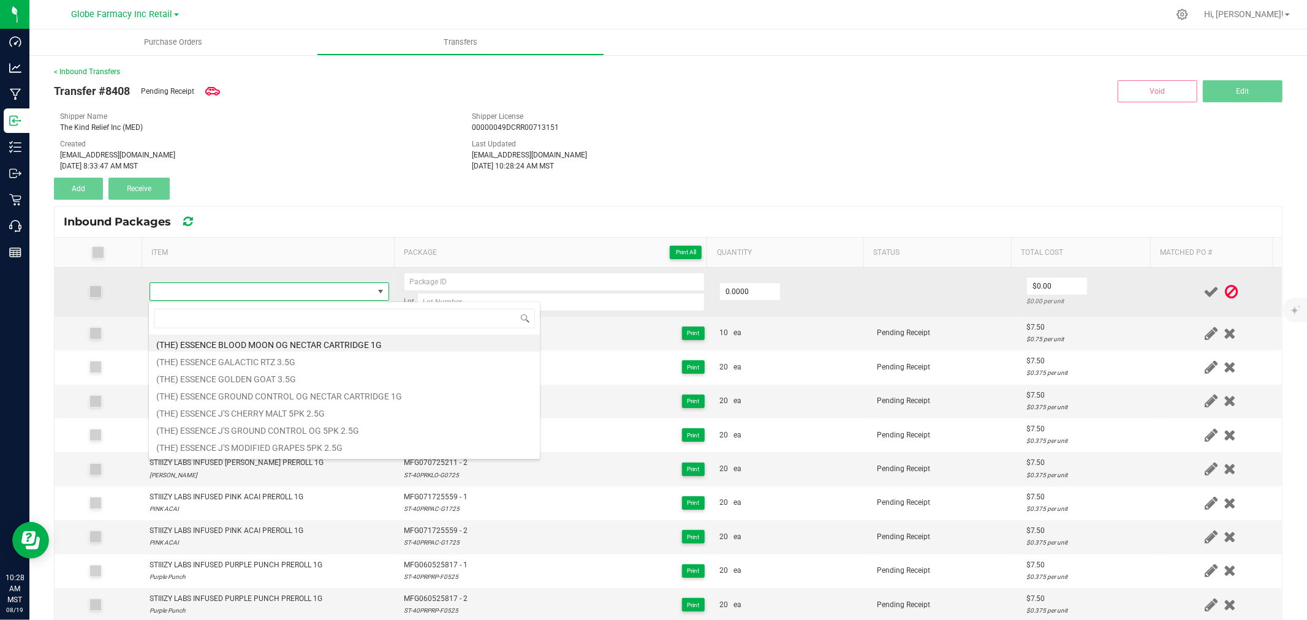
type input "STIIIZY LABS INFUSED ORANGE SUNSET PREROLL 1G"
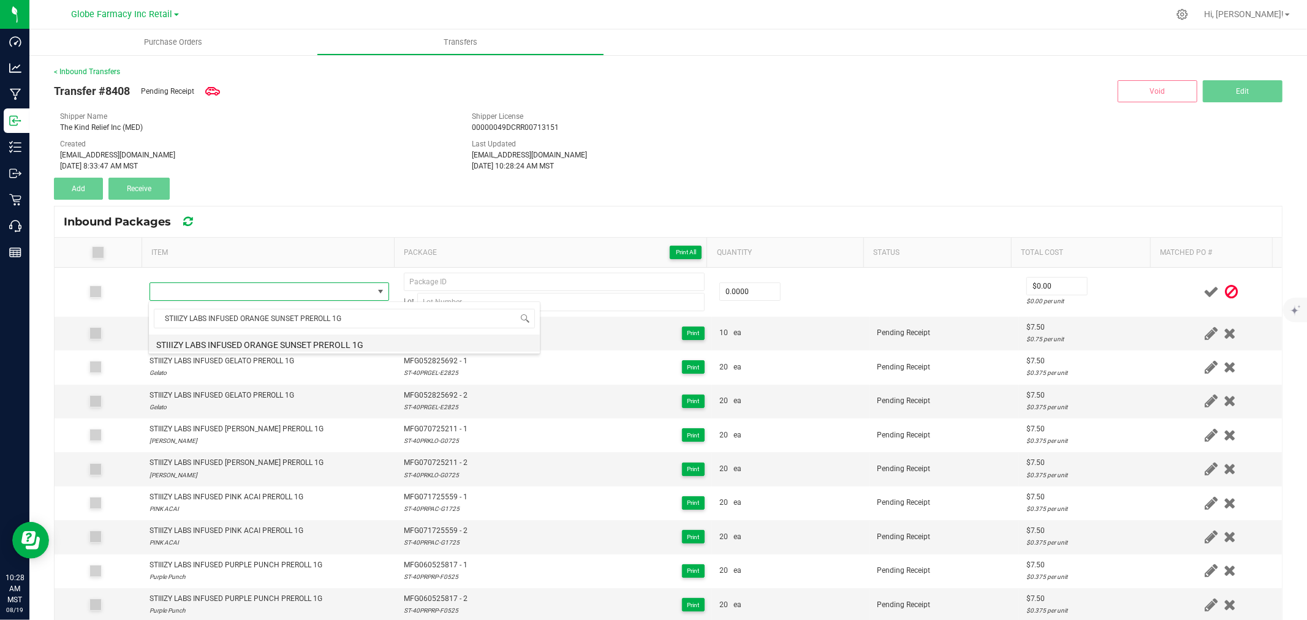
click at [282, 345] on li "STIIIZY LABS INFUSED ORANGE SUNSET PREROLL 1G" at bounding box center [344, 343] width 391 height 17
type input "0 ea"
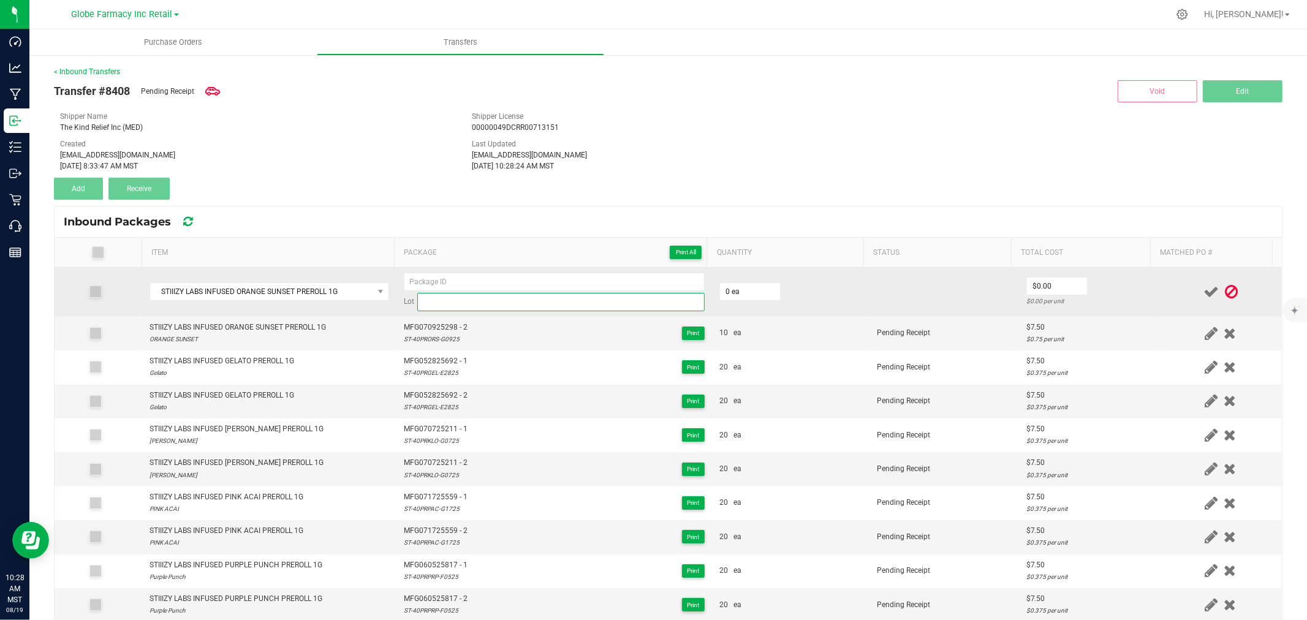
click at [548, 307] on input at bounding box center [560, 302] width 287 height 18
paste input "MFG-050625-475-Exp."
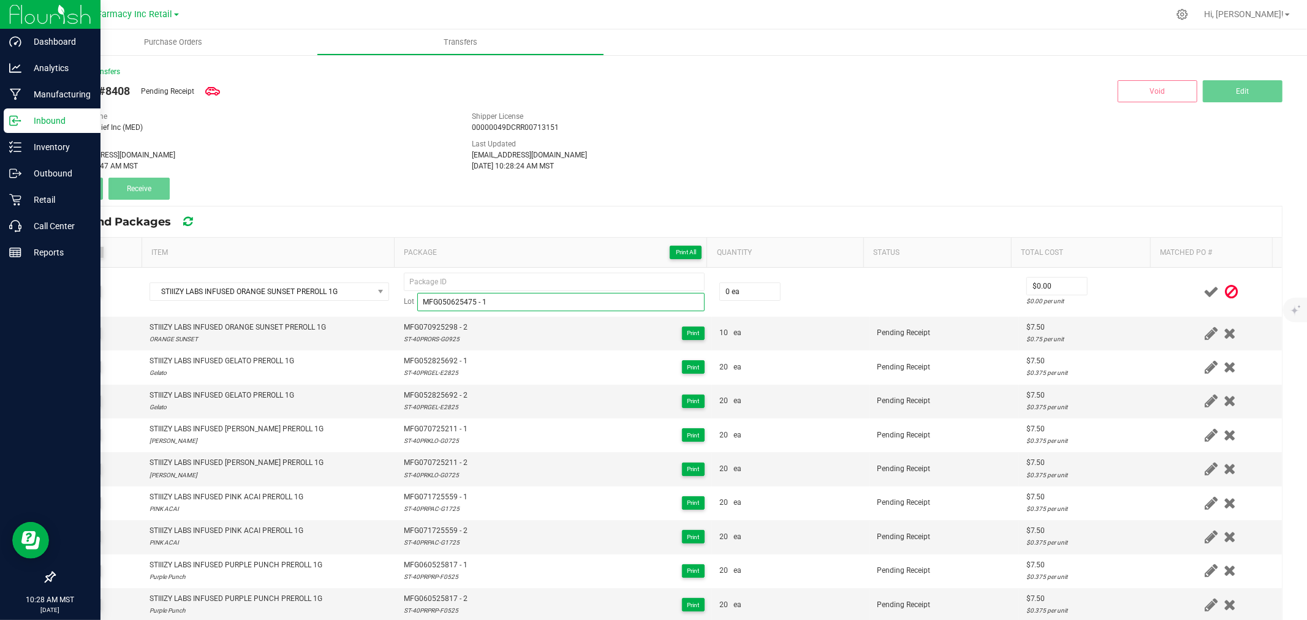
type input "MFG050625475 - 1"
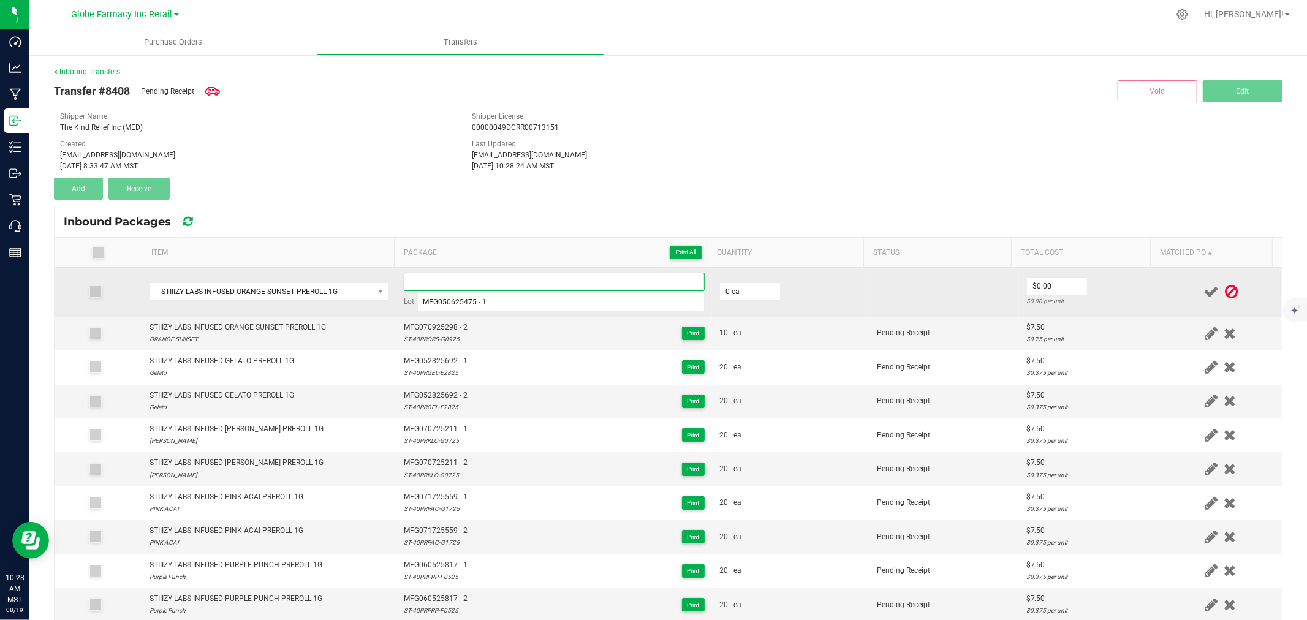
click at [460, 276] on input at bounding box center [554, 282] width 301 height 18
paste input "ST-40PRORS-E0625"
type input "ST-40PRORS-E0625"
type input "MFG-050625-475-Exp."
drag, startPoint x: 469, startPoint y: 287, endPoint x: 479, endPoint y: 289, distance: 9.5
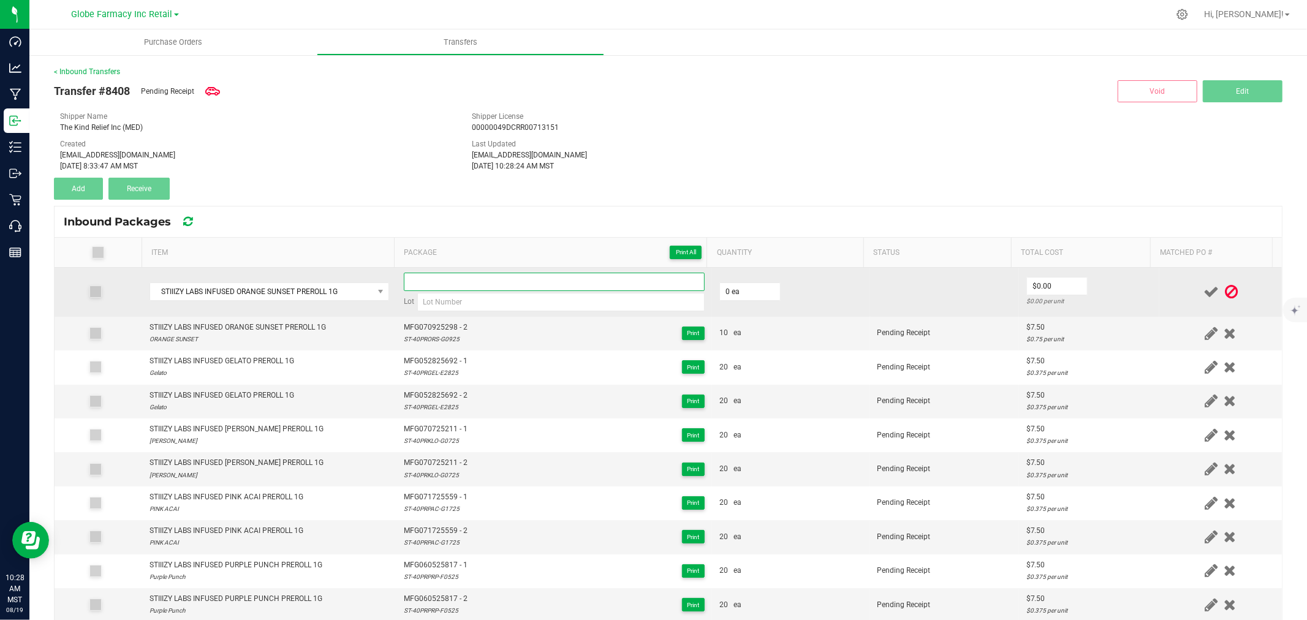
click at [474, 288] on input at bounding box center [554, 282] width 301 height 18
click at [425, 302] on input at bounding box center [560, 302] width 287 height 18
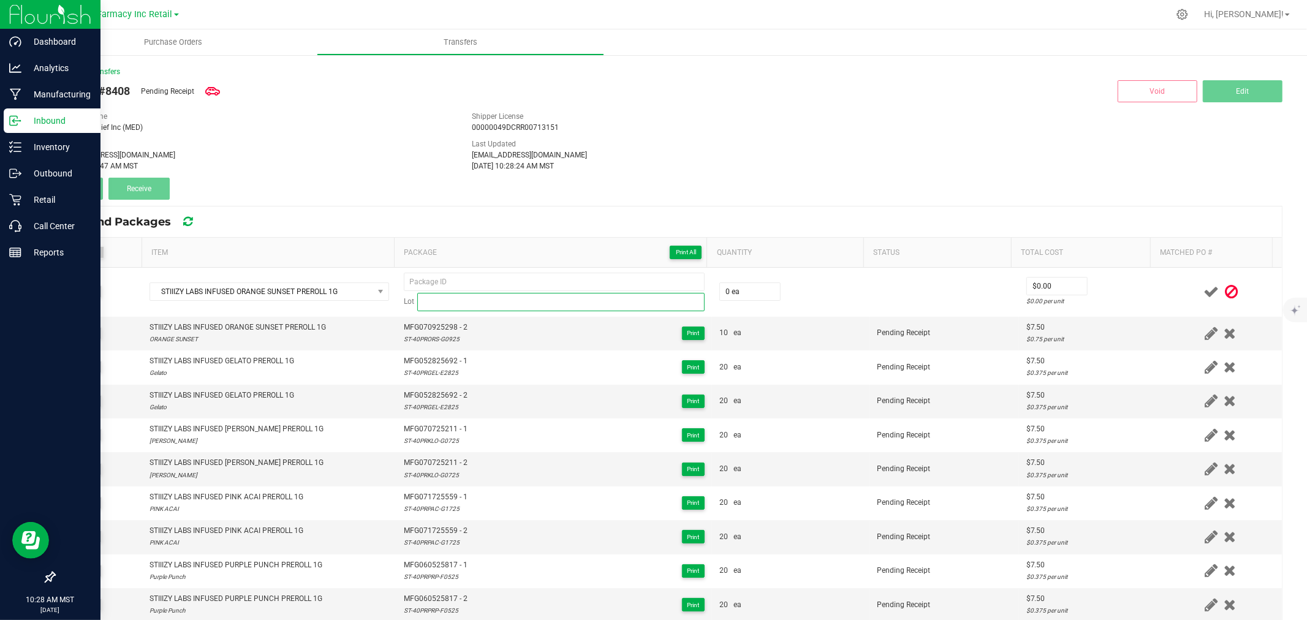
paste input "ST-40PRORS-E0625"
type input "ST-40PRORS-E0625"
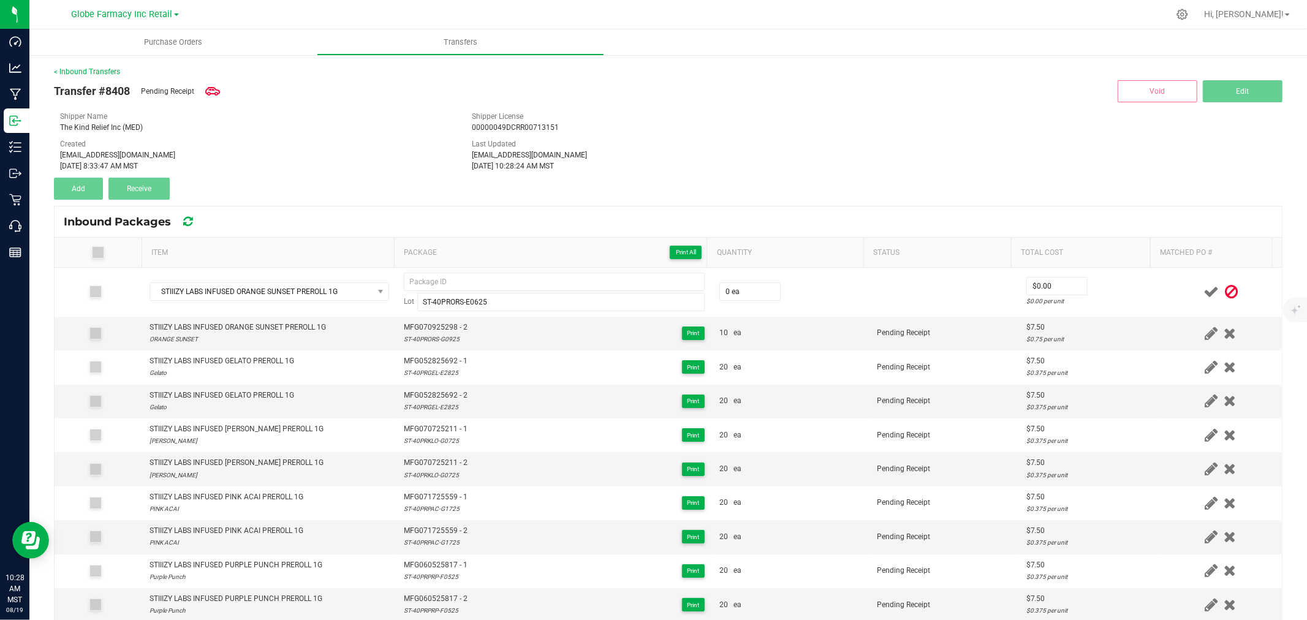
click at [491, 260] on th "Package Print All" at bounding box center [550, 253] width 313 height 30
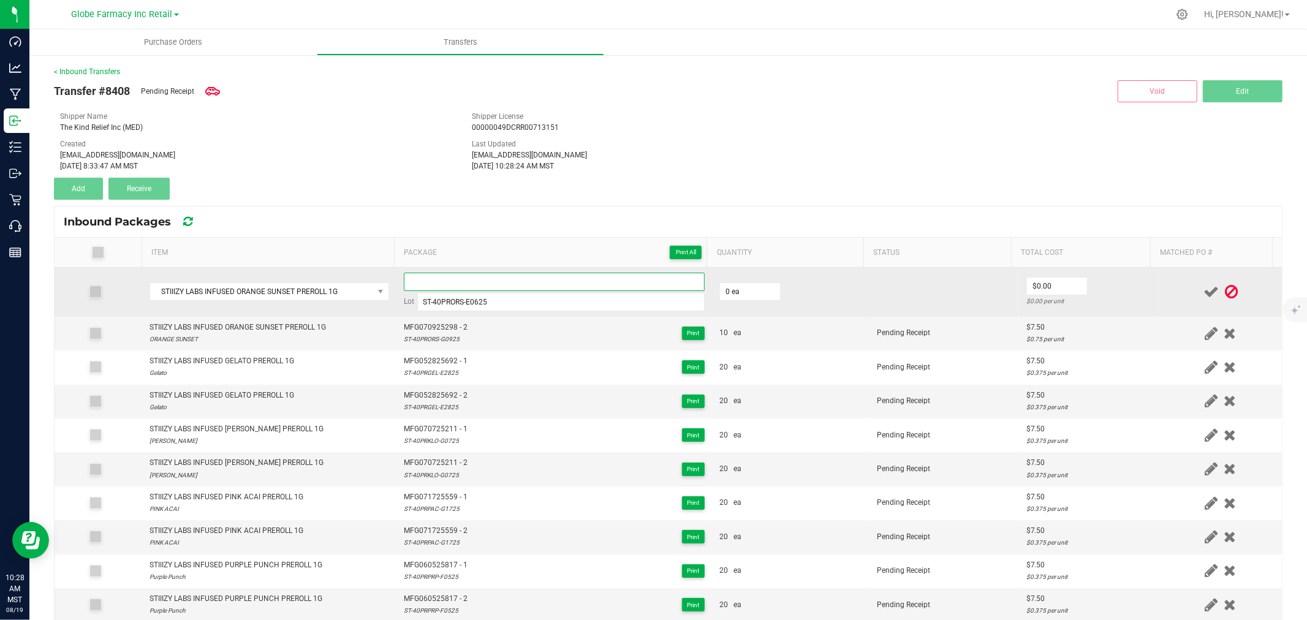
click at [491, 277] on input at bounding box center [554, 282] width 301 height 18
paste input "ST-40PRORS-E0625"
type input "ST-40PRORS-E0625"
click at [597, 268] on td "Lot ST-40PRORS-E0625" at bounding box center [554, 292] width 316 height 49
click at [597, 273] on input at bounding box center [554, 282] width 301 height 18
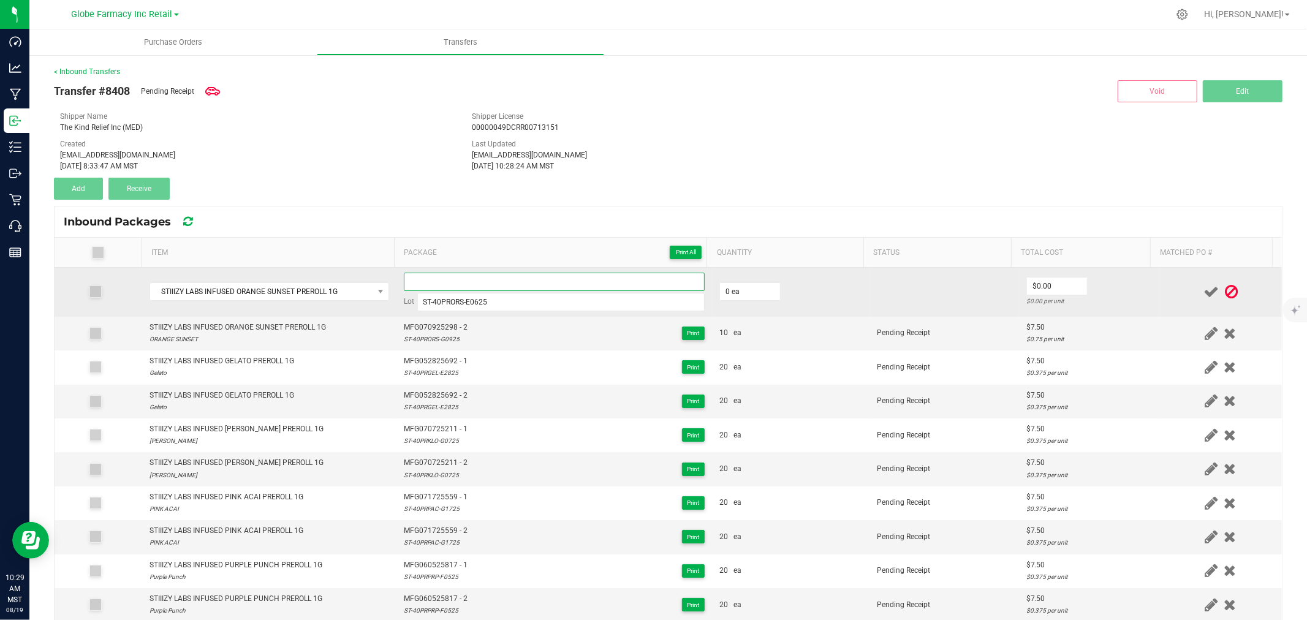
paste input "MFG-050625-475-Exp."
type input "MFG050625475 - 1"
click at [749, 289] on input "0" at bounding box center [750, 291] width 60 height 17
type input "10 ea"
type input "$7.50"
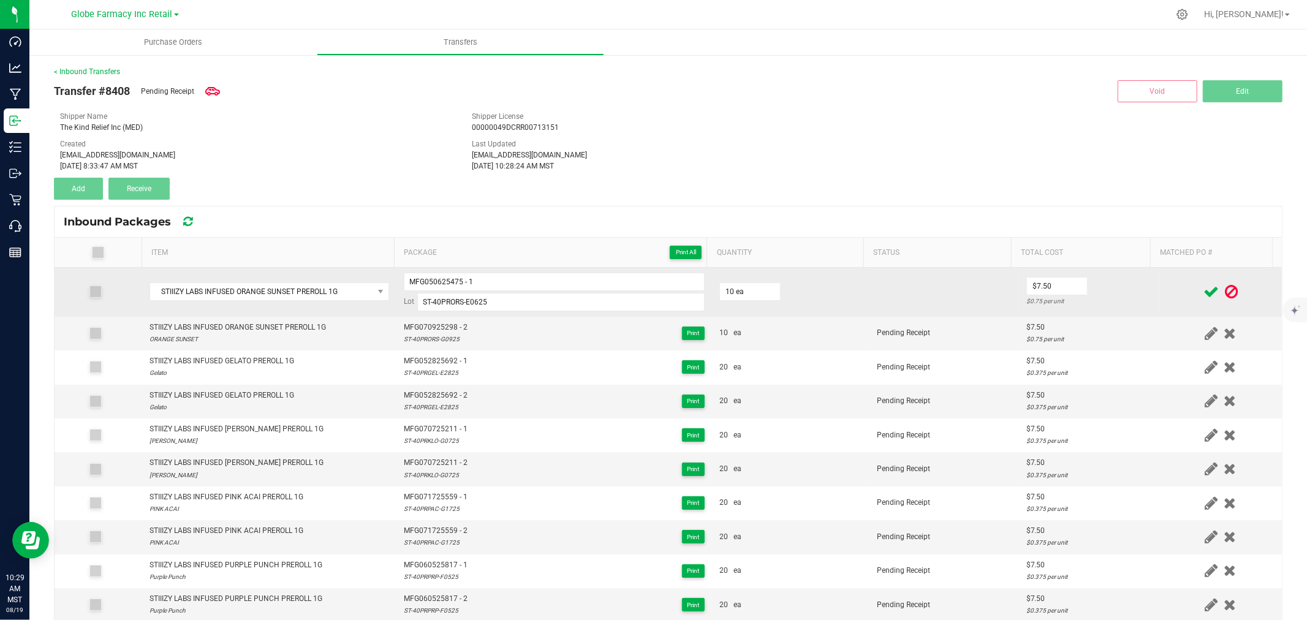
click at [1105, 289] on td "$7.50 $0.75 per unit" at bounding box center [1089, 292] width 140 height 49
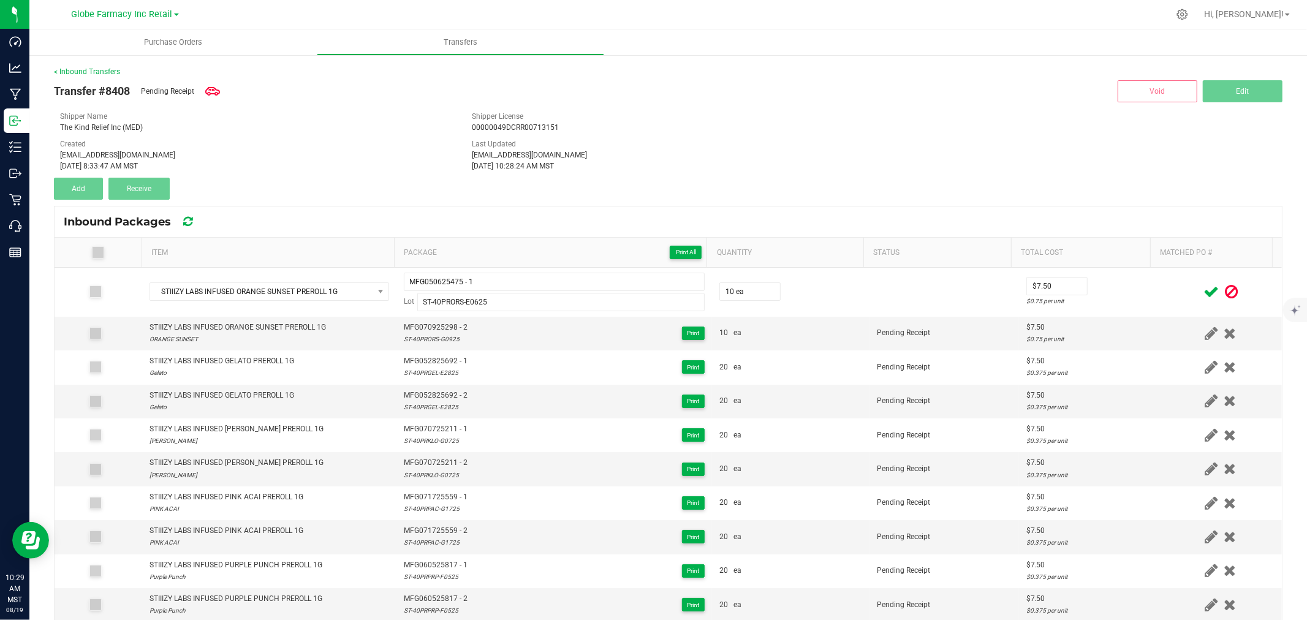
click at [1203, 291] on icon at bounding box center [1210, 291] width 15 height 15
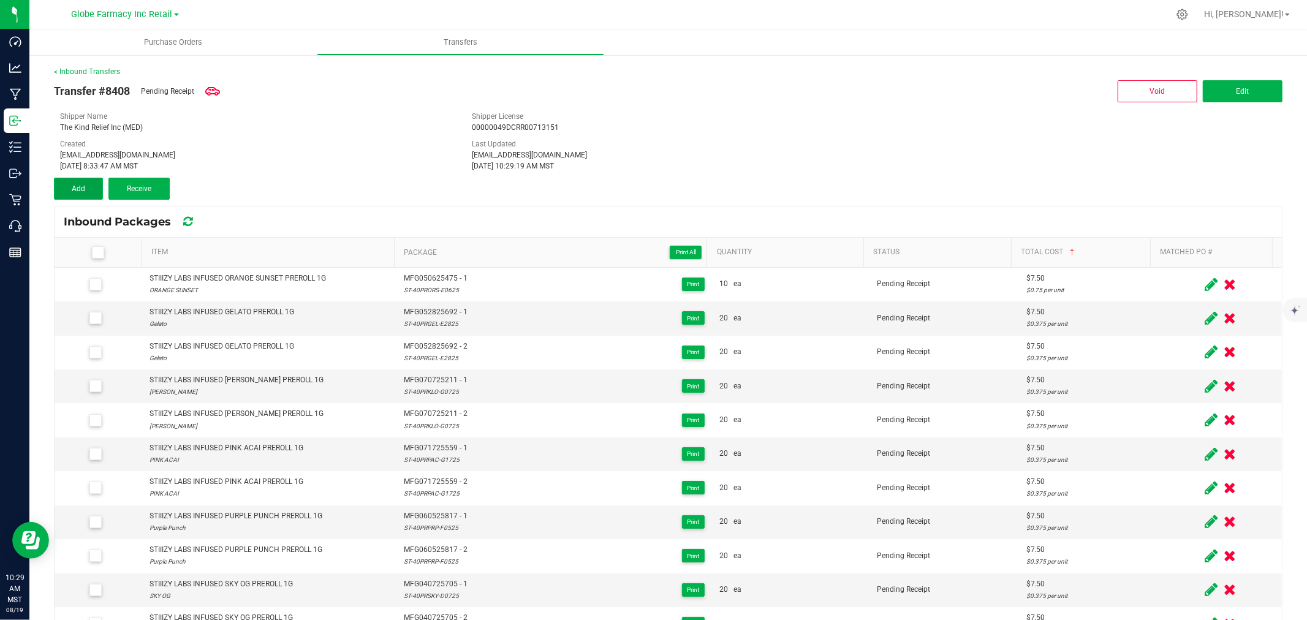
click at [85, 184] on button "Add" at bounding box center [78, 189] width 49 height 22
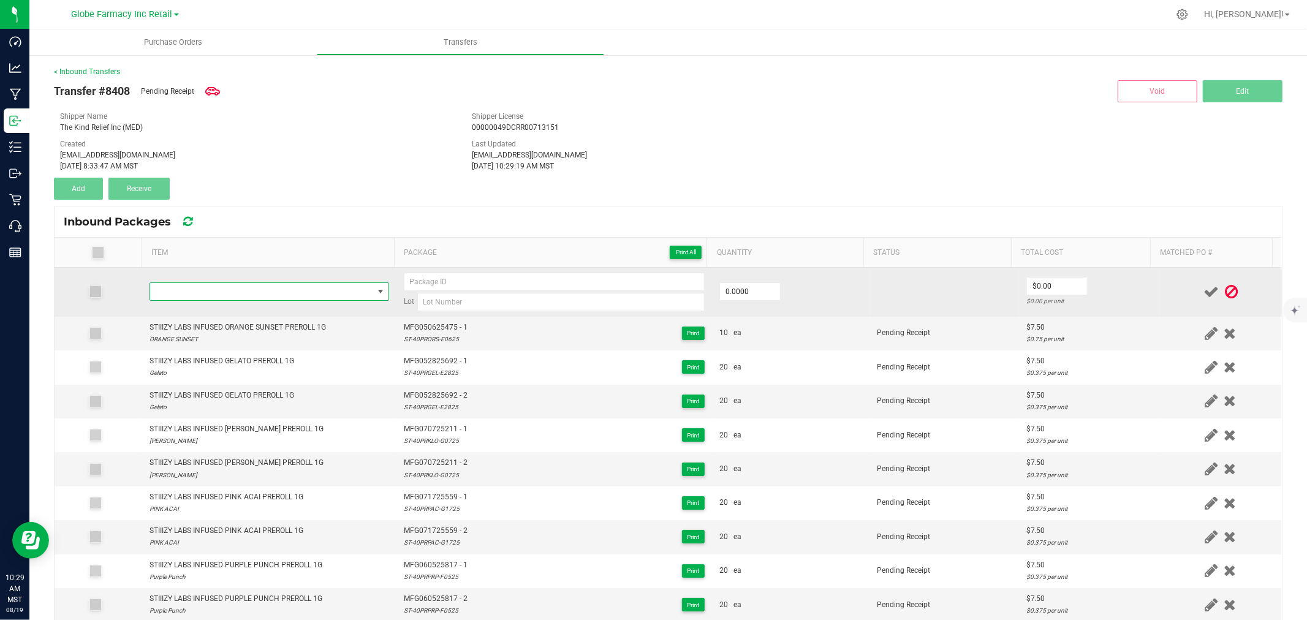
click at [305, 301] on span "NO DATA FOUND" at bounding box center [269, 291] width 240 height 18
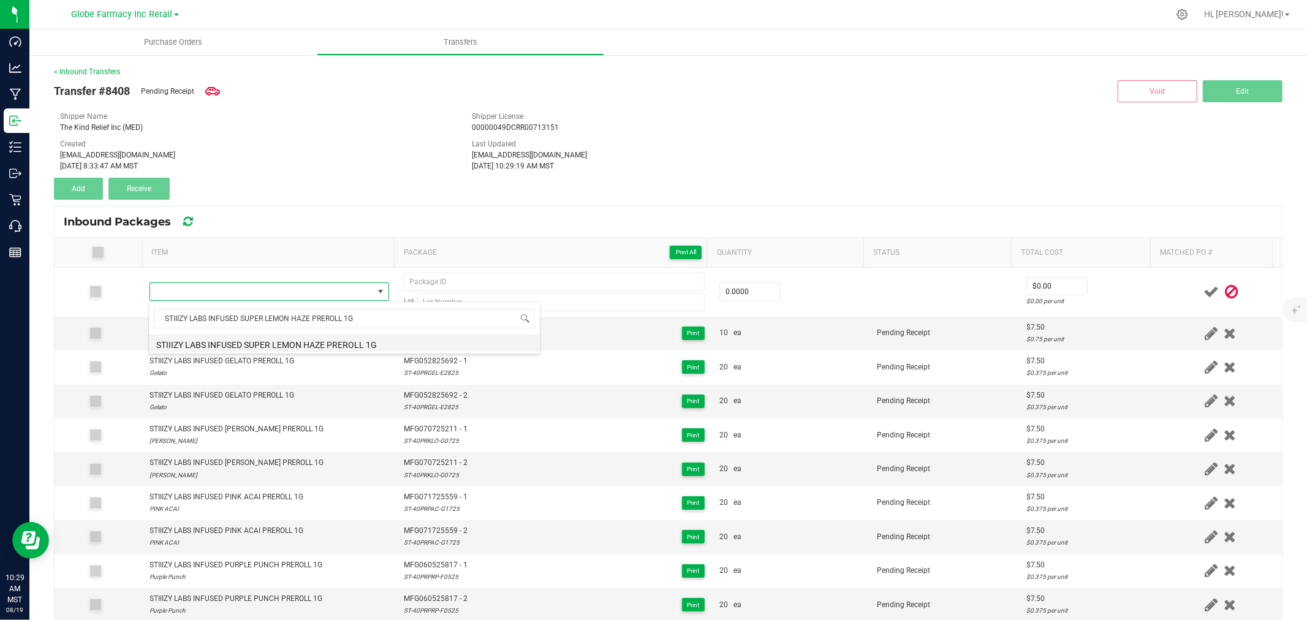
click at [297, 342] on li "STIIIZY LABS INFUSED SUPER LEMON HAZE PREROLL 1G" at bounding box center [344, 343] width 391 height 17
type input "0 ea"
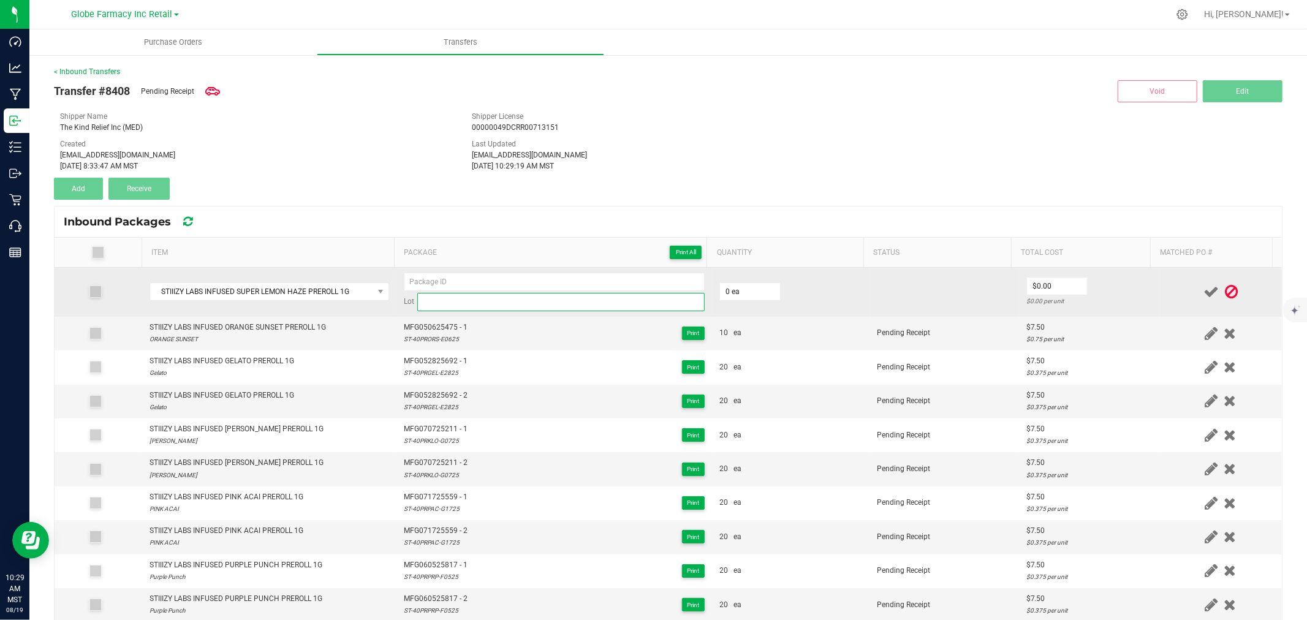
click at [494, 297] on input at bounding box center [560, 302] width 287 height 18
paste input "ST-40PRSLH-E0725"
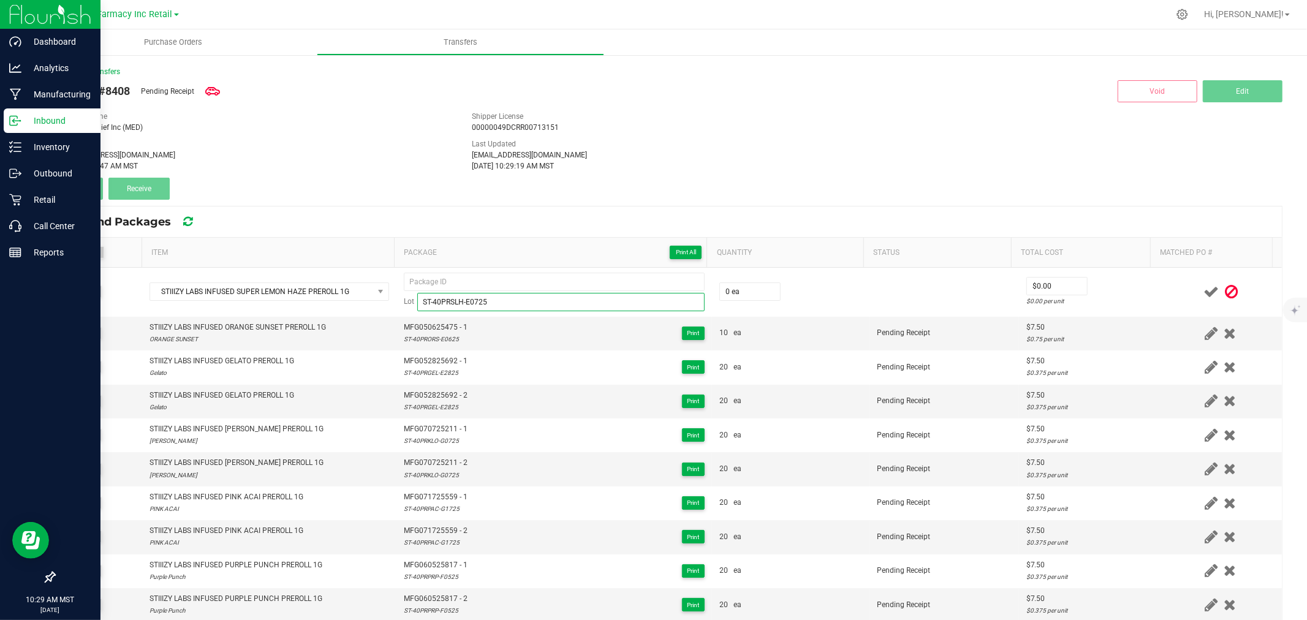
type input "ST-40PRSLH-E0725"
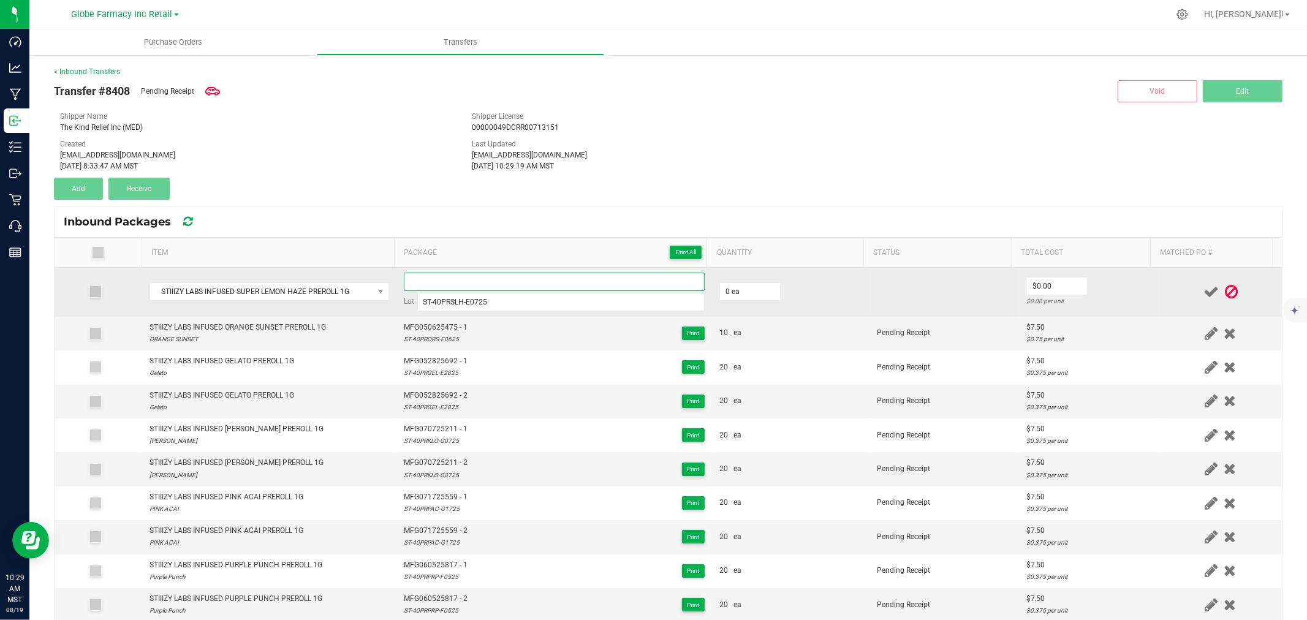
click at [481, 282] on input at bounding box center [554, 282] width 301 height 18
paste input "MFG-050725-485-Exp."
type input "MFG050725485 - 1"
type input "20"
type input "0"
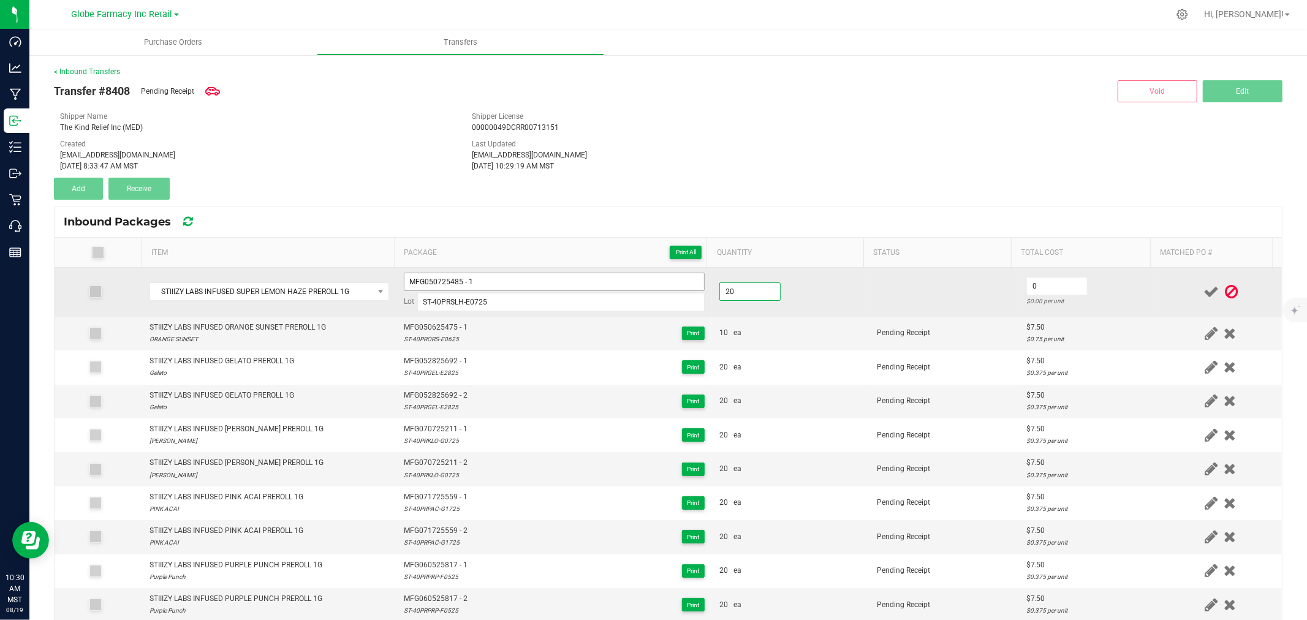
type input "20 ea"
type input "$7.50"
drag, startPoint x: 1126, startPoint y: 295, endPoint x: 1168, endPoint y: 289, distance: 42.7
click at [1127, 294] on td "$7.50 $0.375 per unit" at bounding box center [1089, 292] width 140 height 49
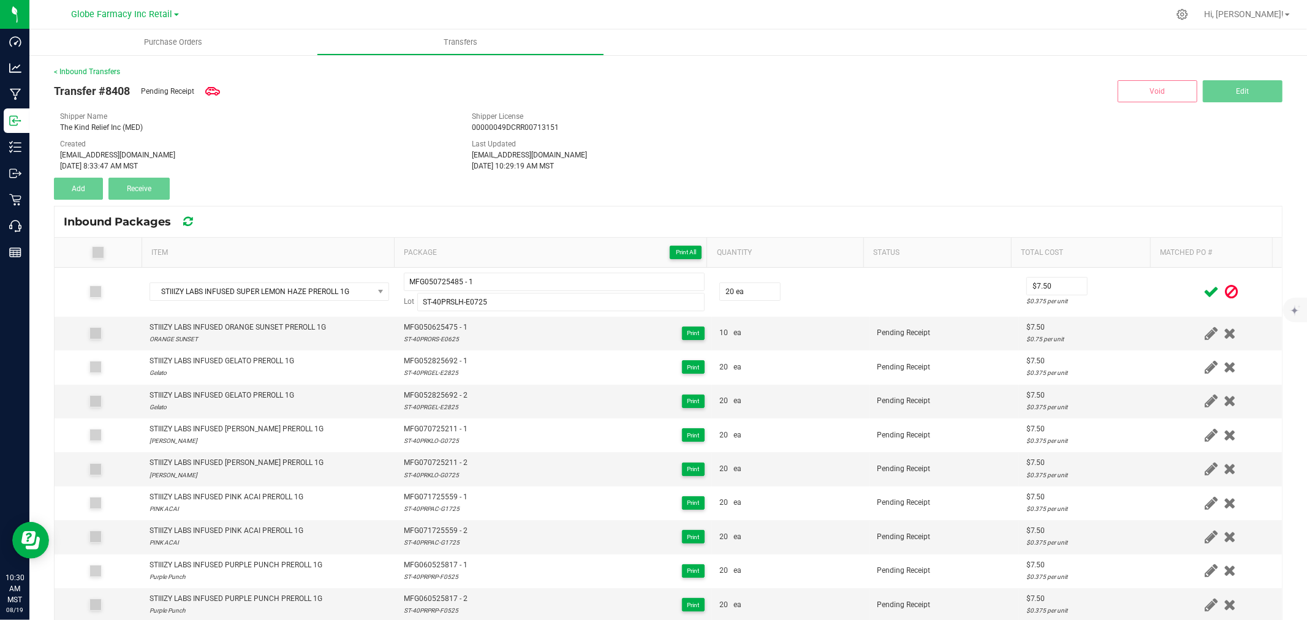
click at [1203, 291] on icon at bounding box center [1210, 291] width 15 height 15
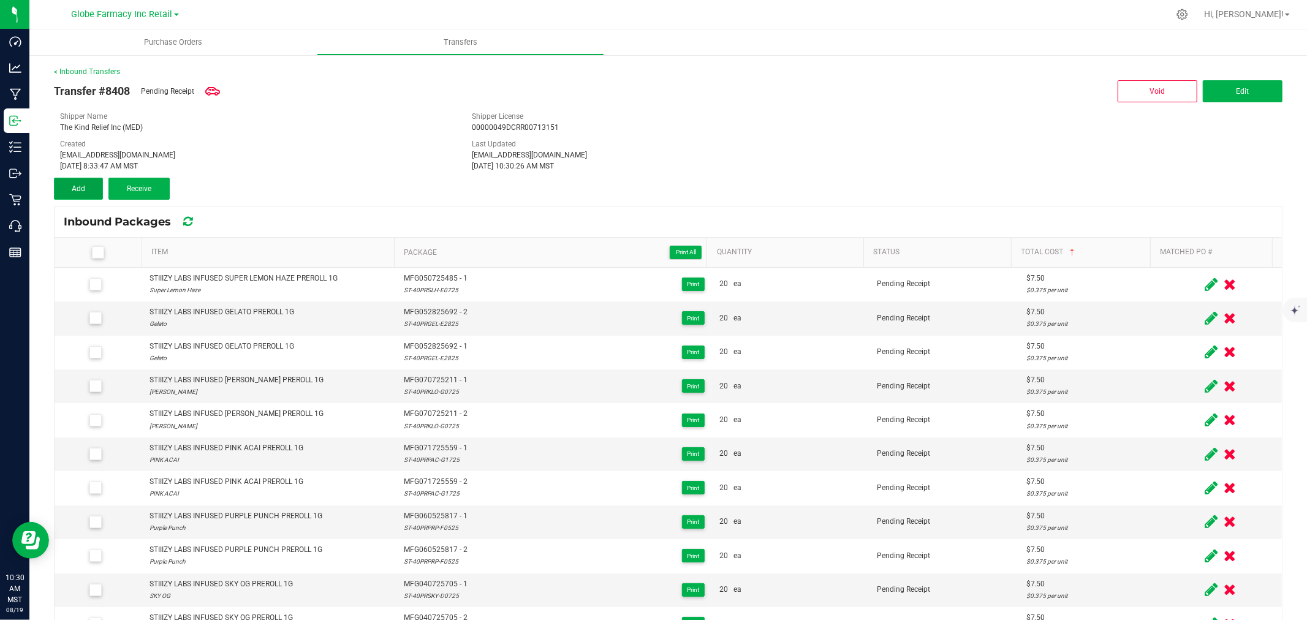
click at [80, 181] on button "Add" at bounding box center [78, 189] width 49 height 22
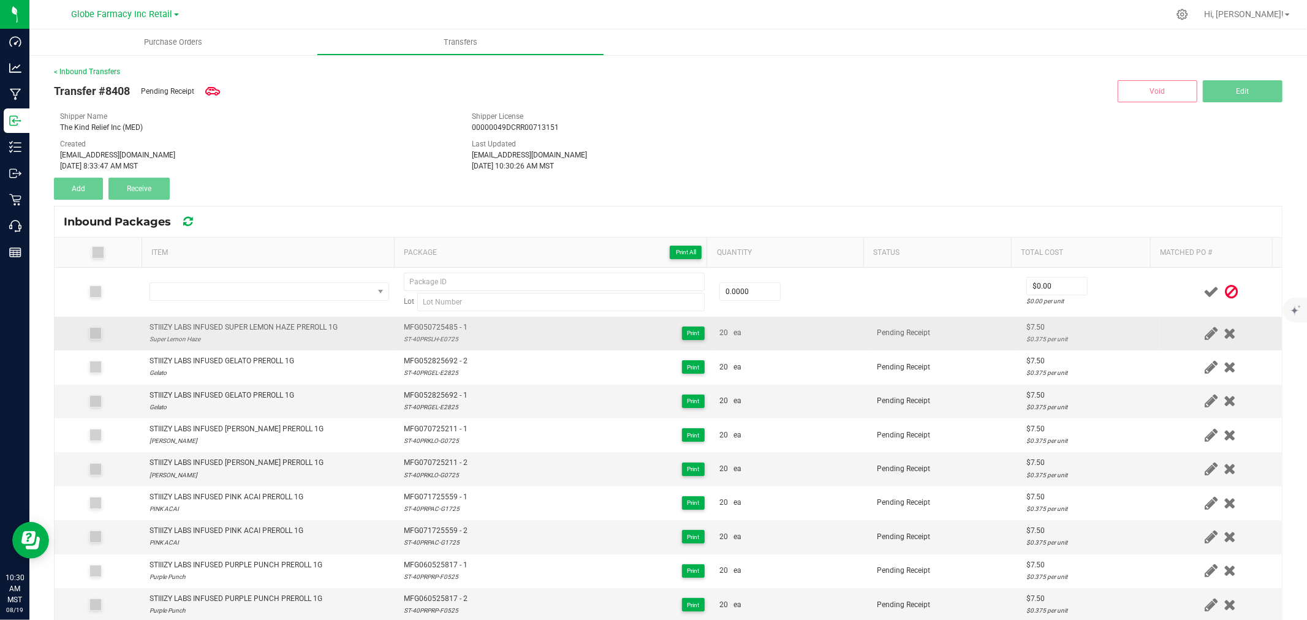
click at [245, 328] on div "STIIIZY LABS INFUSED SUPER LEMON HAZE PREROLL 1G" at bounding box center [243, 328] width 188 height 12
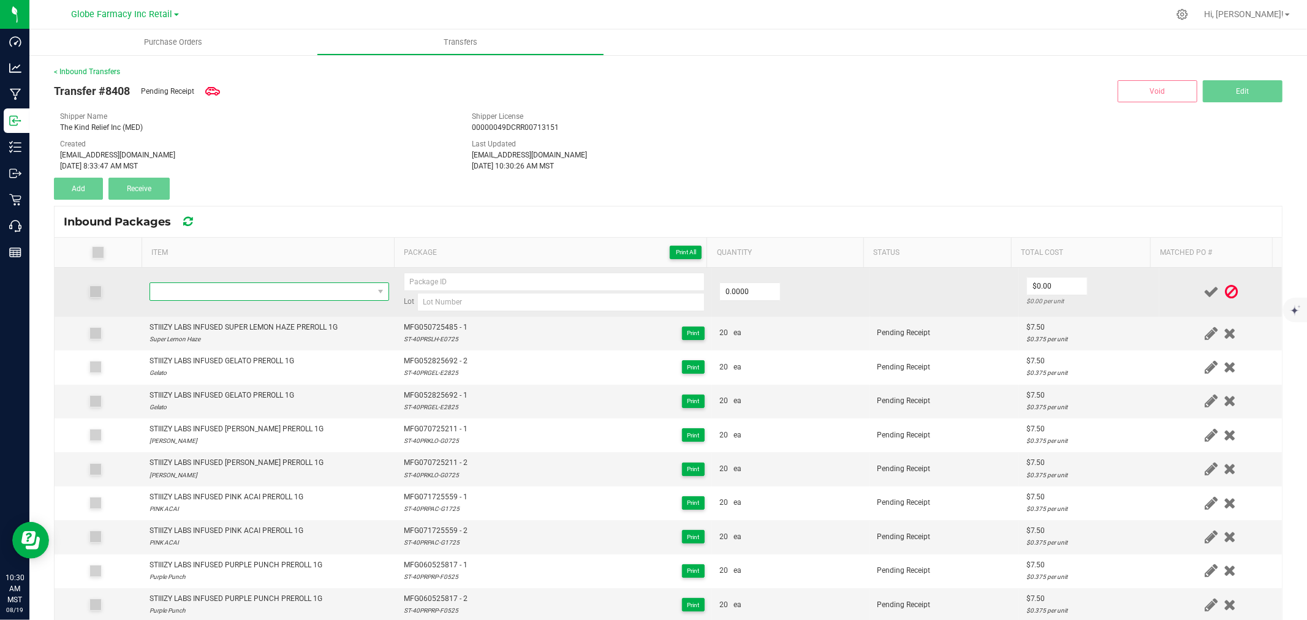
click at [289, 289] on span "NO DATA FOUND" at bounding box center [261, 291] width 223 height 17
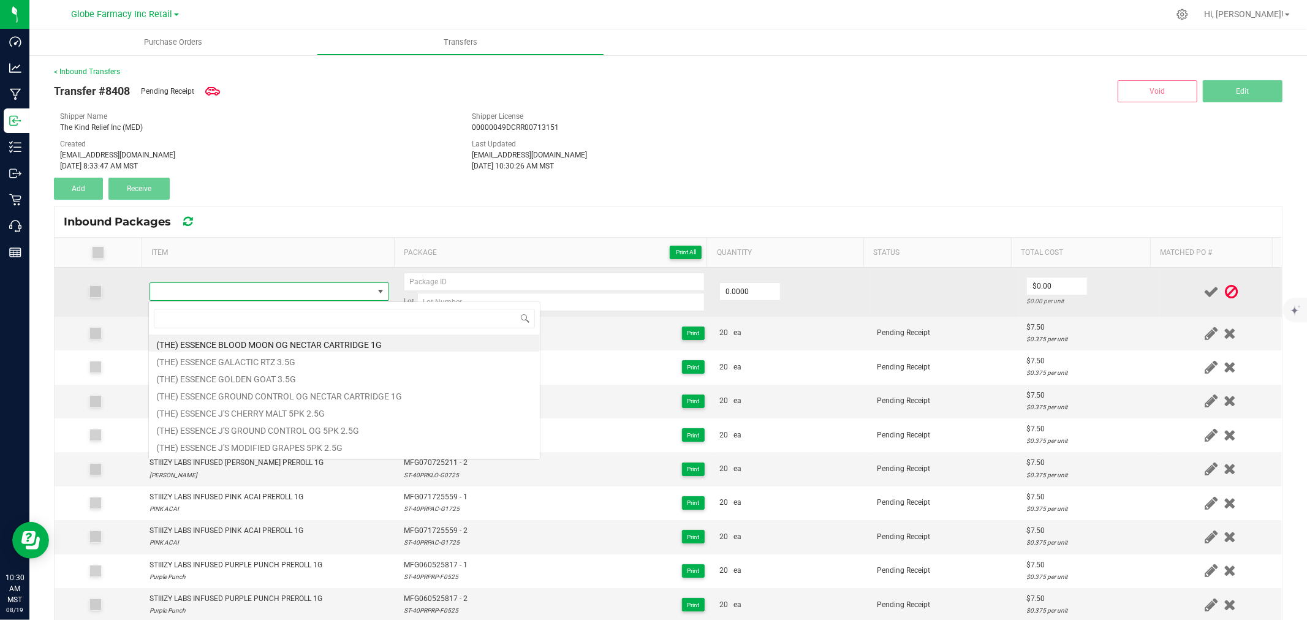
type input "STIIIZY LABS INFUSED SUPER LEMON HAZE PREROLL 1G"
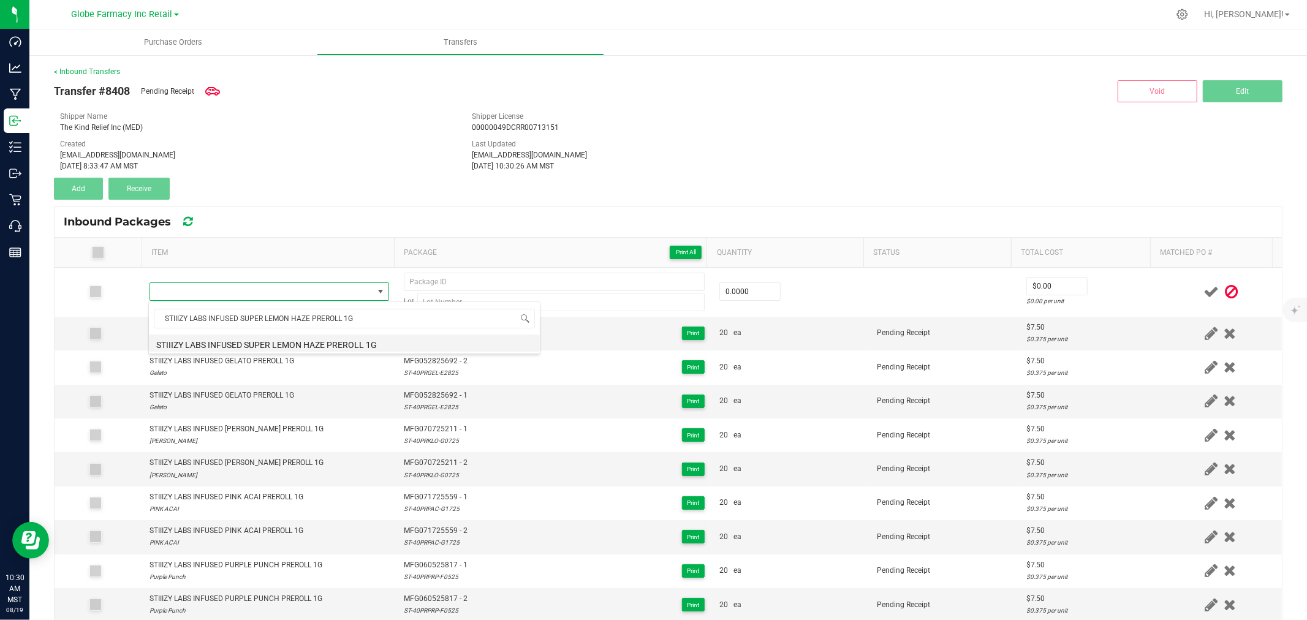
click at [331, 341] on li "STIIIZY LABS INFUSED SUPER LEMON HAZE PREROLL 1G" at bounding box center [344, 343] width 391 height 17
type input "0 ea"
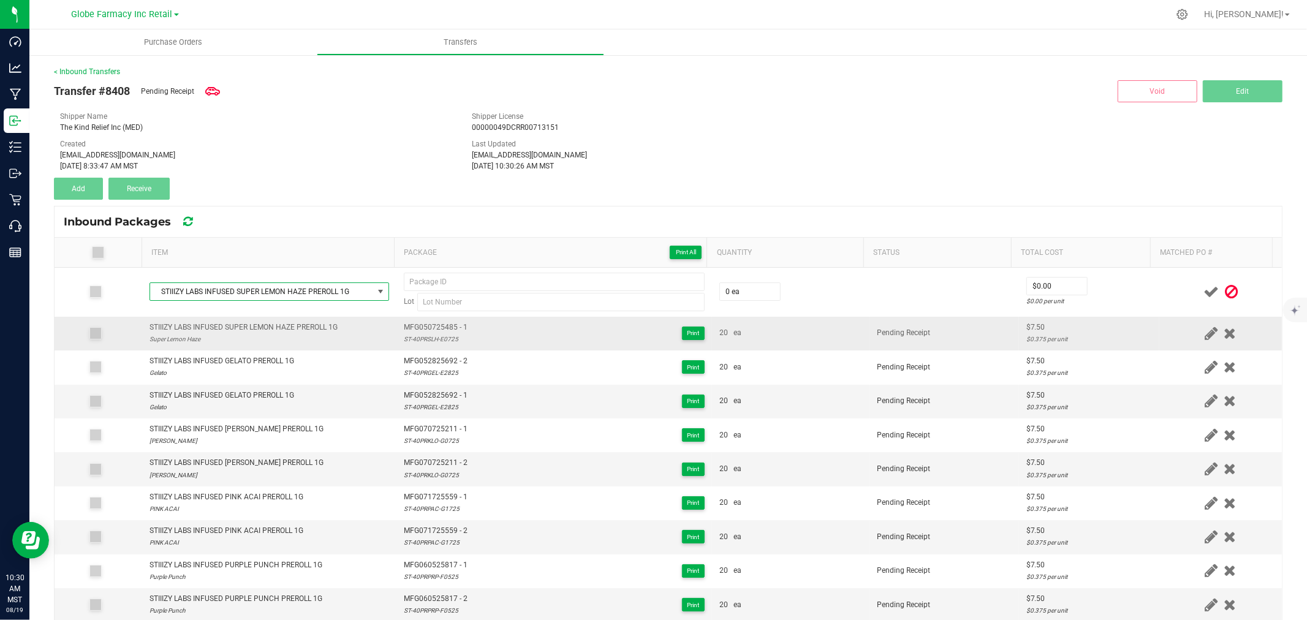
click at [425, 329] on span "MFG050725485 - 1" at bounding box center [436, 328] width 64 height 12
type input "MFG050725485 - 1"
click at [426, 337] on div "ST-40PRSLH-E0725" at bounding box center [436, 339] width 64 height 12
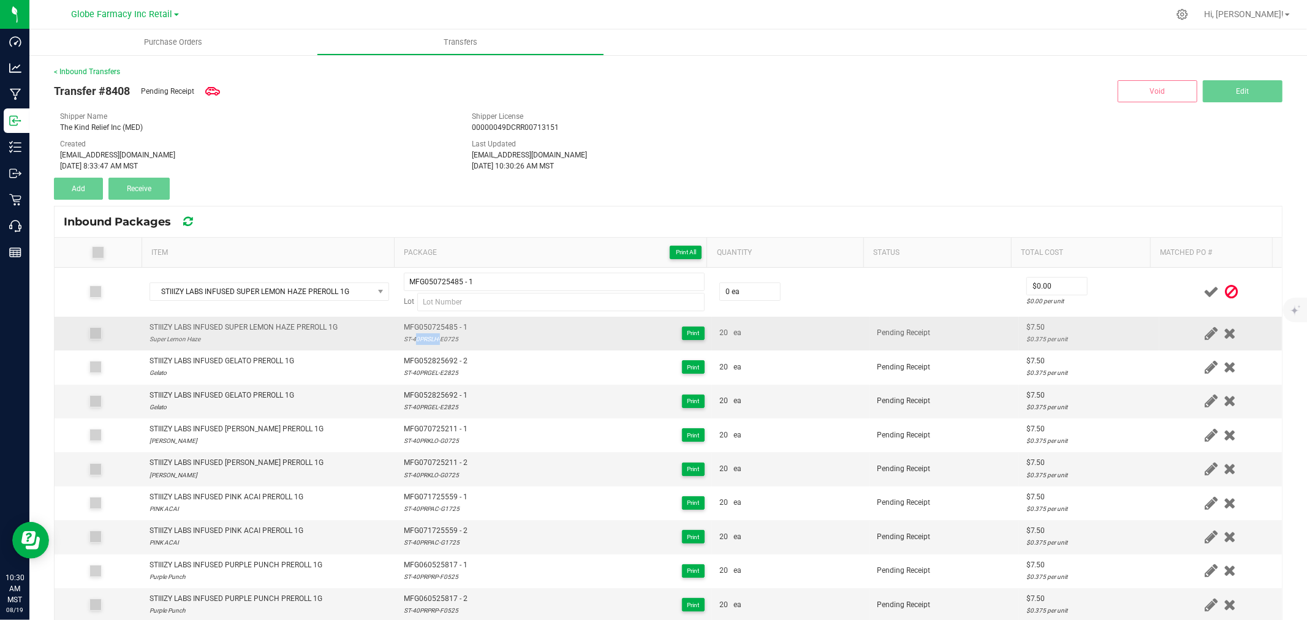
click at [426, 337] on div "ST-40PRSLH-E0725" at bounding box center [436, 339] width 64 height 12
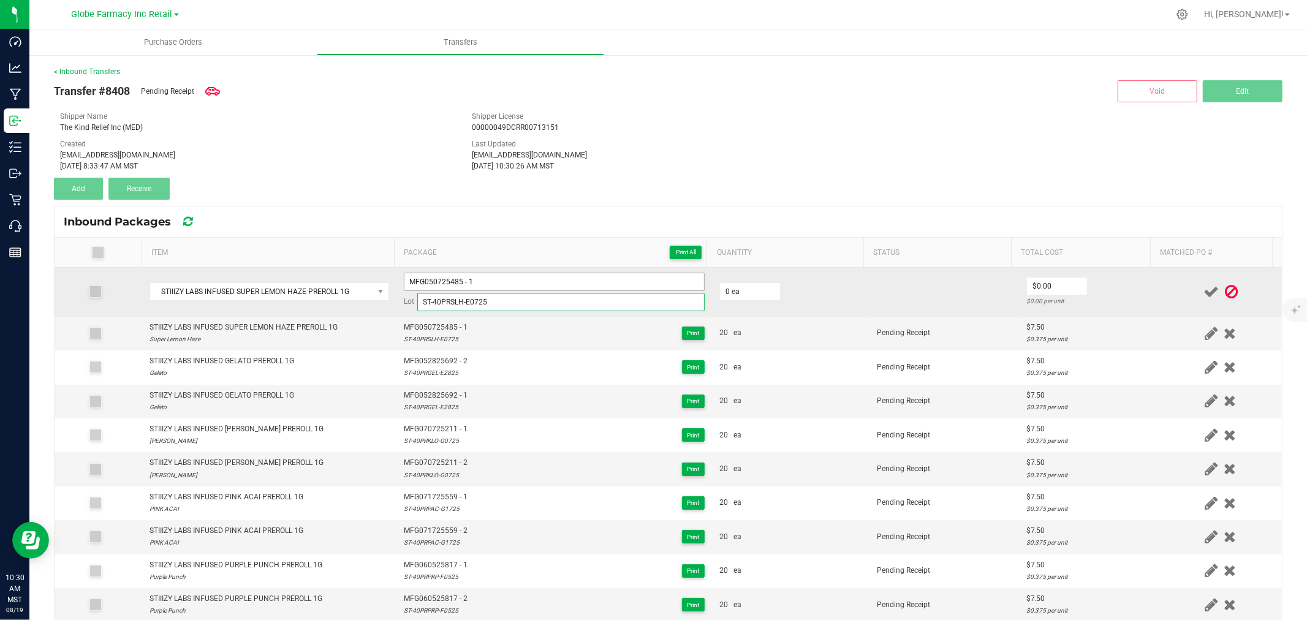
type input "ST-40PRSLH-E0725"
click at [501, 284] on input "MFG050725485 - 1" at bounding box center [554, 282] width 301 height 18
type input "MFG050725485 - 2"
click at [732, 291] on input "0" at bounding box center [750, 291] width 60 height 17
type input "20 ea"
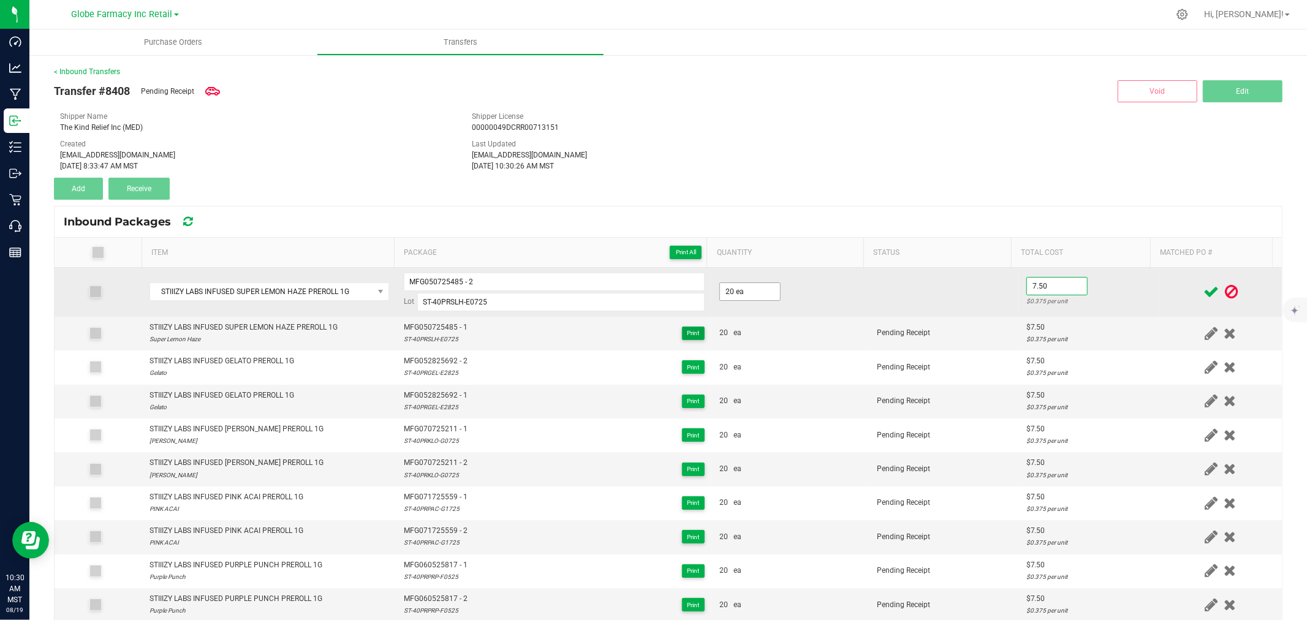
type input "$7.50"
click at [1119, 288] on td "$7.50 $0.375 per unit" at bounding box center [1089, 292] width 140 height 49
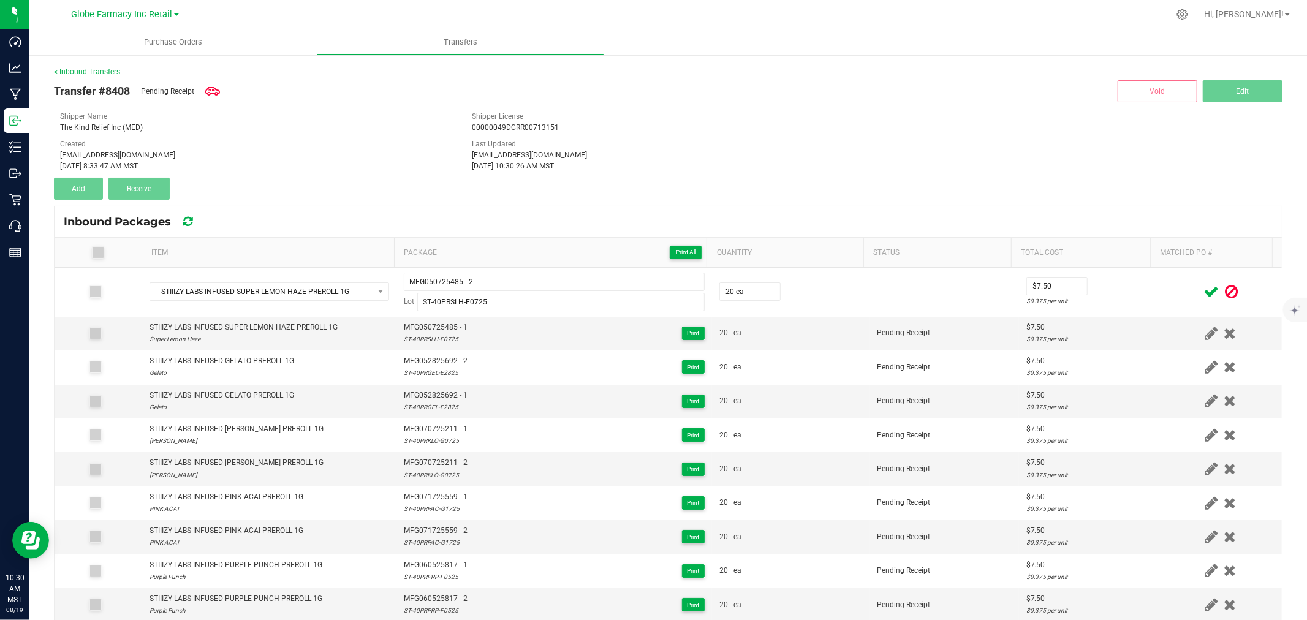
click at [1203, 288] on icon at bounding box center [1210, 291] width 15 height 15
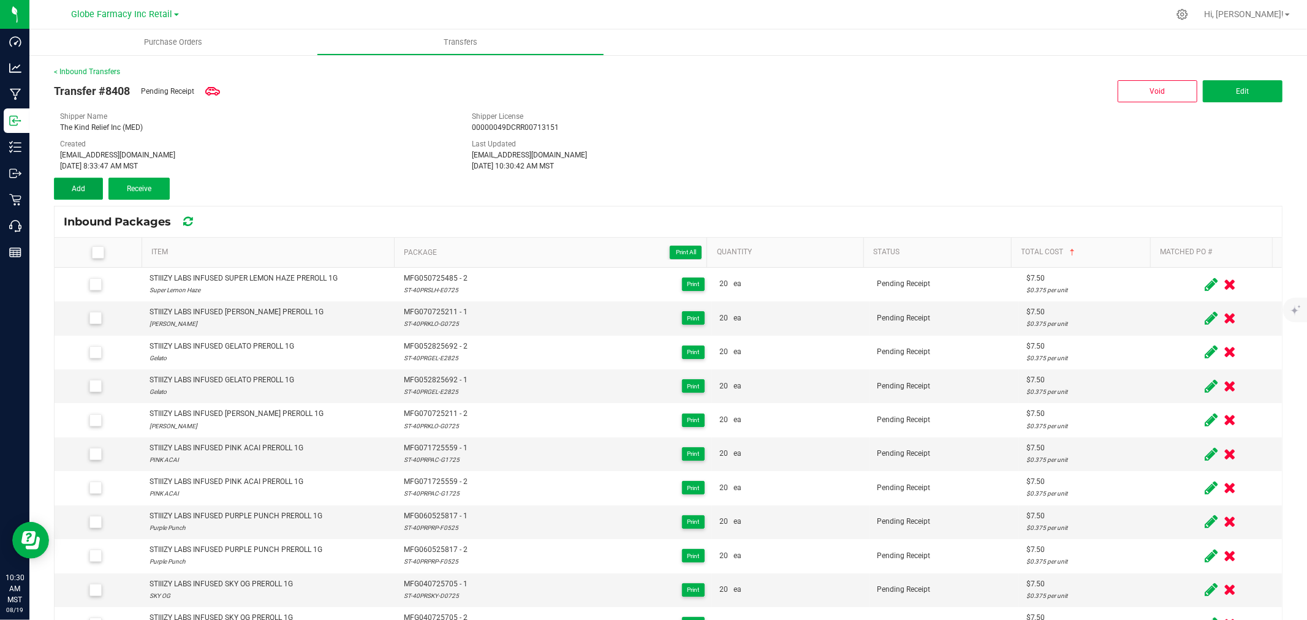
click at [56, 181] on button "Add" at bounding box center [78, 189] width 49 height 22
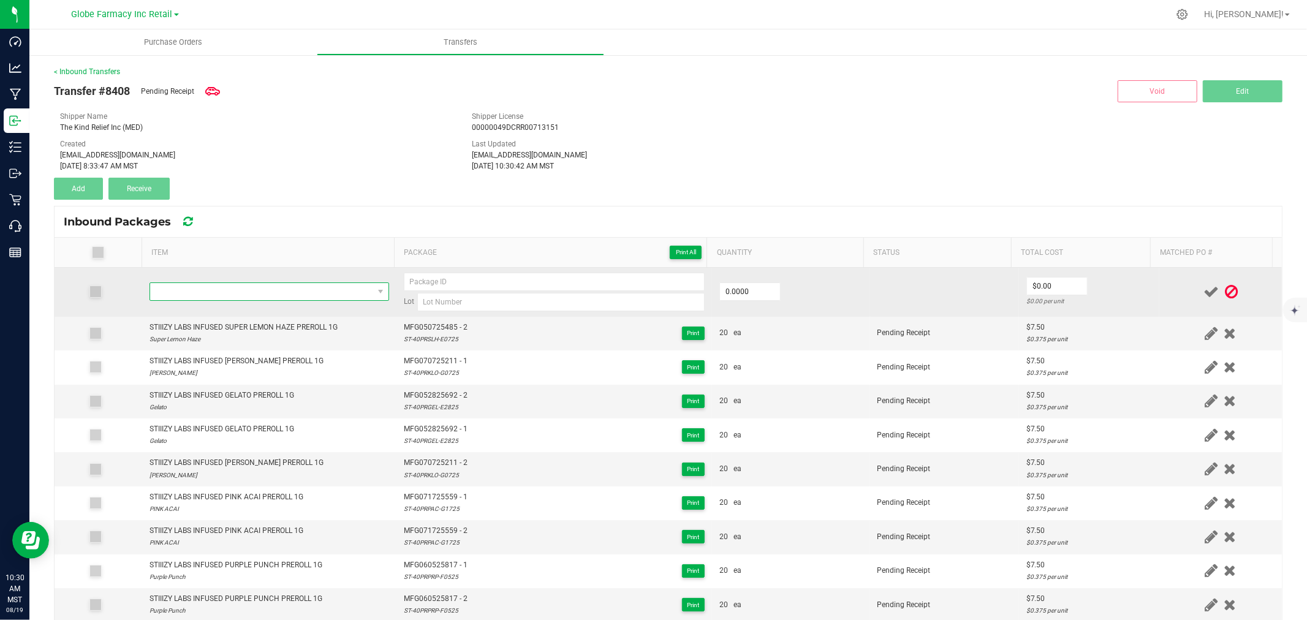
click at [328, 293] on span "NO DATA FOUND" at bounding box center [261, 291] width 223 height 17
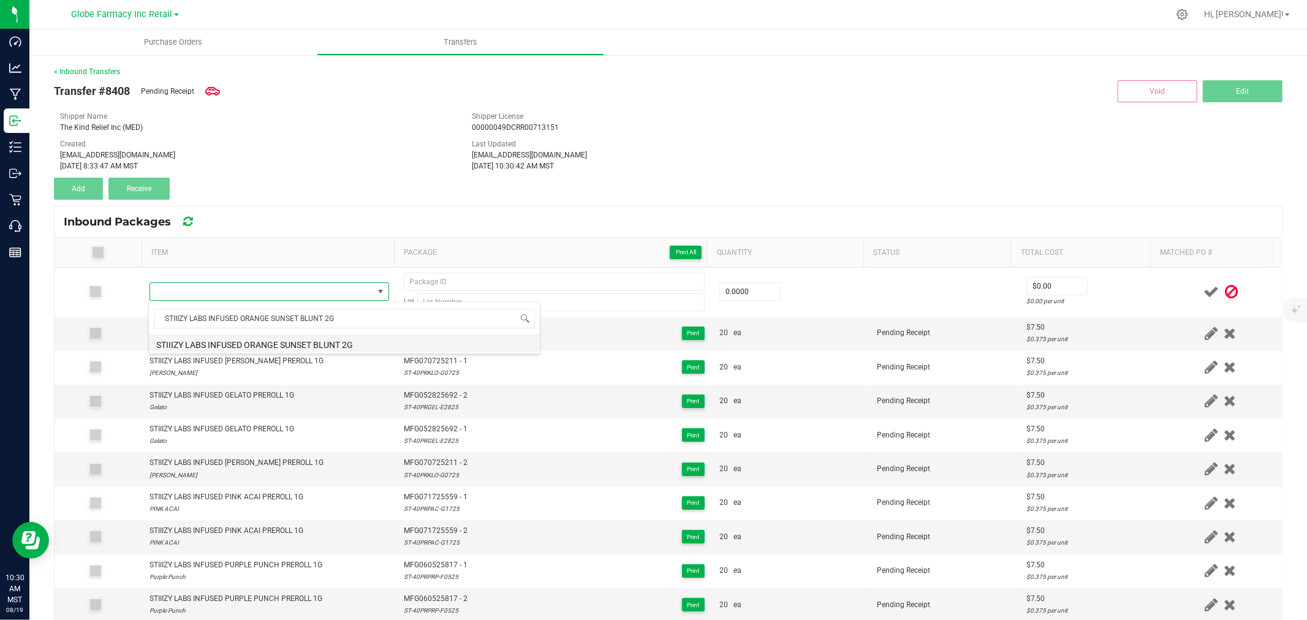
click at [279, 346] on li "STIIIZY LABS INFUSED ORANGE SUNSET BLUNT 2G" at bounding box center [344, 343] width 391 height 17
type input "0 ea"
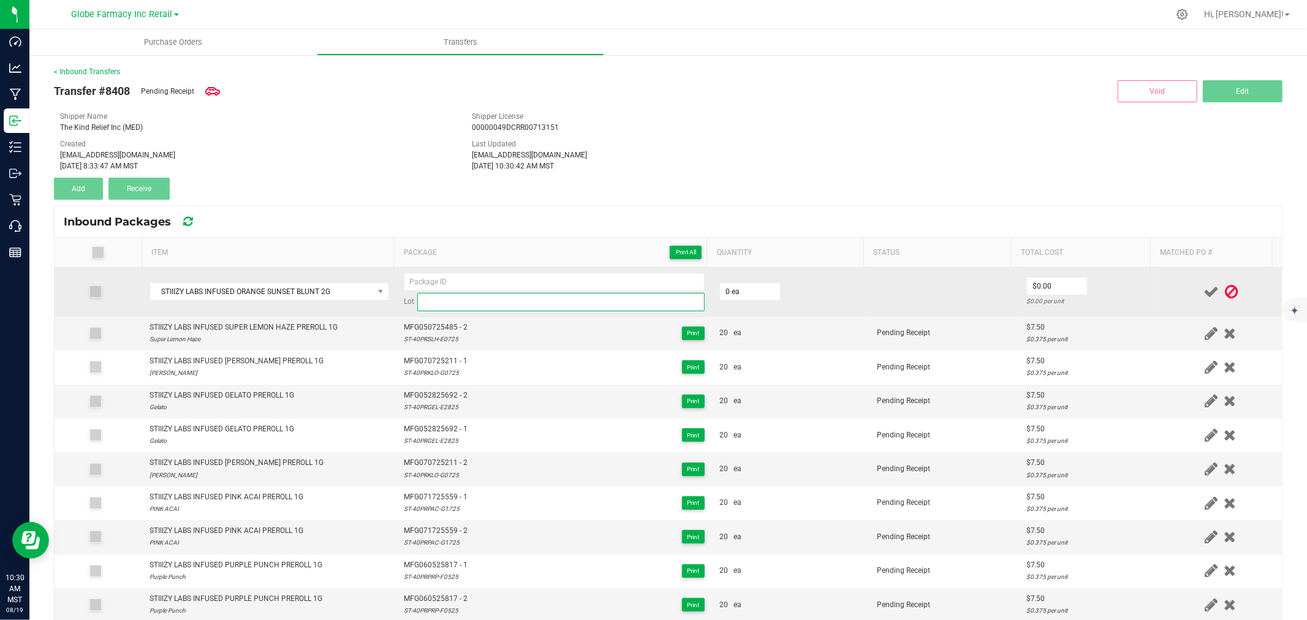
click at [521, 298] on input at bounding box center [560, 302] width 287 height 18
paste input "ST-40BORS-E2925"
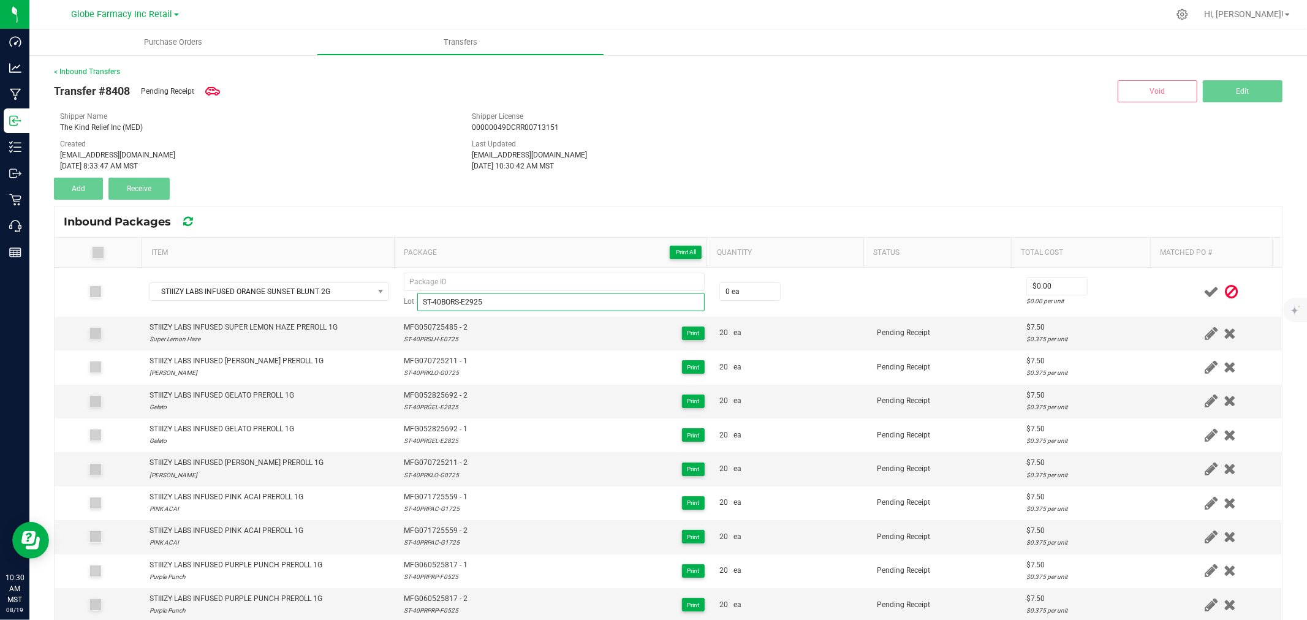
type input "ST-40BORS-E2925"
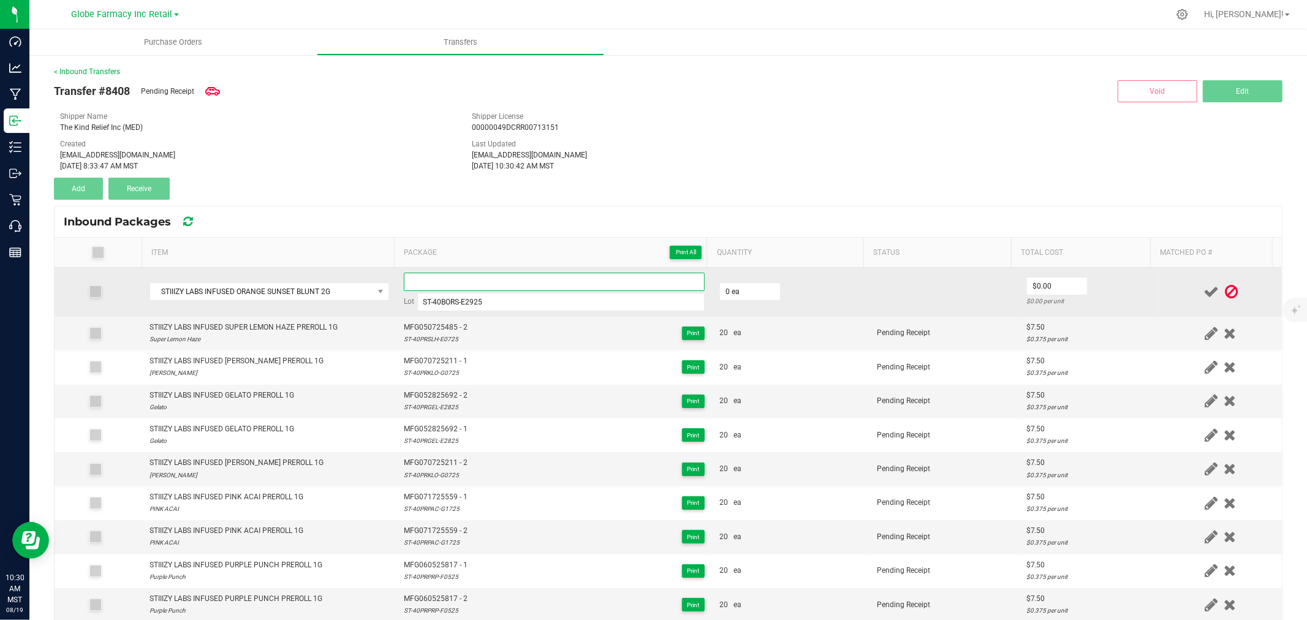
click at [490, 284] on input at bounding box center [554, 282] width 301 height 18
paste input "MFG-052925-800-Exp."
type input "MFG052925800 - 1"
click at [761, 302] on td "0 ea" at bounding box center [791, 292] width 158 height 49
click at [737, 286] on input "0" at bounding box center [750, 291] width 60 height 17
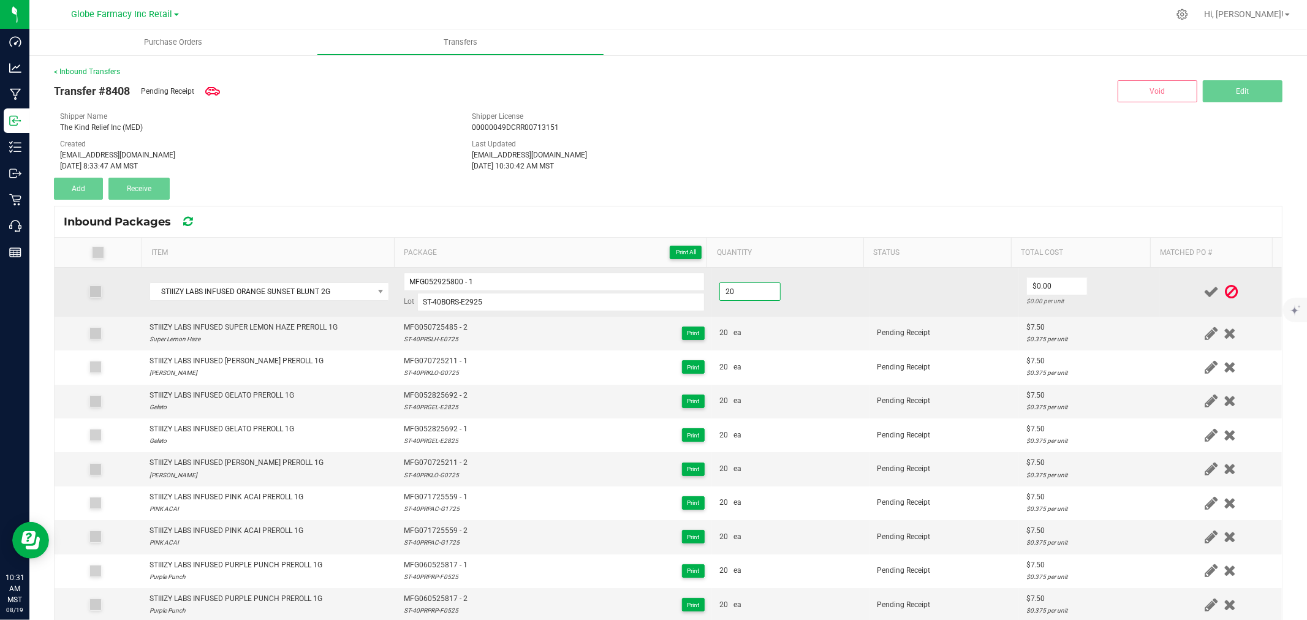
type input "20 ea"
type input "$12.50"
click at [1159, 282] on td at bounding box center [1220, 292] width 123 height 49
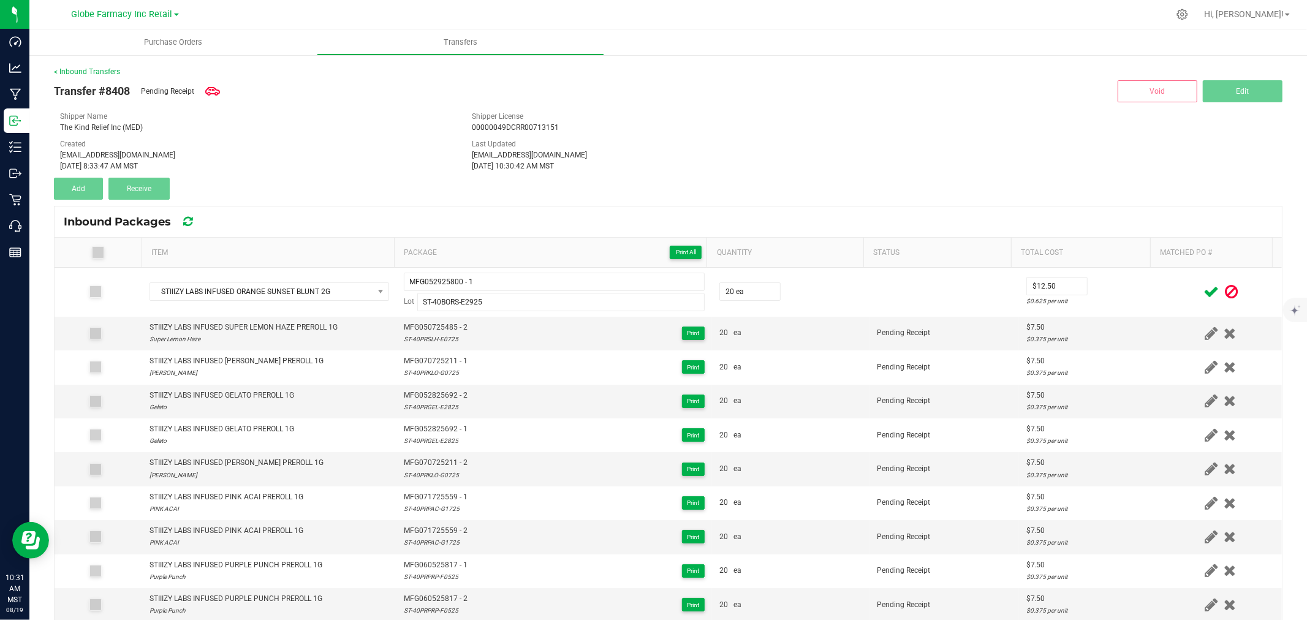
click at [1203, 291] on icon at bounding box center [1210, 291] width 15 height 15
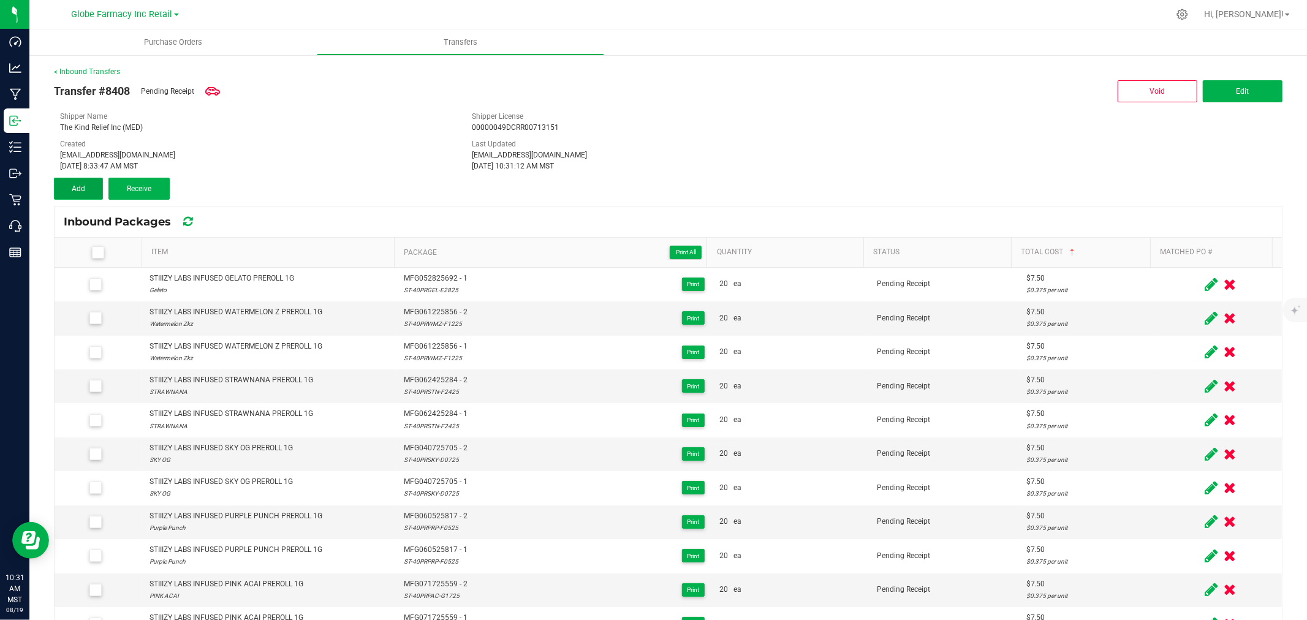
click at [88, 186] on button "Add" at bounding box center [78, 189] width 49 height 22
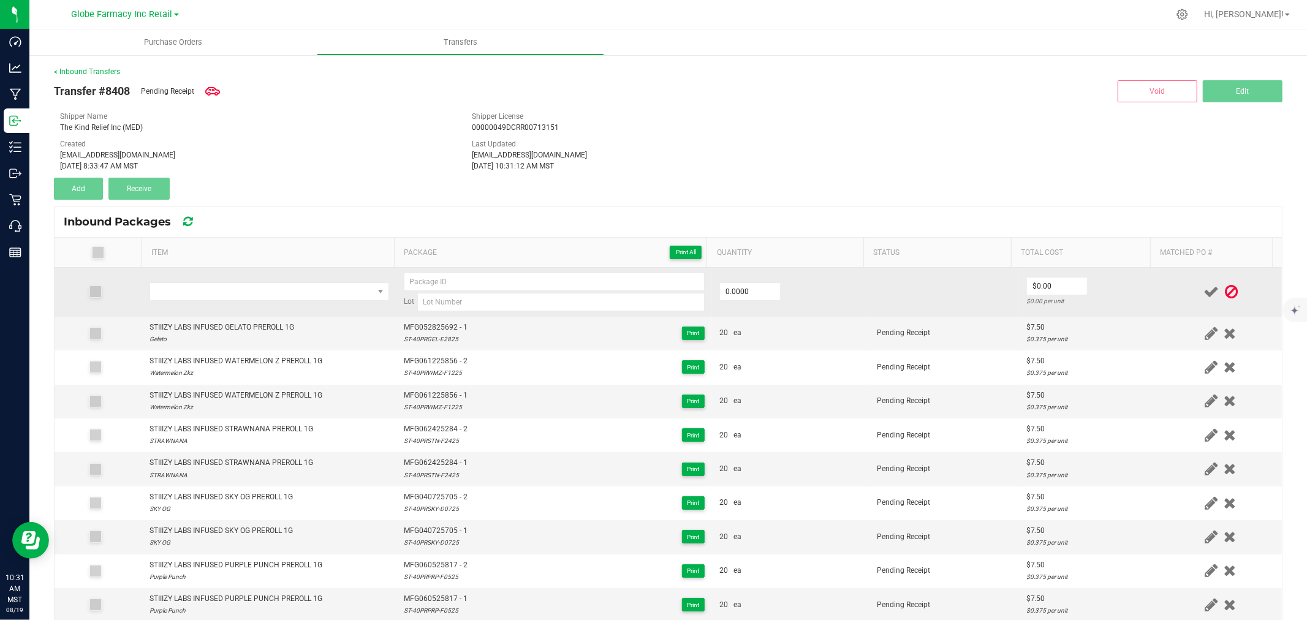
click at [248, 314] on td at bounding box center [269, 292] width 254 height 49
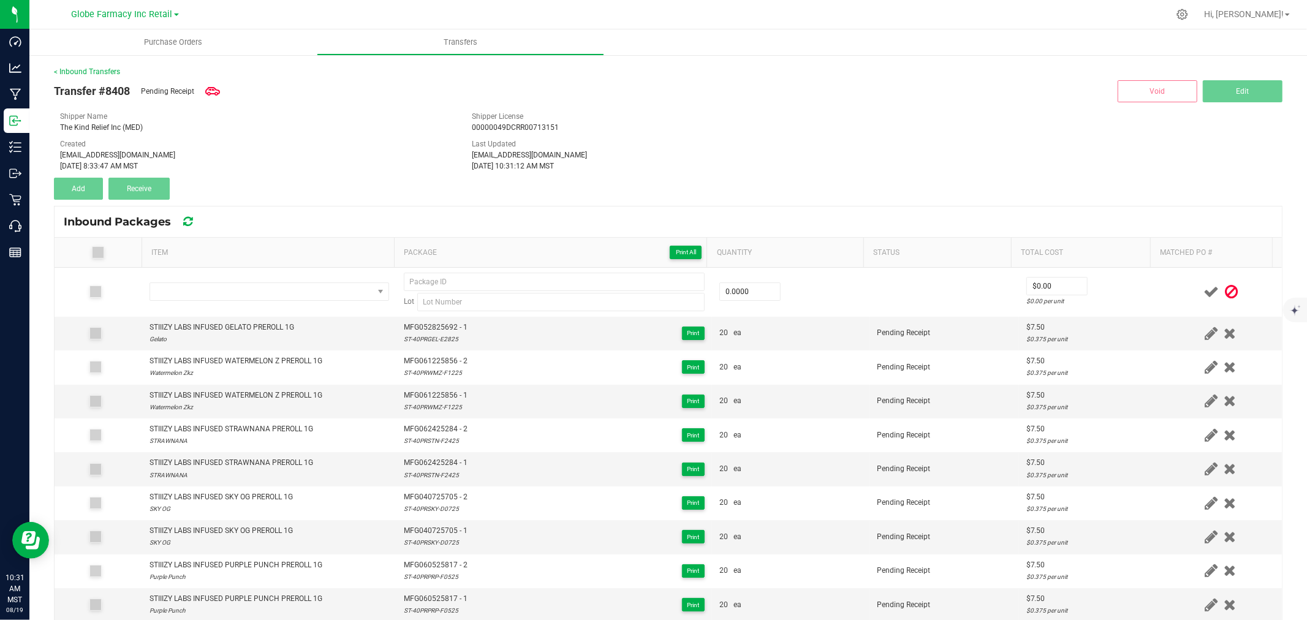
scroll to position [1011, 0]
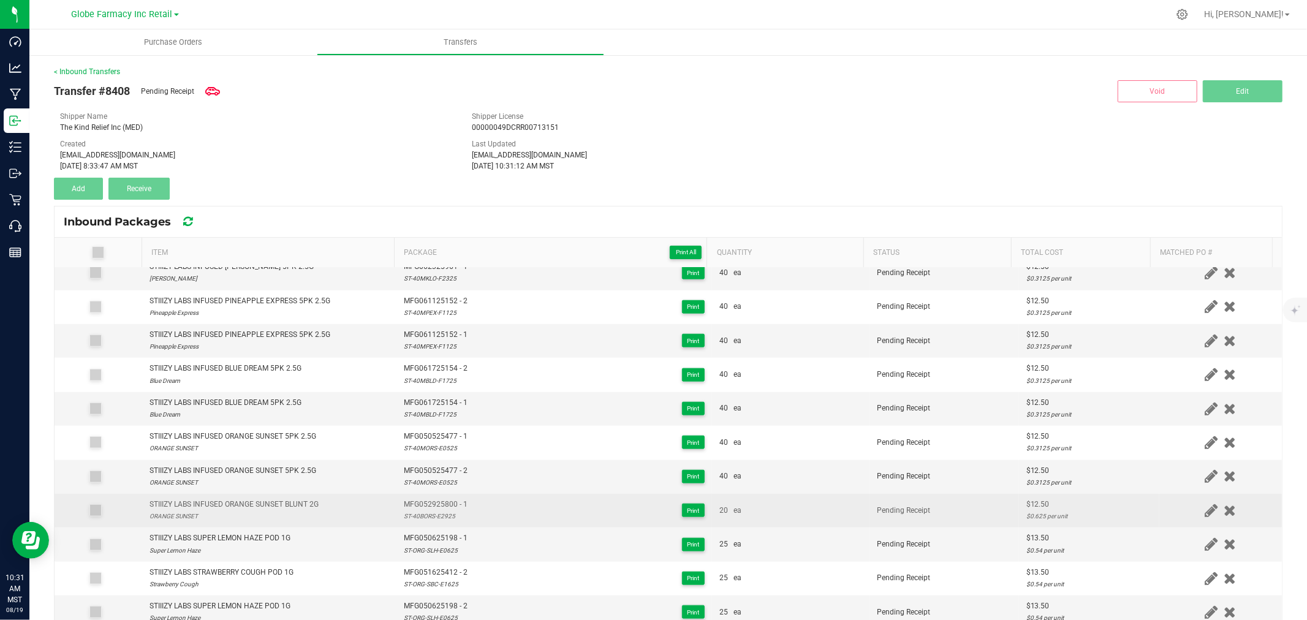
click at [265, 505] on div "STIIIZY LABS INFUSED ORANGE SUNSET BLUNT 2G" at bounding box center [233, 505] width 169 height 12
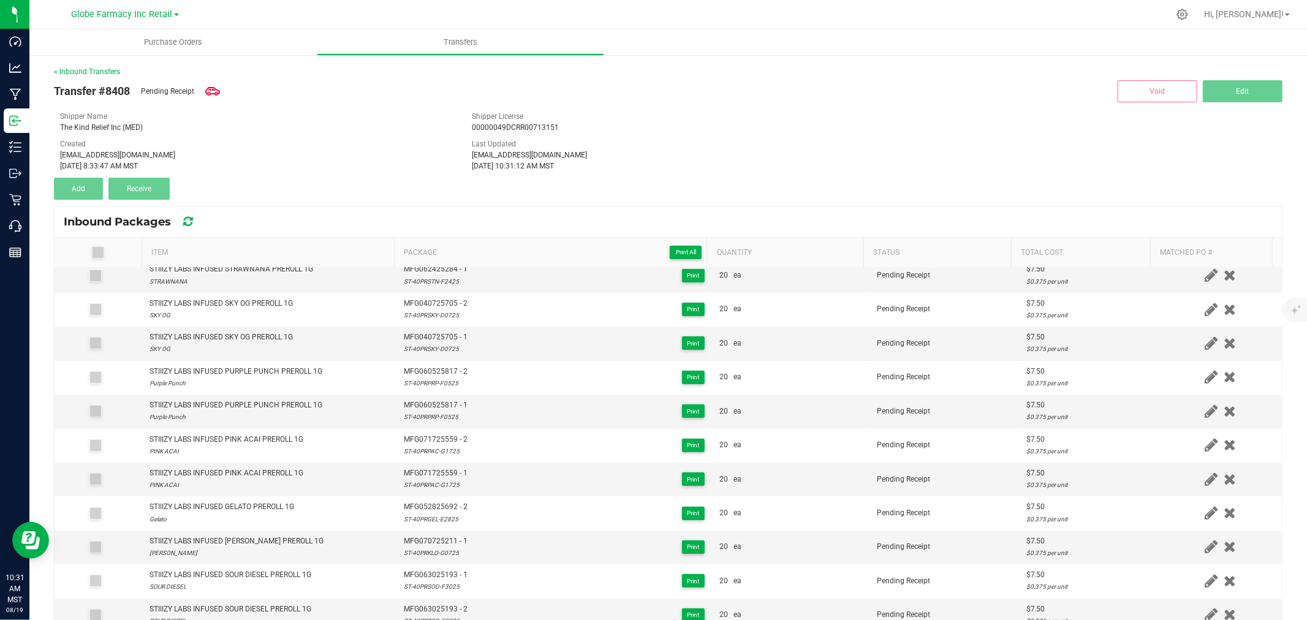
scroll to position [0, 0]
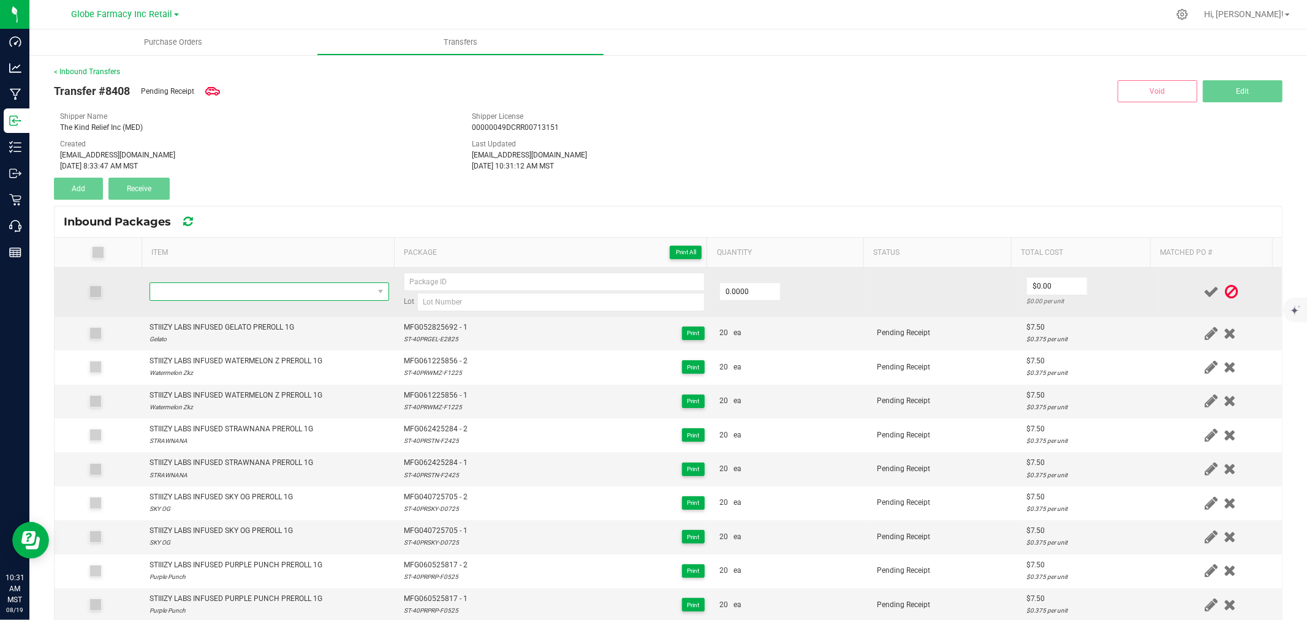
click at [204, 298] on span "NO DATA FOUND" at bounding box center [261, 291] width 223 height 17
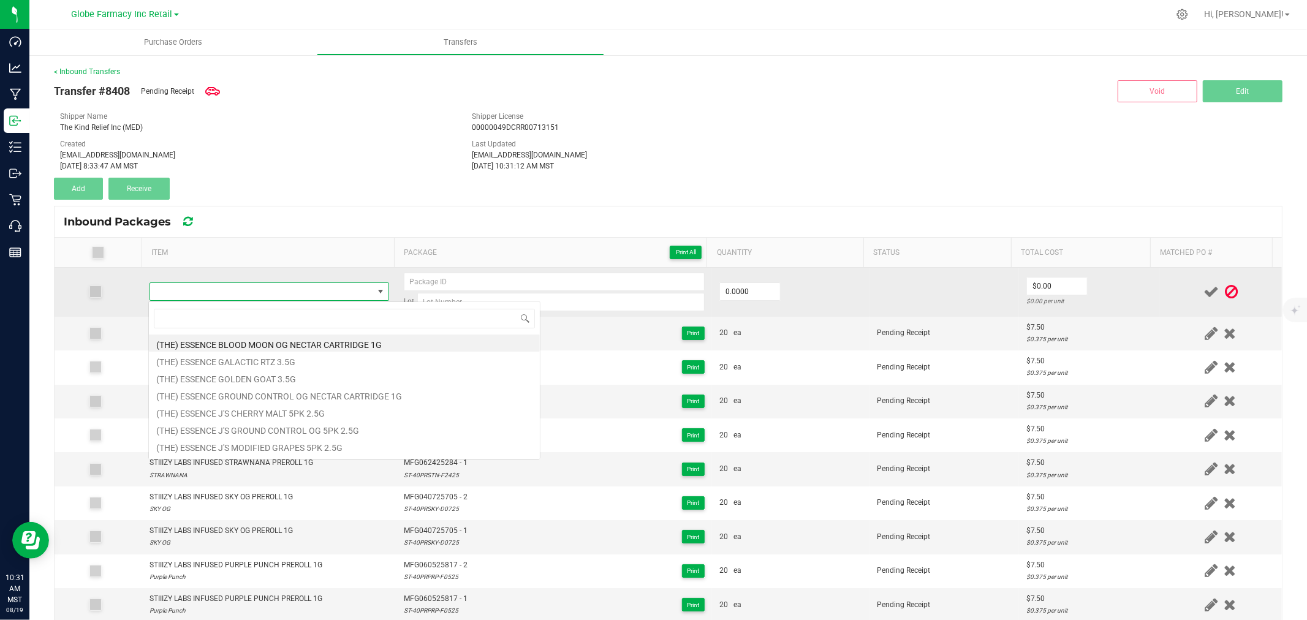
scroll to position [18, 235]
type input "STIIIZY LABS INFUSED ORANGE SUNSET BLUNT 2G"
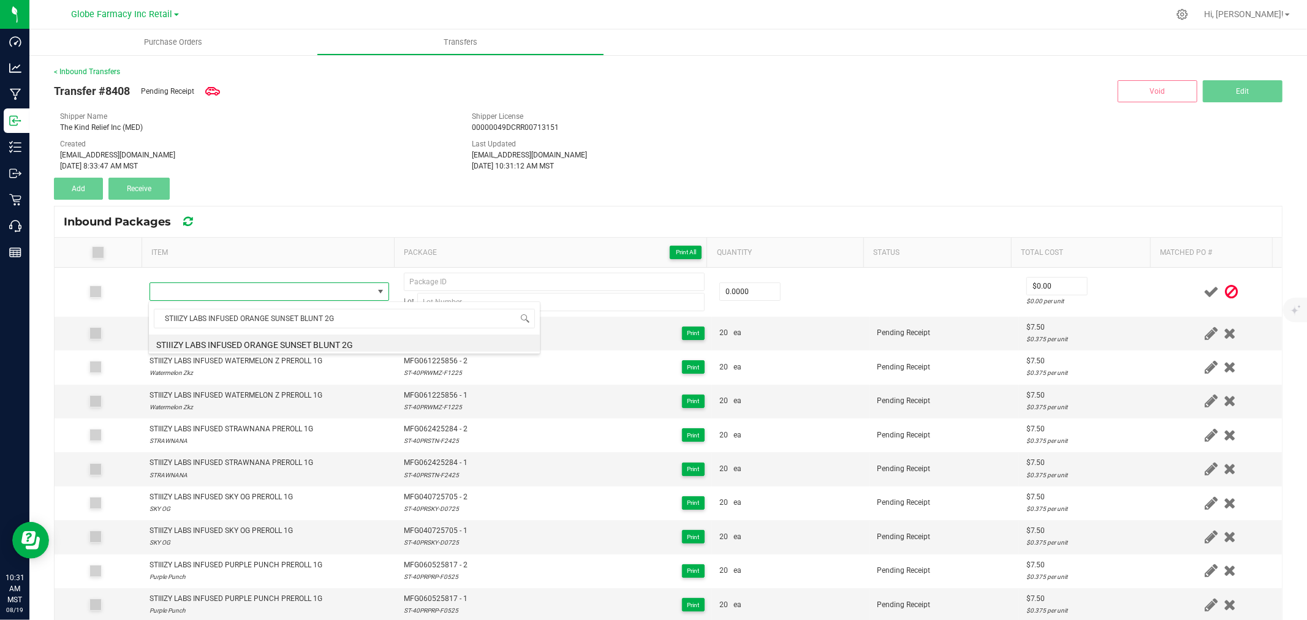
click at [284, 343] on li "STIIIZY LABS INFUSED ORANGE SUNSET BLUNT 2G" at bounding box center [344, 343] width 391 height 17
type input "0 ea"
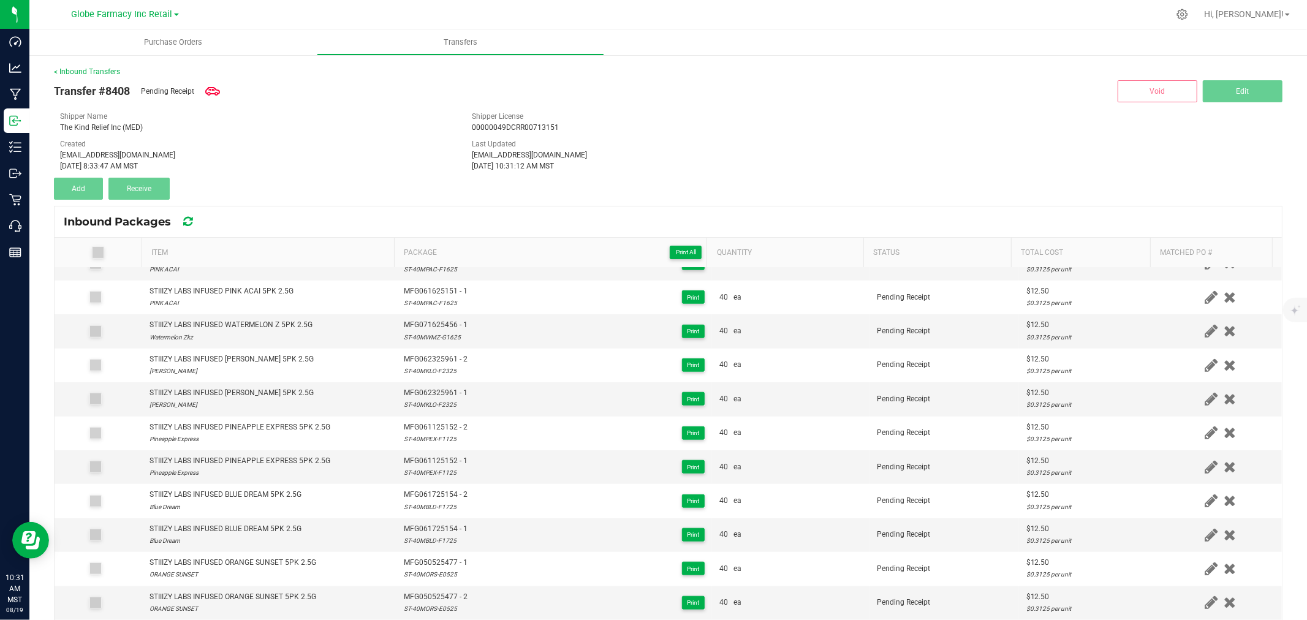
scroll to position [1225, 0]
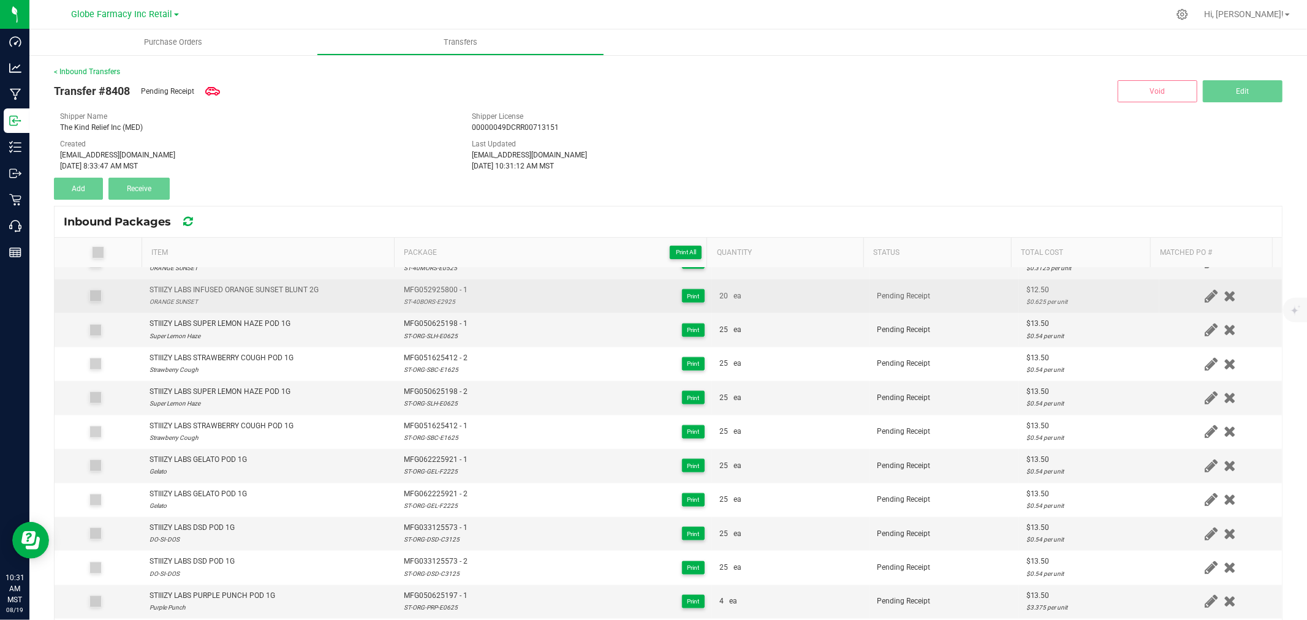
click at [427, 290] on span "MFG052925800 - 1" at bounding box center [436, 290] width 64 height 12
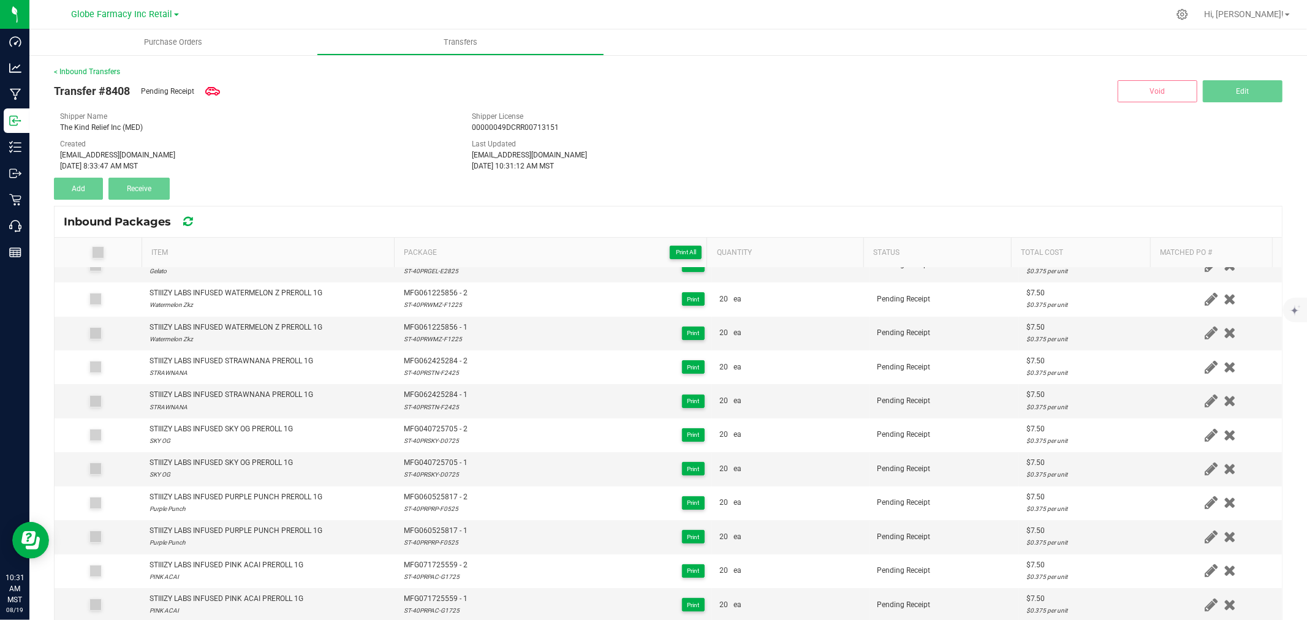
scroll to position [0, 0]
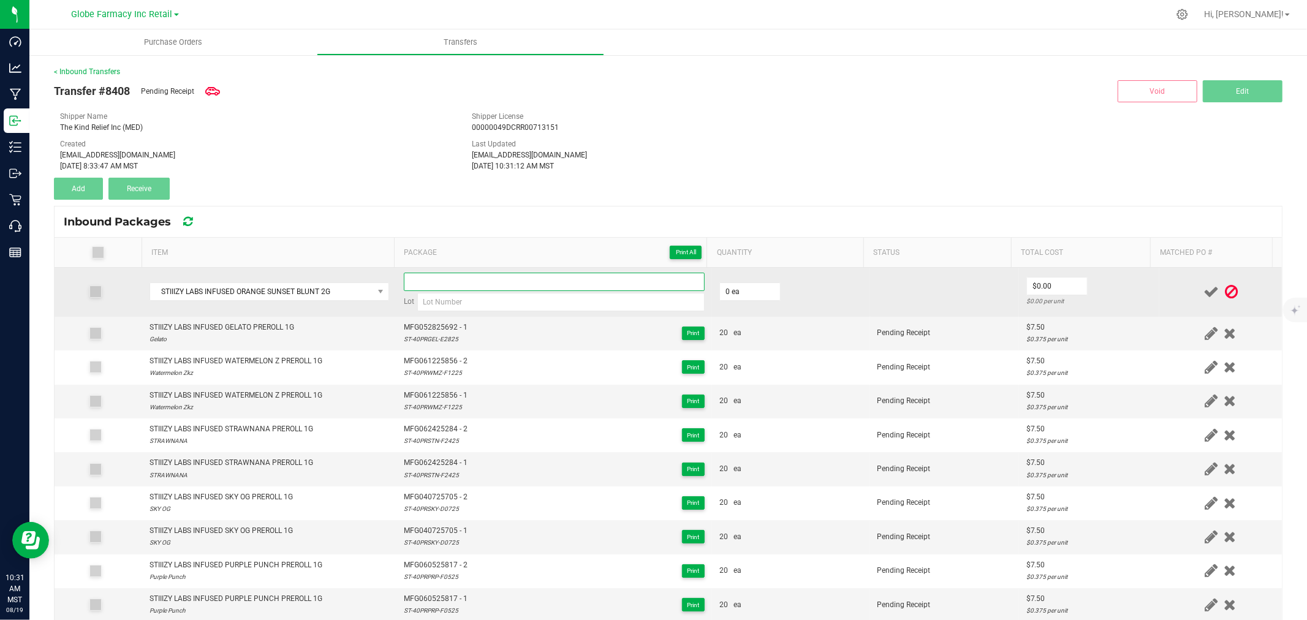
click at [432, 279] on input at bounding box center [554, 282] width 301 height 18
paste input "MFG052925800 - 1"
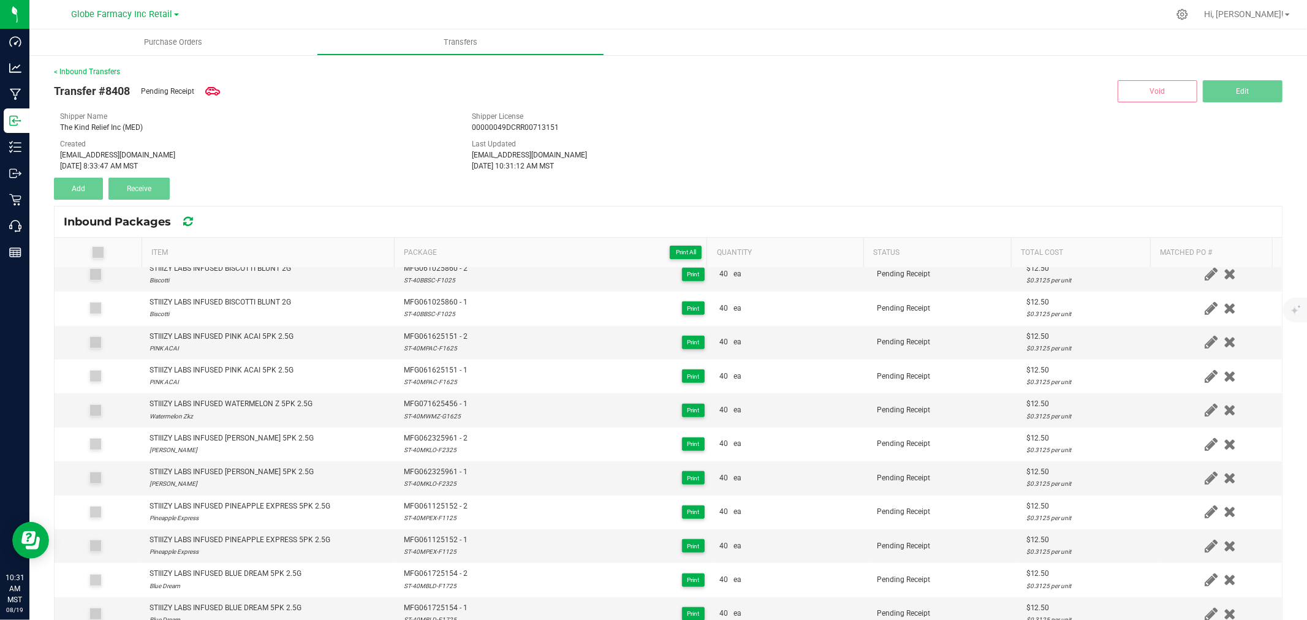
scroll to position [1157, 0]
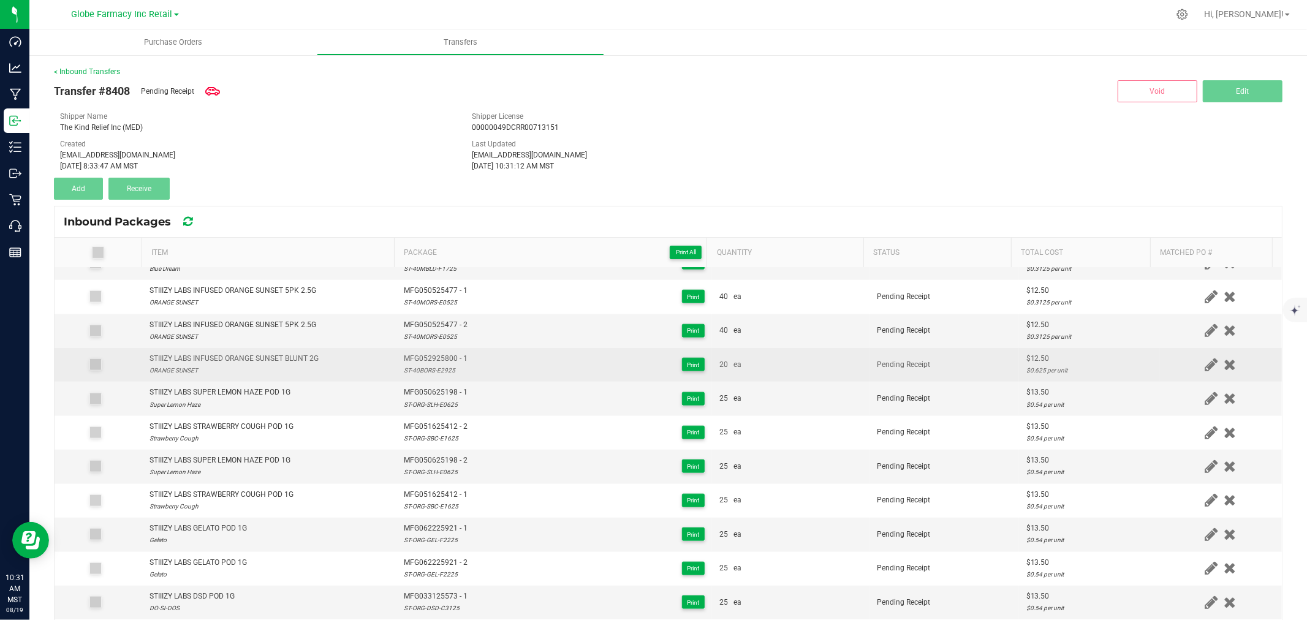
type input "MFG052925800 - 2"
click at [434, 372] on div "ST-40BORS-E2925" at bounding box center [436, 371] width 64 height 12
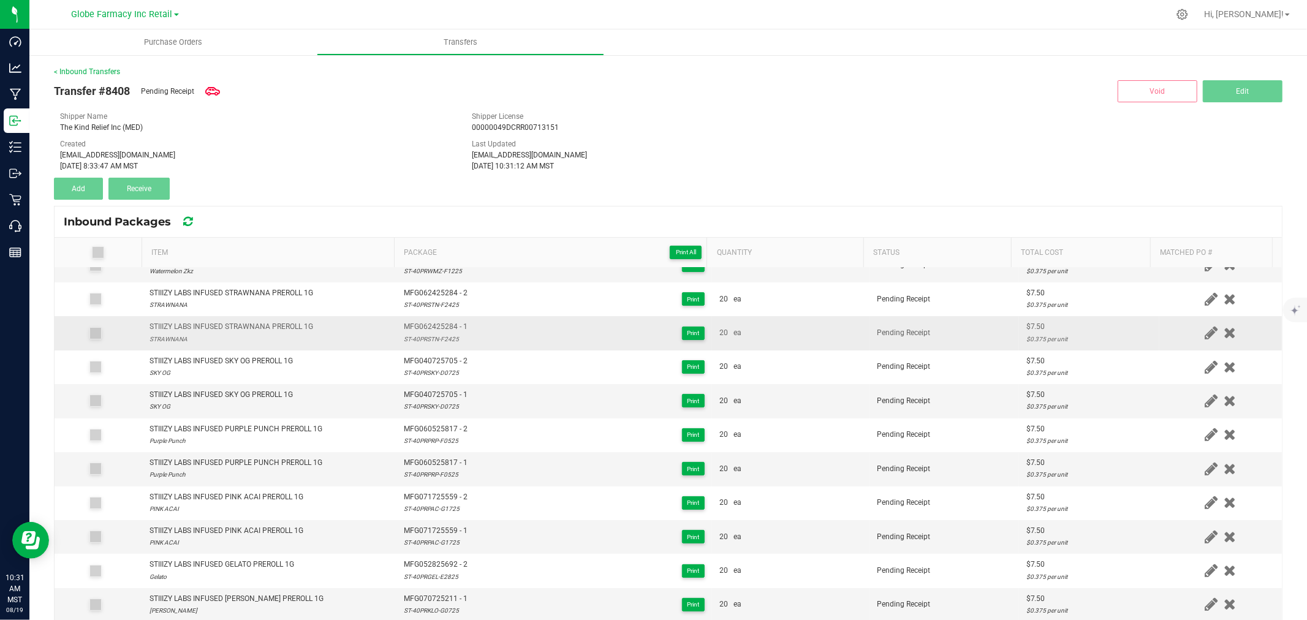
scroll to position [0, 0]
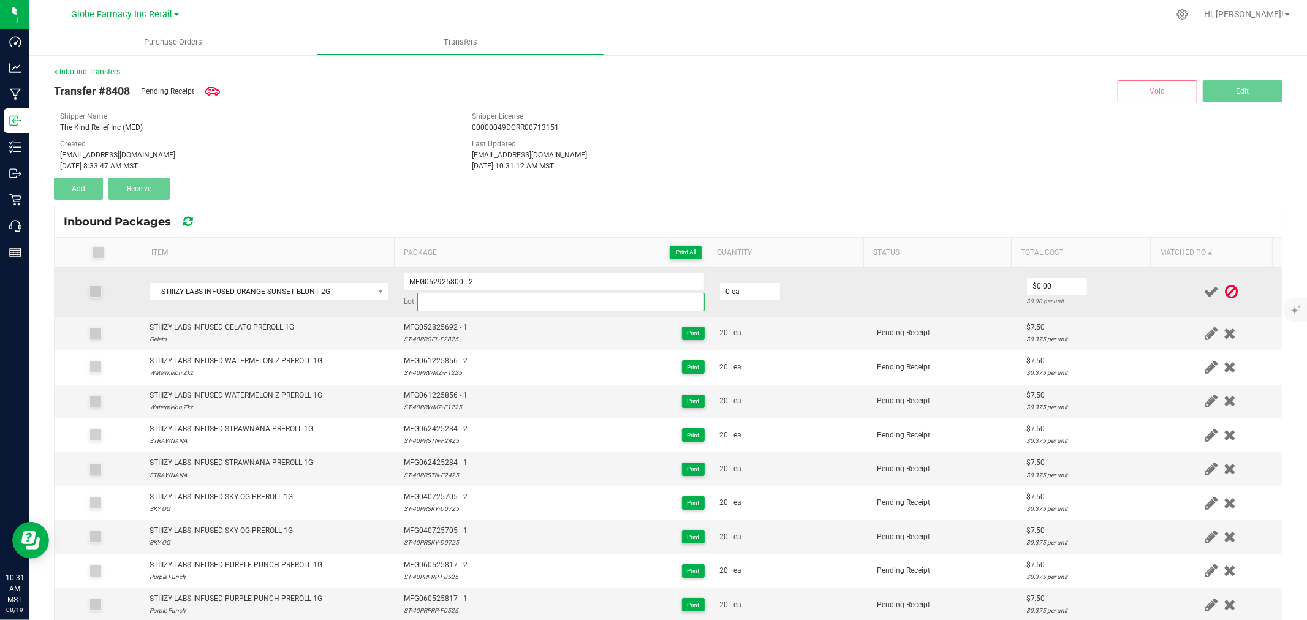
click at [445, 303] on input at bounding box center [560, 302] width 287 height 18
paste input "ST-40BORS-E2925"
type input "ST-40BORS-E2925"
click at [743, 294] on input "0" at bounding box center [750, 291] width 60 height 17
type input "20 ea"
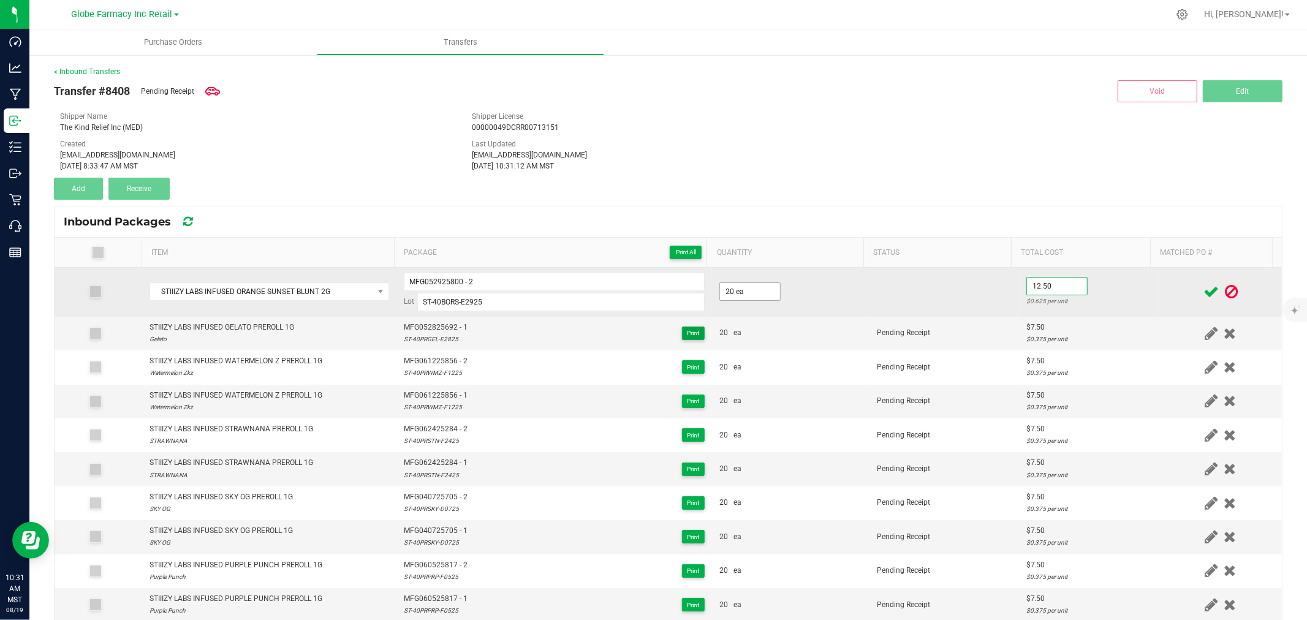
type input "$12.50"
click at [1119, 286] on td "$12.50 $0.625 per unit" at bounding box center [1089, 292] width 140 height 49
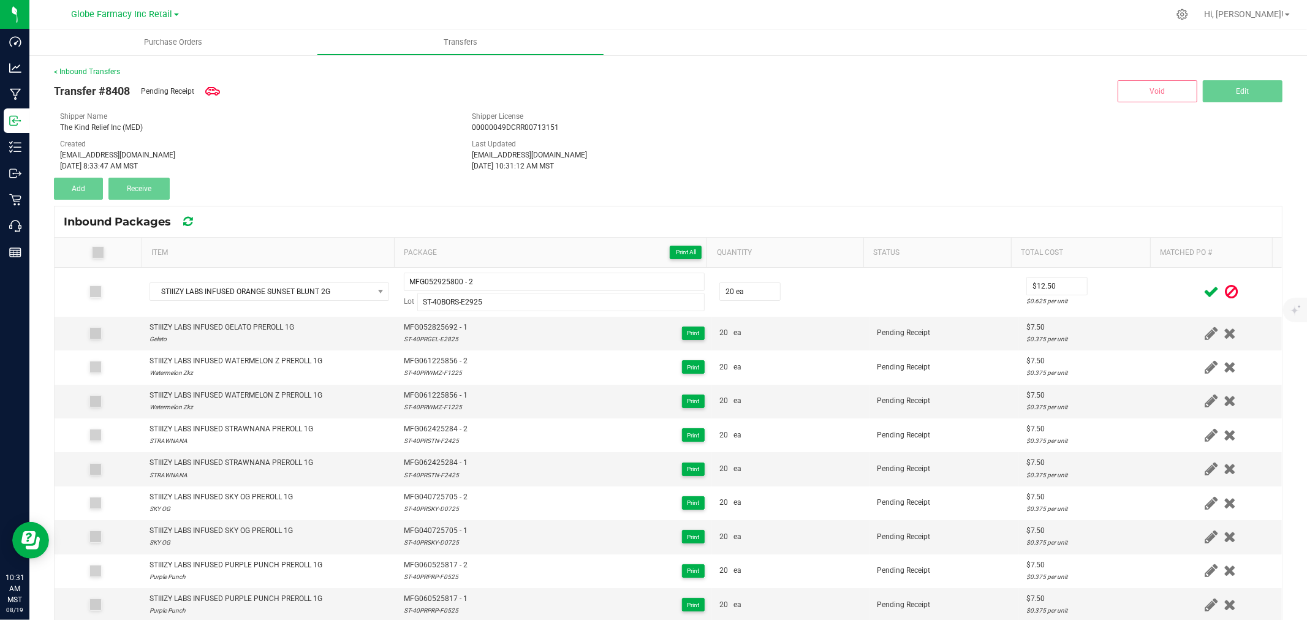
click at [1203, 292] on icon at bounding box center [1210, 291] width 15 height 15
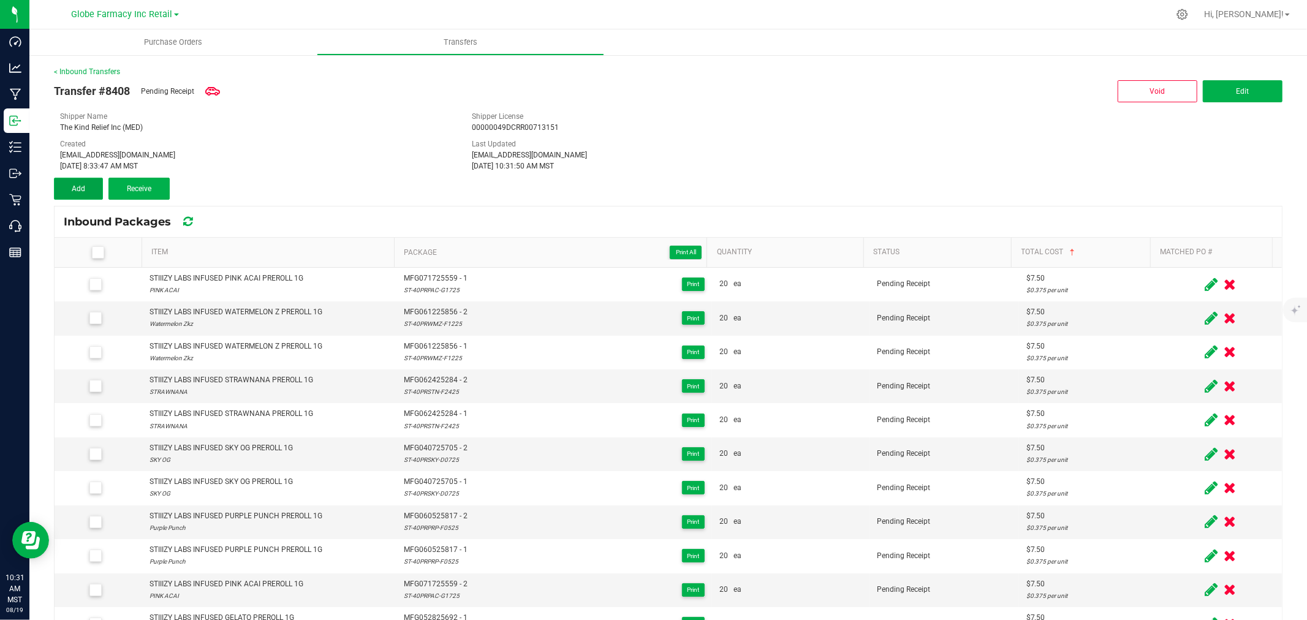
click at [84, 182] on button "Add" at bounding box center [78, 189] width 49 height 22
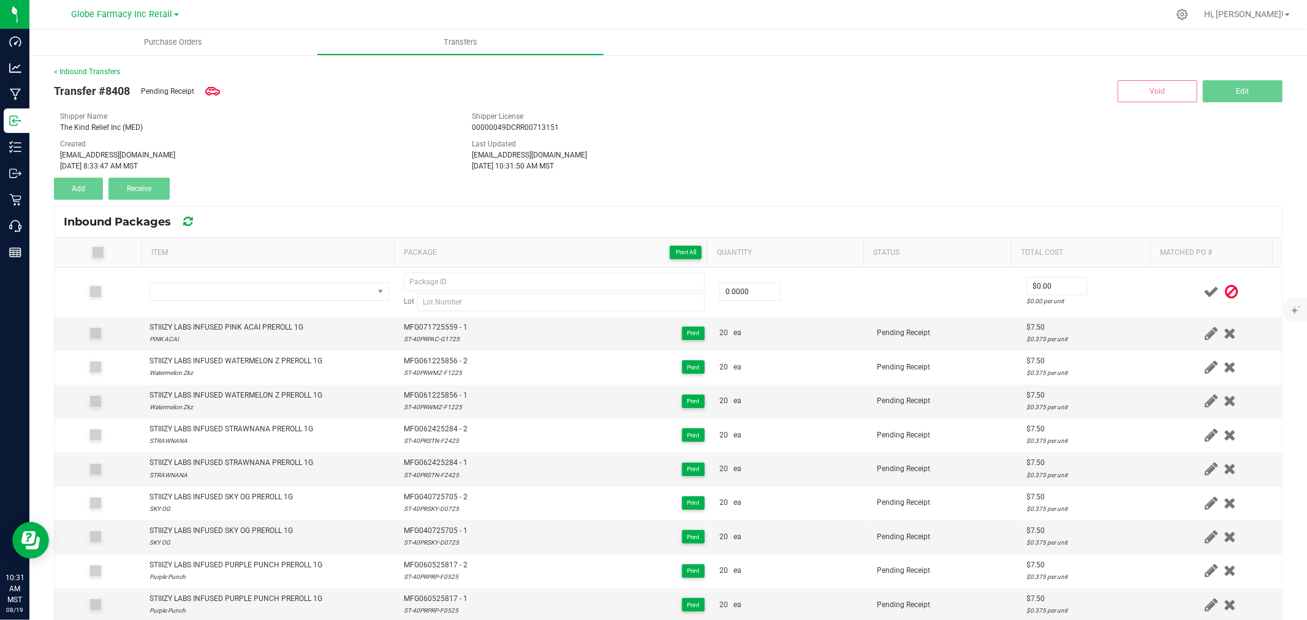
click at [1222, 290] on span at bounding box center [1231, 292] width 19 height 24
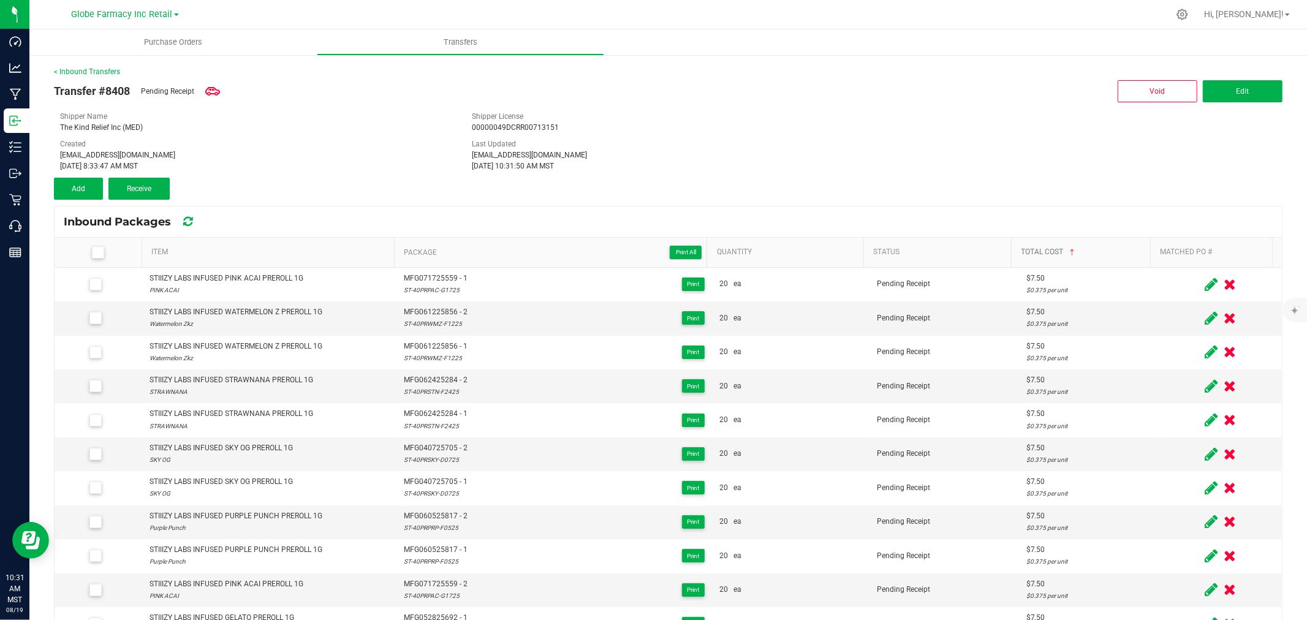
click at [1088, 249] on link "Total Cost" at bounding box center [1083, 253] width 124 height 10
click at [77, 189] on span "Add" at bounding box center [78, 188] width 13 height 9
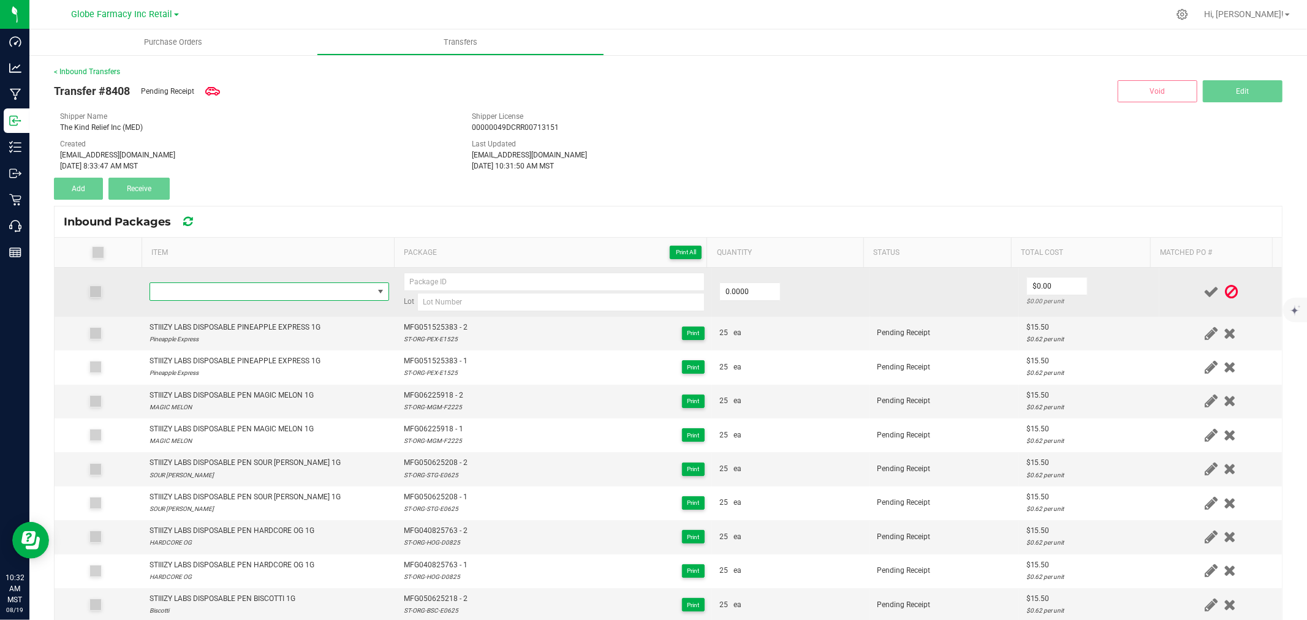
click at [309, 301] on span "NO DATA FOUND" at bounding box center [269, 291] width 240 height 18
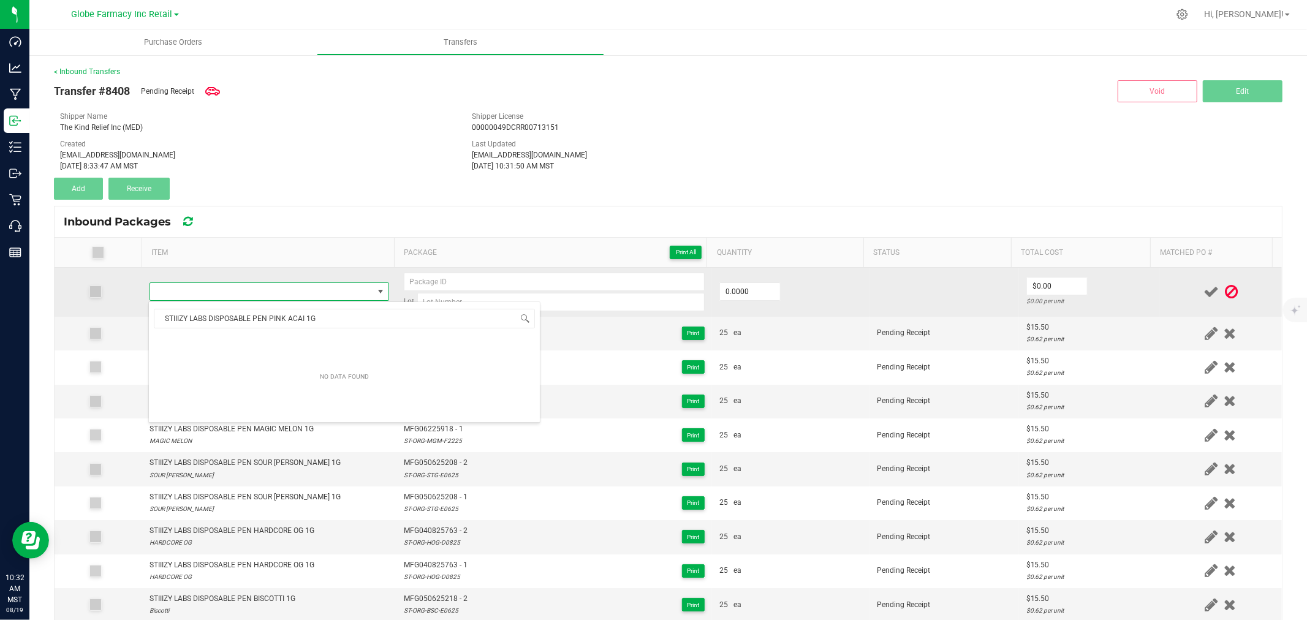
scroll to position [18, 235]
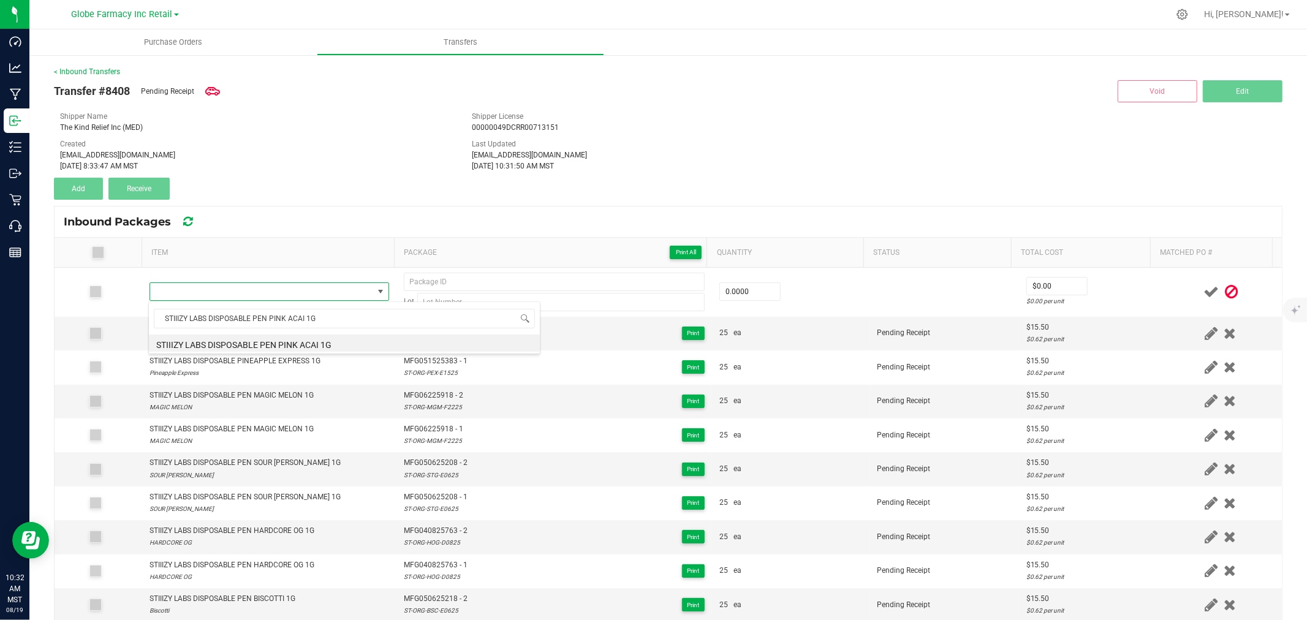
click at [305, 340] on li "STIIIZY LABS DISPOSABLE PEN PINK ACAI 1G" at bounding box center [344, 343] width 391 height 17
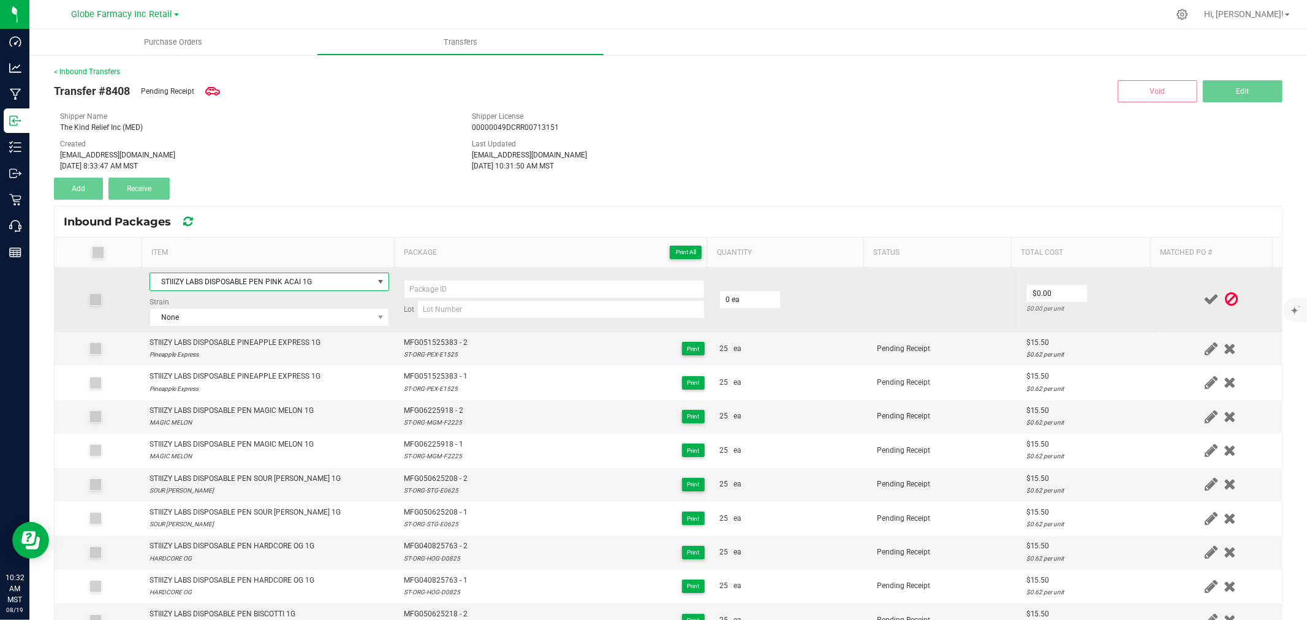
click at [240, 328] on td "STIIIZY LABS DISPOSABLE PEN PINK ACAI 1G Strain None" at bounding box center [269, 300] width 254 height 64
click at [232, 304] on div "Strain None" at bounding box center [269, 312] width 240 height 30
click at [225, 316] on span "None" at bounding box center [261, 317] width 223 height 17
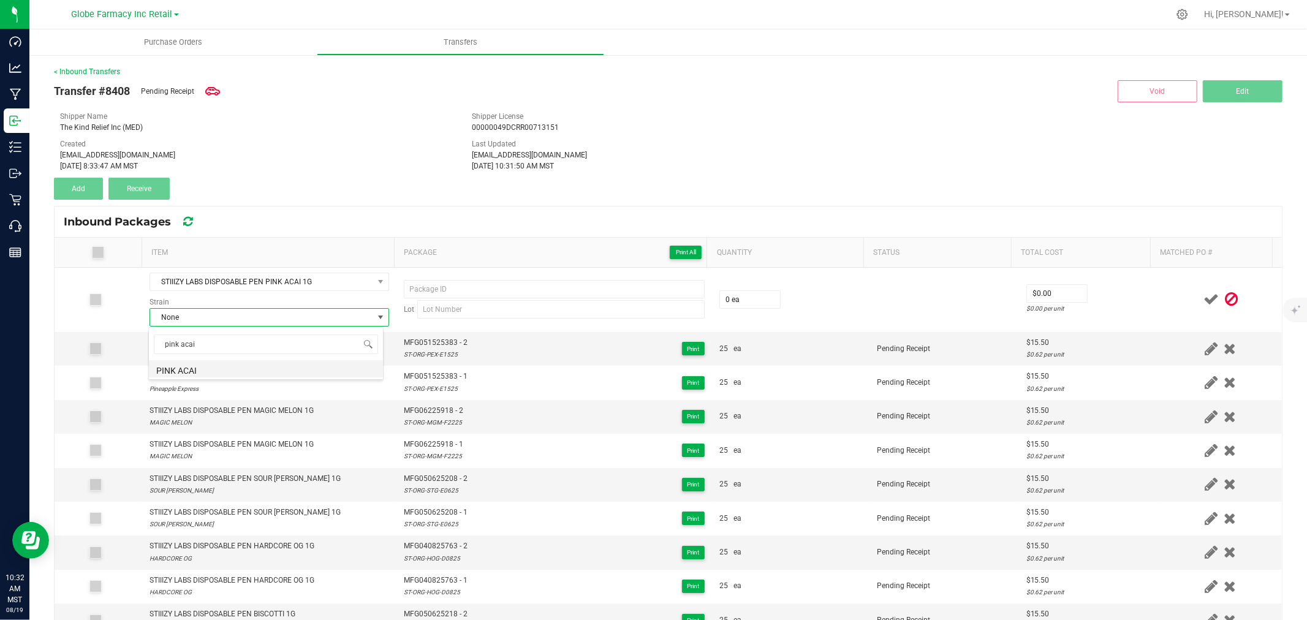
click at [190, 361] on li "PINK ACAI" at bounding box center [266, 368] width 234 height 17
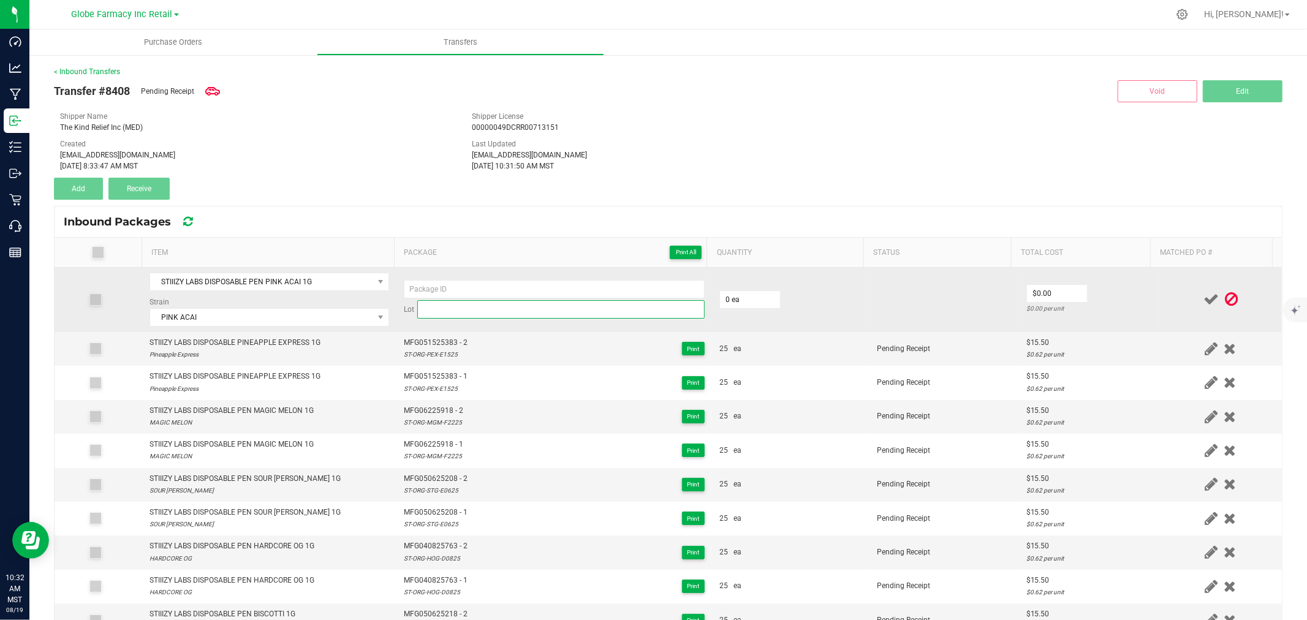
click at [451, 304] on input at bounding box center [560, 309] width 287 height 18
paste input "ST-ORG-PAC-E0625"
paste input "MFG-050625-200-Exp."
click at [491, 297] on input at bounding box center [554, 289] width 301 height 18
click at [732, 295] on input "0" at bounding box center [750, 299] width 60 height 17
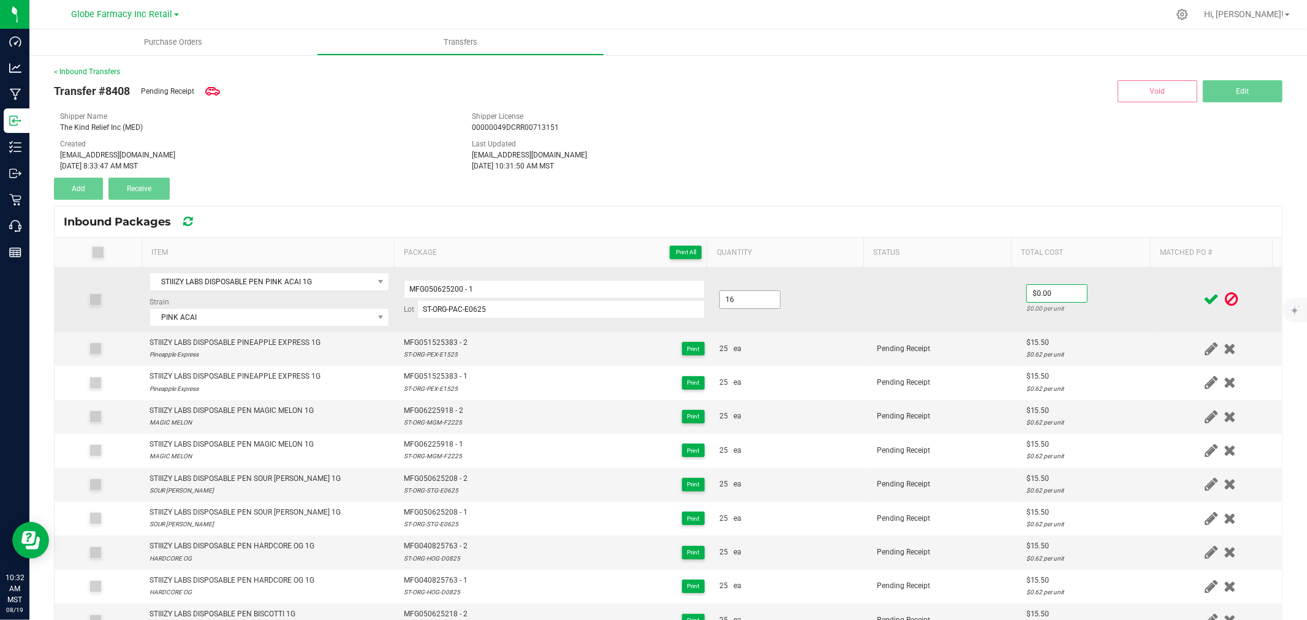
click at [732, 295] on input "16" at bounding box center [750, 299] width 60 height 17
click at [1086, 308] on div "$0.775 per unit" at bounding box center [1089, 309] width 126 height 12
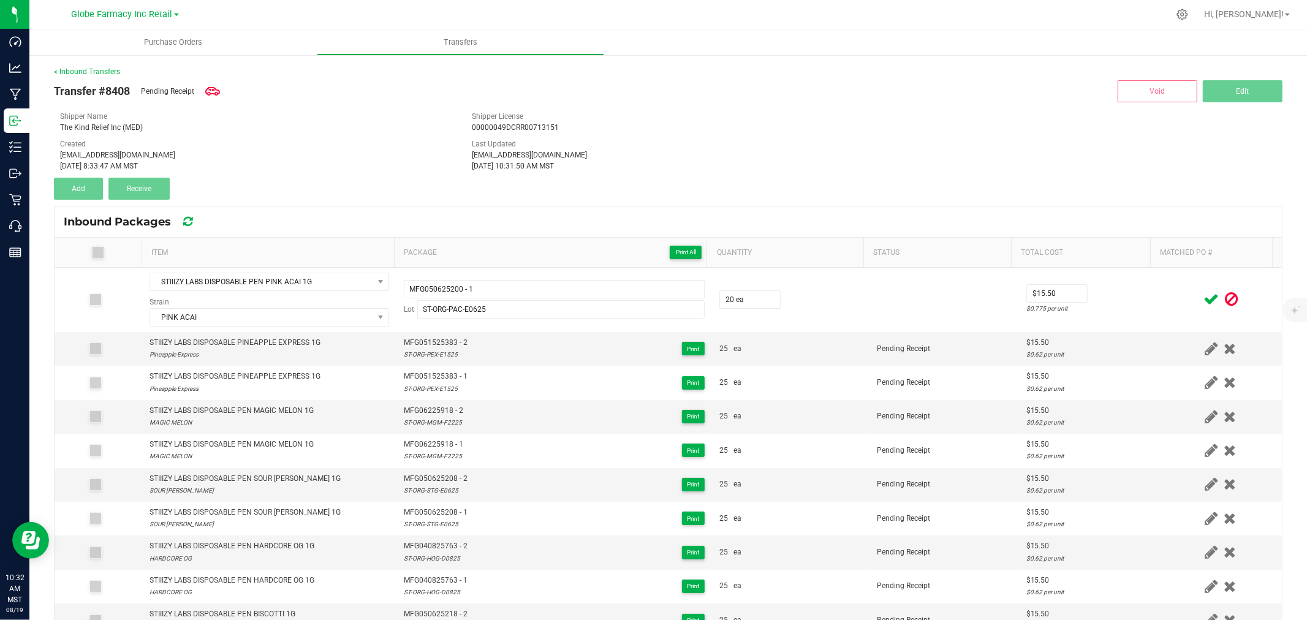
click at [1179, 301] on div at bounding box center [1221, 299] width 108 height 15
click at [1203, 300] on icon at bounding box center [1210, 299] width 15 height 15
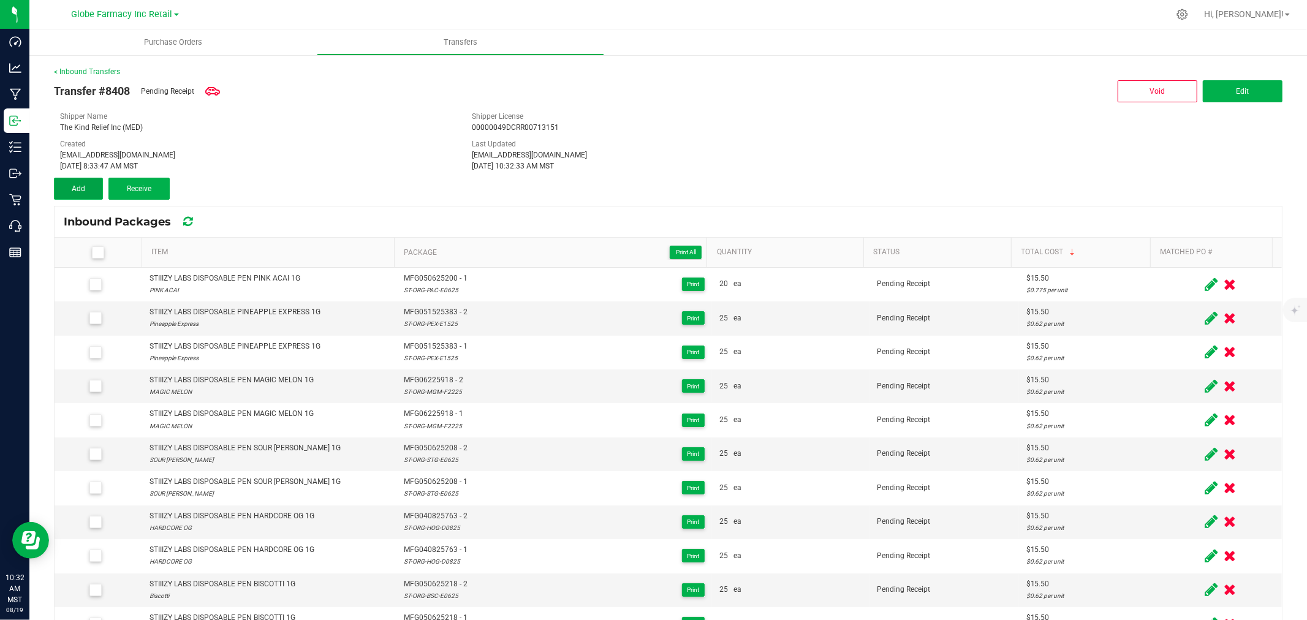
click at [78, 180] on button "Add" at bounding box center [78, 189] width 49 height 22
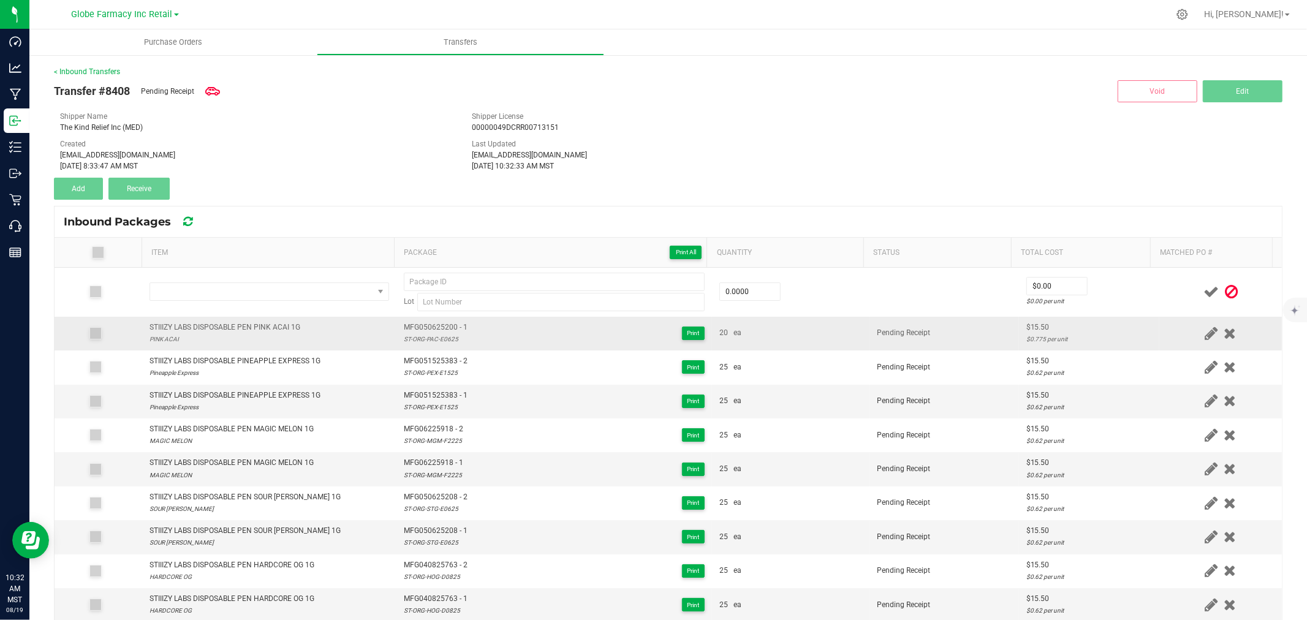
click at [237, 319] on td "STIIIZY LABS DISPOSABLE PEN PINK ACAI 1G PINK ACAI" at bounding box center [269, 334] width 254 height 34
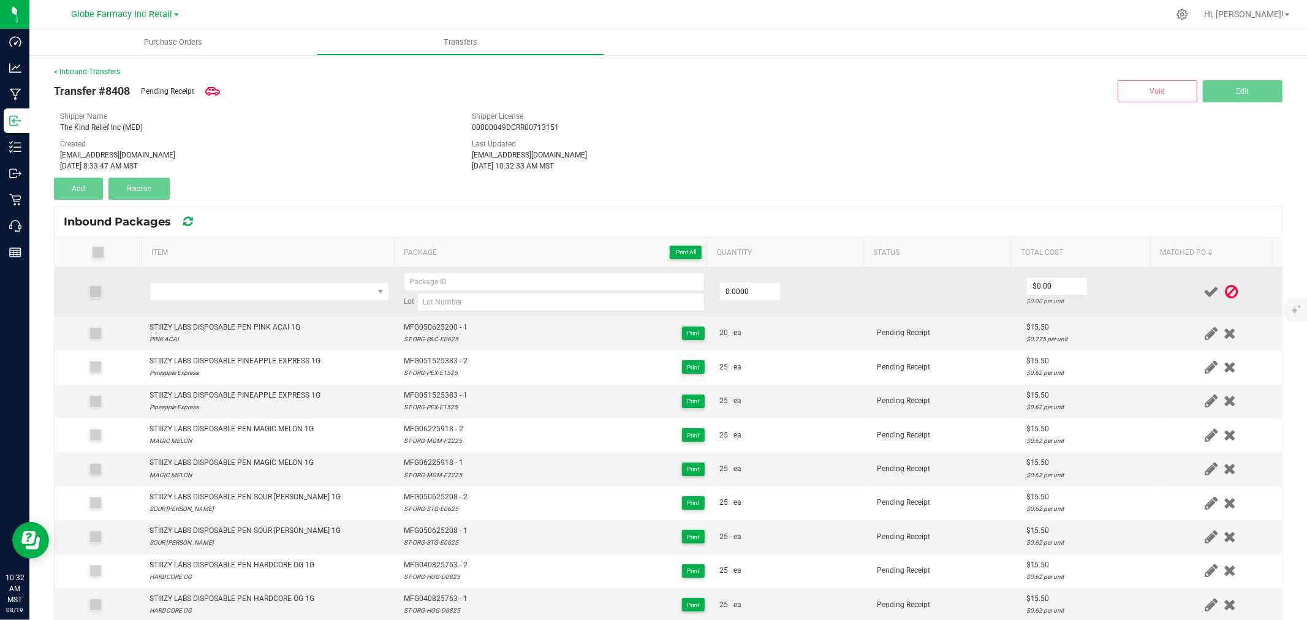
click at [230, 301] on td at bounding box center [269, 292] width 254 height 49
click at [230, 297] on span "NO DATA FOUND" at bounding box center [261, 291] width 223 height 17
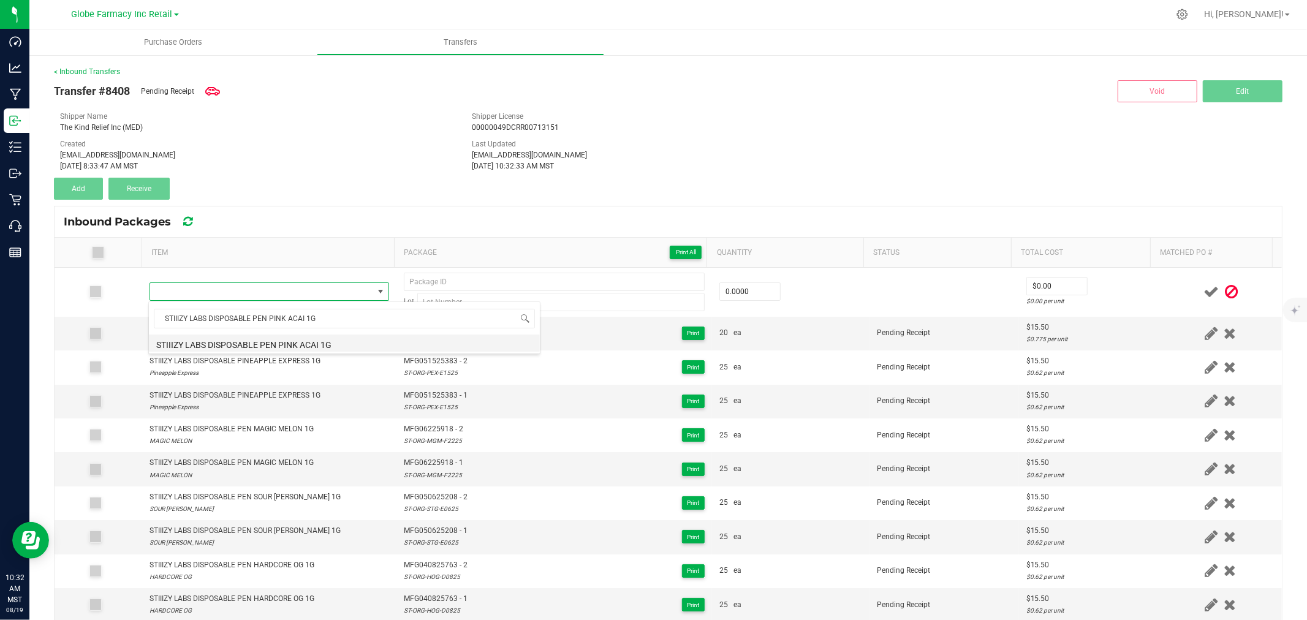
click at [316, 335] on li "STIIIZY LABS DISPOSABLE PEN PINK ACAI 1G" at bounding box center [344, 343] width 391 height 17
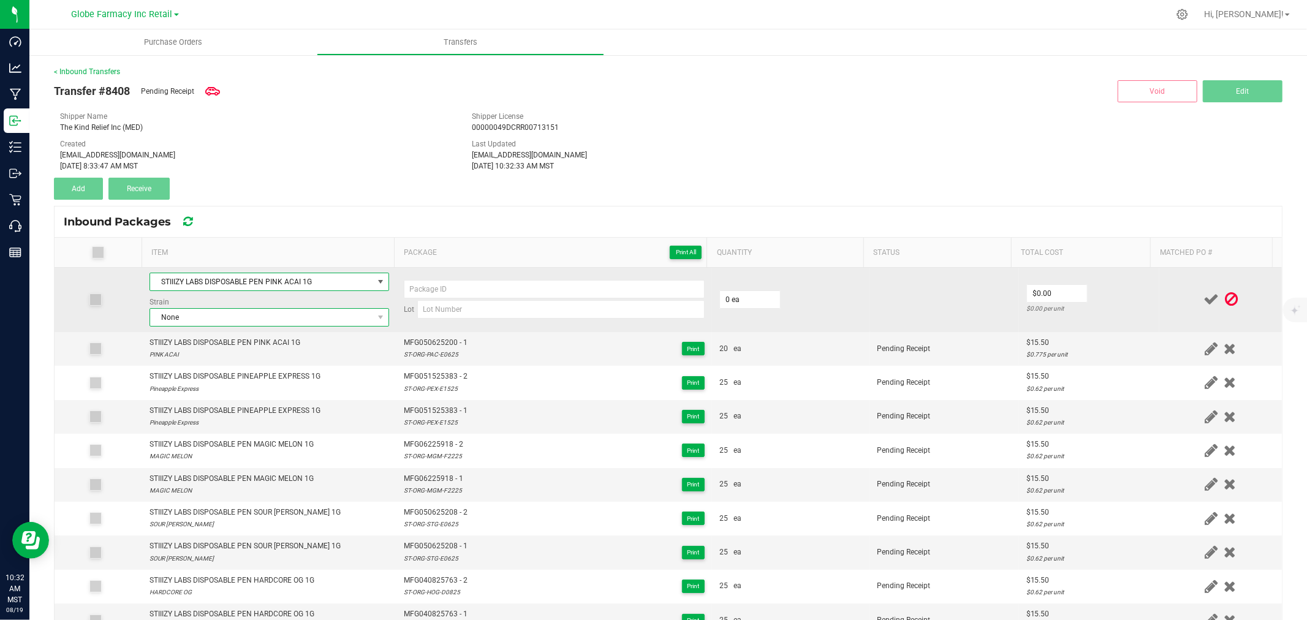
click at [206, 314] on span "None" at bounding box center [261, 317] width 223 height 17
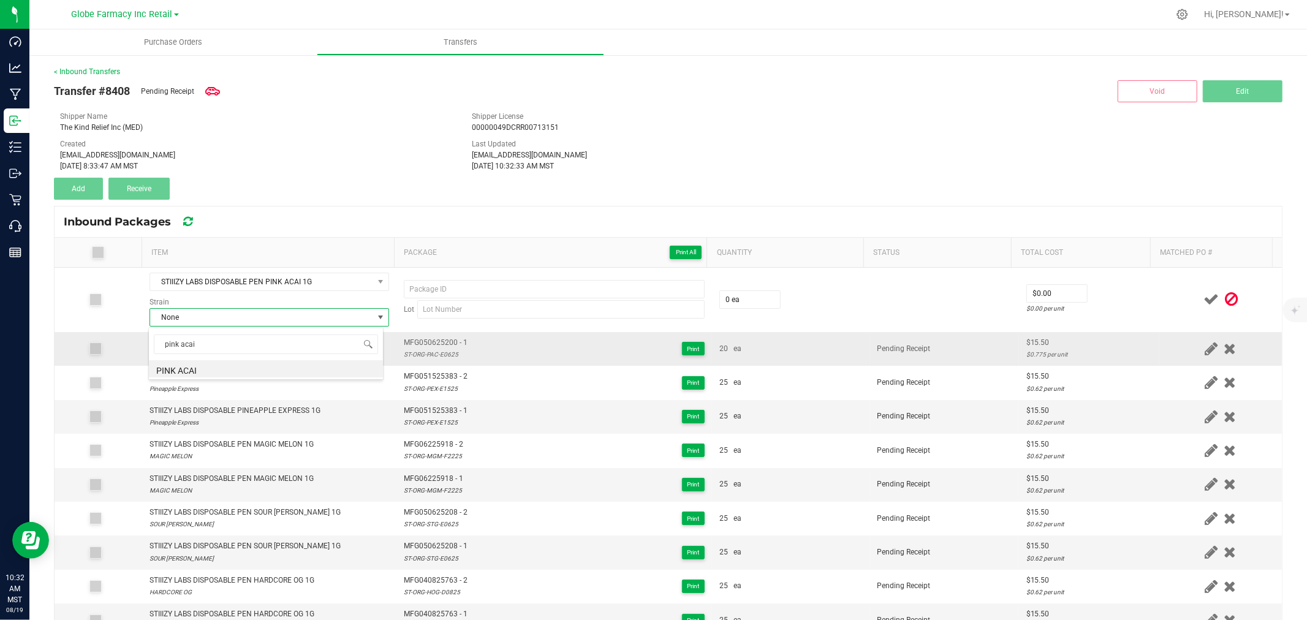
click at [205, 364] on li "PINK ACAI" at bounding box center [266, 368] width 234 height 17
drag, startPoint x: 432, startPoint y: 327, endPoint x: 426, endPoint y: 338, distance: 12.3
click at [433, 327] on td "Lot" at bounding box center [554, 300] width 316 height 64
click at [426, 340] on span "MFG050625200 - 1" at bounding box center [436, 343] width 64 height 12
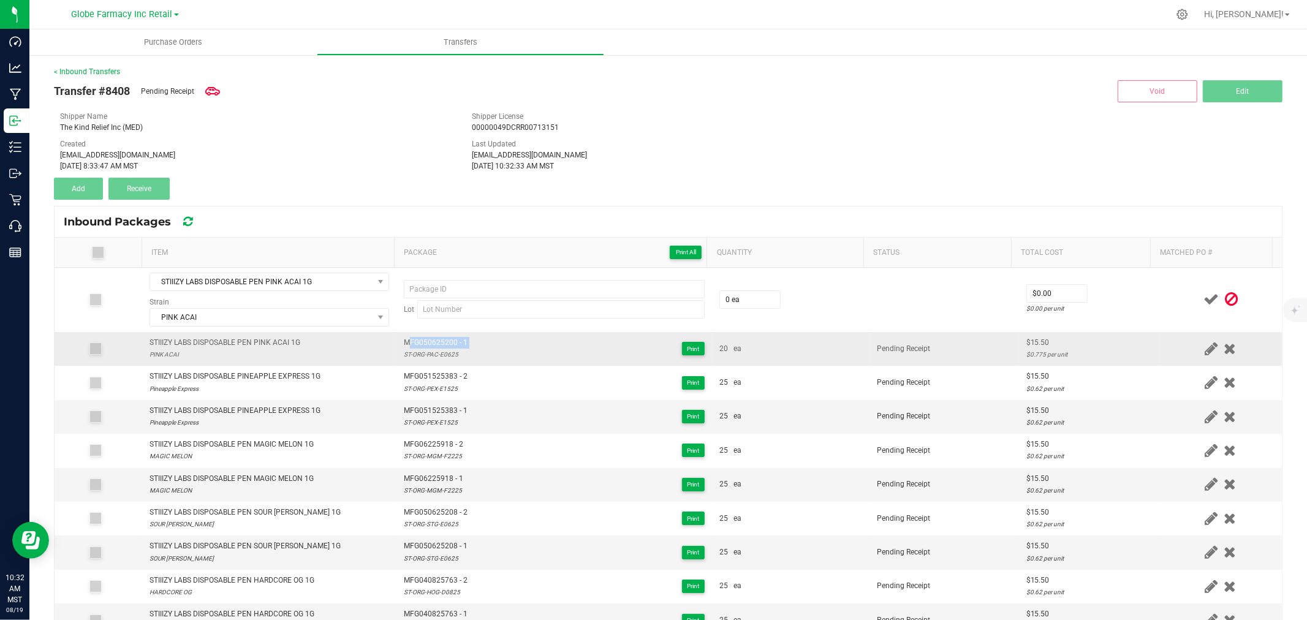
click at [426, 340] on span "MFG050625200 - 1" at bounding box center [436, 343] width 64 height 12
click at [422, 360] on div "ST-ORG-PAC-E0625" at bounding box center [436, 355] width 64 height 12
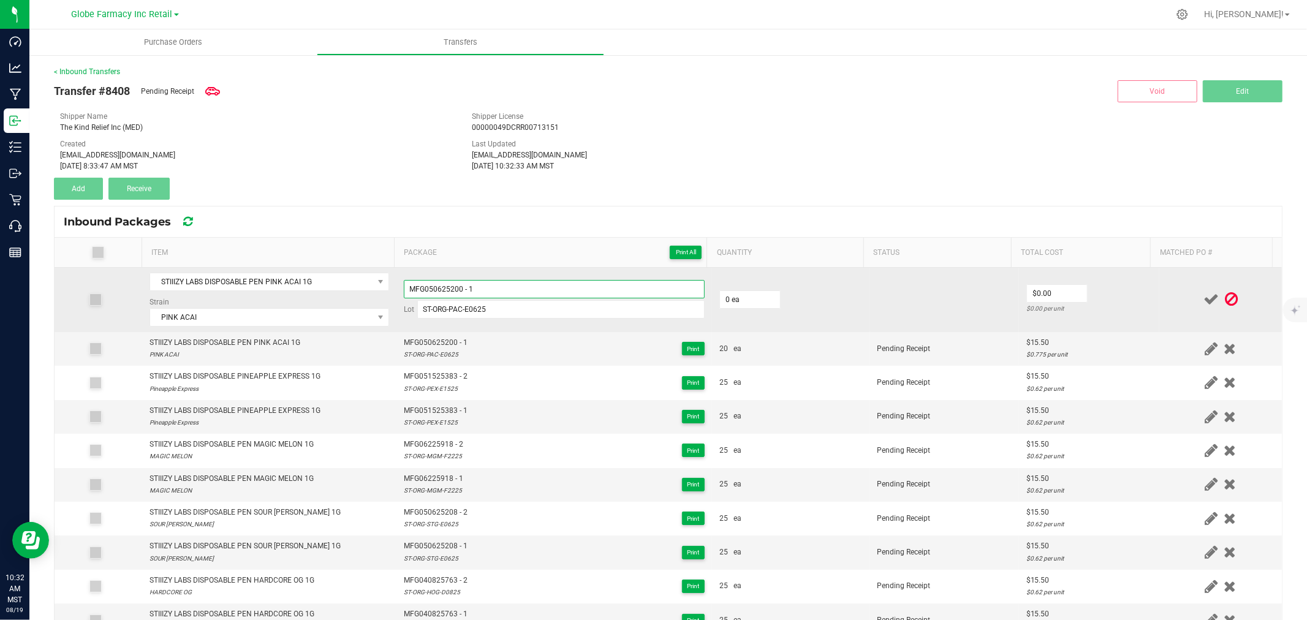
click at [491, 294] on input "MFG050625200 - 1" at bounding box center [554, 289] width 301 height 18
click at [751, 291] on input "0" at bounding box center [750, 299] width 60 height 17
click at [1165, 291] on td at bounding box center [1220, 300] width 123 height 64
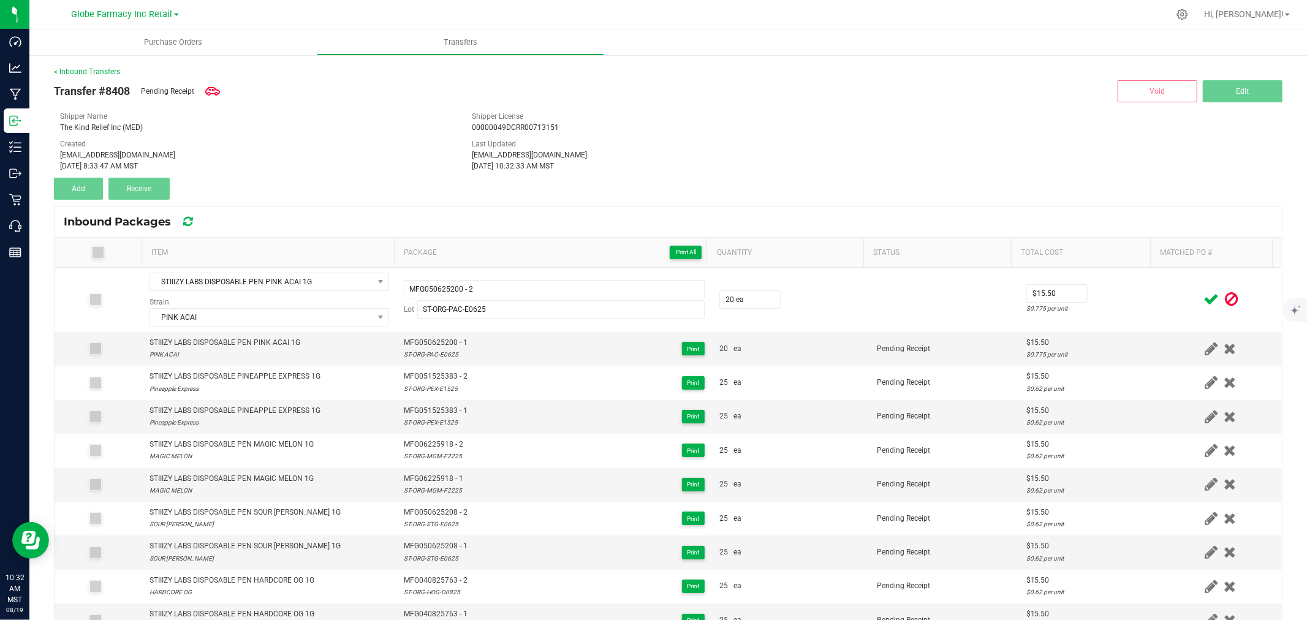
click at [1203, 295] on icon at bounding box center [1210, 299] width 15 height 15
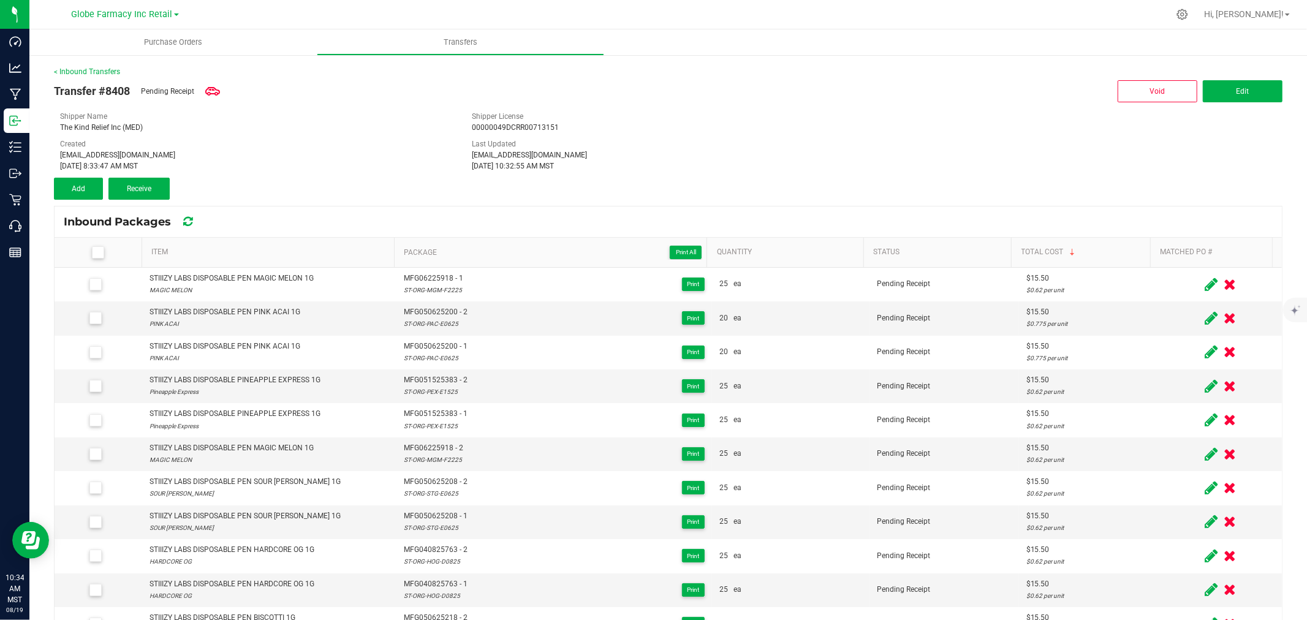
click at [428, 197] on div "Transfer #8408 Pending Receipt Void Edit Shipper Name The Kind Relief Inc (MED)…" at bounding box center [668, 138] width 1228 height 123
click at [88, 249] on label at bounding box center [100, 252] width 73 height 12
click at [0, 0] on input "checkbox" at bounding box center [0, 0] width 0 height 0
click at [99, 252] on icon at bounding box center [97, 252] width 8 height 0
click at [0, 0] on input "checkbox" at bounding box center [0, 0] width 0 height 0
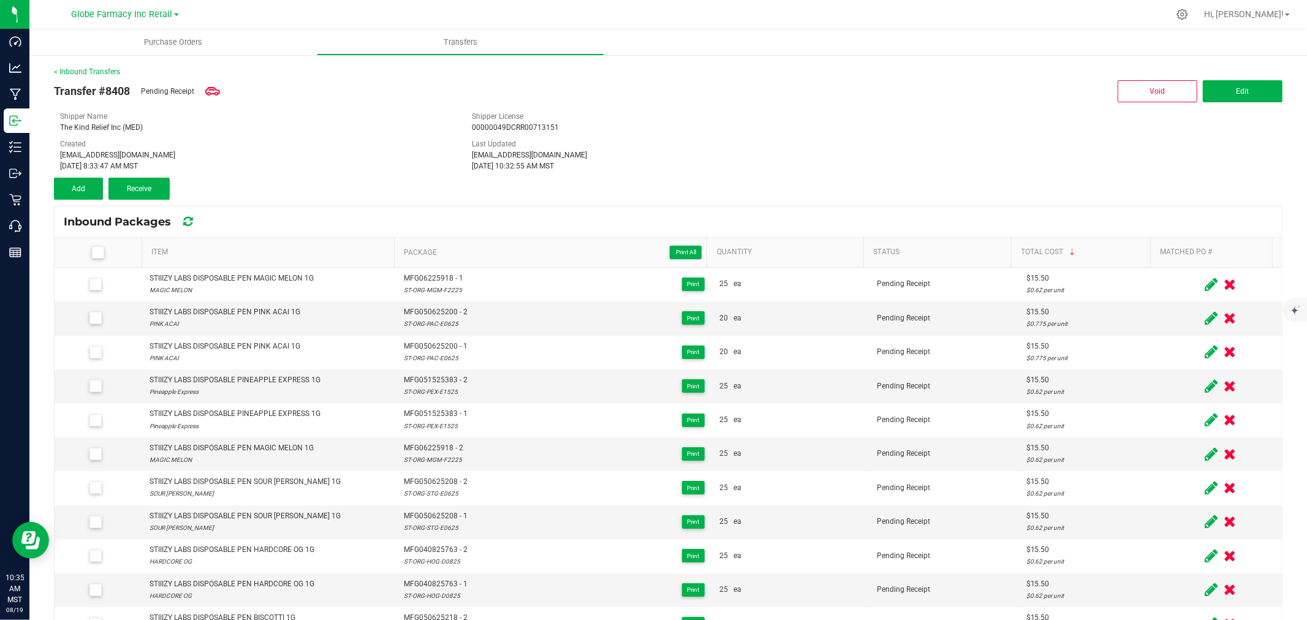
click at [96, 63] on div "< Inbound Transfers Transfer #8408 Pending Receipt Void Edit Shipper Name The K…" at bounding box center [667, 406] width 1277 height 705
click at [96, 64] on div "< Inbound Transfers Transfer #8408 Pending Receipt Void Edit Shipper Name The K…" at bounding box center [667, 406] width 1277 height 705
click at [388, 44] on uib-tab-heading "Transfers" at bounding box center [460, 42] width 286 height 25
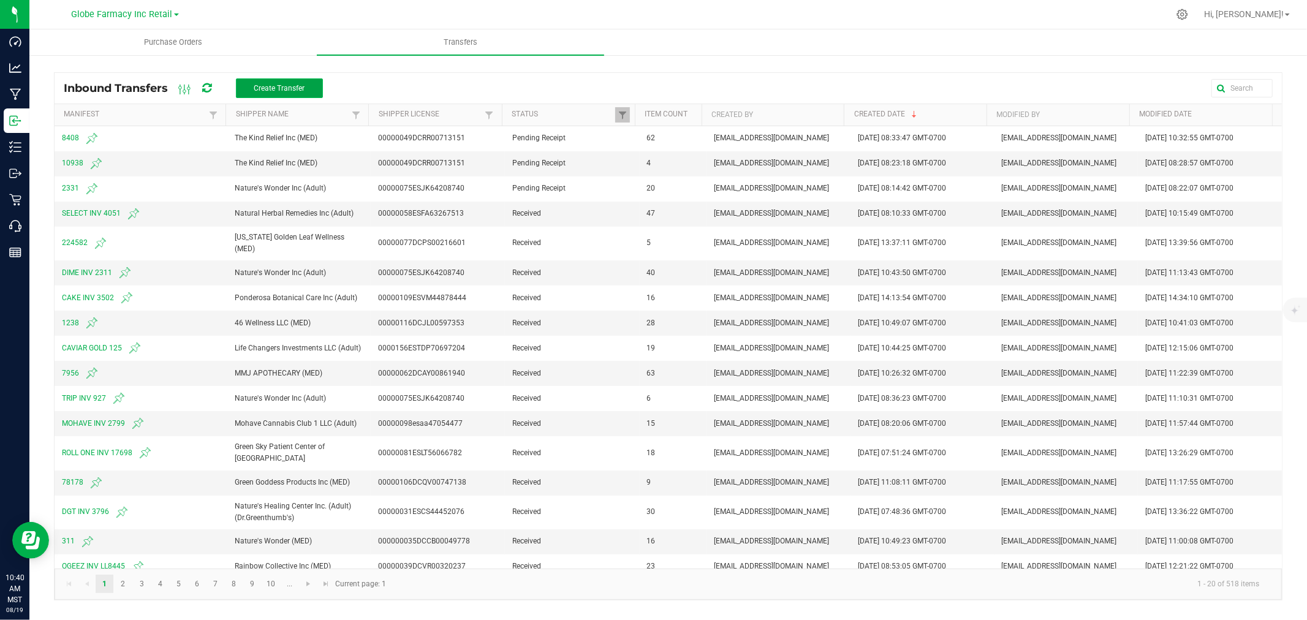
click at [279, 91] on span "Create Transfer" at bounding box center [279, 88] width 51 height 9
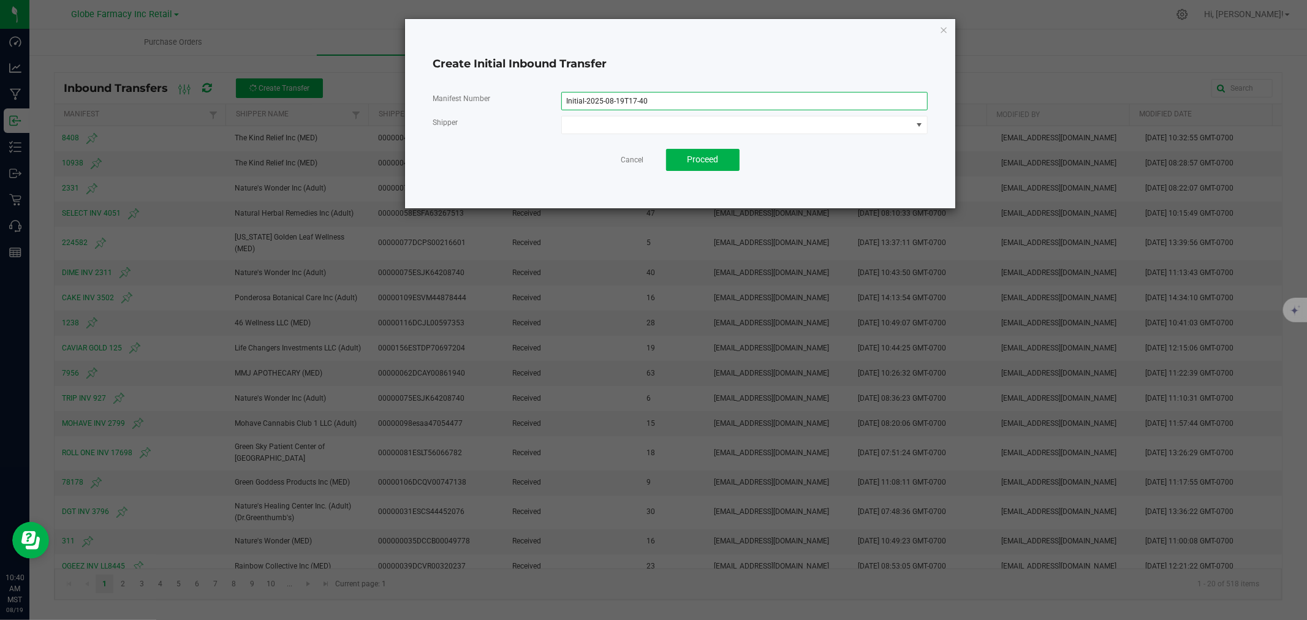
click at [650, 97] on input "Initial-2025-08-19T17-40" at bounding box center [744, 101] width 367 height 18
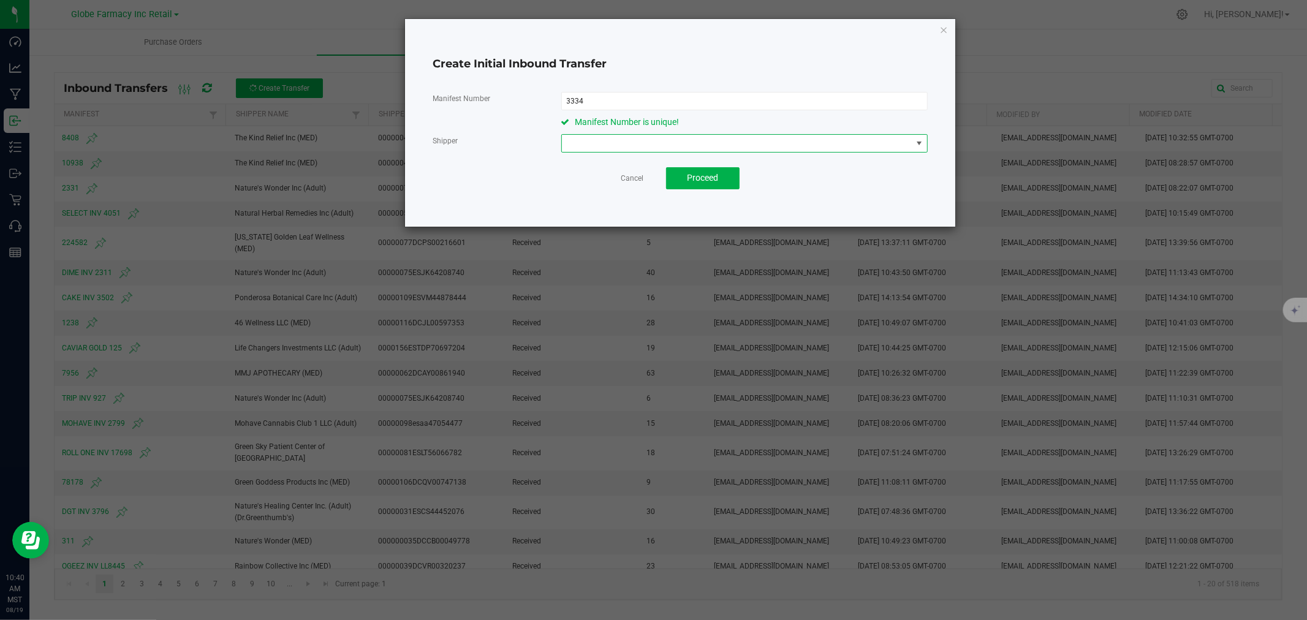
click at [583, 143] on span at bounding box center [737, 143] width 350 height 17
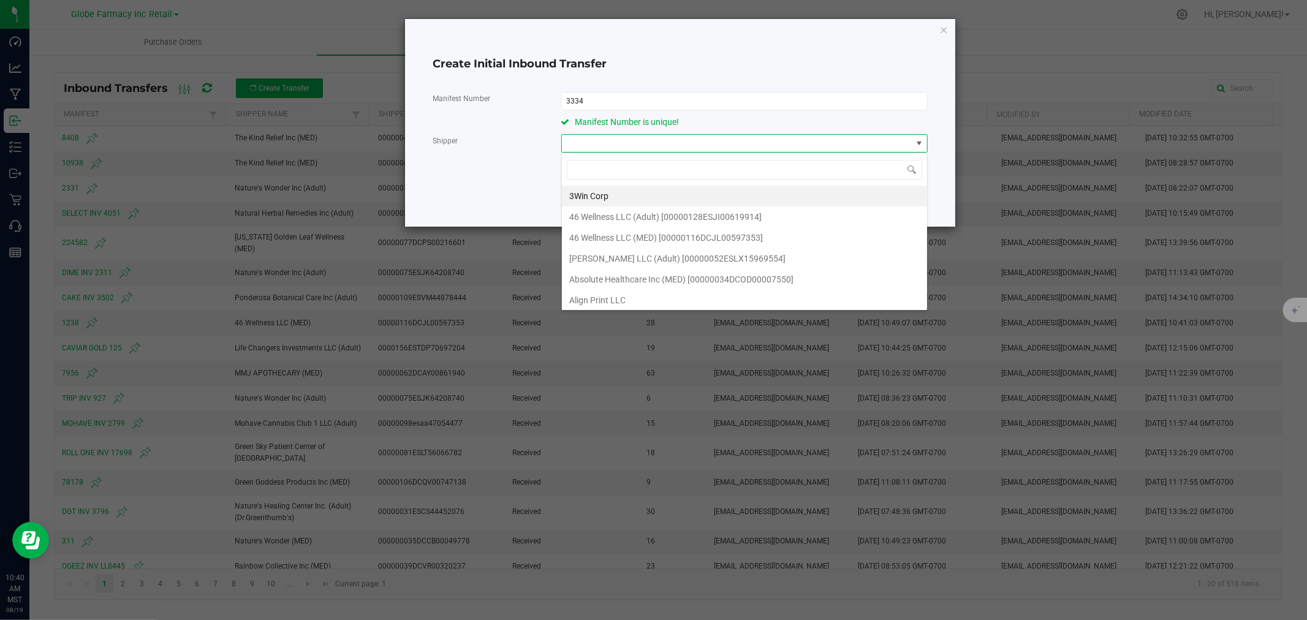
scroll to position [18, 366]
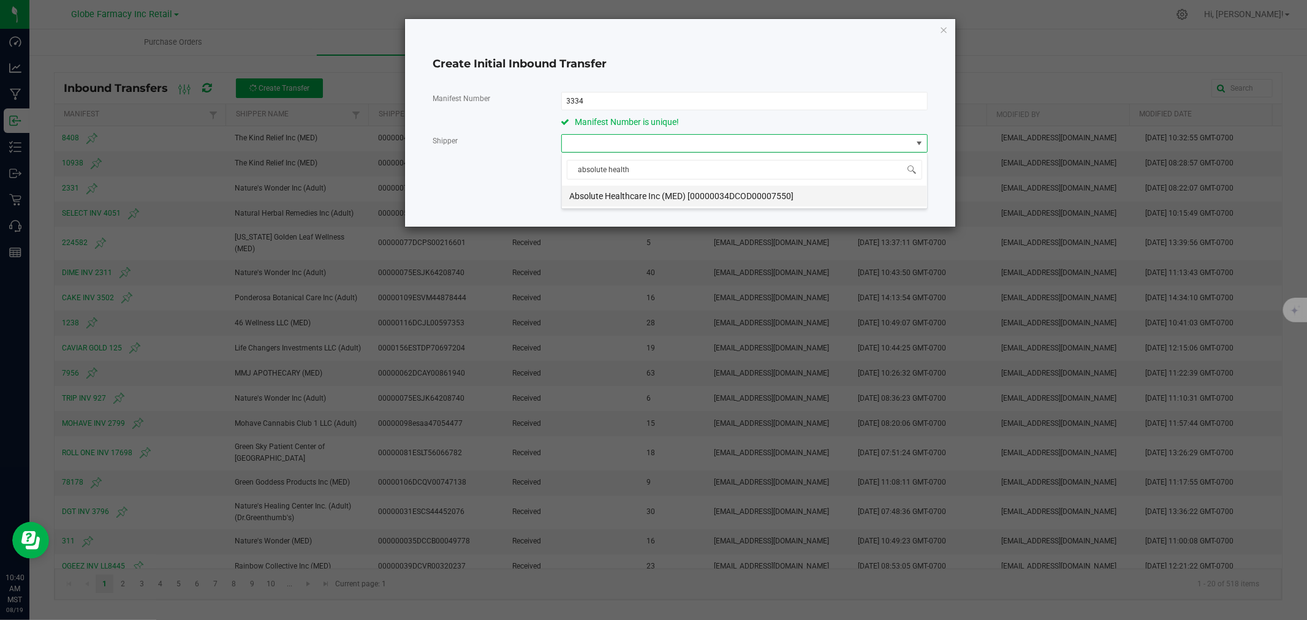
click at [632, 190] on span "Absolute Healthcare Inc (MED) [00000034DCOD00007550]" at bounding box center [681, 196] width 224 height 18
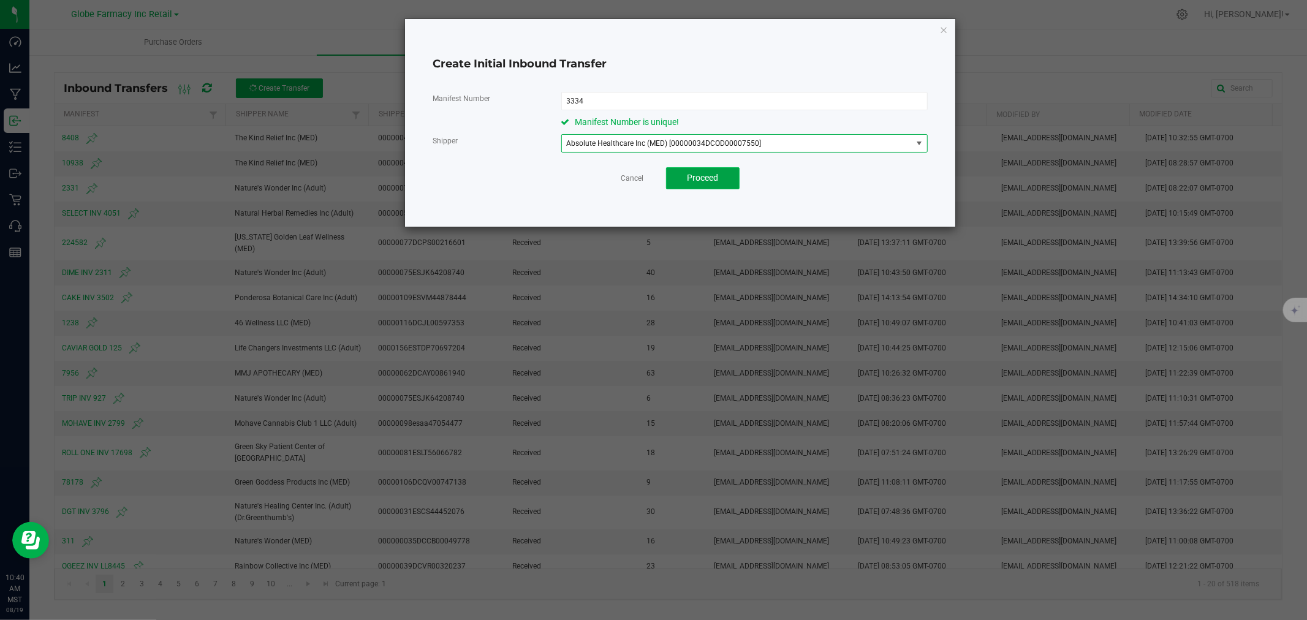
click at [709, 173] on span "Proceed" at bounding box center [702, 178] width 31 height 10
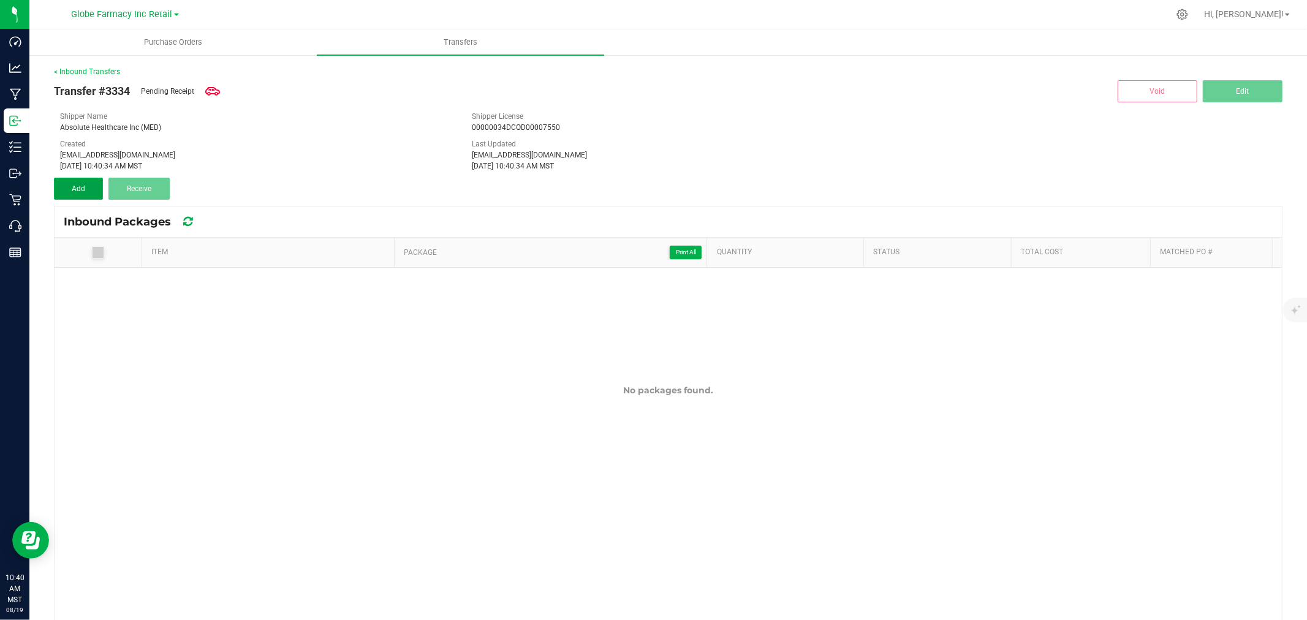
click at [80, 185] on span "Add" at bounding box center [78, 188] width 13 height 9
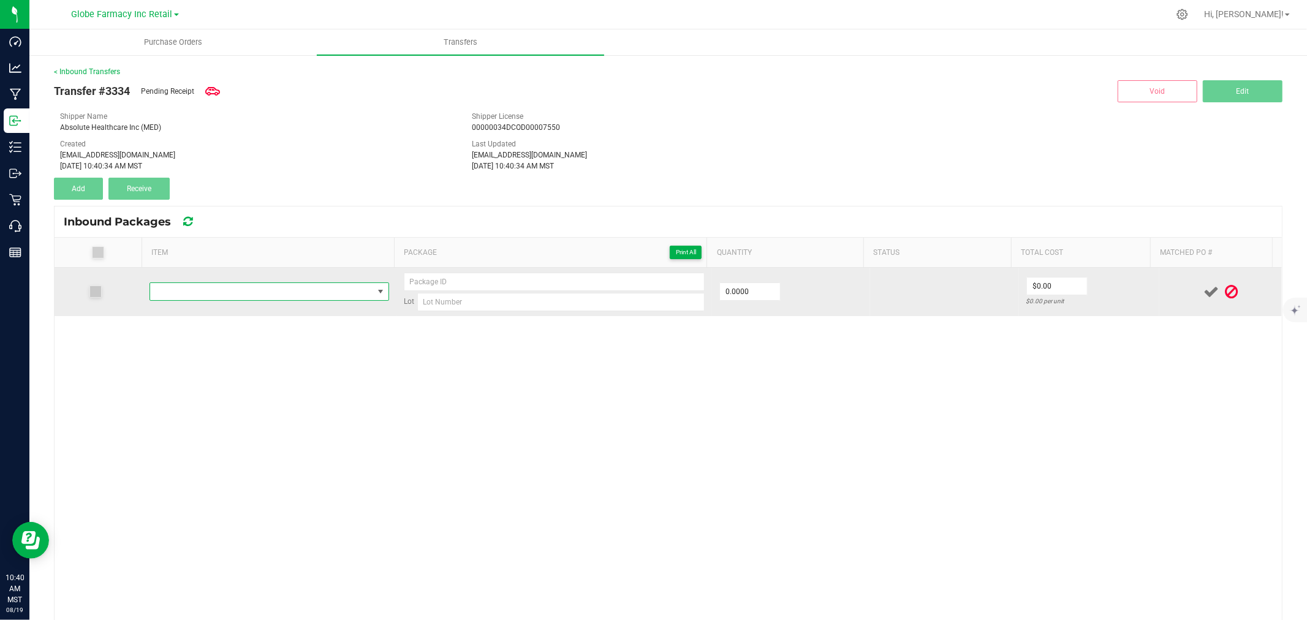
click at [206, 292] on span "NO DATA FOUND" at bounding box center [261, 291] width 223 height 17
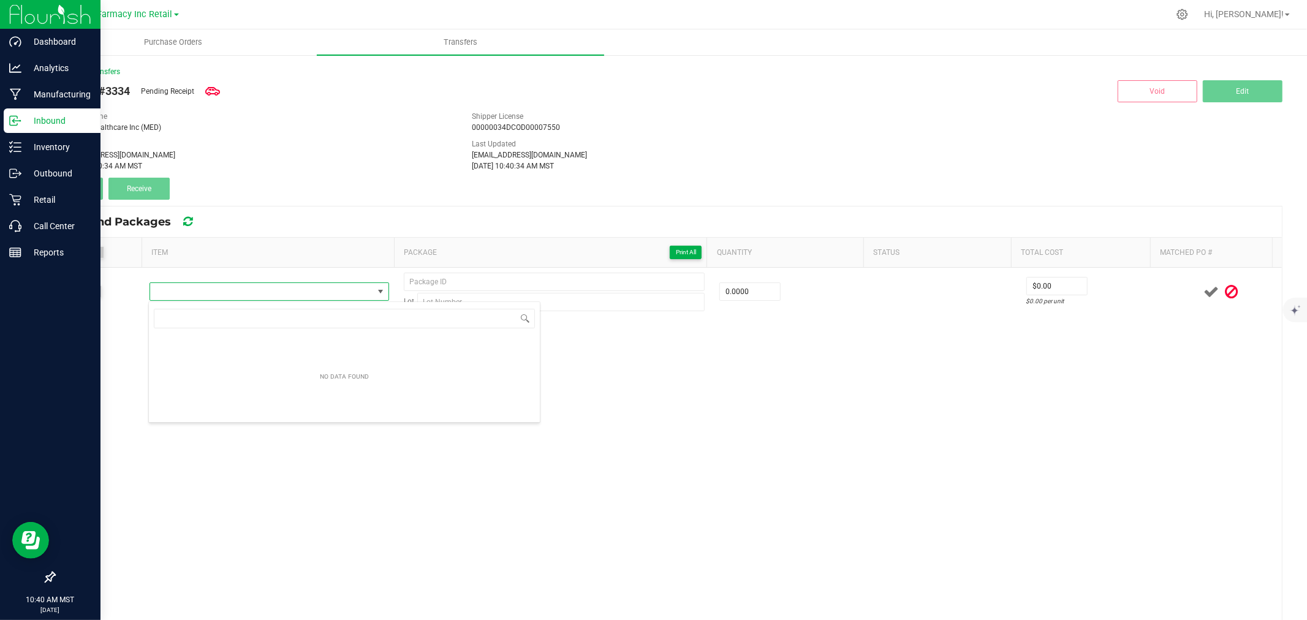
scroll to position [18, 235]
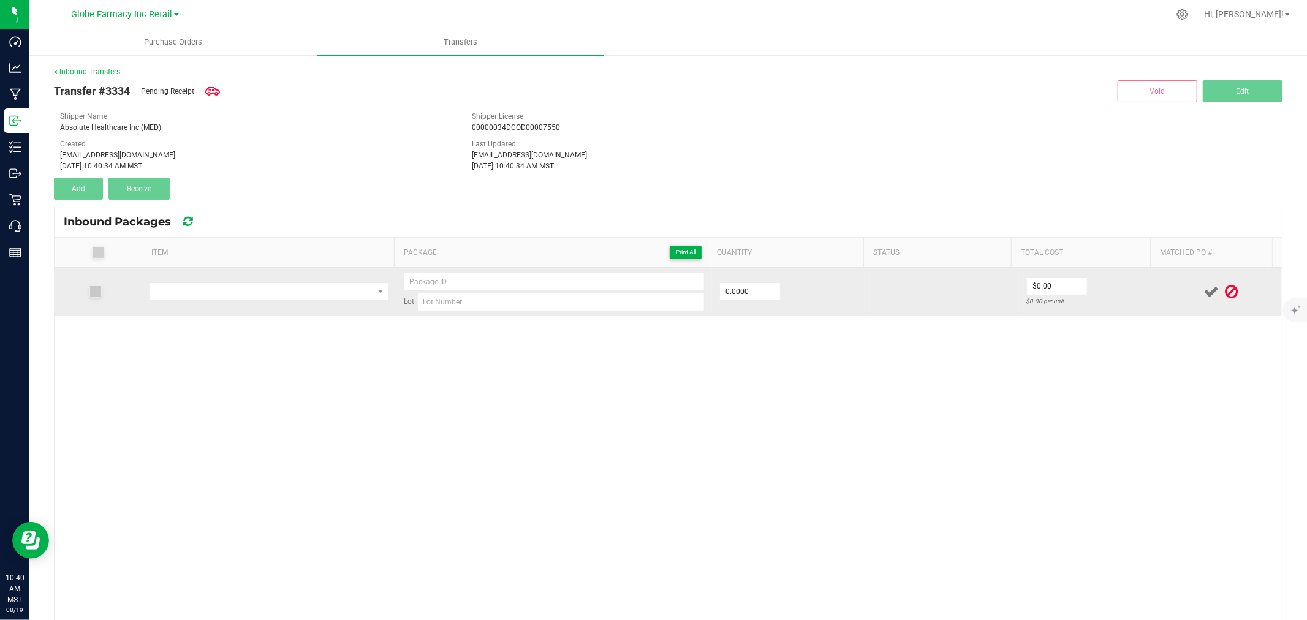
click at [235, 279] on td at bounding box center [269, 292] width 254 height 48
click at [239, 292] on span "NO DATA FOUND" at bounding box center [261, 291] width 223 height 17
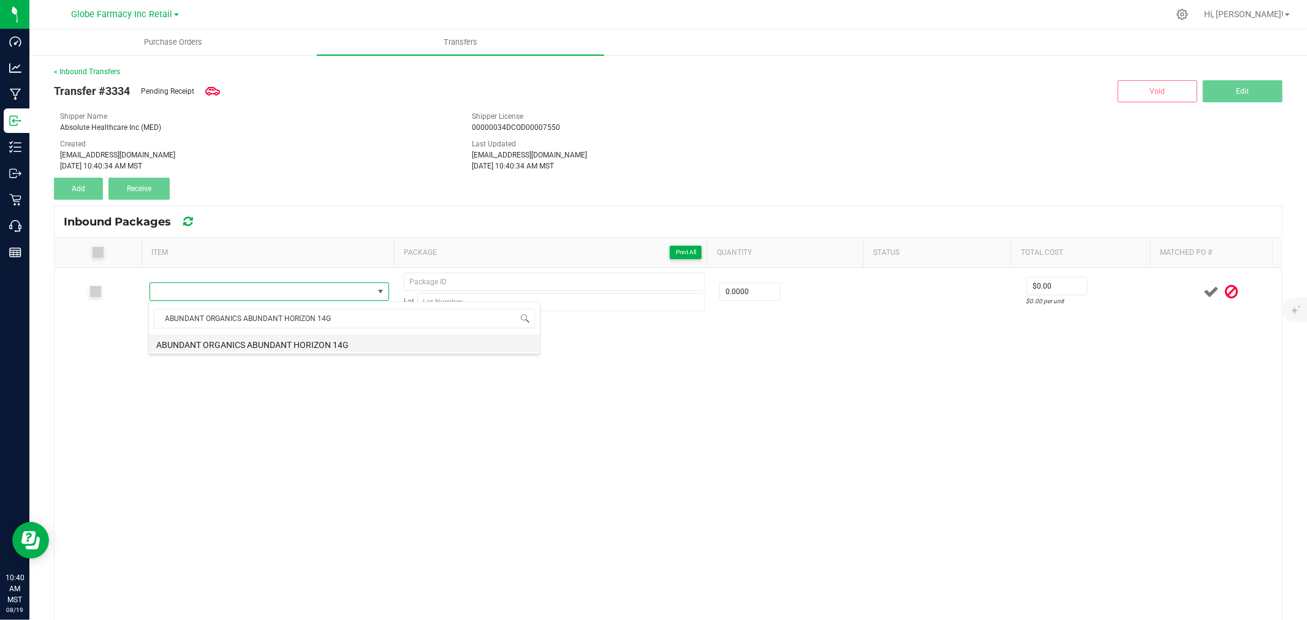
click at [263, 341] on li "ABUNDANT ORGANICS ABUNDANT HORIZON 14G" at bounding box center [344, 343] width 391 height 17
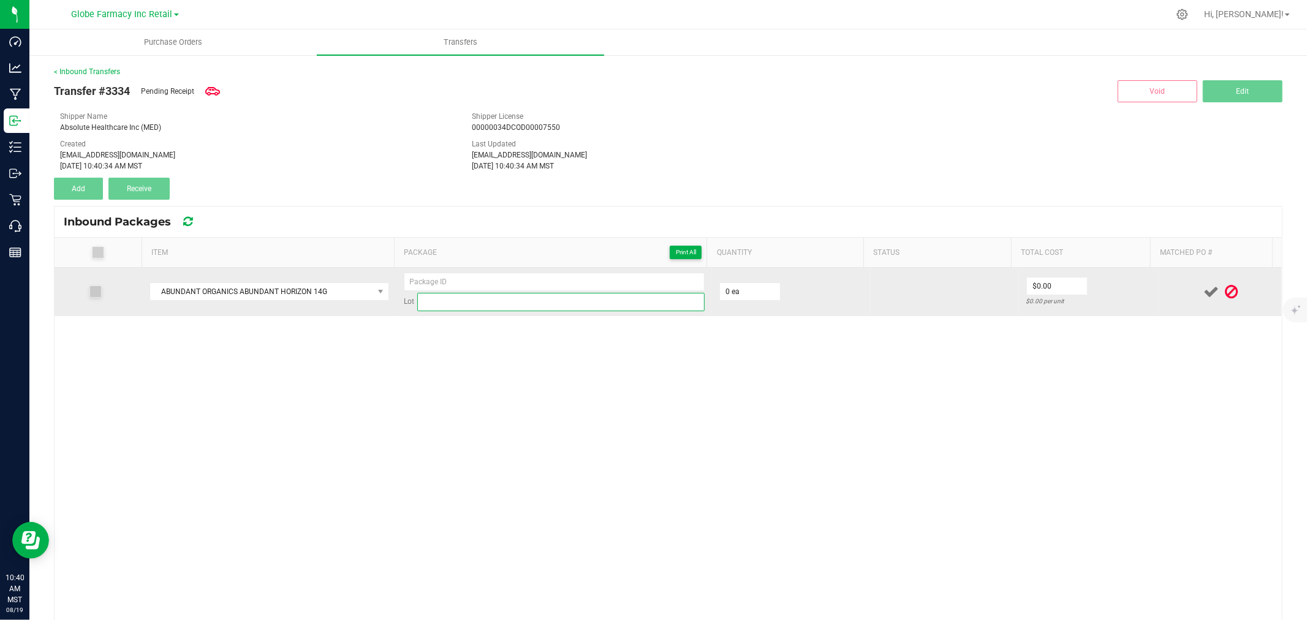
paste input "3453"
click at [561, 303] on input at bounding box center [560, 302] width 287 height 18
click at [738, 294] on input "0" at bounding box center [750, 291] width 60 height 17
click at [436, 284] on input at bounding box center [554, 282] width 301 height 18
click at [1052, 289] on input "27.73585" at bounding box center [1057, 286] width 60 height 17
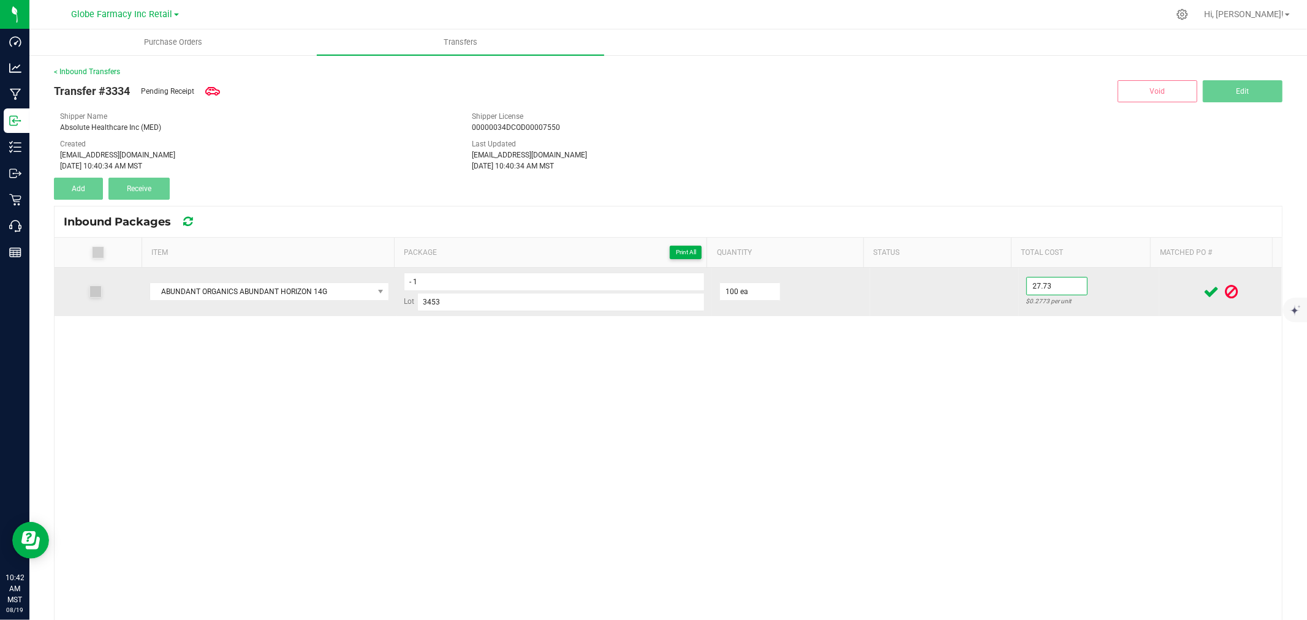
click at [1053, 289] on input "27.73" at bounding box center [1057, 286] width 60 height 17
click at [1178, 292] on div at bounding box center [1221, 291] width 108 height 15
click at [1203, 293] on icon at bounding box center [1210, 291] width 15 height 15
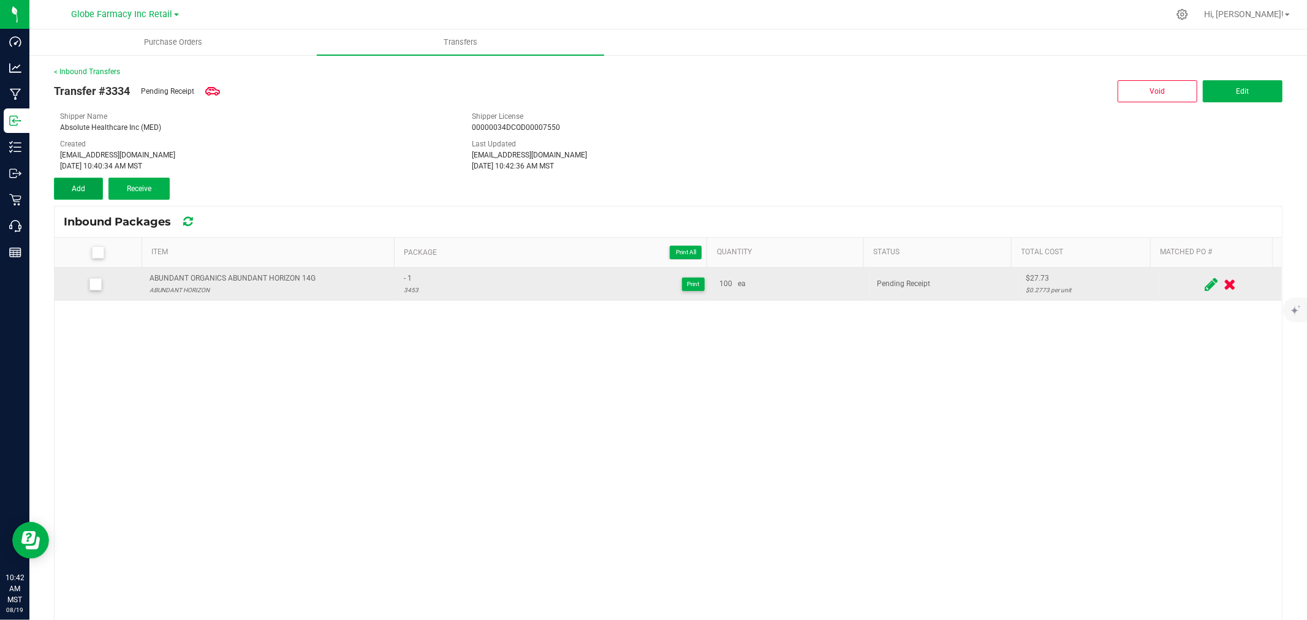
click at [69, 181] on button "Add" at bounding box center [78, 189] width 49 height 22
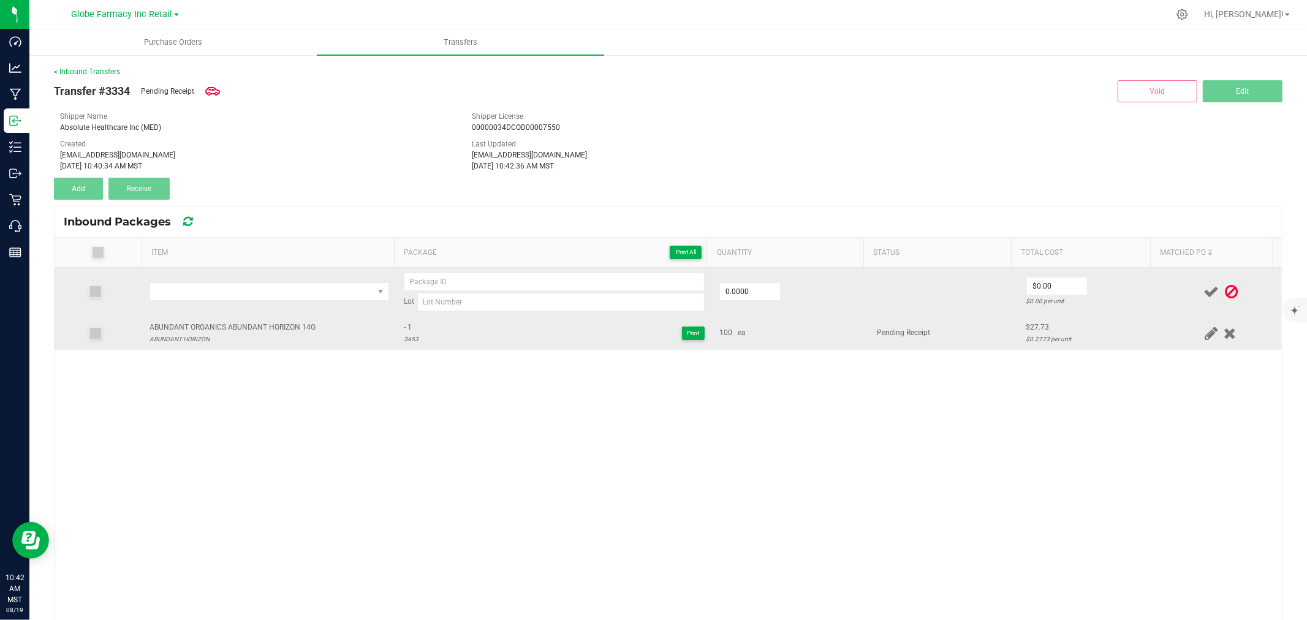
click at [225, 327] on div "ABUNDANT ORGANICS ABUNDANT HORIZON 14G" at bounding box center [232, 328] width 166 height 12
click at [227, 295] on span "NO DATA FOUND" at bounding box center [261, 291] width 223 height 17
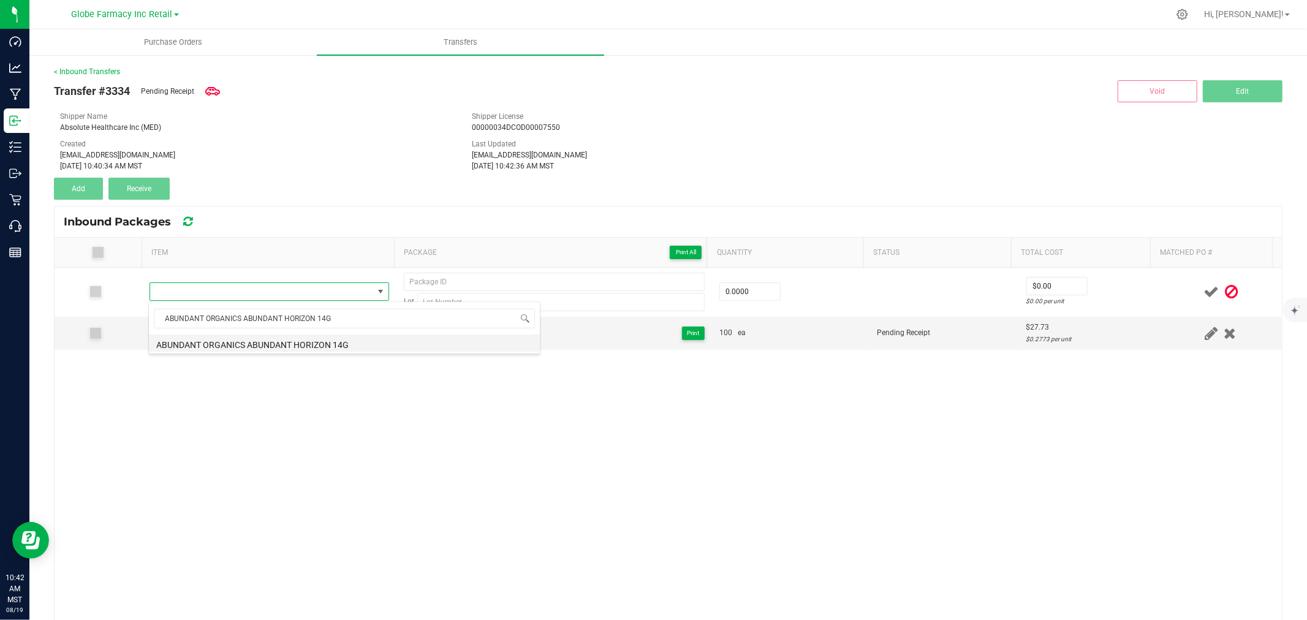
click at [252, 344] on li "ABUNDANT ORGANICS ABUNDANT HORIZON 14G" at bounding box center [344, 343] width 391 height 17
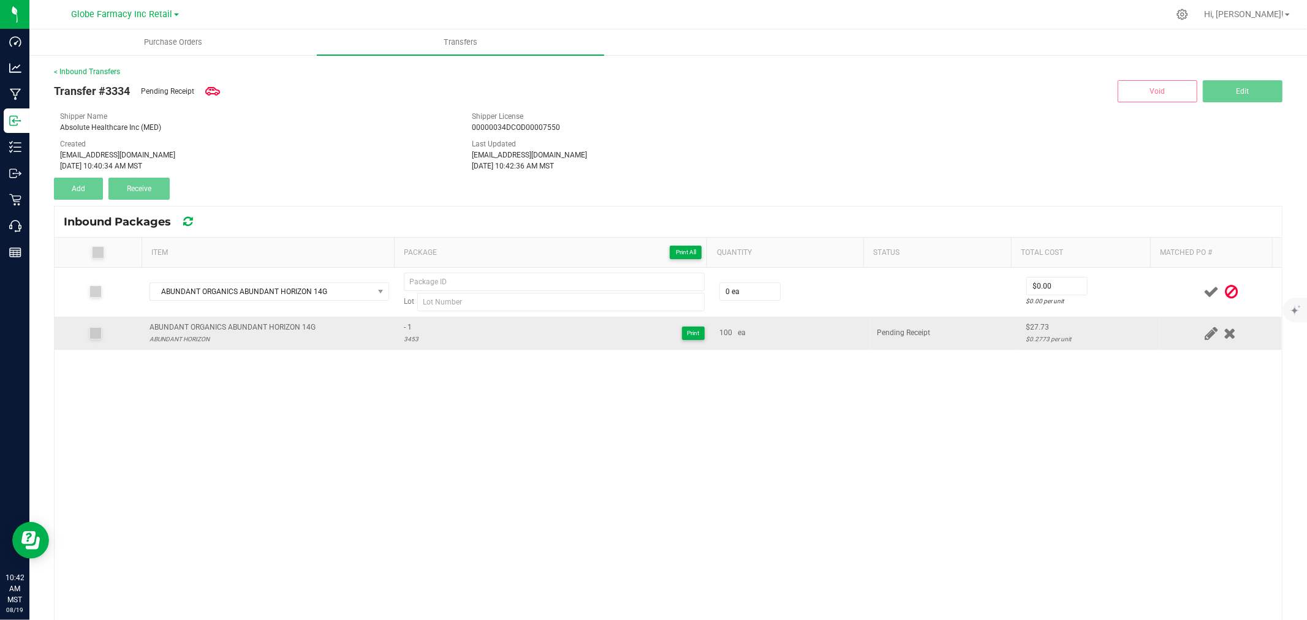
click at [404, 322] on span "- 1" at bounding box center [411, 328] width 15 height 12
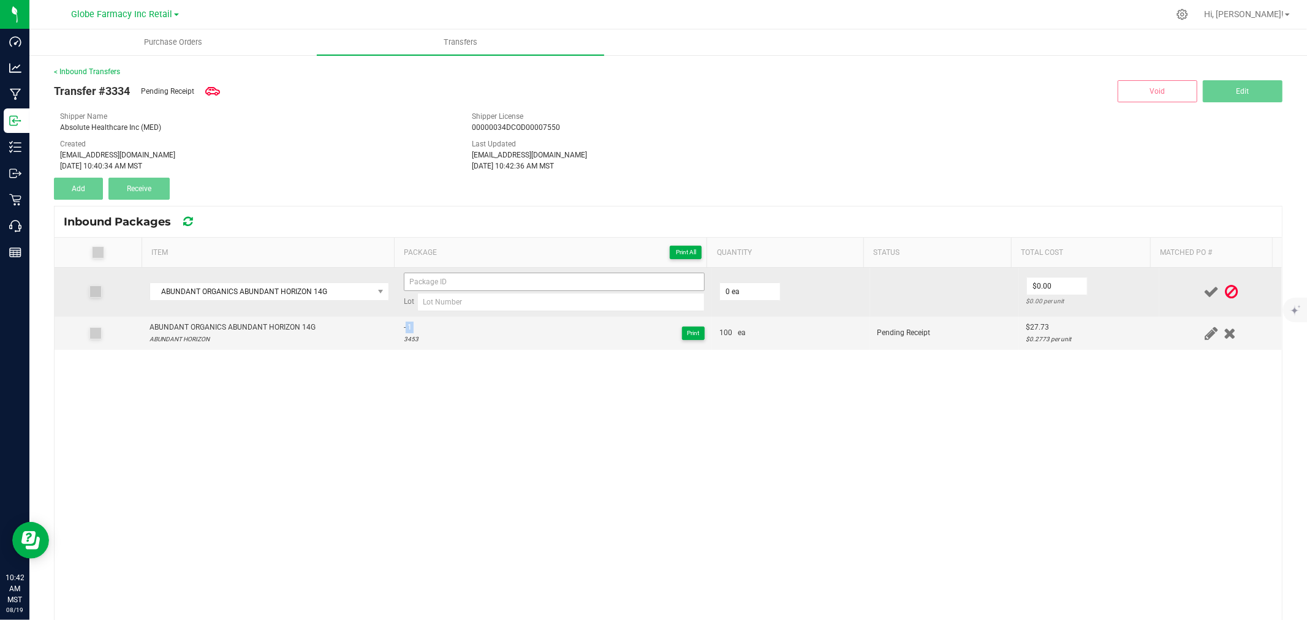
drag, startPoint x: 403, startPoint y: 324, endPoint x: 421, endPoint y: 282, distance: 45.5
click at [421, 282] on tbody "ABUNDANT ORGANICS ABUNDANT HORIZON 14G Lot 0 ea $0.00 $0.00 per unit ABUNDANT O…" at bounding box center [668, 309] width 1227 height 82
click at [431, 308] on input at bounding box center [560, 302] width 287 height 18
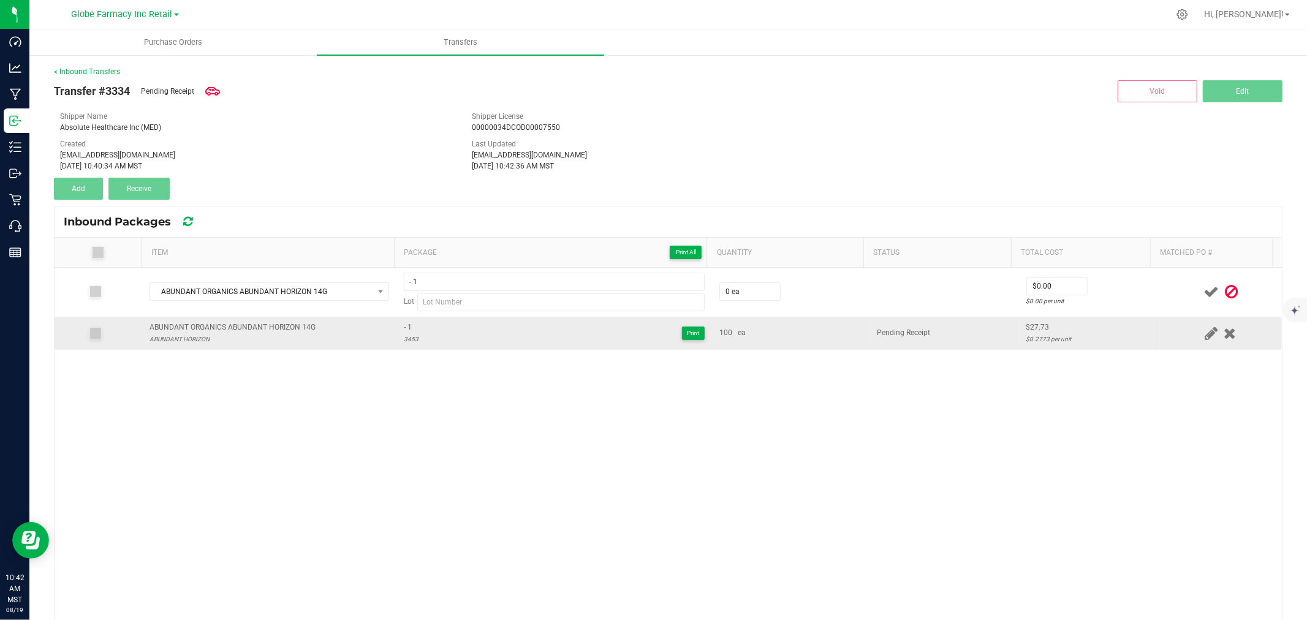
click at [404, 341] on div "3453" at bounding box center [411, 339] width 15 height 12
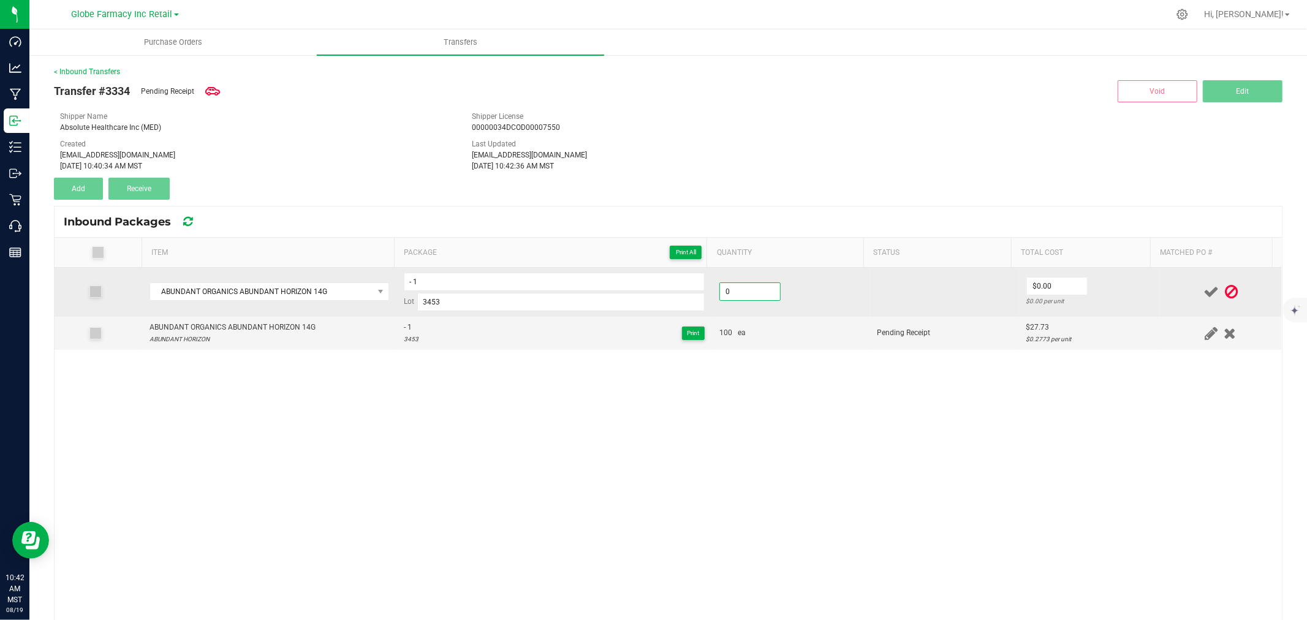
click at [733, 287] on input "0" at bounding box center [750, 291] width 60 height 17
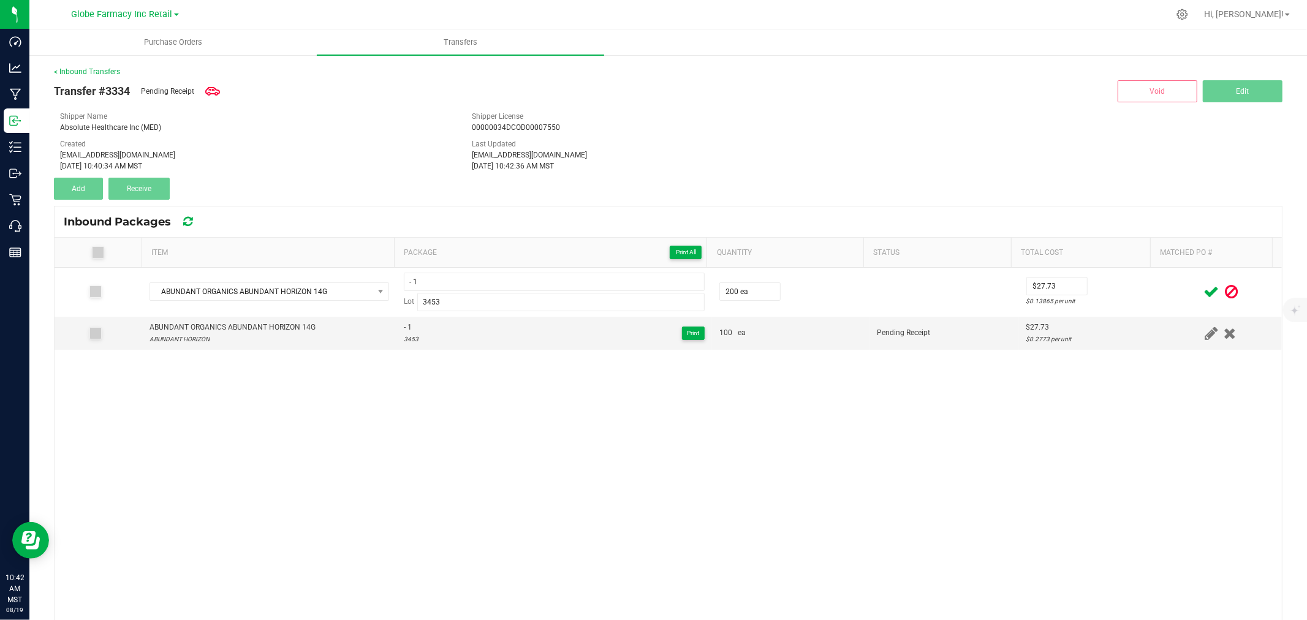
click at [1133, 292] on td "$27.73 $0.13865 per unit" at bounding box center [1089, 292] width 140 height 49
click at [1203, 289] on icon at bounding box center [1210, 291] width 15 height 15
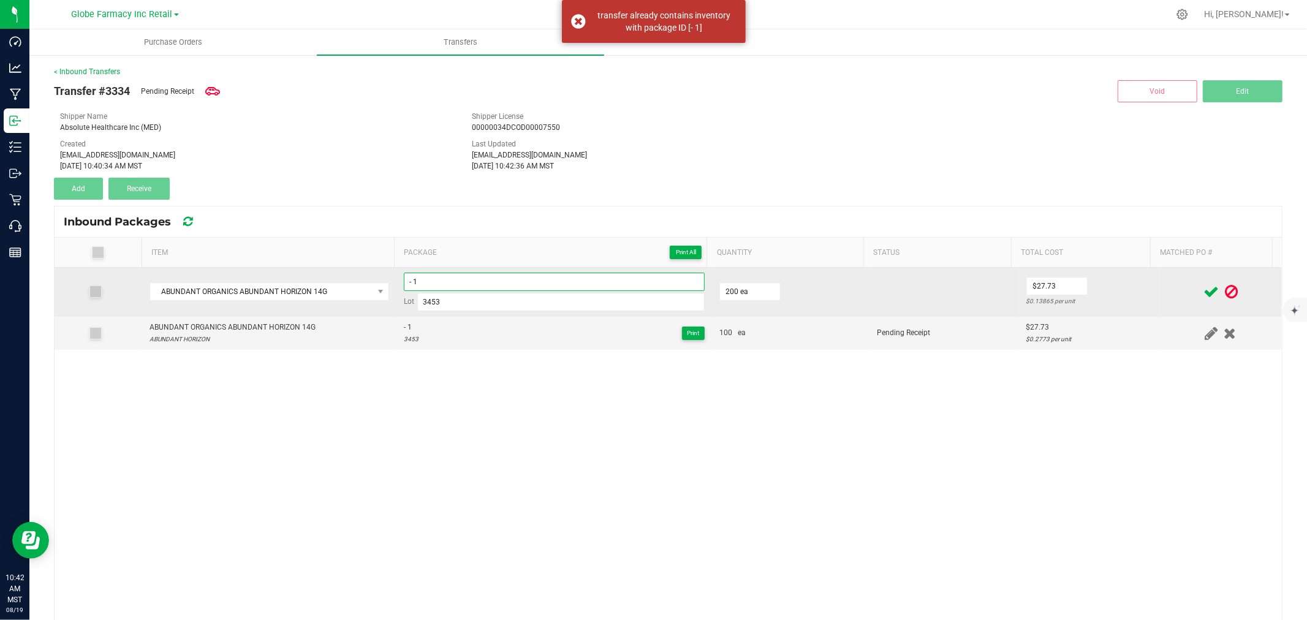
click at [485, 276] on input "- 1" at bounding box center [554, 282] width 301 height 18
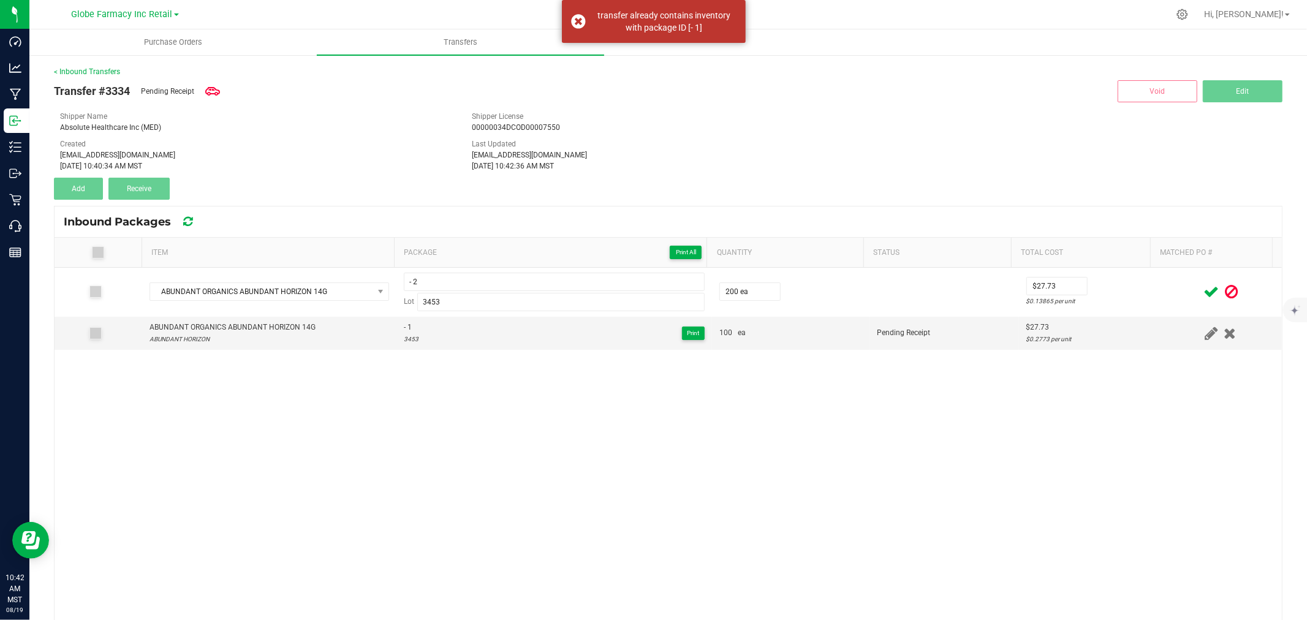
click at [1203, 292] on icon at bounding box center [1210, 291] width 15 height 15
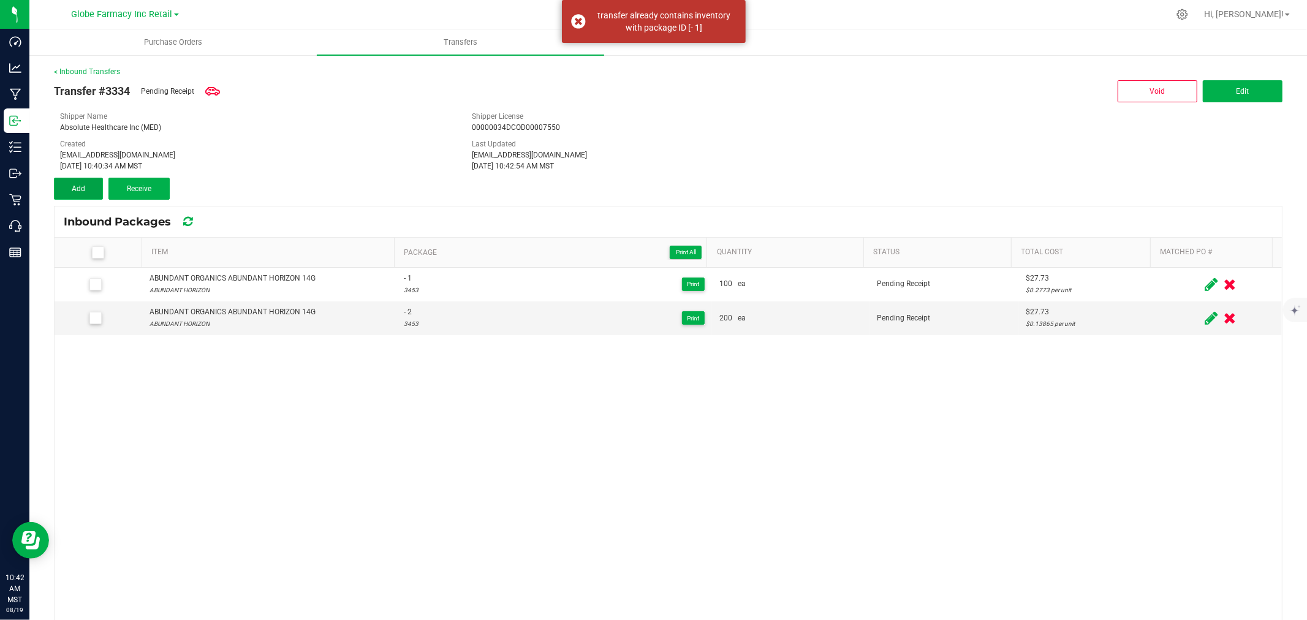
click at [68, 184] on button "Add" at bounding box center [78, 189] width 49 height 22
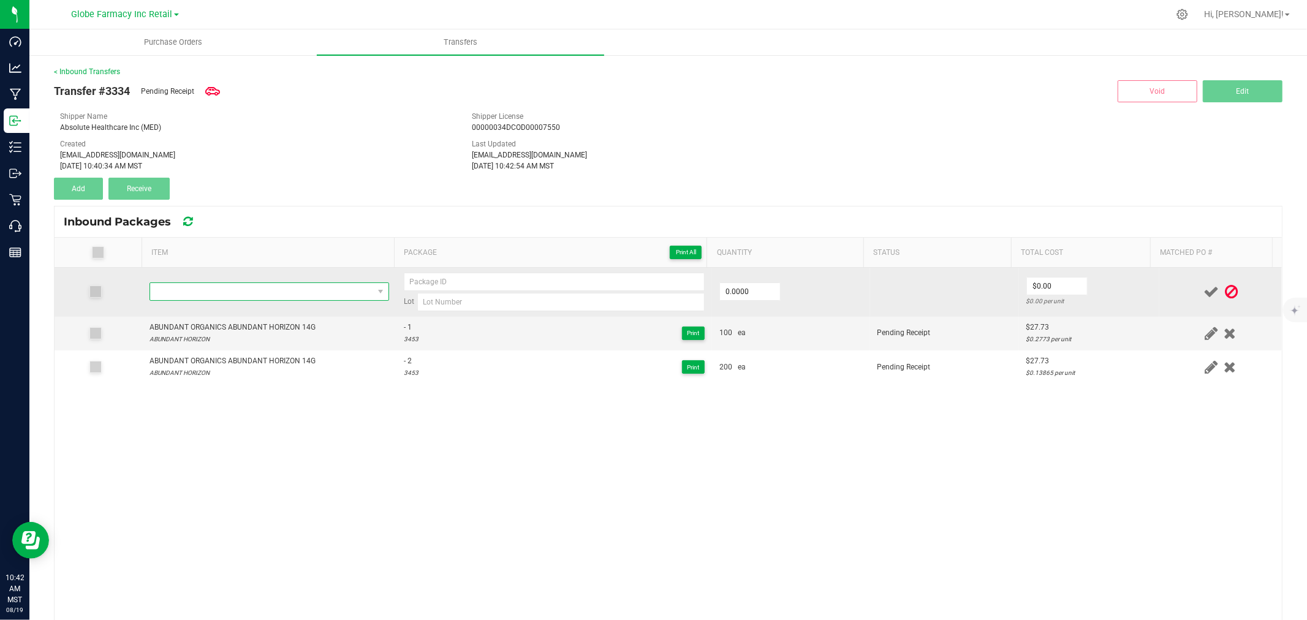
click at [194, 289] on span "NO DATA FOUND" at bounding box center [261, 291] width 223 height 17
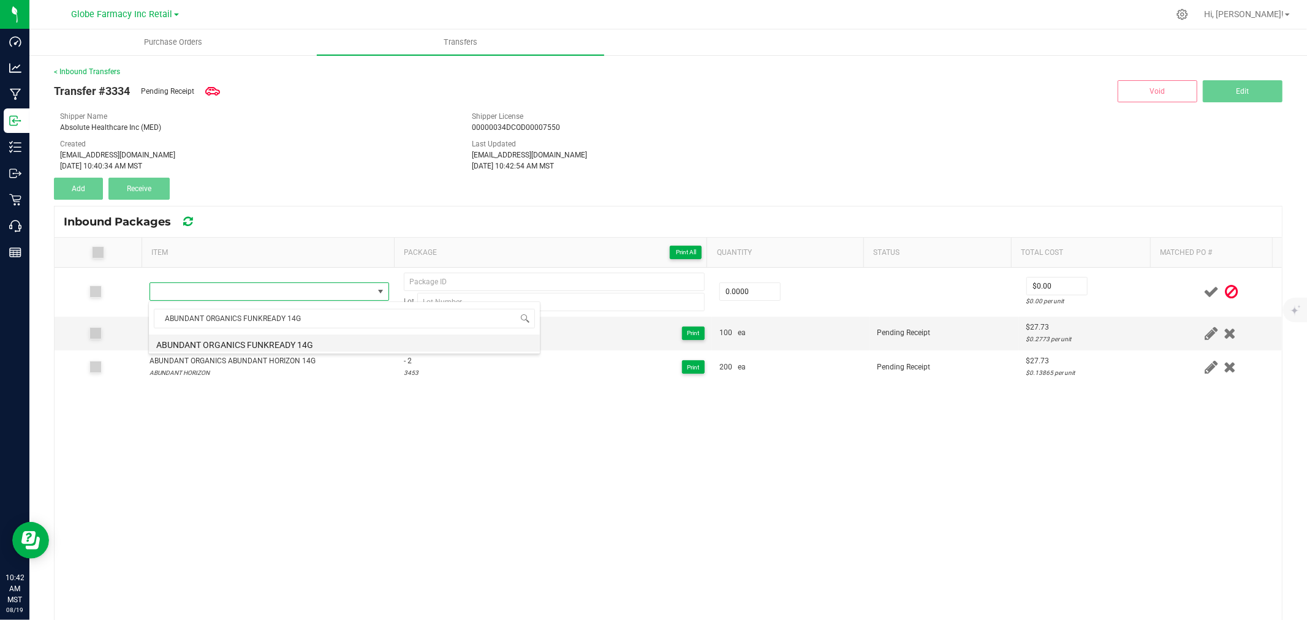
click at [237, 342] on li "ABUNDANT ORGANICS FUNKREADY 14G" at bounding box center [344, 343] width 391 height 17
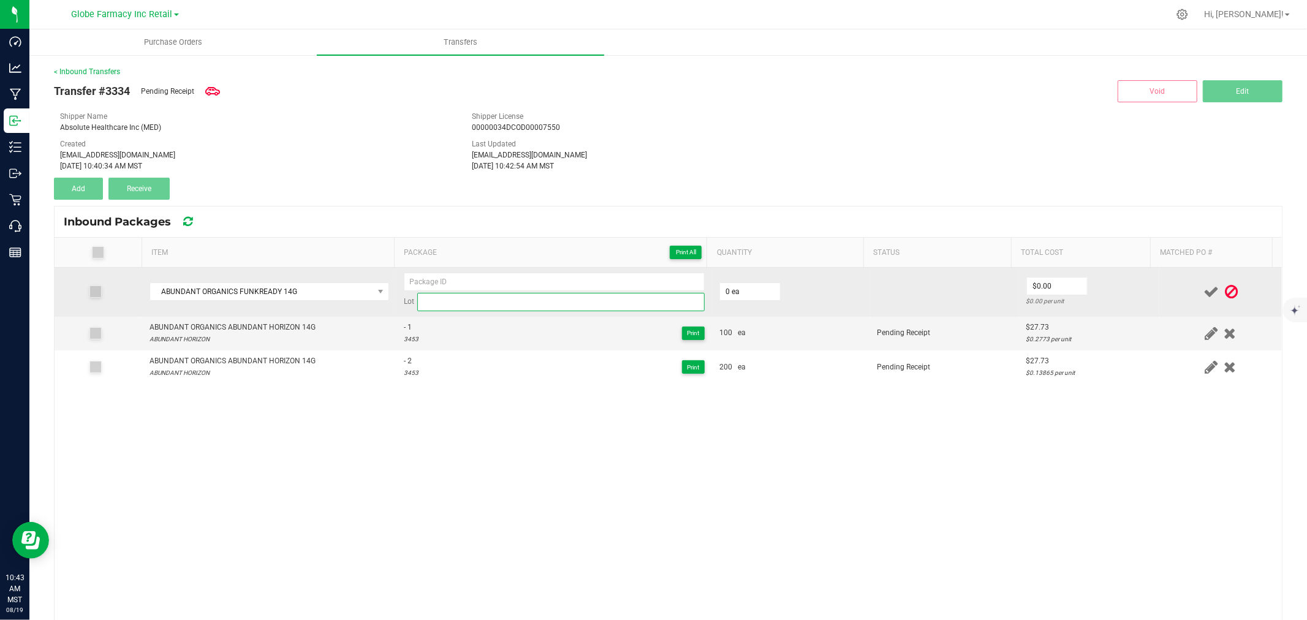
click at [447, 297] on input at bounding box center [560, 302] width 287 height 18
paste input "3459"
click at [547, 288] on input at bounding box center [554, 282] width 301 height 18
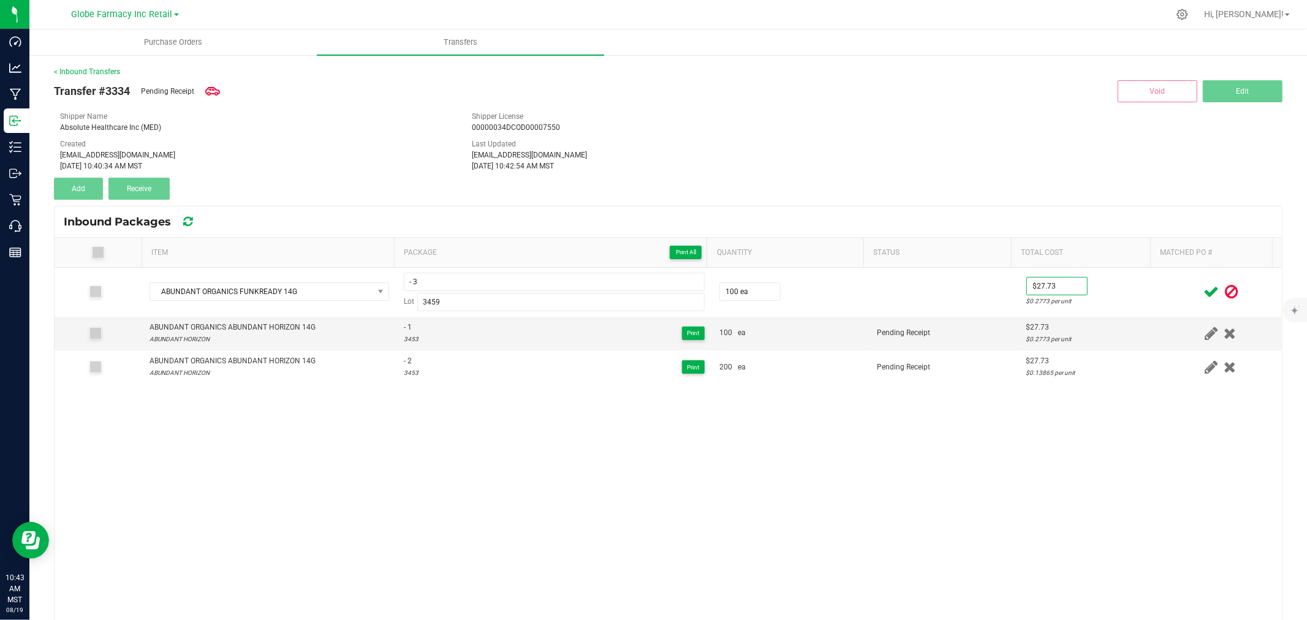
click at [1129, 274] on td "$27.73 $0.2773 per unit" at bounding box center [1089, 292] width 140 height 49
click at [1203, 286] on icon at bounding box center [1210, 291] width 15 height 15
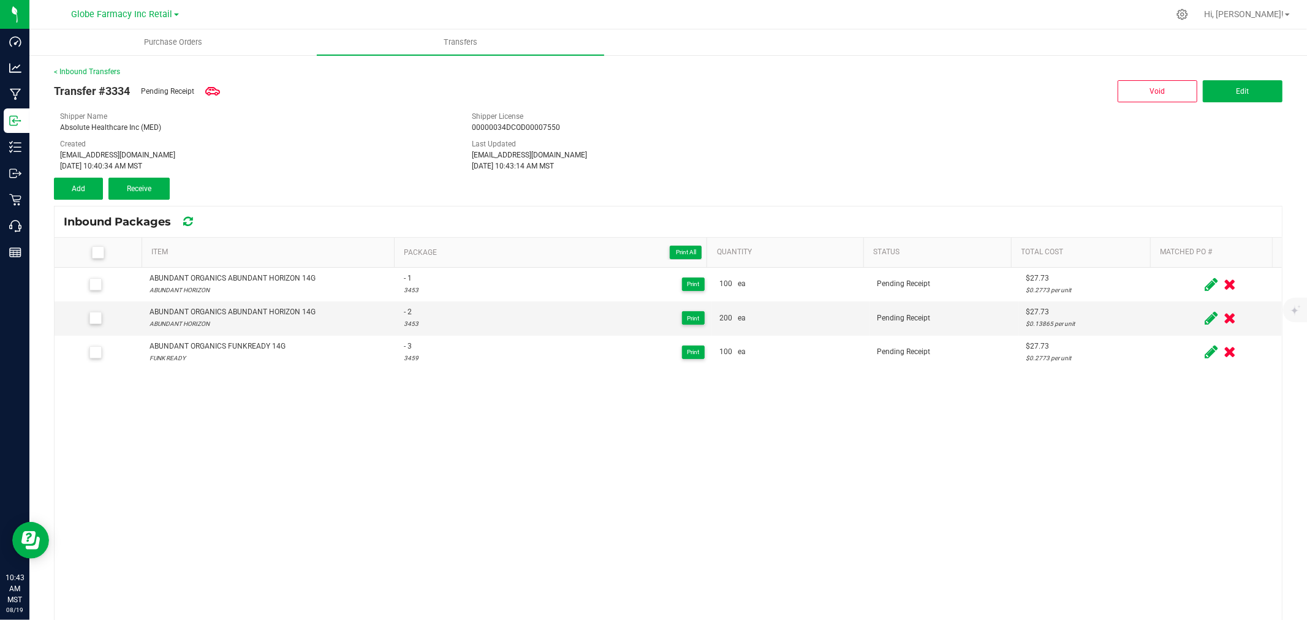
click at [102, 200] on div "< Inbound Transfers Transfer #3334 Pending Receipt Void Edit Shipper Name Absol…" at bounding box center [668, 406] width 1228 height 680
click at [88, 197] on button "Add" at bounding box center [78, 189] width 49 height 22
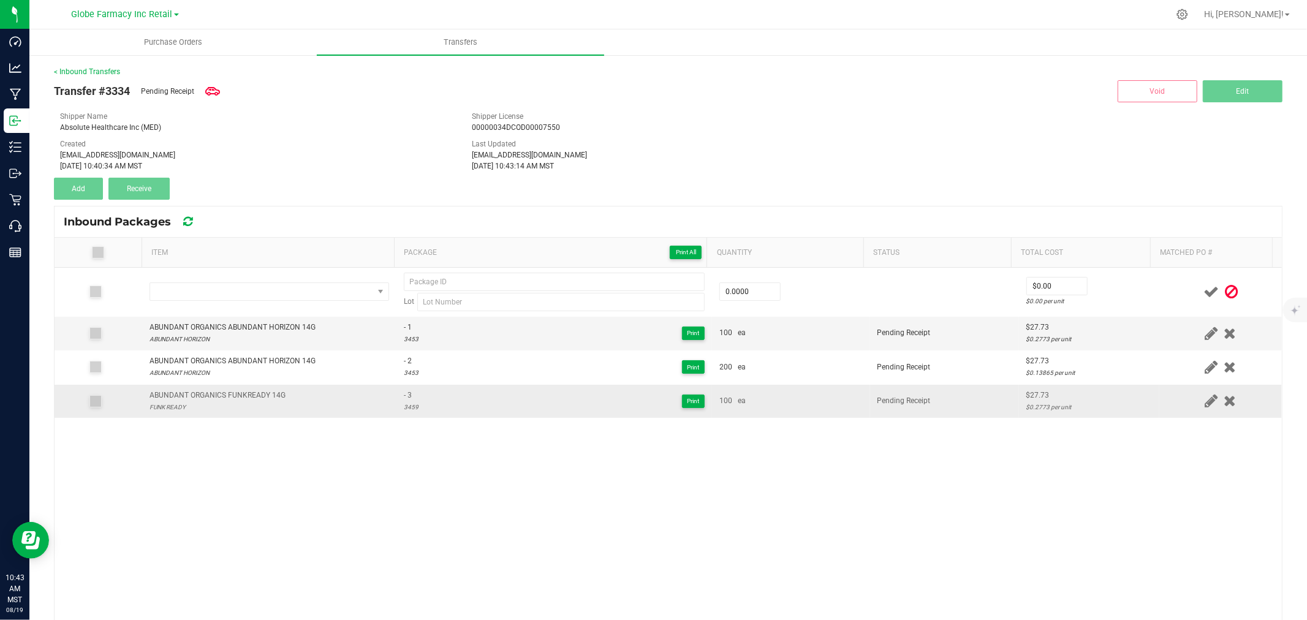
click at [229, 417] on td "ABUNDANT ORGANICS FUNKREADY 14G FUNK READY" at bounding box center [269, 401] width 254 height 33
click at [228, 400] on div "ABUNDANT ORGANICS FUNKREADY 14G" at bounding box center [217, 396] width 136 height 12
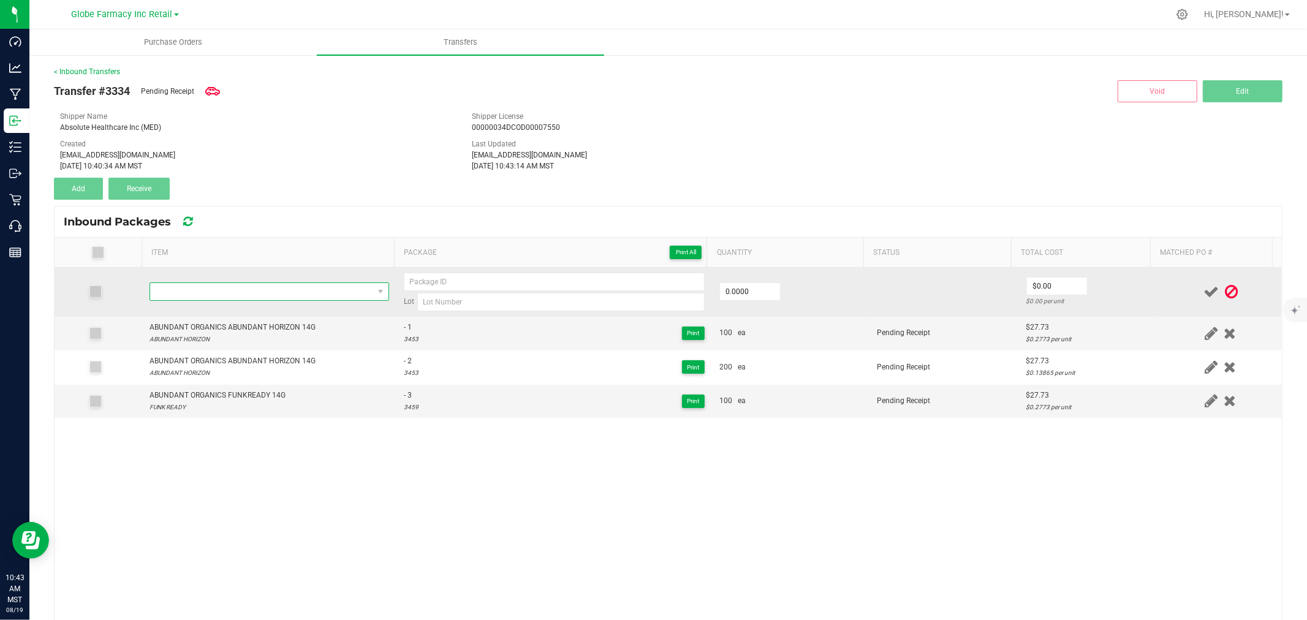
click at [212, 295] on span "NO DATA FOUND" at bounding box center [261, 291] width 223 height 17
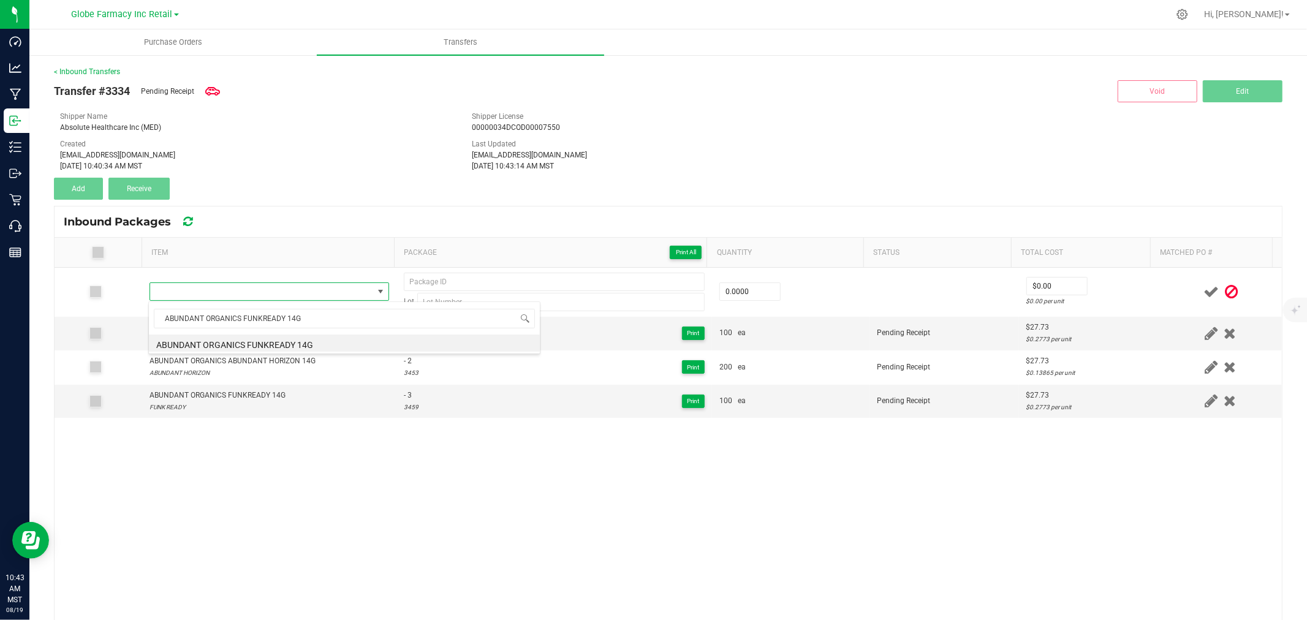
click at [307, 345] on li "ABUNDANT ORGANICS FUNKREADY 14G" at bounding box center [344, 343] width 391 height 17
click at [404, 406] on div "3459" at bounding box center [411, 407] width 15 height 12
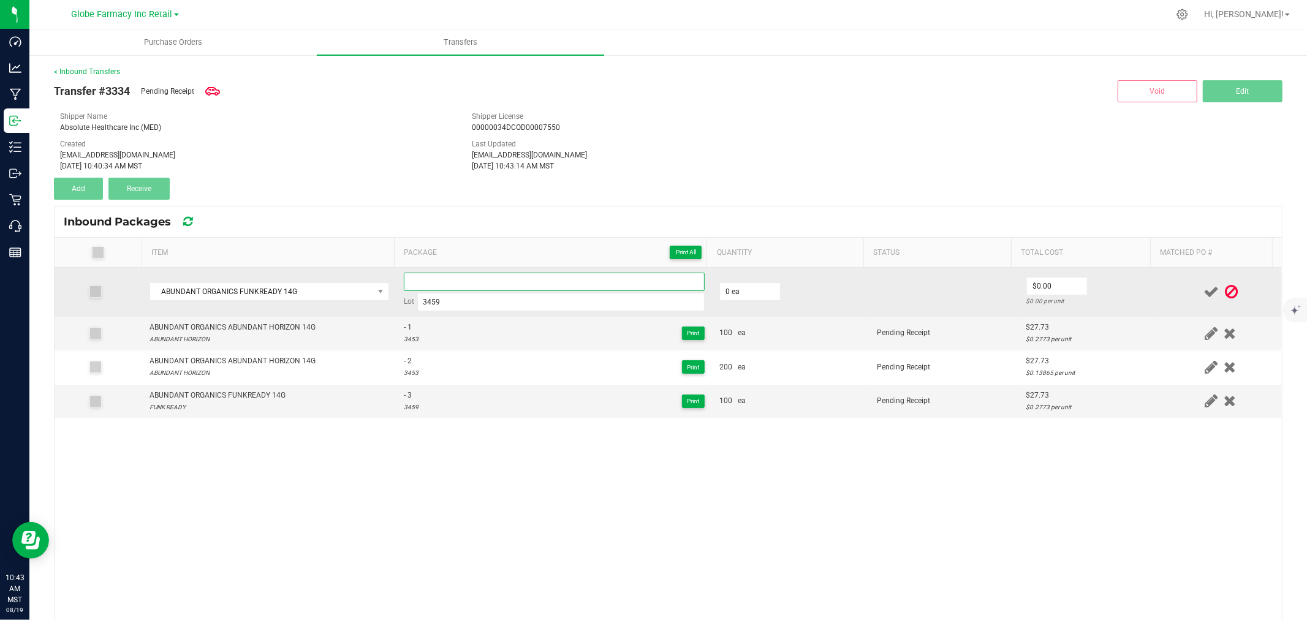
click at [439, 273] on input at bounding box center [554, 282] width 301 height 18
click at [720, 293] on input "0" at bounding box center [750, 291] width 60 height 17
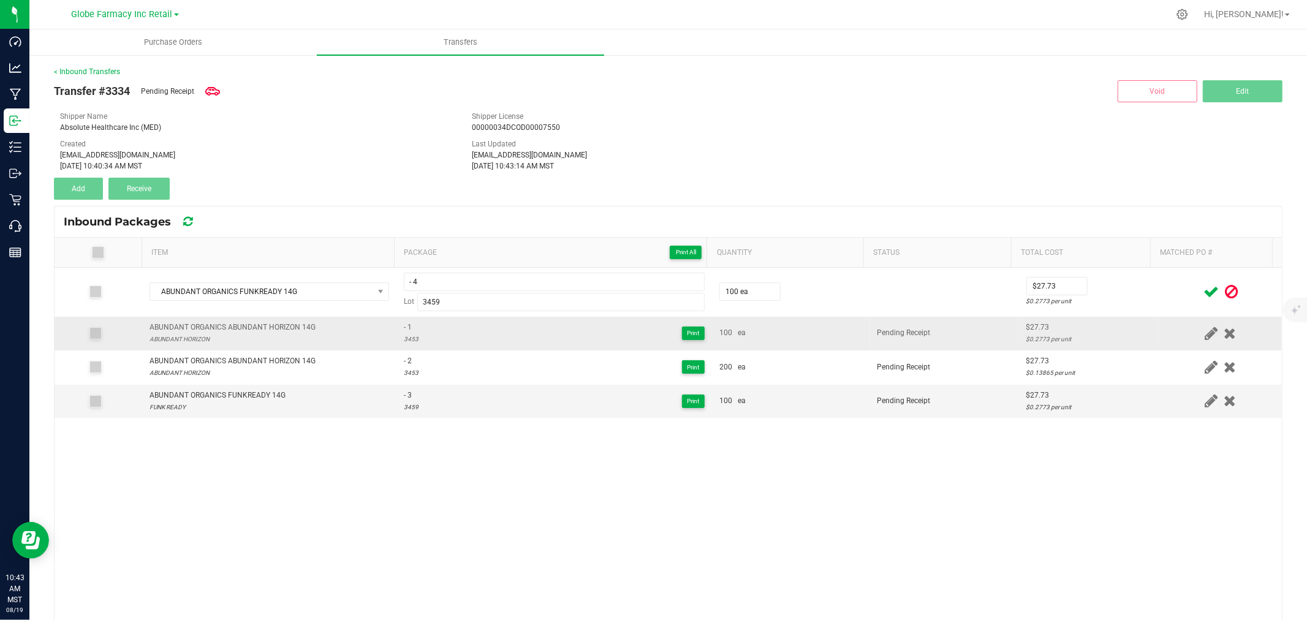
click at [1159, 321] on td at bounding box center [1220, 334] width 123 height 34
click at [1200, 296] on span at bounding box center [1210, 292] width 21 height 24
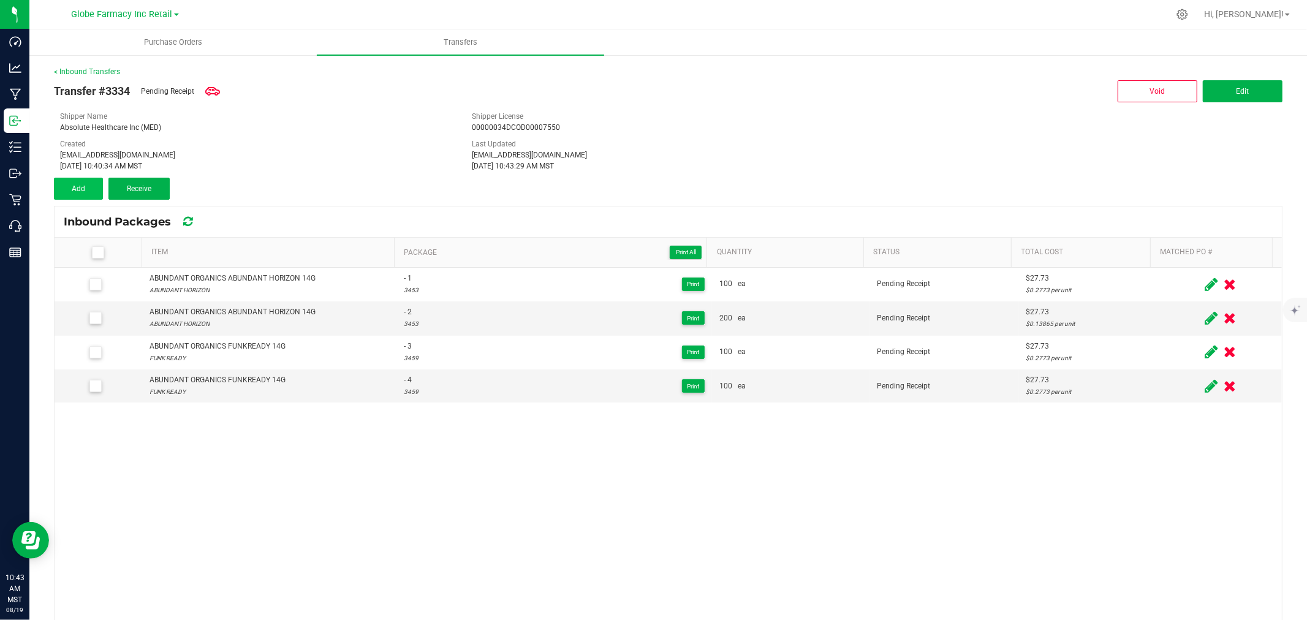
click at [67, 176] on div "Transfer #3334 Pending Receipt Void Edit Shipper Name Absolute Healthcare Inc (…" at bounding box center [668, 138] width 1228 height 123
click at [68, 184] on button "Add" at bounding box center [78, 189] width 49 height 22
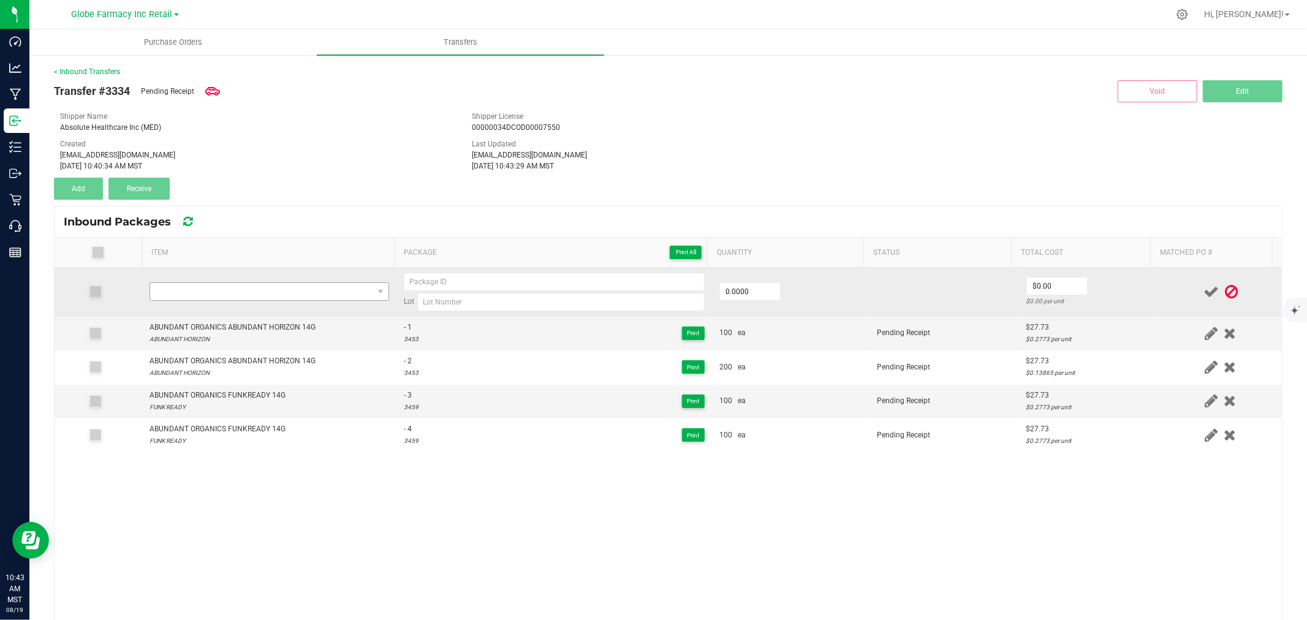
drag, startPoint x: 225, startPoint y: 259, endPoint x: 227, endPoint y: 286, distance: 27.0
click at [225, 263] on th "Item" at bounding box center [268, 253] width 252 height 30
click at [227, 287] on span "NO DATA FOUND" at bounding box center [261, 291] width 223 height 17
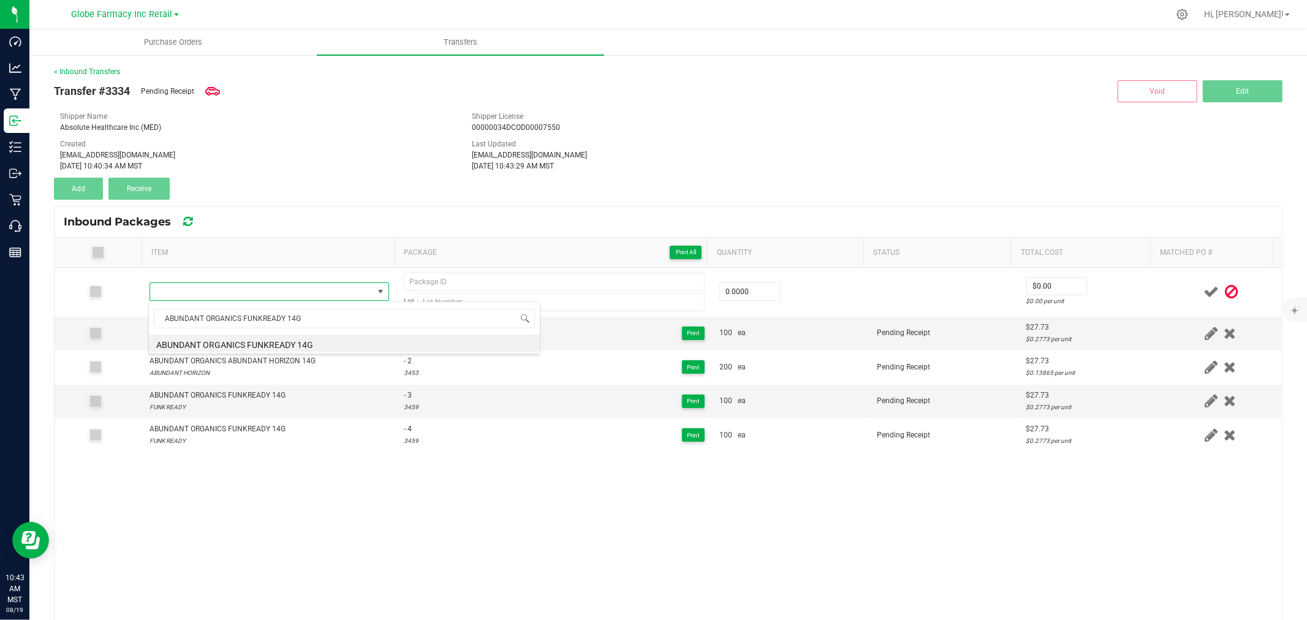
click at [284, 341] on li "ABUNDANT ORGANICS FUNKREADY 14G" at bounding box center [344, 343] width 391 height 17
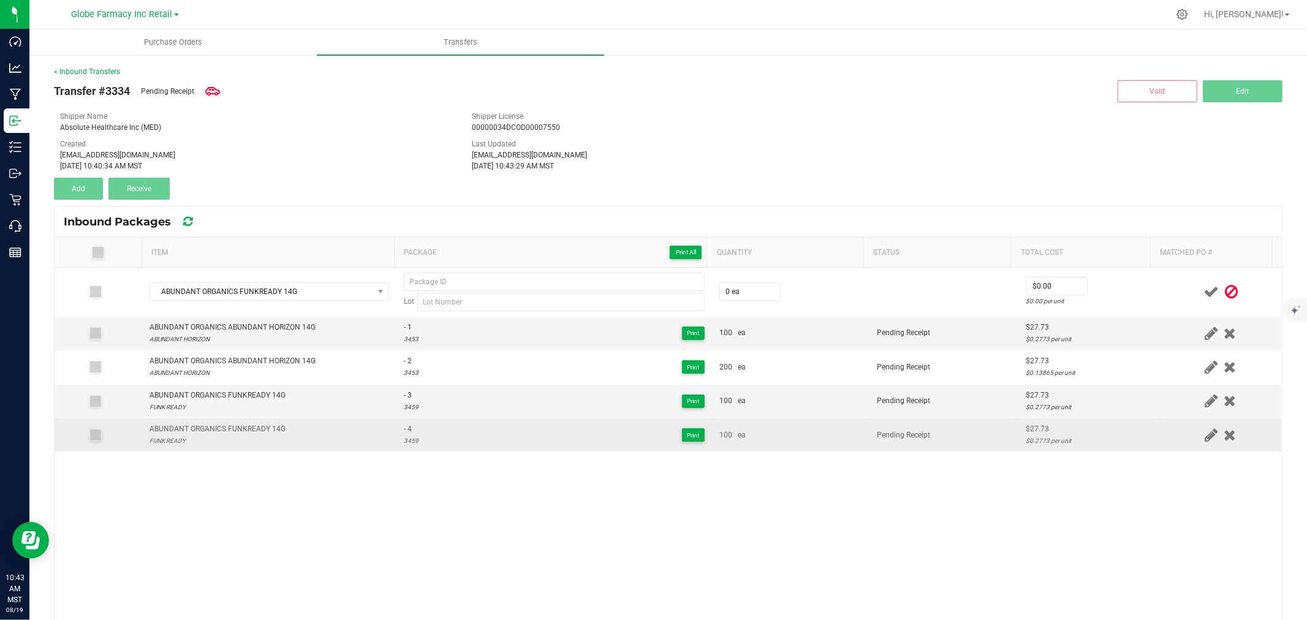
click at [404, 432] on span "- 4" at bounding box center [411, 429] width 15 height 12
click at [406, 435] on div "3459" at bounding box center [411, 441] width 15 height 12
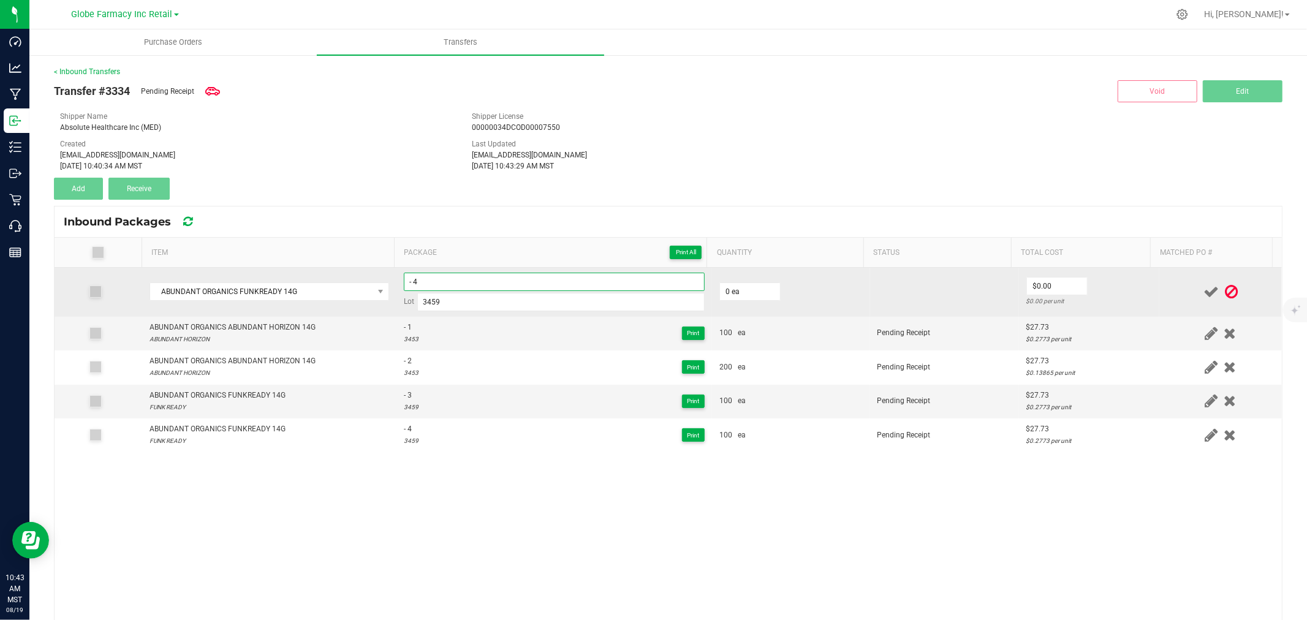
click at [452, 277] on input "- 4" at bounding box center [554, 282] width 301 height 18
drag, startPoint x: 1111, startPoint y: 296, endPoint x: 1126, endPoint y: 292, distance: 15.3
click at [1116, 294] on td "$27.73 $0.2773 per unit" at bounding box center [1089, 292] width 140 height 49
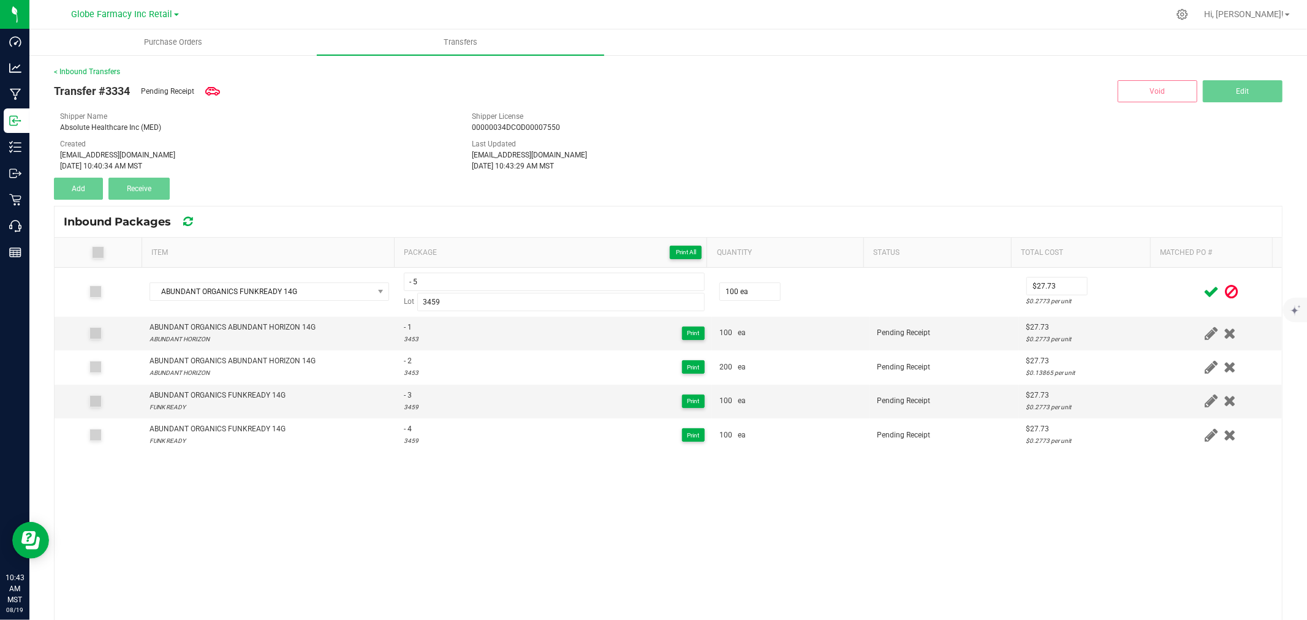
click at [1203, 290] on icon at bounding box center [1210, 291] width 15 height 15
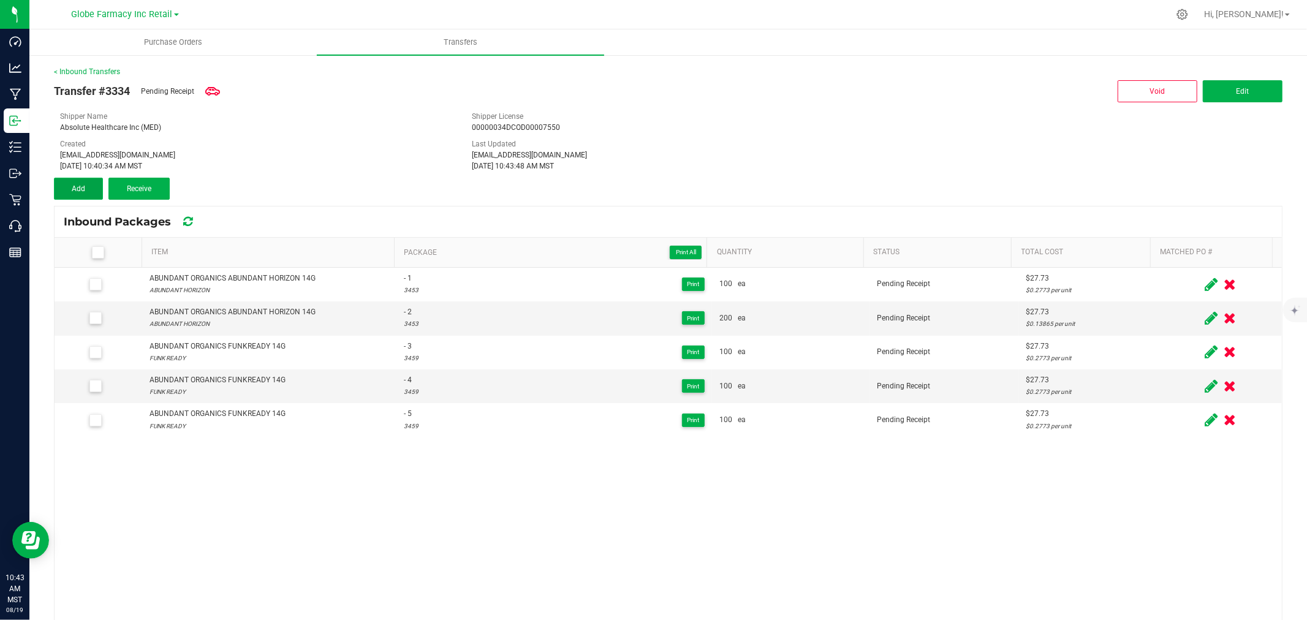
click at [83, 178] on button "Add" at bounding box center [78, 189] width 49 height 22
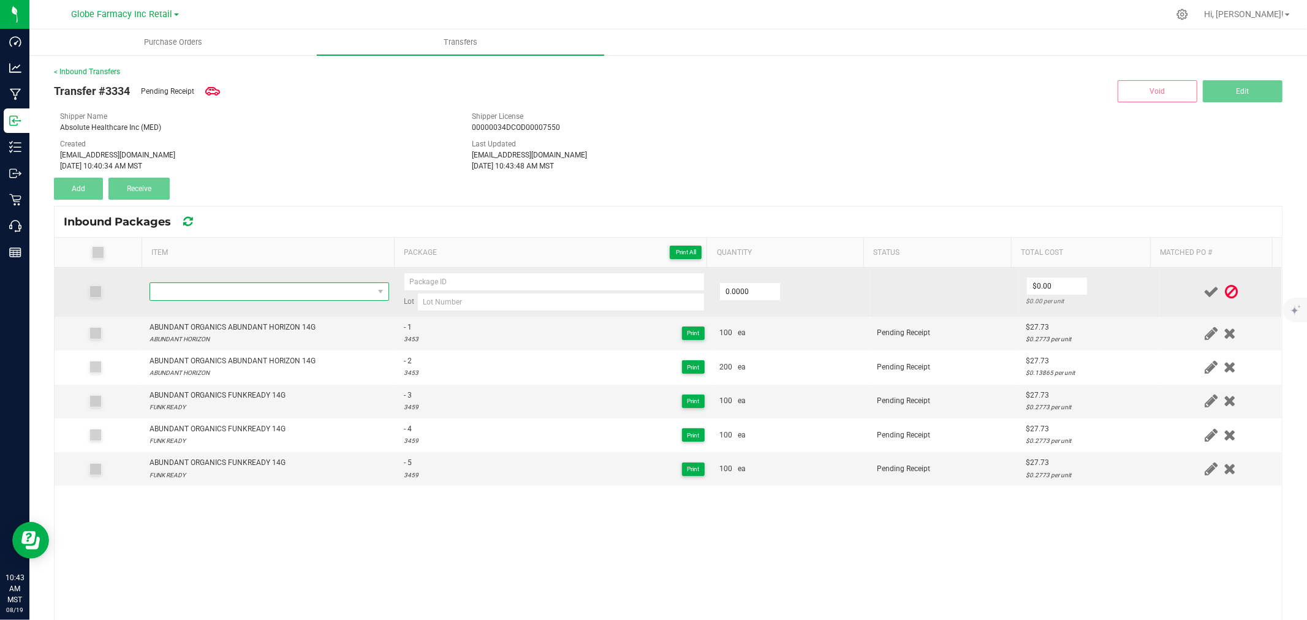
click at [308, 294] on span "NO DATA FOUND" at bounding box center [261, 291] width 223 height 17
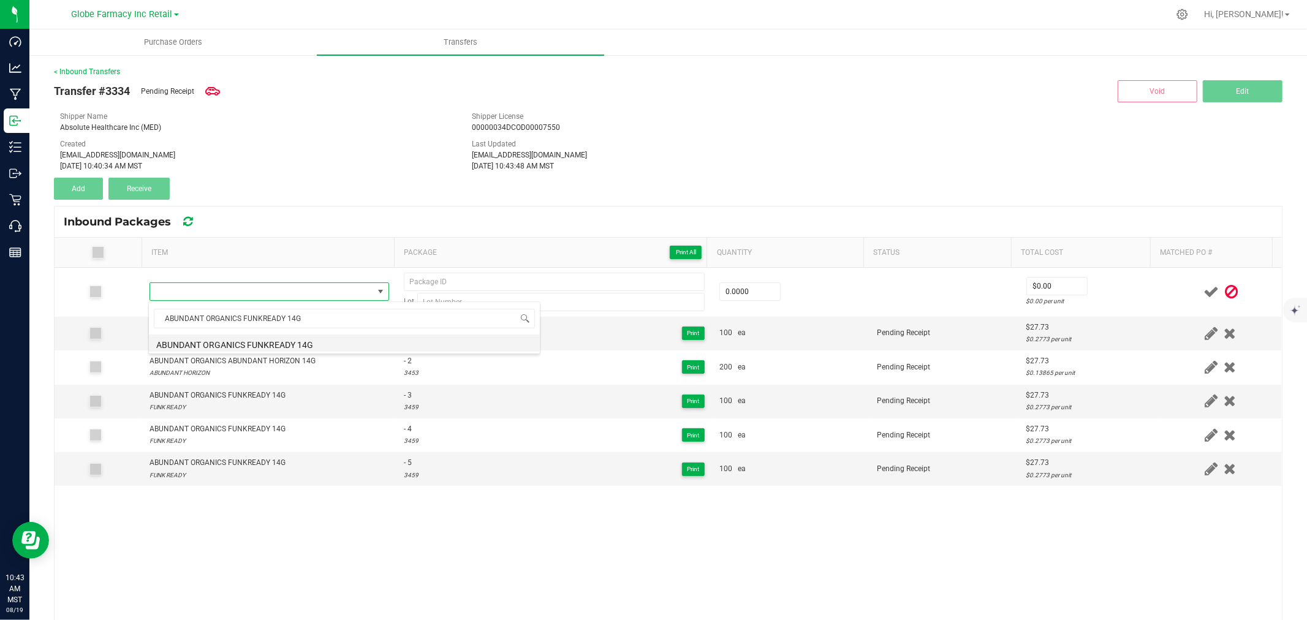
click at [357, 340] on li "ABUNDANT ORGANICS FUNKREADY 14G" at bounding box center [344, 343] width 391 height 17
click at [404, 464] on span "- 5" at bounding box center [411, 463] width 15 height 12
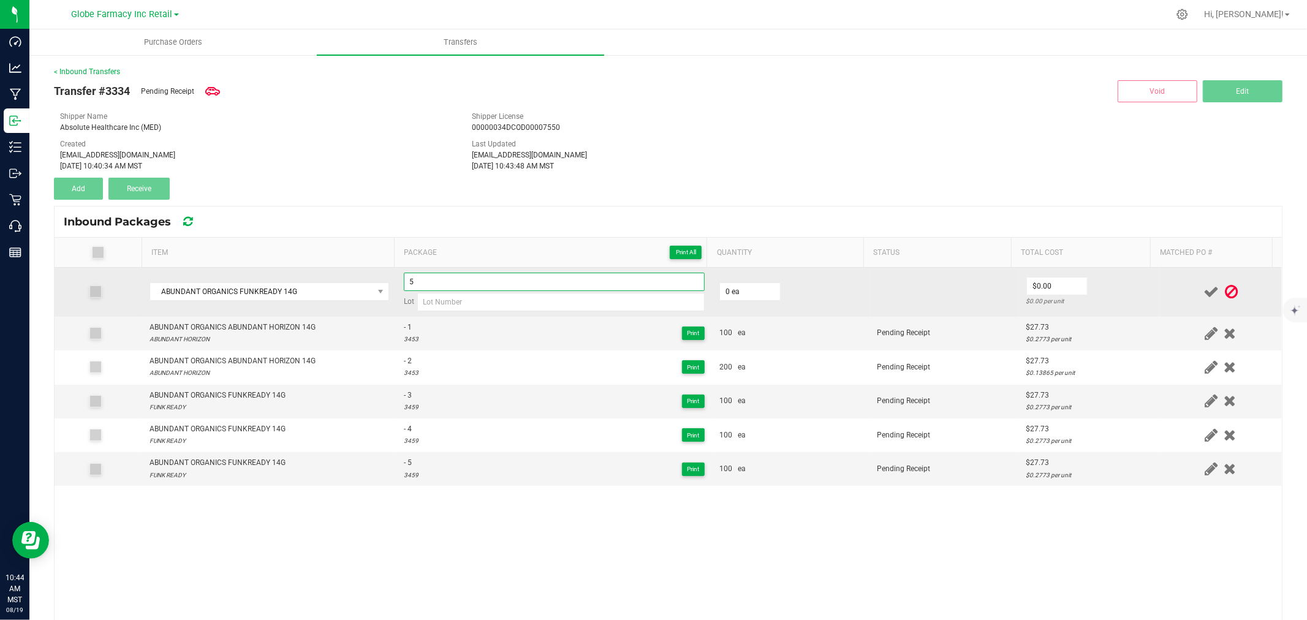
click at [442, 282] on input "5" at bounding box center [554, 282] width 301 height 18
click at [441, 283] on input "5" at bounding box center [554, 282] width 301 height 18
drag, startPoint x: 441, startPoint y: 283, endPoint x: 389, endPoint y: 279, distance: 52.2
click at [389, 279] on tr "ABUNDANT ORGANICS FUNKREADY 14G 5 Lot 0 ea $0.00 $0.00 per unit" at bounding box center [668, 292] width 1227 height 49
click at [496, 305] on input at bounding box center [560, 302] width 287 height 18
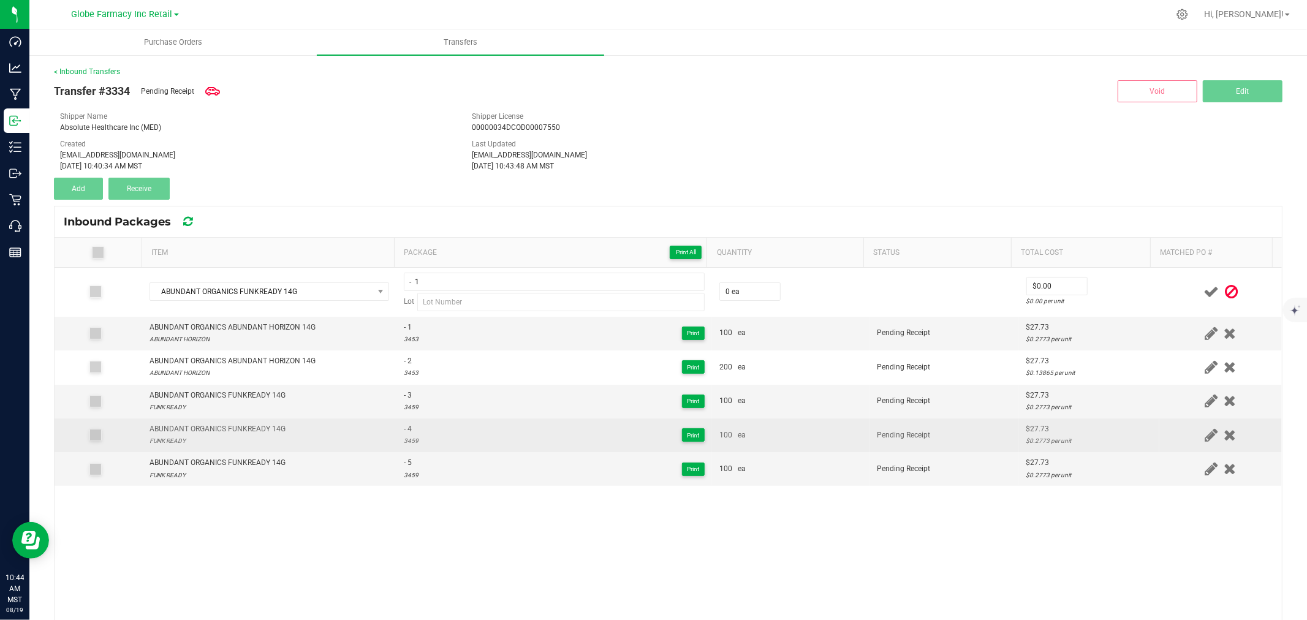
click at [404, 425] on span "- 4" at bounding box center [411, 429] width 15 height 12
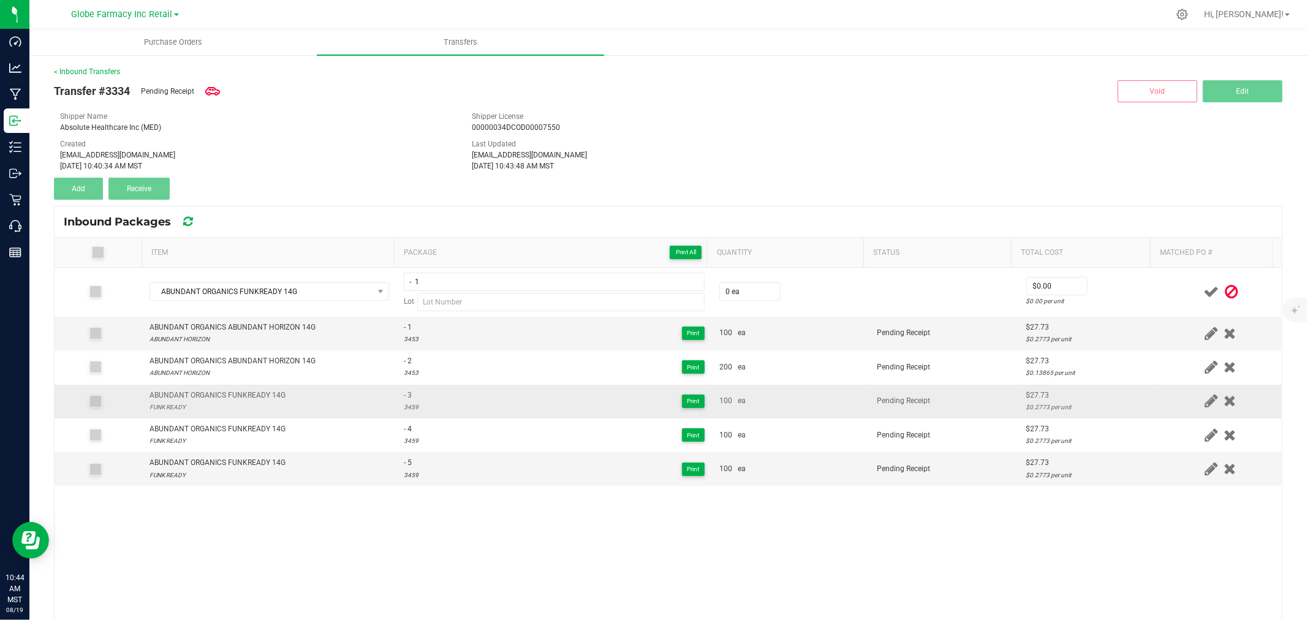
click at [408, 407] on div "3459" at bounding box center [411, 407] width 15 height 12
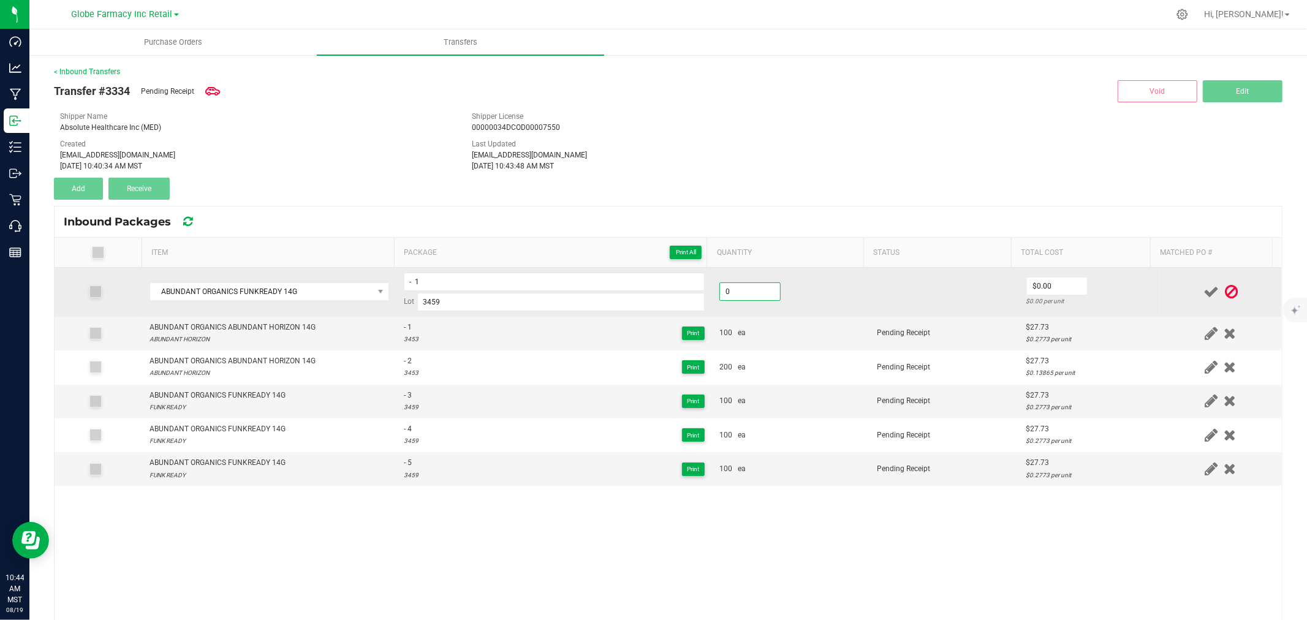
click at [720, 290] on input "0" at bounding box center [750, 291] width 60 height 17
drag, startPoint x: 1152, startPoint y: 281, endPoint x: 1162, endPoint y: 282, distance: 9.9
click at [1159, 282] on td at bounding box center [1220, 292] width 123 height 49
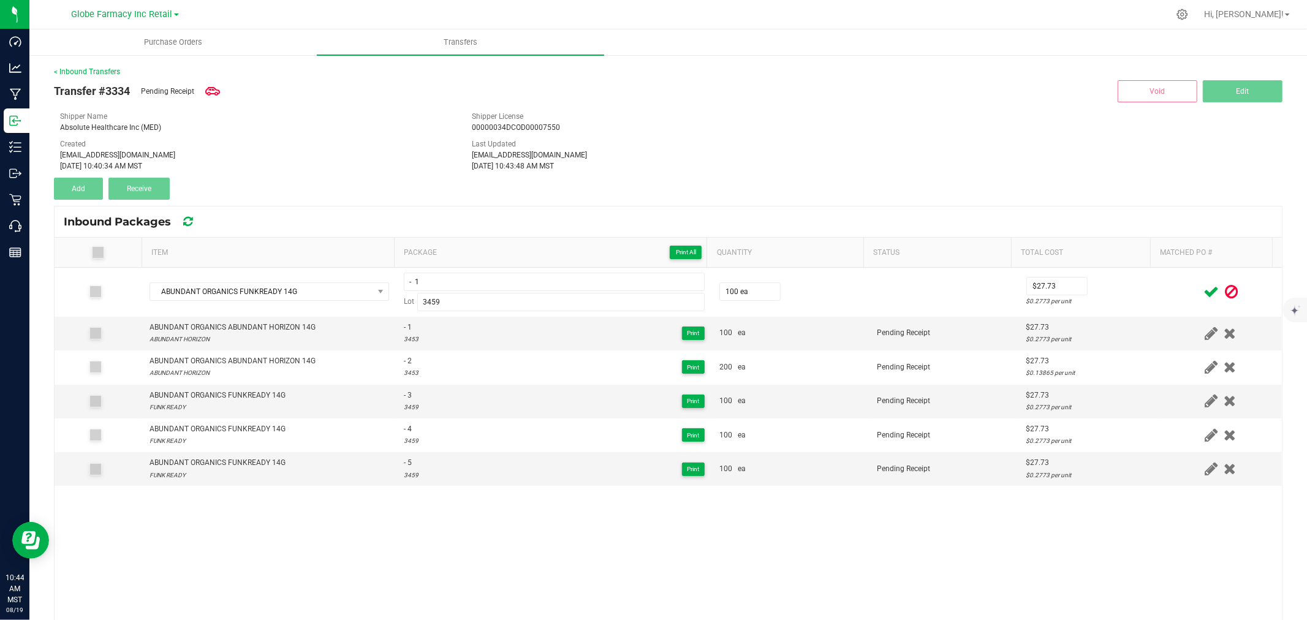
click at [1203, 291] on icon at bounding box center [1210, 291] width 15 height 15
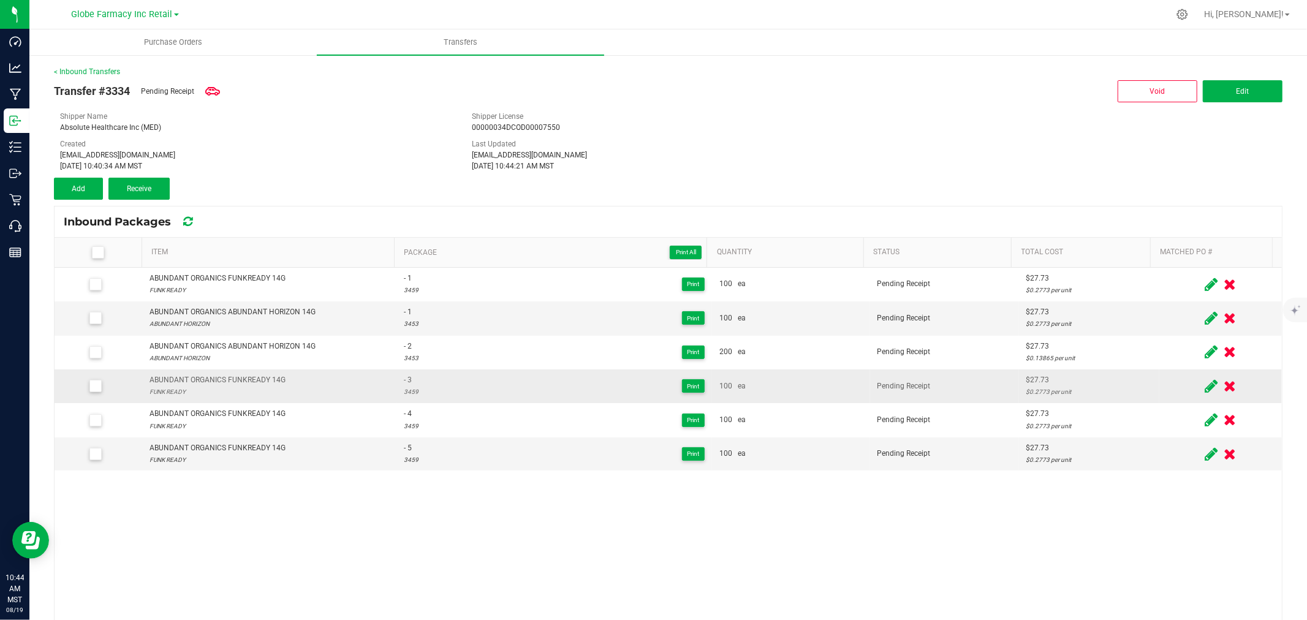
click at [1205, 387] on icon at bounding box center [1211, 386] width 13 height 15
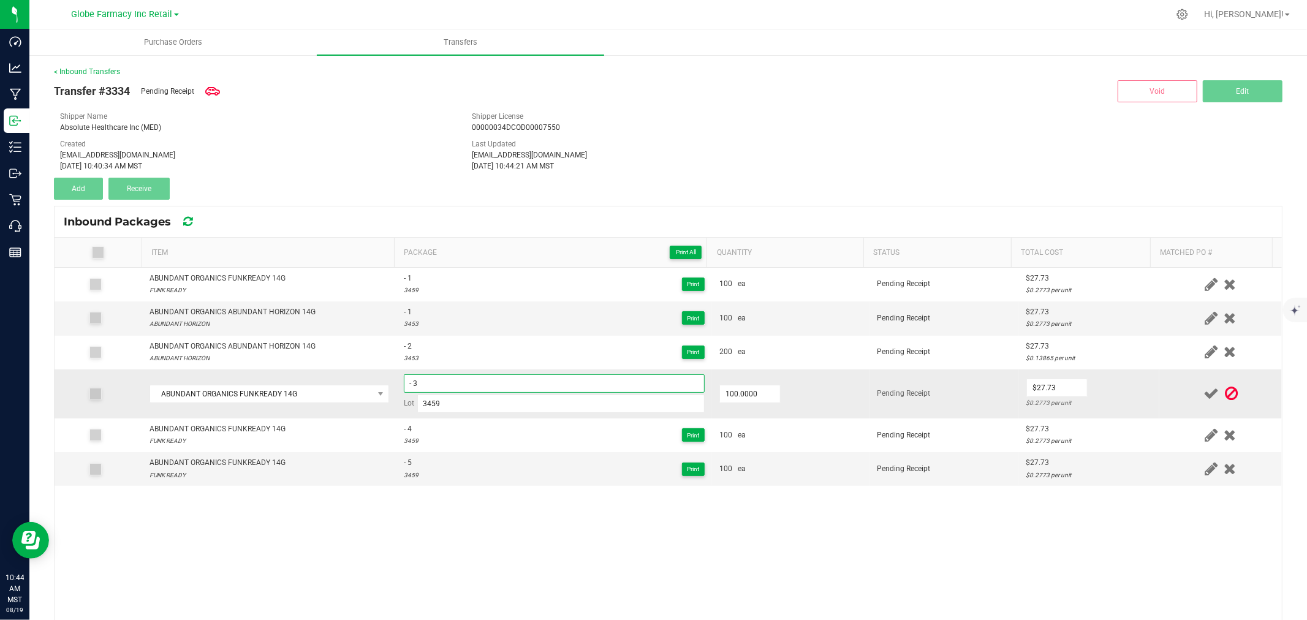
click at [510, 382] on input "- 3" at bounding box center [554, 383] width 301 height 18
click at [1123, 402] on div "$0.2773 per unit" at bounding box center [1089, 403] width 126 height 12
click at [1203, 388] on icon at bounding box center [1210, 393] width 15 height 15
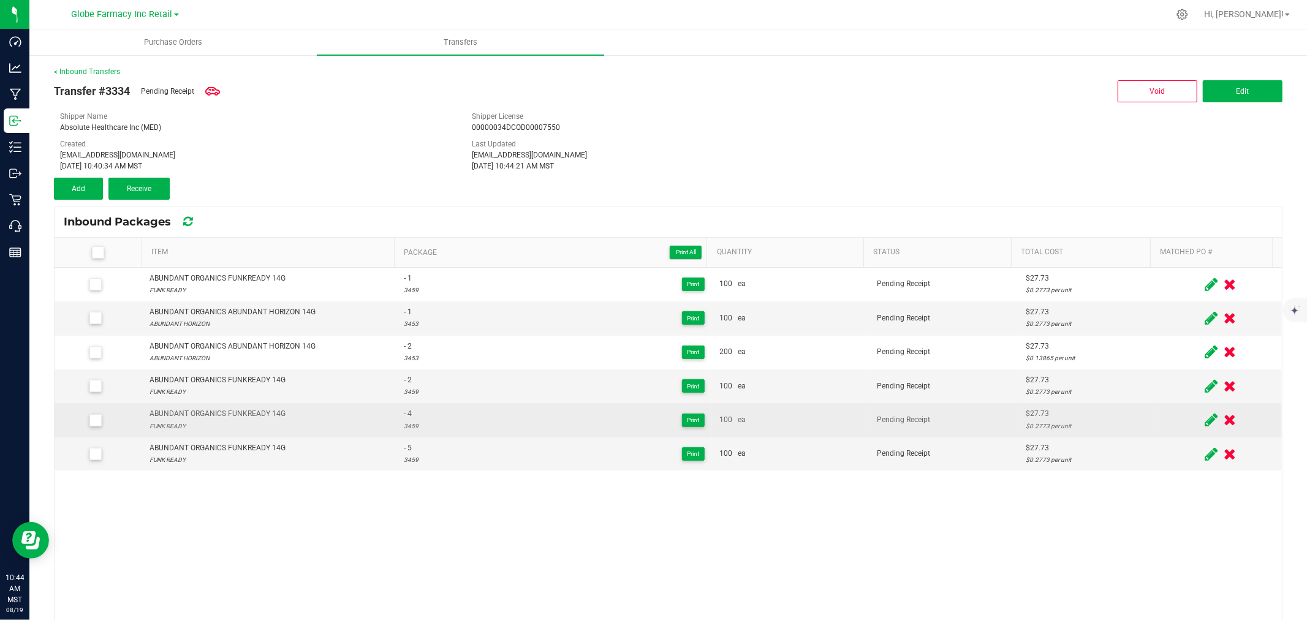
click at [1205, 418] on icon at bounding box center [1211, 419] width 13 height 15
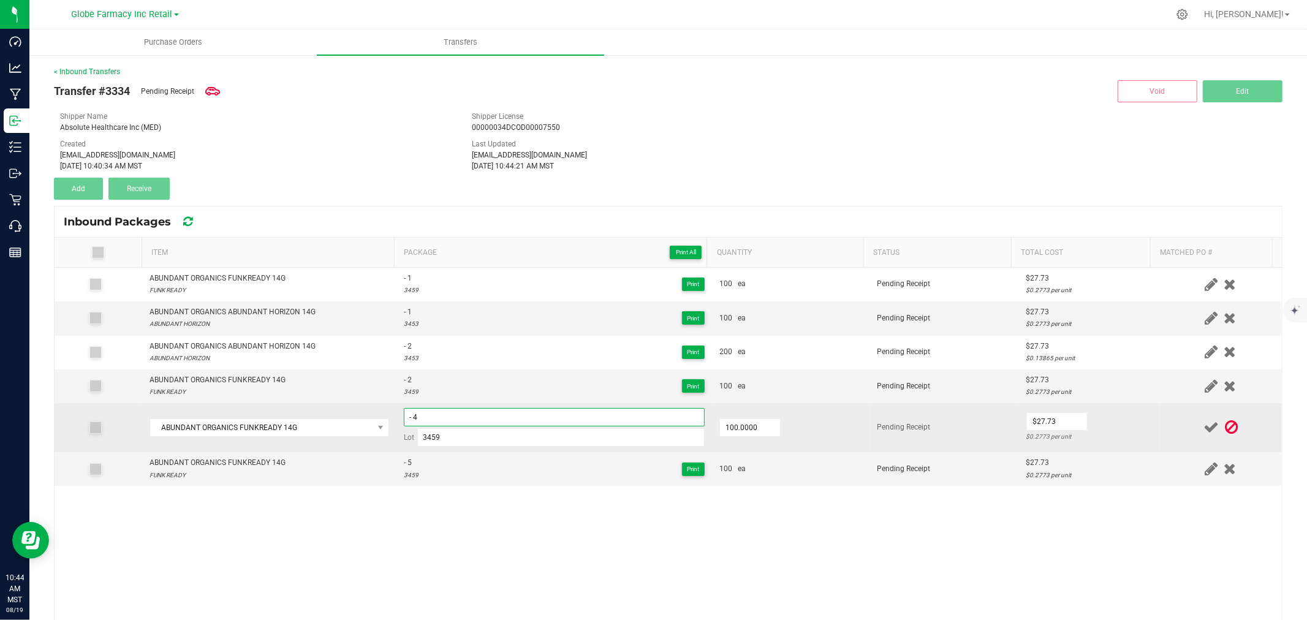
click at [504, 414] on input "- 4" at bounding box center [554, 417] width 301 height 18
click at [1116, 423] on td "$27.73 $0.2773 per unit" at bounding box center [1089, 427] width 140 height 49
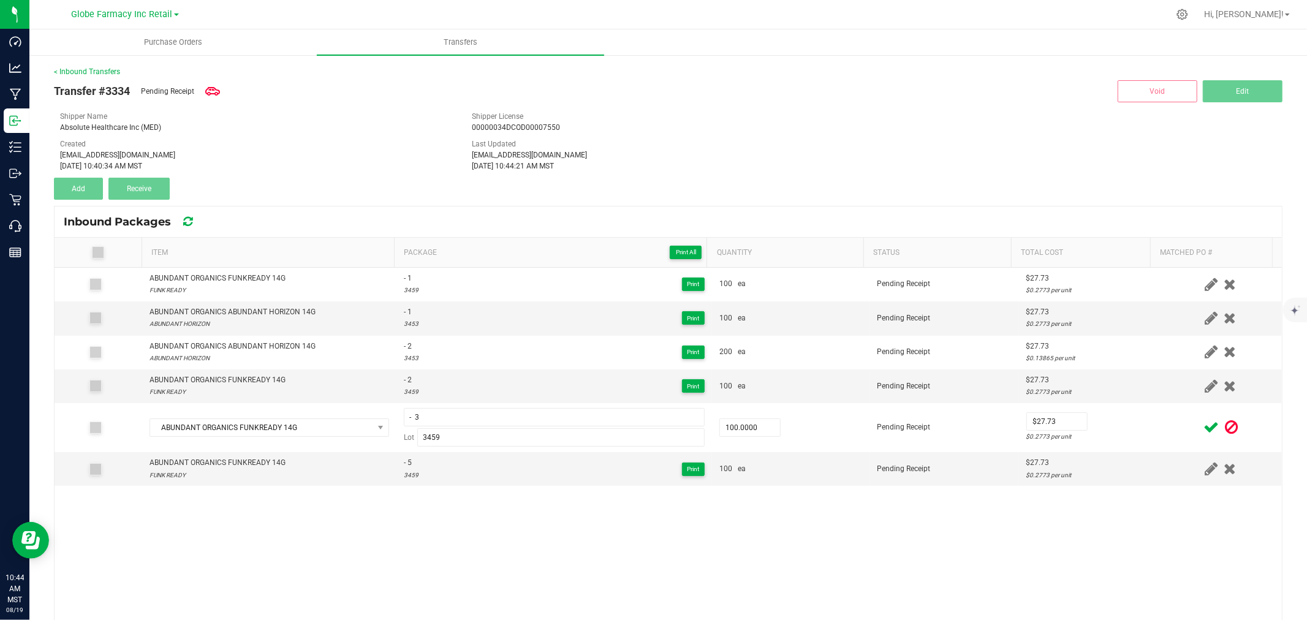
click at [1203, 430] on icon at bounding box center [1210, 427] width 15 height 15
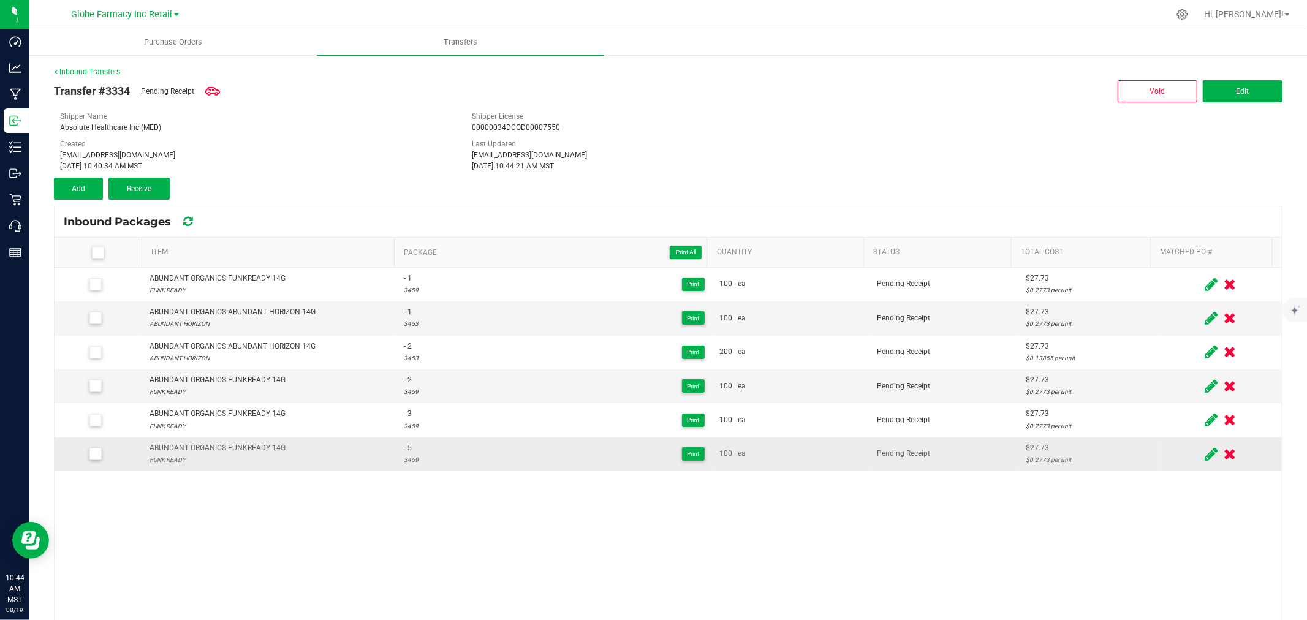
click at [1205, 455] on icon at bounding box center [1211, 454] width 13 height 15
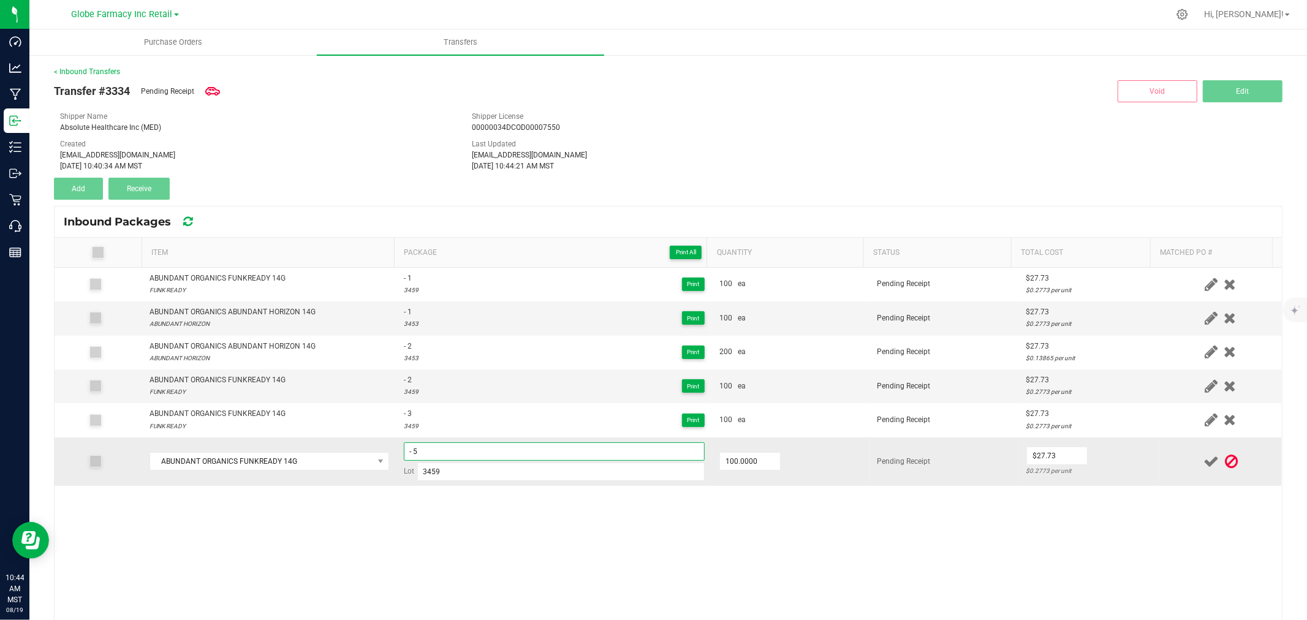
click at [658, 457] on input "- 5" at bounding box center [554, 451] width 301 height 18
click at [1167, 464] on div at bounding box center [1221, 461] width 108 height 15
click at [1203, 456] on icon at bounding box center [1210, 461] width 15 height 15
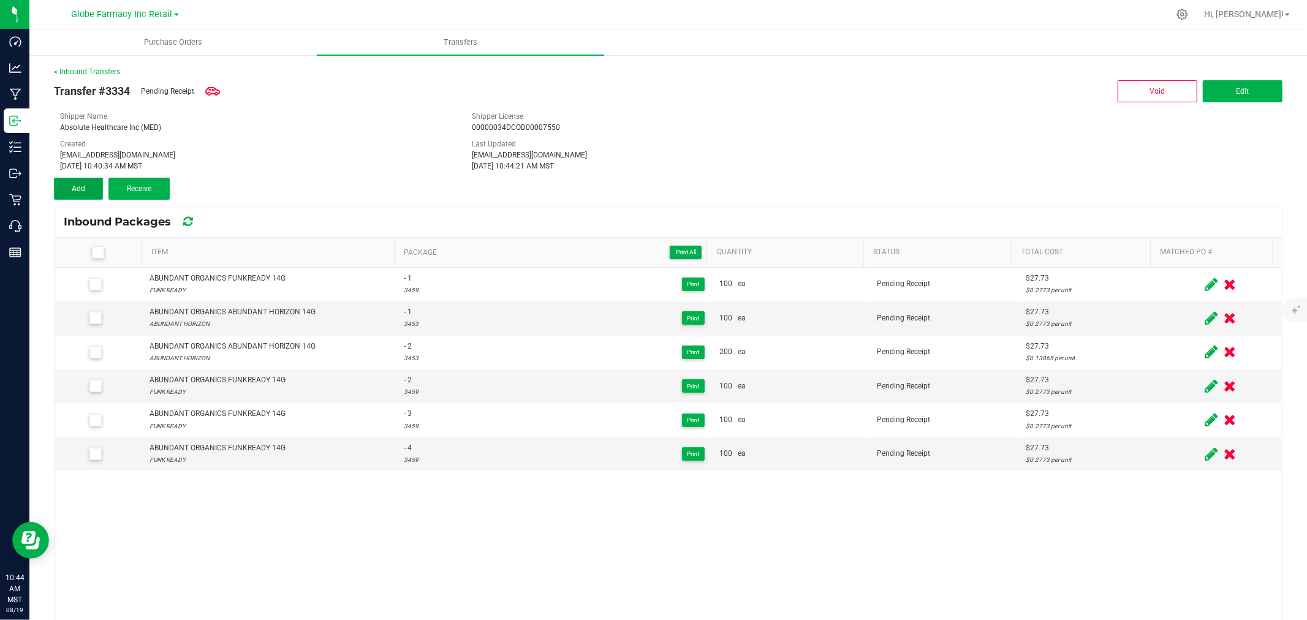
click at [86, 186] on button "Add" at bounding box center [78, 189] width 49 height 22
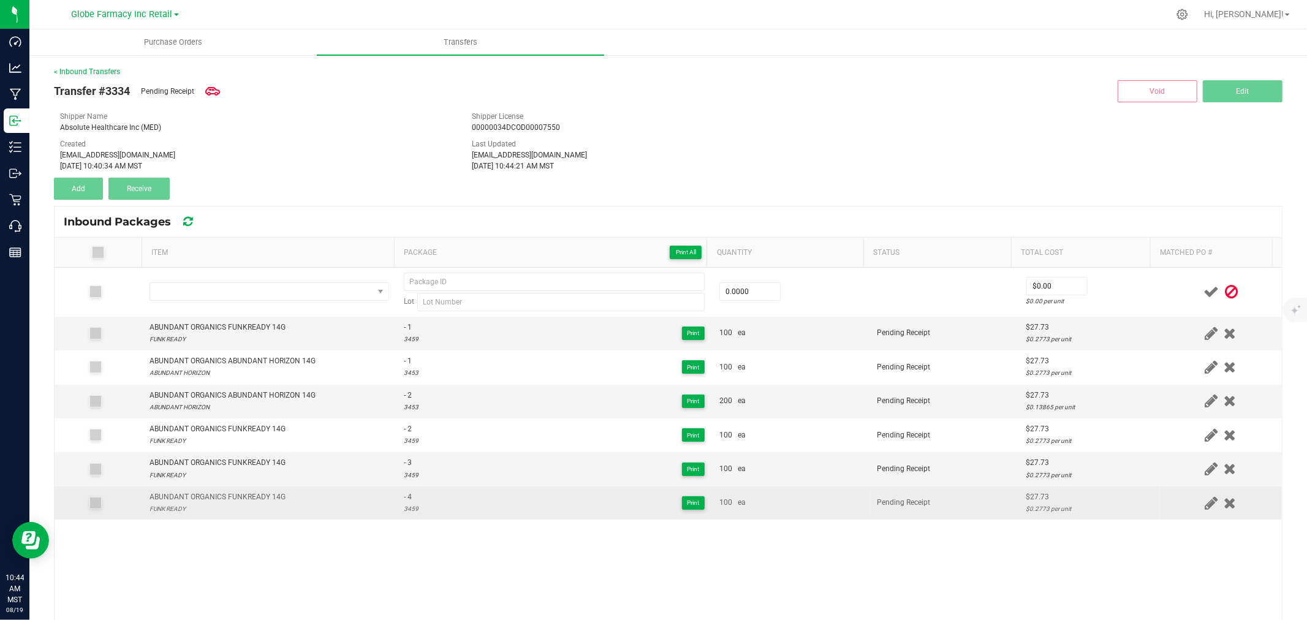
click at [249, 507] on div "FUNK READY" at bounding box center [217, 509] width 136 height 12
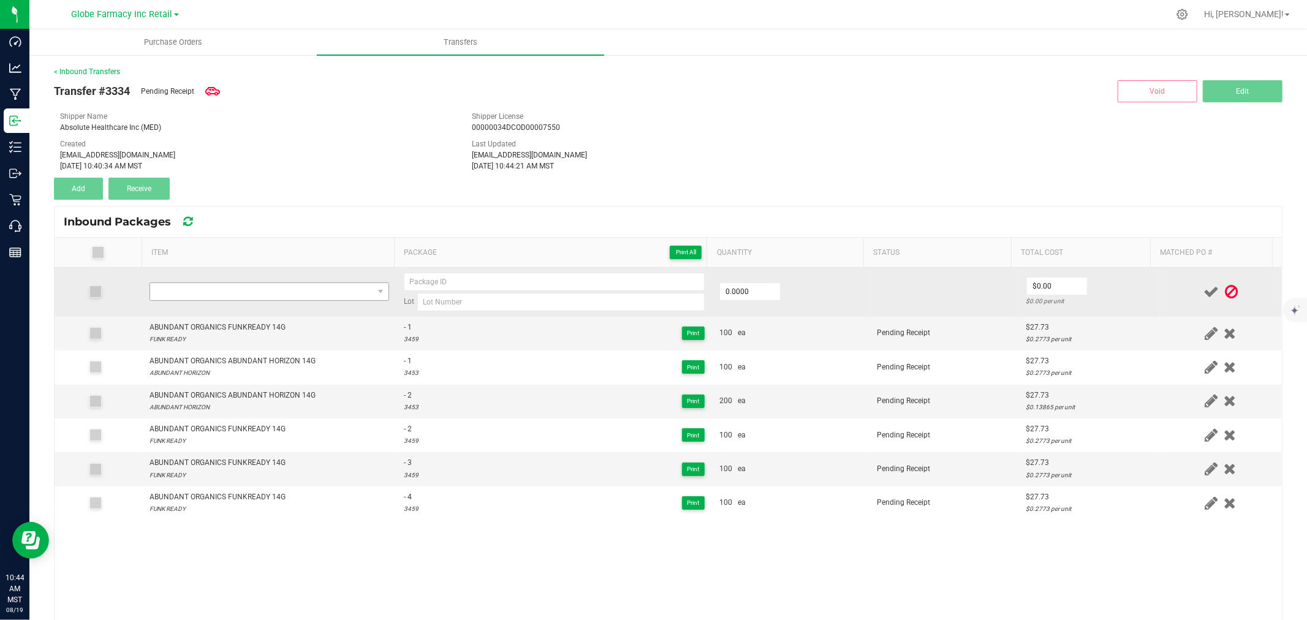
click at [252, 301] on td at bounding box center [269, 292] width 254 height 49
click at [250, 294] on span "NO DATA FOUND" at bounding box center [261, 291] width 223 height 17
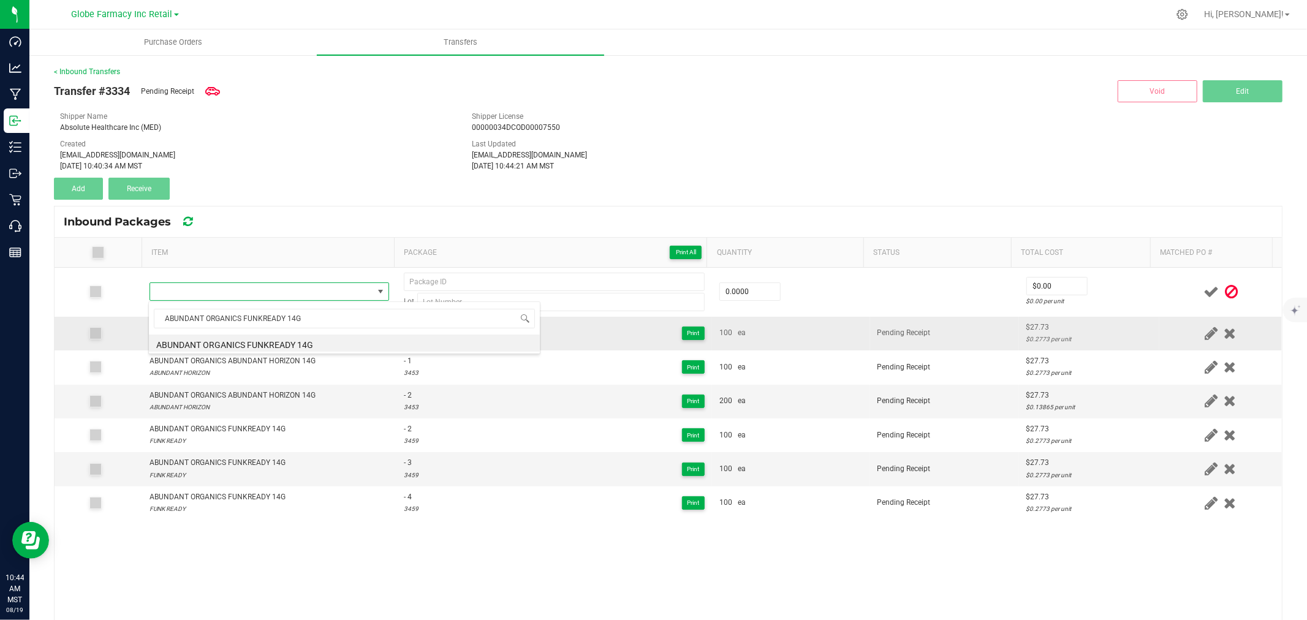
click at [281, 338] on li "ABUNDANT ORGANICS FUNKREADY 14G" at bounding box center [344, 343] width 391 height 17
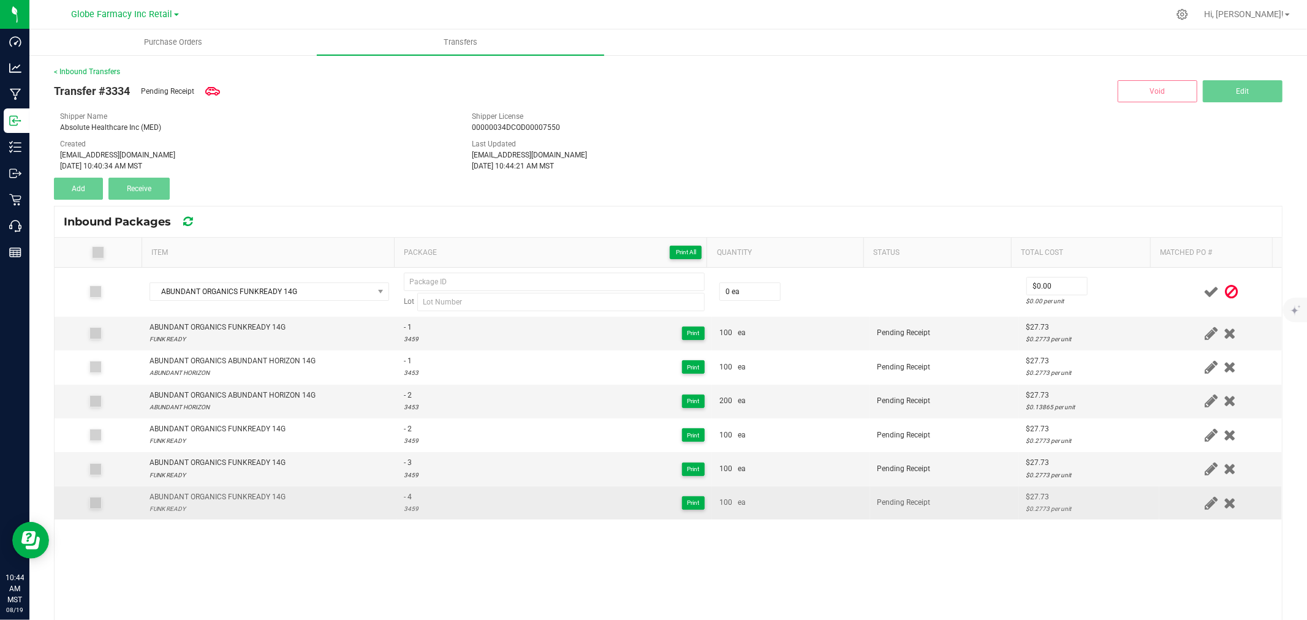
click at [404, 507] on div "3459" at bounding box center [411, 509] width 15 height 12
click at [404, 509] on div "3459" at bounding box center [411, 509] width 15 height 12
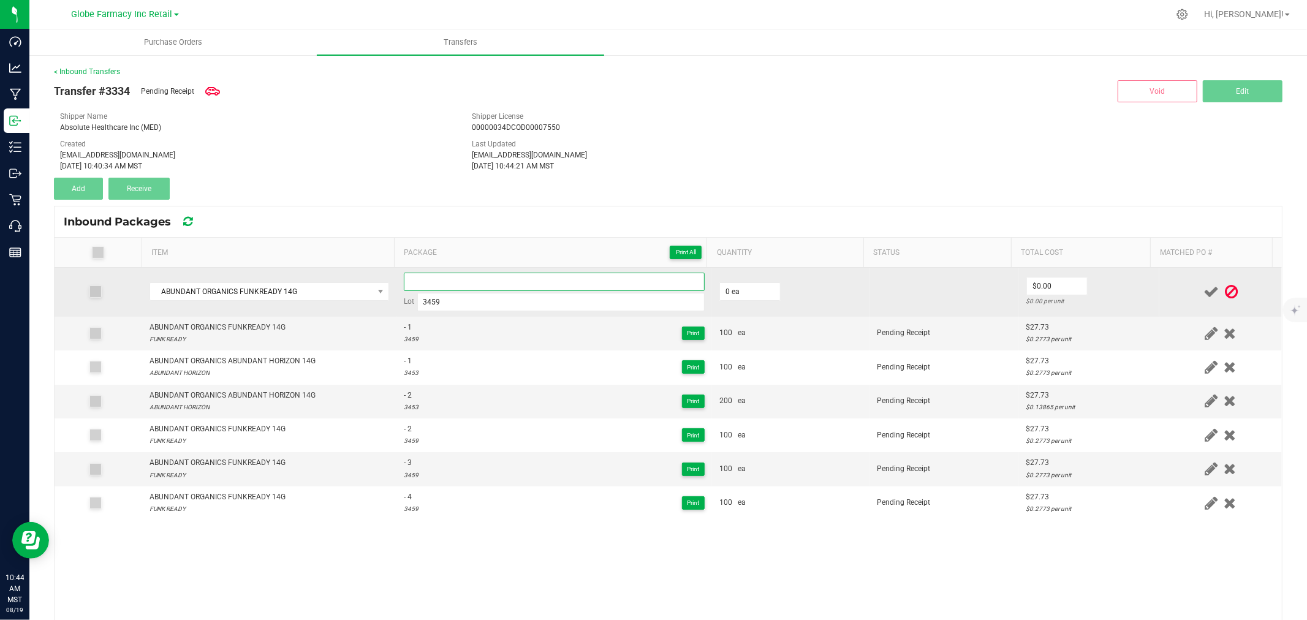
click at [429, 279] on input at bounding box center [554, 282] width 301 height 18
click at [751, 284] on input "0" at bounding box center [750, 291] width 60 height 17
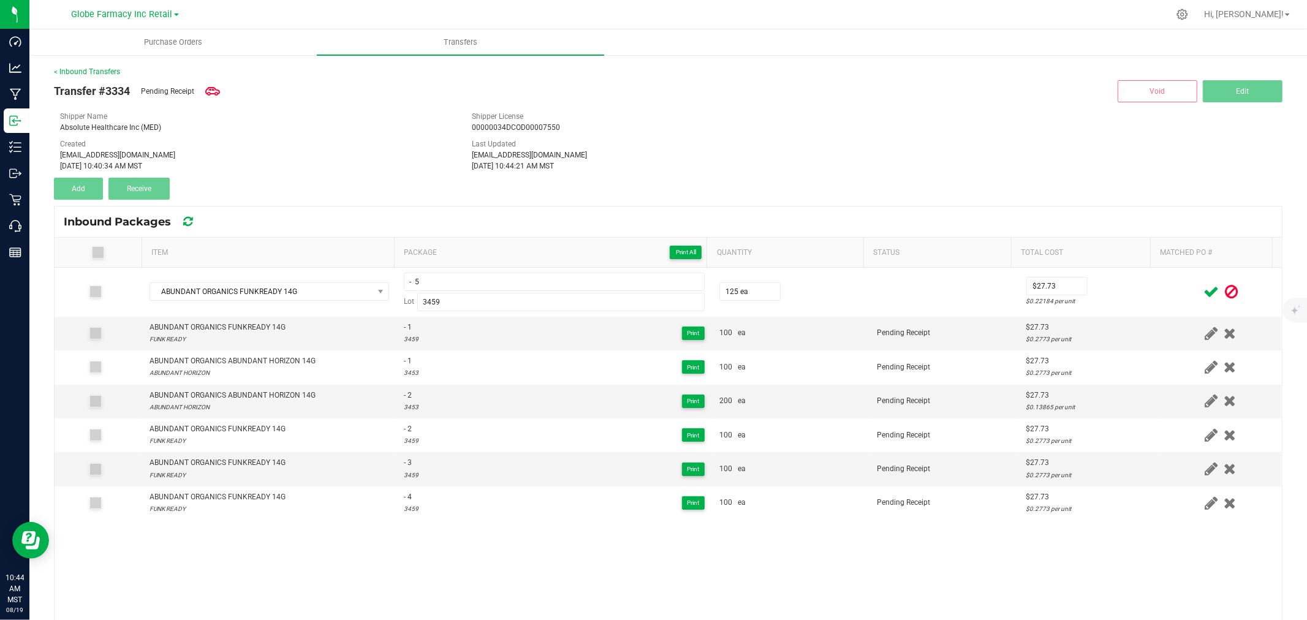
drag, startPoint x: 1093, startPoint y: 293, endPoint x: 1167, endPoint y: 290, distance: 73.6
click at [1094, 293] on td "$27.73 $0.22184 per unit" at bounding box center [1089, 292] width 140 height 49
click at [1203, 290] on icon at bounding box center [1210, 291] width 15 height 15
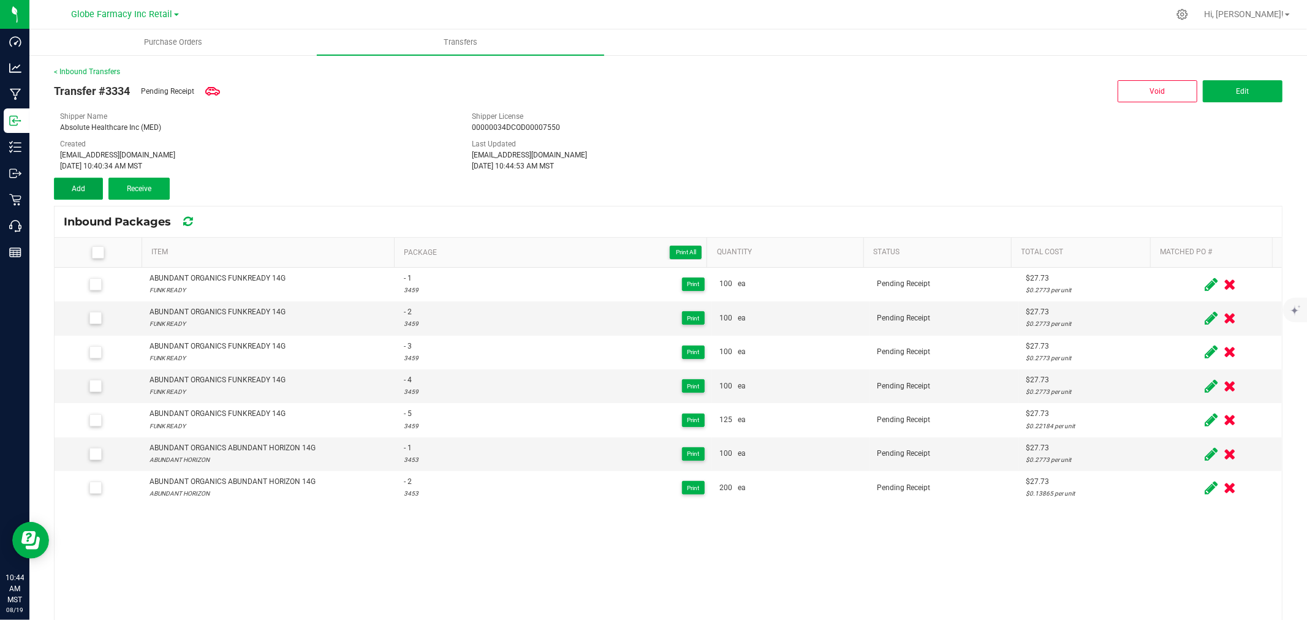
click at [84, 190] on span "Add" at bounding box center [78, 188] width 13 height 9
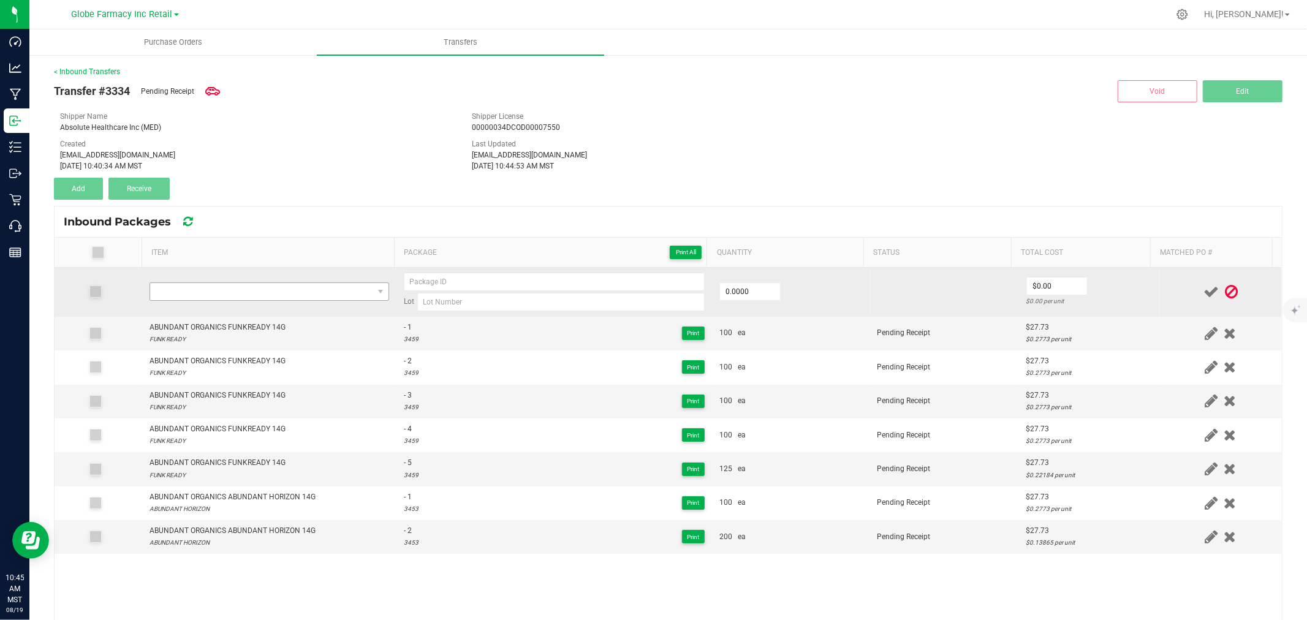
drag, startPoint x: 250, startPoint y: 279, endPoint x: 248, endPoint y: 286, distance: 6.6
click at [248, 285] on td at bounding box center [269, 292] width 254 height 49
click at [246, 289] on span "NO DATA FOUND" at bounding box center [261, 291] width 223 height 17
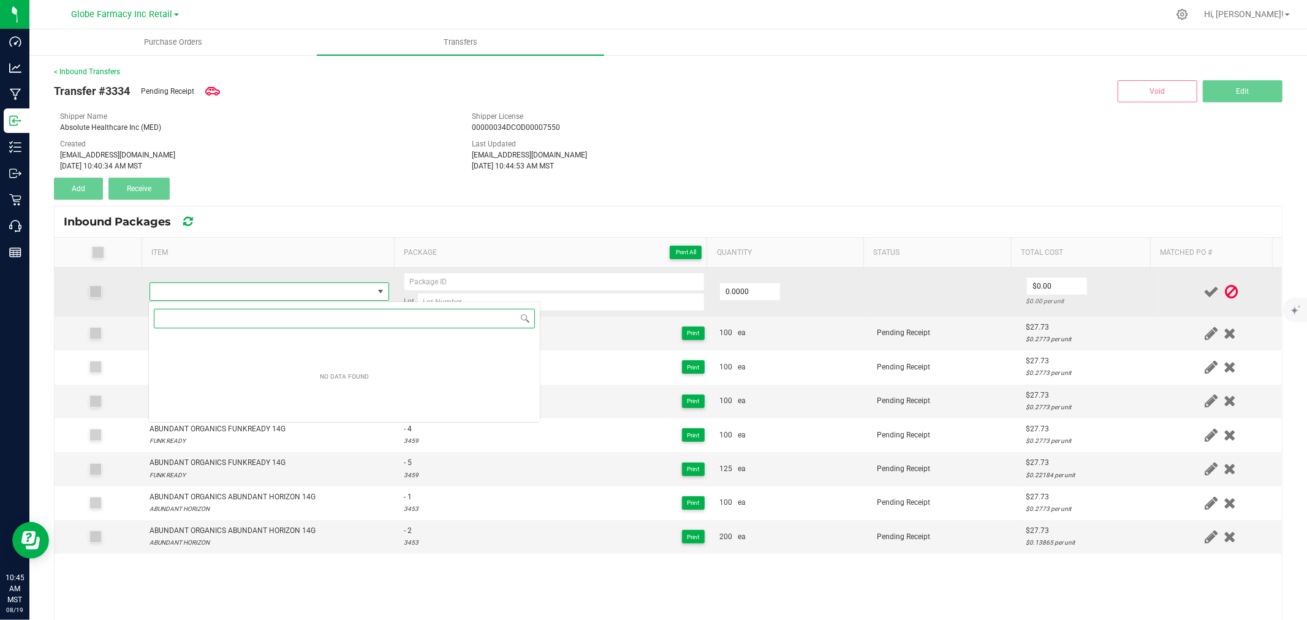
paste input "ABUNDANT ORGANICS GG #4 14G"
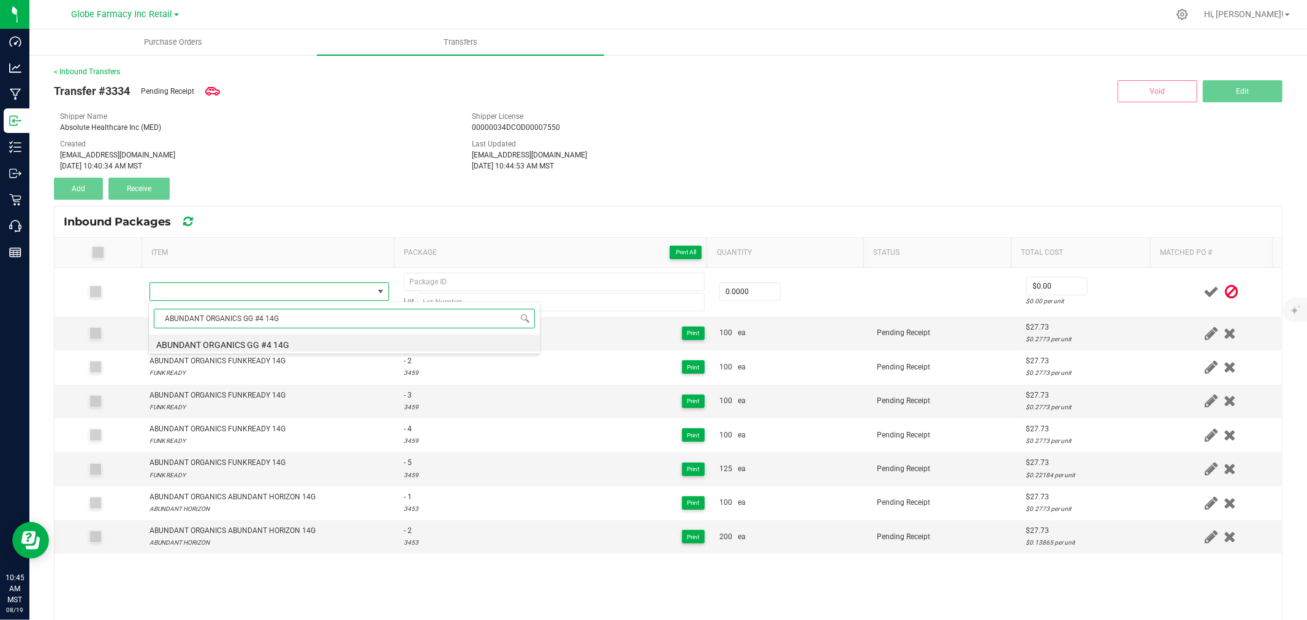
click at [270, 344] on li "ABUNDANT ORGANICS GG #4 14G" at bounding box center [344, 343] width 391 height 17
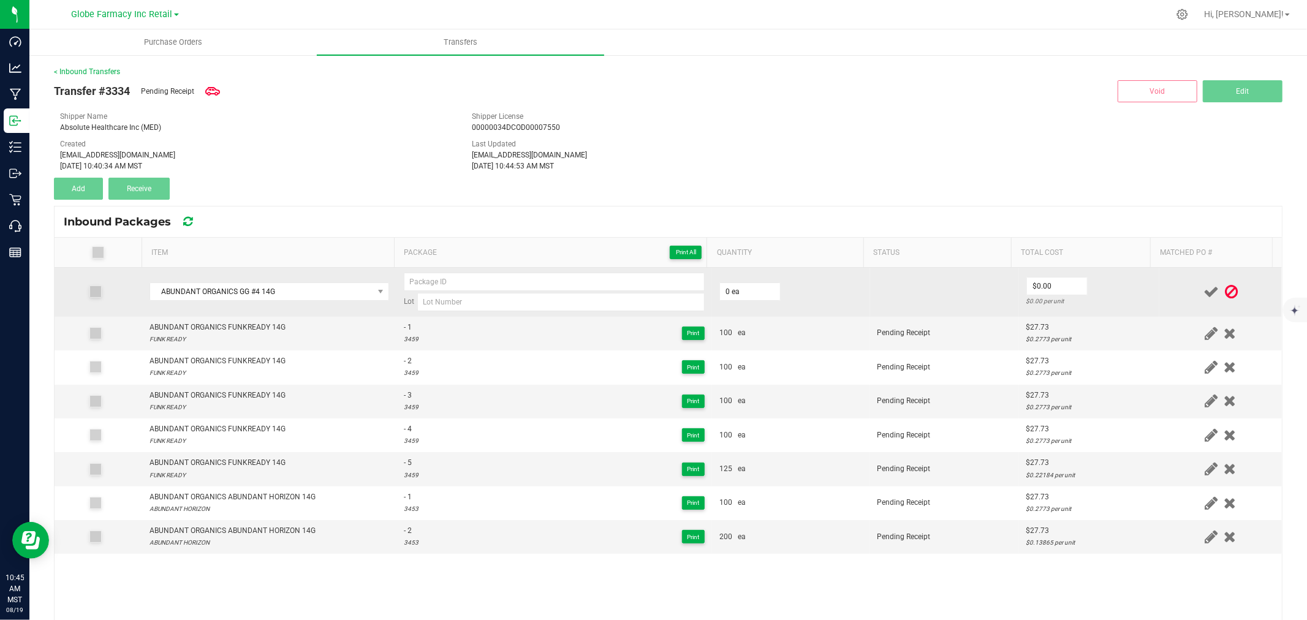
click at [457, 292] on div "Lot" at bounding box center [554, 292] width 301 height 39
click at [457, 299] on input at bounding box center [560, 302] width 287 height 18
paste input "3424"
click at [461, 281] on input at bounding box center [554, 282] width 301 height 18
click at [1133, 294] on td "$27.73 $0.13865 per unit" at bounding box center [1089, 292] width 140 height 49
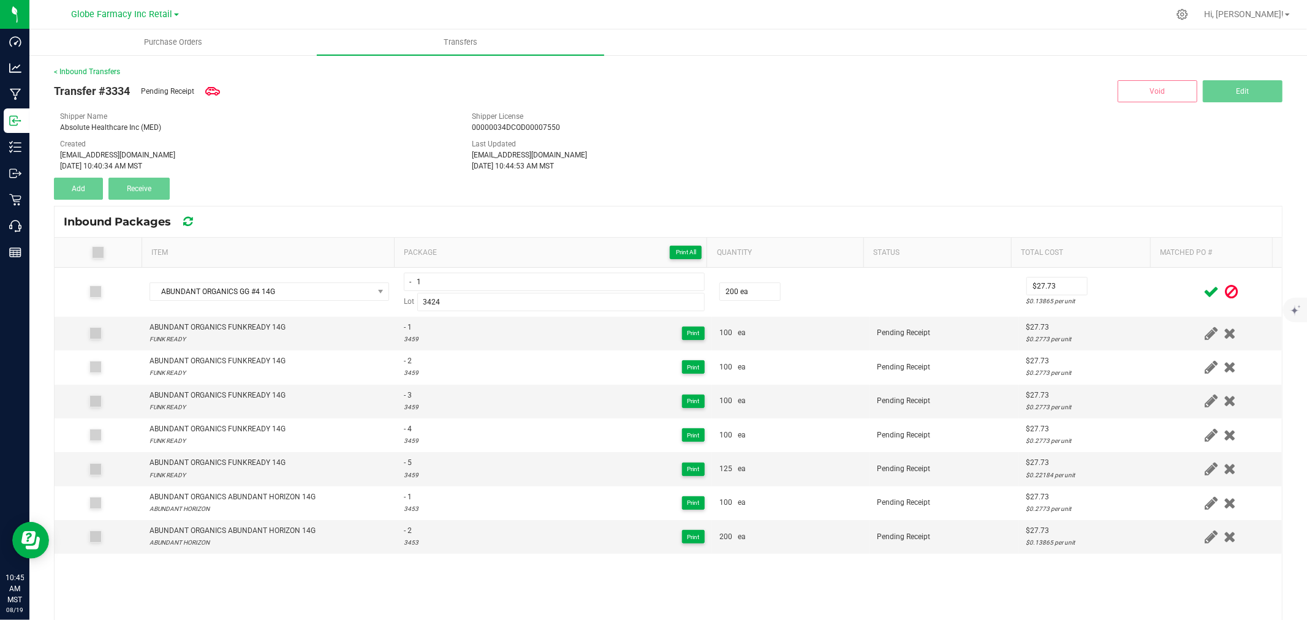
click at [1200, 289] on span at bounding box center [1210, 292] width 21 height 24
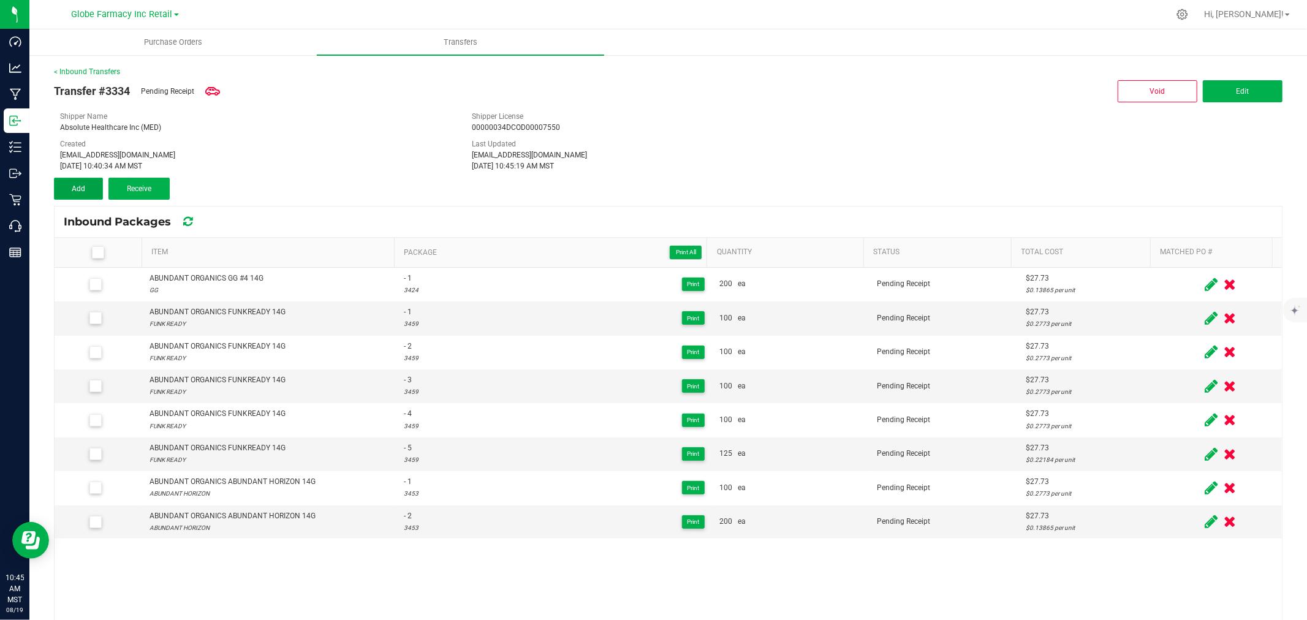
click at [72, 188] on span "Add" at bounding box center [78, 188] width 13 height 9
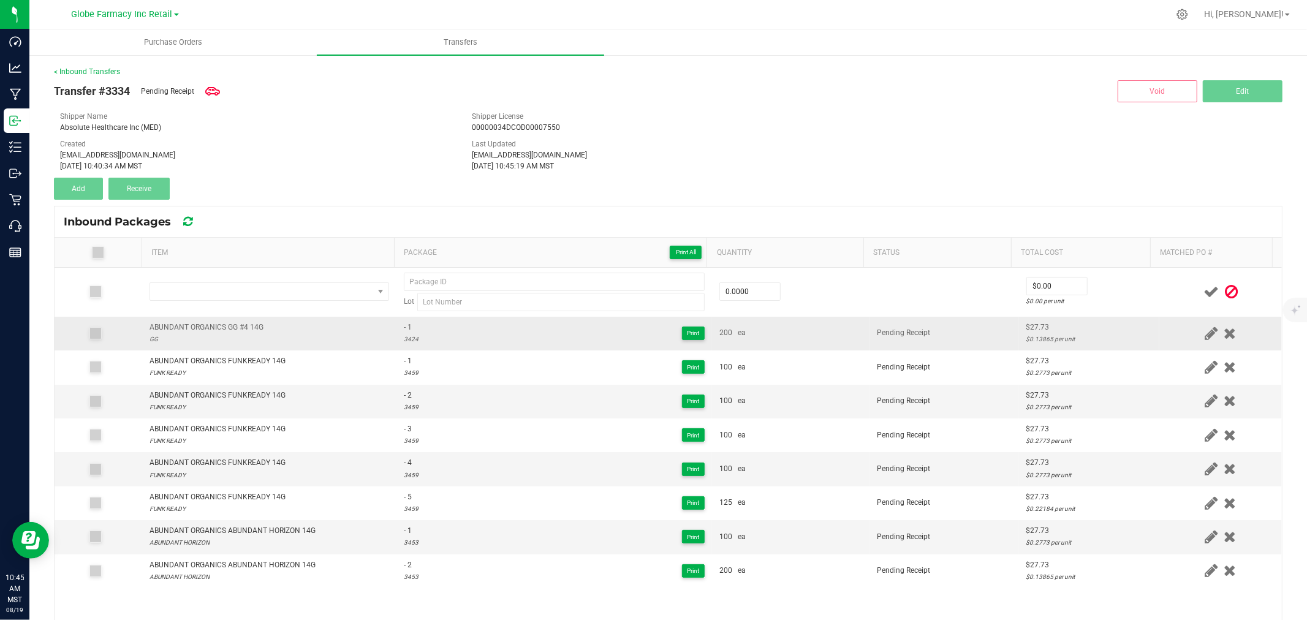
click at [241, 322] on td "ABUNDANT ORGANICS GG #4 14G GG" at bounding box center [269, 334] width 254 height 34
click at [241, 322] on div "ABUNDANT ORGANICS GG #4 14G" at bounding box center [206, 328] width 114 height 12
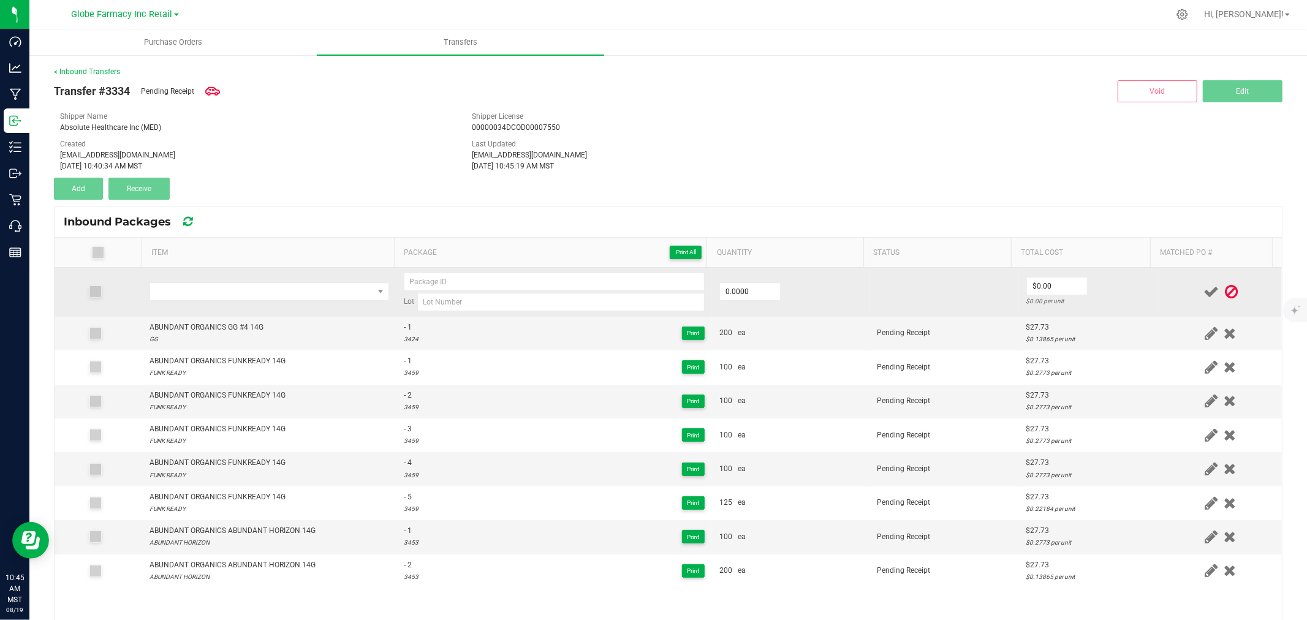
click at [270, 282] on td at bounding box center [269, 292] width 254 height 49
click at [271, 290] on span "NO DATA FOUND" at bounding box center [261, 291] width 223 height 17
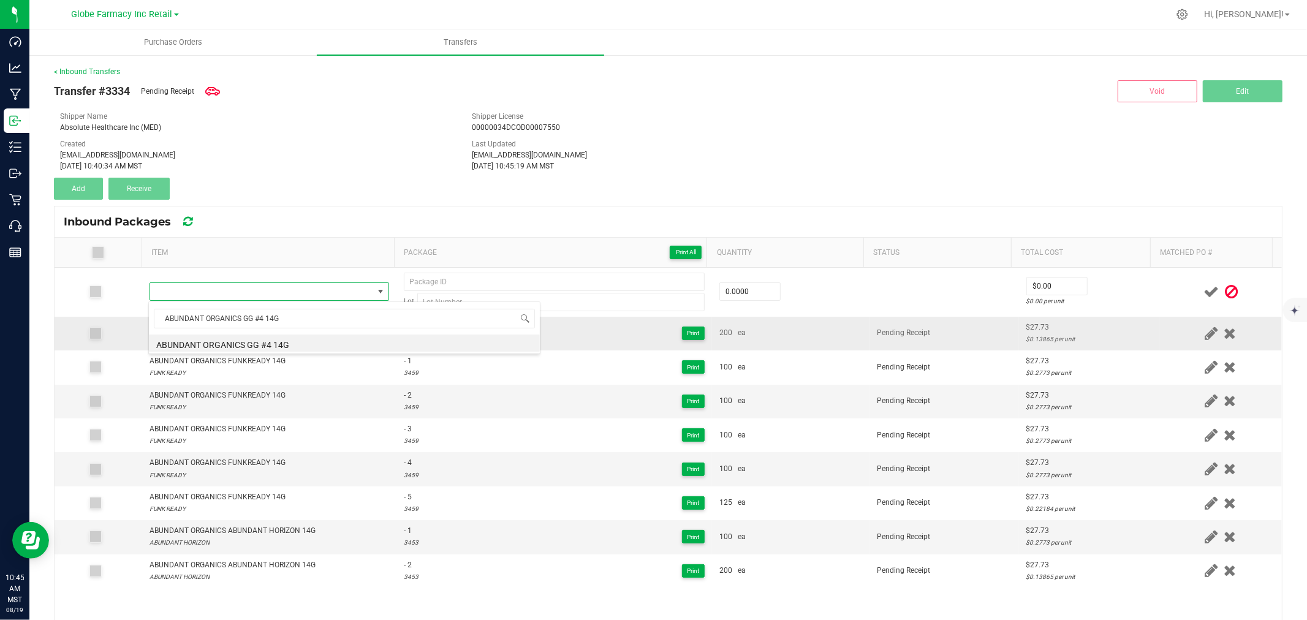
drag, startPoint x: 289, startPoint y: 344, endPoint x: 404, endPoint y: 319, distance: 118.4
click at [288, 344] on li "ABUNDANT ORGANICS GG #4 14G" at bounding box center [344, 343] width 391 height 17
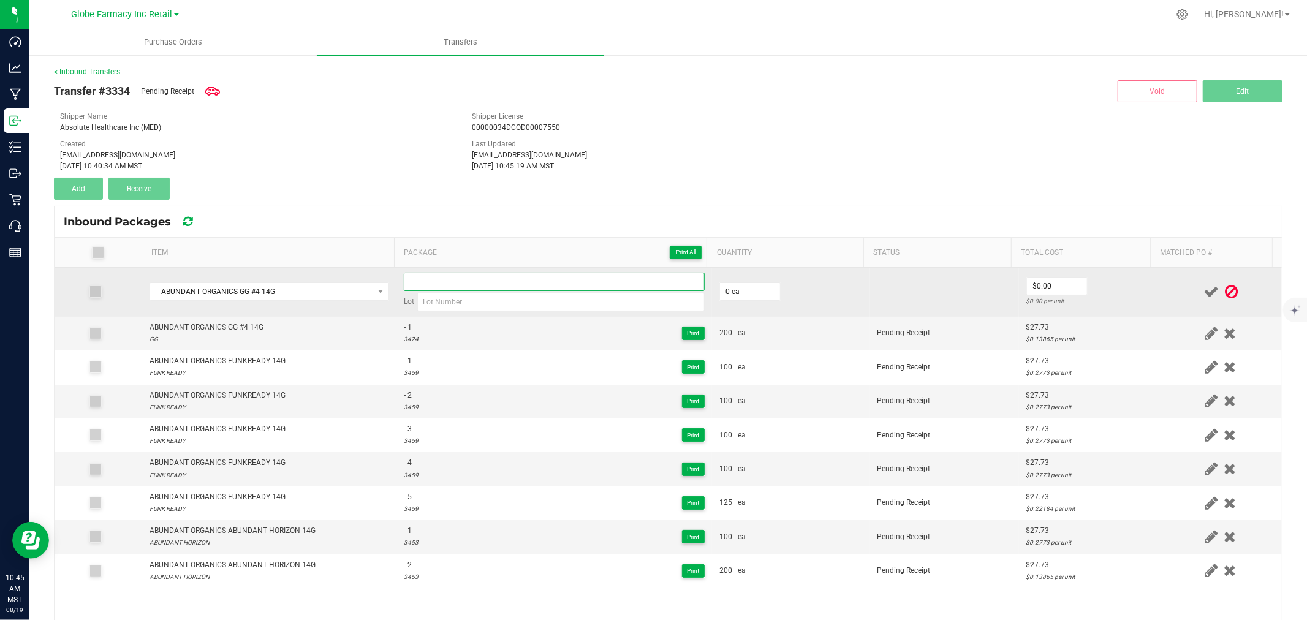
click at [431, 282] on input at bounding box center [554, 282] width 301 height 18
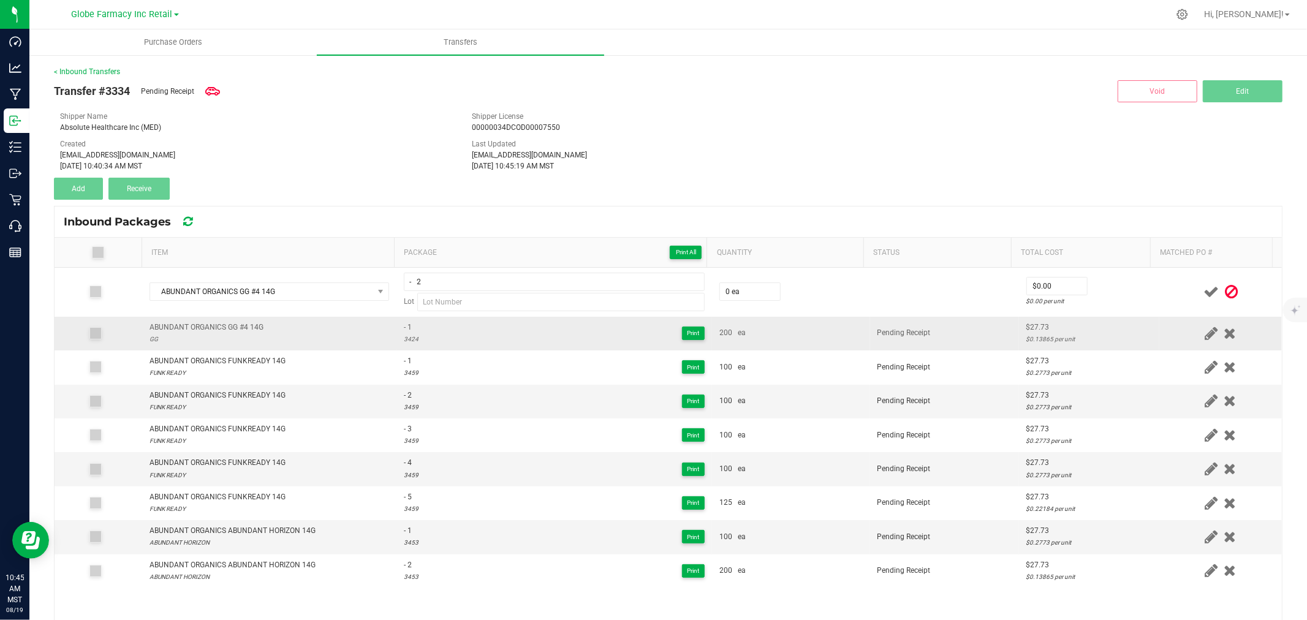
click at [404, 341] on div "3424" at bounding box center [411, 339] width 15 height 12
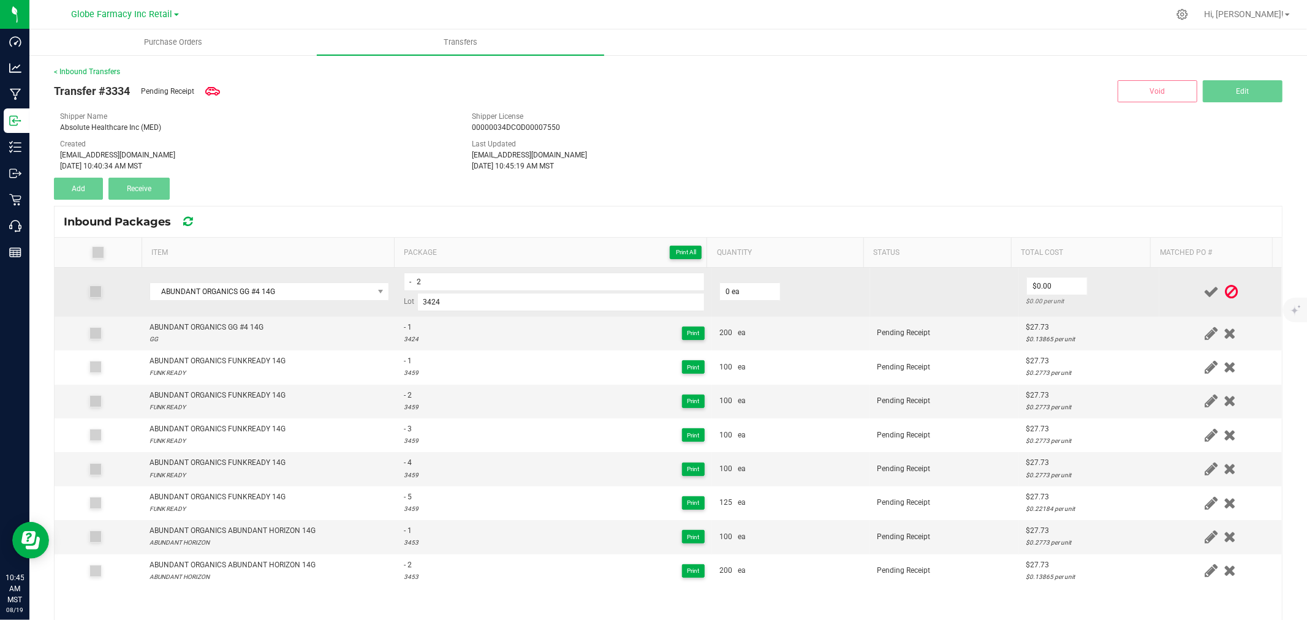
click at [770, 282] on td "0 ea" at bounding box center [791, 292] width 158 height 49
click at [763, 282] on td "0 ea" at bounding box center [791, 292] width 158 height 49
click at [749, 291] on input "0" at bounding box center [750, 291] width 60 height 17
click at [1124, 284] on td "$27.73 $0.13865 per unit" at bounding box center [1089, 292] width 140 height 49
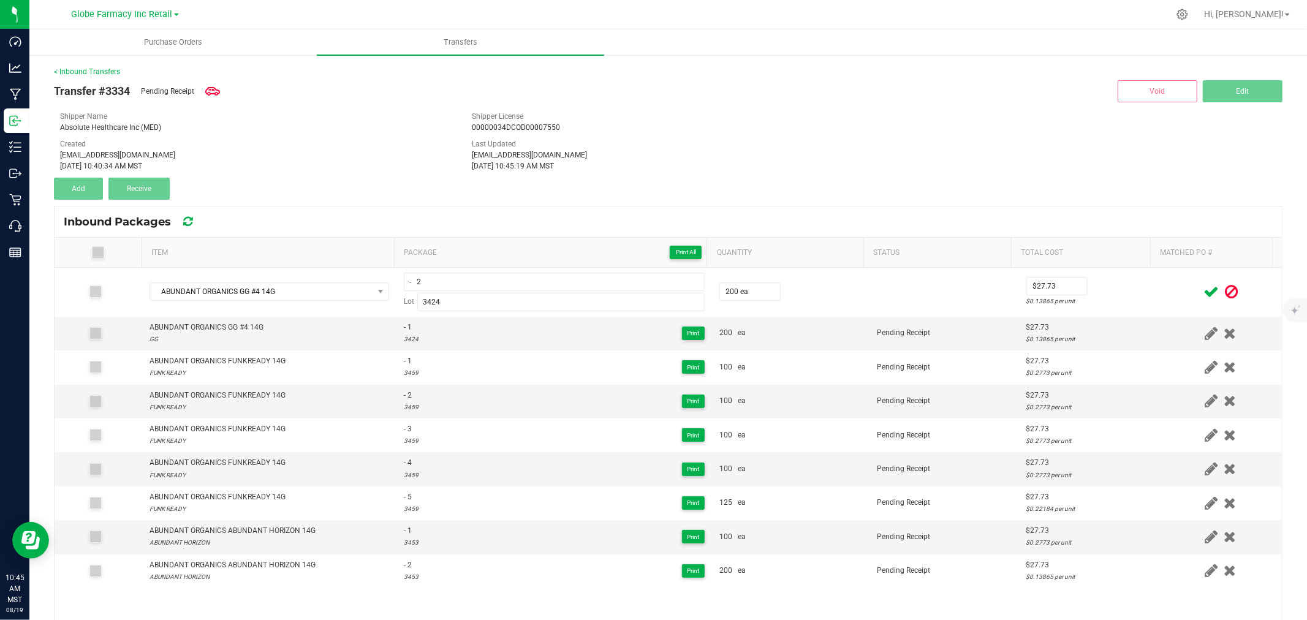
click at [1203, 296] on icon at bounding box center [1210, 291] width 15 height 15
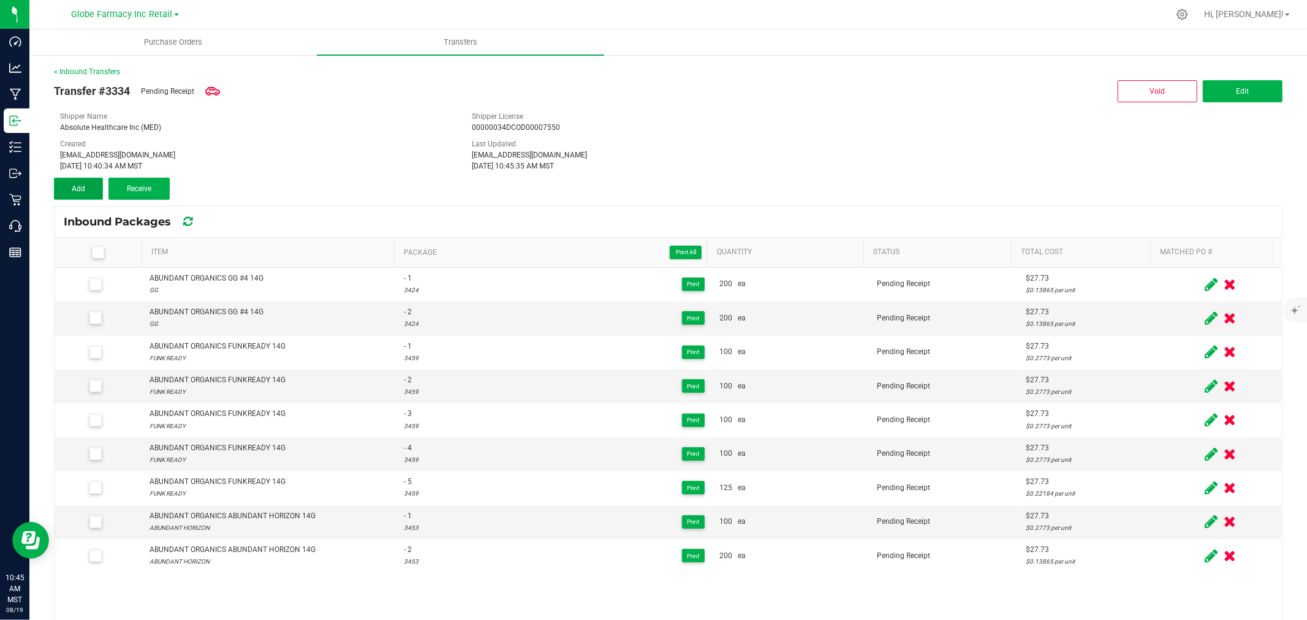
click at [80, 185] on span "Add" at bounding box center [78, 188] width 13 height 9
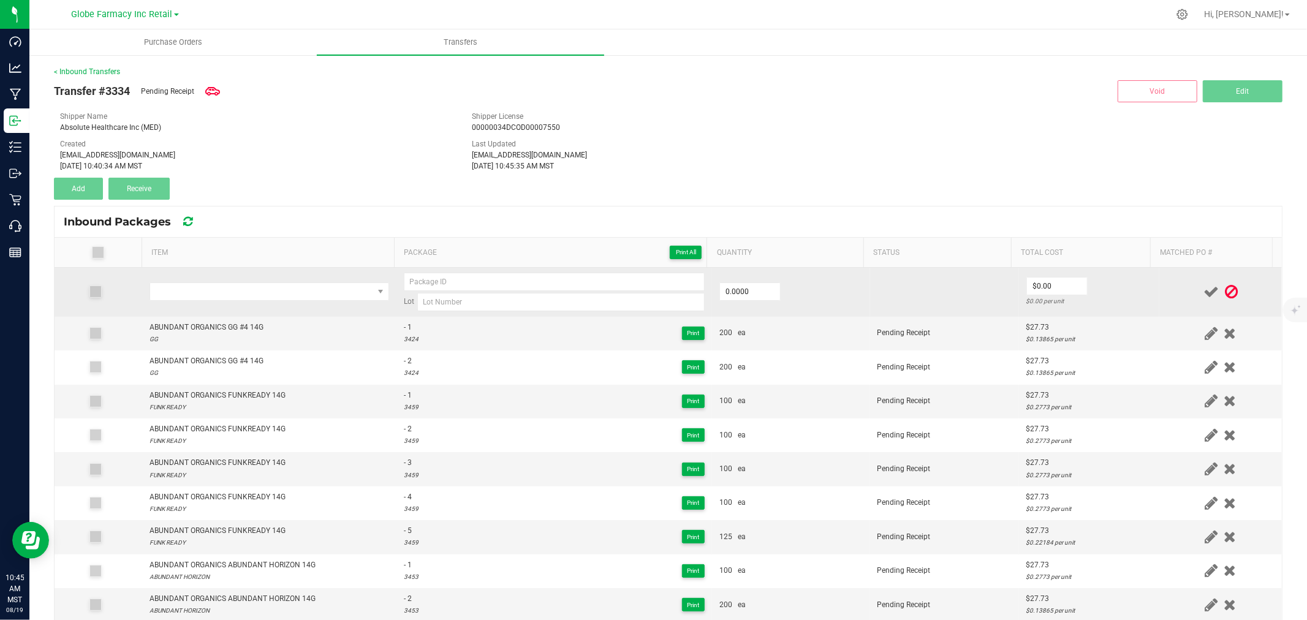
click at [268, 309] on td at bounding box center [269, 292] width 254 height 49
click at [271, 295] on span "NO DATA FOUND" at bounding box center [261, 291] width 223 height 17
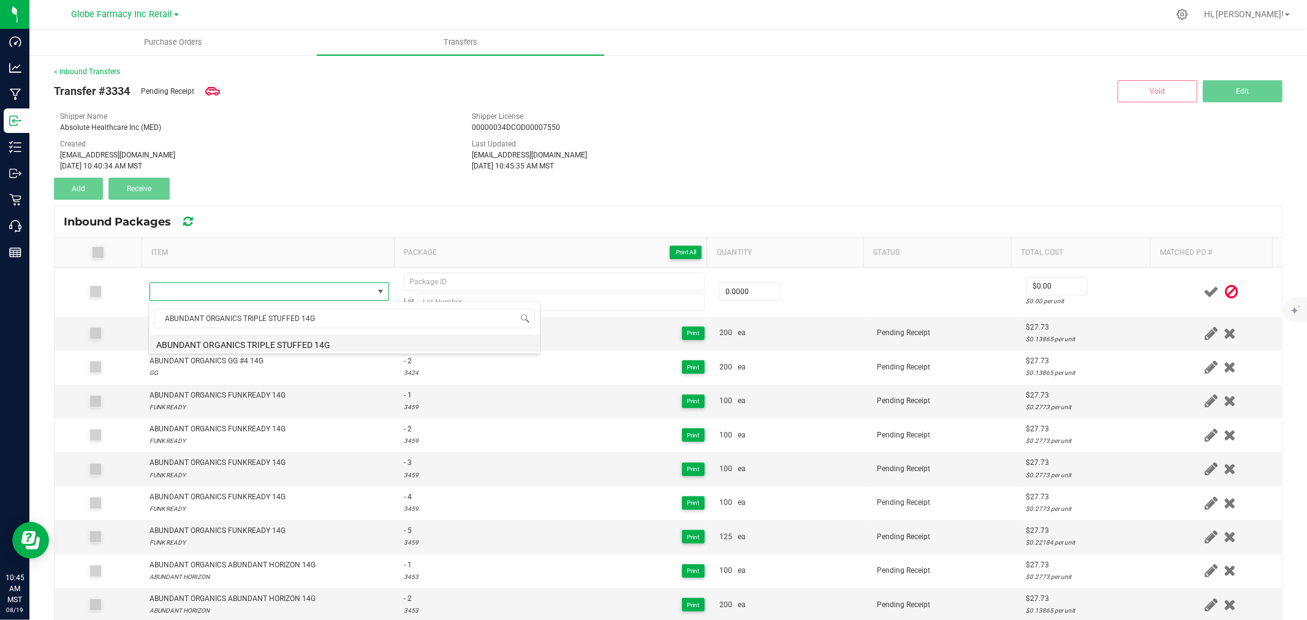
click at [308, 341] on li "ABUNDANT ORGANICS TRIPLE STUFFED 14G" at bounding box center [344, 343] width 391 height 17
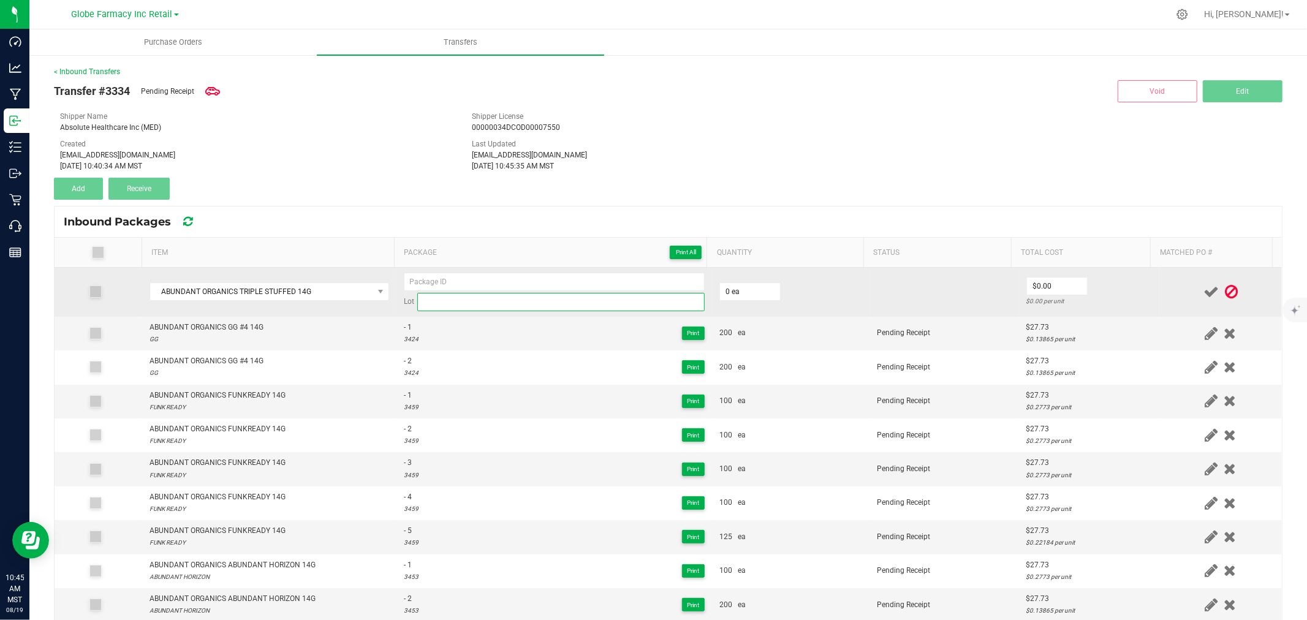
click at [510, 297] on input at bounding box center [560, 302] width 287 height 18
click at [507, 274] on input at bounding box center [554, 282] width 301 height 18
paste input "Trpstf0785"
click at [595, 310] on input at bounding box center [560, 302] width 287 height 18
paste input "3483"
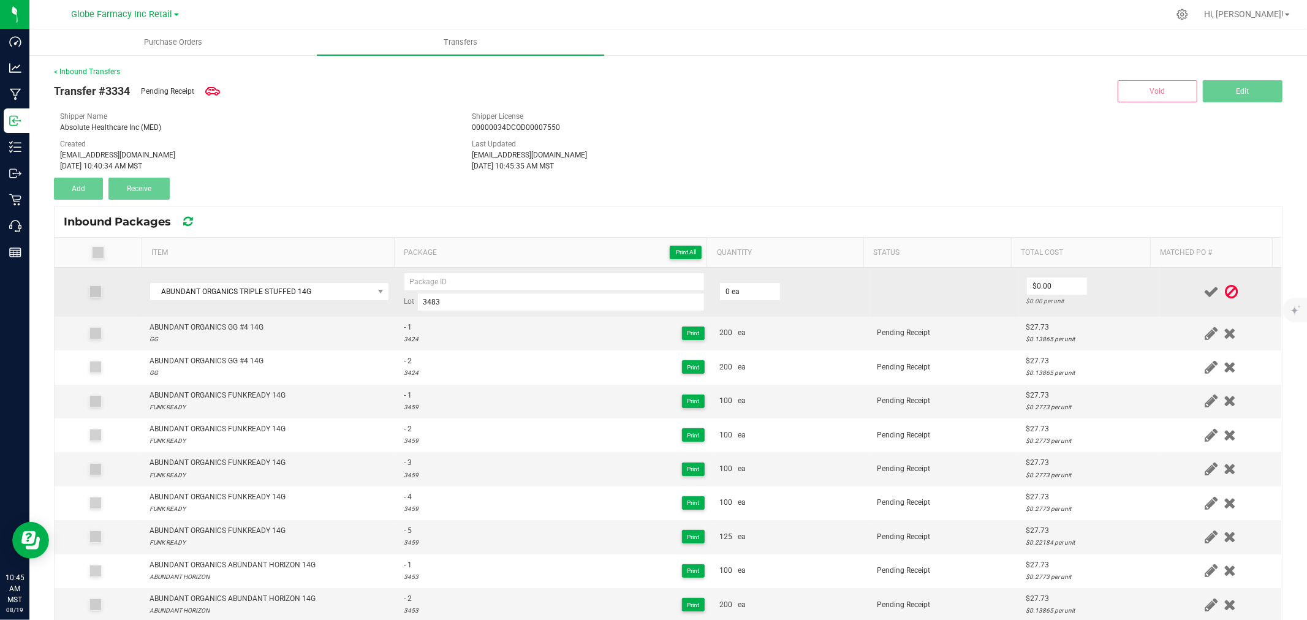
click at [598, 270] on td "Lot 3483" at bounding box center [554, 292] width 316 height 49
click at [596, 276] on td "Lot 3483" at bounding box center [554, 292] width 316 height 49
click at [594, 278] on input at bounding box center [554, 282] width 301 height 18
click at [742, 295] on input "0" at bounding box center [750, 291] width 60 height 17
drag, startPoint x: 1137, startPoint y: 292, endPoint x: 1156, endPoint y: 292, distance: 19.6
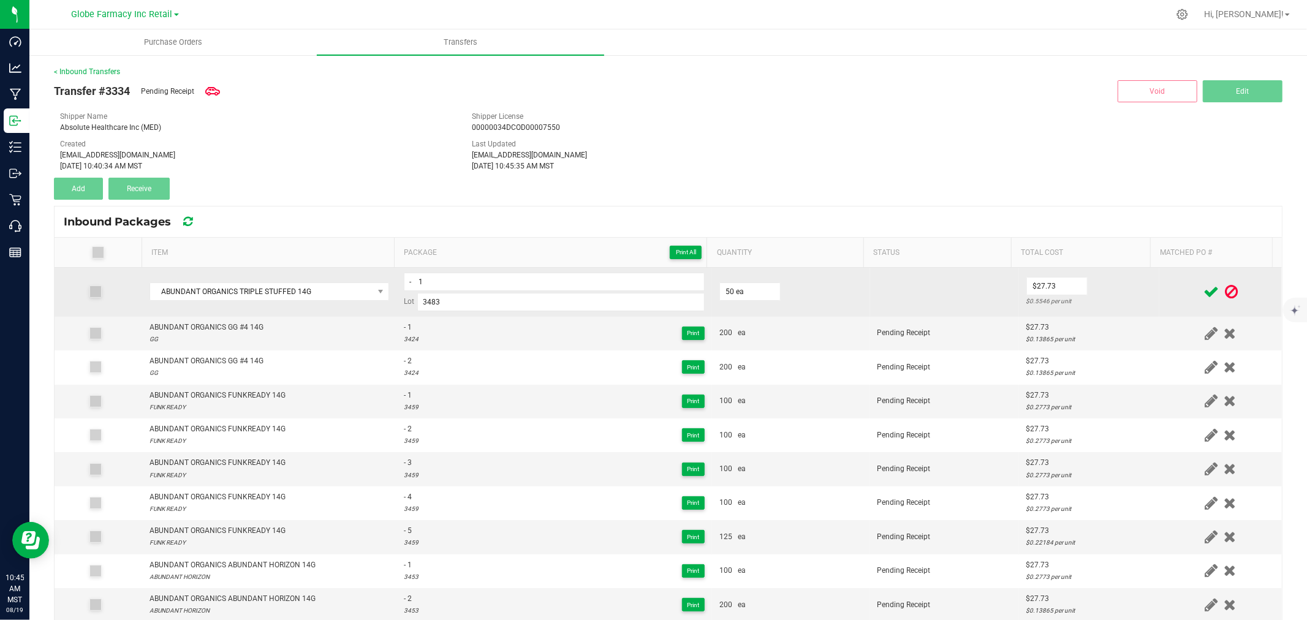
click at [1137, 292] on td "$27.73 $0.5546 per unit" at bounding box center [1089, 292] width 140 height 49
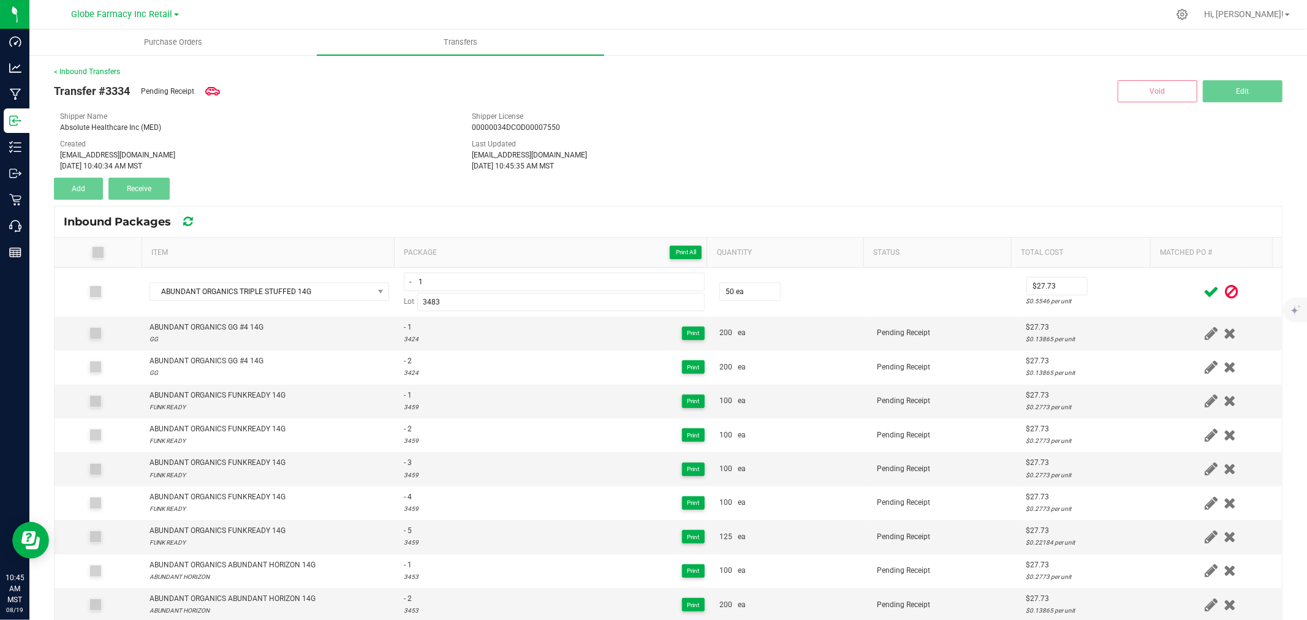
click at [1200, 292] on span at bounding box center [1210, 292] width 21 height 24
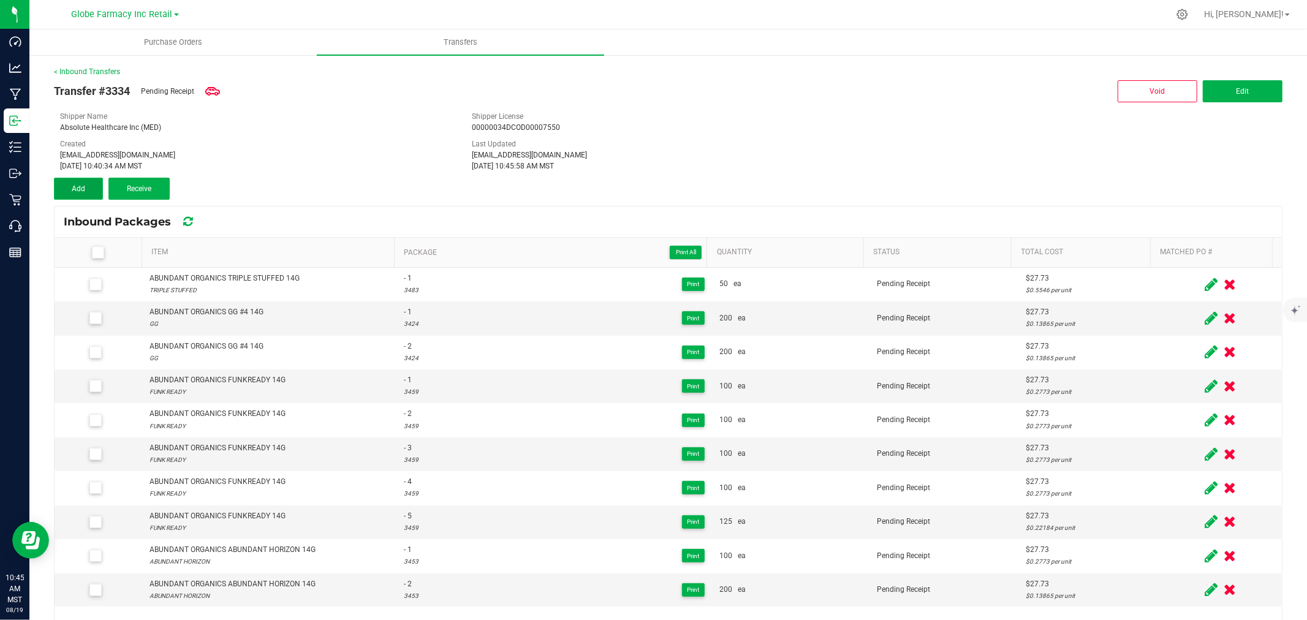
click at [78, 184] on span "Add" at bounding box center [78, 188] width 13 height 9
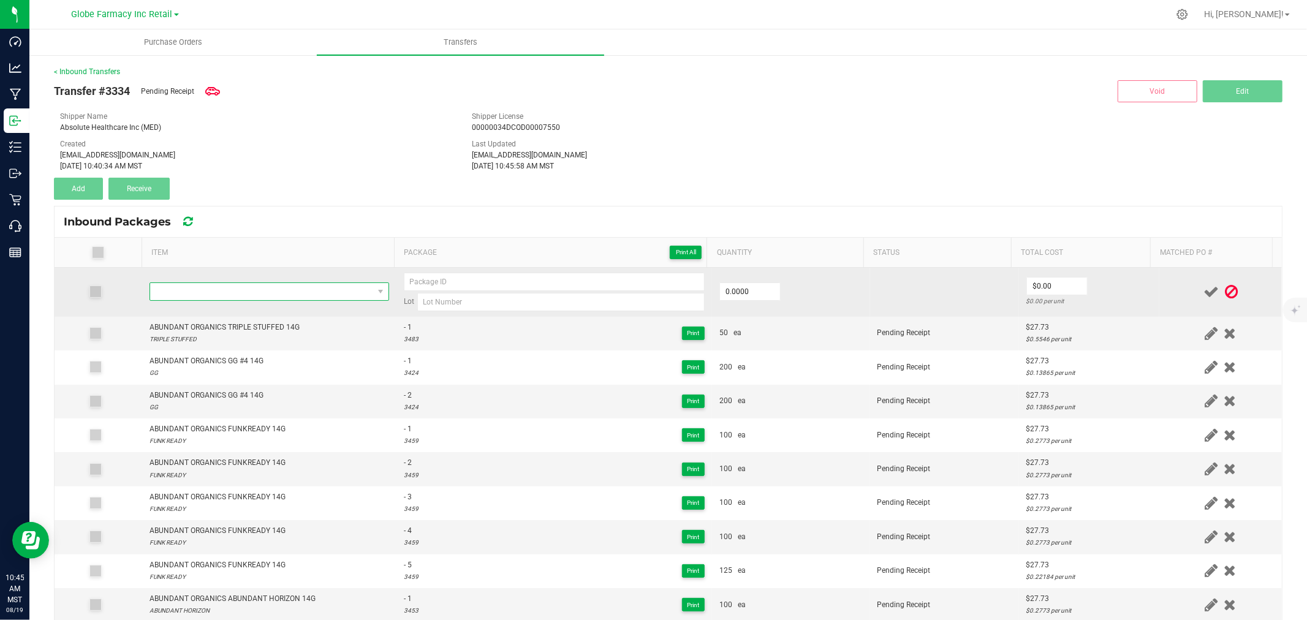
click at [222, 292] on span "NO DATA FOUND" at bounding box center [261, 291] width 223 height 17
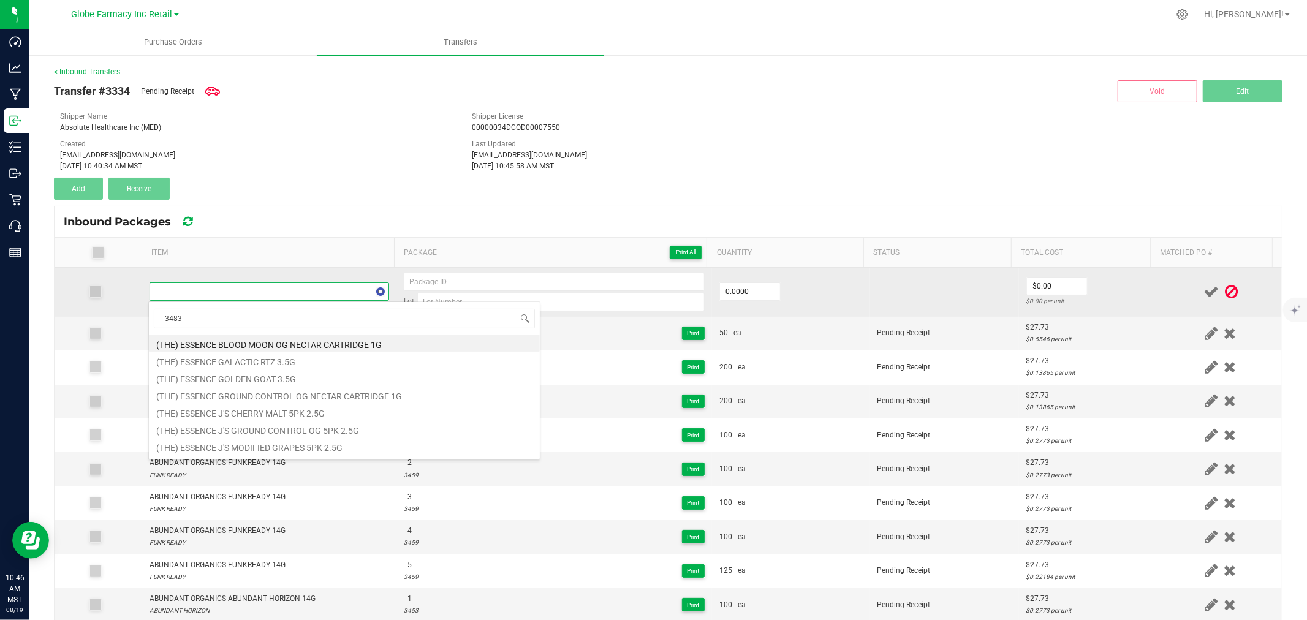
click at [274, 276] on td at bounding box center [269, 292] width 254 height 49
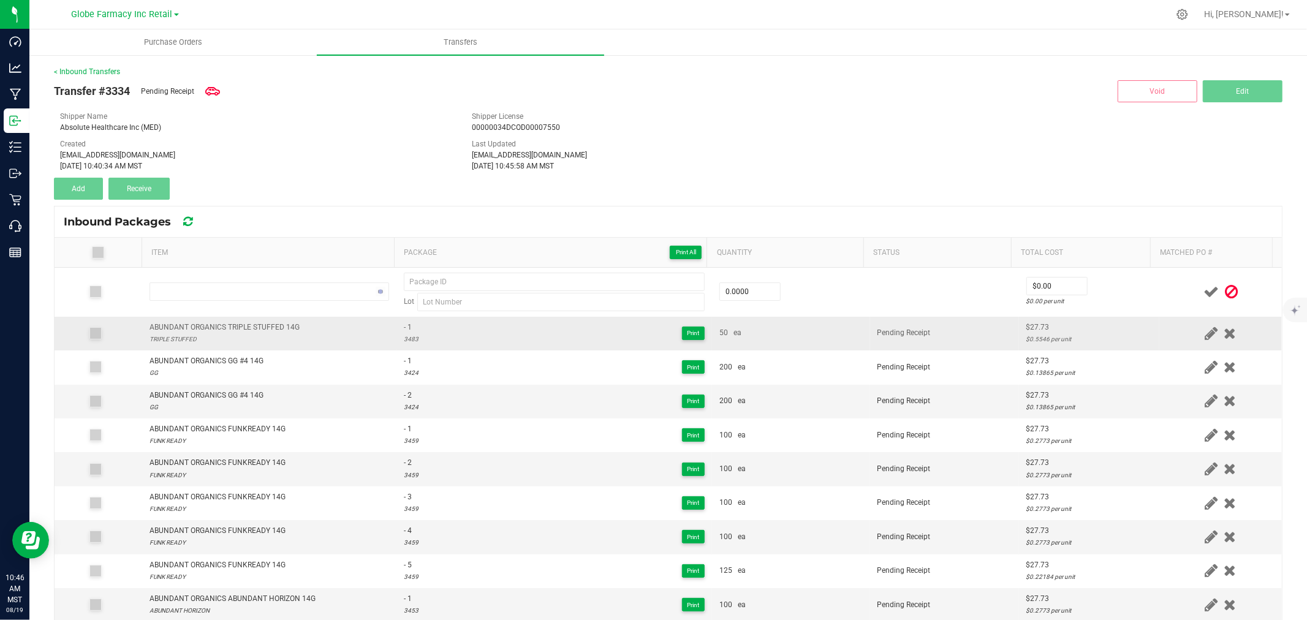
click at [256, 325] on div "ABUNDANT ORGANICS TRIPLE STUFFED 14G" at bounding box center [224, 328] width 150 height 12
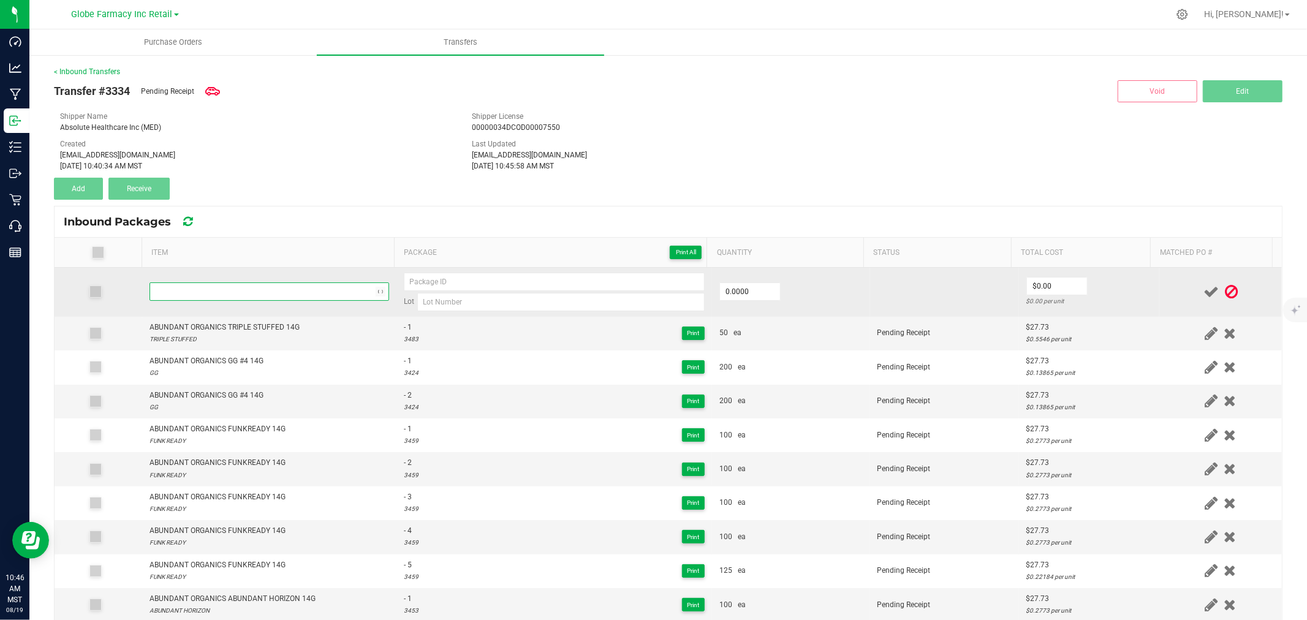
click at [264, 289] on span "NO DATA FOUND" at bounding box center [261, 291] width 223 height 17
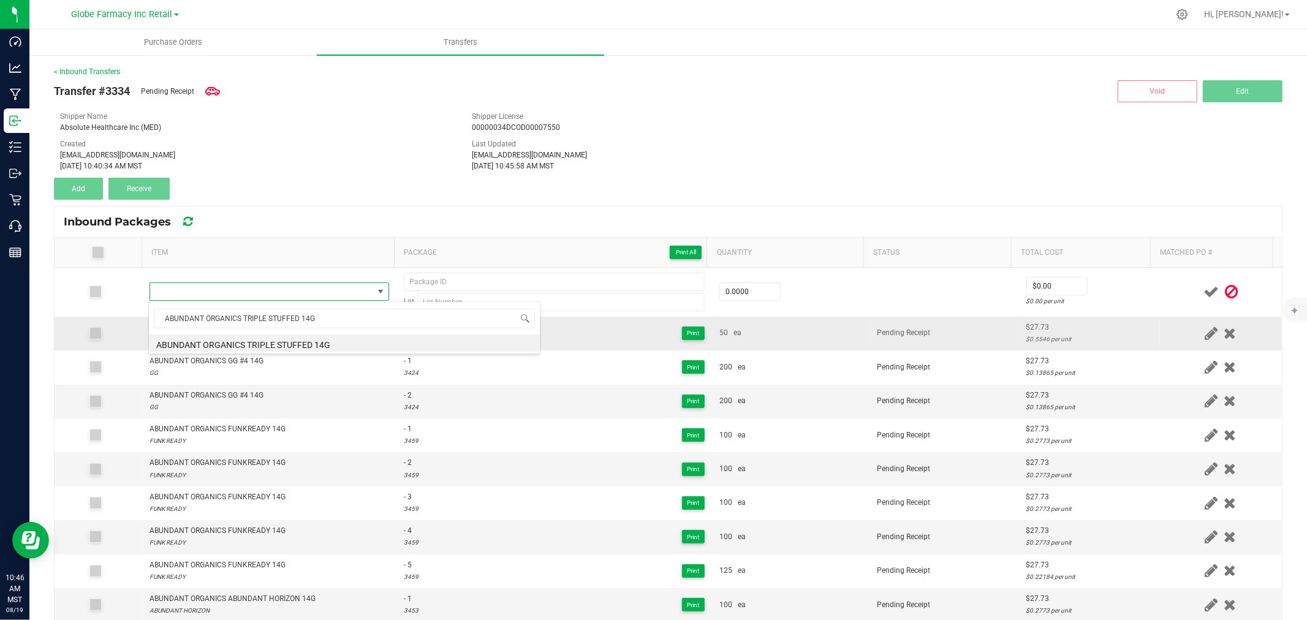
drag, startPoint x: 303, startPoint y: 339, endPoint x: 368, endPoint y: 331, distance: 65.4
click at [303, 341] on li "ABUNDANT ORGANICS TRIPLE STUFFED 14G" at bounding box center [344, 343] width 391 height 17
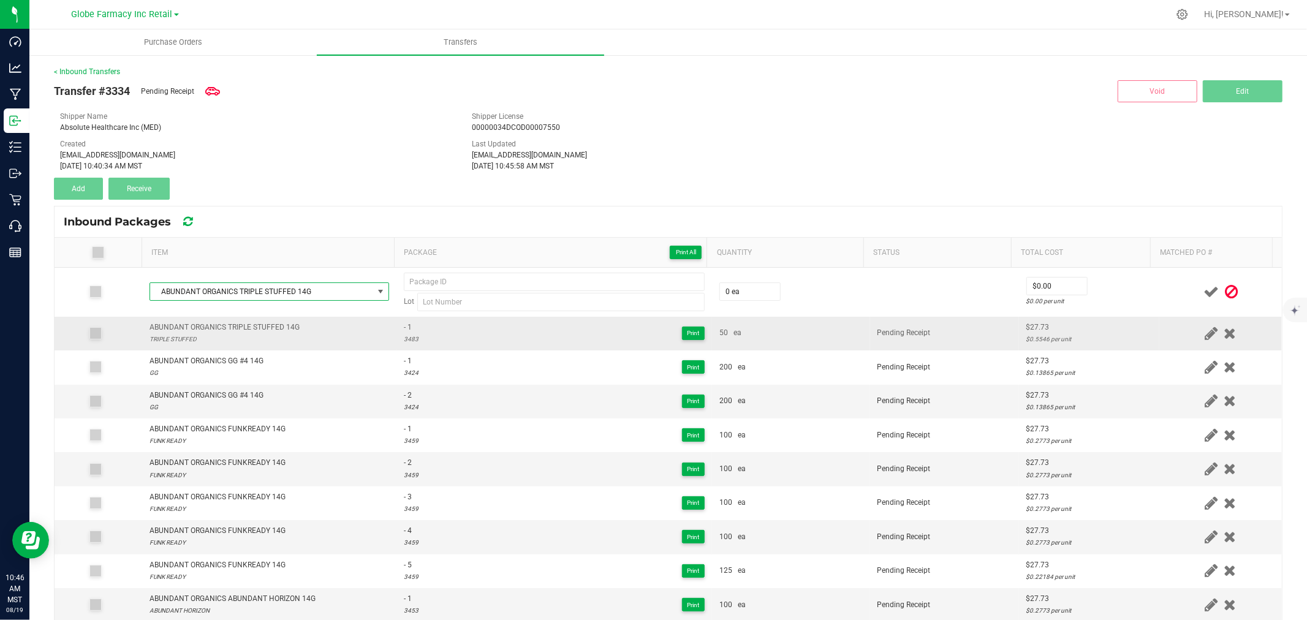
click at [407, 338] on div "3483" at bounding box center [411, 339] width 15 height 12
click at [407, 339] on div "3483" at bounding box center [411, 339] width 15 height 12
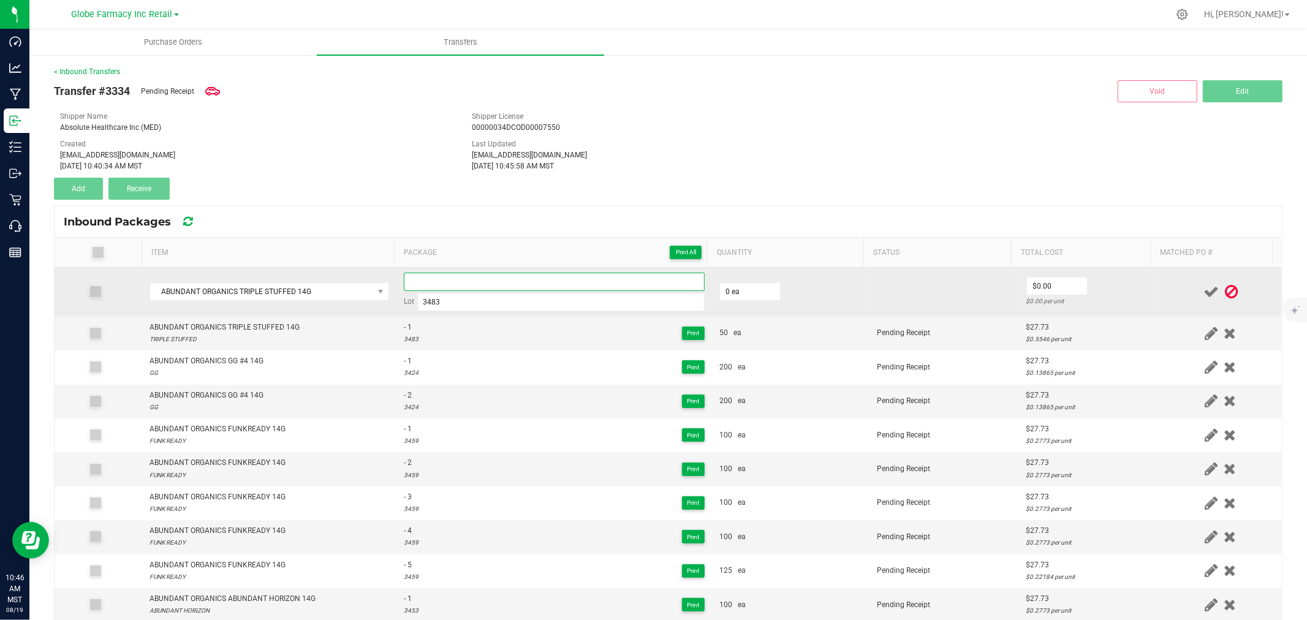
click at [469, 279] on input at bounding box center [554, 282] width 301 height 18
click at [745, 297] on input "0" at bounding box center [750, 291] width 60 height 17
click at [1163, 281] on td at bounding box center [1220, 292] width 123 height 49
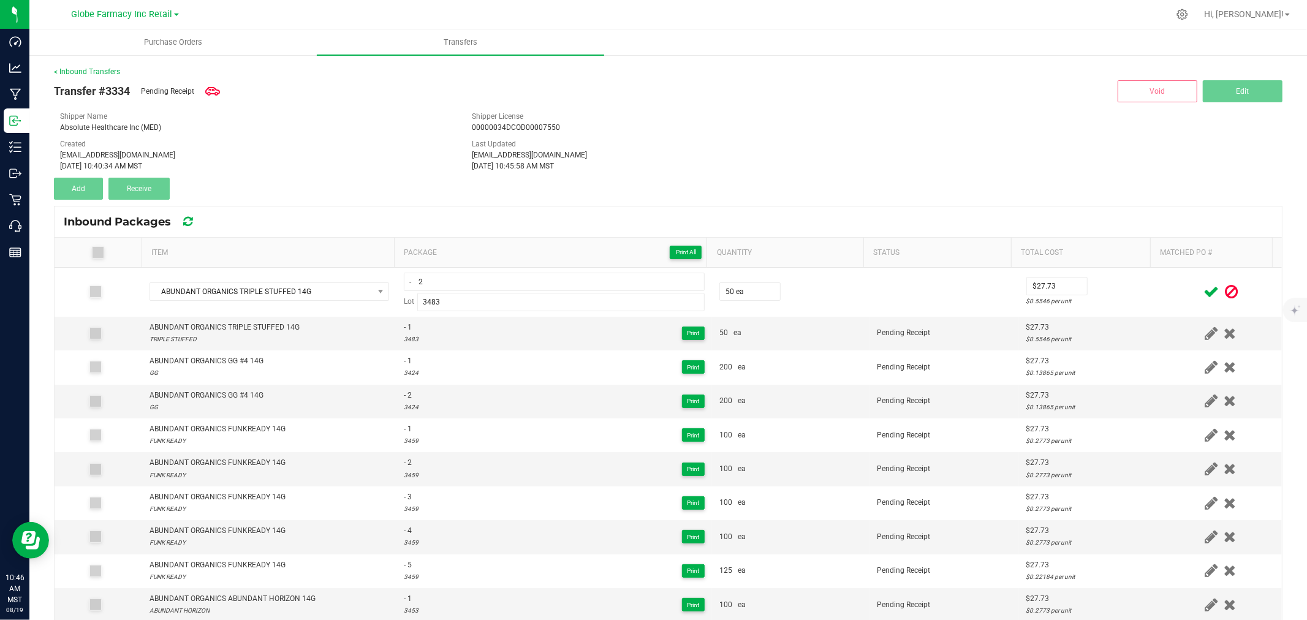
click at [1203, 291] on icon at bounding box center [1210, 291] width 15 height 15
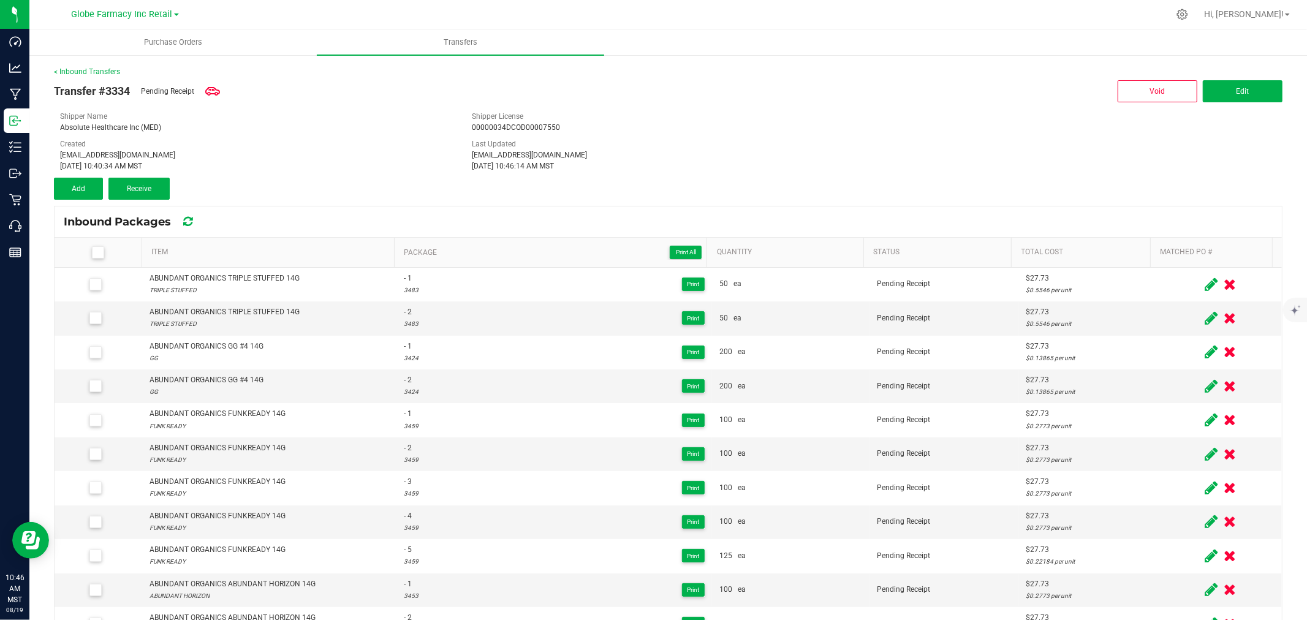
click at [832, 203] on div "< Inbound Transfers Transfer #3334 Pending Receipt Void Edit Shipper Name Absol…" at bounding box center [668, 406] width 1228 height 680
click at [95, 252] on icon at bounding box center [97, 252] width 8 height 0
click at [0, 0] on input "checkbox" at bounding box center [0, 0] width 0 height 0
click at [94, 252] on icon at bounding box center [97, 252] width 8 height 0
click at [0, 0] on input "checkbox" at bounding box center [0, 0] width 0 height 0
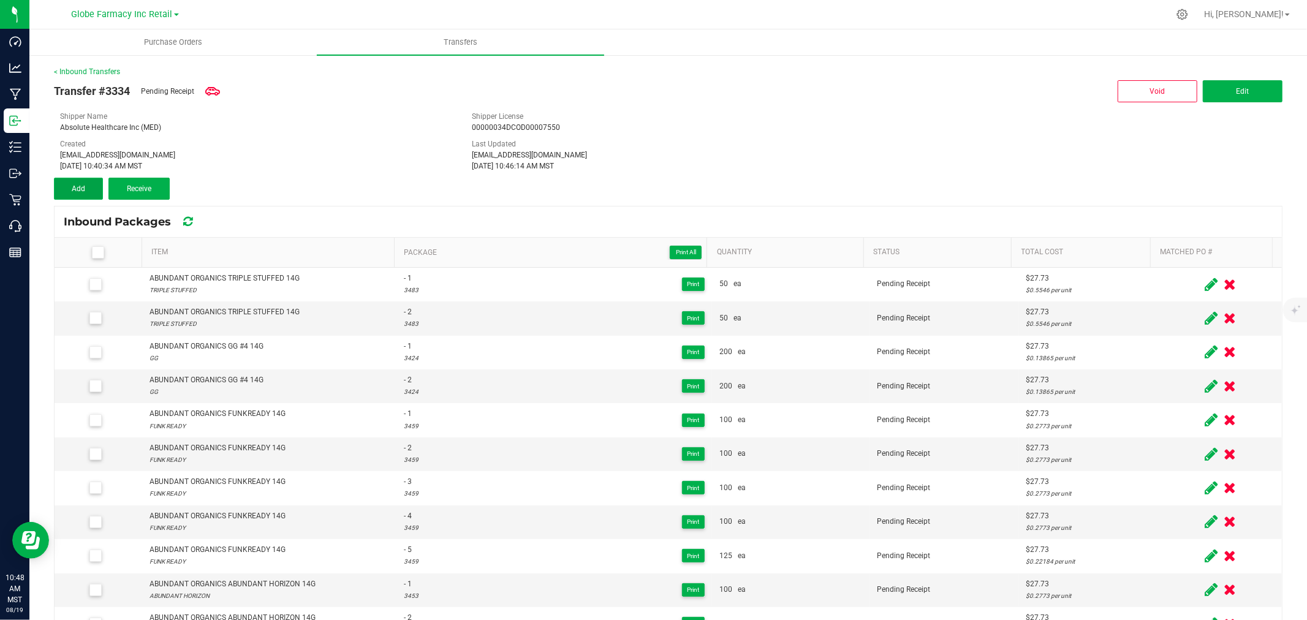
click at [83, 186] on span "Add" at bounding box center [78, 188] width 13 height 9
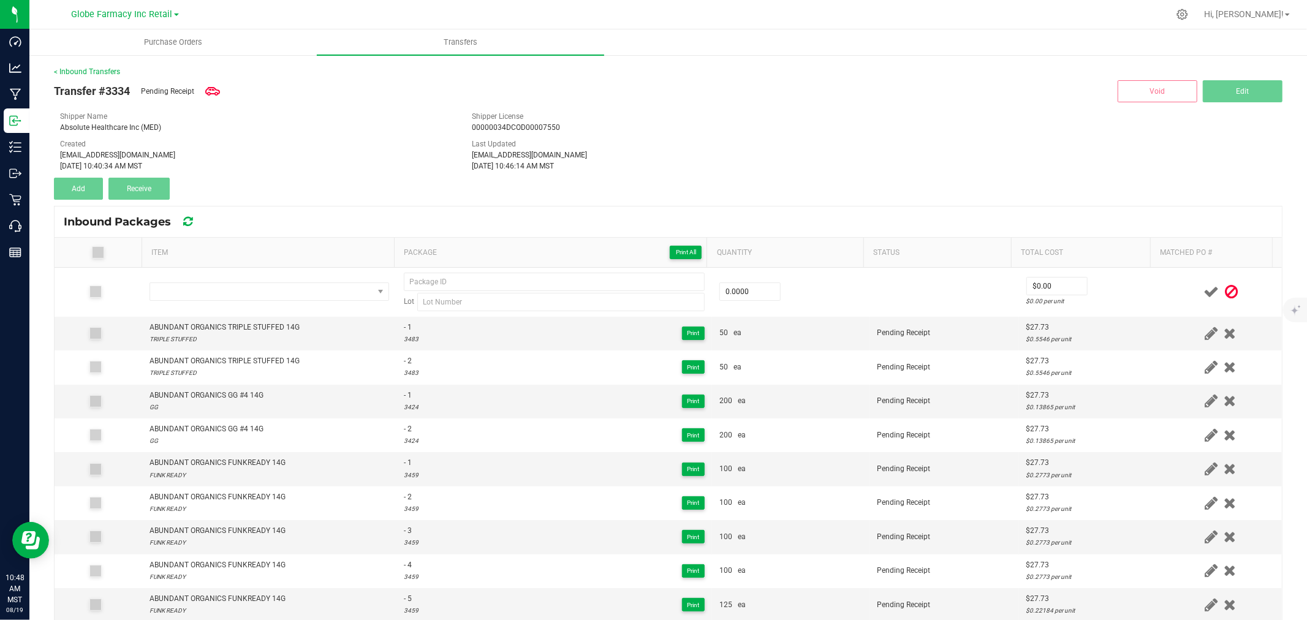
click at [1225, 299] on icon at bounding box center [1231, 291] width 13 height 15
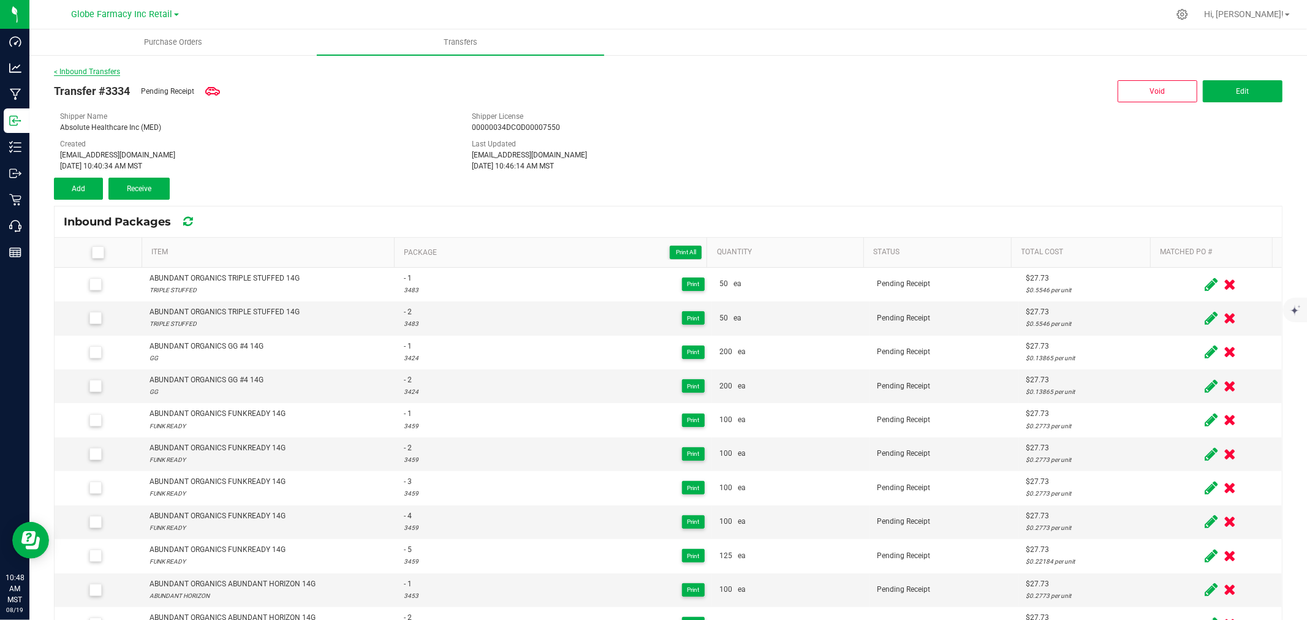
click at [84, 75] on link "< Inbound Transfers" at bounding box center [87, 71] width 66 height 9
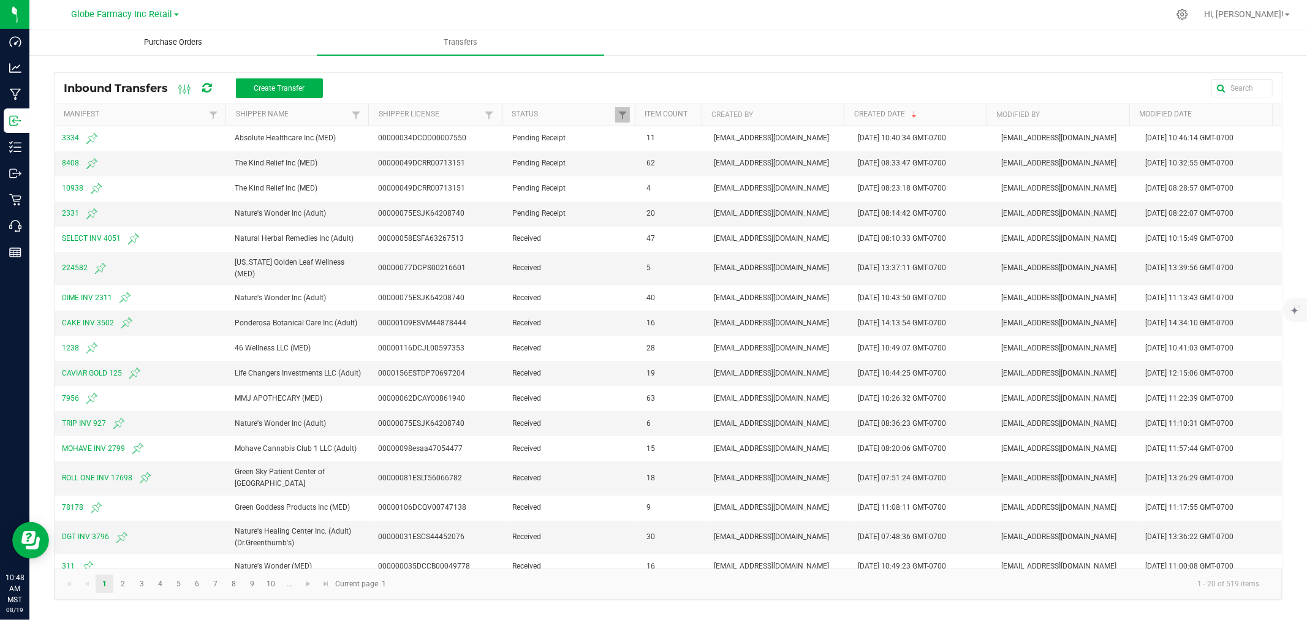
click at [165, 50] on uib-tab-heading "Purchase Orders" at bounding box center [173, 42] width 286 height 25
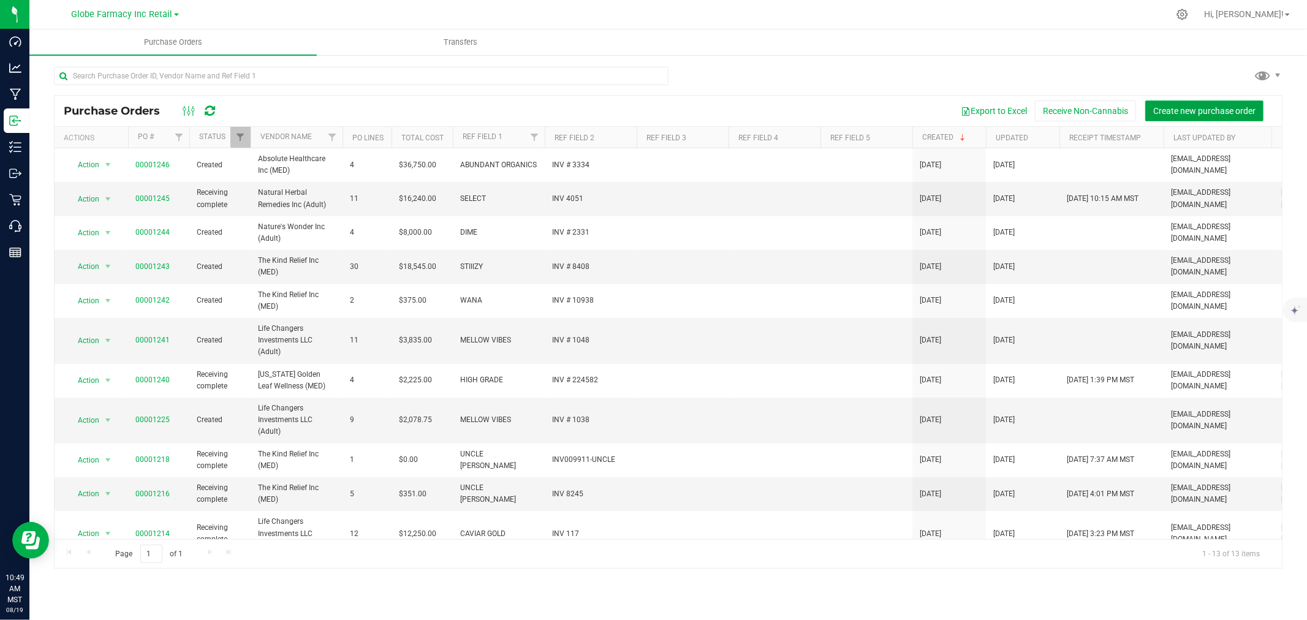
click at [1178, 103] on button "Create new purchase order" at bounding box center [1204, 110] width 118 height 21
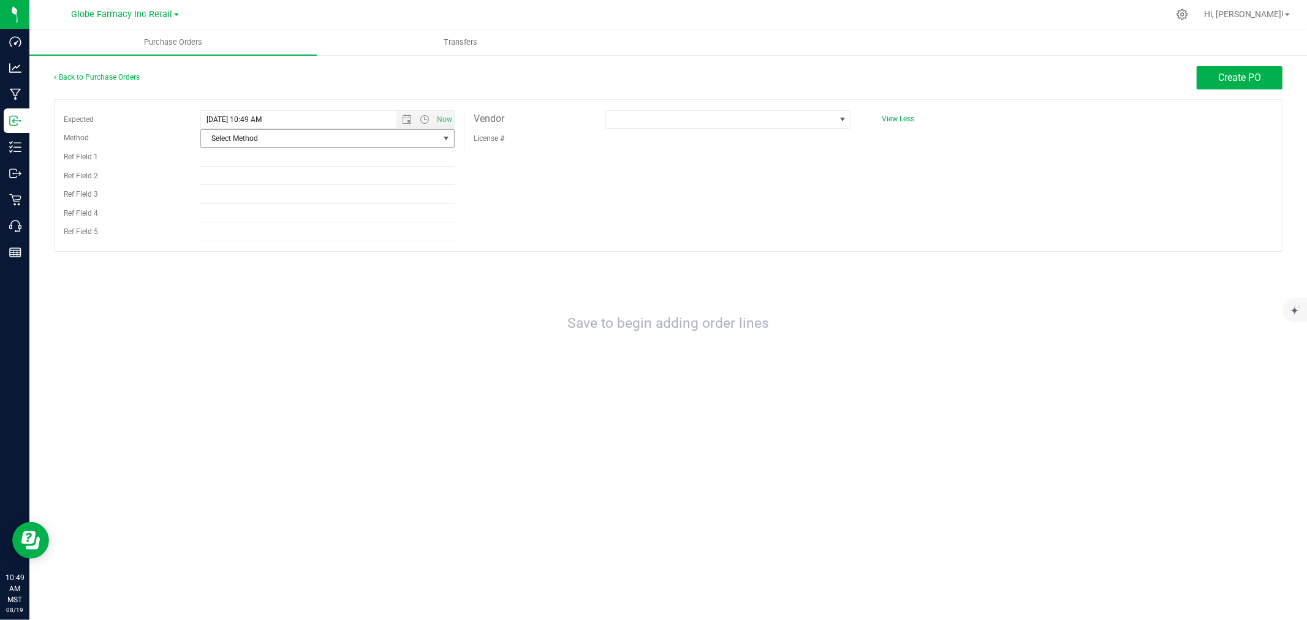
click at [276, 142] on span "Select Method" at bounding box center [320, 138] width 238 height 17
click at [228, 237] on li "Local Delivery" at bounding box center [327, 233] width 253 height 18
click at [246, 161] on input "Ref Field 1" at bounding box center [327, 157] width 254 height 18
click at [274, 170] on input "INV # 2806 /" at bounding box center [327, 176] width 254 height 18
click at [390, 200] on input "Ref Field 3" at bounding box center [327, 195] width 254 height 18
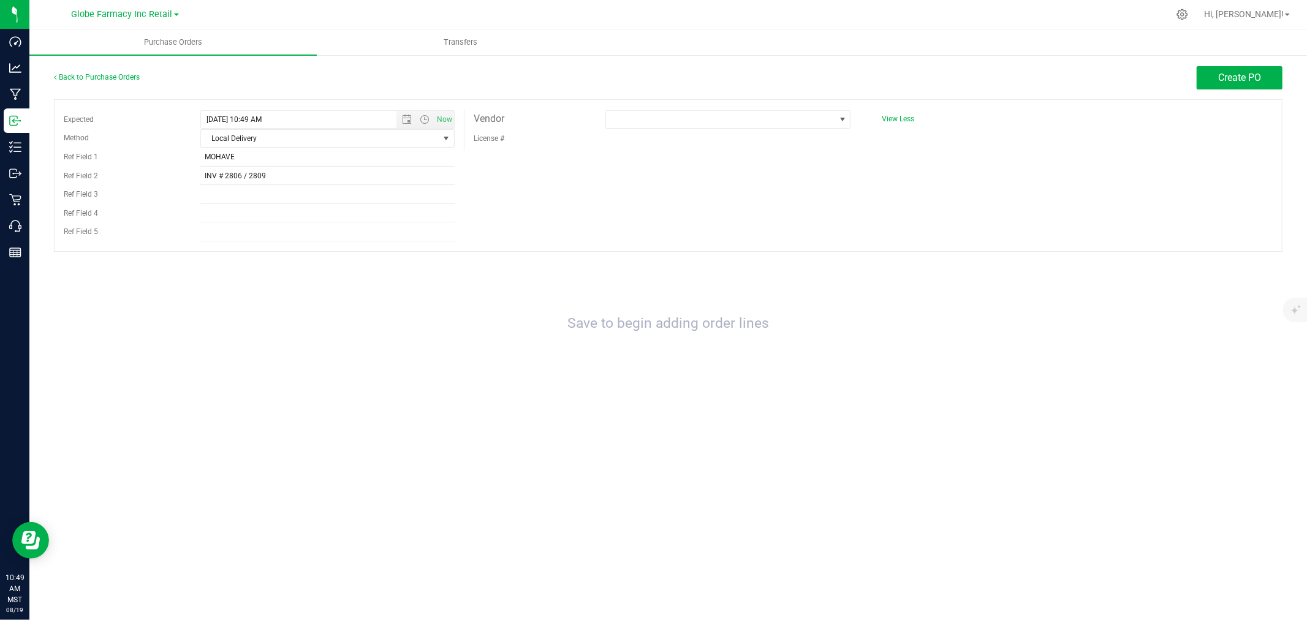
click at [1233, 61] on div "Back to Purchase Orders Create PO Expected 8/19/2025 10:49 AM Now Method Local …" at bounding box center [667, 237] width 1277 height 366
click at [1236, 70] on button "Create PO" at bounding box center [1240, 77] width 86 height 23
click at [641, 115] on span at bounding box center [720, 119] width 229 height 17
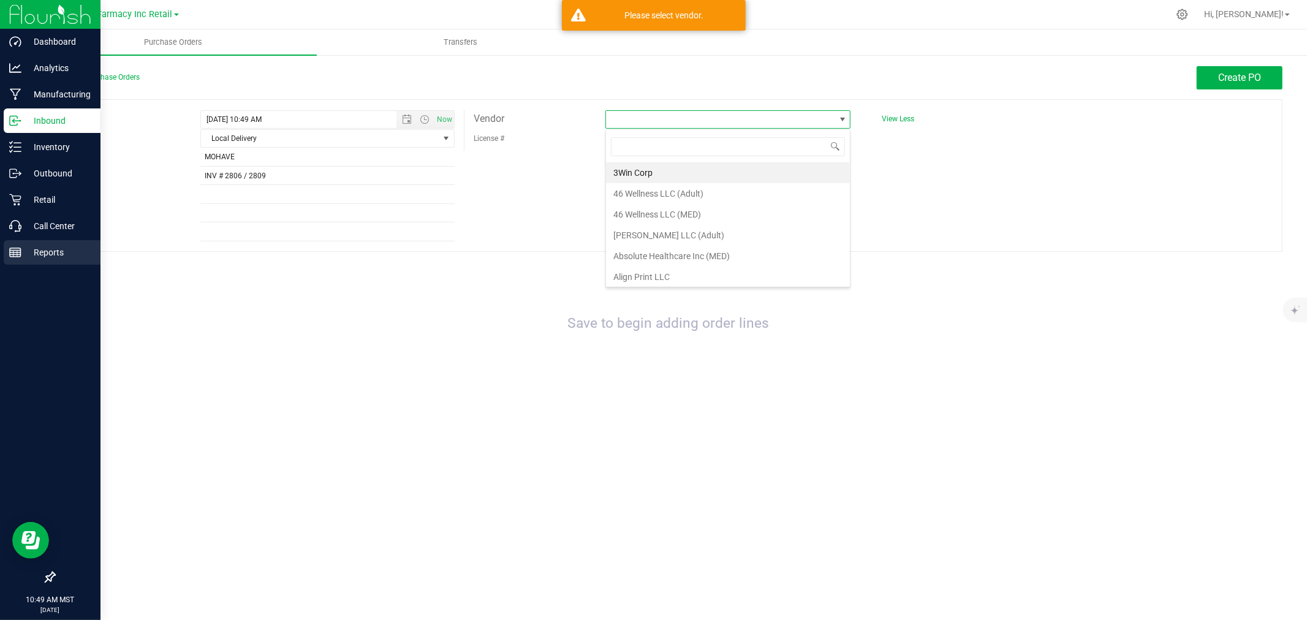
scroll to position [18, 246]
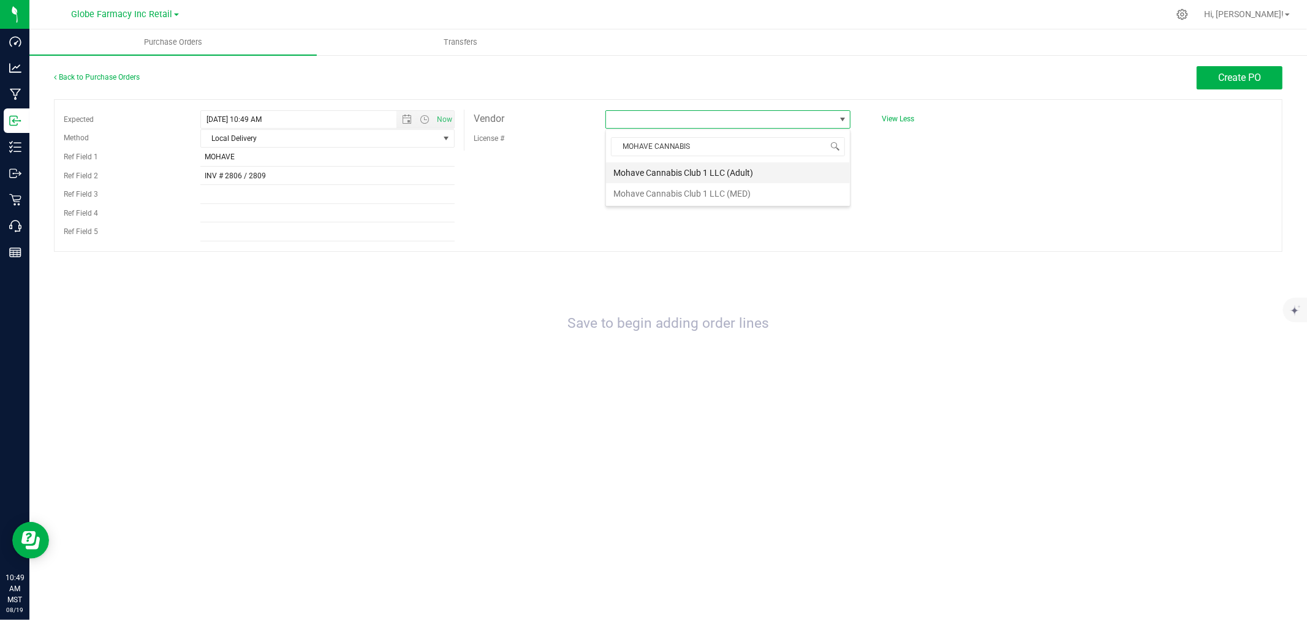
click at [771, 173] on li "Mohave Cannabis Club 1 LLC (Adult)" at bounding box center [728, 172] width 244 height 21
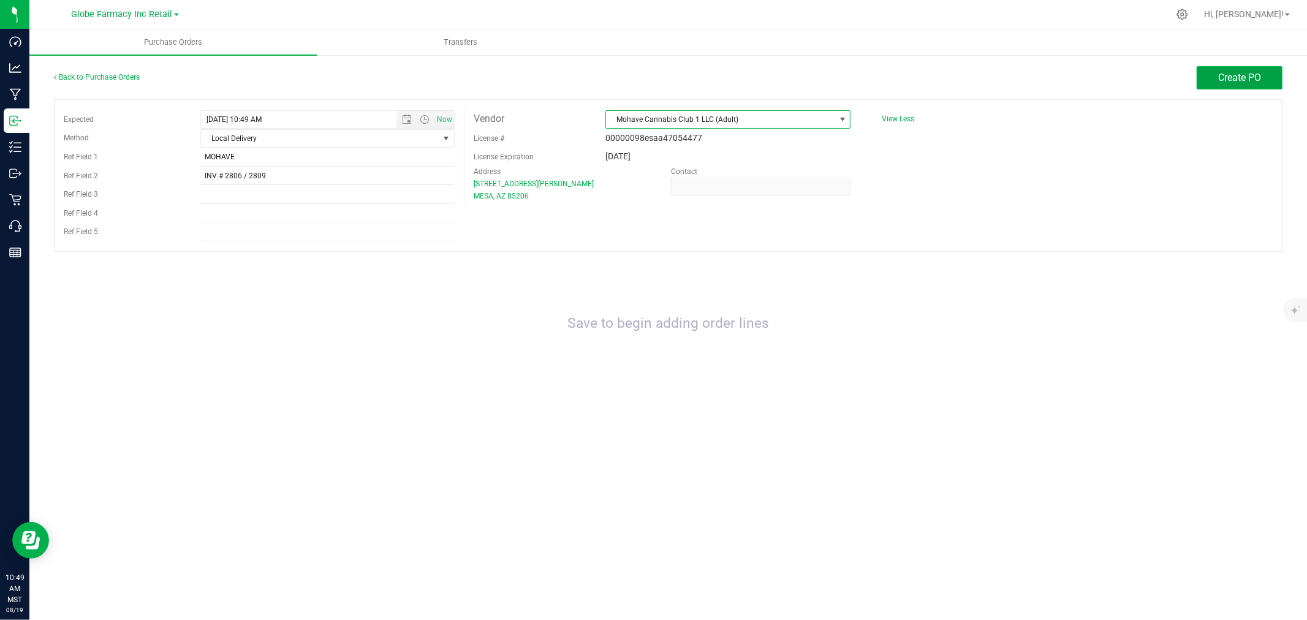
click at [1219, 77] on span "Create PO" at bounding box center [1239, 78] width 43 height 12
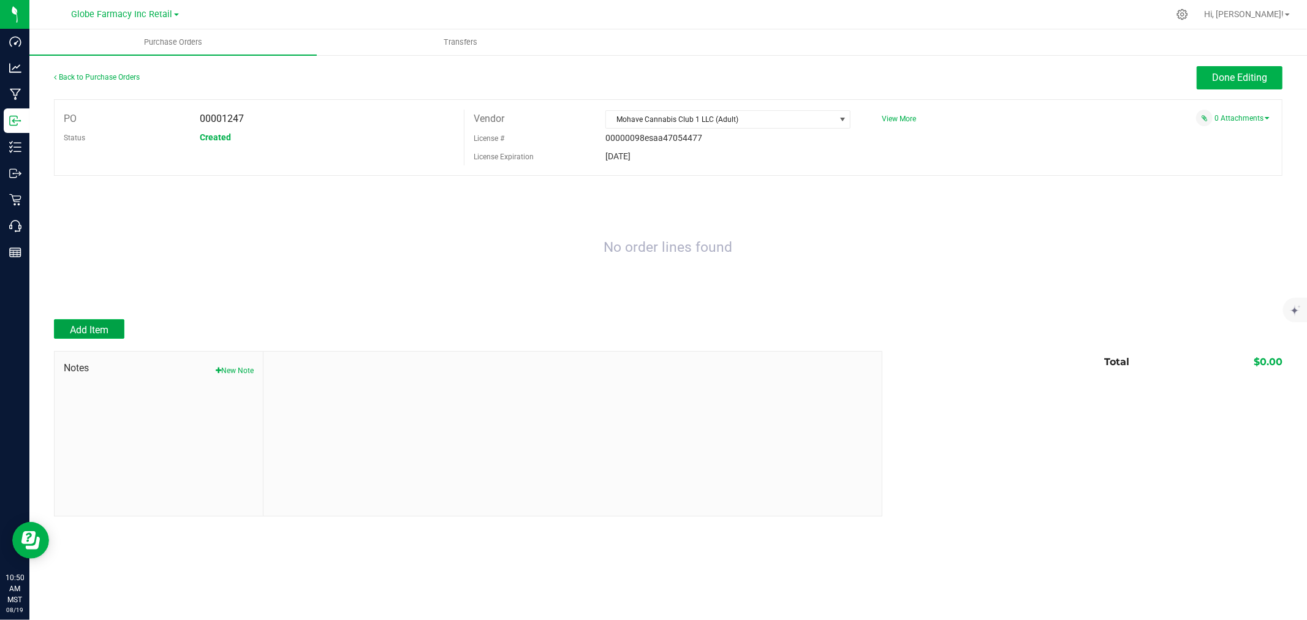
click at [93, 328] on span "Add Item" at bounding box center [89, 330] width 39 height 12
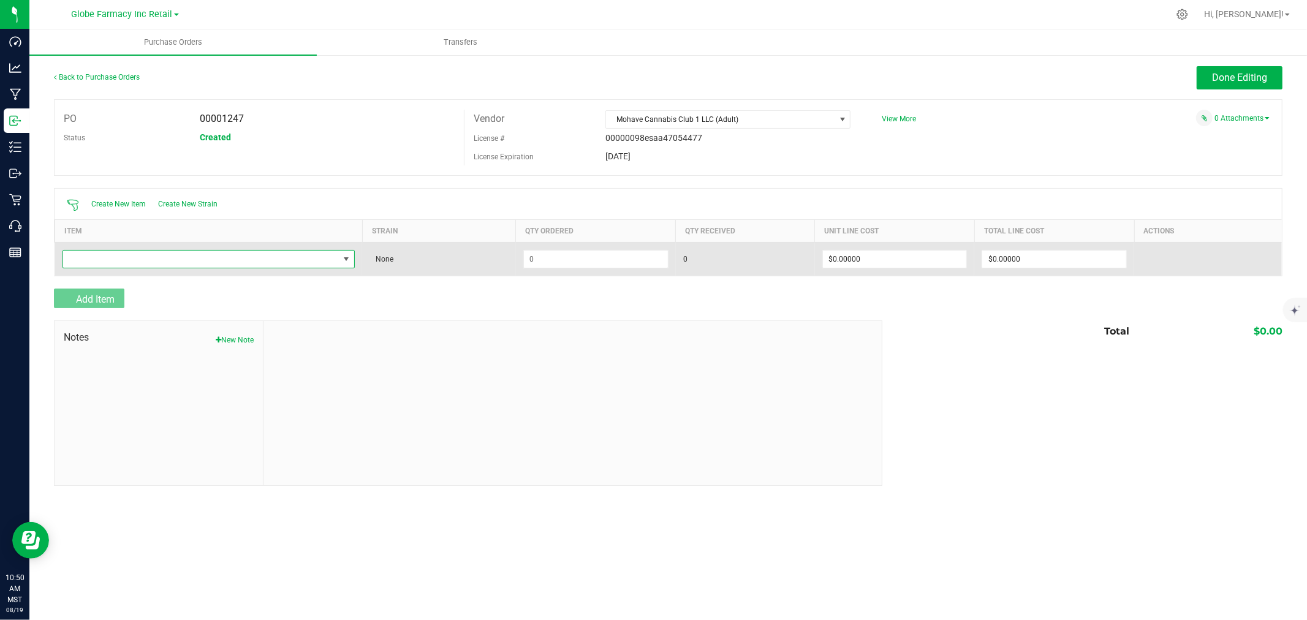
click at [168, 270] on td at bounding box center [209, 259] width 308 height 34
click at [309, 246] on td at bounding box center [209, 259] width 308 height 34
click at [301, 260] on span "NO DATA FOUND" at bounding box center [201, 259] width 276 height 17
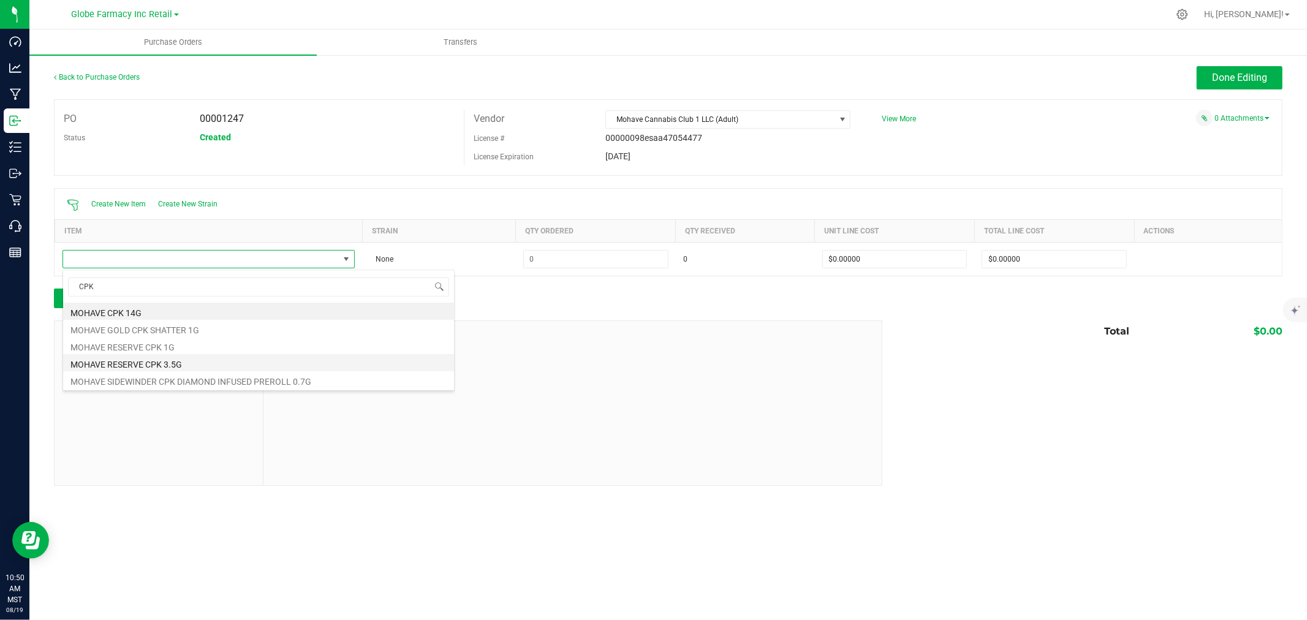
click at [191, 361] on li "MOHAVE RESERVE CPK 3.5G" at bounding box center [258, 362] width 391 height 17
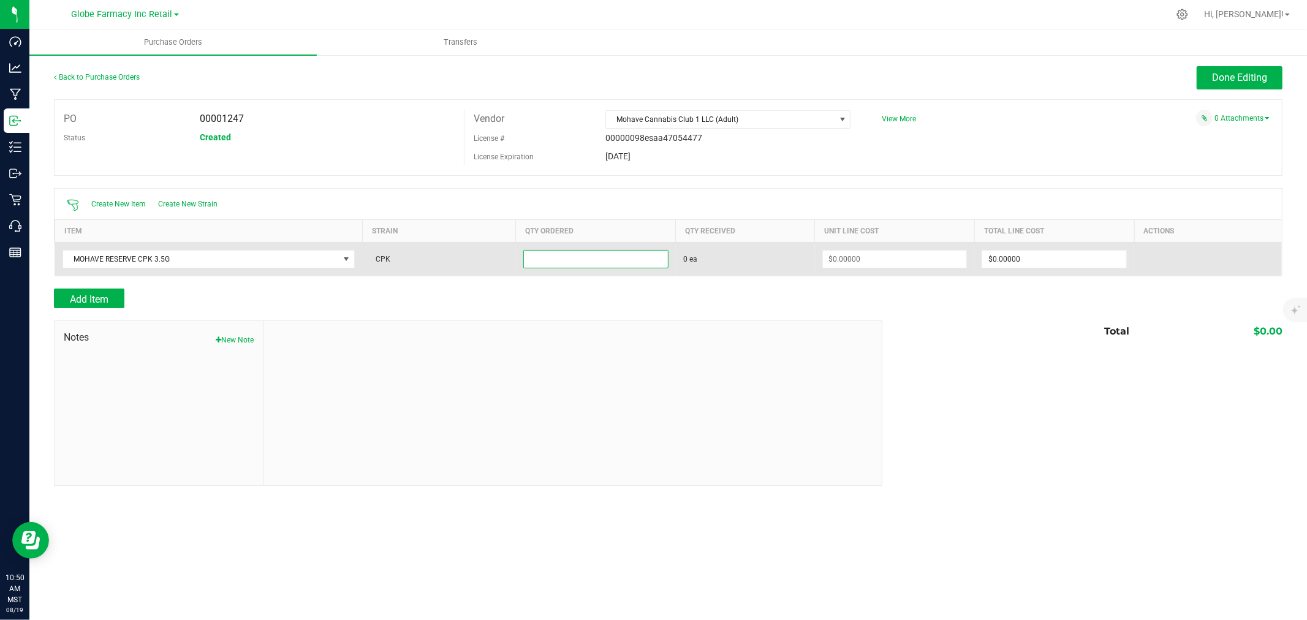
click at [614, 266] on input at bounding box center [596, 259] width 144 height 17
click at [225, 267] on span "MOHAVE RESERVE CPK 3.5G" at bounding box center [201, 259] width 276 height 17
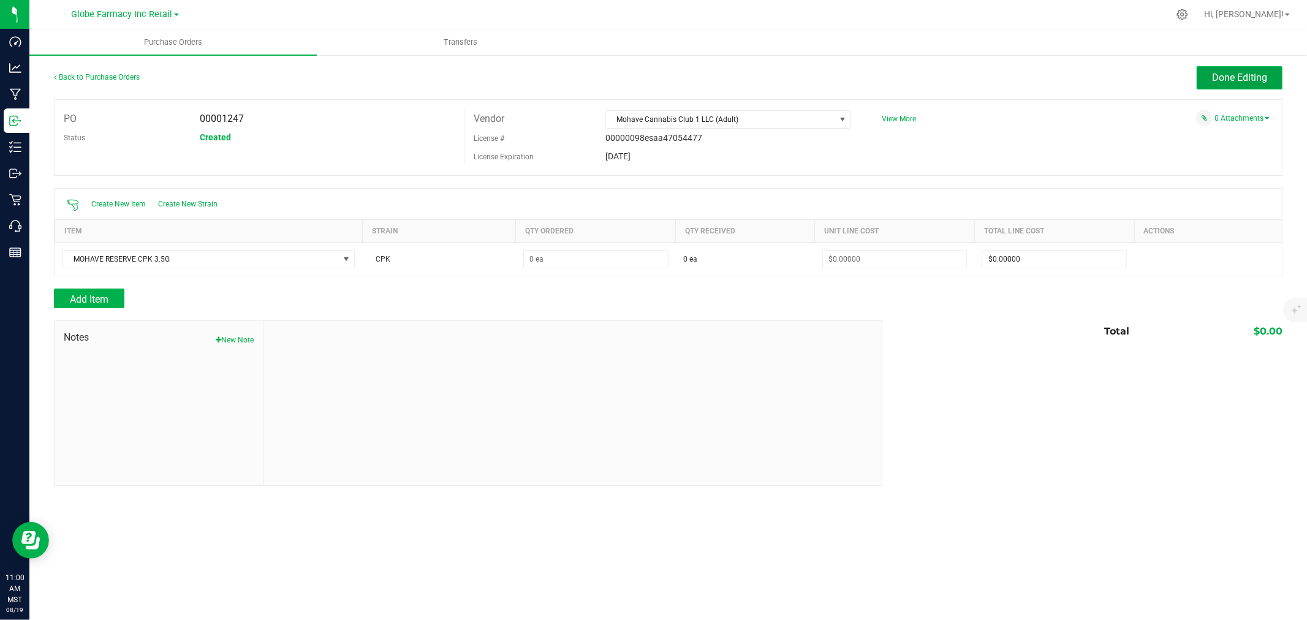
click at [1249, 68] on button "Done Editing" at bounding box center [1240, 77] width 86 height 23
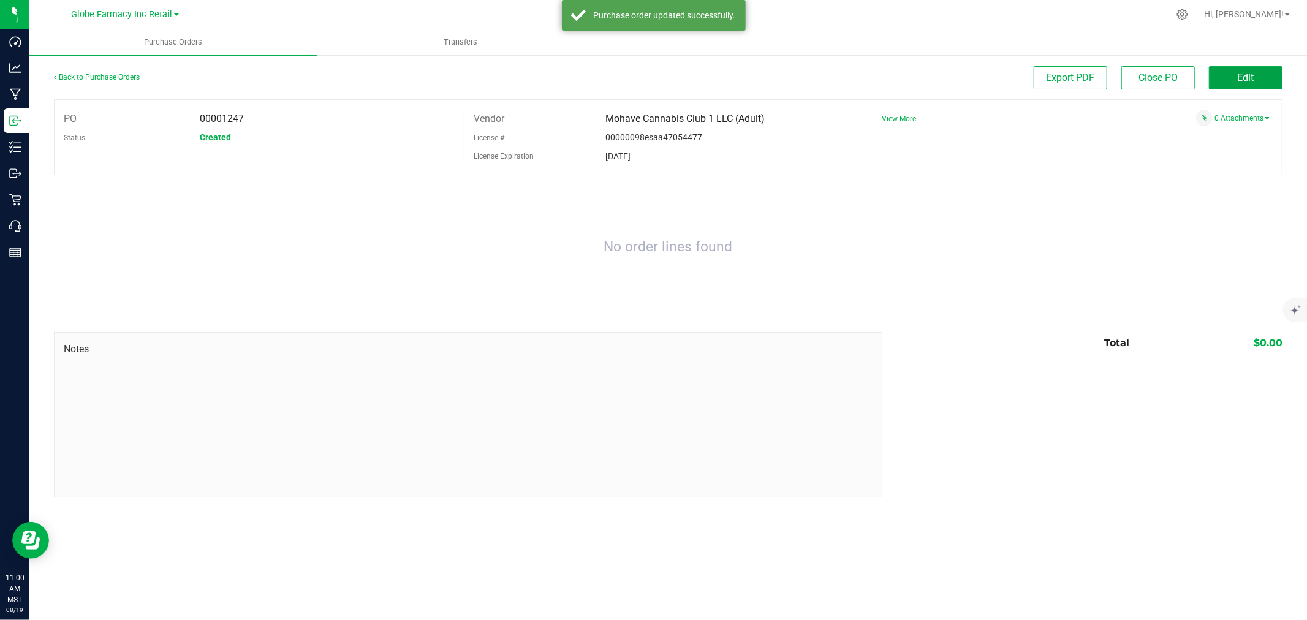
click at [1253, 75] on span "Edit" at bounding box center [1246, 78] width 17 height 12
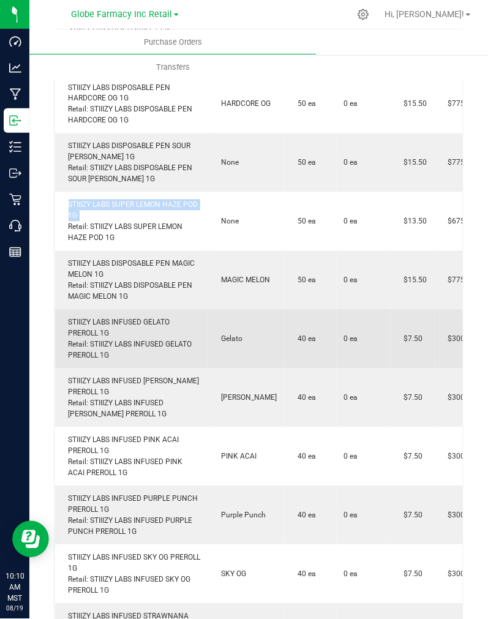
scroll to position [885, 0]
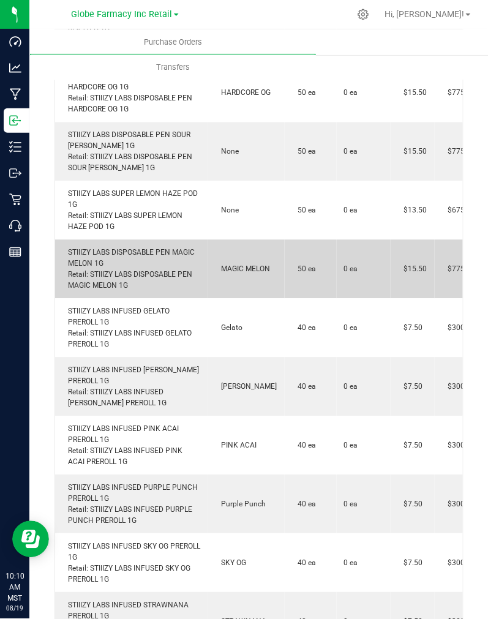
click at [126, 251] on div "STIIIZY LABS DISPOSABLE PEN MAGIC MELON 1G Retail: STIIIZY LABS DISPOSABLE PEN …" at bounding box center [131, 270] width 138 height 44
copy div "STIIIZY LABS DISPOSABLE PEN MAGIC MELON 1G"
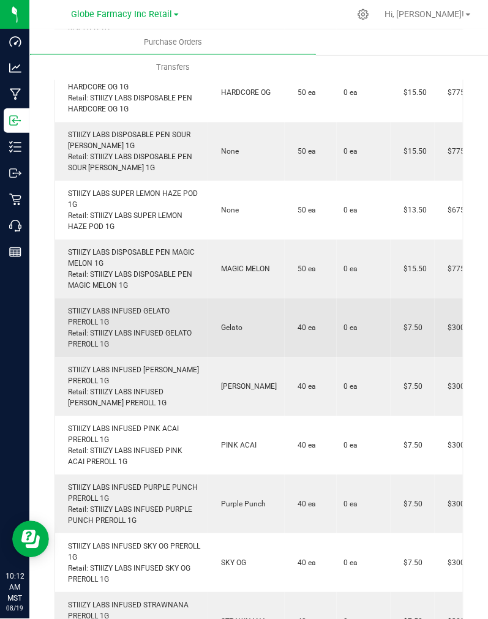
click at [101, 311] on div "STIIIZY LABS INFUSED GELATO PREROLL 1G Retail: STIIIZY LABS INFUSED GELATO PRER…" at bounding box center [131, 328] width 138 height 44
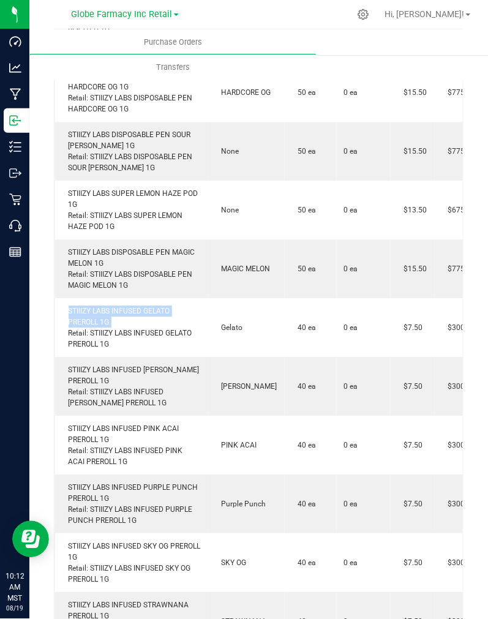
copy div "STIIIZY LABS INFUSED GELATO PREROLL 1G"
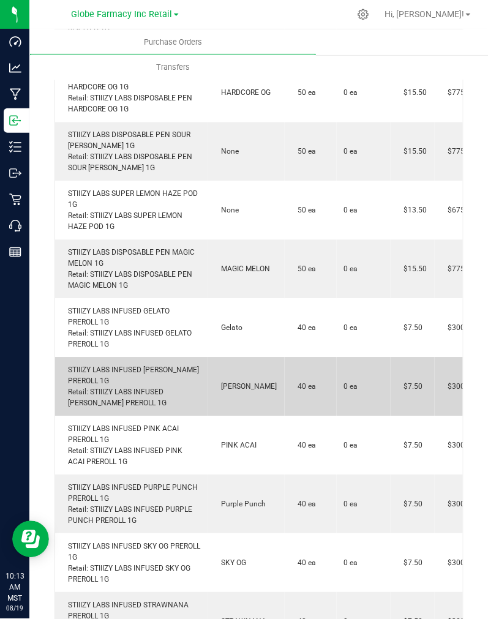
click at [78, 376] on div "STIIIZY LABS INFUSED KING LOUIS XIII PREROLL 1G Retail: STIIIZY LABS INFUSED KI…" at bounding box center [131, 387] width 138 height 44
copy div "STIIIZY LABS INFUSED KING LOUIS XIII PREROLL 1G"
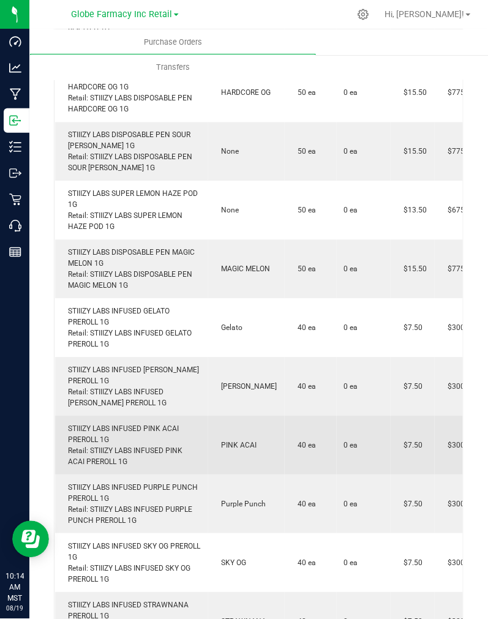
click at [121, 433] on div "STIIIZY LABS INFUSED PINK ACAI PREROLL 1G Retail: STIIIZY LABS INFUSED PINK ACA…" at bounding box center [131, 446] width 138 height 44
copy div "STIIIZY LABS INFUSED PINK ACAI PREROLL 1G"
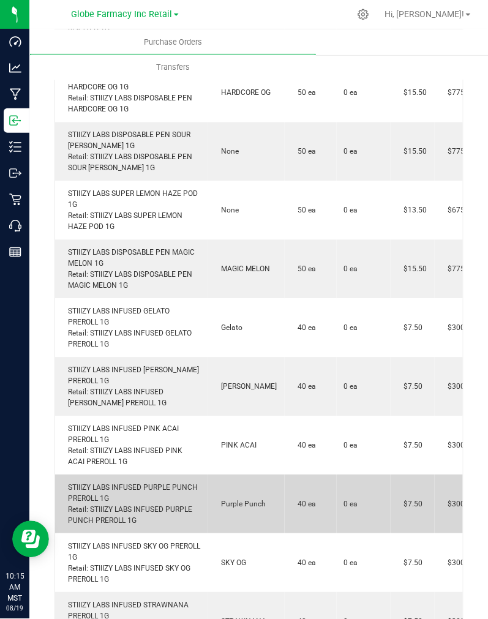
click at [141, 484] on div "STIIIZY LABS INFUSED PURPLE PUNCH PREROLL 1G Retail: STIIIZY LABS INFUSED PURPL…" at bounding box center [131, 505] width 138 height 44
copy div "STIIIZY LABS INFUSED PURPLE PUNCH PREROLL 1G"
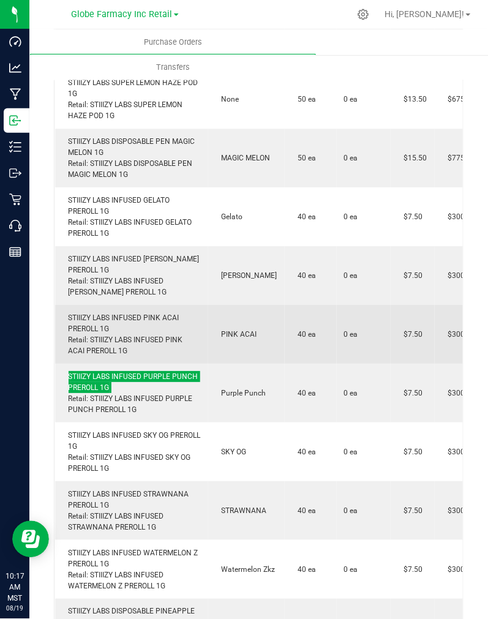
scroll to position [1021, 0]
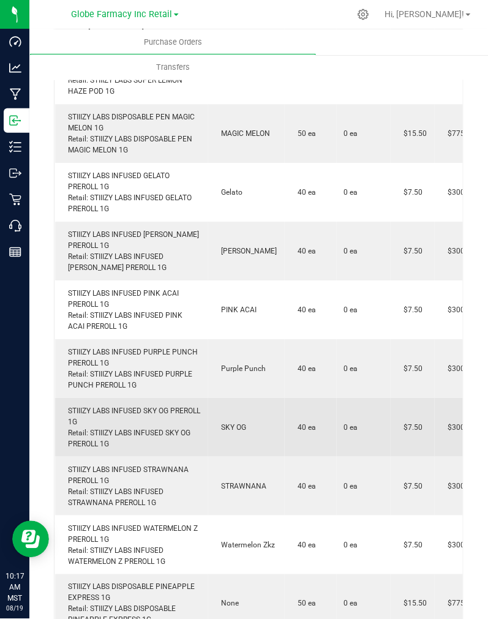
click at [99, 407] on div "STIIIZY LABS INFUSED SKY OG PREROLL 1G Retail: STIIIZY LABS INFUSED SKY OG PRER…" at bounding box center [131, 428] width 138 height 44
click at [100, 408] on div "STIIIZY LABS INFUSED SKY OG PREROLL 1G Retail: STIIIZY LABS INFUSED SKY OG PRER…" at bounding box center [131, 428] width 138 height 44
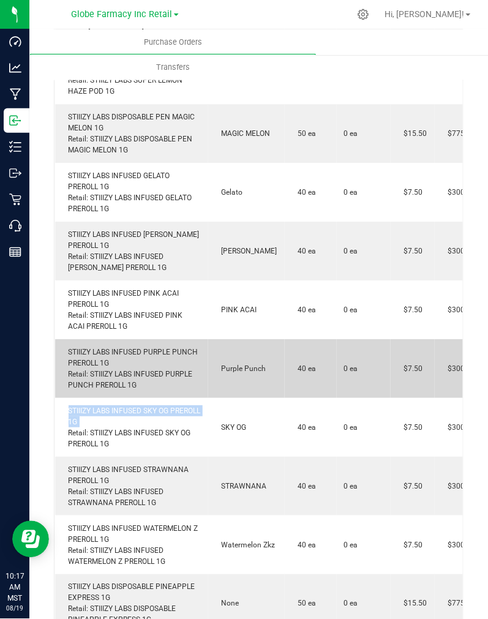
copy div "STIIIZY LABS INFUSED SKY OG PREROLL 1G"
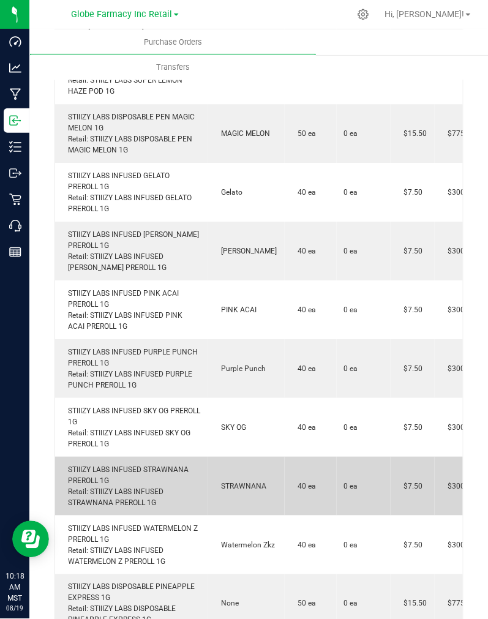
click at [95, 478] on div "STIIIZY LABS INFUSED STRAWNANA PREROLL 1G Retail: STIIIZY LABS INFUSED STRAWNAN…" at bounding box center [131, 486] width 138 height 44
click at [94, 473] on div "STIIIZY LABS INFUSED STRAWNANA PREROLL 1G Retail: STIIIZY LABS INFUSED STRAWNAN…" at bounding box center [131, 486] width 138 height 44
click at [94, 472] on div "STIIIZY LABS INFUSED STRAWNANA PREROLL 1G Retail: STIIIZY LABS INFUSED STRAWNAN…" at bounding box center [131, 486] width 138 height 44
click at [93, 469] on div "STIIIZY LABS INFUSED STRAWNANA PREROLL 1G Retail: STIIIZY LABS INFUSED STRAWNAN…" at bounding box center [131, 486] width 138 height 44
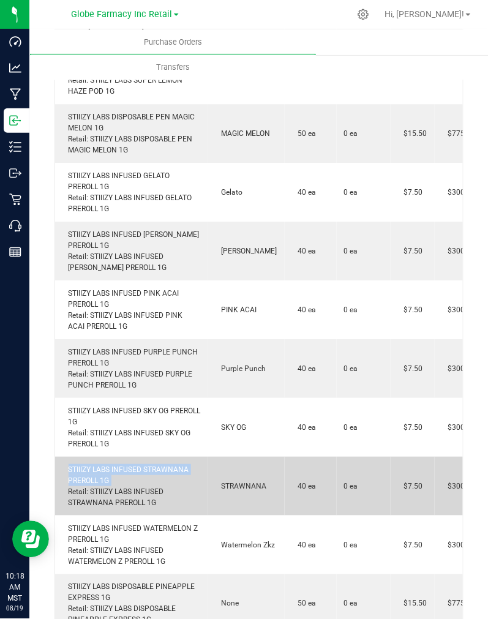
click at [93, 469] on div "STIIIZY LABS INFUSED STRAWNANA PREROLL 1G Retail: STIIIZY LABS INFUSED STRAWNAN…" at bounding box center [131, 486] width 138 height 44
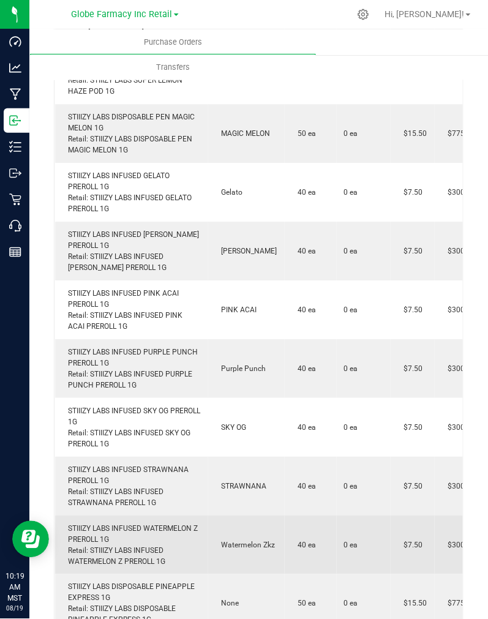
click at [144, 528] on div "STIIIZY LABS INFUSED WATERMELON Z PREROLL 1G Retail: STIIIZY LABS INFUSED WATER…" at bounding box center [131, 545] width 138 height 44
copy div "STIIIZY LABS INFUSED WATERMELON Z PREROLL 1G"
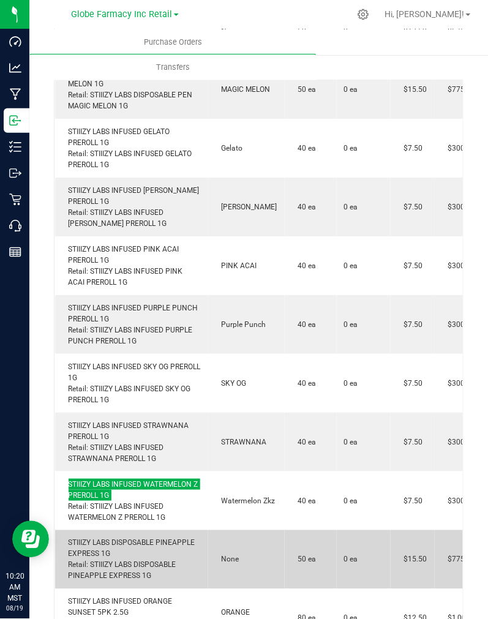
scroll to position [1089, 0]
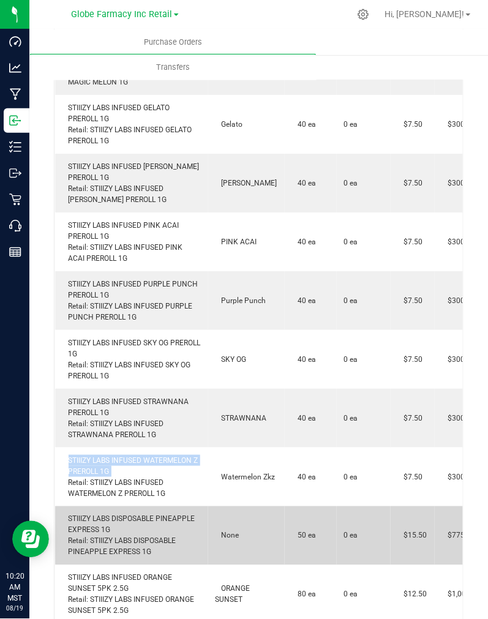
click at [136, 519] on div "STIIIZY LABS DISPOSABLE PINEAPPLE EXPRESS 1G Retail: STIIIZY LABS DISPOSABLE PI…" at bounding box center [131, 536] width 138 height 44
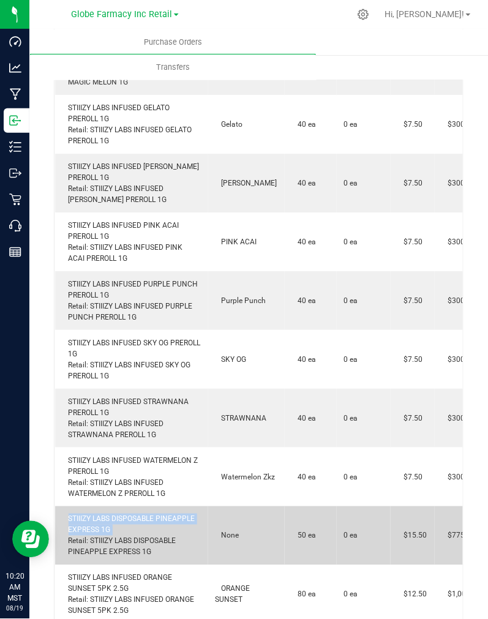
click at [136, 519] on div "STIIIZY LABS DISPOSABLE PINEAPPLE EXPRESS 1G Retail: STIIIZY LABS DISPOSABLE PI…" at bounding box center [131, 536] width 138 height 44
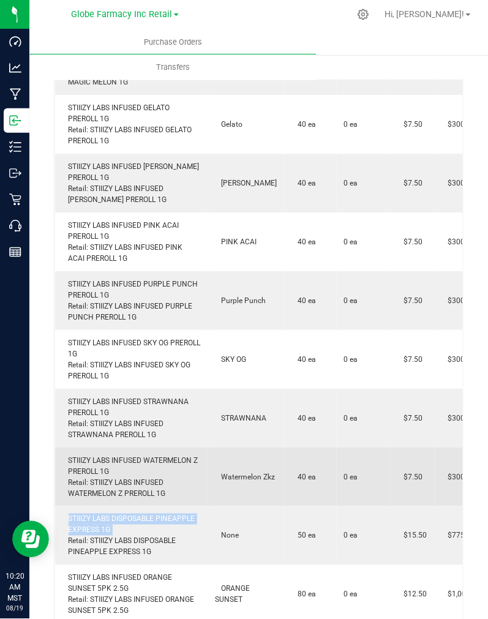
copy div "STIIIZY LABS DISPOSABLE PINEAPPLE EXPRESS 1G"
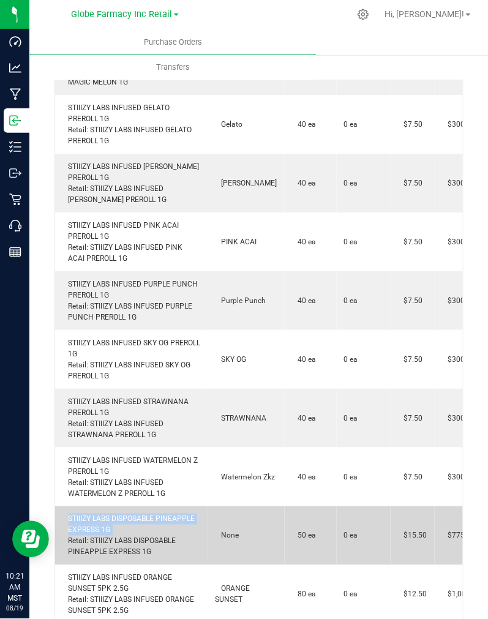
copy div "STIIIZY LABS DISPOSABLE PINEAPPLE EXPRESS 1G"
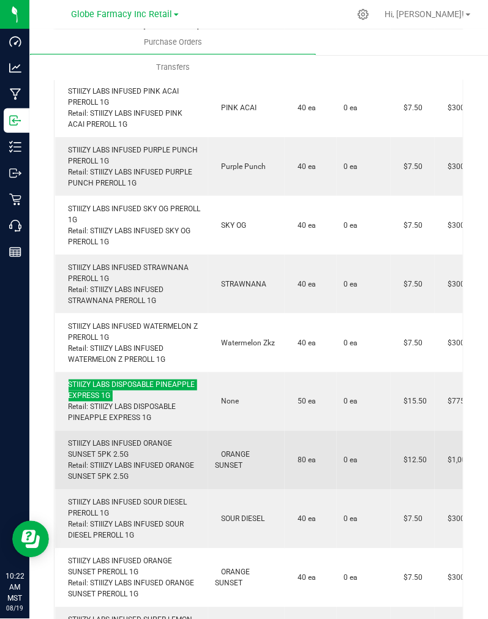
scroll to position [1225, 0]
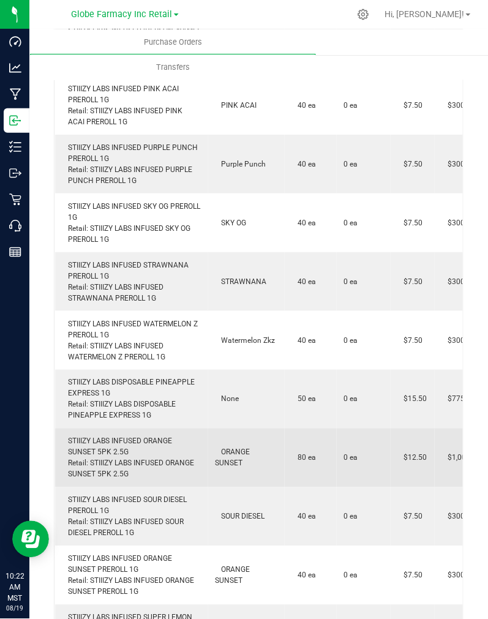
click at [129, 452] on div "STIIIZY LABS INFUSED ORANGE SUNSET 5PK 2.5G Retail: STIIIZY LABS INFUSED ORANGE…" at bounding box center [131, 458] width 138 height 44
drag, startPoint x: 129, startPoint y: 452, endPoint x: 68, endPoint y: 444, distance: 61.8
click at [68, 444] on div "STIIIZY LABS INFUSED ORANGE SUNSET 5PK 2.5G Retail: STIIIZY LABS INFUSED ORANGE…" at bounding box center [131, 458] width 138 height 44
copy div "STIIIZY LABS INFUSED ORANGE SUNSET 5PK 2.5G"
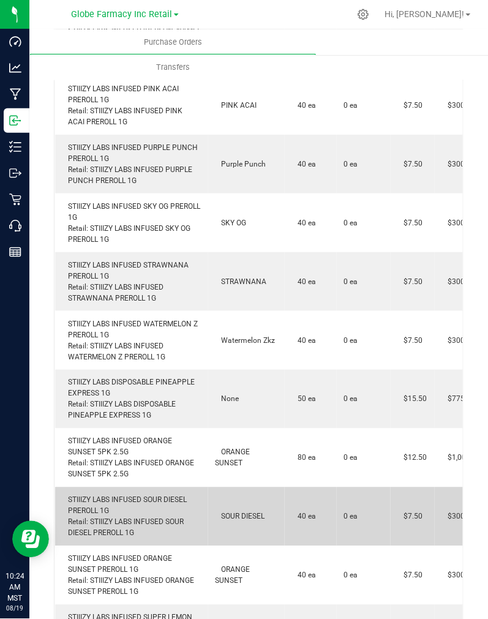
click at [143, 503] on div "STIIIZY LABS INFUSED SOUR DIESEL PREROLL 1G Retail: STIIIZY LABS INFUSED SOUR D…" at bounding box center [131, 517] width 138 height 44
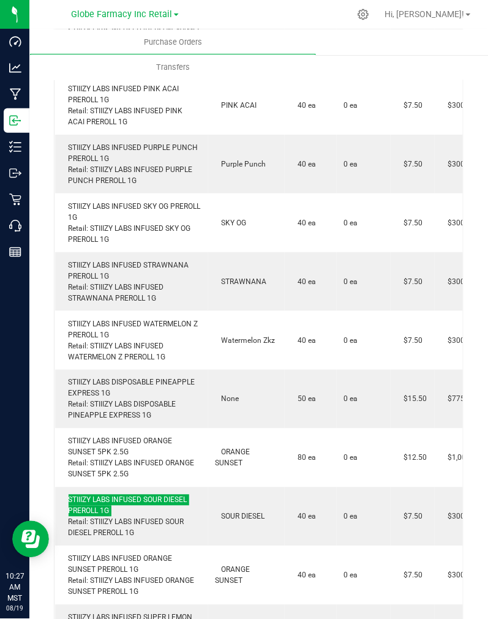
scroll to position [1361, 0]
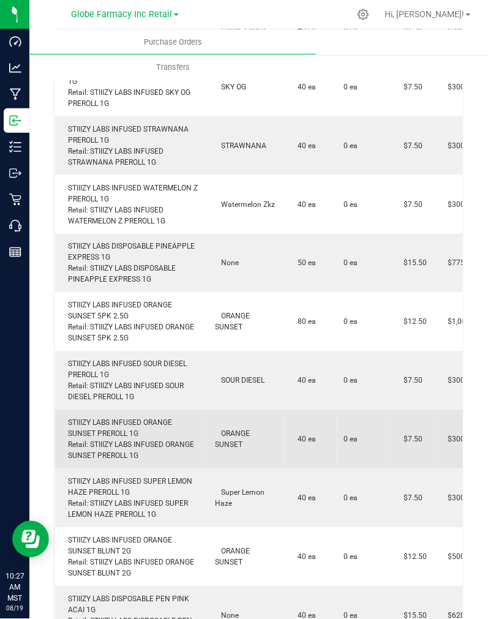
click at [115, 426] on div "STIIIZY LABS INFUSED ORANGE SUNSET PREROLL 1G Retail: STIIIZY LABS INFUSED ORAN…" at bounding box center [131, 440] width 138 height 44
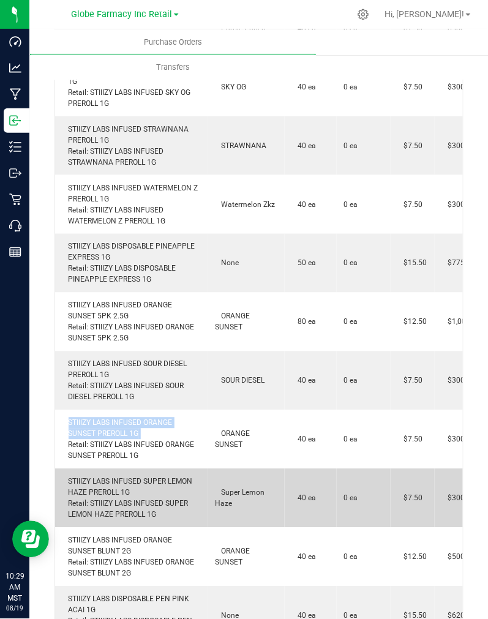
click at [121, 482] on div "STIIIZY LABS INFUSED SUPER LEMON HAZE PREROLL 1G Retail: STIIIZY LABS INFUSED S…" at bounding box center [131, 499] width 138 height 44
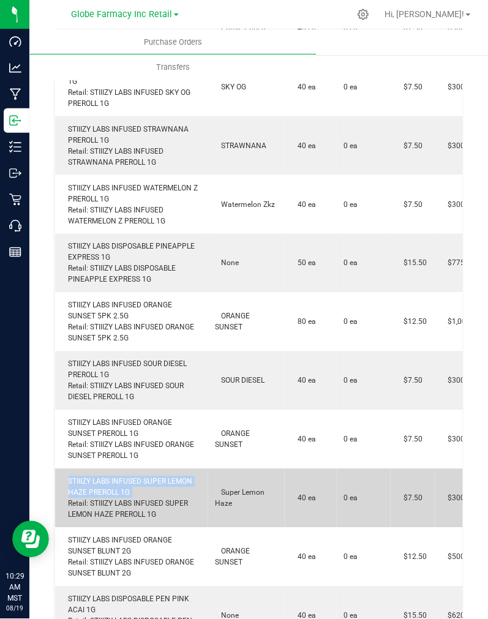
click at [121, 482] on div "STIIIZY LABS INFUSED SUPER LEMON HAZE PREROLL 1G Retail: STIIIZY LABS INFUSED S…" at bounding box center [131, 499] width 138 height 44
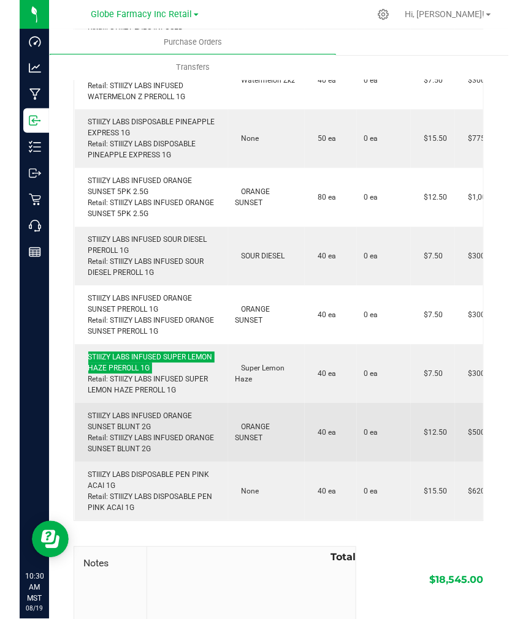
scroll to position [1497, 0]
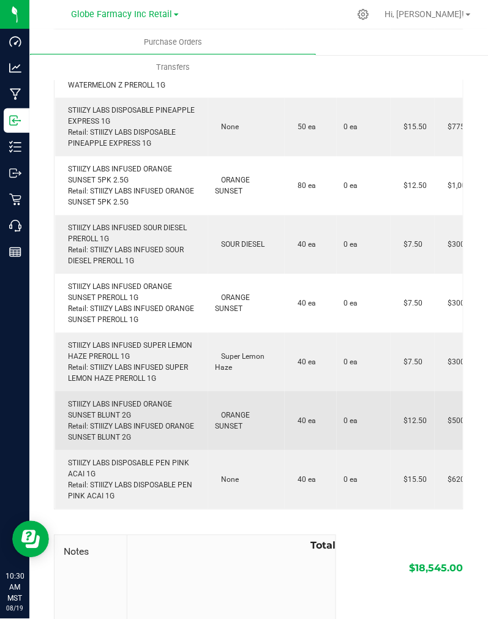
click at [130, 409] on div "STIIIZY LABS INFUSED ORANGE SUNSET BLUNT 2G Retail: STIIIZY LABS INFUSED ORANGE…" at bounding box center [131, 421] width 138 height 44
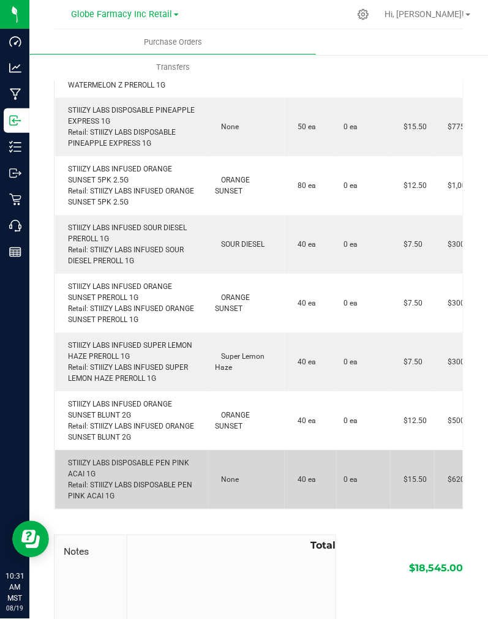
click at [137, 467] on div "STIIIZY LABS DISPOSABLE PEN PINK ACAI 1G Retail: STIIIZY LABS DISPOSABLE PEN PI…" at bounding box center [131, 480] width 138 height 44
click at [138, 466] on div "STIIIZY LABS DISPOSABLE PEN PINK ACAI 1G Retail: STIIIZY LABS DISPOSABLE PEN PI…" at bounding box center [131, 480] width 138 height 44
click at [143, 460] on div "STIIIZY LABS DISPOSABLE PEN PINK ACAI 1G Retail: STIIIZY LABS DISPOSABLE PEN PI…" at bounding box center [131, 480] width 138 height 44
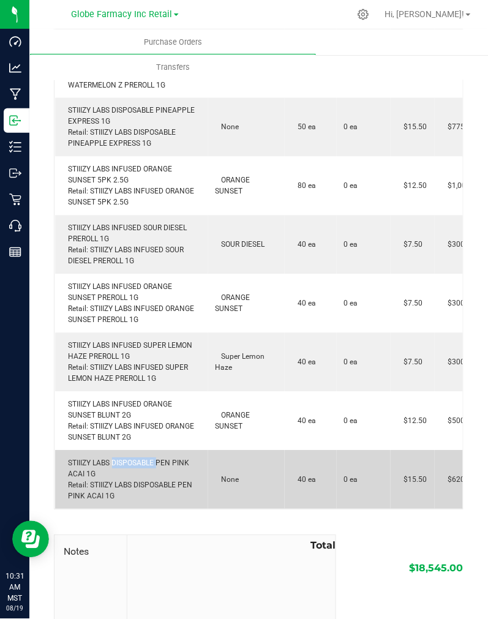
click at [143, 460] on div "STIIIZY LABS DISPOSABLE PEN PINK ACAI 1G Retail: STIIIZY LABS DISPOSABLE PEN PI…" at bounding box center [131, 480] width 138 height 44
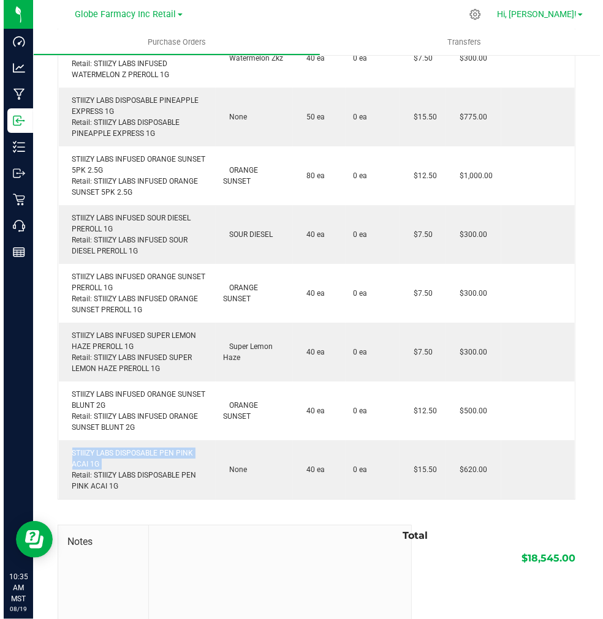
scroll to position [1469, 0]
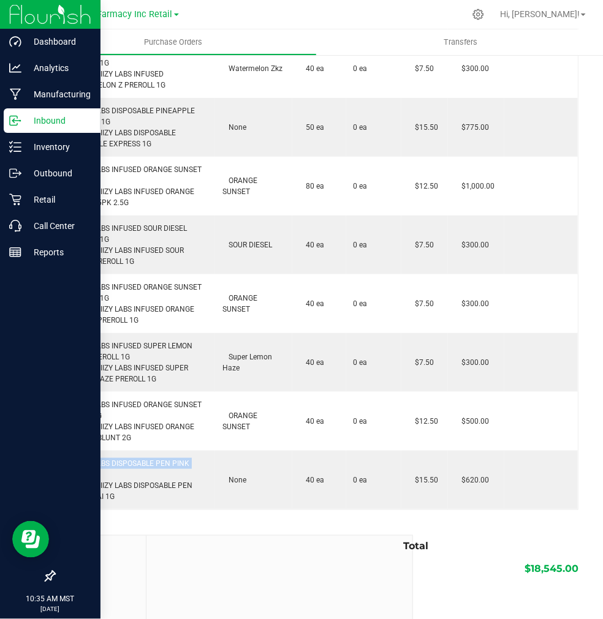
click at [67, 119] on p "Inbound" at bounding box center [58, 120] width 74 height 15
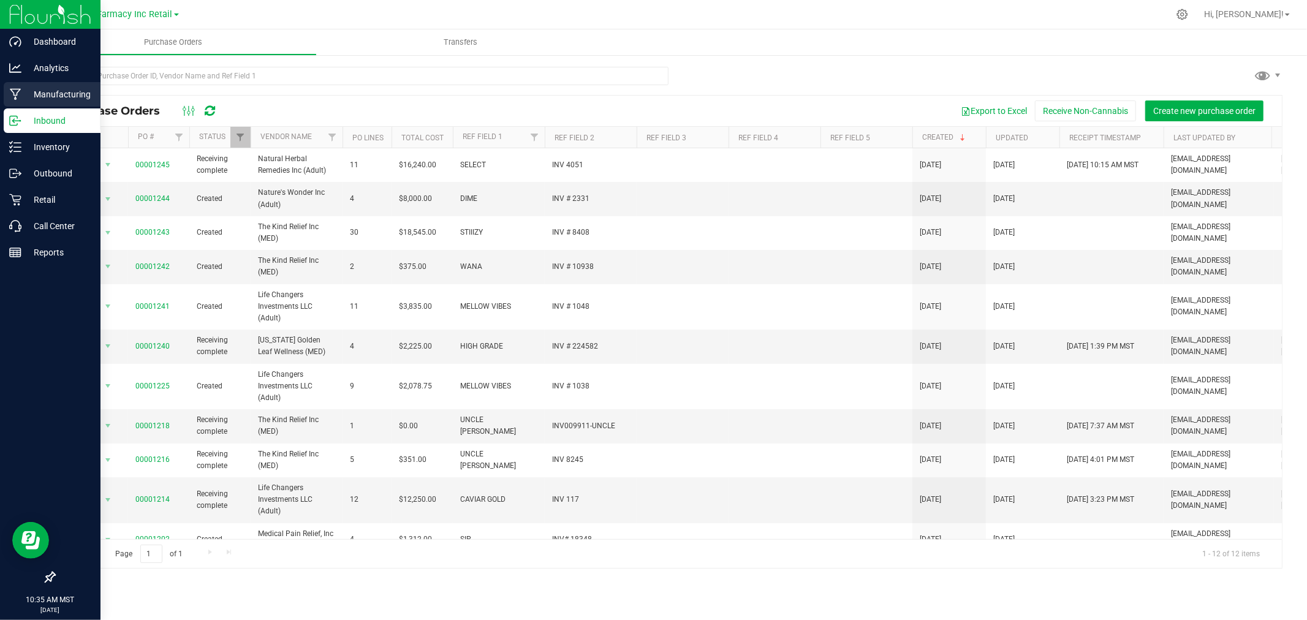
click at [26, 100] on p "Manufacturing" at bounding box center [58, 94] width 74 height 15
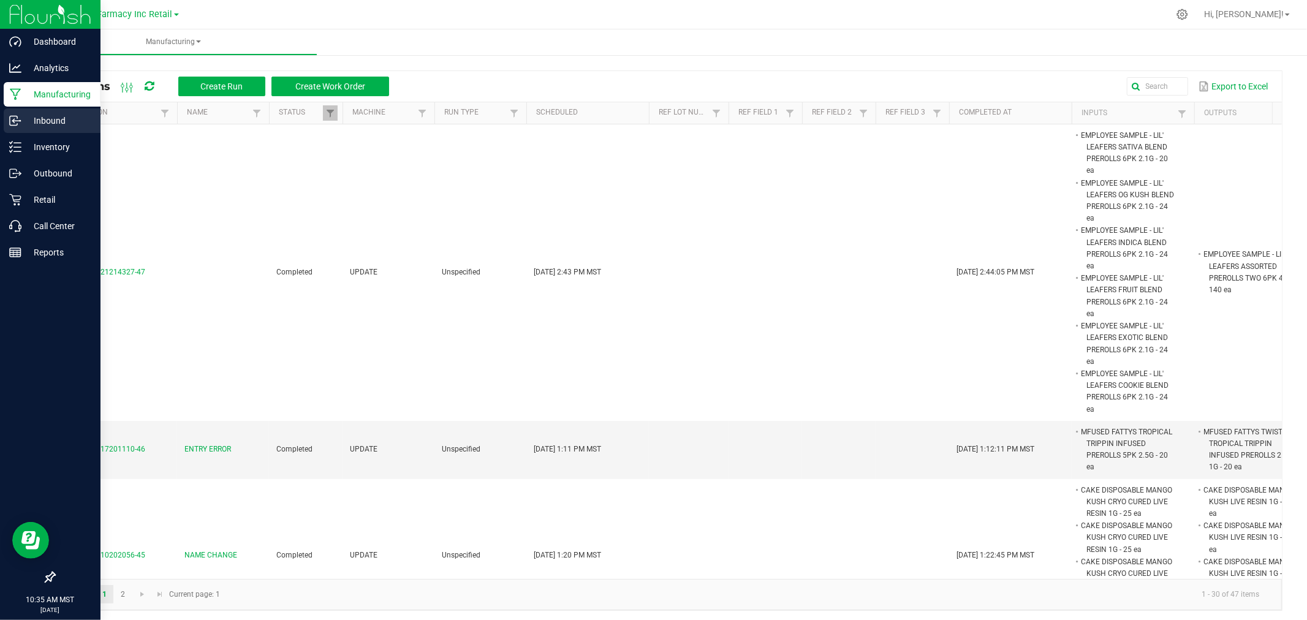
click at [21, 125] on p "Inbound" at bounding box center [58, 120] width 74 height 15
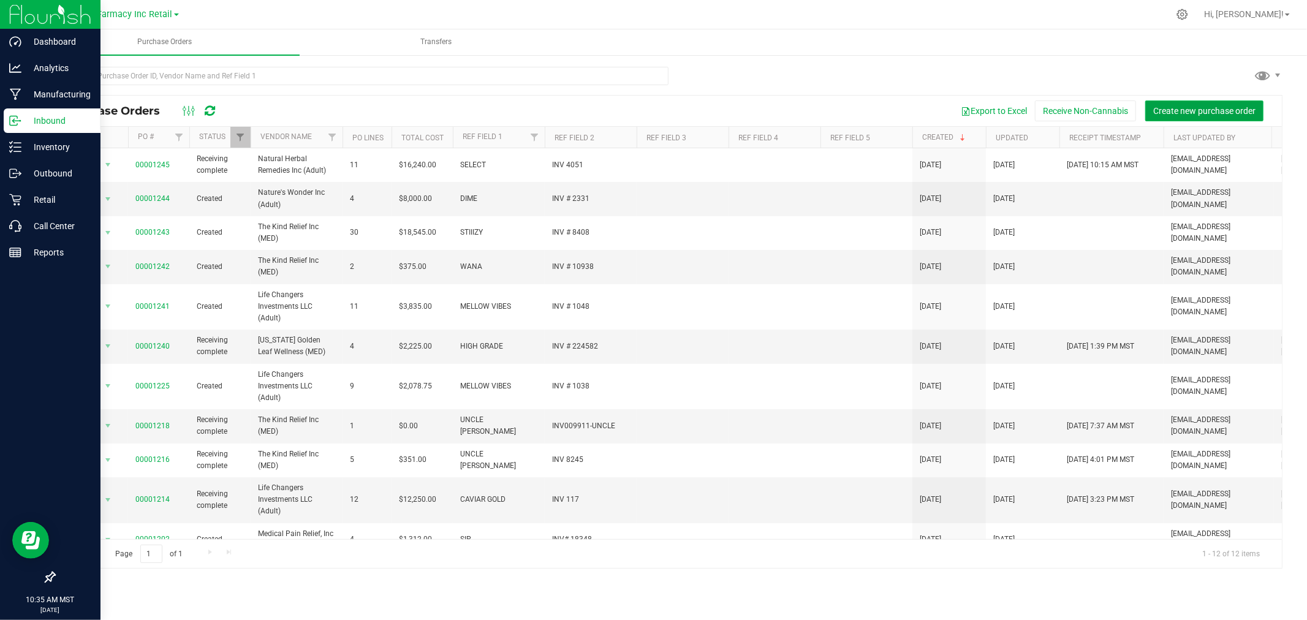
click at [488, 113] on span "Create new purchase order" at bounding box center [1204, 111] width 102 height 10
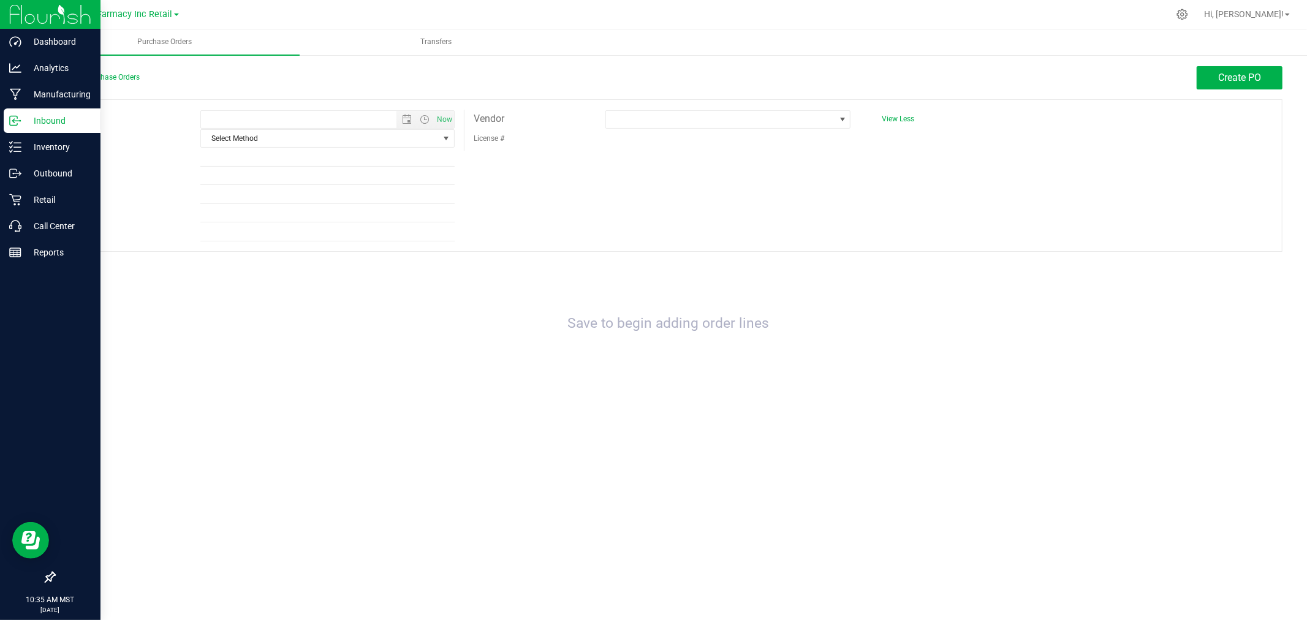
type input "8/19/2025 10:35 AM"
click at [298, 142] on span "Select Method" at bounding box center [320, 138] width 238 height 17
click at [258, 237] on li "Local Delivery" at bounding box center [327, 233] width 253 height 18
click at [14, 119] on icon at bounding box center [15, 121] width 12 height 12
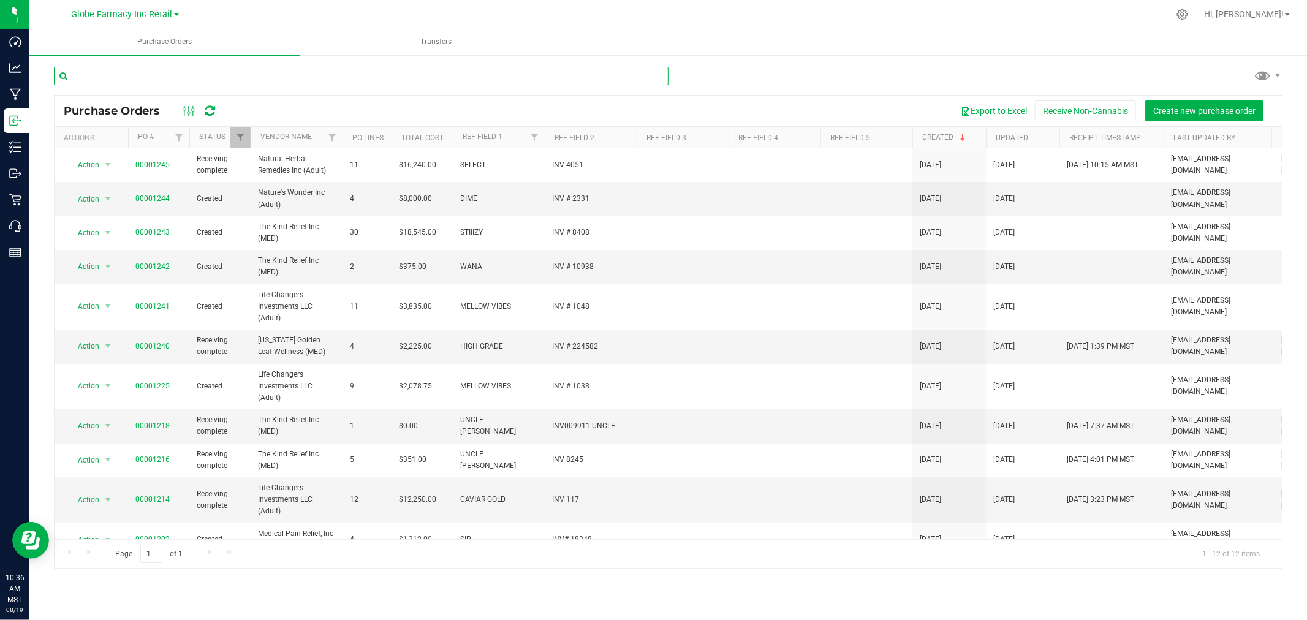
click at [157, 76] on input "text" at bounding box center [361, 76] width 615 height 18
type input "abundant"
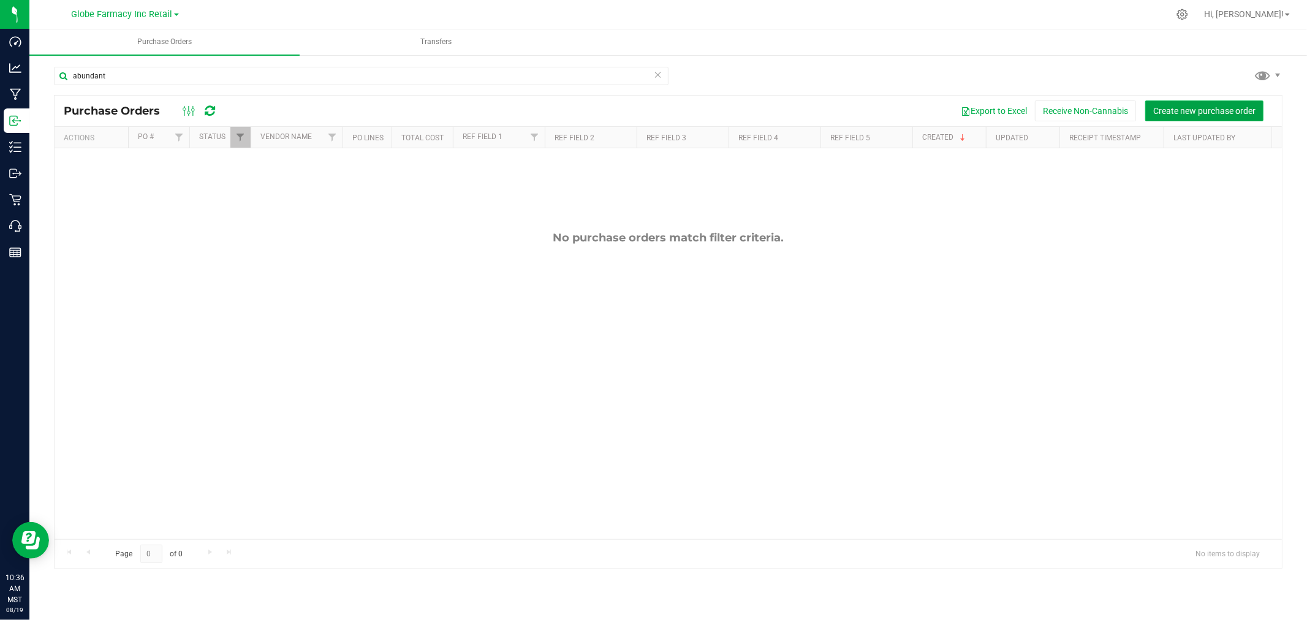
click at [488, 104] on button "Create new purchase order" at bounding box center [1204, 110] width 118 height 21
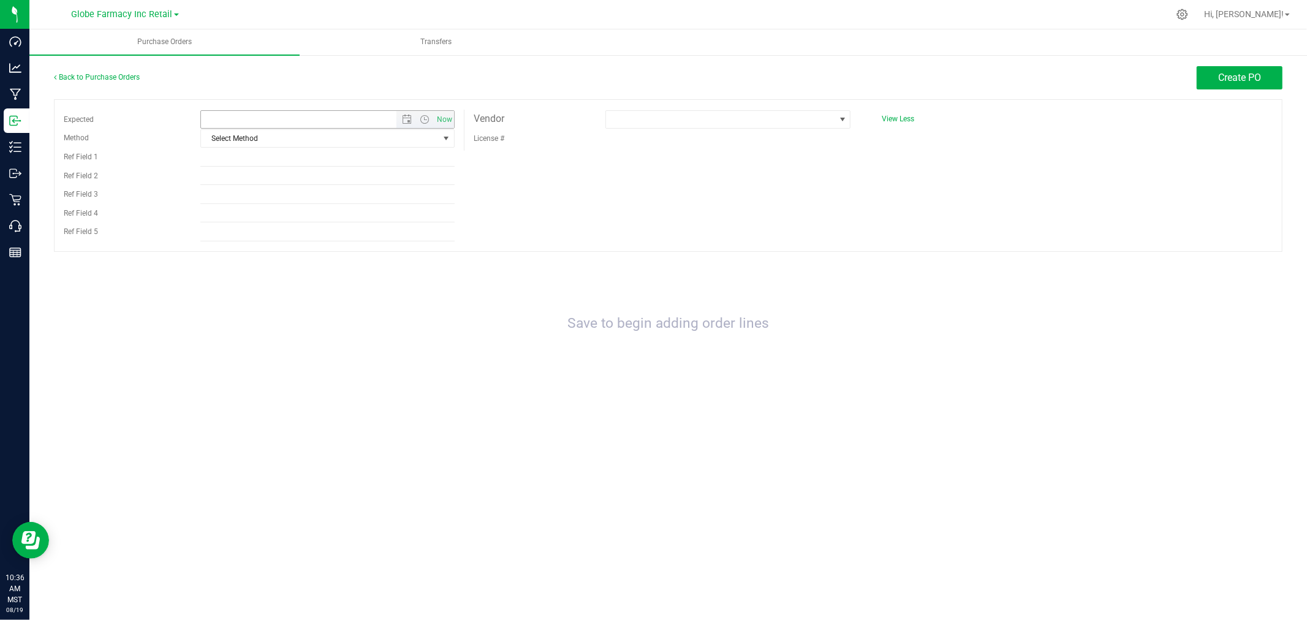
type input "8/19/2025 10:36 AM"
click at [270, 138] on span "Select Method" at bounding box center [320, 138] width 238 height 17
click at [235, 228] on li "Local Delivery" at bounding box center [327, 233] width 253 height 18
click at [229, 161] on input "Ref Field 1" at bounding box center [327, 157] width 254 height 18
type input "ABUNDANT ORGANICS"
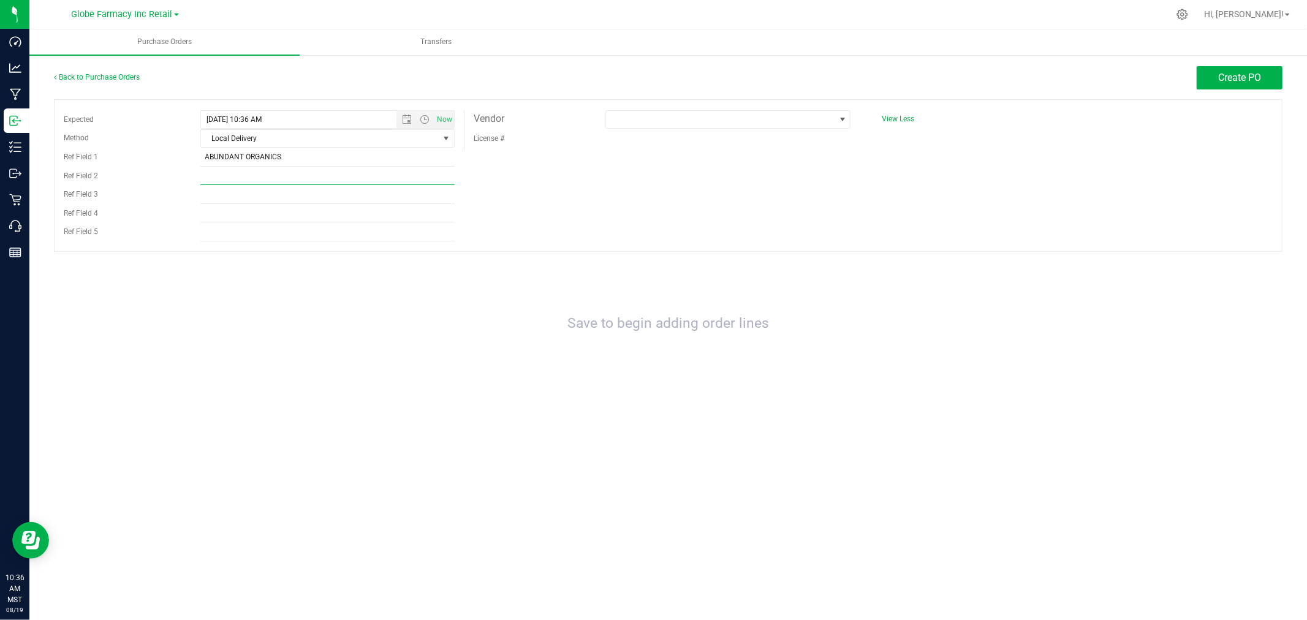
click at [274, 180] on input "Ref Field 2" at bounding box center [327, 176] width 254 height 18
drag, startPoint x: 626, startPoint y: 219, endPoint x: 622, endPoint y: 209, distance: 11.3
click at [488, 219] on div "Expected 8/19/2025 10:36 AM Now Method Local Delivery Select Method USPS UPS Fe…" at bounding box center [668, 175] width 1228 height 153
click at [388, 164] on input "ABUNDANT ORGANICS" at bounding box center [327, 157] width 254 height 18
click at [385, 176] on input "Ref Field 2" at bounding box center [327, 176] width 254 height 18
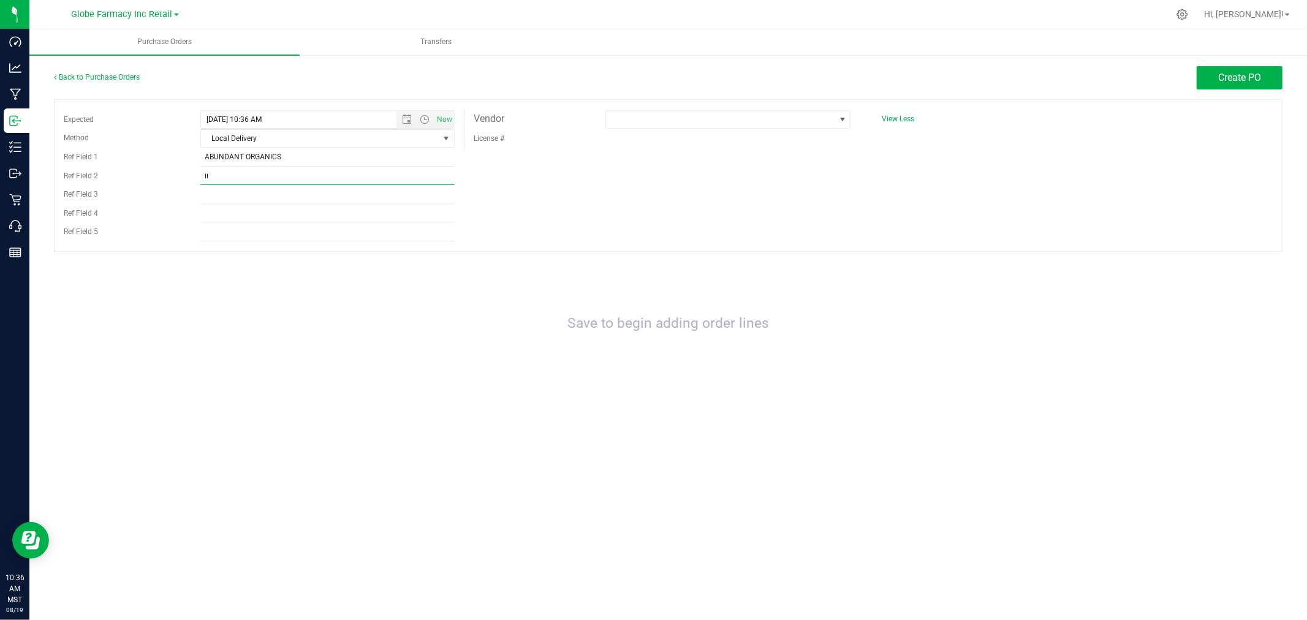
type input "i"
type input "INV # 3334"
click at [488, 129] on div at bounding box center [727, 129] width 263 height 1
click at [488, 119] on span at bounding box center [720, 119] width 229 height 17
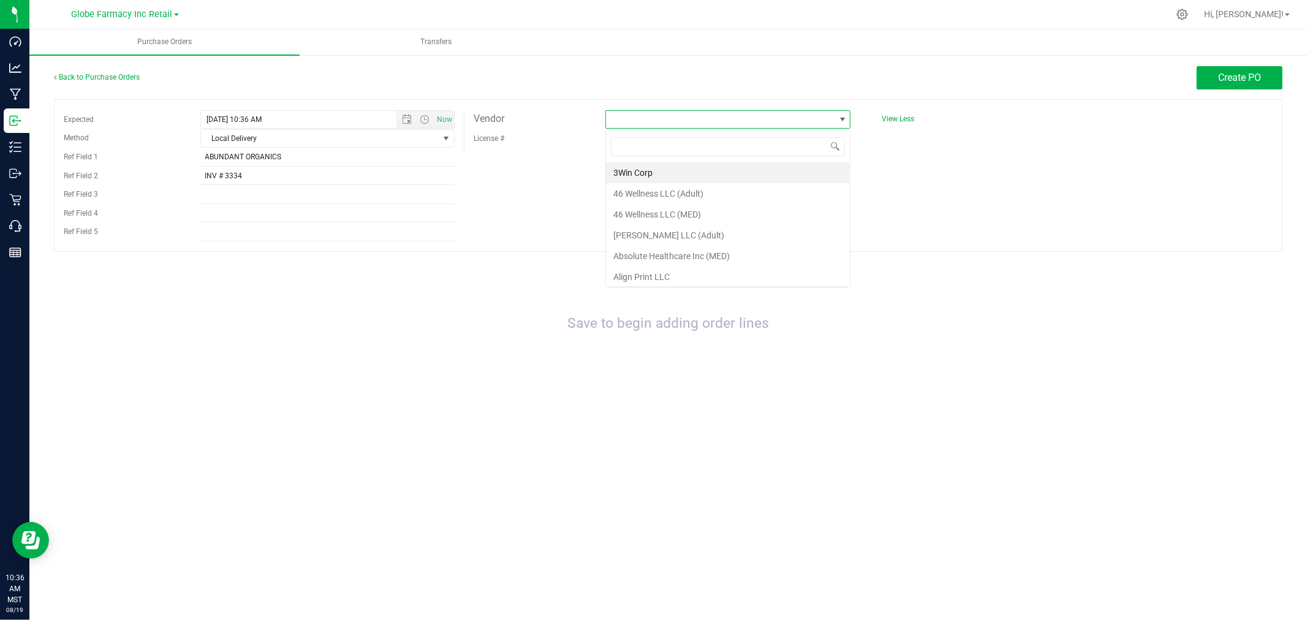
scroll to position [18, 246]
type input "absolute"
click at [488, 160] on span "absolute" at bounding box center [728, 146] width 244 height 29
click at [488, 179] on li "Absolute Healthcare Inc (MED)" at bounding box center [728, 172] width 244 height 21
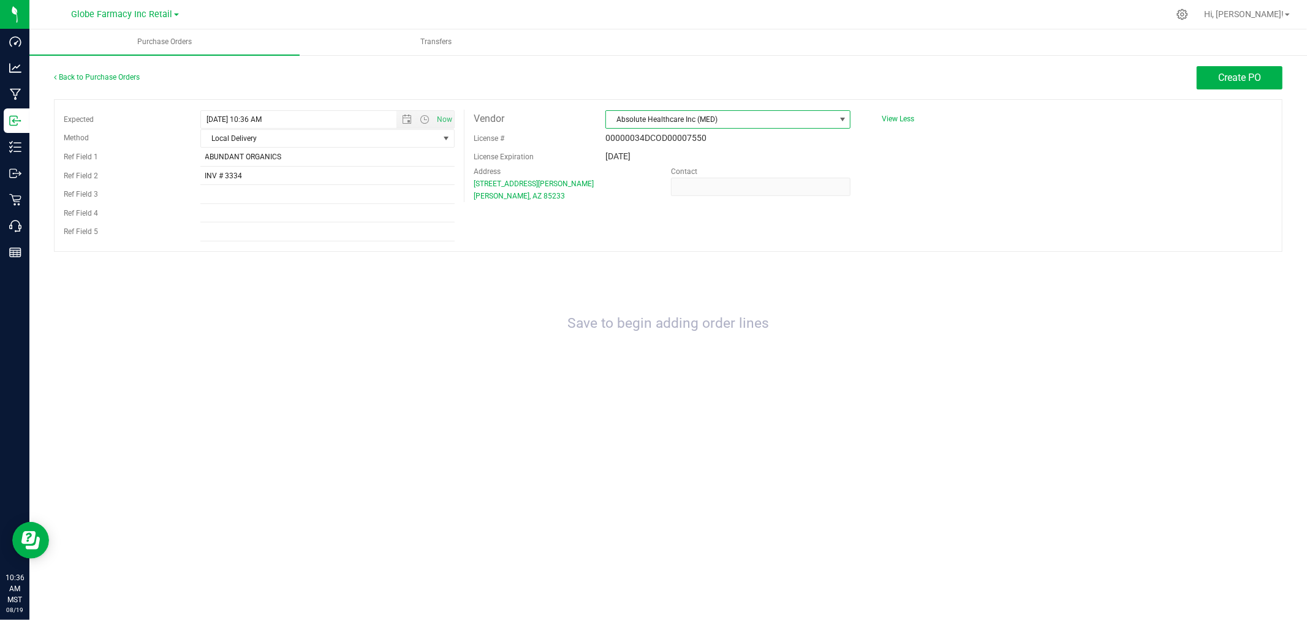
click at [488, 194] on div "Expected 8/19/2025 10:36 AM Now Method Local Delivery Select Method USPS UPS Fe…" at bounding box center [668, 175] width 1228 height 153
click at [488, 74] on button "Create PO" at bounding box center [1240, 77] width 86 height 23
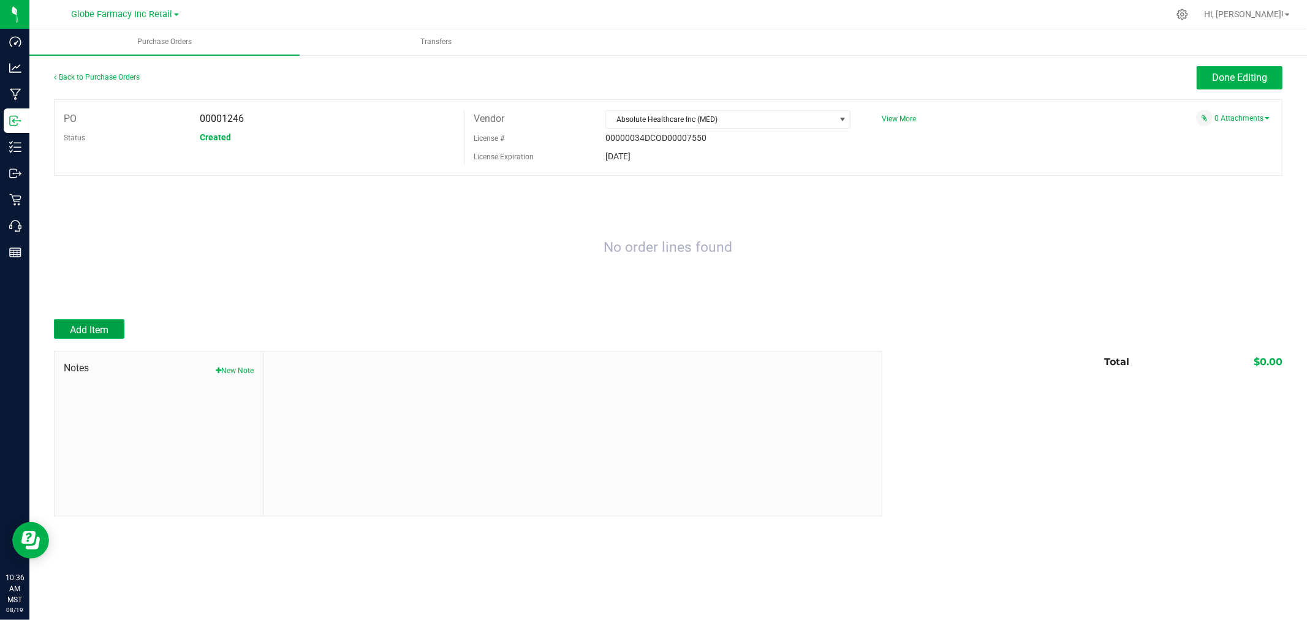
click at [84, 336] on span "Add Item" at bounding box center [89, 330] width 39 height 12
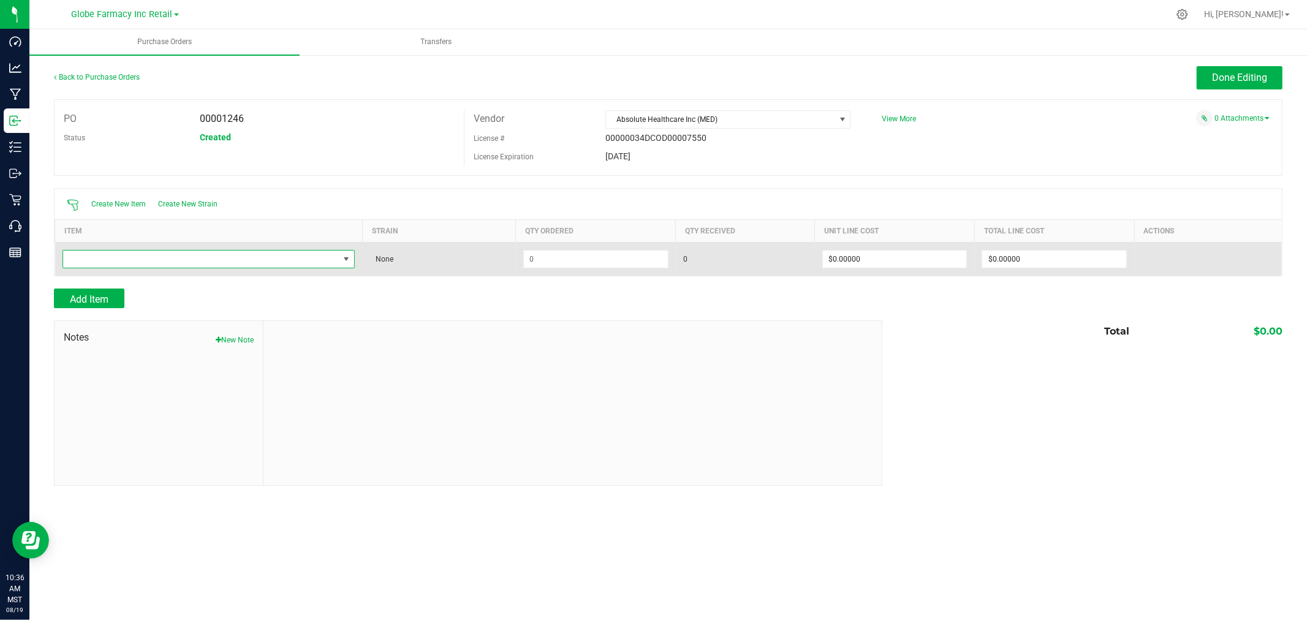
click at [162, 258] on span "NO DATA FOUND" at bounding box center [201, 259] width 276 height 17
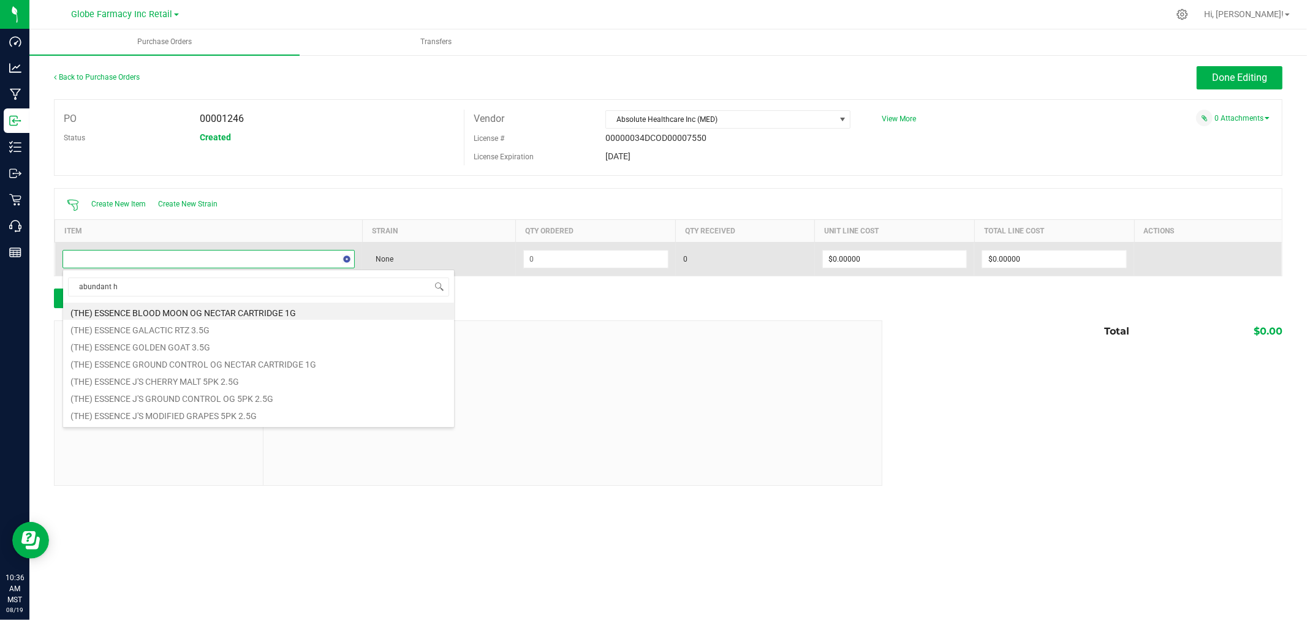
type input "abundant ho"
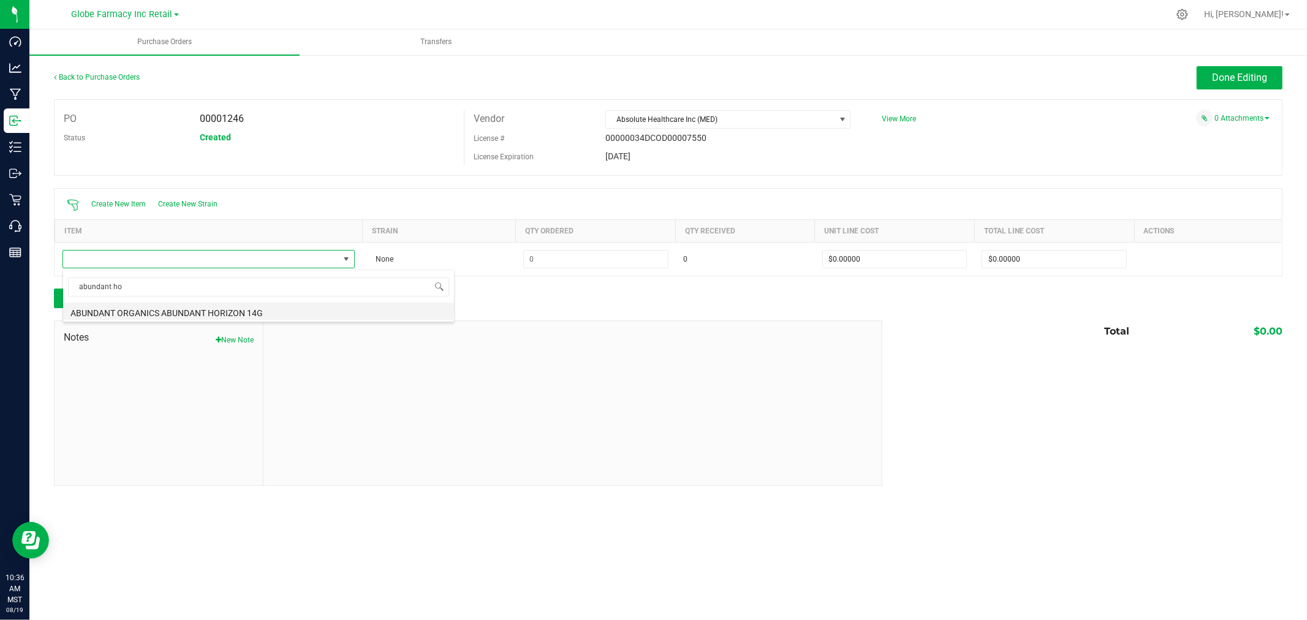
click at [187, 314] on li "ABUNDANT ORGANICS ABUNDANT HORIZON 14G" at bounding box center [258, 311] width 391 height 17
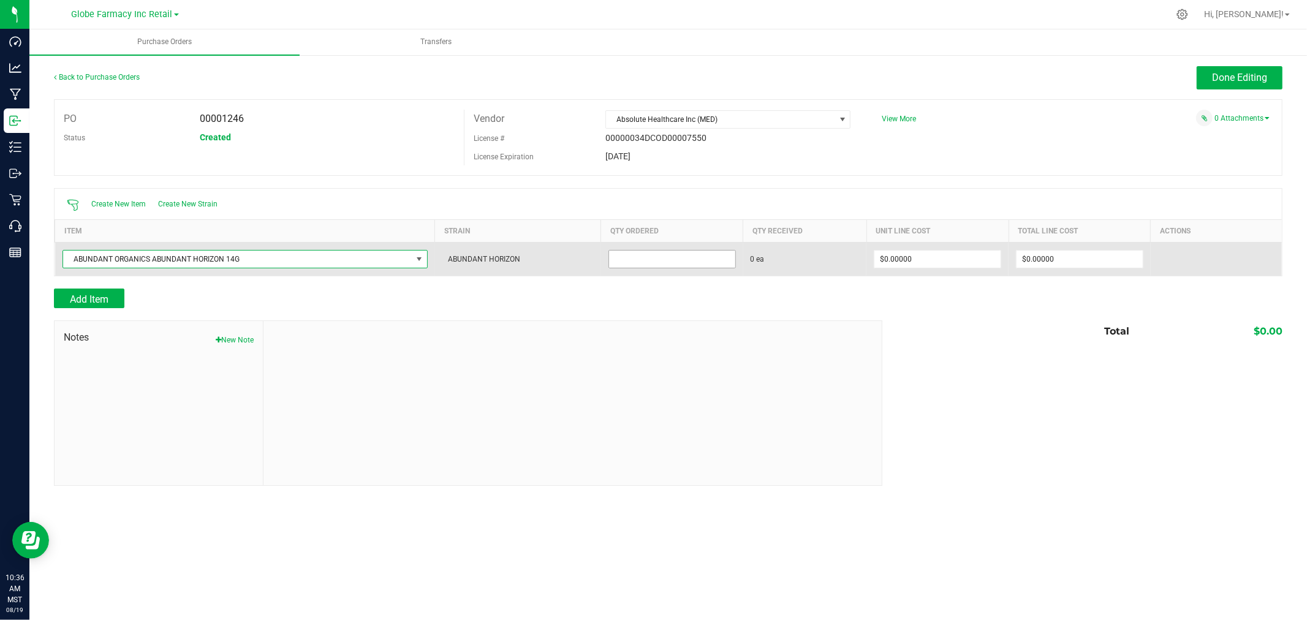
click at [488, 260] on input at bounding box center [672, 259] width 126 height 17
click at [488, 266] on td at bounding box center [672, 259] width 142 height 34
click at [488, 260] on input at bounding box center [672, 259] width 126 height 17
type input "300 ea"
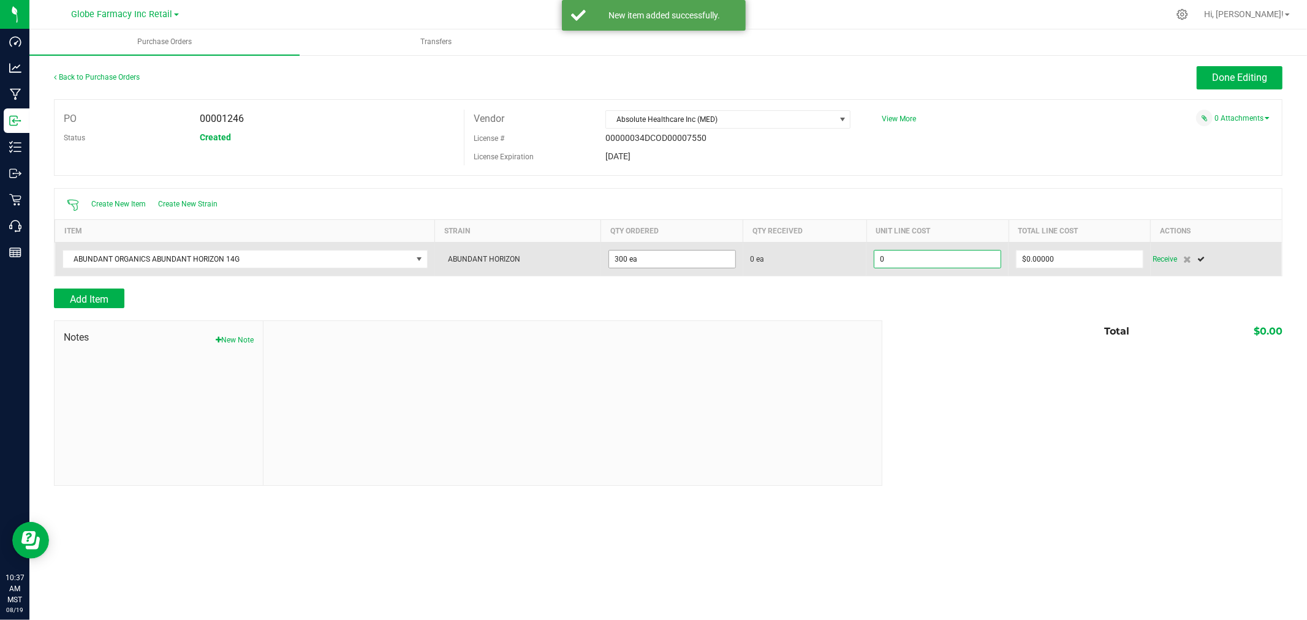
type input "$0.00000"
type input "$9,000.00000"
type input "300"
type input "$30.00000"
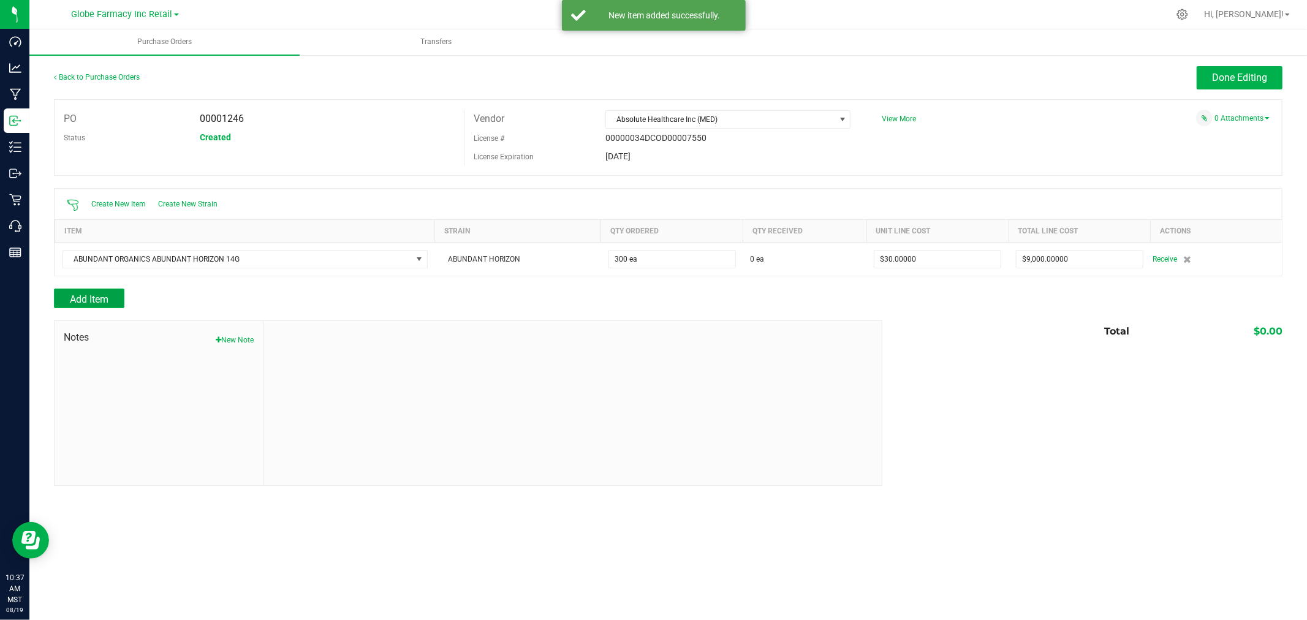
click at [88, 296] on span "Add Item" at bounding box center [89, 299] width 39 height 12
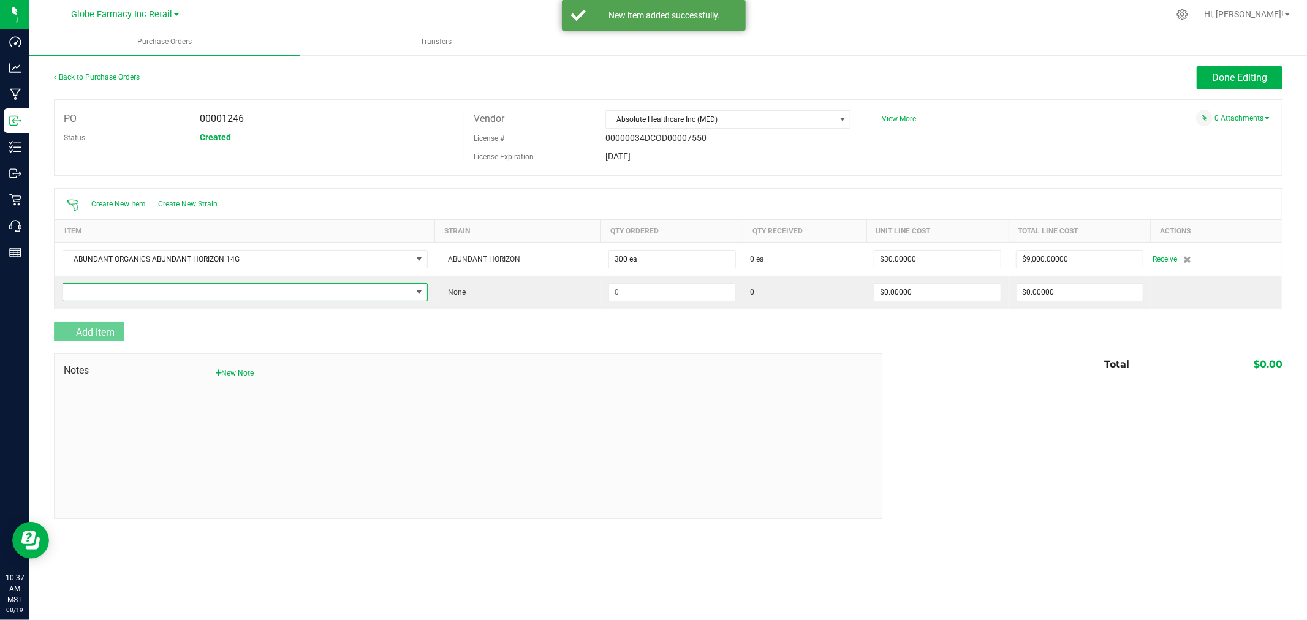
click at [88, 296] on span "NO DATA FOUND" at bounding box center [237, 292] width 349 height 17
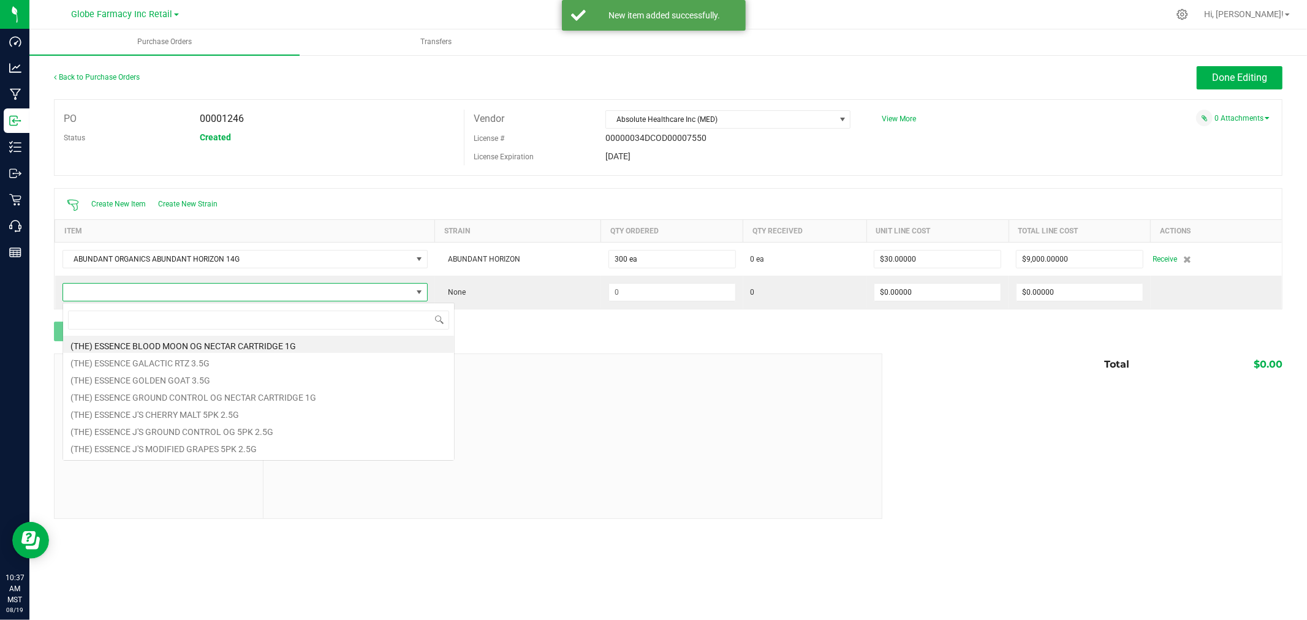
scroll to position [18, 363]
type input "funkready"
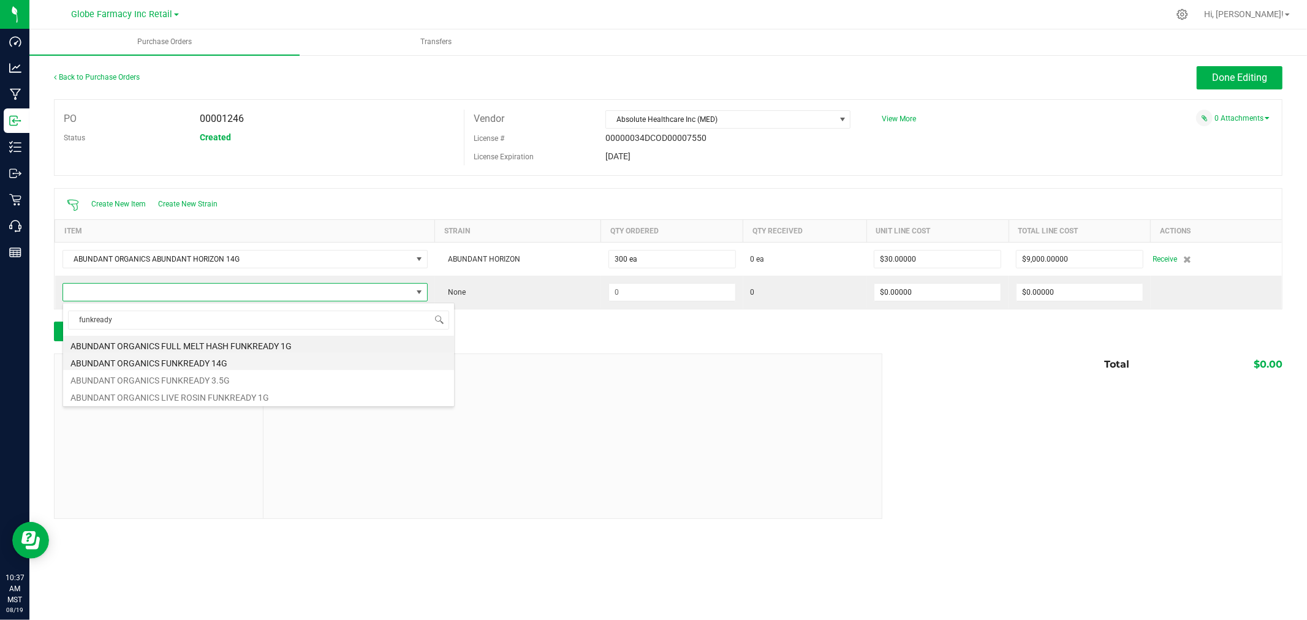
click at [254, 362] on li "ABUNDANT ORGANICS FUNKREADY 14G" at bounding box center [258, 361] width 391 height 17
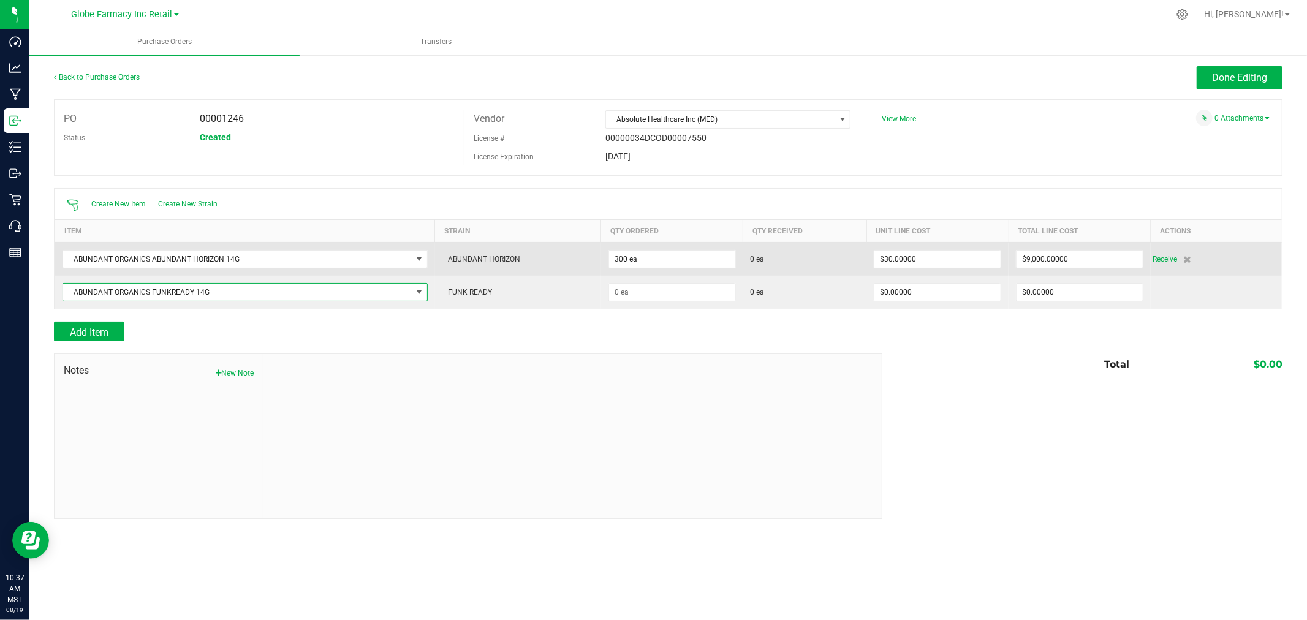
click at [488, 274] on td "300 ea" at bounding box center [672, 259] width 142 height 34
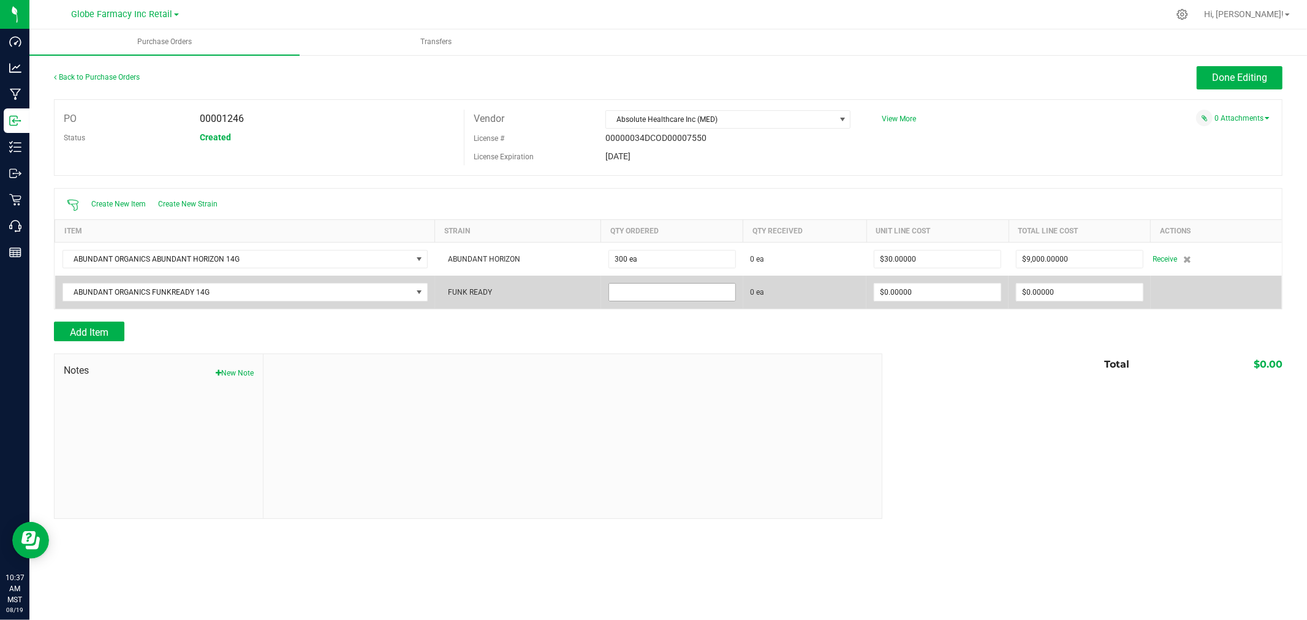
click at [488, 294] on input at bounding box center [672, 292] width 126 height 17
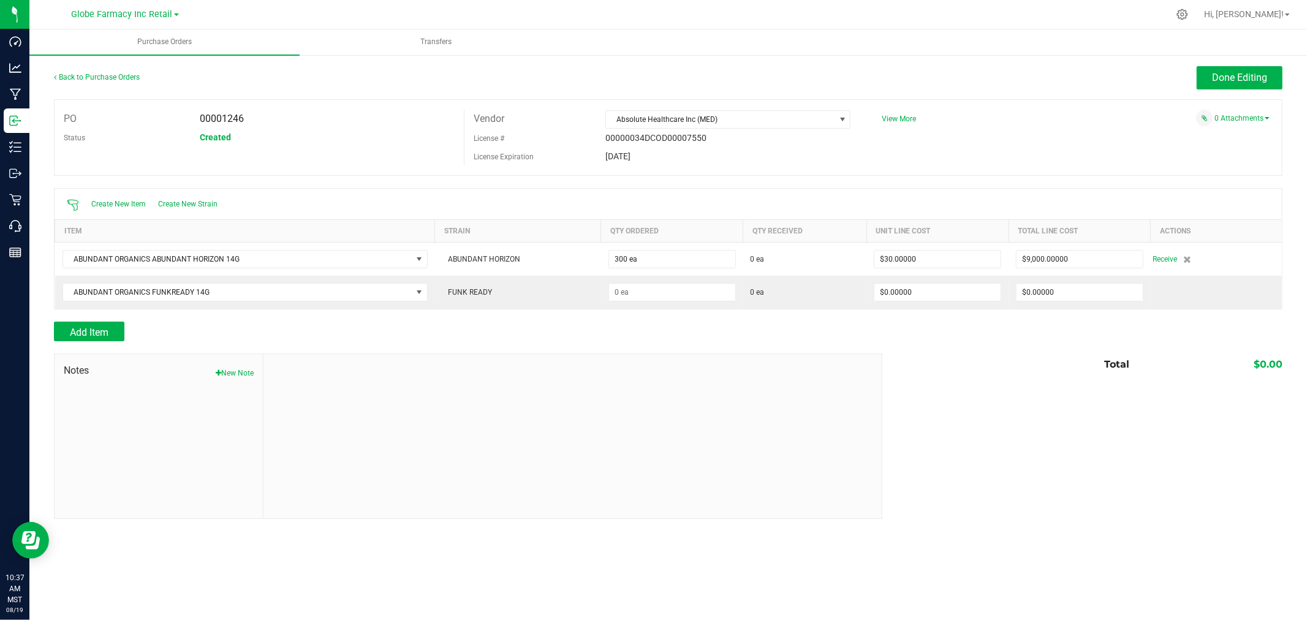
click at [488, 317] on div at bounding box center [668, 315] width 1228 height 12
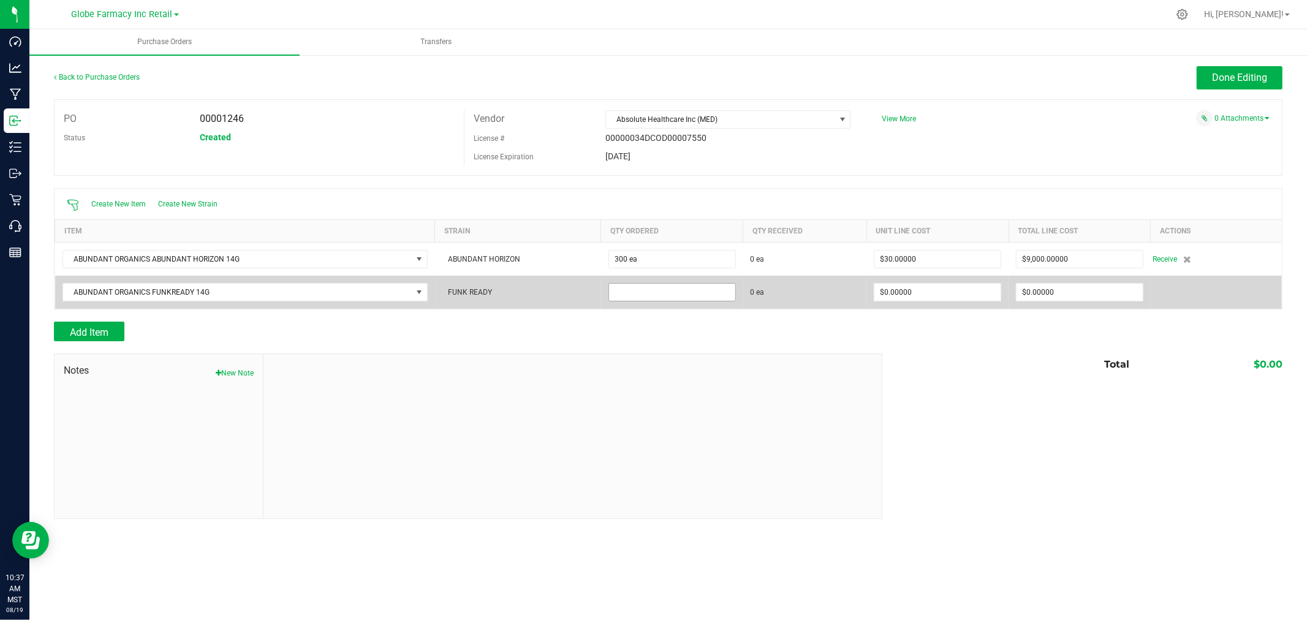
click at [488, 298] on input at bounding box center [672, 292] width 126 height 17
type input "525 ea"
type input "$0.00000"
type input "$15,750.00000"
type input "525"
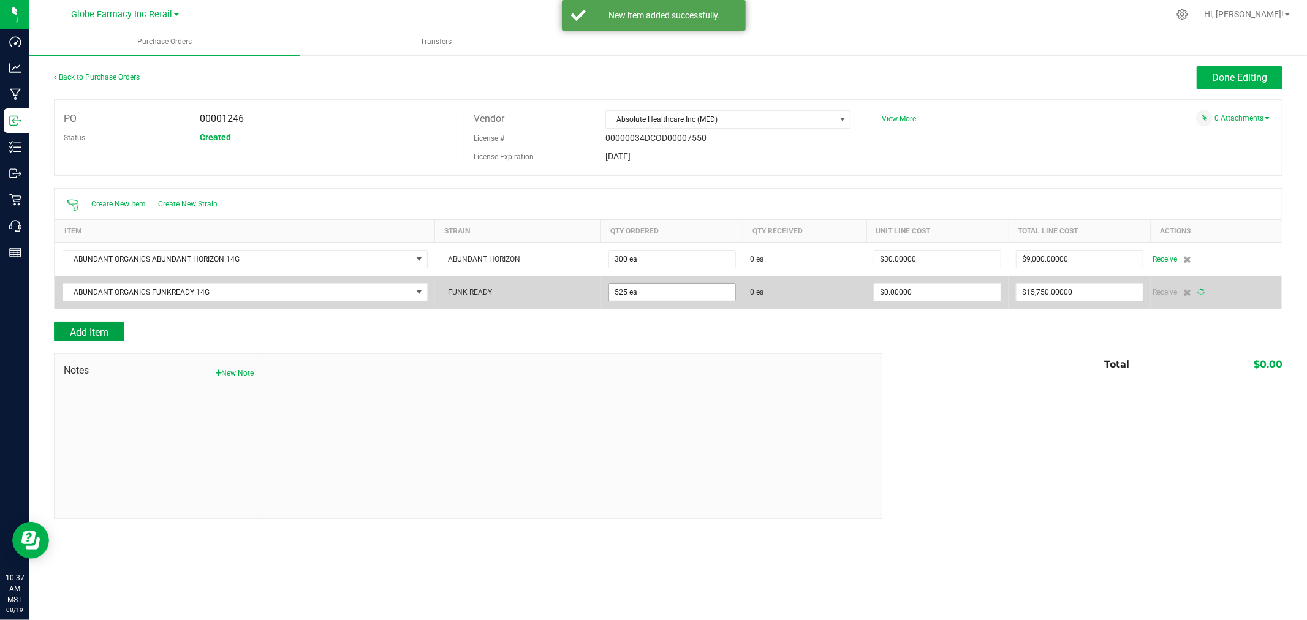
type input "$30.00000"
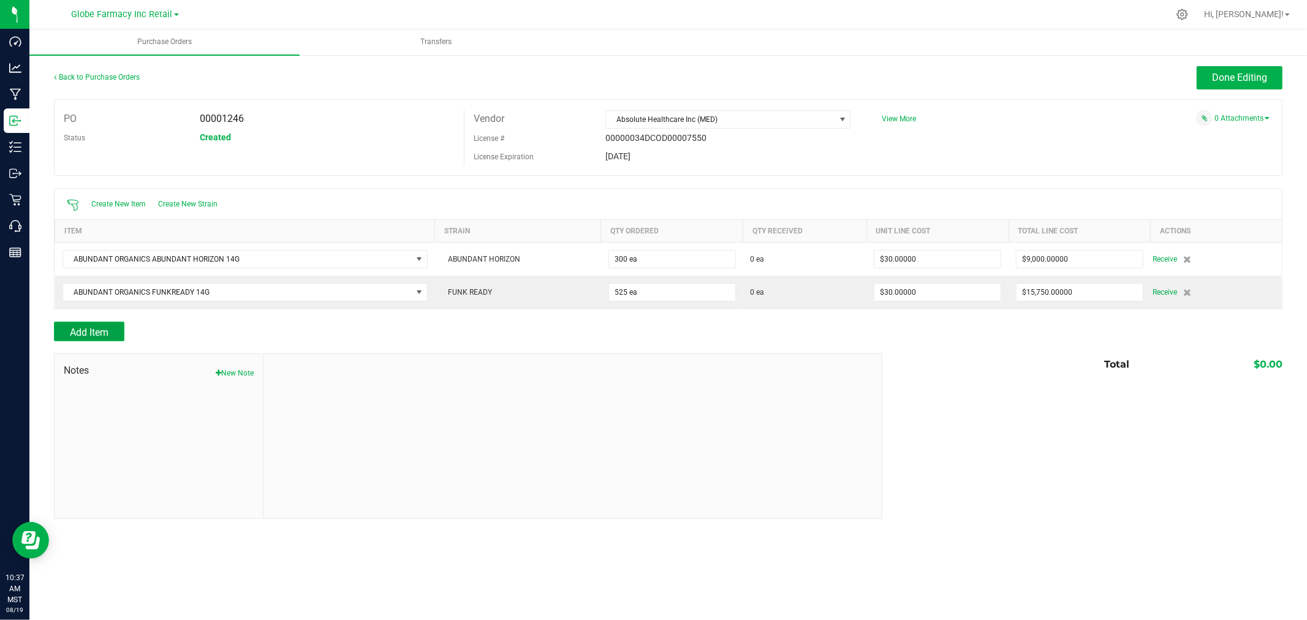
click at [117, 340] on button "Add Item" at bounding box center [89, 332] width 70 height 20
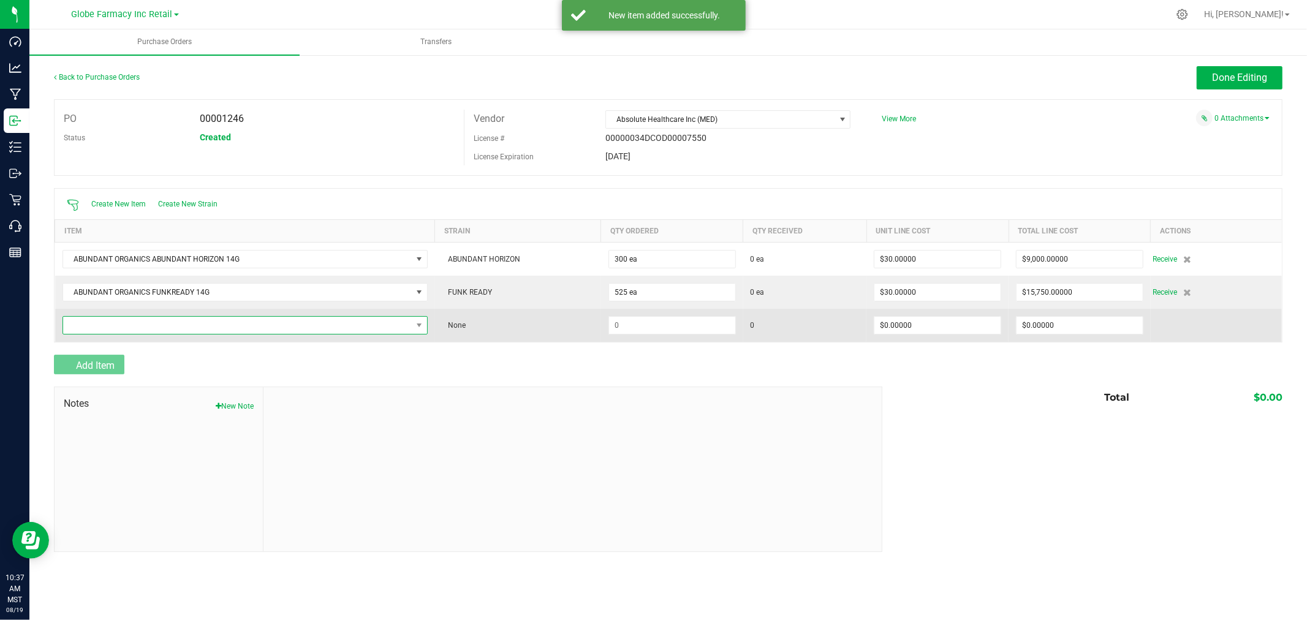
click at [112, 331] on span "NO DATA FOUND" at bounding box center [237, 325] width 349 height 17
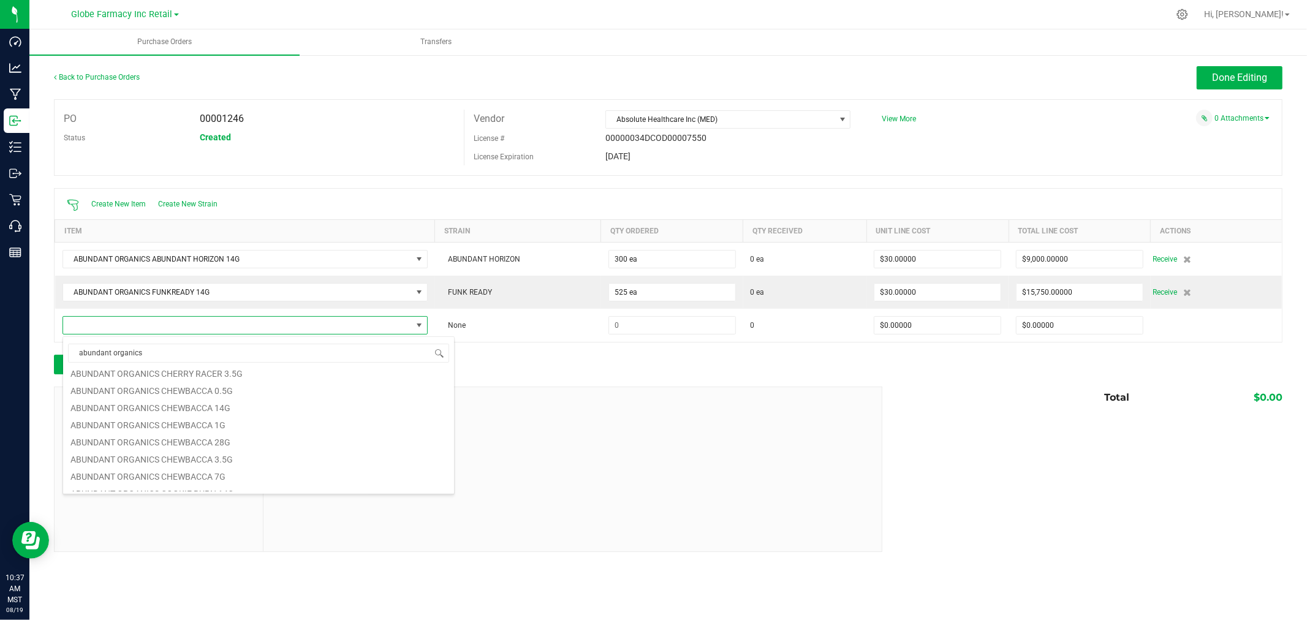
scroll to position [735, 0]
type input "abundant organics g"
click at [219, 396] on li "ABUNDANT ORGANICS GG #4 14G" at bounding box center [258, 395] width 391 height 17
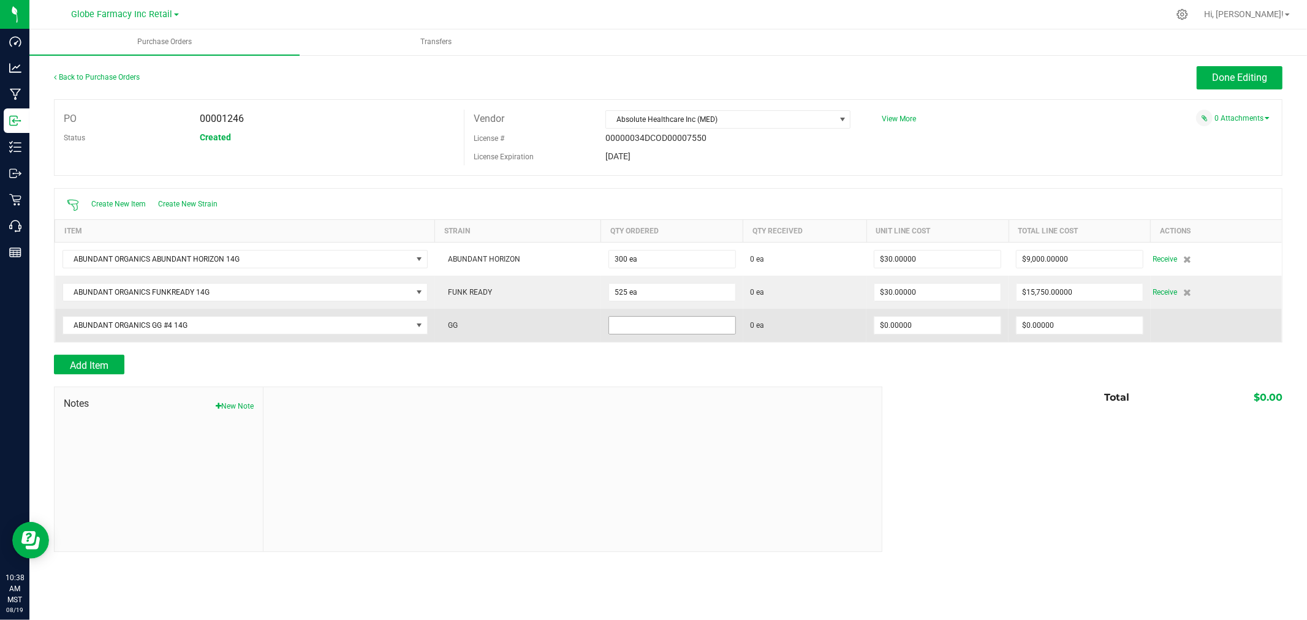
click at [488, 325] on input at bounding box center [672, 325] width 126 height 17
type input "400 ea"
type input "$0.00000"
type input "$12,000.00000"
type input "400"
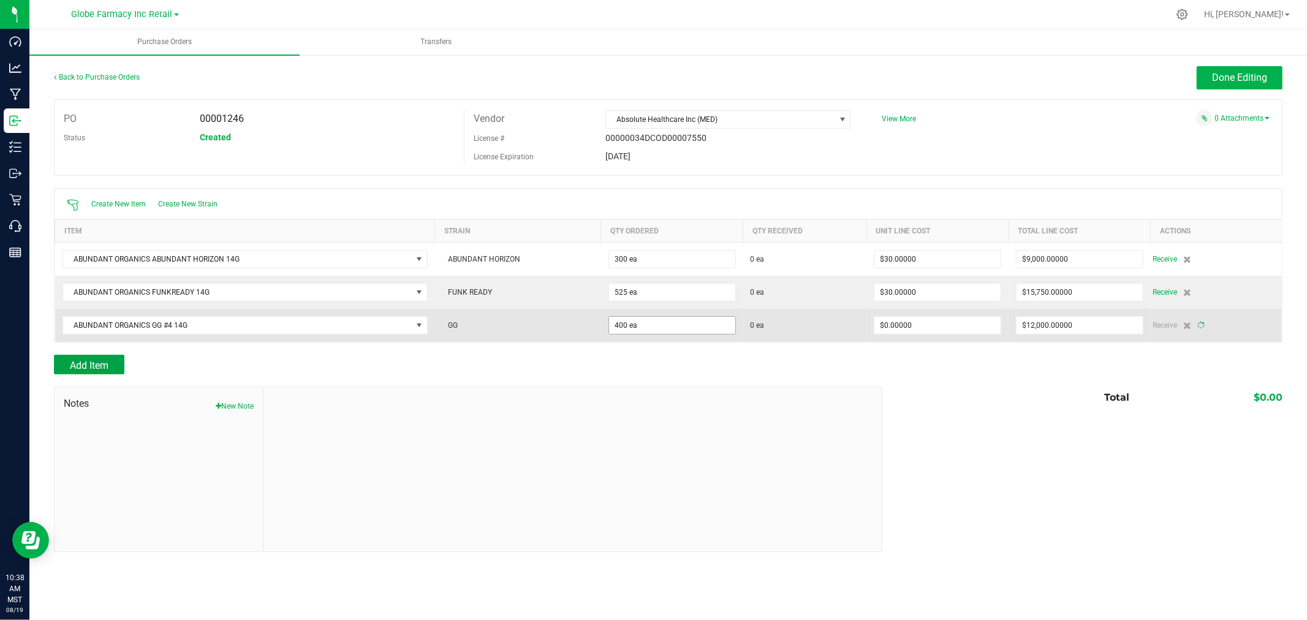
type input "$30.00000"
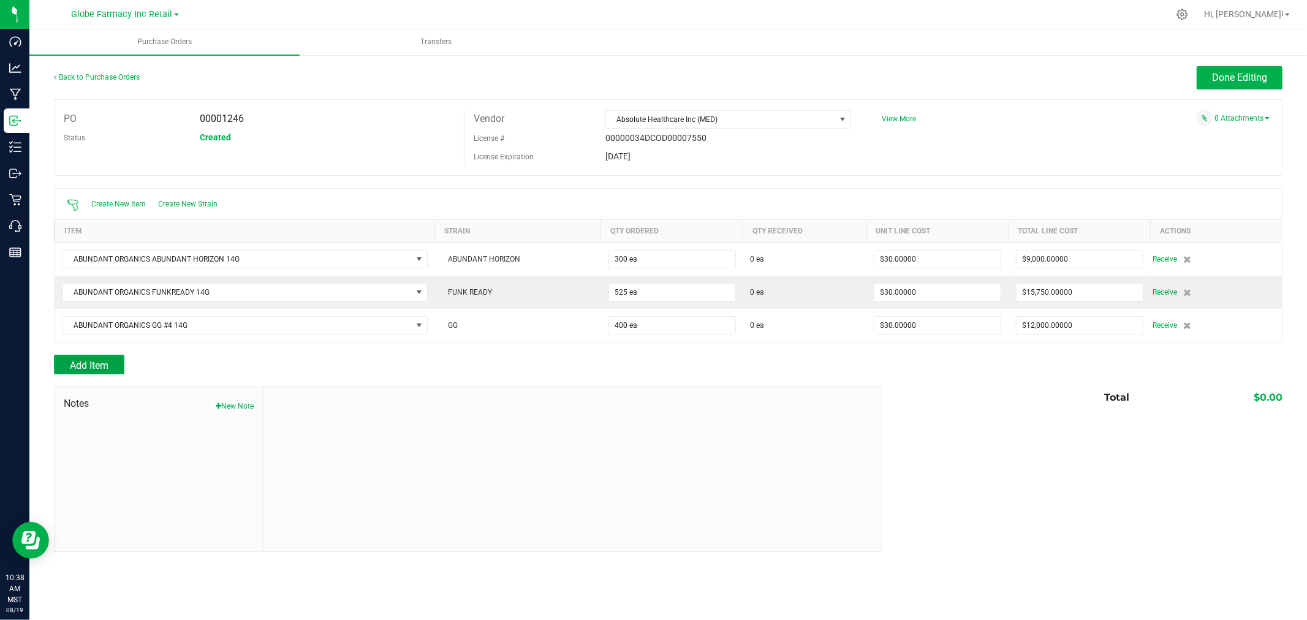
click at [100, 357] on button "Add Item" at bounding box center [89, 365] width 70 height 20
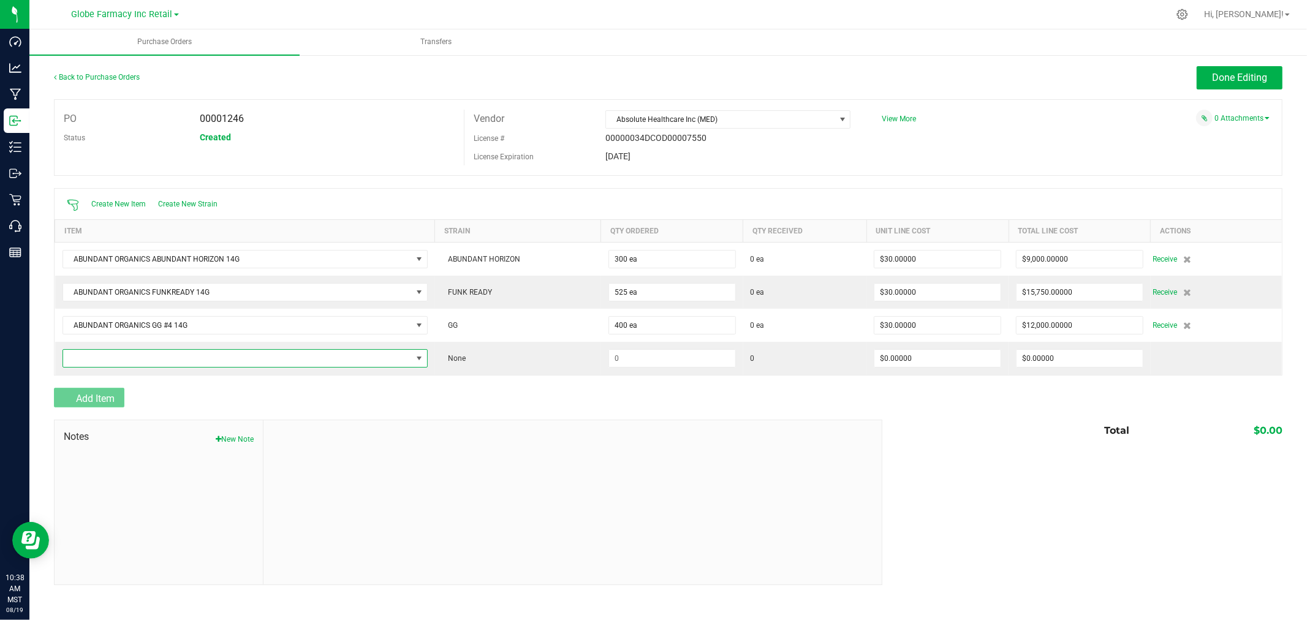
click at [100, 357] on span "NO DATA FOUND" at bounding box center [237, 358] width 349 height 17
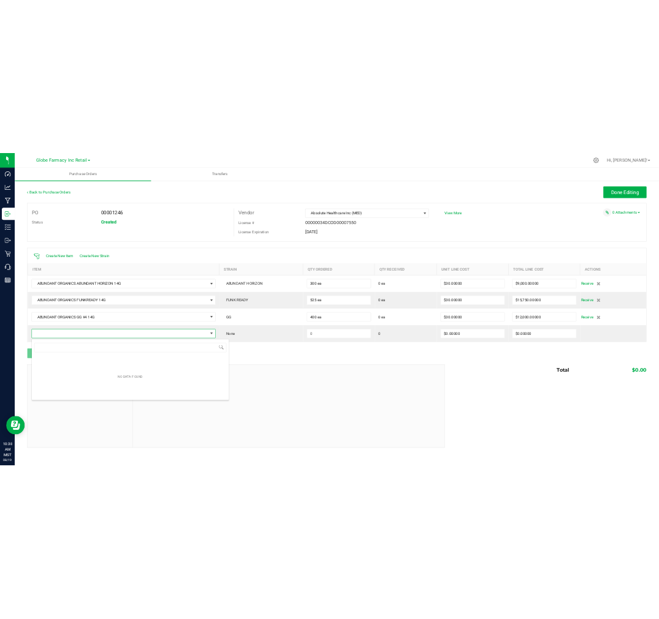
scroll to position [18, 363]
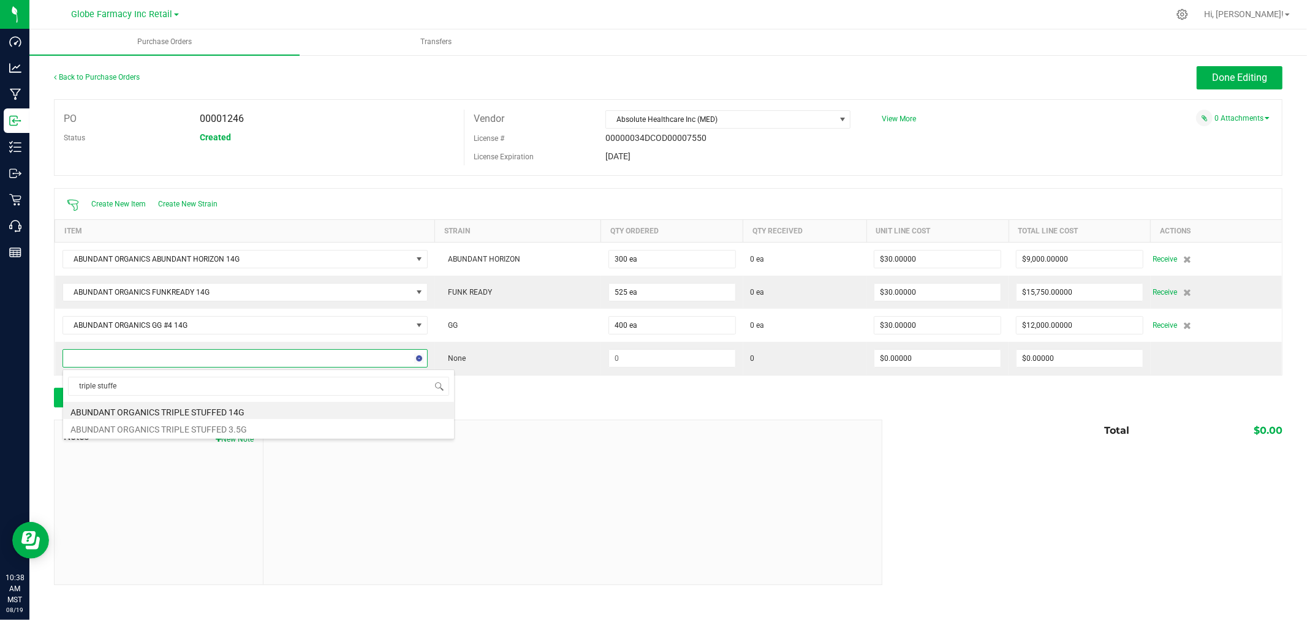
type input "triple stuffed"
click at [211, 414] on li "ABUNDANT ORGANICS TRIPLE STUFFED 14G" at bounding box center [258, 410] width 391 height 17
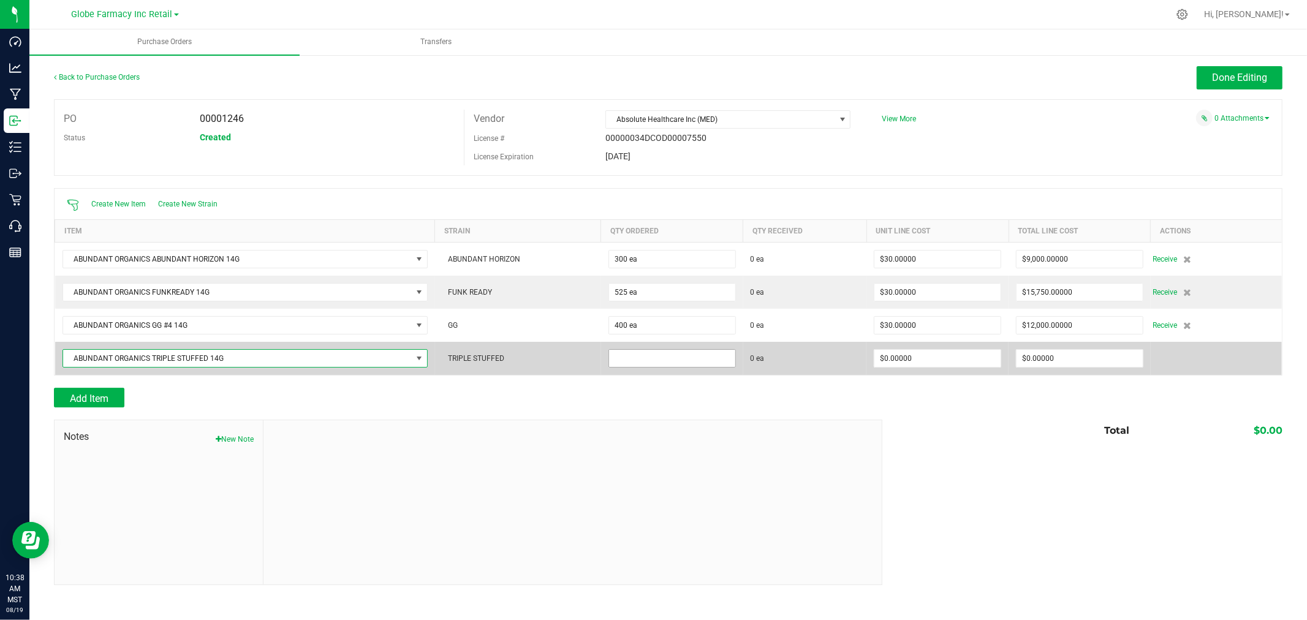
click at [488, 358] on input at bounding box center [672, 358] width 126 height 17
type input "100 ea"
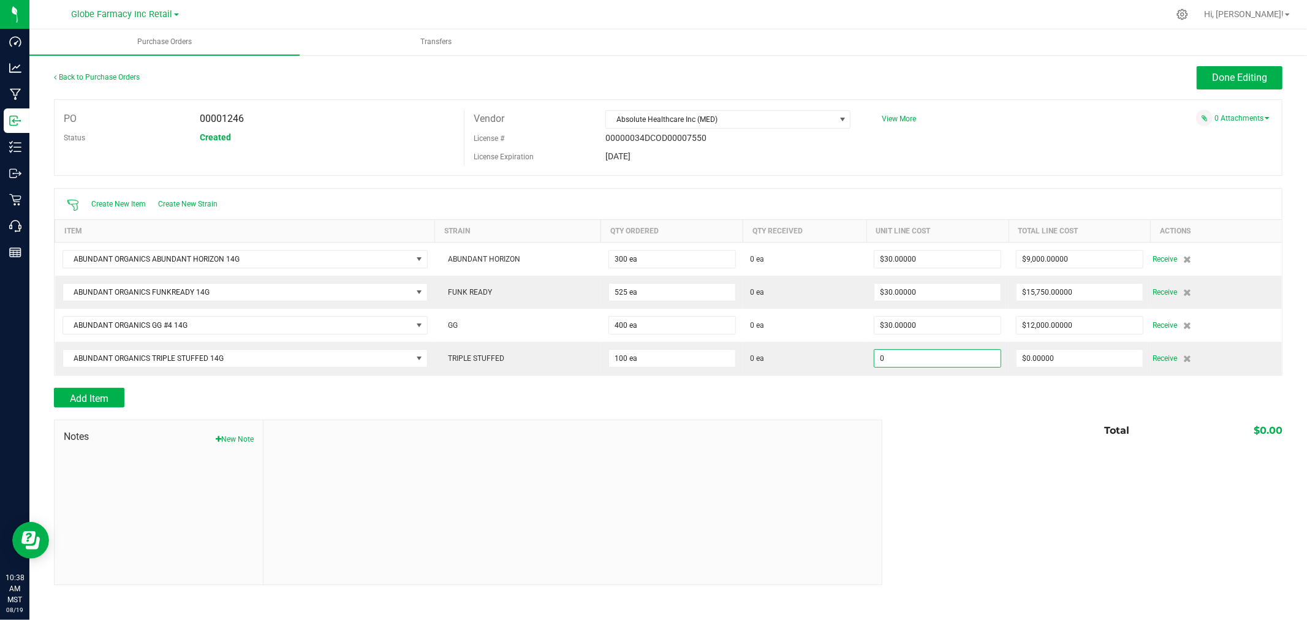
type input "$0.00000"
click at [488, 394] on div "Add Item" at bounding box center [668, 398] width 1228 height 20
click at [488, 74] on span "Done Editing" at bounding box center [1239, 78] width 55 height 12
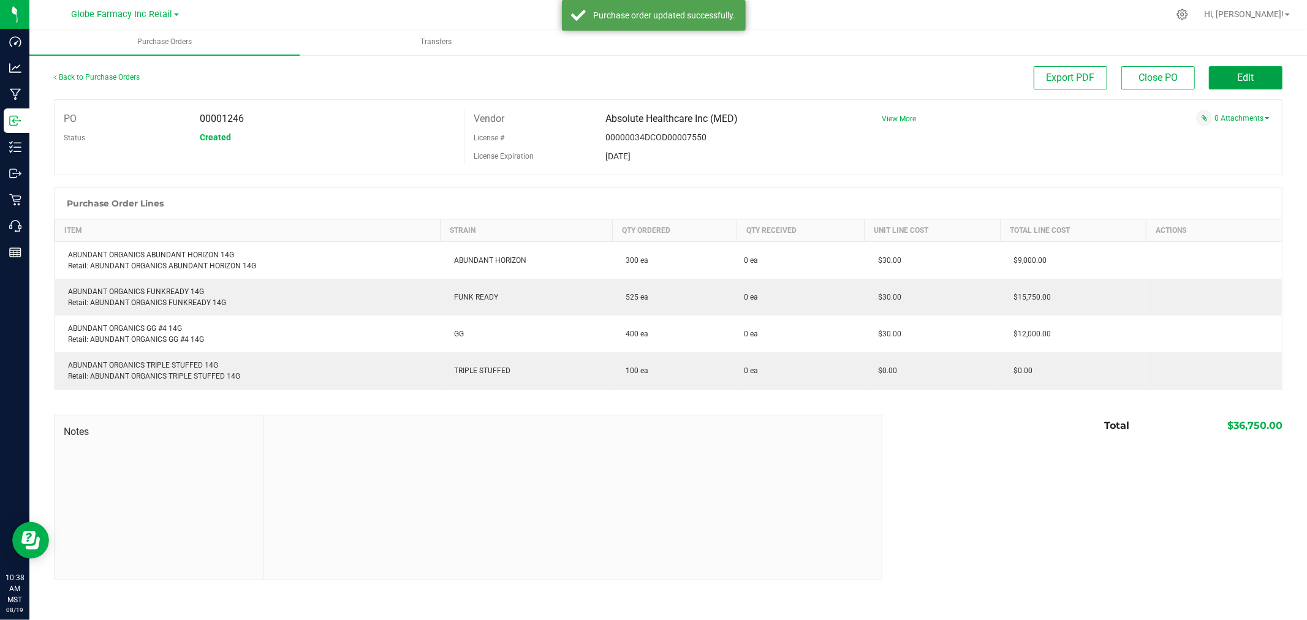
click at [488, 74] on button "Edit" at bounding box center [1246, 77] width 74 height 23
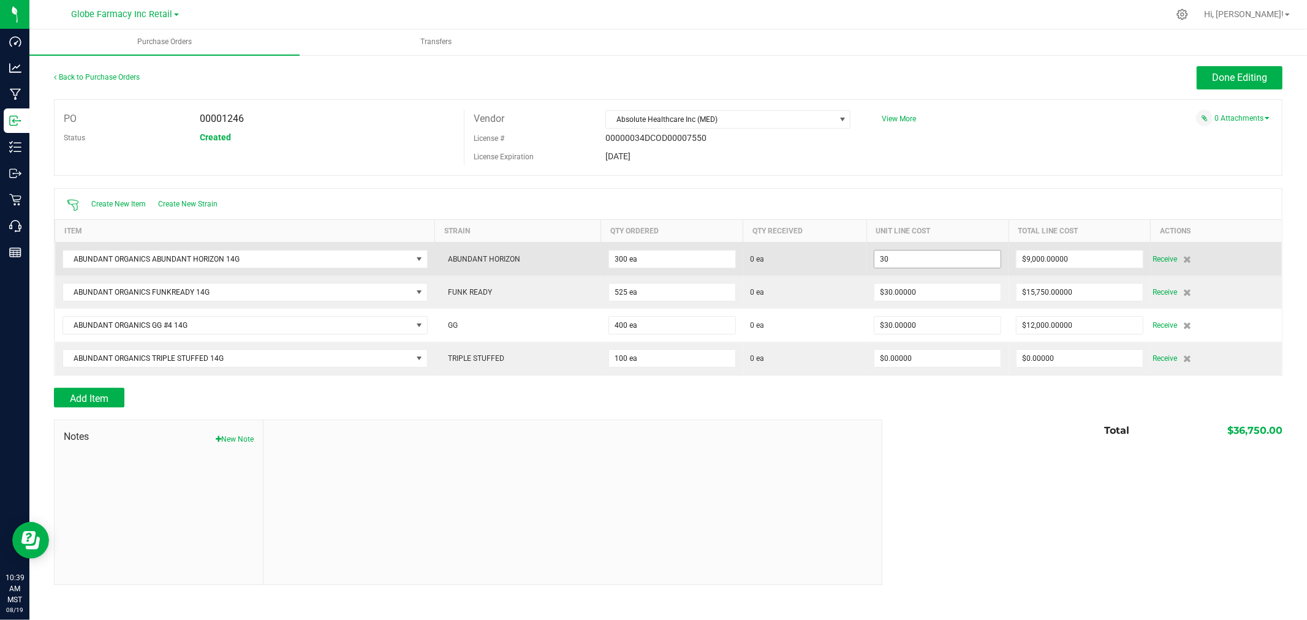
click at [488, 258] on input "30" at bounding box center [937, 259] width 126 height 17
paste input "27.735849056"
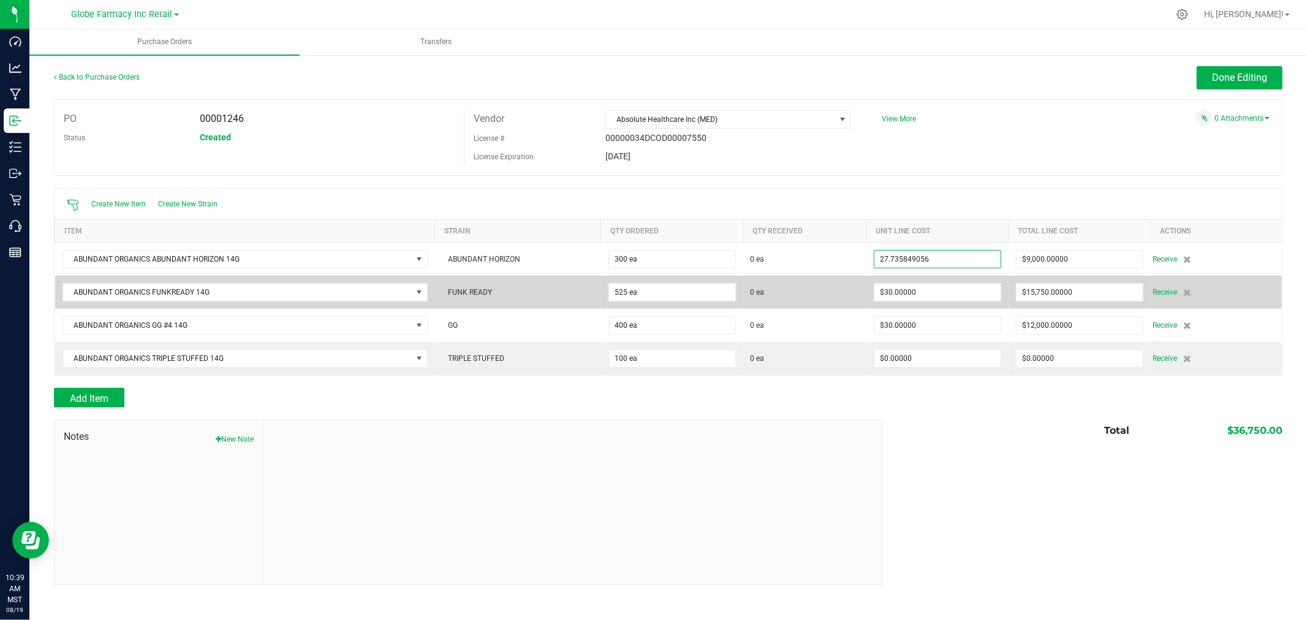
type input "$27.73585"
click at [488, 283] on td "$30.00000" at bounding box center [937, 292] width 142 height 33
type input "300"
type input "$8,320.75472"
click at [488, 290] on input "30" at bounding box center [937, 292] width 126 height 17
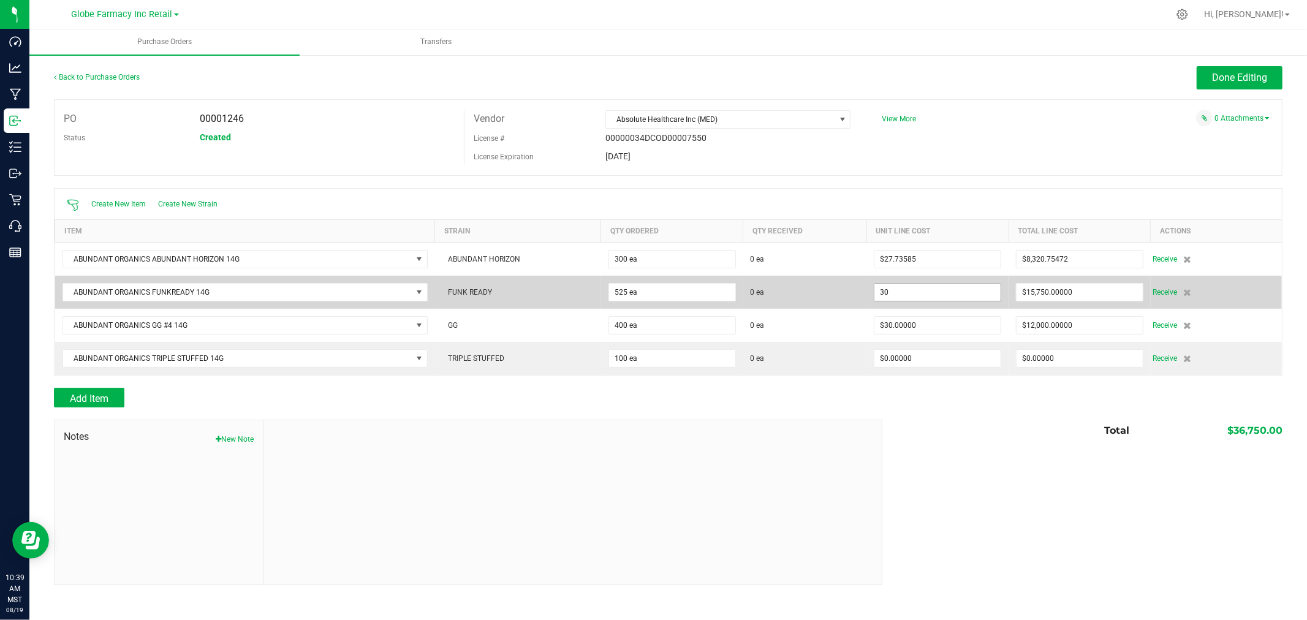
paste input "27.735849056"
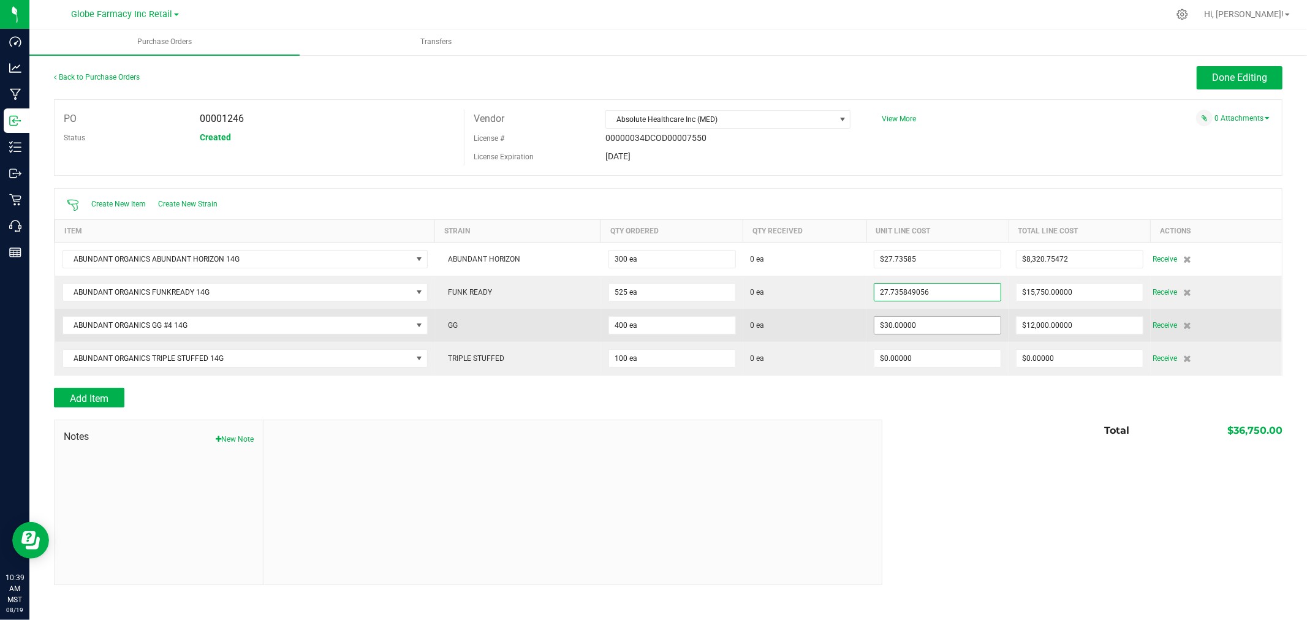
type input "$27.73585"
type input "30"
click at [488, 319] on input "30" at bounding box center [937, 325] width 126 height 17
type input "525"
type input "$14,561.32075"
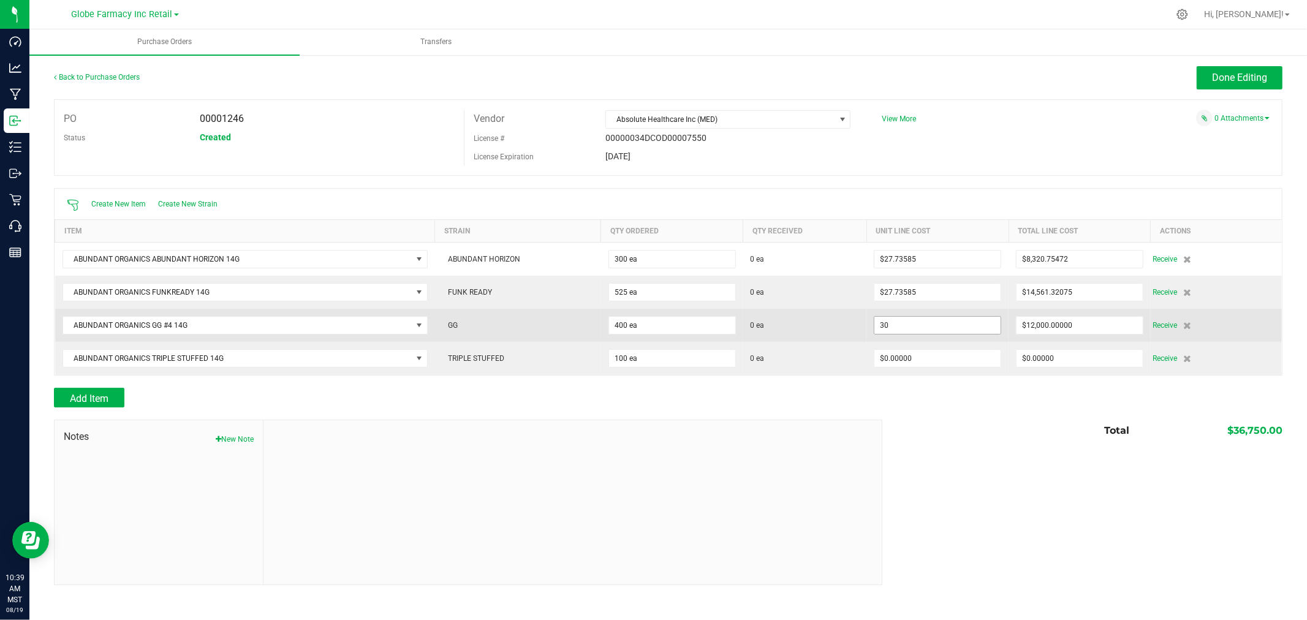
click at [488, 325] on input "30" at bounding box center [937, 325] width 126 height 17
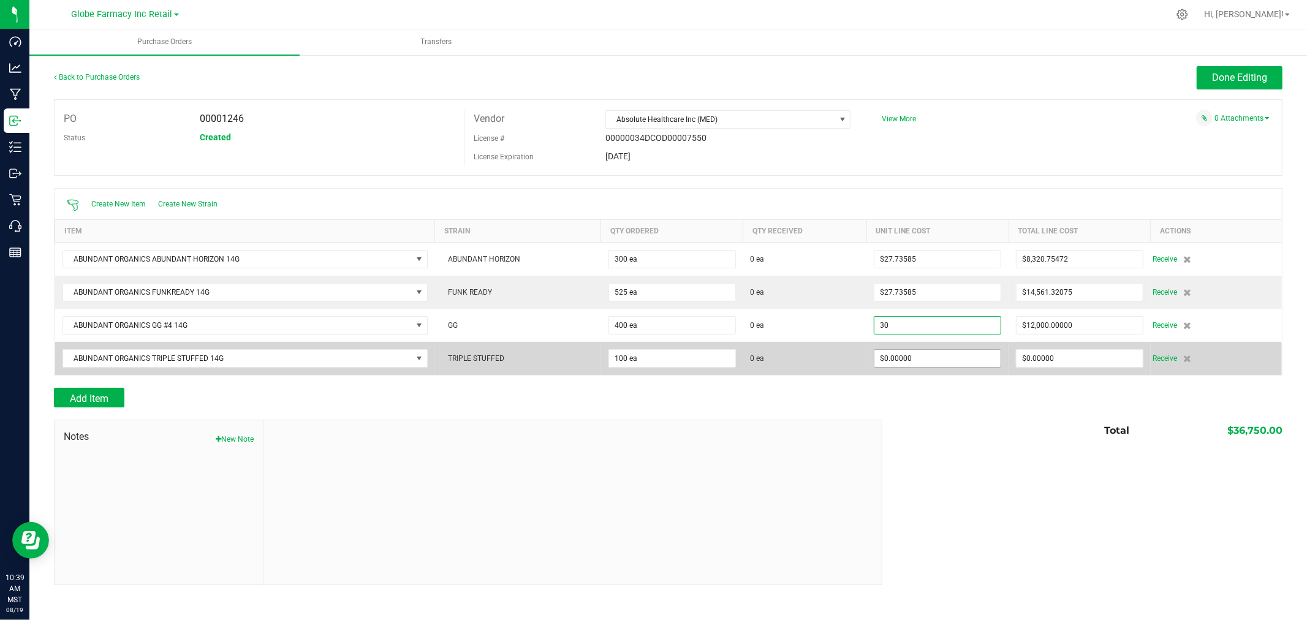
paste input "27.735849056"
type input "$27.73585"
type input "0"
click at [488, 356] on input "0" at bounding box center [937, 358] width 126 height 17
type input "400"
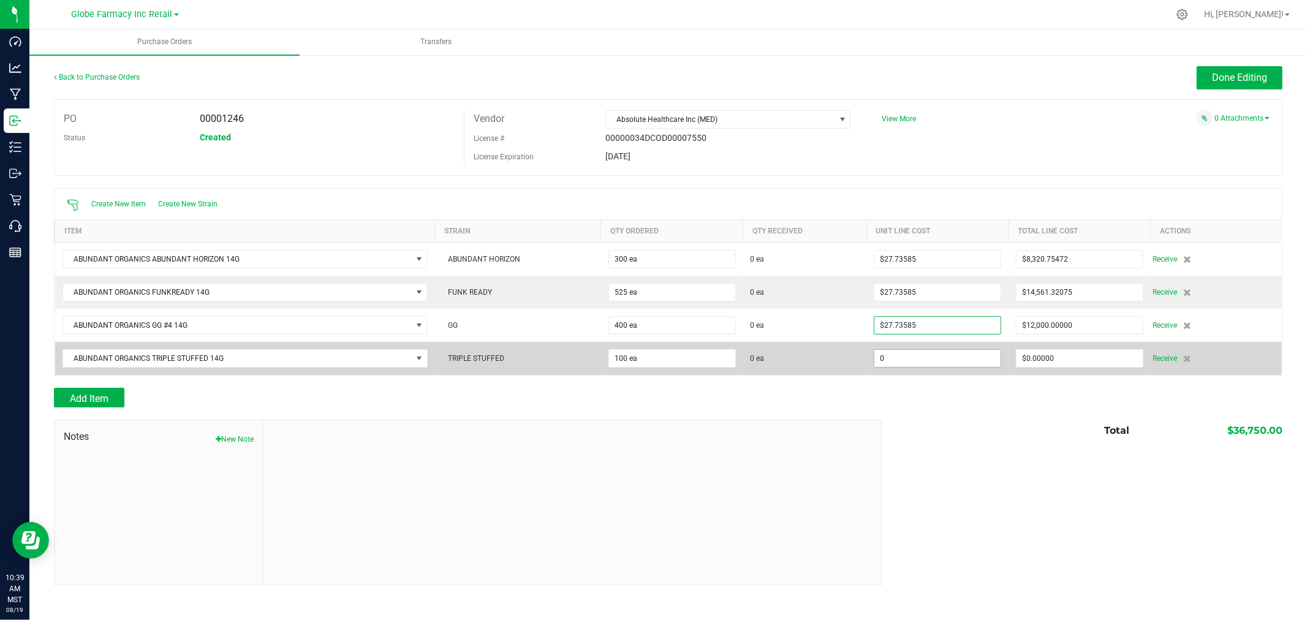
type input "$11,094.33962"
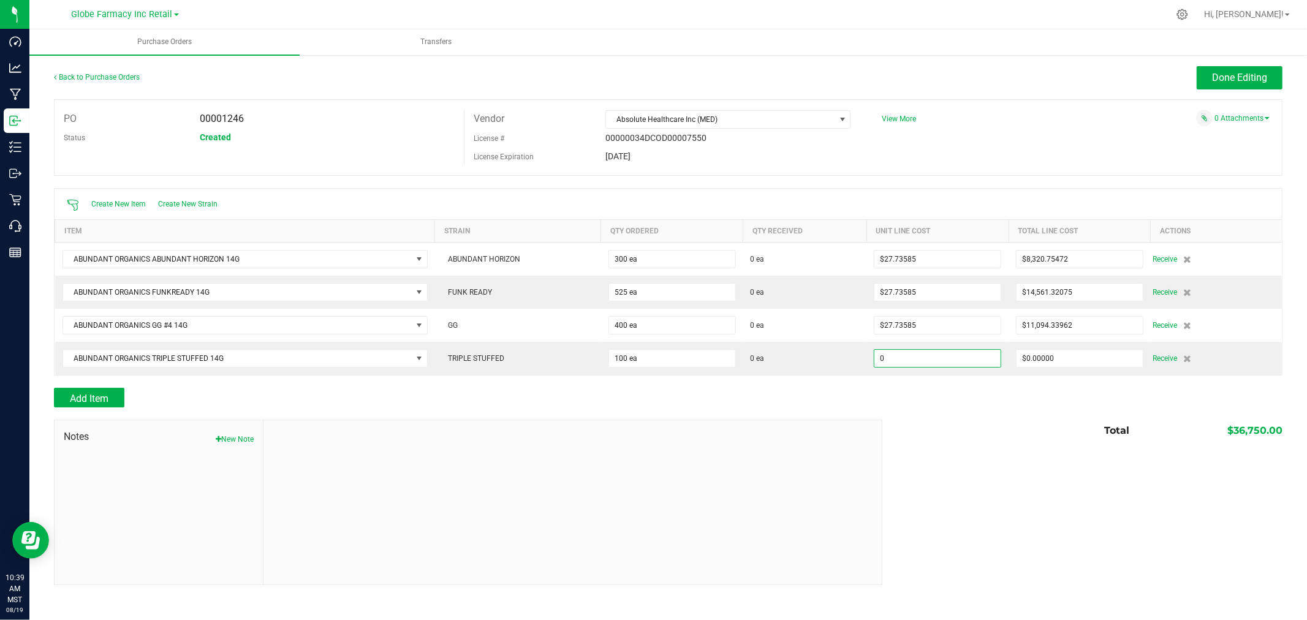
click at [488, 362] on input "0" at bounding box center [937, 358] width 126 height 17
type input "$27.73585"
click at [488, 405] on div "Add Item" at bounding box center [668, 398] width 1228 height 20
type input "100"
type input "$2,773.58491"
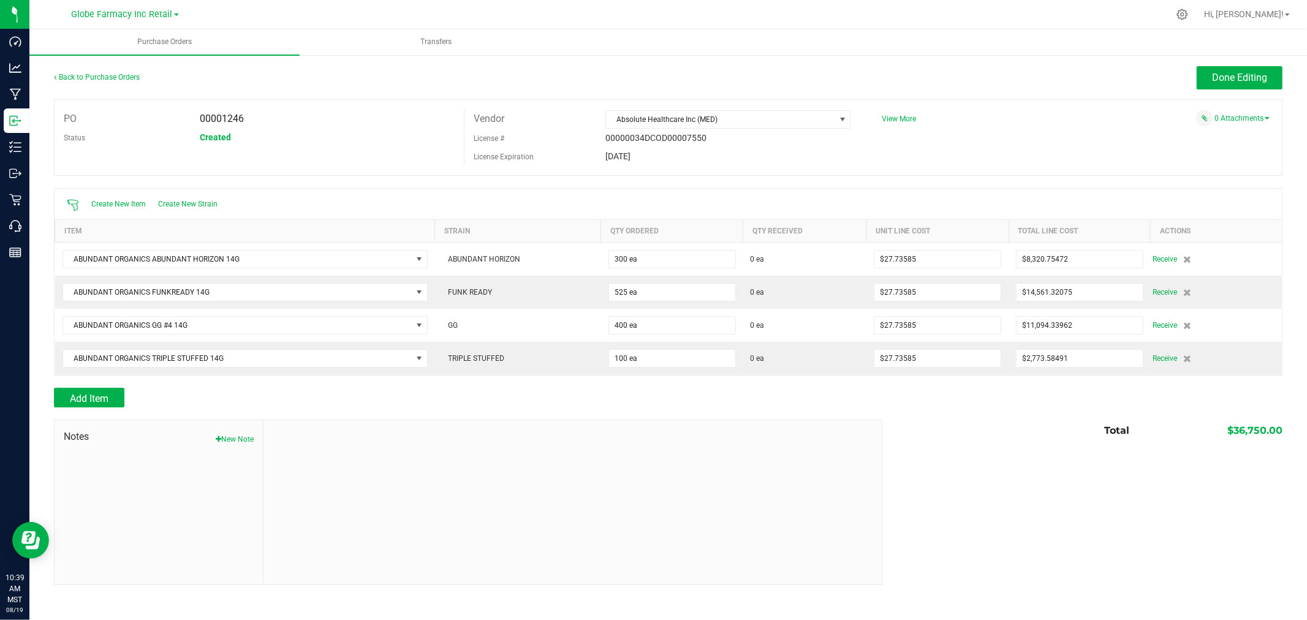
drag, startPoint x: 1268, startPoint y: 58, endPoint x: 1260, endPoint y: 74, distance: 18.1
click at [488, 59] on div "Back to Purchase Orders Done Editing PO 00001246 Status Created Vendor Absolute…" at bounding box center [667, 325] width 1277 height 543
click at [488, 75] on span "Done Editing" at bounding box center [1239, 78] width 55 height 12
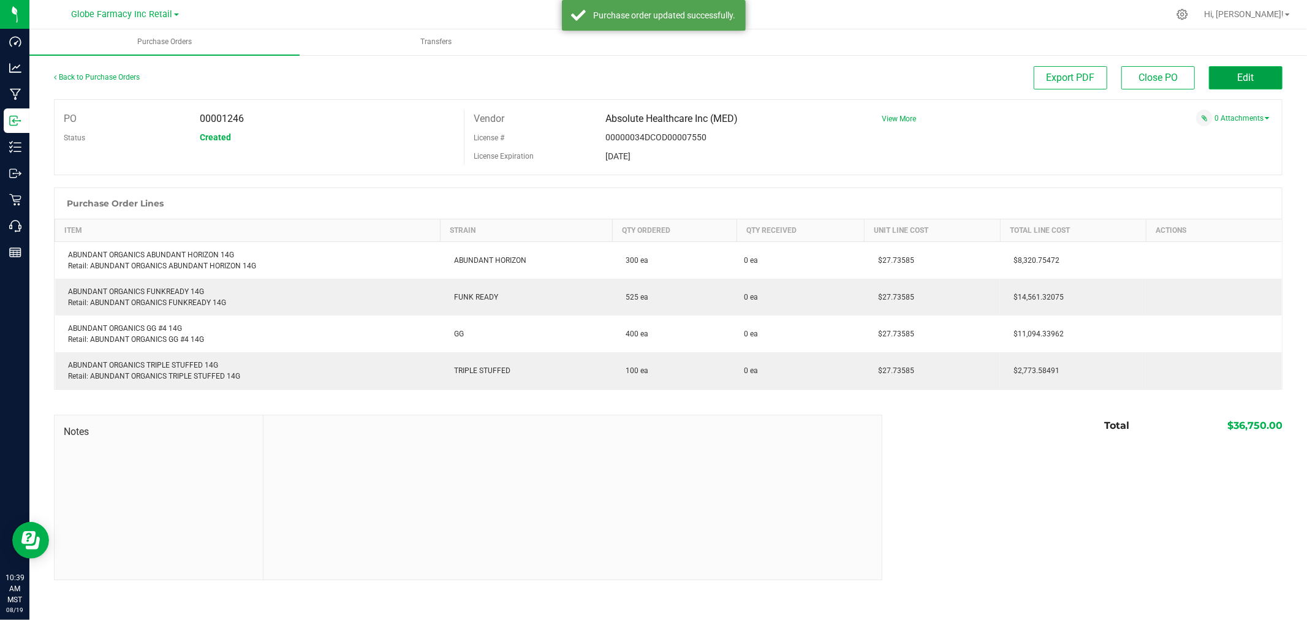
click at [488, 75] on button "Edit" at bounding box center [1246, 77] width 74 height 23
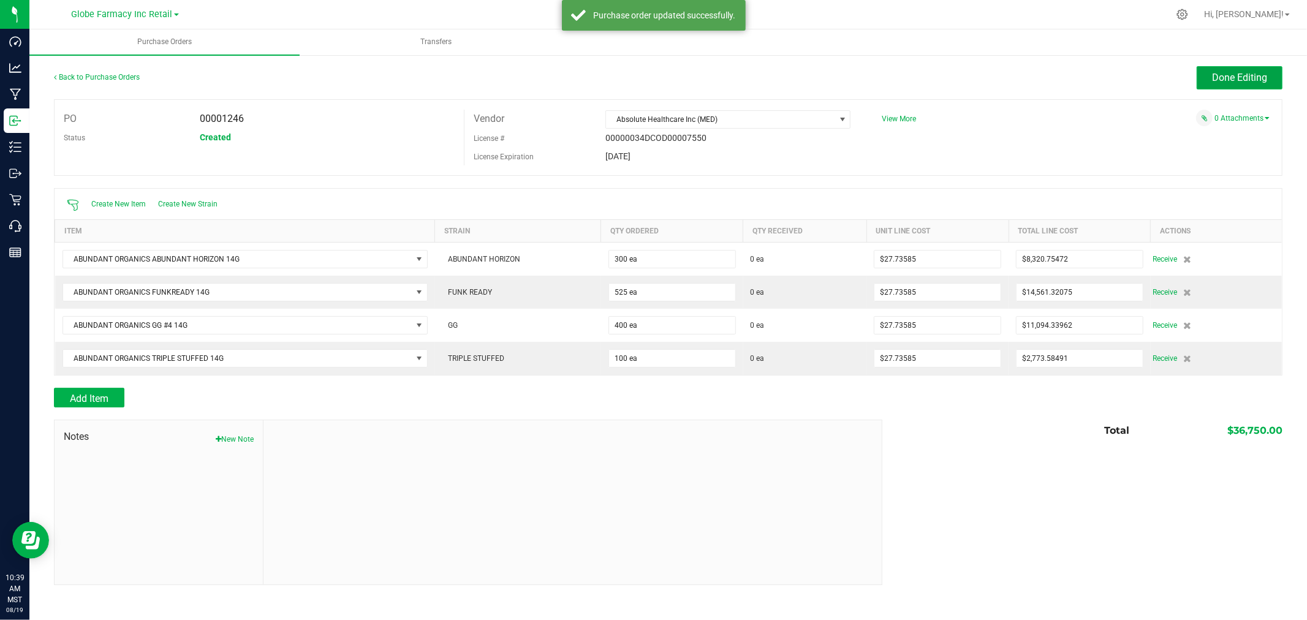
click at [488, 75] on span "Done Editing" at bounding box center [1239, 78] width 55 height 12
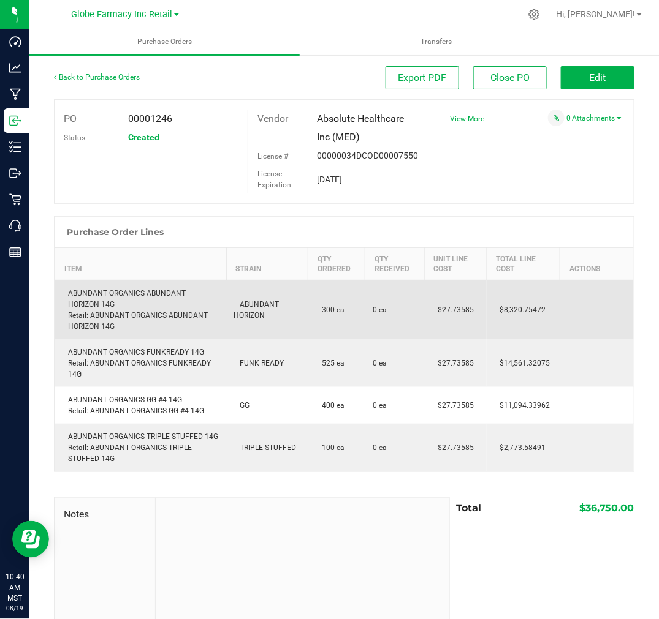
click at [125, 292] on div "ABUNDANT ORGANICS ABUNDANT HORIZON 14G Retail: ABUNDANT ORGANICS ABUNDANT HORIZ…" at bounding box center [140, 310] width 157 height 44
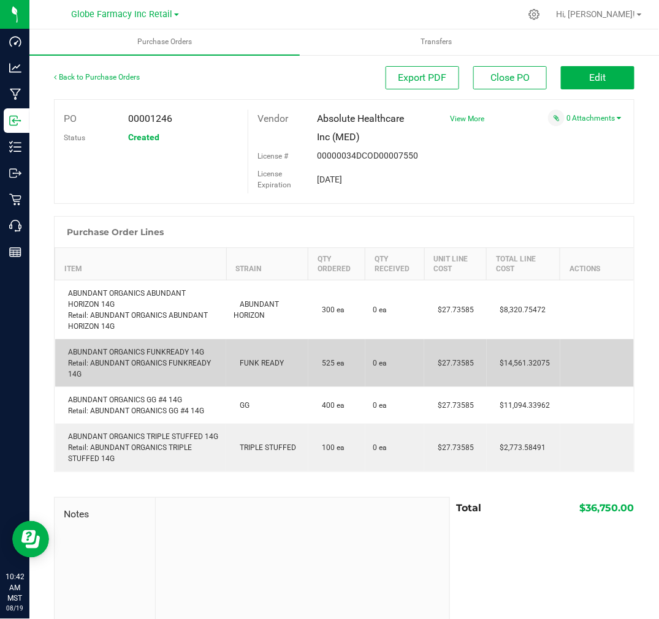
click at [89, 352] on div "ABUNDANT ORGANICS FUNKREADY 14G Retail: ABUNDANT ORGANICS FUNKREADY 14G" at bounding box center [140, 363] width 157 height 33
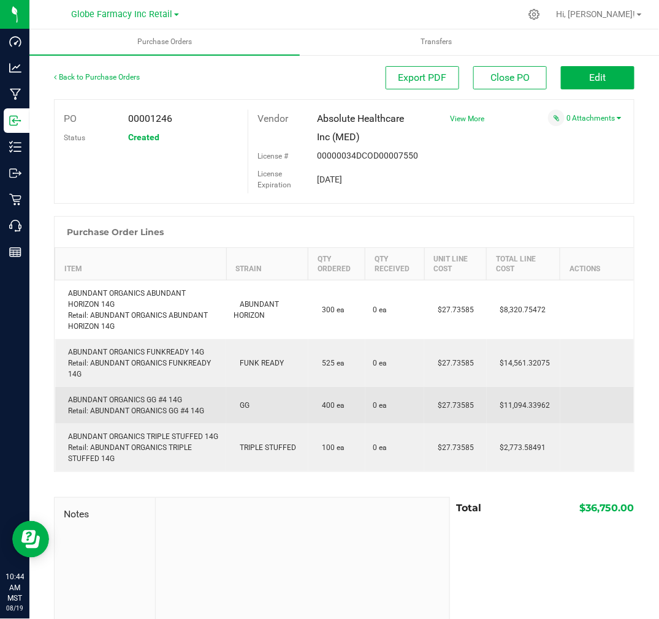
click at [137, 401] on div "ABUNDANT ORGANICS GG #4 14G Retail: ABUNDANT ORGANICS GG #4 14G" at bounding box center [140, 406] width 157 height 22
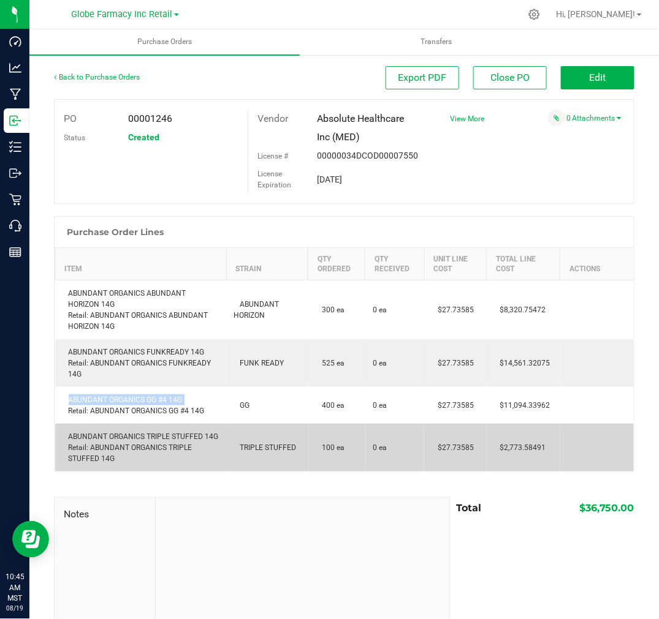
click at [170, 442] on div "ABUNDANT ORGANICS TRIPLE STUFFED 14G Retail: ABUNDANT ORGANICS TRIPLE STUFFED 1…" at bounding box center [140, 447] width 157 height 33
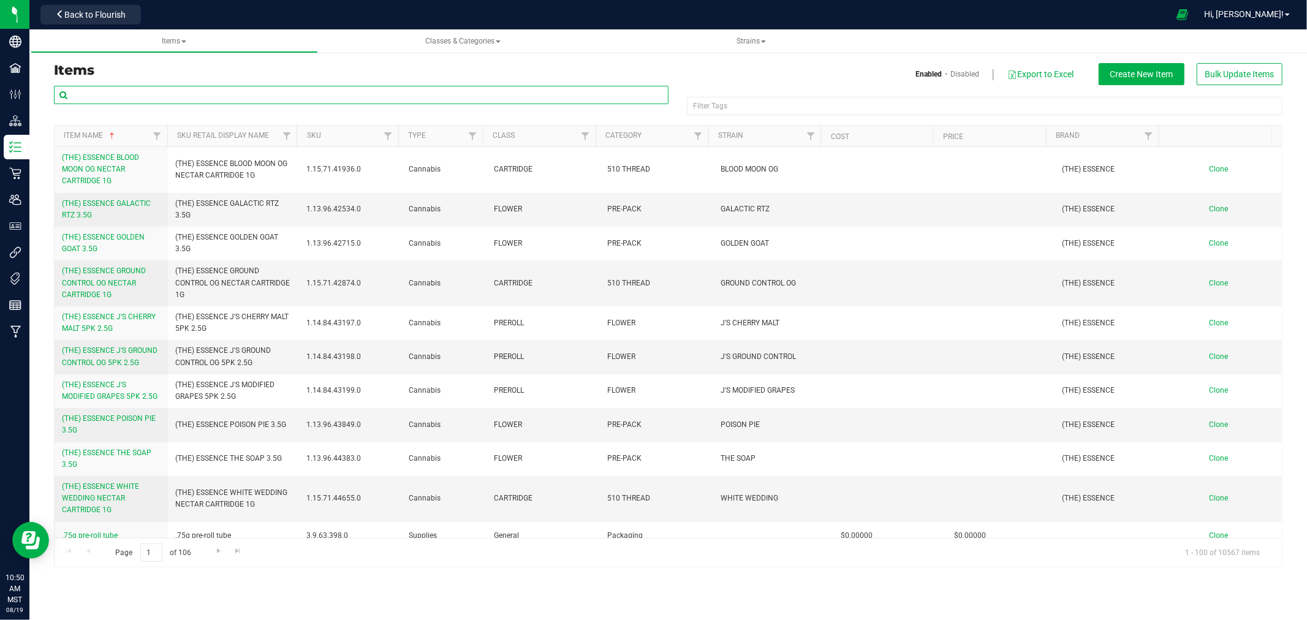
click at [338, 95] on input "text" at bounding box center [361, 95] width 615 height 18
type input "MOHAVE MINIS"
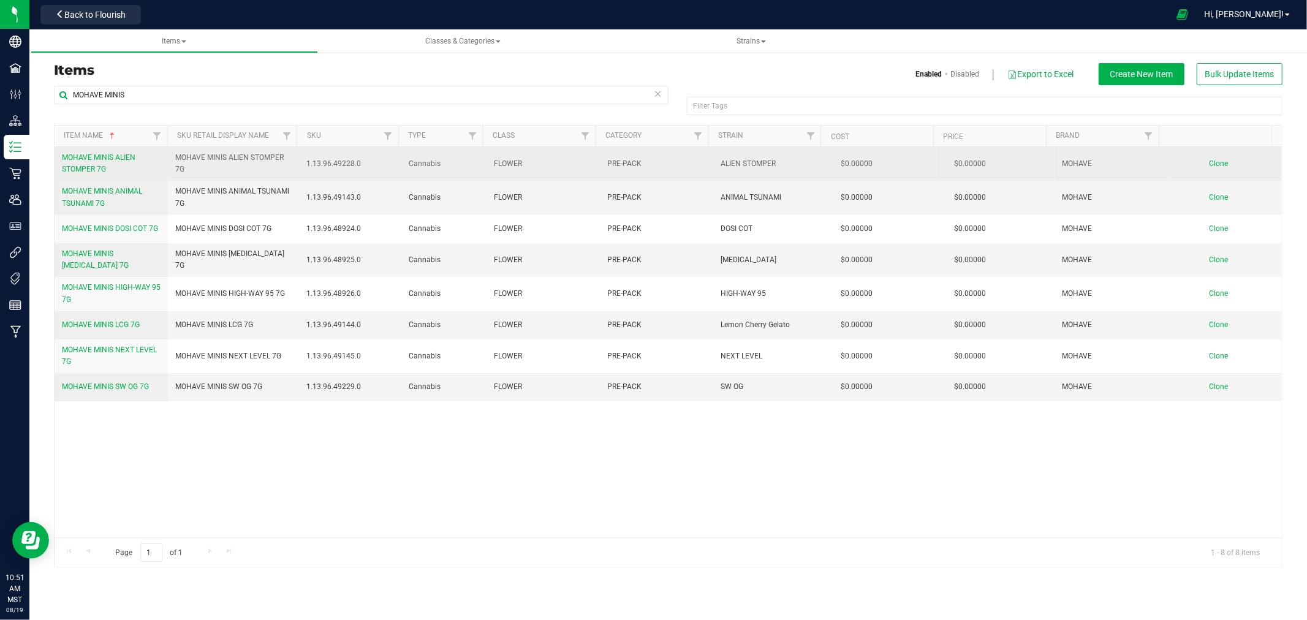
click at [242, 162] on span "MOHAVE MINIS ALIEN STOMPER 7G" at bounding box center [233, 163] width 116 height 23
copy tr "MOHAVE MINIS ALIEN STOMPER 7G"
click at [1209, 163] on span "Clone" at bounding box center [1218, 163] width 19 height 9
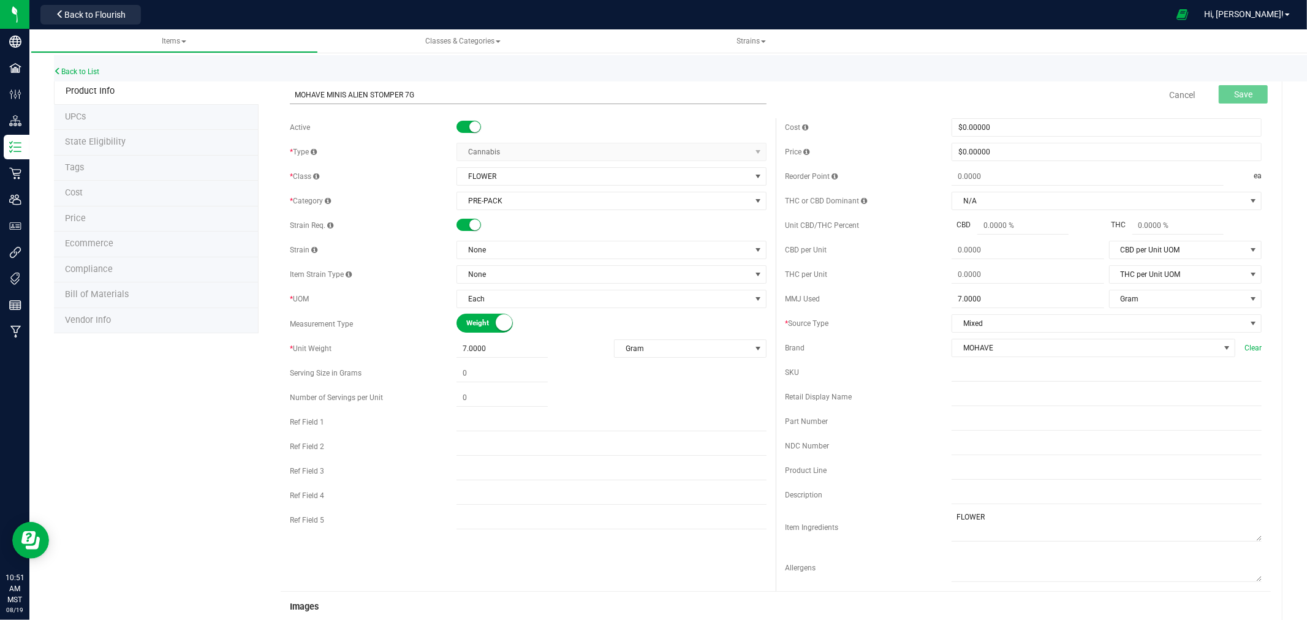
click at [360, 95] on input "MOHAVE MINIS ALIEN STOMPER 7G" at bounding box center [528, 95] width 477 height 18
type input "MOHAVE MINIS CPK 7G"
click at [473, 248] on span "None" at bounding box center [603, 249] width 293 height 17
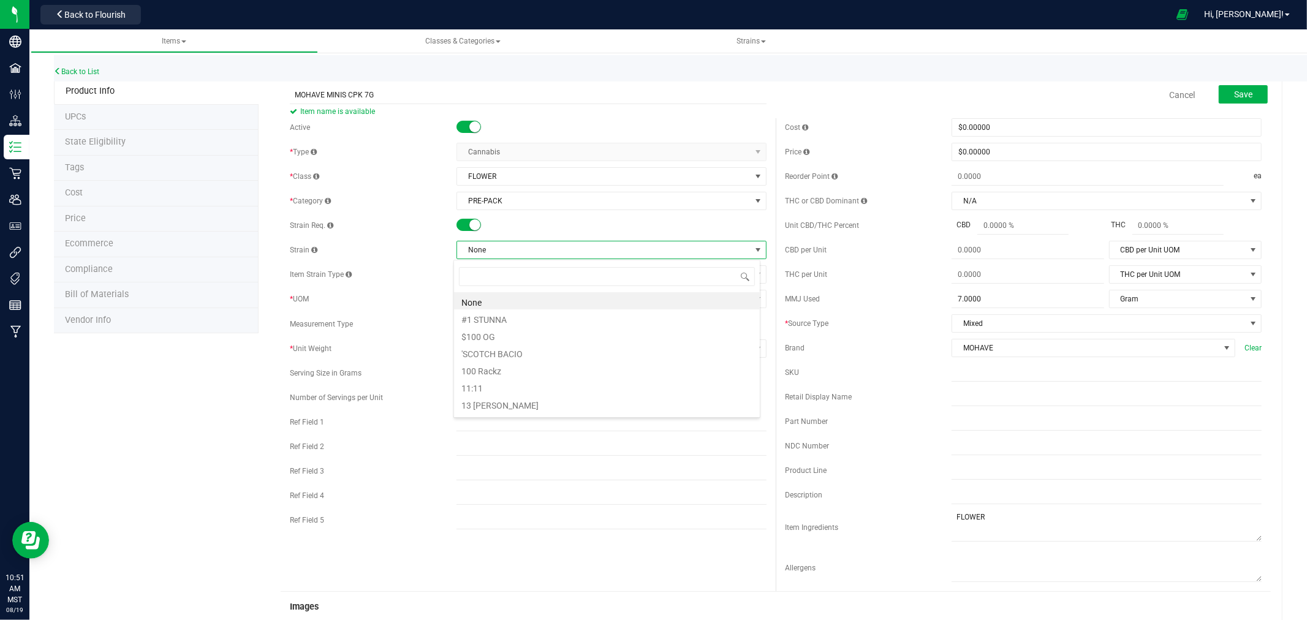
scroll to position [18, 307]
type input "CPK"
click at [467, 297] on li "CPK" at bounding box center [607, 300] width 306 height 17
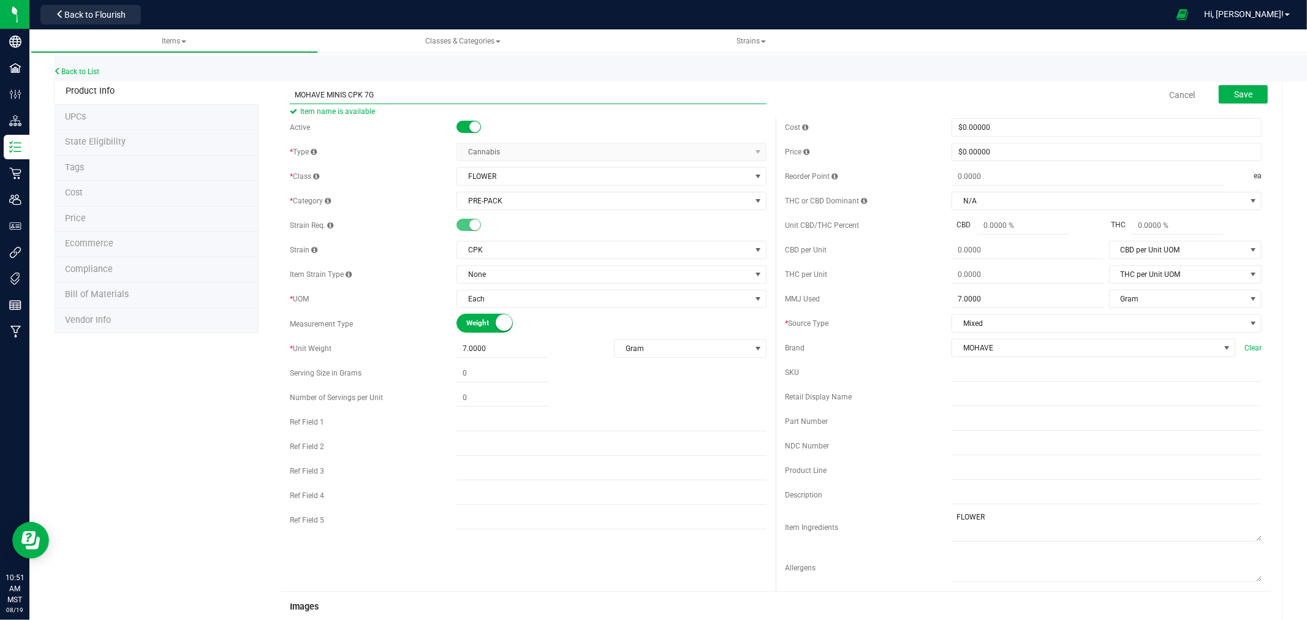
click at [464, 98] on input "MOHAVE MINIS CPK 7G" at bounding box center [528, 95] width 477 height 18
click at [979, 390] on input "text" at bounding box center [1107, 397] width 310 height 18
paste input "MOHAVE MINIS CPK 7G"
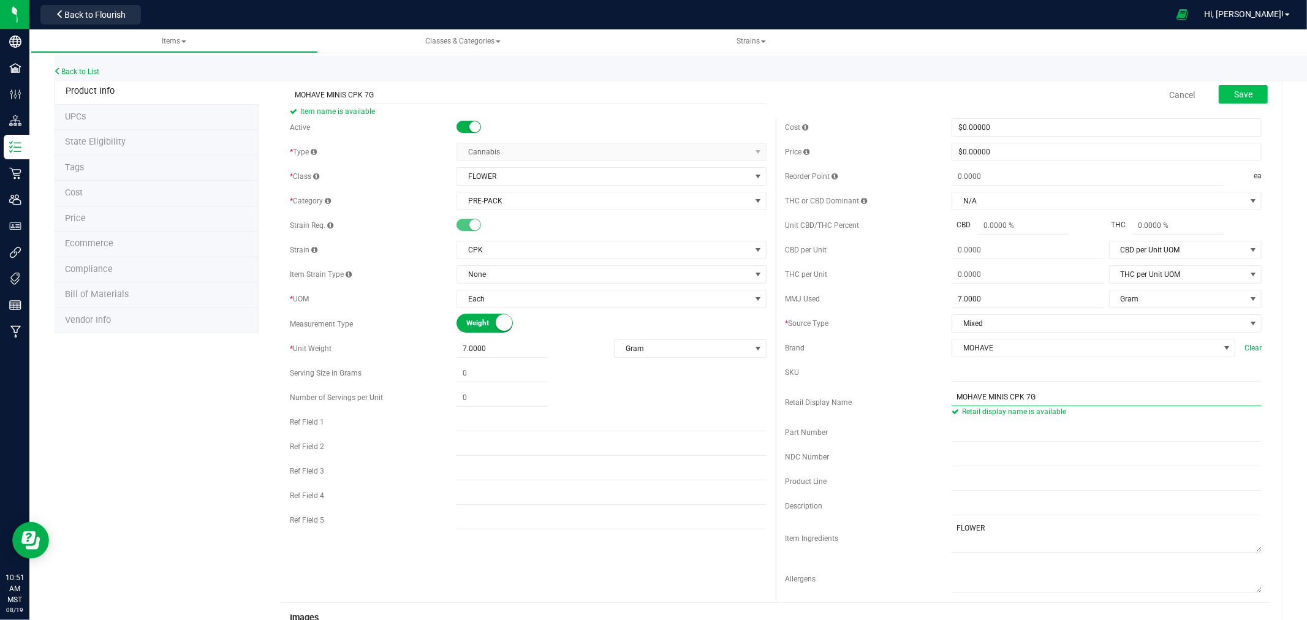
type input "MOHAVE MINIS CPK 7G"
click at [1234, 93] on span "Save" at bounding box center [1243, 94] width 18 height 10
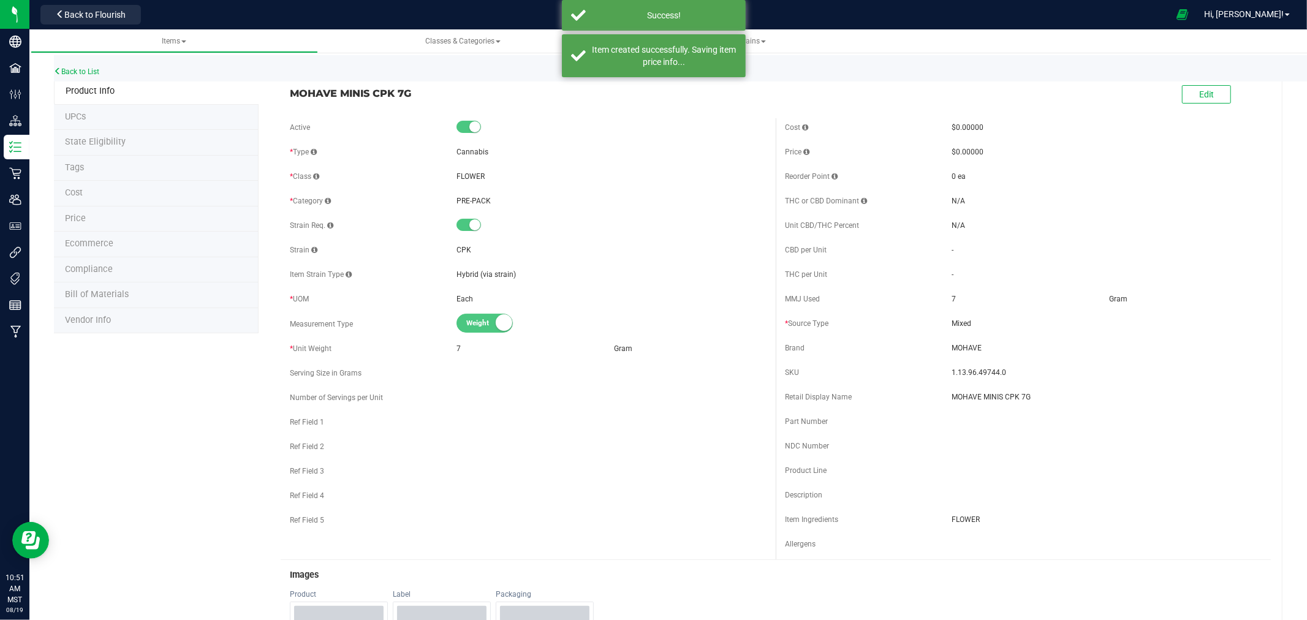
click at [107, 250] on li "Ecommerce" at bounding box center [156, 245] width 205 height 26
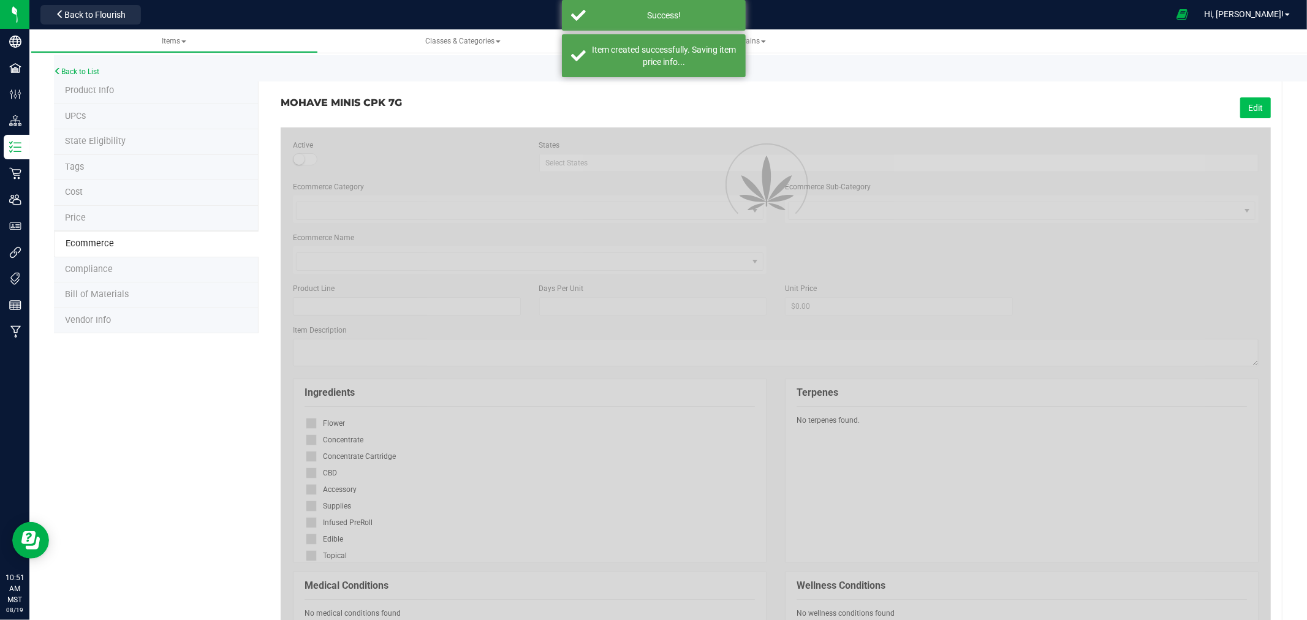
click at [1251, 101] on button "Edit" at bounding box center [1255, 107] width 31 height 21
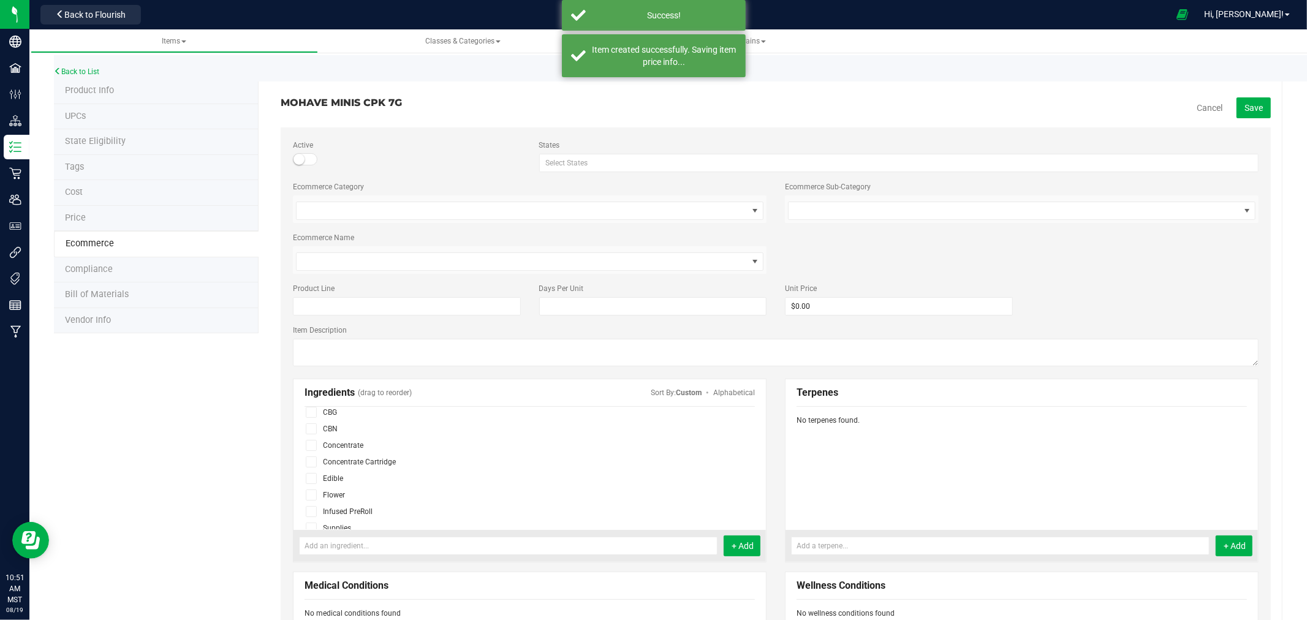
scroll to position [68, 0]
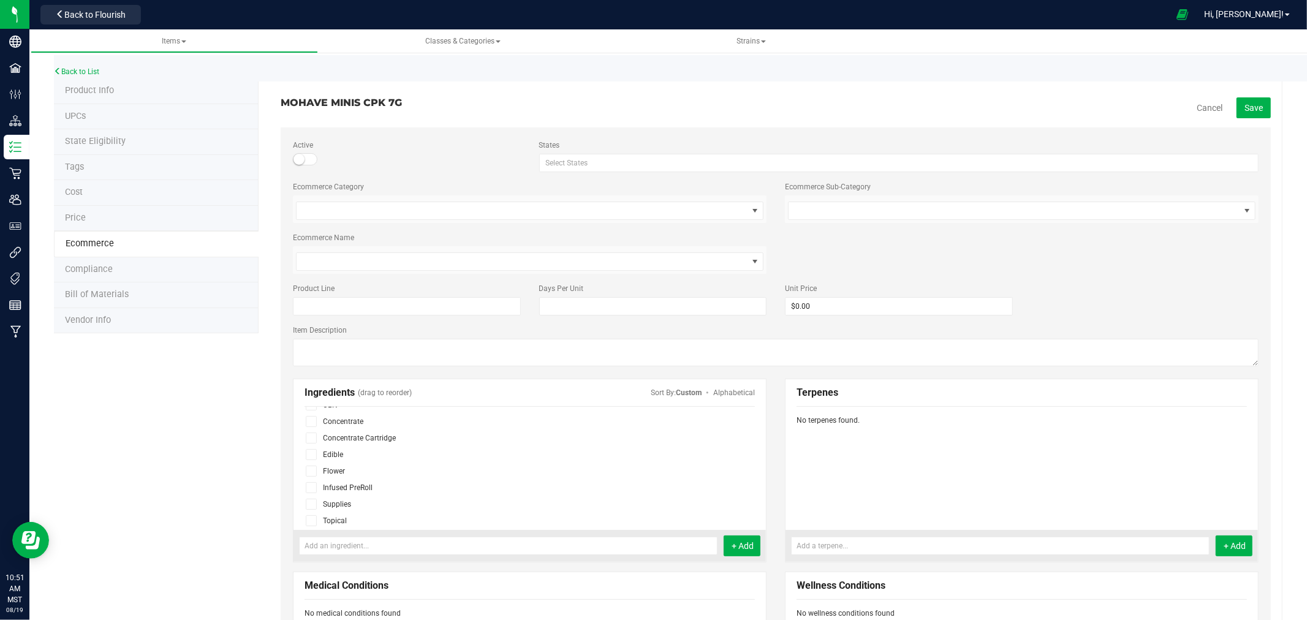
click at [311, 471] on icon at bounding box center [311, 471] width 8 height 0
click at [0, 0] on input "checkbox" at bounding box center [0, 0] width 0 height 0
click at [1244, 103] on span "Save" at bounding box center [1253, 108] width 18 height 10
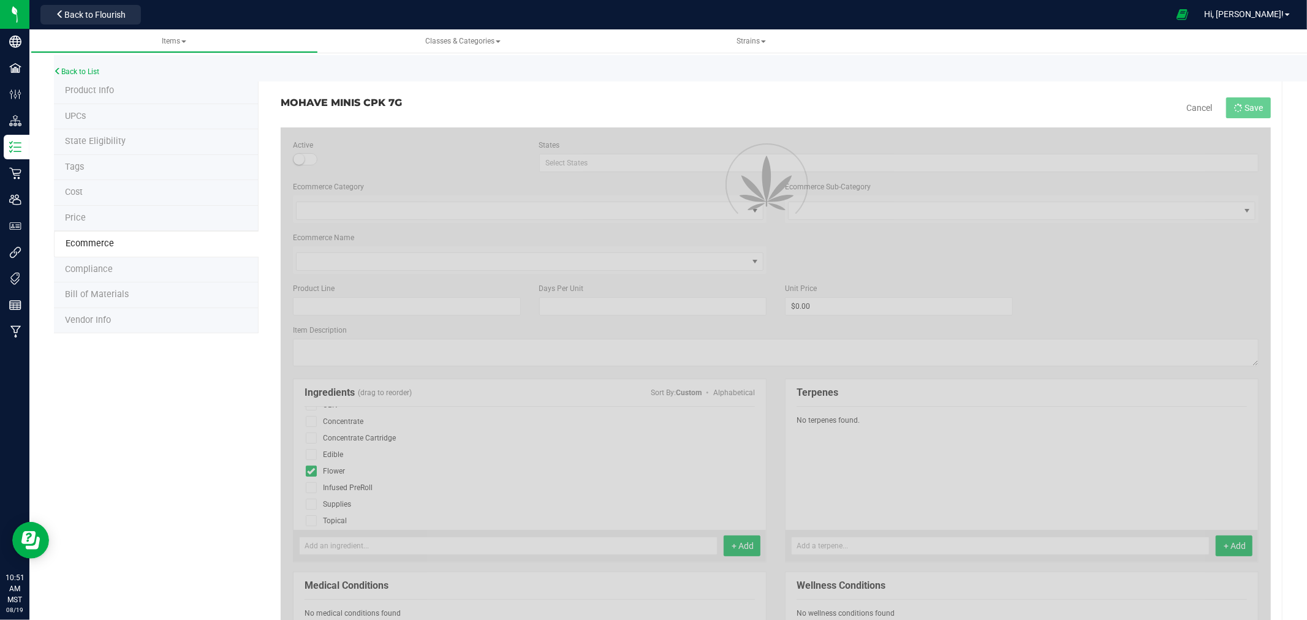
scroll to position [40, 0]
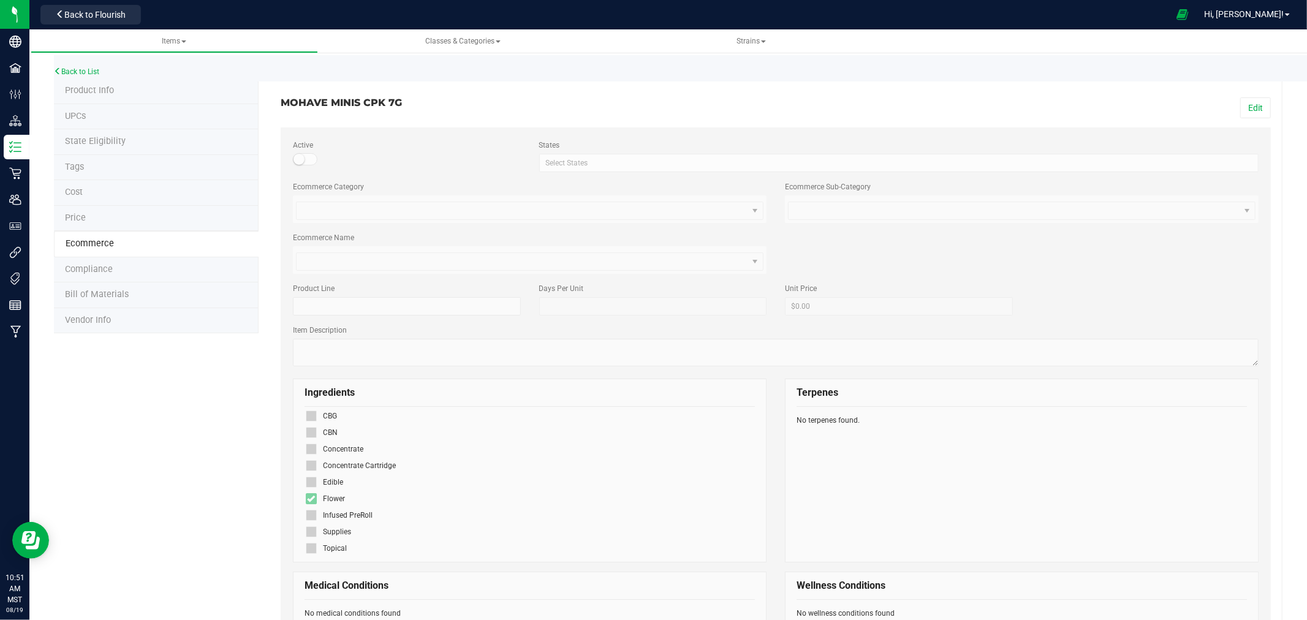
click at [103, 88] on span "Product Info" at bounding box center [89, 90] width 49 height 10
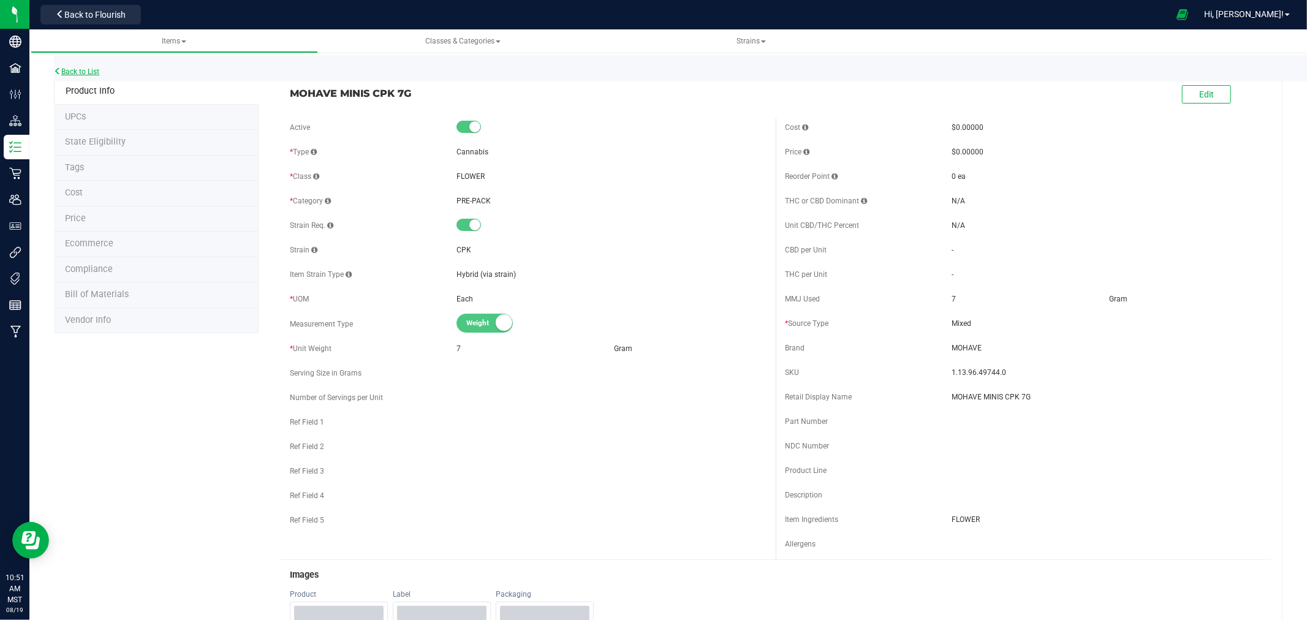
click at [76, 70] on link "Back to List" at bounding box center [76, 71] width 45 height 9
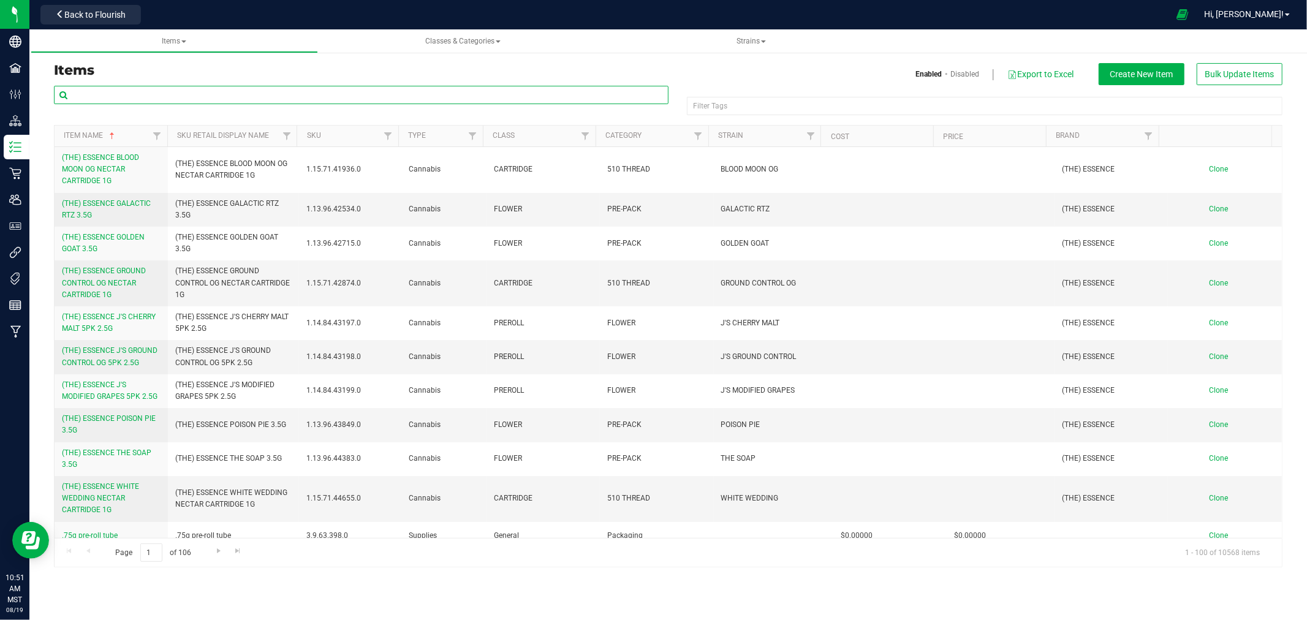
click at [224, 99] on input "text" at bounding box center [361, 95] width 615 height 18
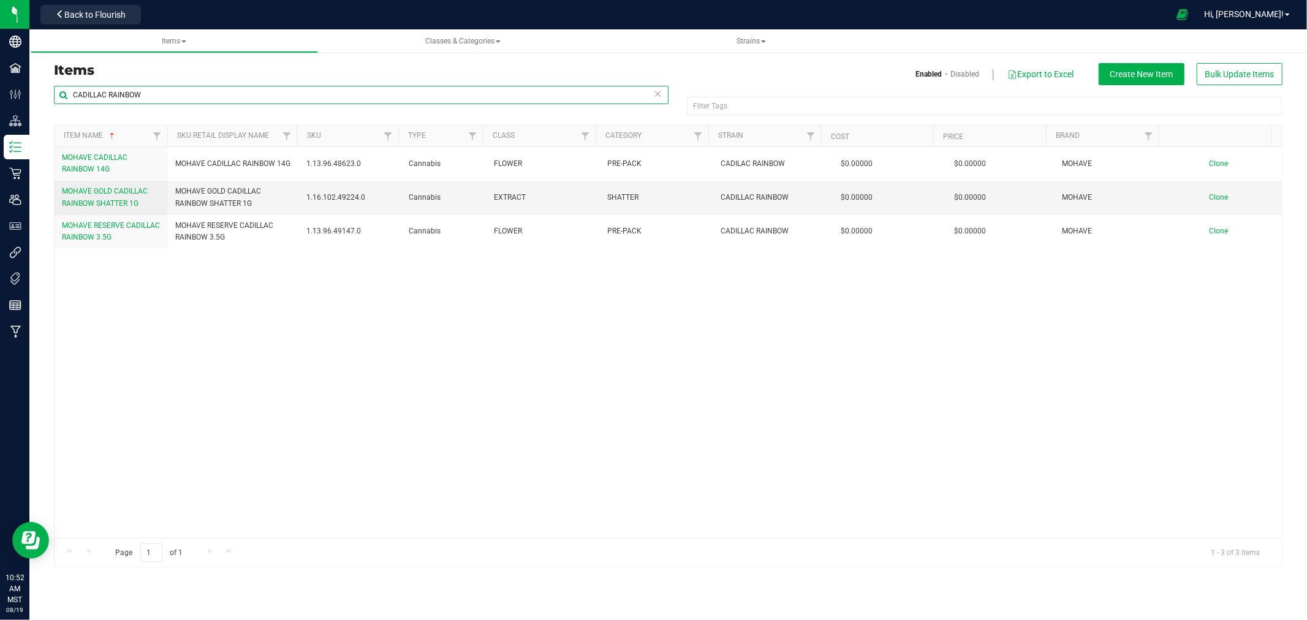
click at [212, 98] on input "CADILLAC RAINBOW" at bounding box center [361, 95] width 615 height 18
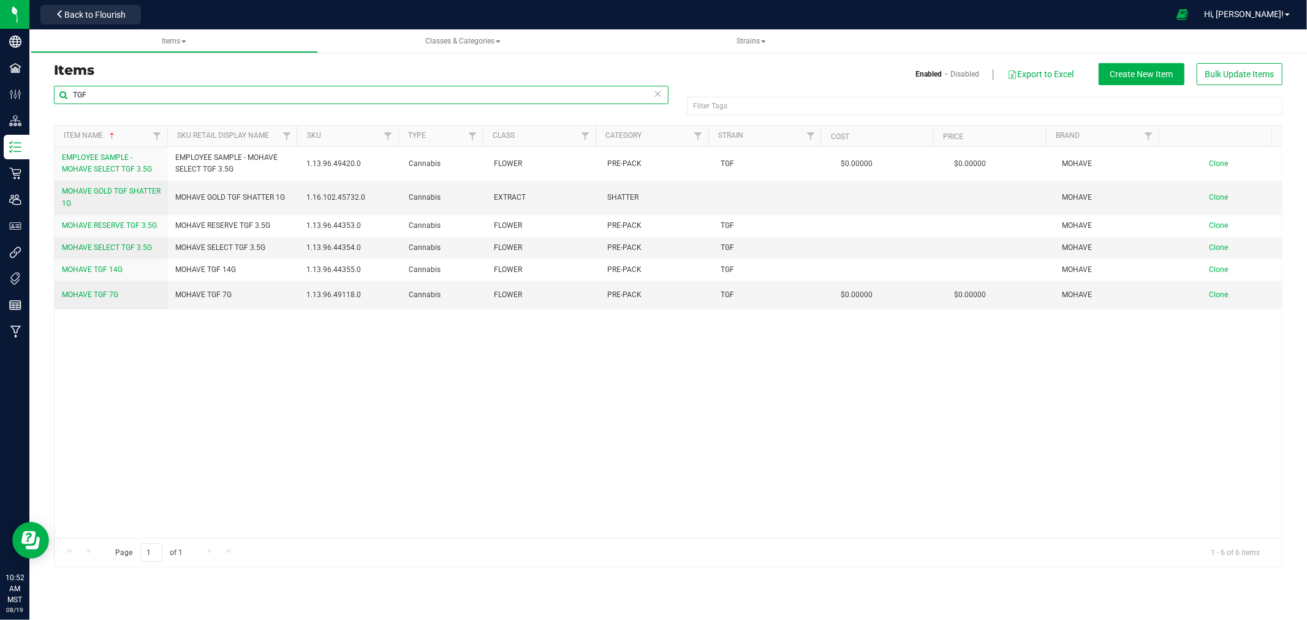
drag, startPoint x: 153, startPoint y: 101, endPoint x: 77, endPoint y: 94, distance: 76.3
click at [77, 94] on input "TGF" at bounding box center [361, 95] width 615 height 18
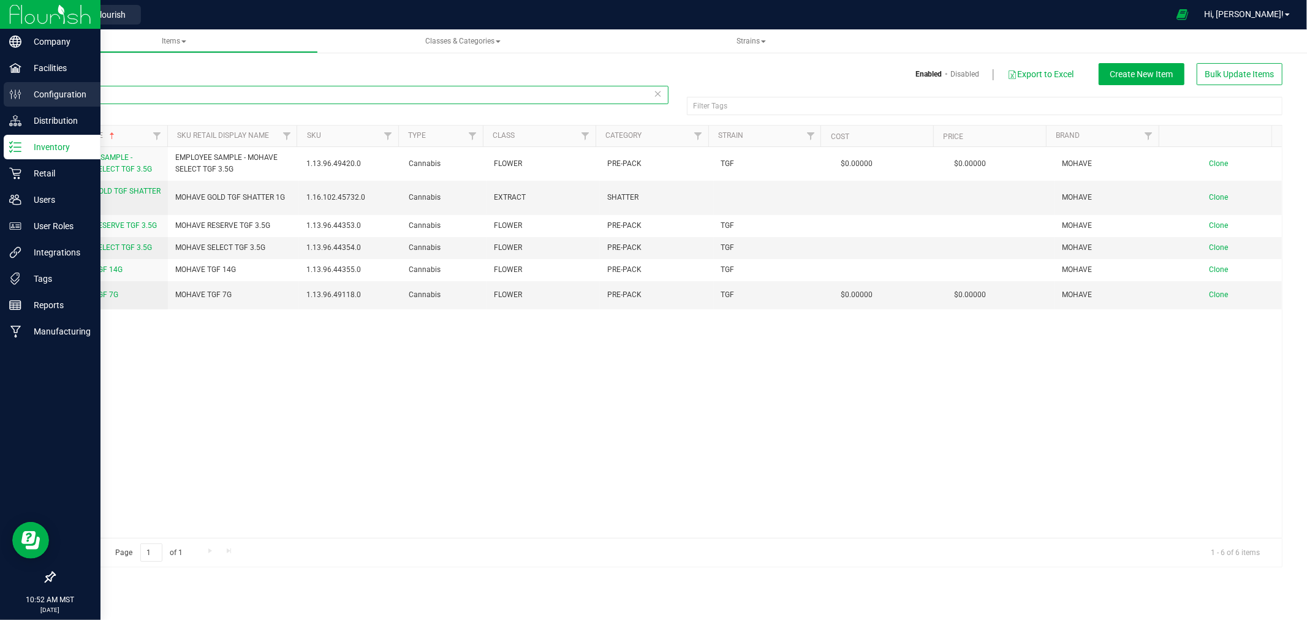
drag, startPoint x: 101, startPoint y: 94, endPoint x: 20, endPoint y: 94, distance: 81.5
click at [20, 94] on div "Company Facilities Configuration Distribution Inventory Retail Users User Roles…" at bounding box center [653, 310] width 1307 height 620
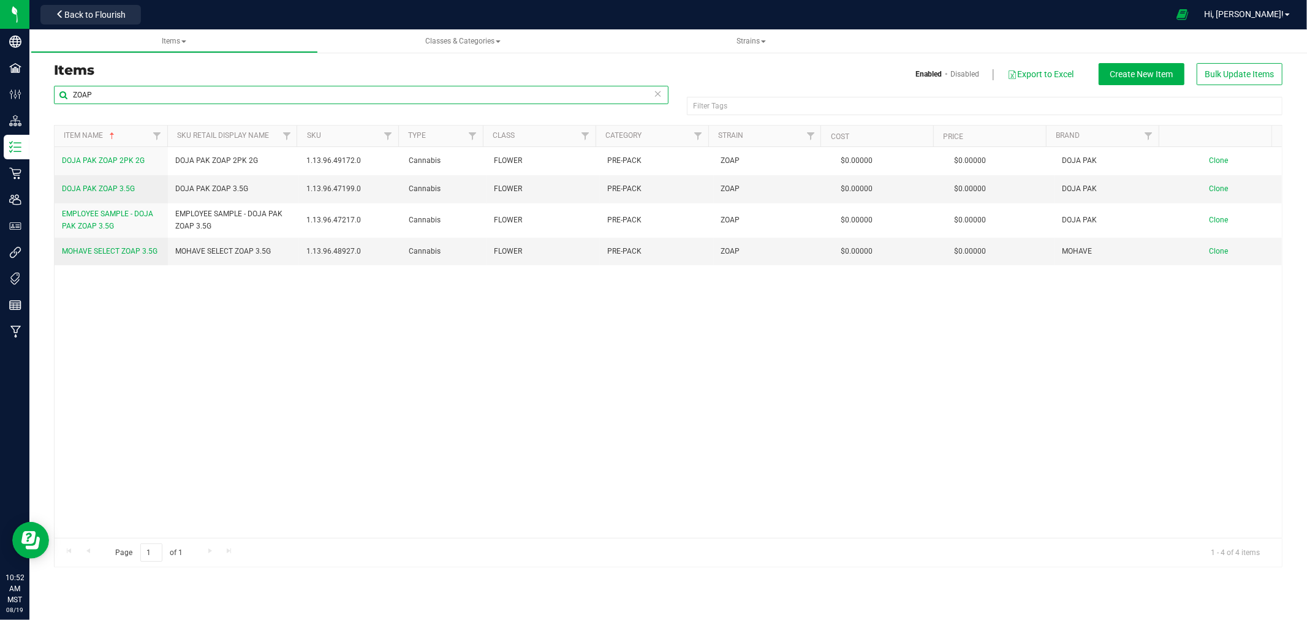
click at [236, 97] on input "ZOAP" at bounding box center [361, 95] width 615 height 18
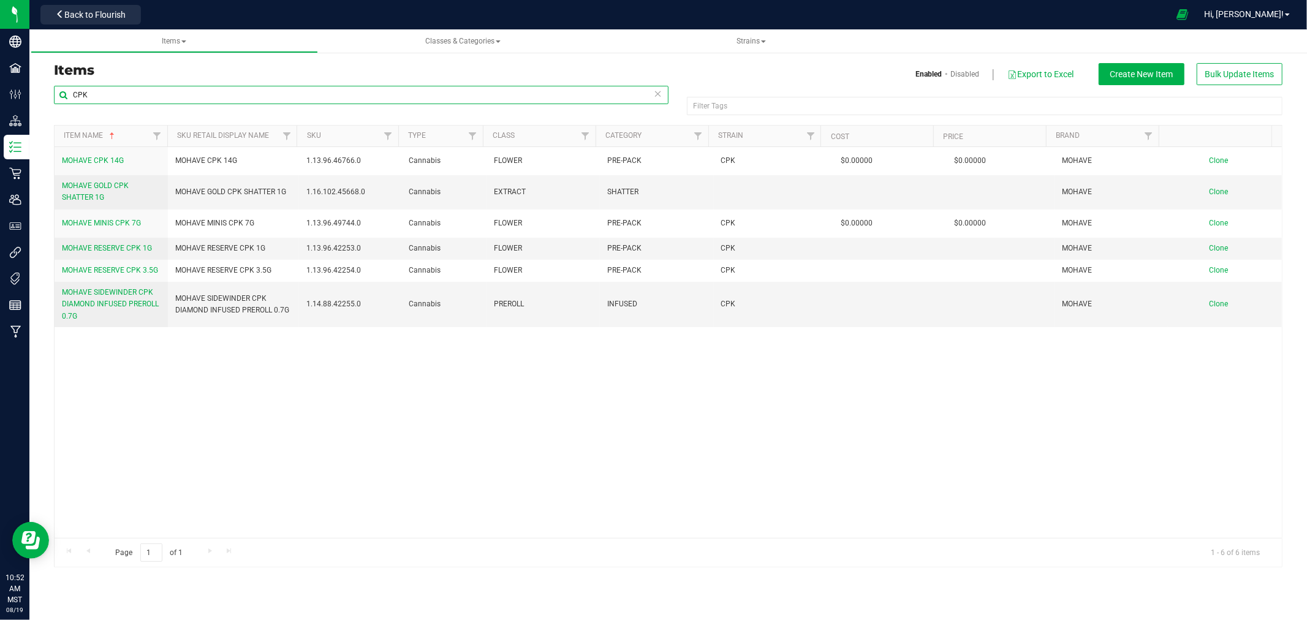
drag, startPoint x: 210, startPoint y: 90, endPoint x: -167, endPoint y: 86, distance: 376.8
click at [0, 86] on html "Company Facilities Configuration Distribution Inventory Retail Users User Roles…" at bounding box center [653, 310] width 1307 height 620
type input "G"
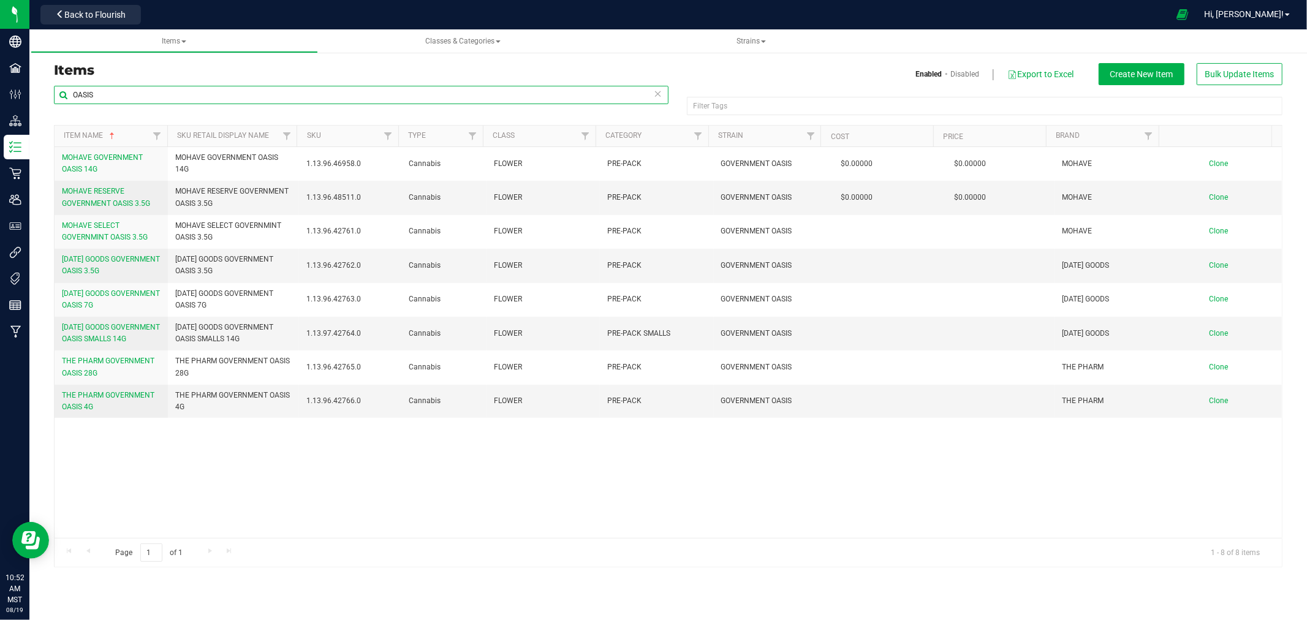
drag, startPoint x: 146, startPoint y: 89, endPoint x: -244, endPoint y: 85, distance: 390.3
click at [0, 85] on html "Company Facilities Configuration Distribution Inventory Retail Users User Roles…" at bounding box center [653, 310] width 1307 height 620
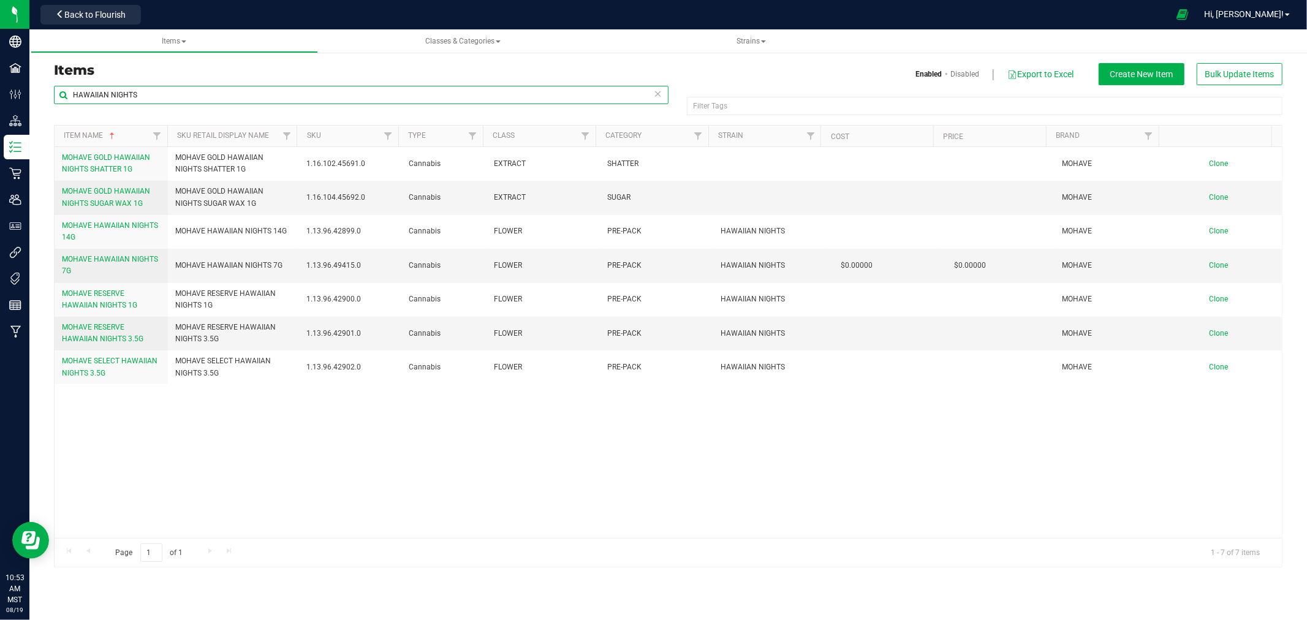
drag, startPoint x: -167, startPoint y: 77, endPoint x: -360, endPoint y: 77, distance: 192.4
click at [0, 77] on html "Company Facilities Configuration Distribution Inventory Retail Users User Roles…" at bounding box center [653, 310] width 1307 height 620
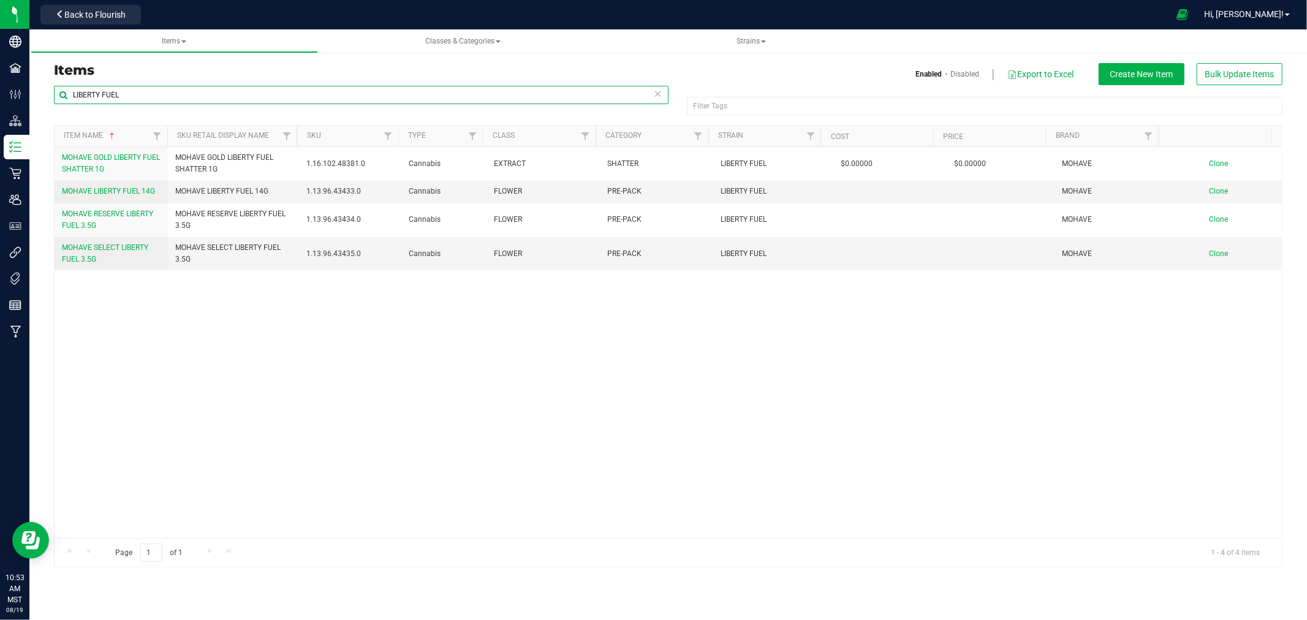
drag, startPoint x: 161, startPoint y: 100, endPoint x: -150, endPoint y: 68, distance: 312.9
click at [0, 68] on html "Company Facilities Configuration Distribution Inventory Retail Users User Roles…" at bounding box center [653, 310] width 1307 height 620
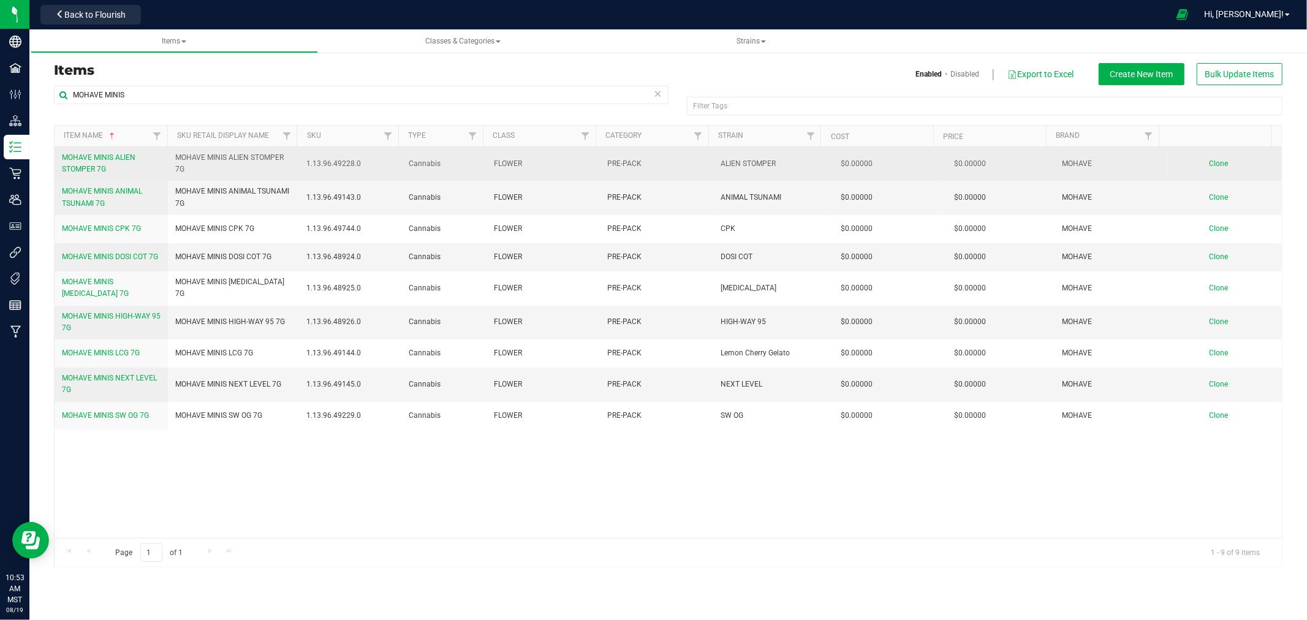
click at [249, 155] on span "MOHAVE MINIS ALIEN STOMPER 7G" at bounding box center [233, 163] width 116 height 23
copy tr "MOHAVE MINIS ALIEN STOMPER 7G"
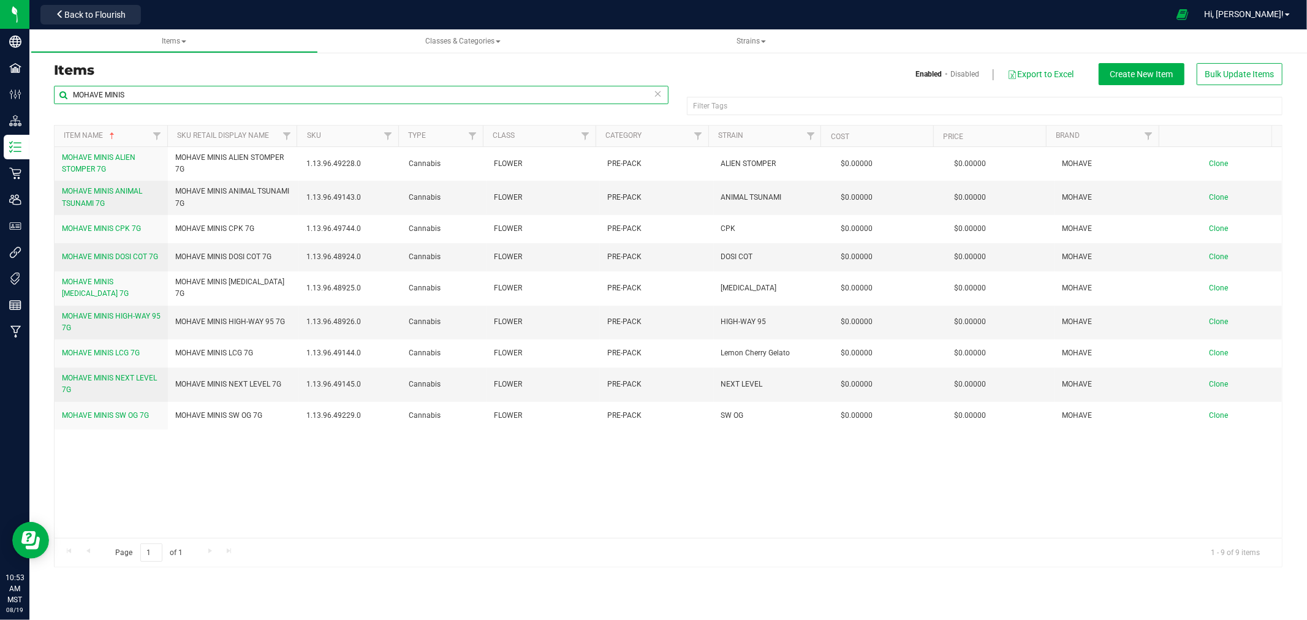
drag, startPoint x: -28, startPoint y: 78, endPoint x: -295, endPoint y: 58, distance: 268.6
click at [0, 58] on html "Company Facilities Configuration Distribution Inventory Retail Users User Roles…" at bounding box center [653, 310] width 1307 height 620
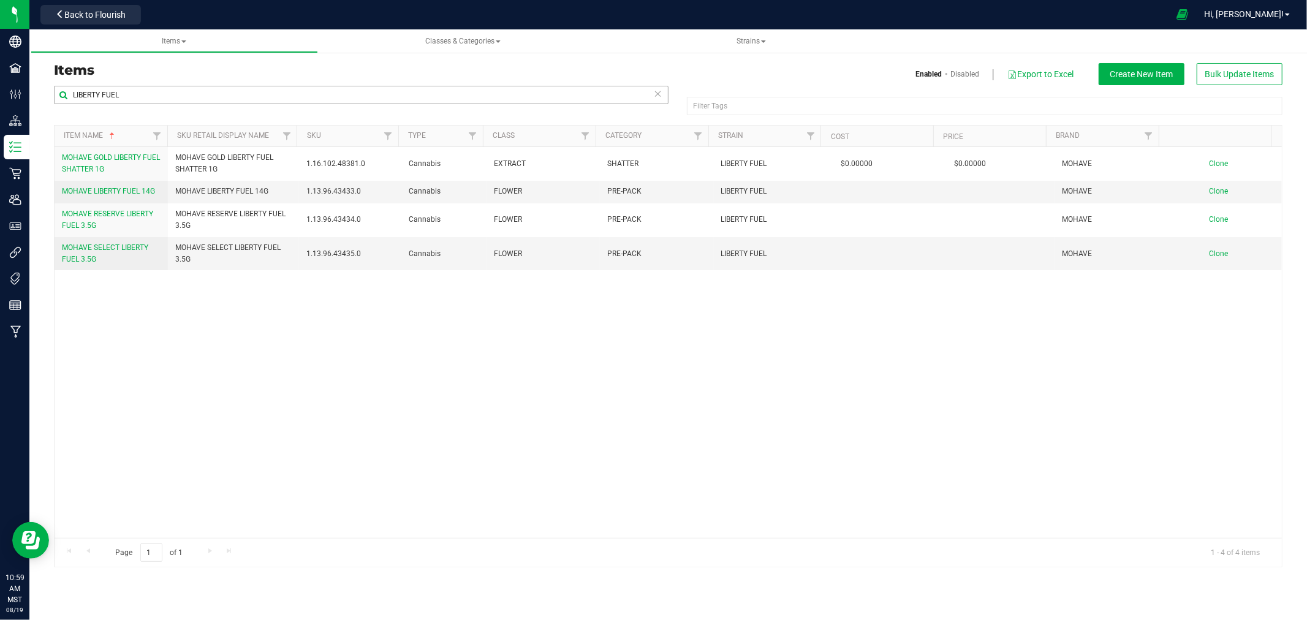
drag, startPoint x: 178, startPoint y: 69, endPoint x: 172, endPoint y: 88, distance: 20.0
click at [178, 69] on h3 "Items" at bounding box center [356, 70] width 605 height 15
click at [172, 88] on input "LIBERTY FUEL" at bounding box center [361, 95] width 615 height 18
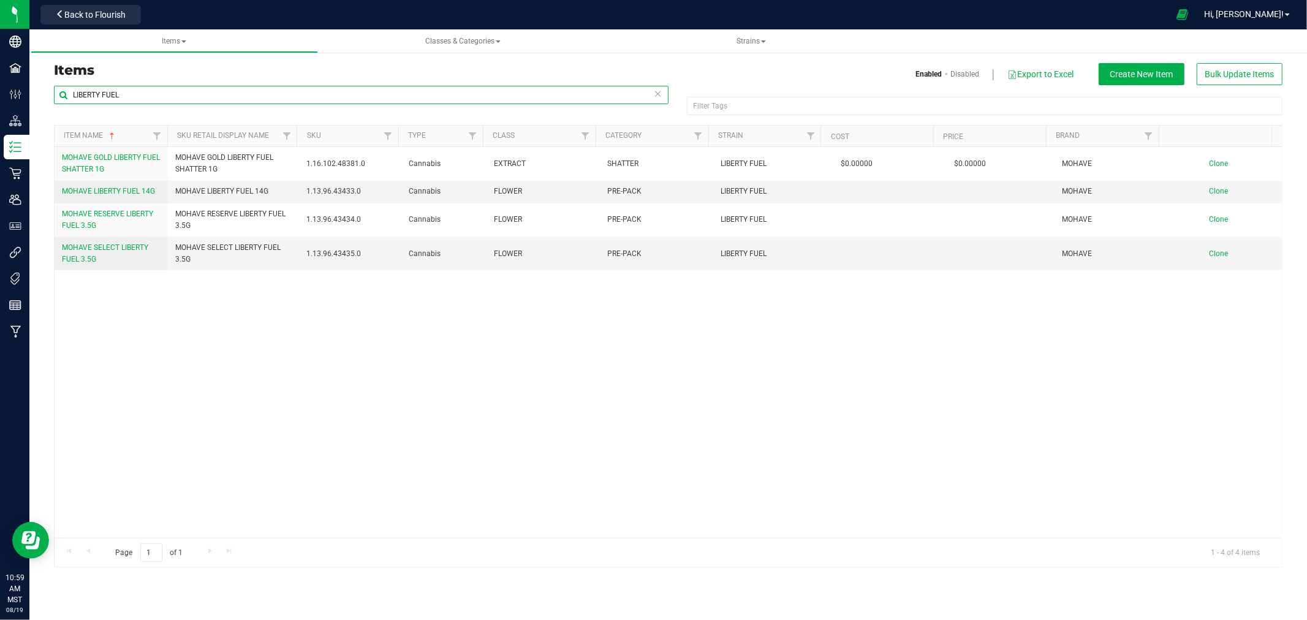
paste input "MOHAVE MINIS ALIEN STOMPER 7G"
type input "MOHAVE MINIS ALIEN STOMPER 7G"
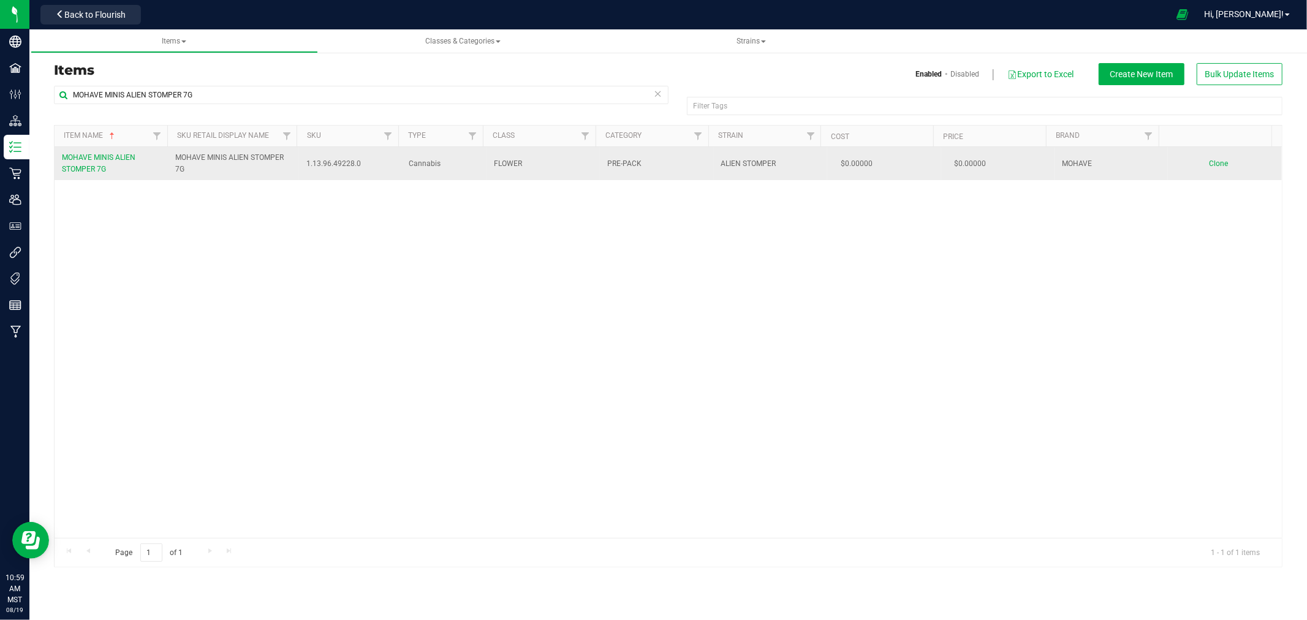
click at [1196, 163] on td "Clone" at bounding box center [1225, 163] width 114 height 33
click at [1209, 163] on span "Clone" at bounding box center [1218, 163] width 19 height 9
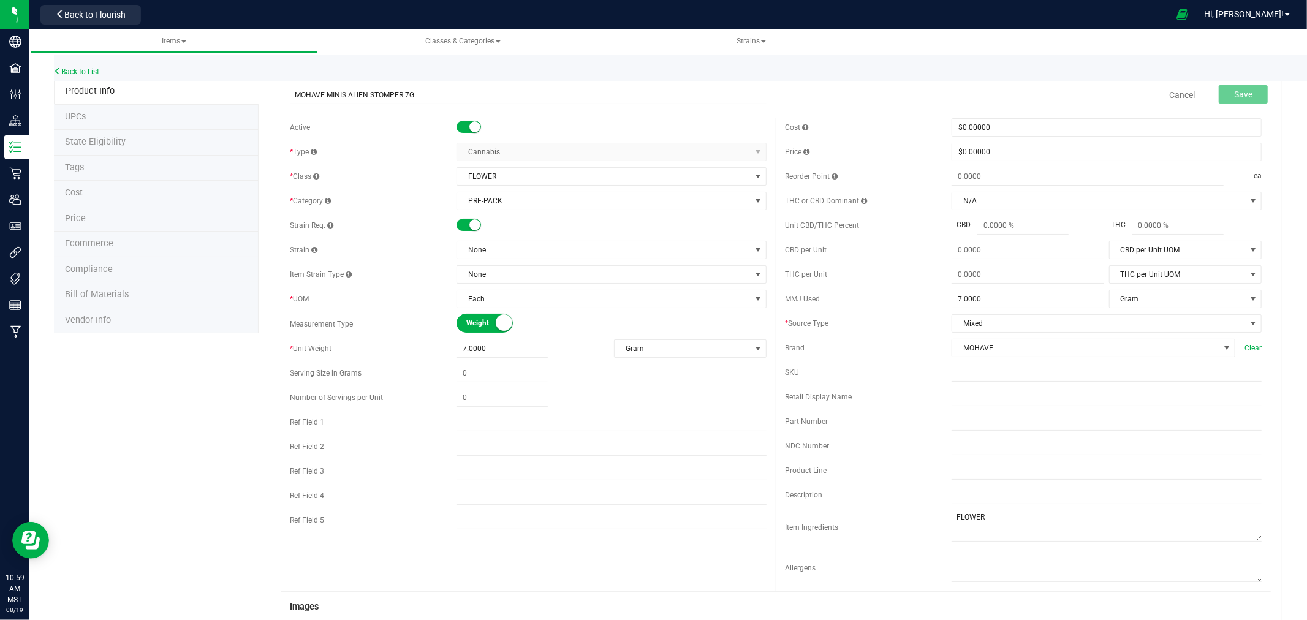
click at [350, 96] on input "MOHAVE MINIS ALIEN STOMPER 7G" at bounding box center [528, 95] width 477 height 18
type input "MOHAVE MINIS LIBERTY FUEL 7G"
click at [954, 394] on input "text" at bounding box center [1107, 397] width 310 height 18
paste input "MOHAVE MINIS LIBERTY FUEL 7G"
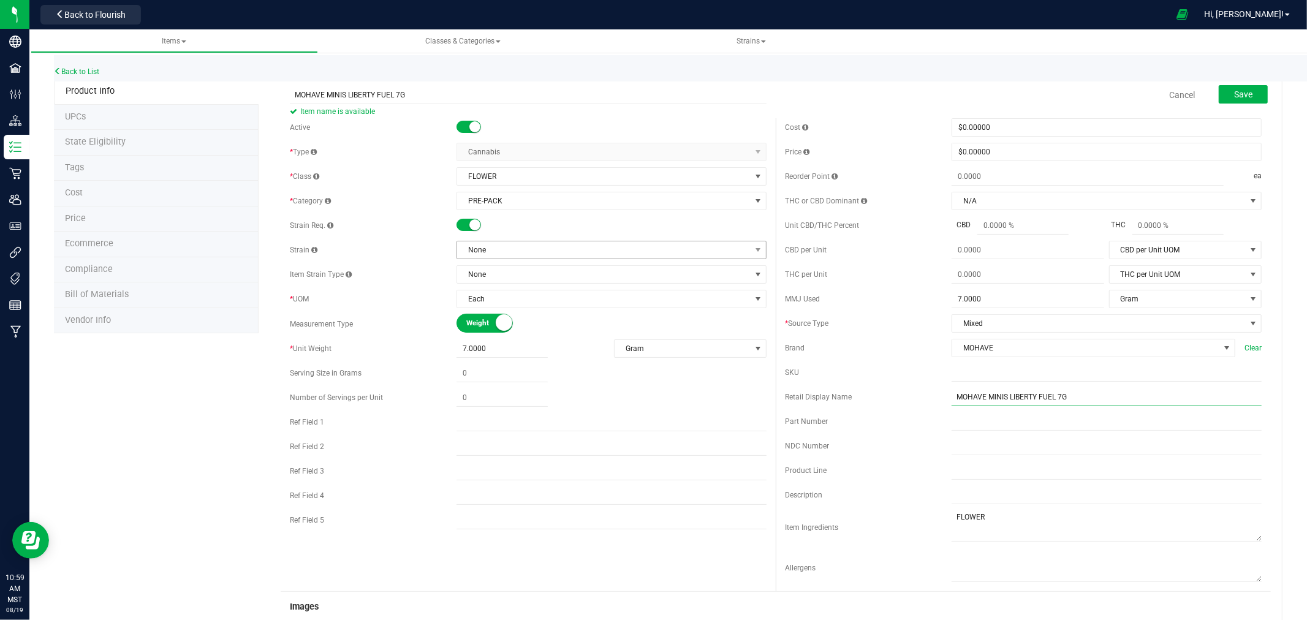
type input "MOHAVE MINIS LIBERTY FUEL 7G"
click at [556, 245] on span "None" at bounding box center [603, 249] width 293 height 17
type input "LIBERTY FUEL"
click at [610, 311] on div "LIBERTY FUEL LIBERTY FUEL" at bounding box center [606, 286] width 307 height 53
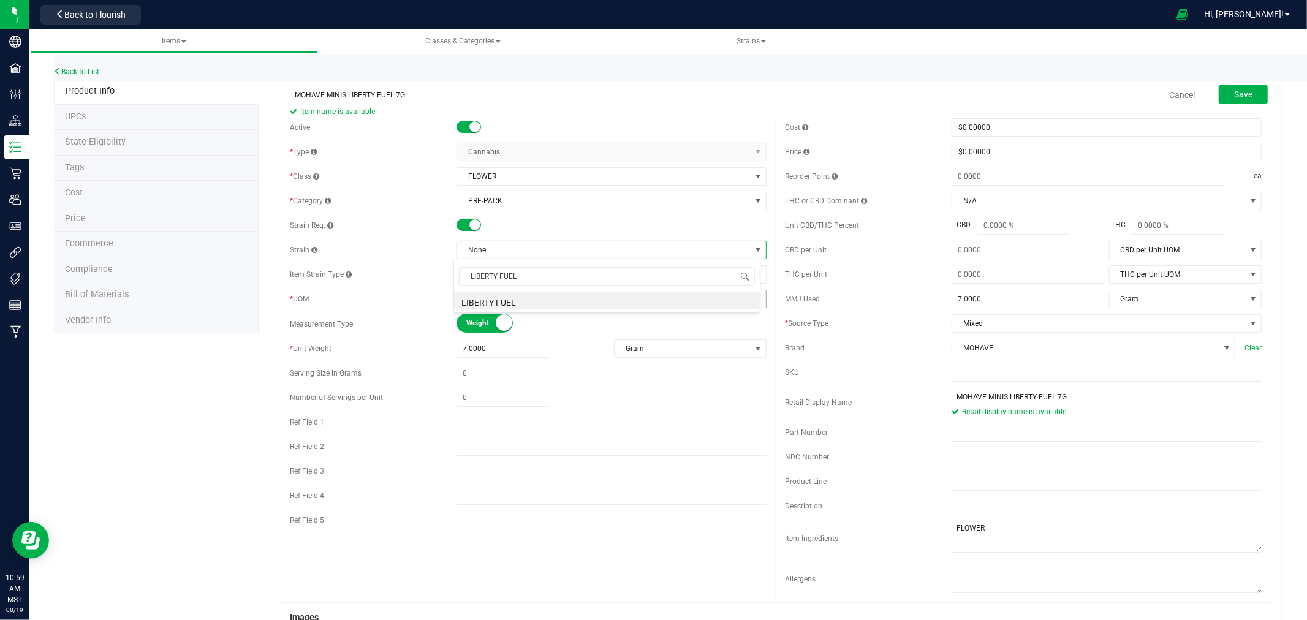
drag, startPoint x: 600, startPoint y: 305, endPoint x: 593, endPoint y: 302, distance: 7.8
click at [599, 304] on li "LIBERTY FUEL" at bounding box center [607, 300] width 306 height 17
click at [1234, 89] on span "Save" at bounding box center [1243, 94] width 18 height 10
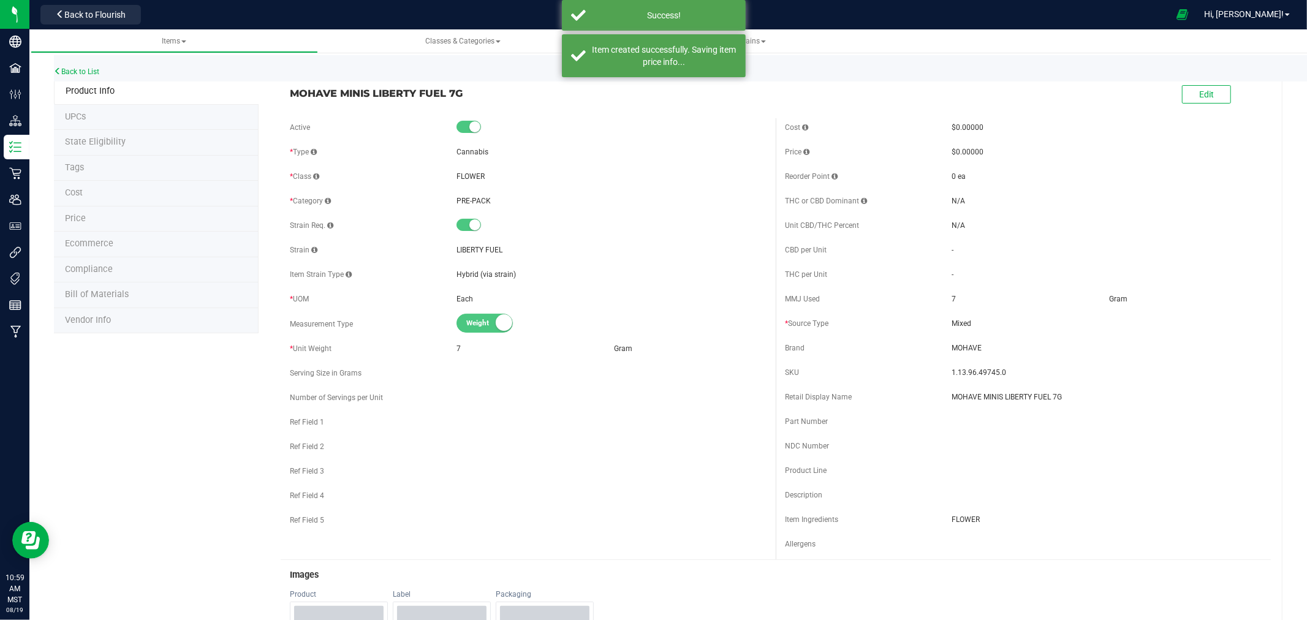
click at [105, 237] on li "Ecommerce" at bounding box center [156, 245] width 205 height 26
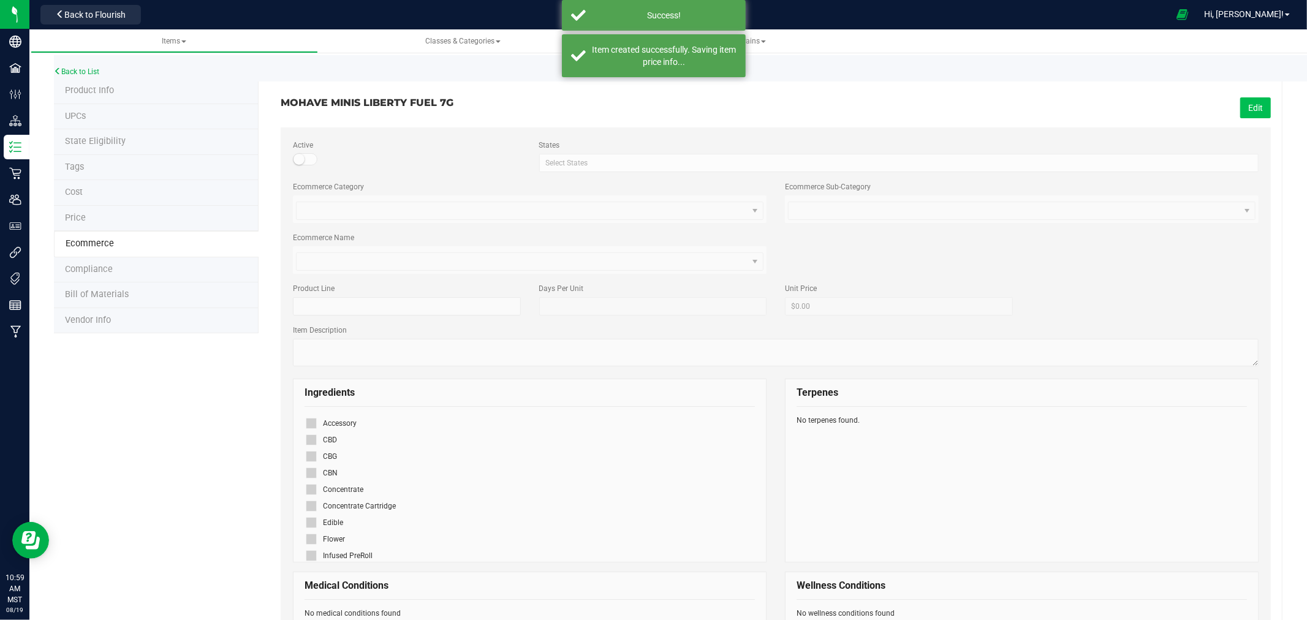
click at [1253, 105] on button "Edit" at bounding box center [1255, 107] width 31 height 21
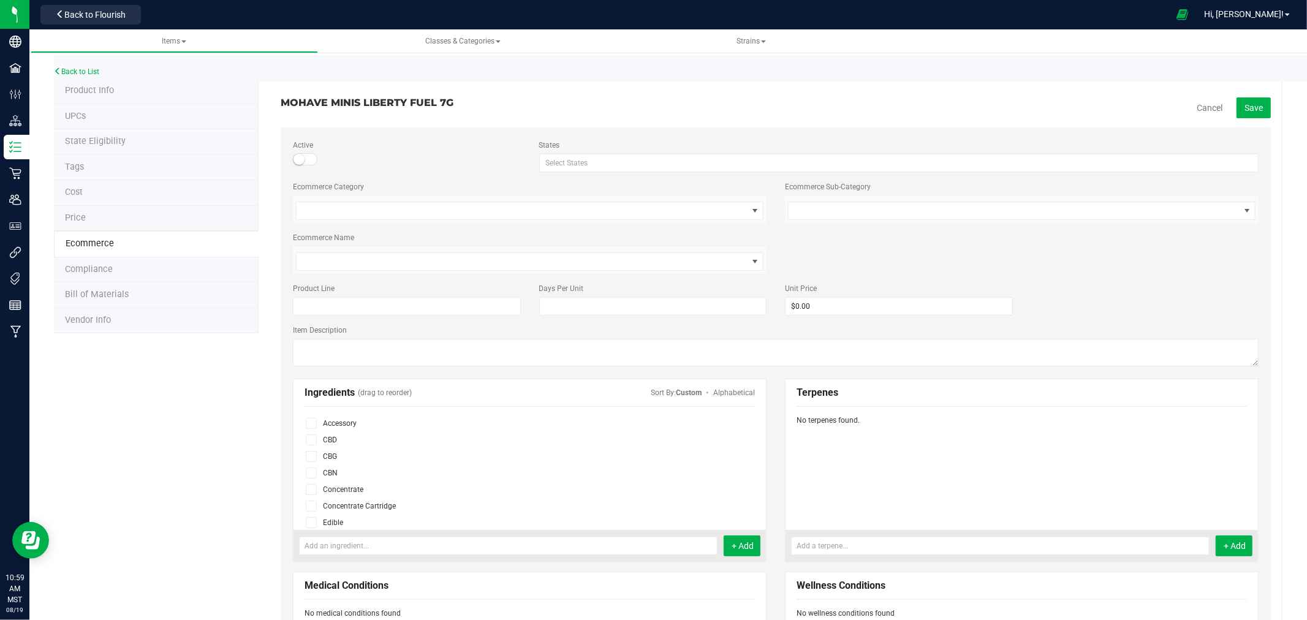
scroll to position [68, 0]
click at [308, 471] on icon at bounding box center [311, 471] width 8 height 0
click at [0, 0] on input "checkbox" at bounding box center [0, 0] width 0 height 0
click at [1242, 99] on button "Save" at bounding box center [1253, 107] width 34 height 21
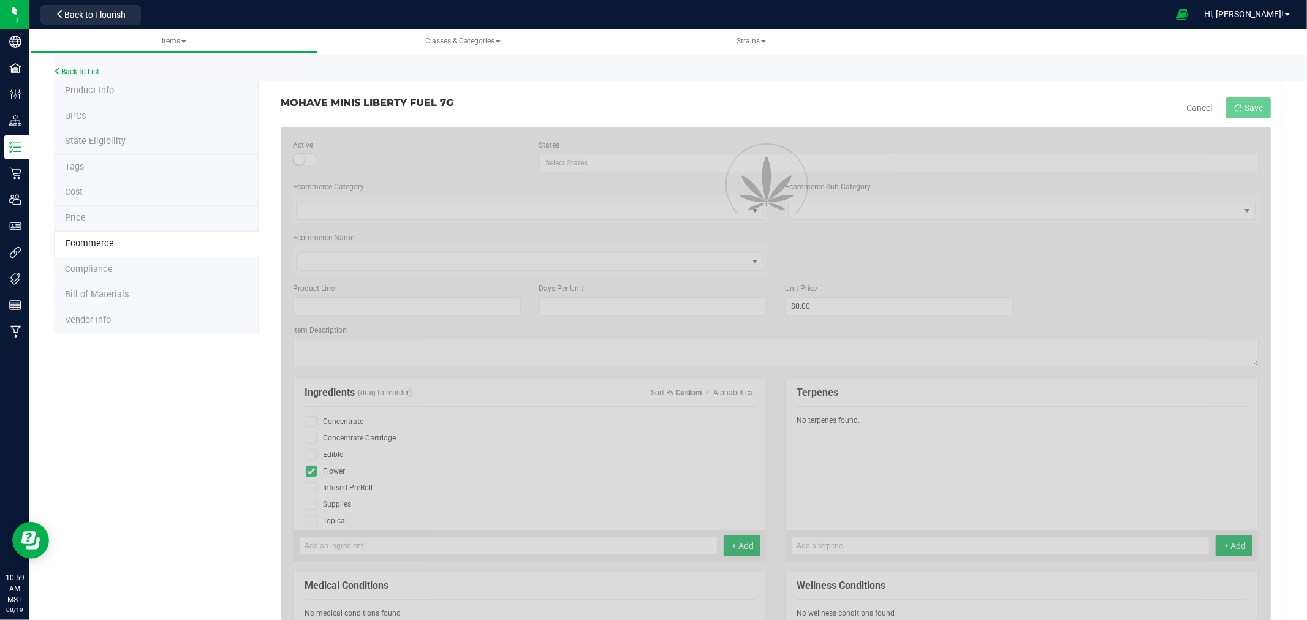
scroll to position [40, 0]
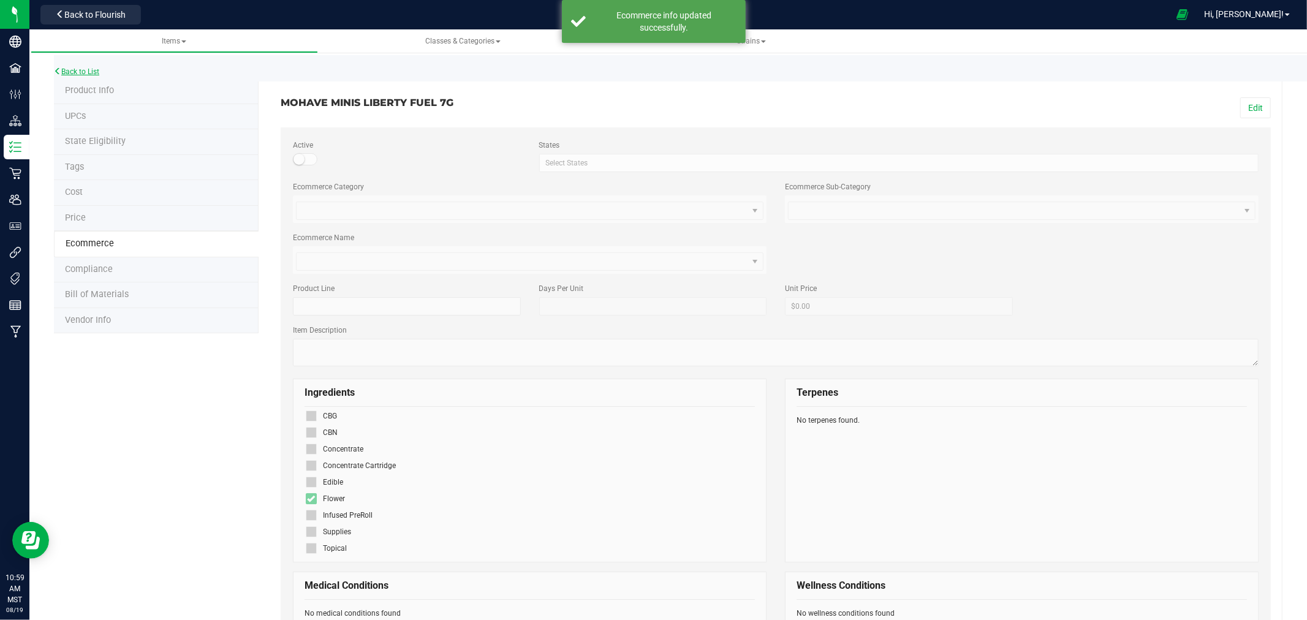
click at [93, 70] on link "Back to List" at bounding box center [76, 71] width 45 height 9
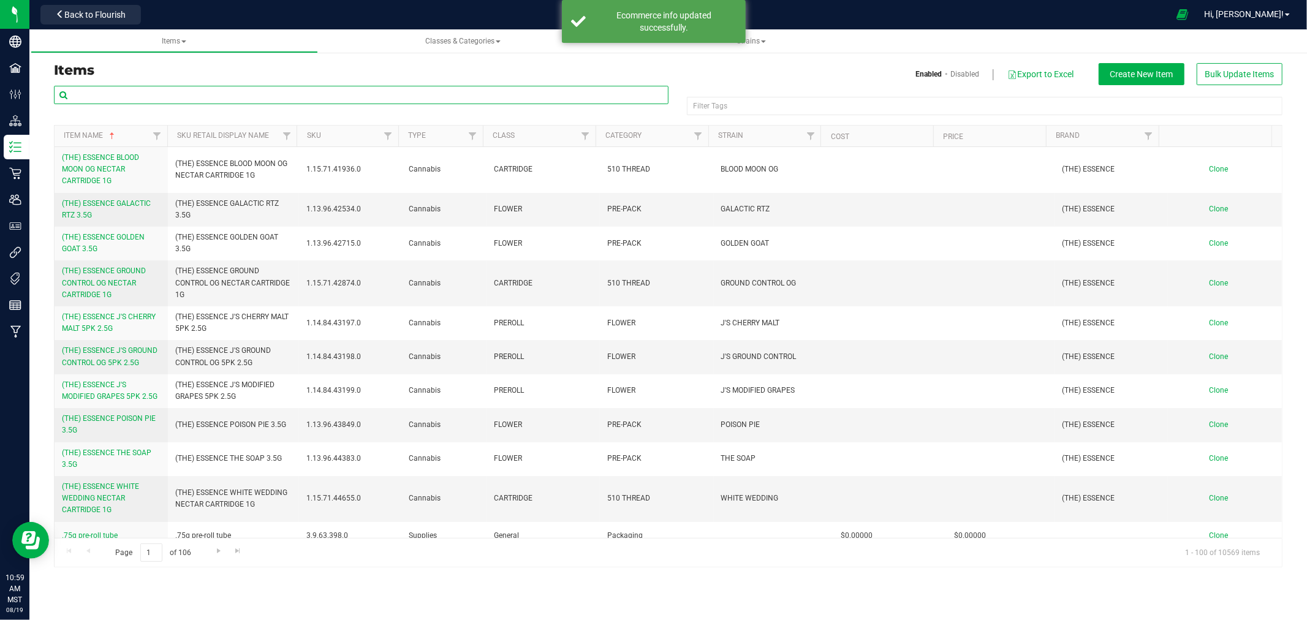
click at [351, 99] on input "text" at bounding box center [361, 95] width 615 height 18
type input "9"
type input "HIGH-WAY"
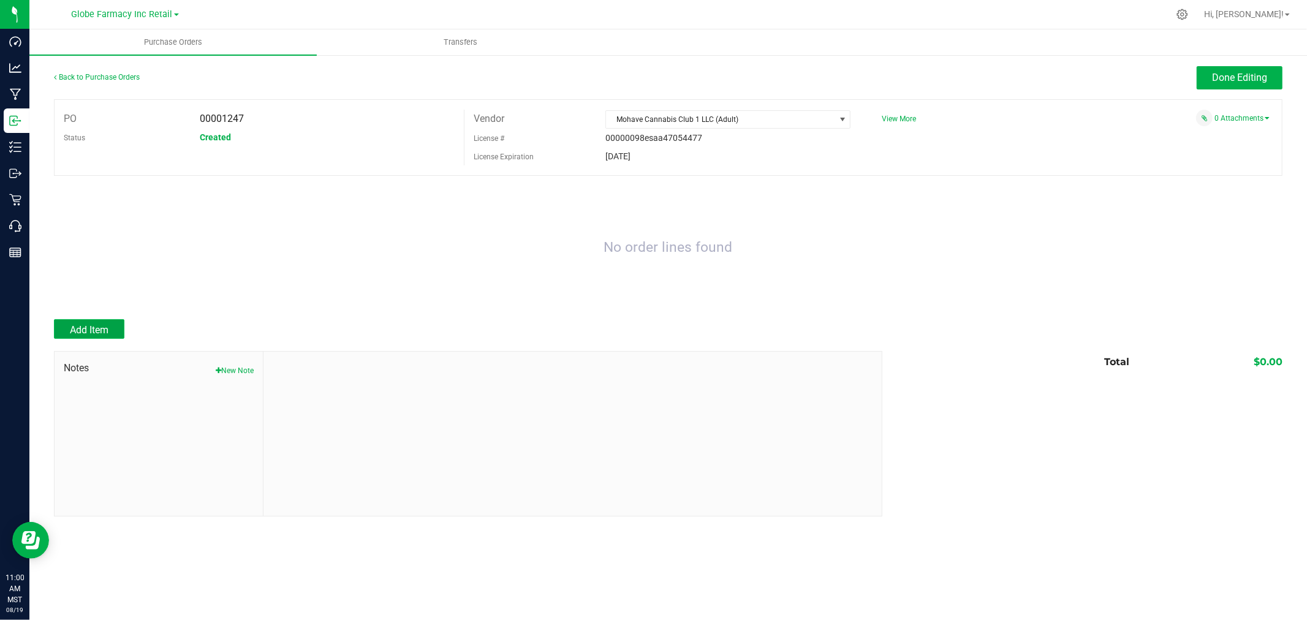
click at [71, 331] on span "Add Item" at bounding box center [89, 330] width 39 height 12
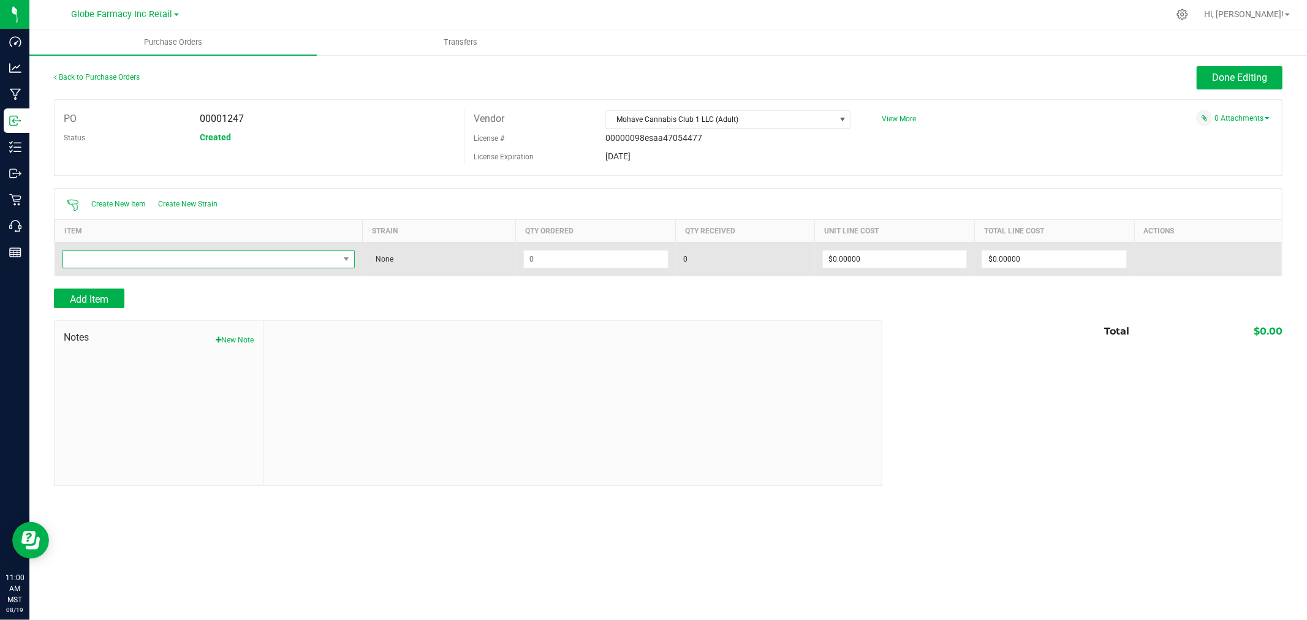
click at [175, 260] on span "NO DATA FOUND" at bounding box center [201, 259] width 276 height 17
